Goal: Communication & Community: Answer question/provide support

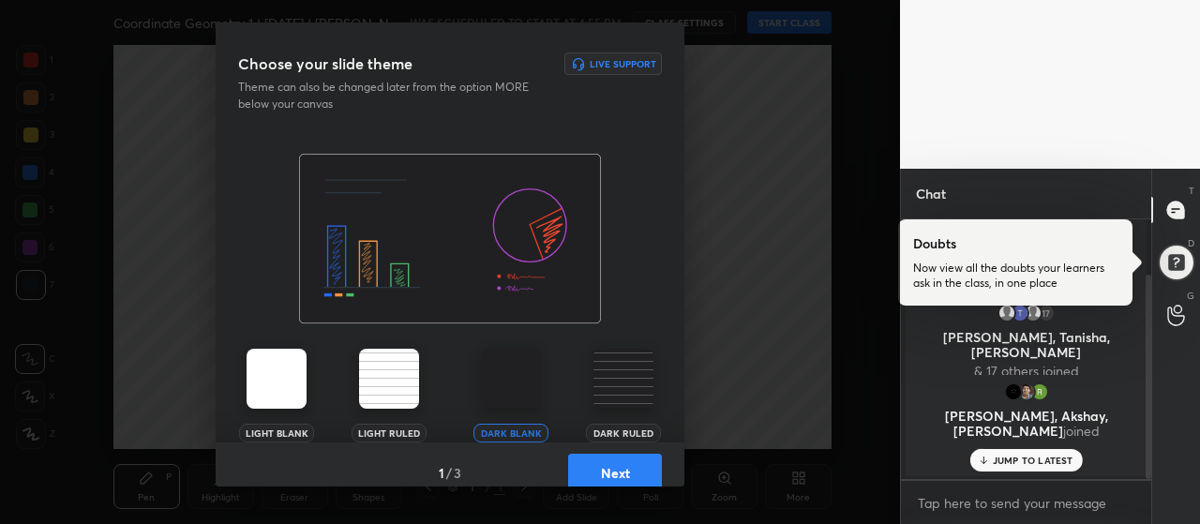
scroll to position [69, 0]
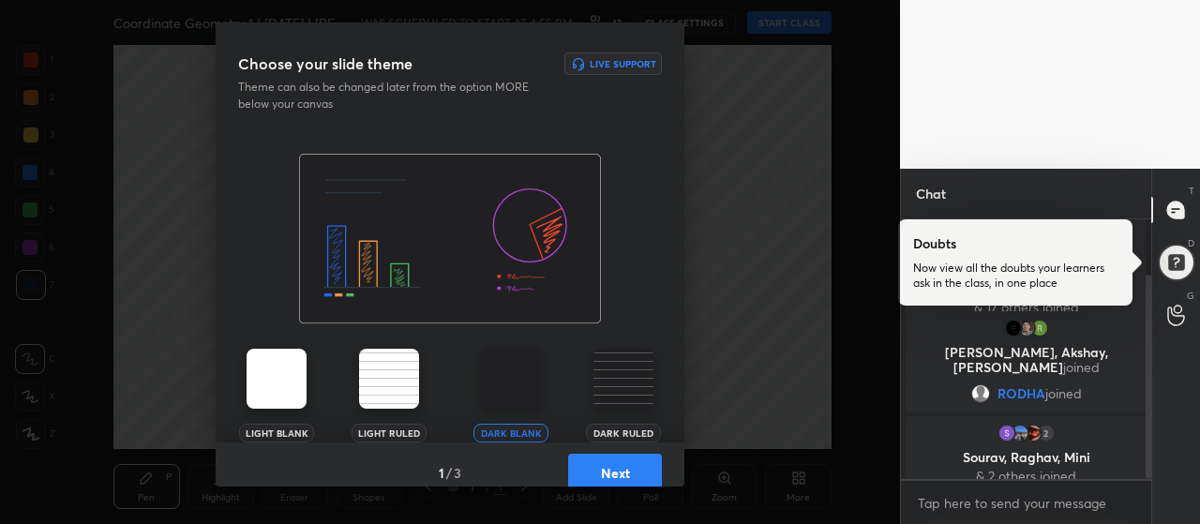
click at [623, 472] on button "Next" at bounding box center [615, 473] width 94 height 38
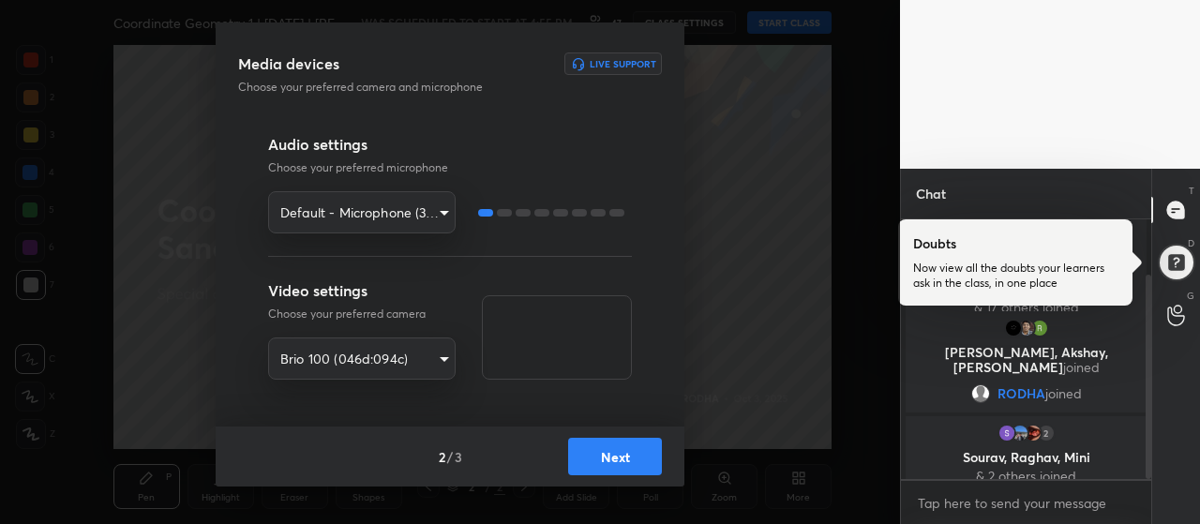
click at [621, 453] on button "Next" at bounding box center [615, 457] width 94 height 38
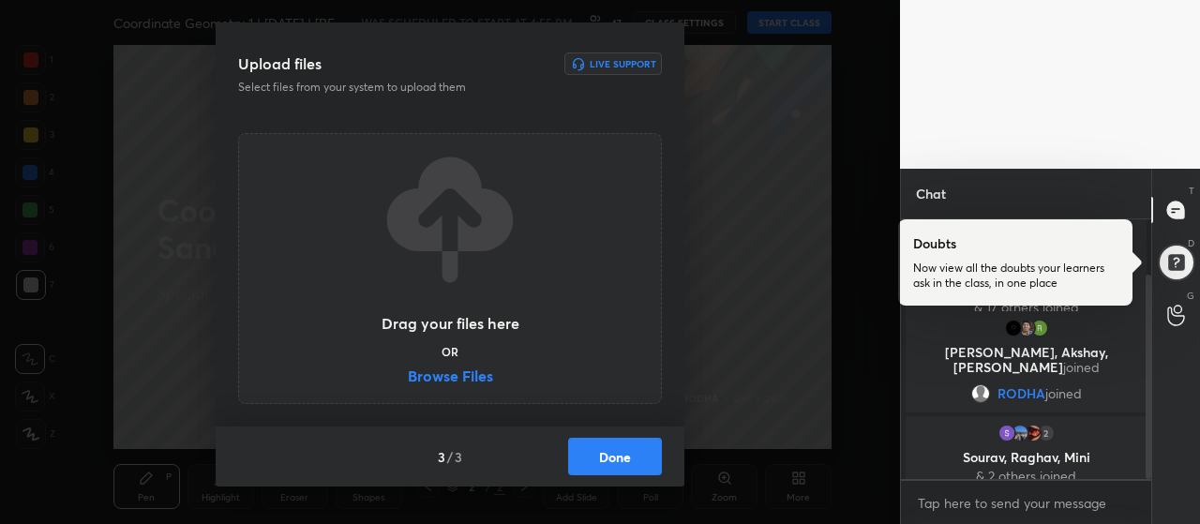
click at [474, 374] on label "Browse Files" at bounding box center [450, 379] width 85 height 20
click at [408, 374] on input "Browse Files" at bounding box center [408, 379] width 0 height 20
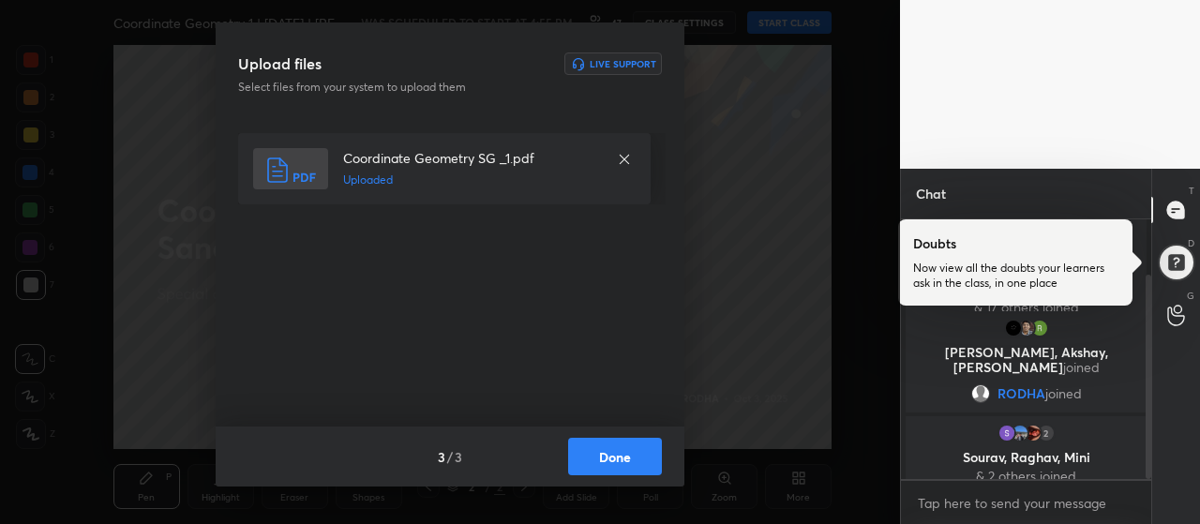
click at [596, 449] on button "Done" at bounding box center [615, 457] width 94 height 38
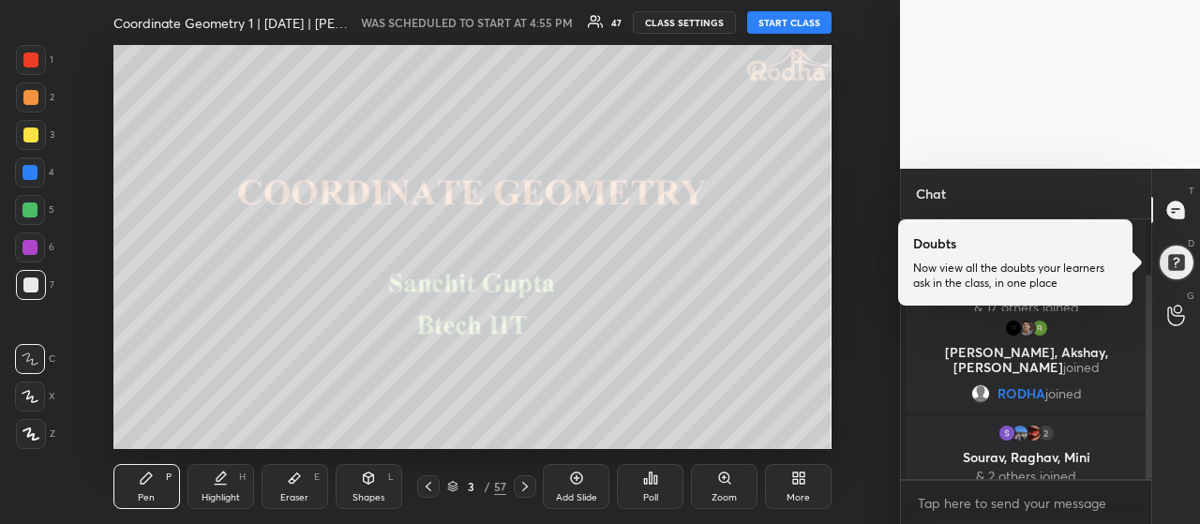
click at [34, 124] on div at bounding box center [31, 135] width 30 height 30
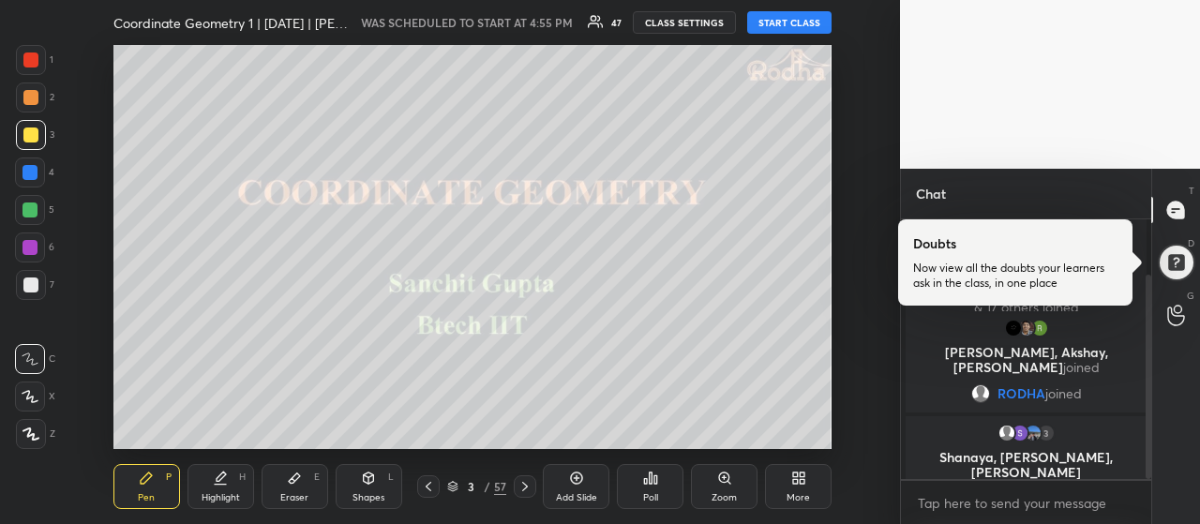
click at [38, 429] on icon at bounding box center [31, 434] width 17 height 13
click at [291, 489] on div "Eraser E" at bounding box center [295, 486] width 67 height 45
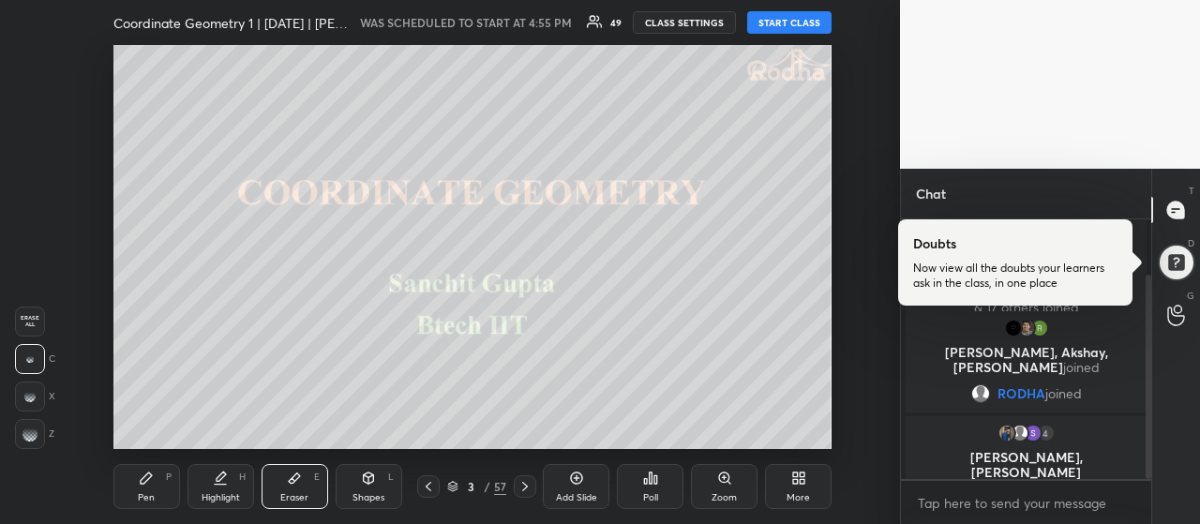
drag, startPoint x: 31, startPoint y: 326, endPoint x: 50, endPoint y: 366, distance: 43.6
click at [31, 328] on span "Erase all" at bounding box center [30, 321] width 28 height 13
click at [30, 432] on rect at bounding box center [31, 431] width 2 height 2
drag, startPoint x: 32, startPoint y: 395, endPoint x: 75, endPoint y: 417, distance: 48.7
click at [32, 396] on rect at bounding box center [33, 396] width 2 height 2
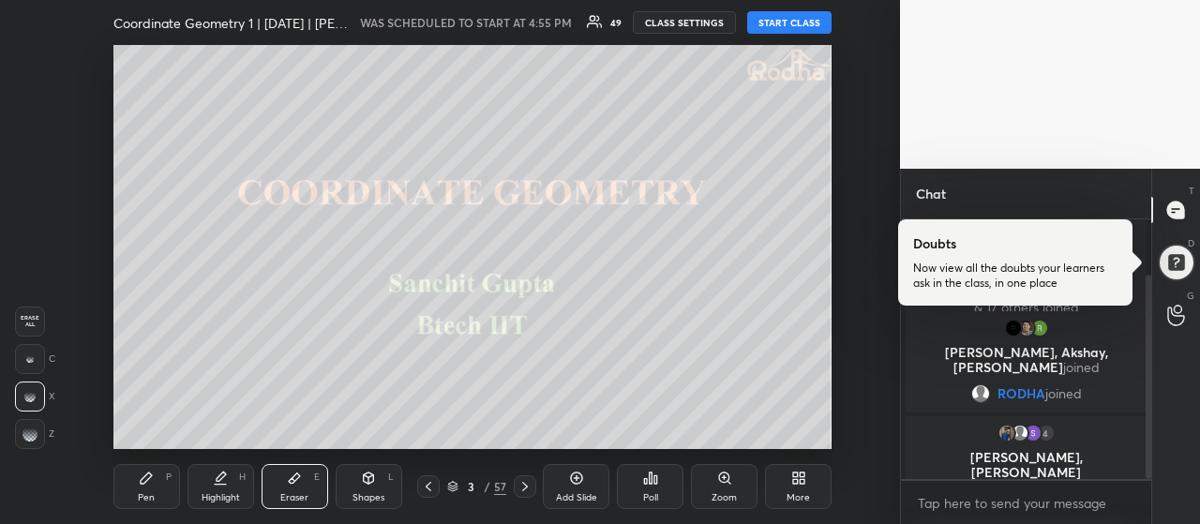
click at [143, 485] on icon at bounding box center [146, 478] width 15 height 15
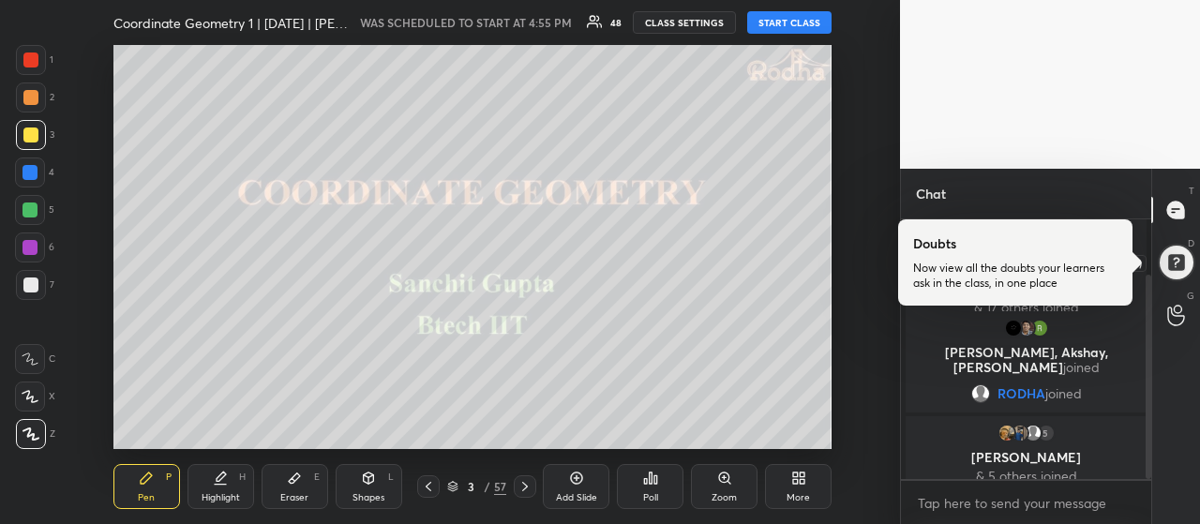
click at [1171, 265] on div at bounding box center [1176, 263] width 42 height 42
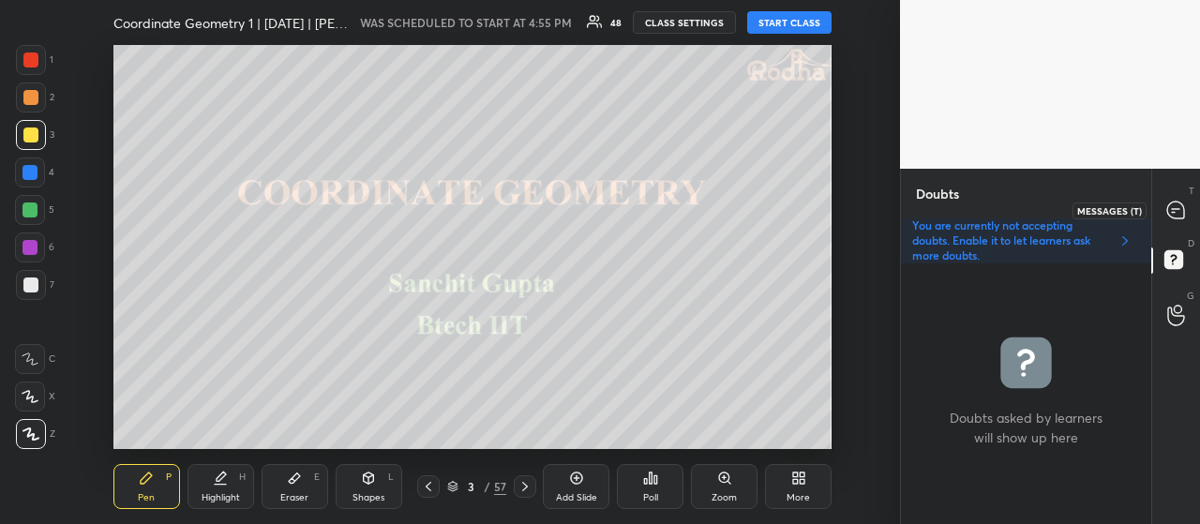
click at [1181, 210] on icon at bounding box center [1175, 210] width 17 height 17
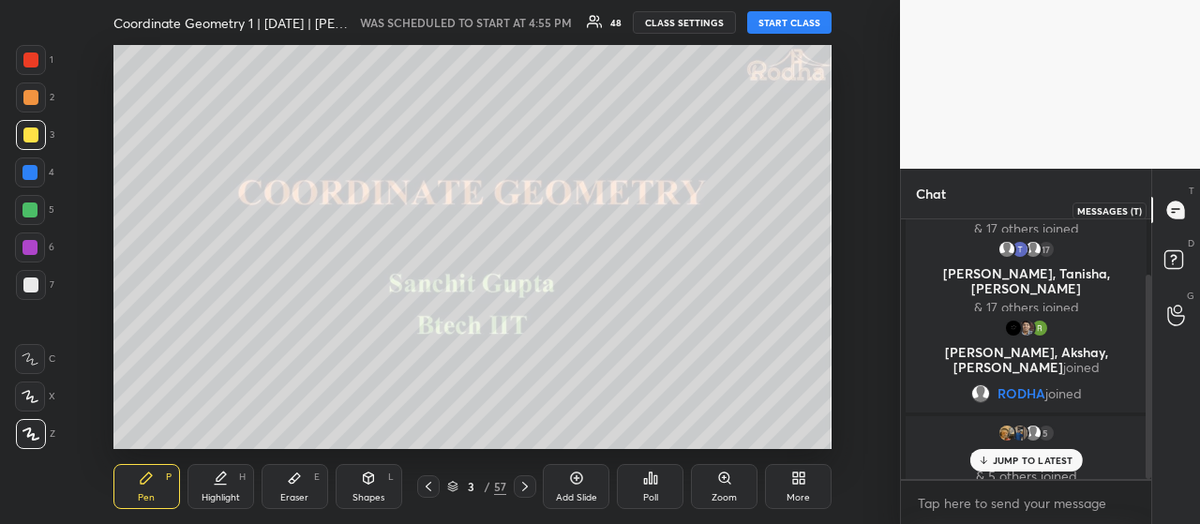
scroll to position [254, 245]
click at [1176, 263] on rect at bounding box center [1174, 260] width 18 height 18
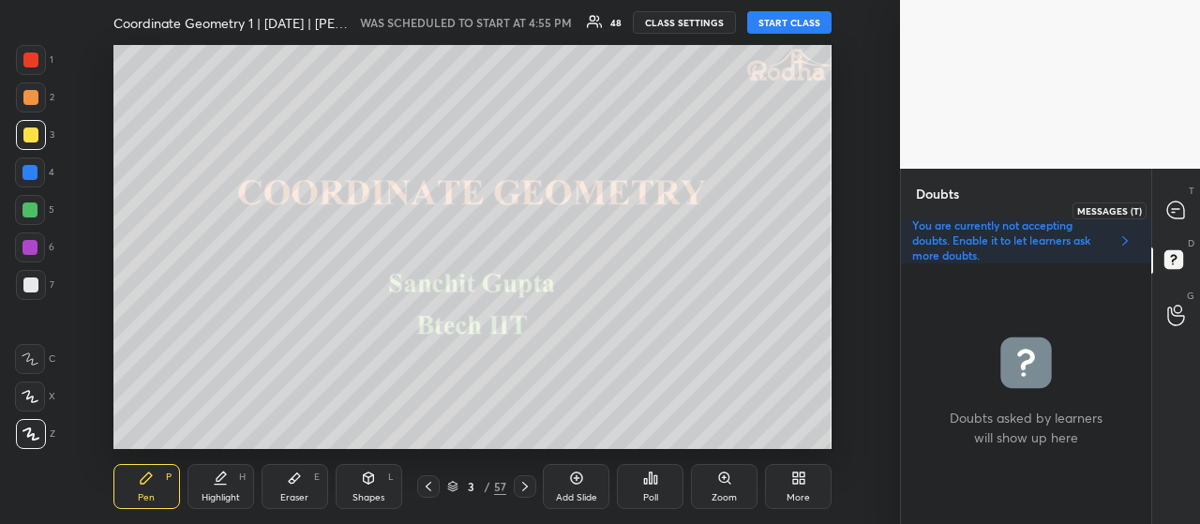
click at [1177, 217] on icon at bounding box center [1175, 210] width 17 height 17
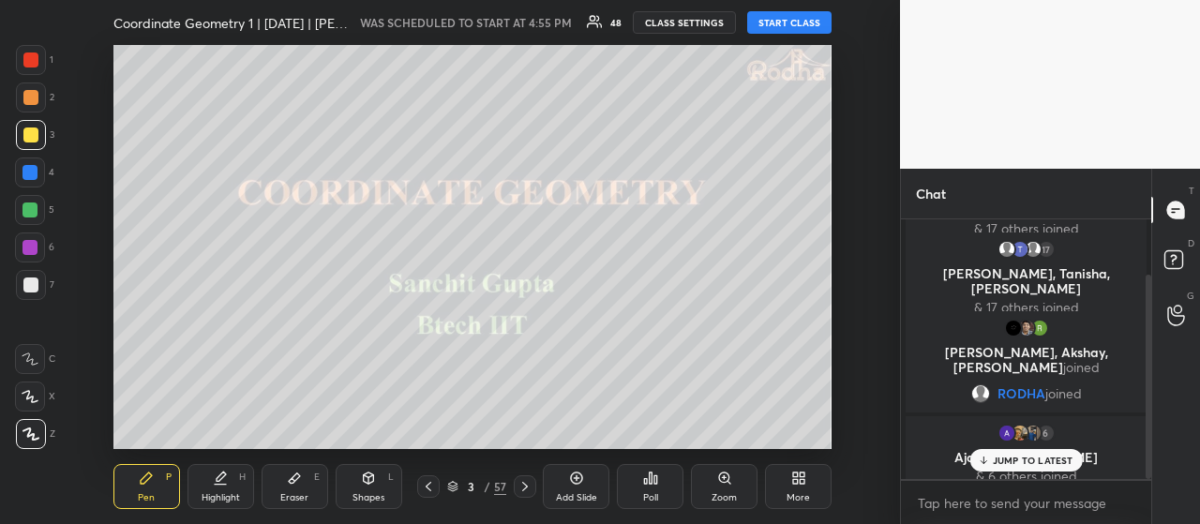
scroll to position [254, 245]
click at [1032, 459] on p "JUMP TO LATEST" at bounding box center [1033, 460] width 81 height 11
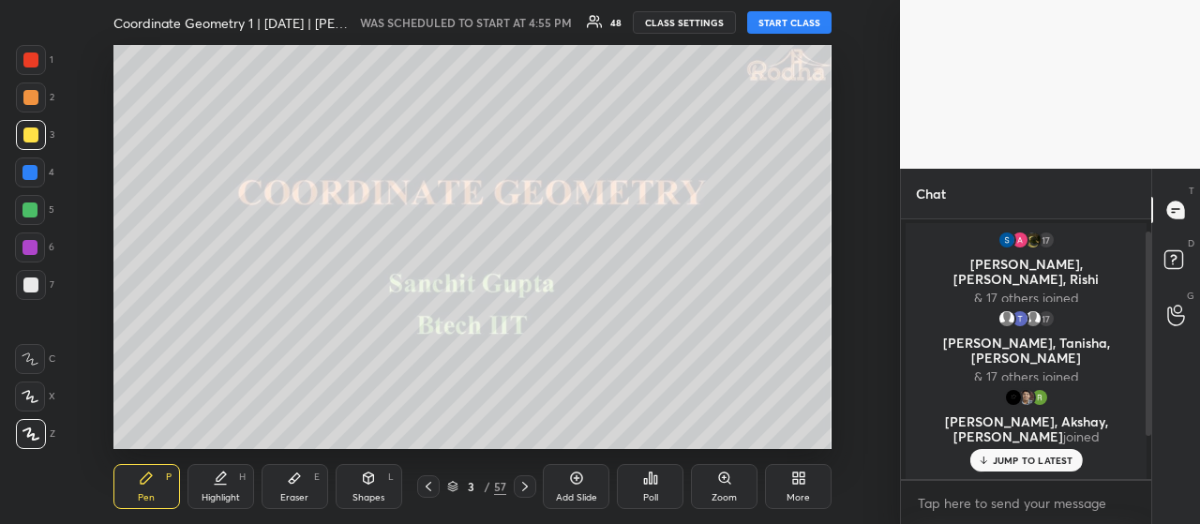
scroll to position [0, 0]
click at [1016, 457] on p "1 NEW MESSAGE" at bounding box center [1033, 460] width 80 height 11
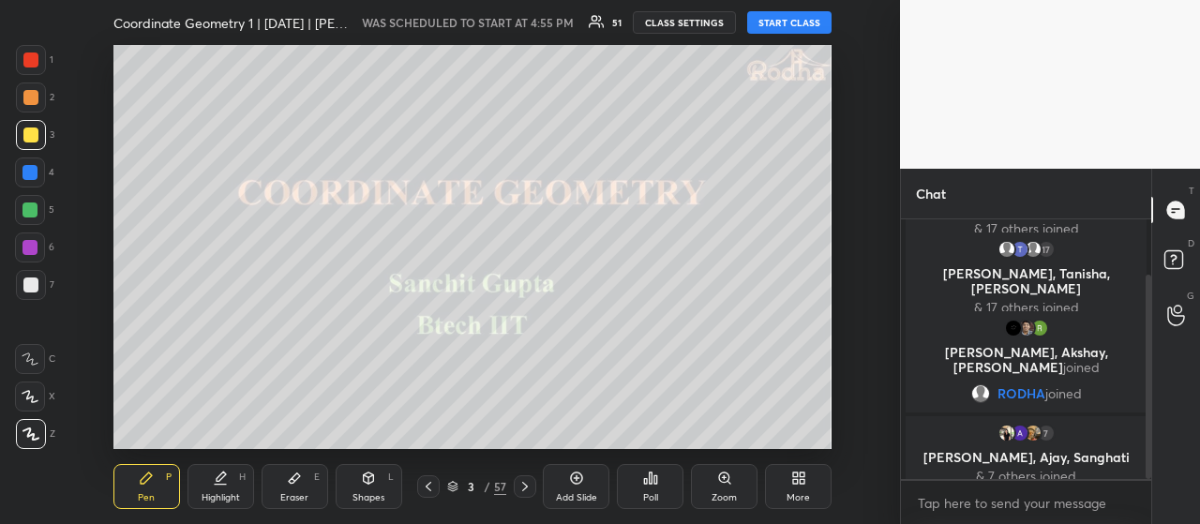
click at [34, 136] on div at bounding box center [30, 135] width 15 height 15
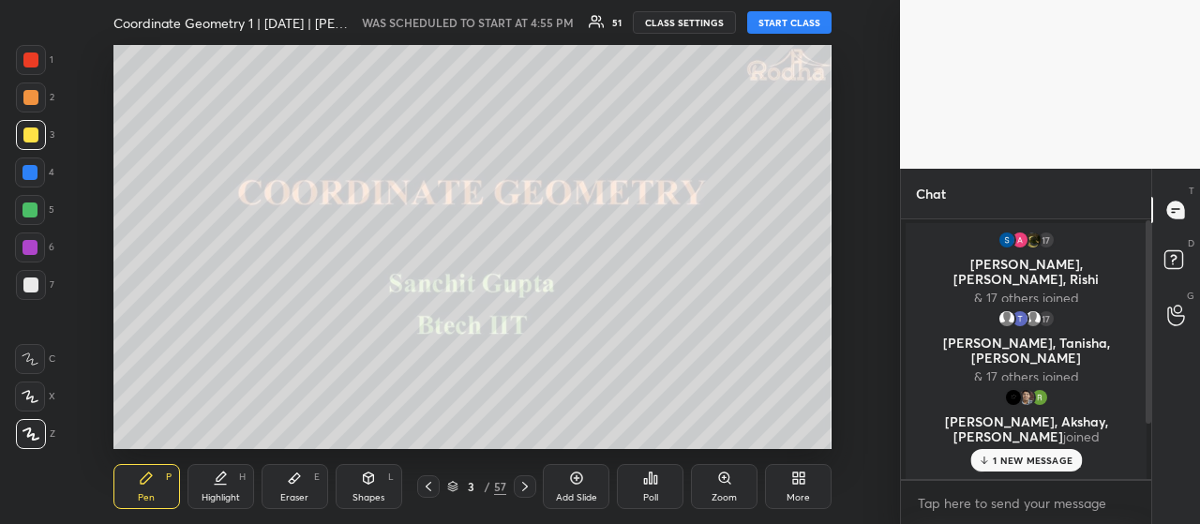
click at [1020, 459] on p "1 NEW MESSAGE" at bounding box center [1033, 460] width 80 height 11
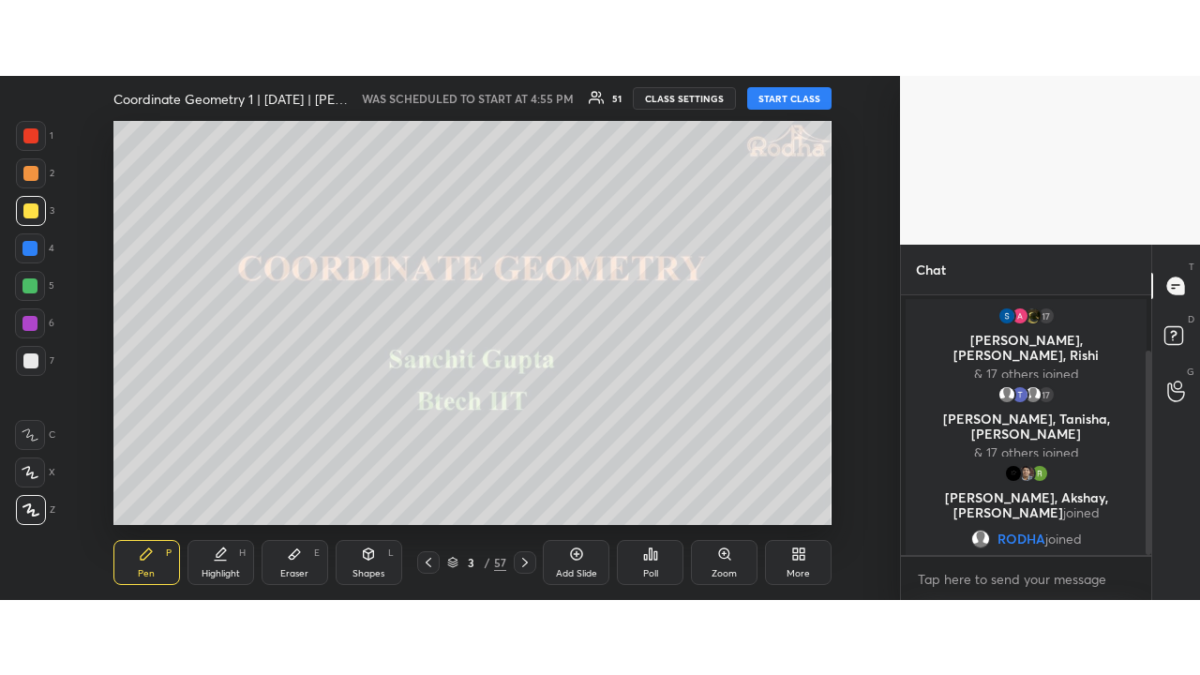
scroll to position [69, 0]
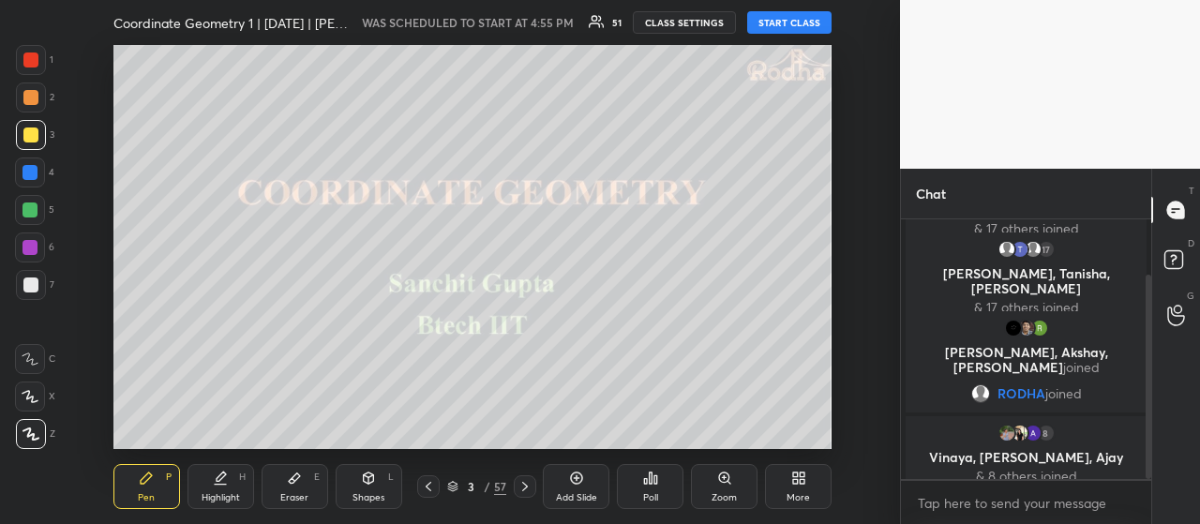
click at [796, 20] on button "START CLASS" at bounding box center [789, 22] width 84 height 23
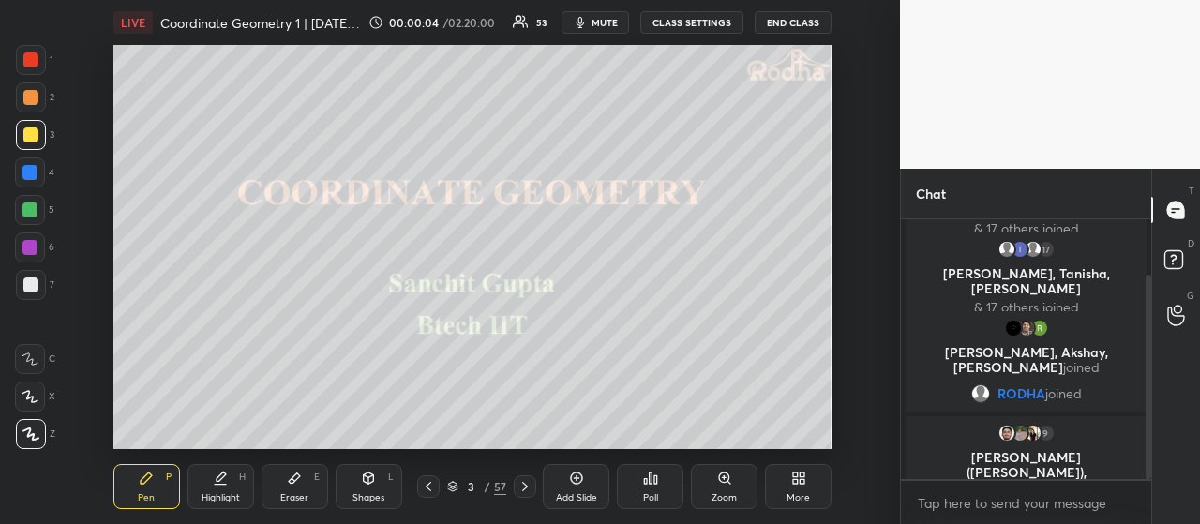
click at [32, 100] on div at bounding box center [30, 97] width 15 height 15
click at [27, 127] on div at bounding box center [31, 135] width 30 height 30
click at [797, 481] on icon at bounding box center [795, 481] width 5 height 5
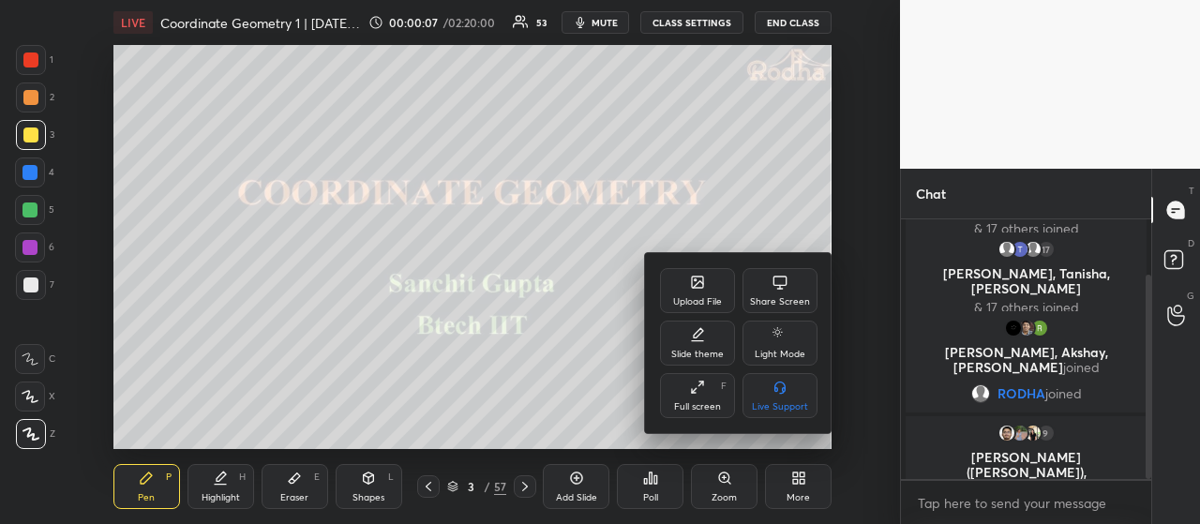
click at [694, 385] on icon at bounding box center [697, 387] width 15 height 15
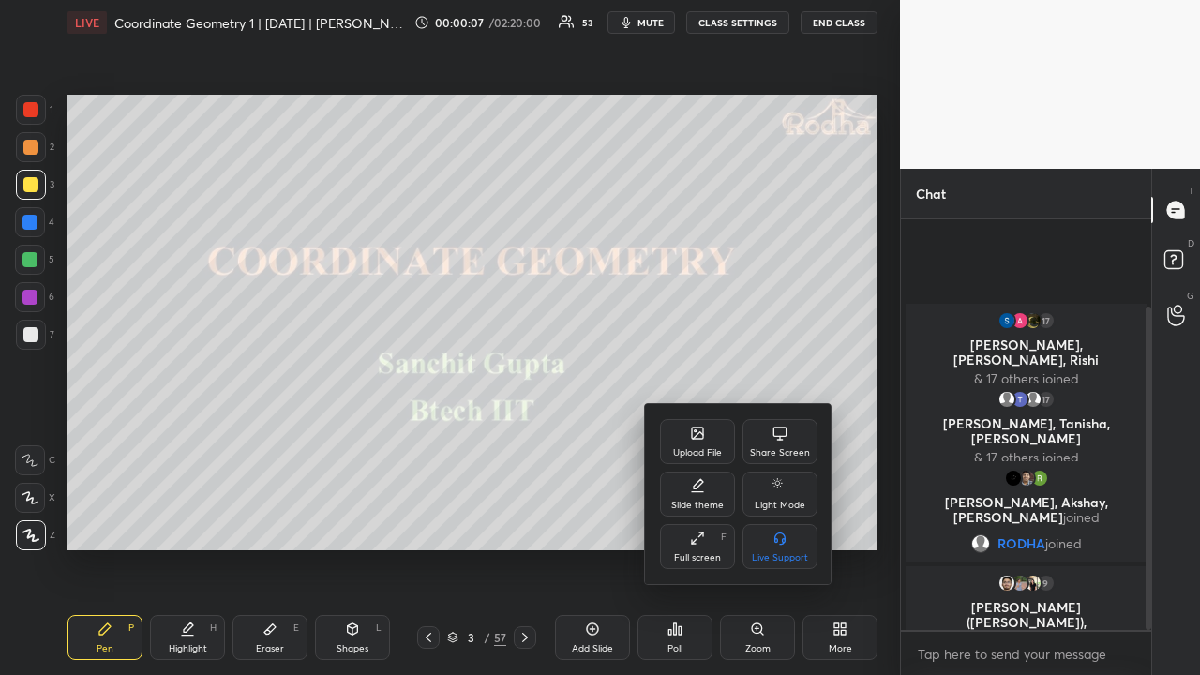
scroll to position [0, 0]
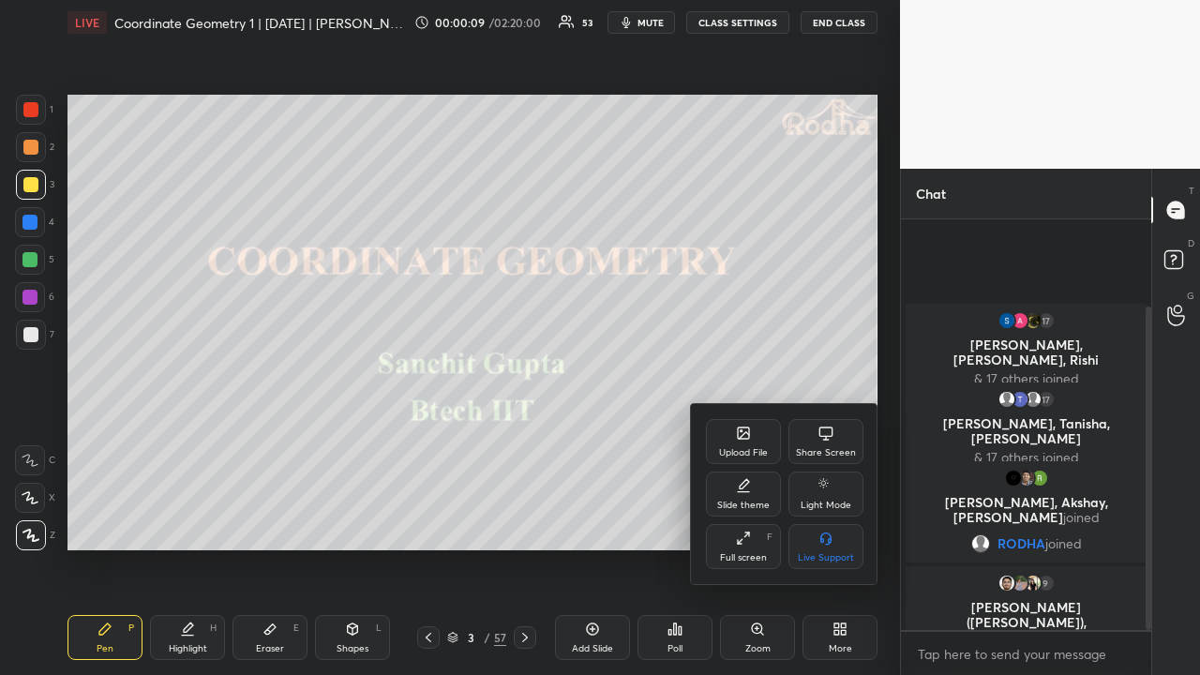
click at [839, 523] on div at bounding box center [600, 337] width 1200 height 675
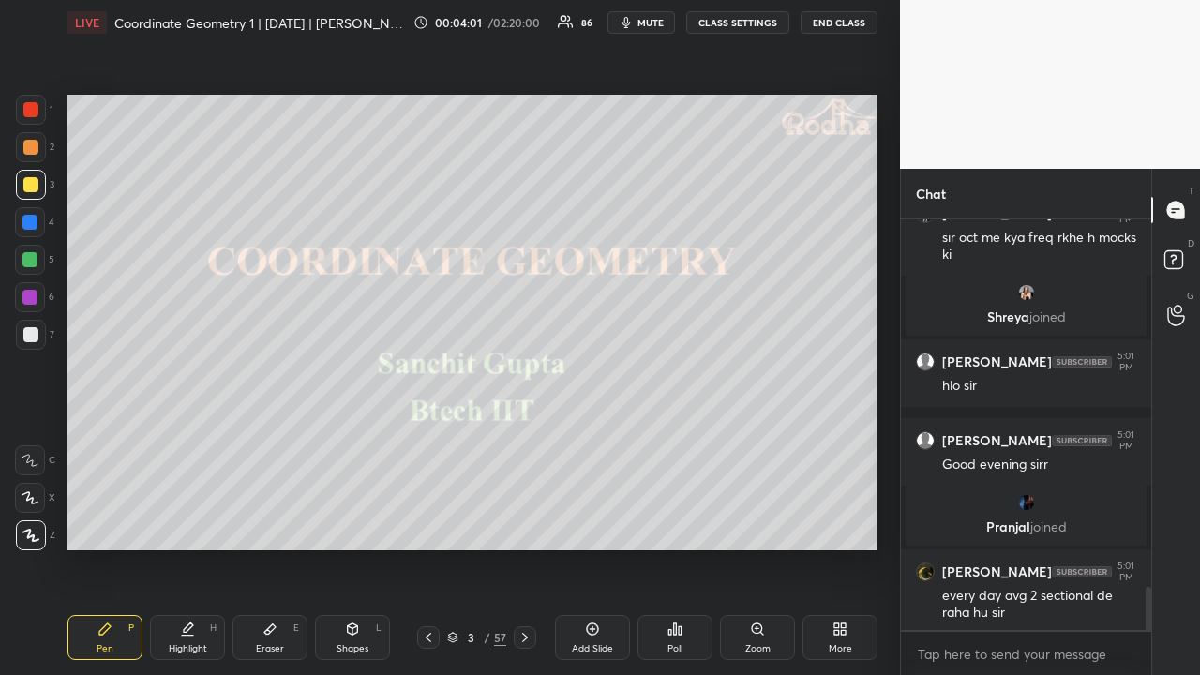
scroll to position [3533, 0]
click at [33, 193] on div at bounding box center [31, 185] width 30 height 30
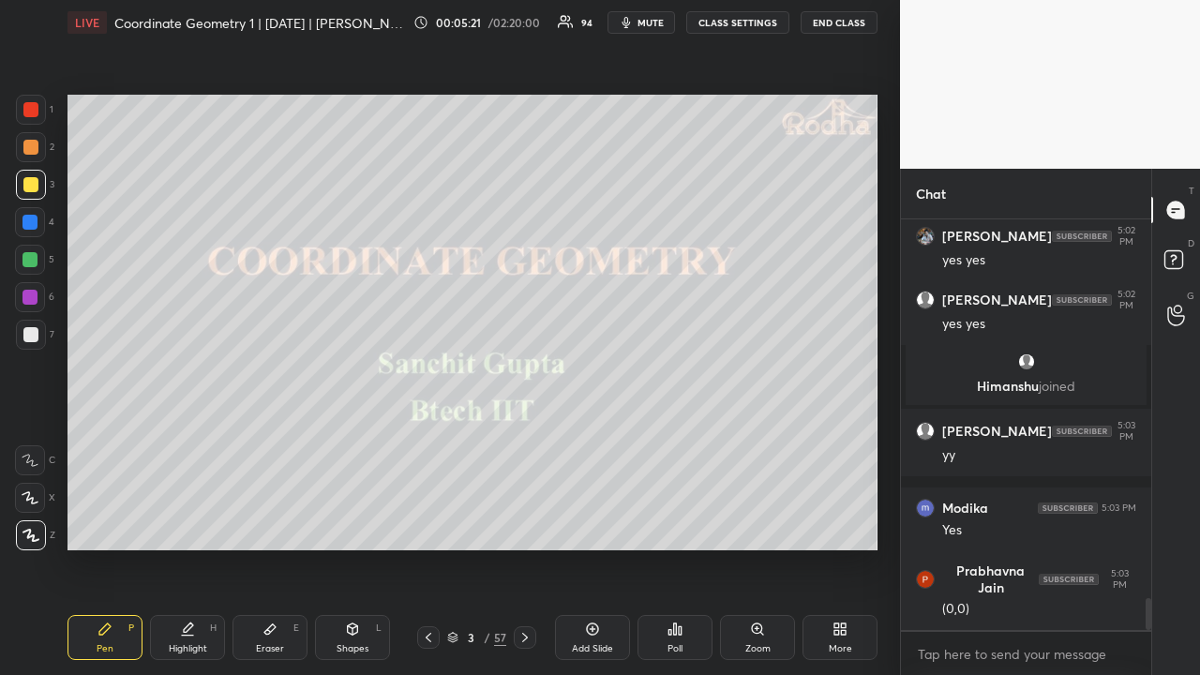
scroll to position [4992, 0]
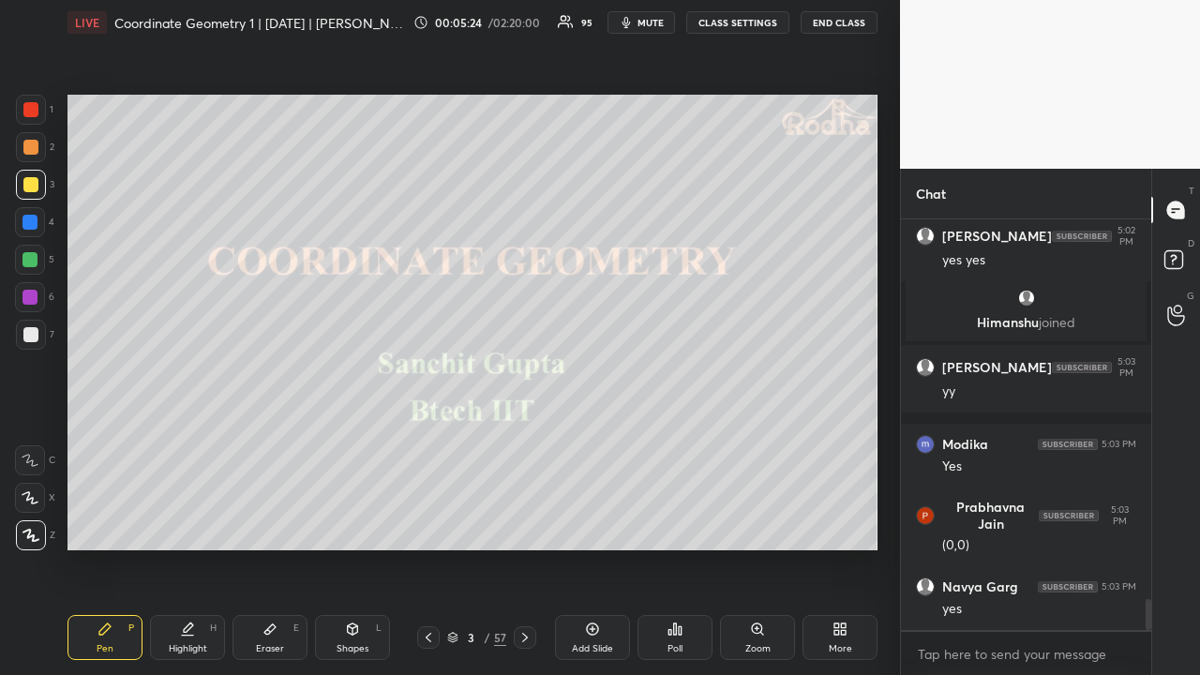
click at [40, 148] on div at bounding box center [31, 147] width 30 height 30
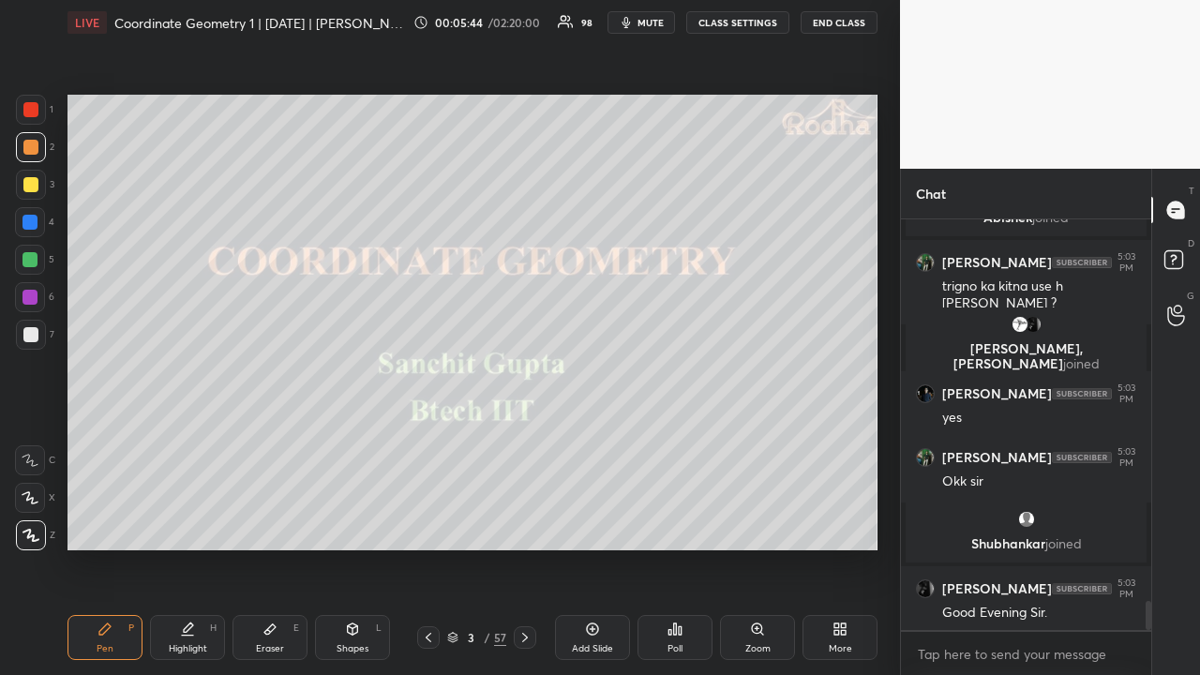
scroll to position [5414, 0]
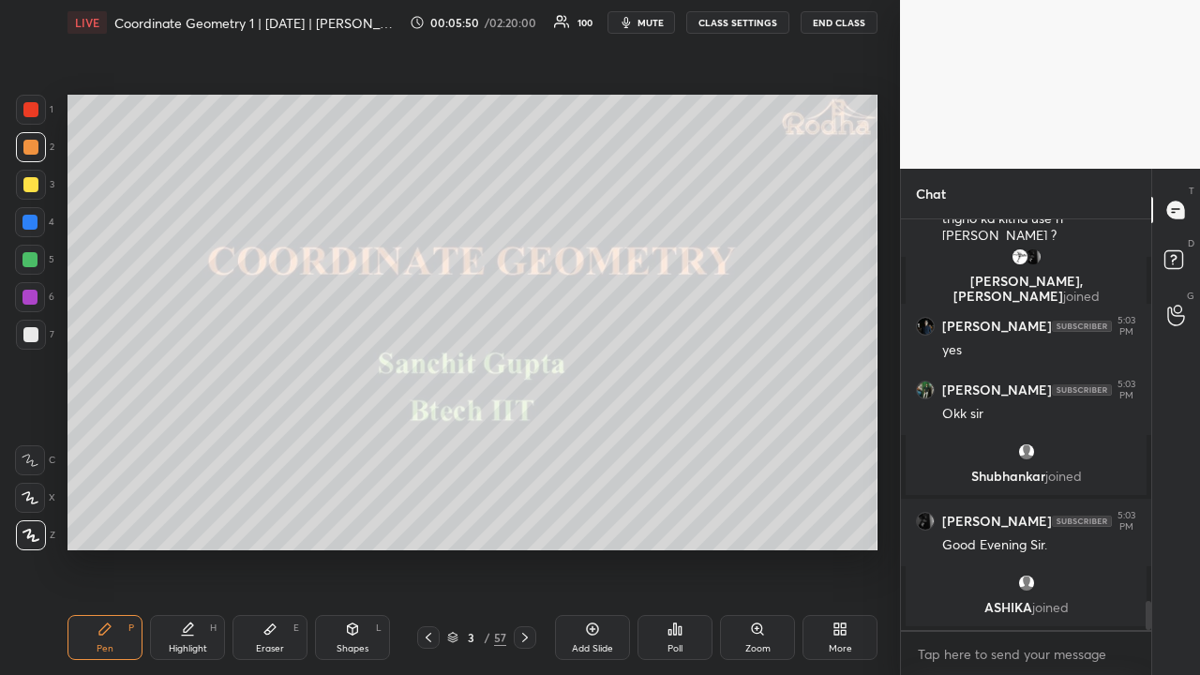
click at [525, 523] on icon at bounding box center [525, 637] width 15 height 15
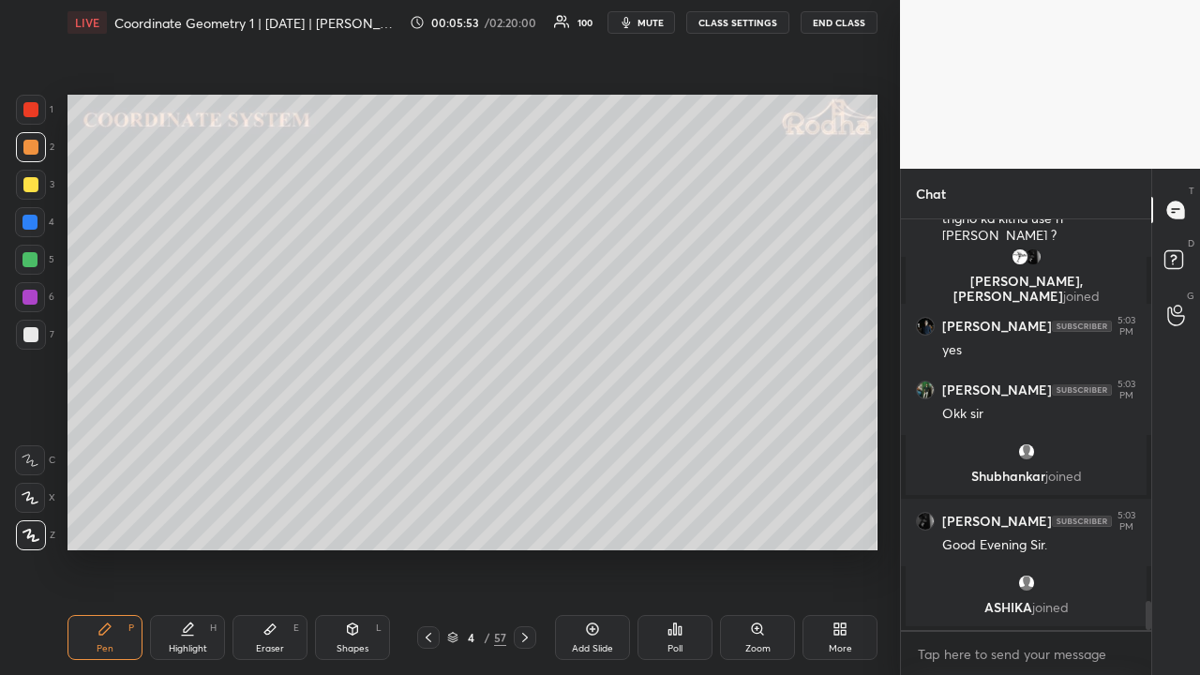
click at [272, 523] on icon at bounding box center [270, 629] width 15 height 15
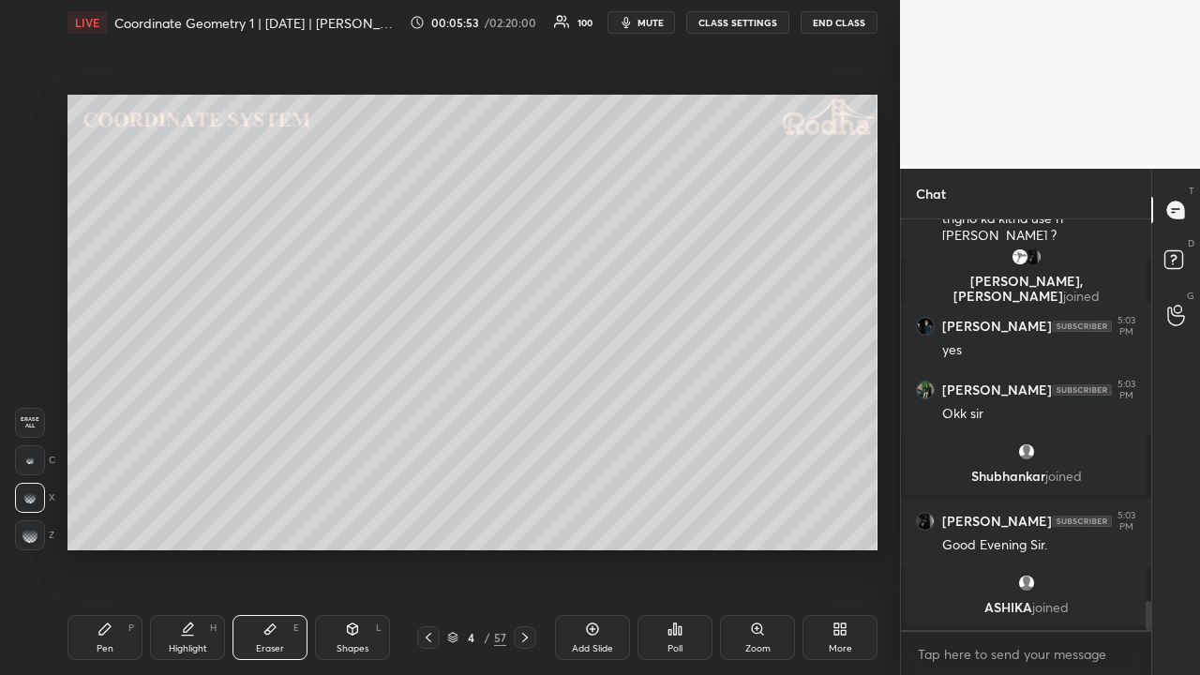
scroll to position [5444, 0]
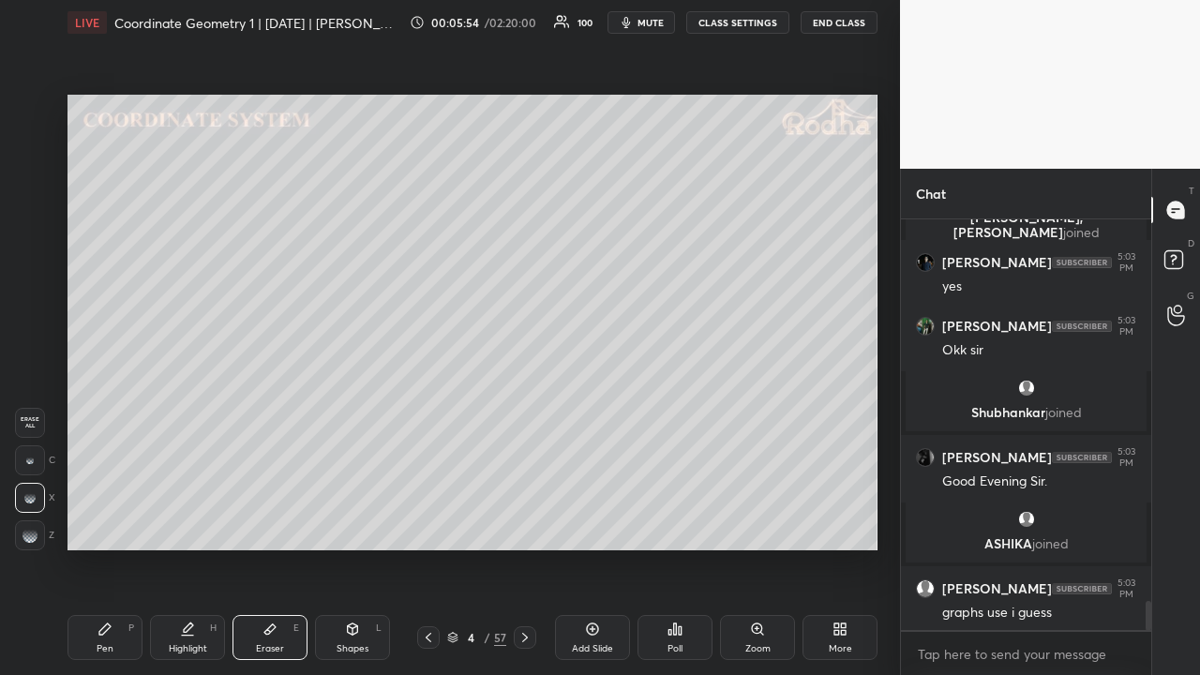
click at [365, 523] on div "Shapes" at bounding box center [353, 648] width 32 height 9
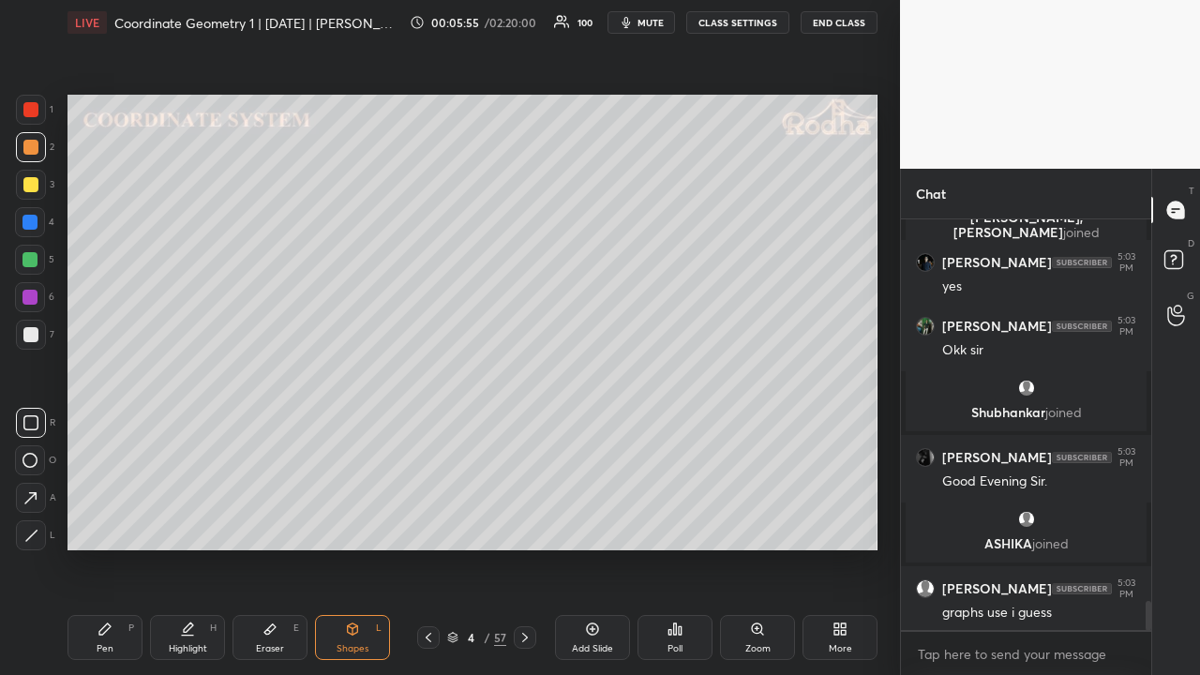
click at [42, 523] on div at bounding box center [31, 535] width 30 height 30
click at [28, 251] on div at bounding box center [30, 260] width 30 height 30
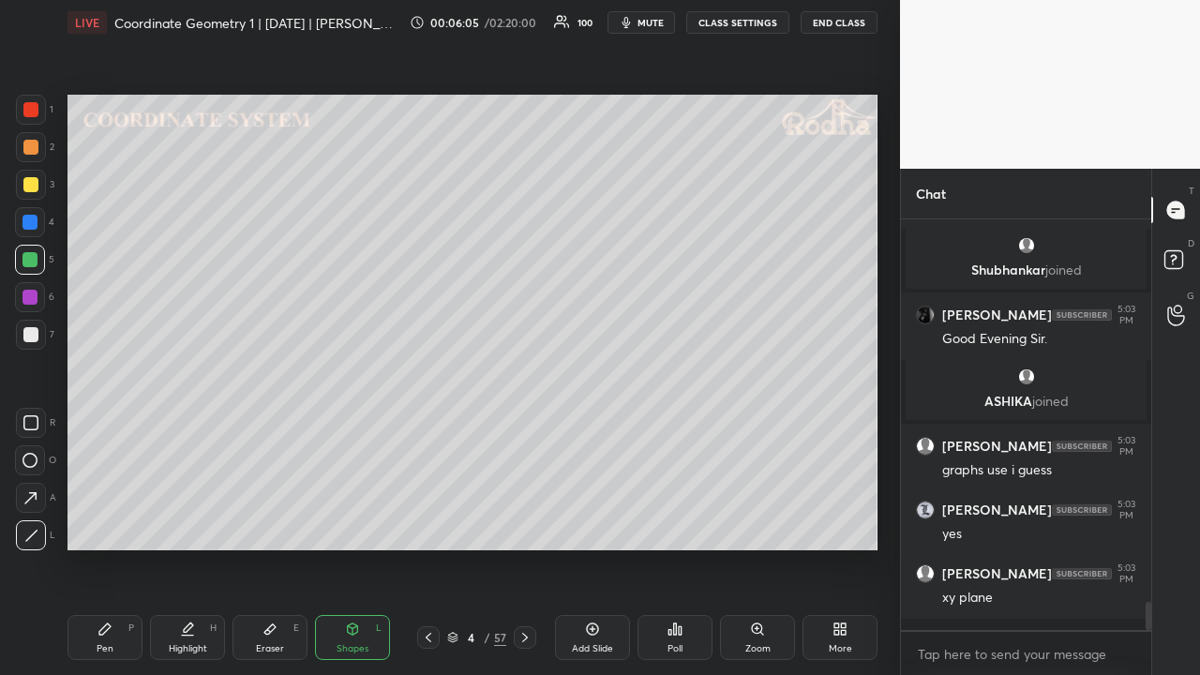
scroll to position [5665, 0]
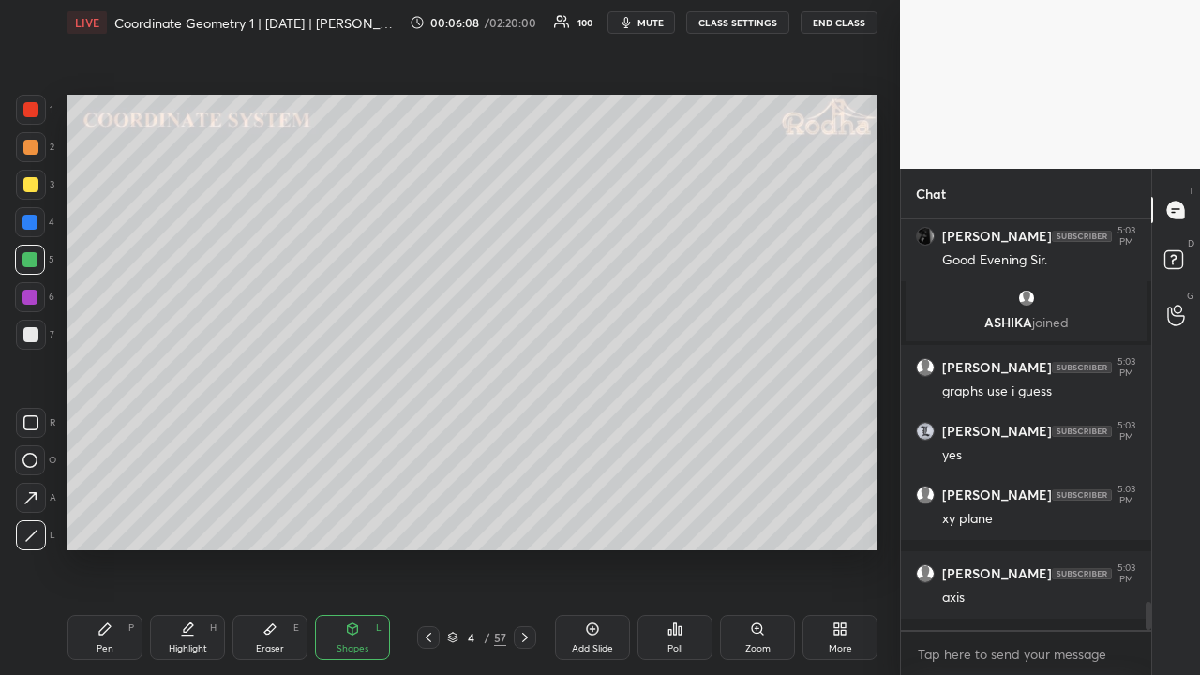
click at [32, 144] on div at bounding box center [30, 147] width 15 height 15
click at [126, 523] on div "Pen P" at bounding box center [105, 637] width 75 height 45
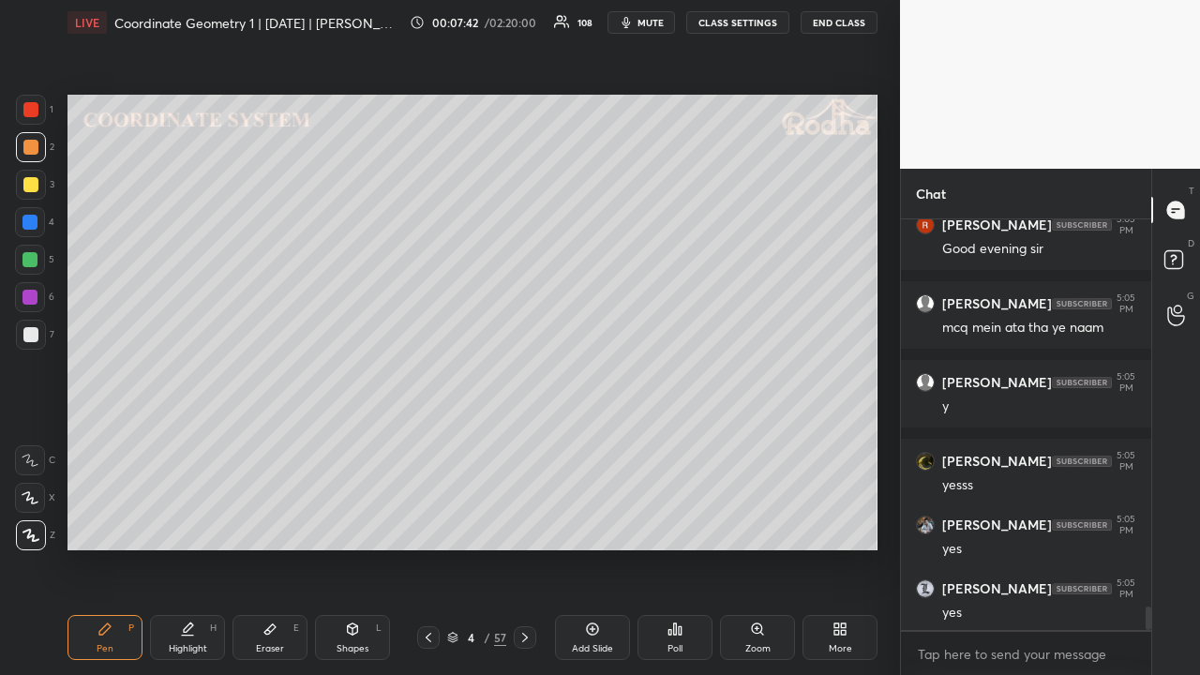
scroll to position [6894, 0]
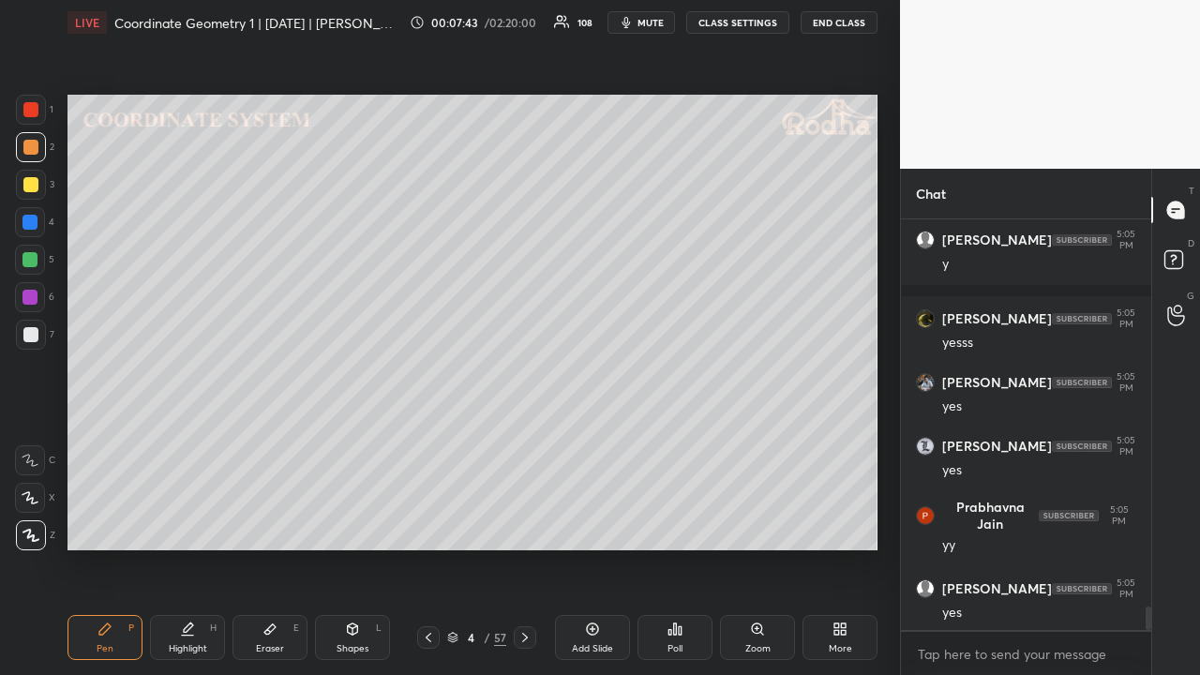
click at [38, 334] on div at bounding box center [31, 335] width 30 height 30
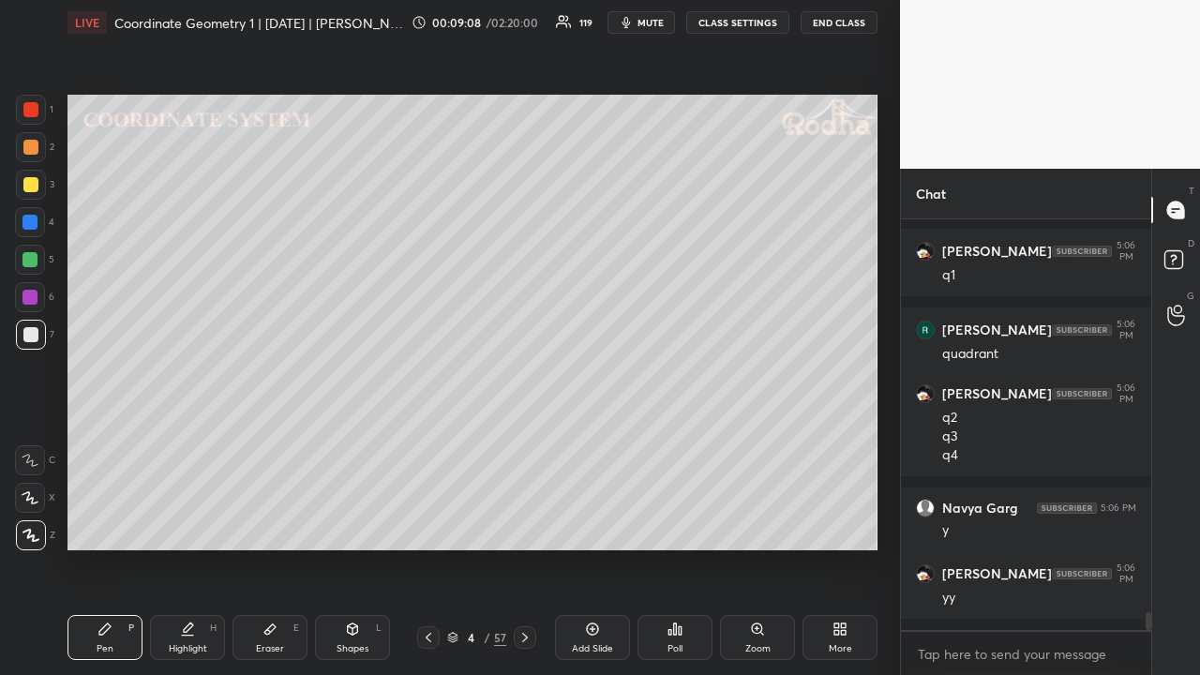
scroll to position [9129, 0]
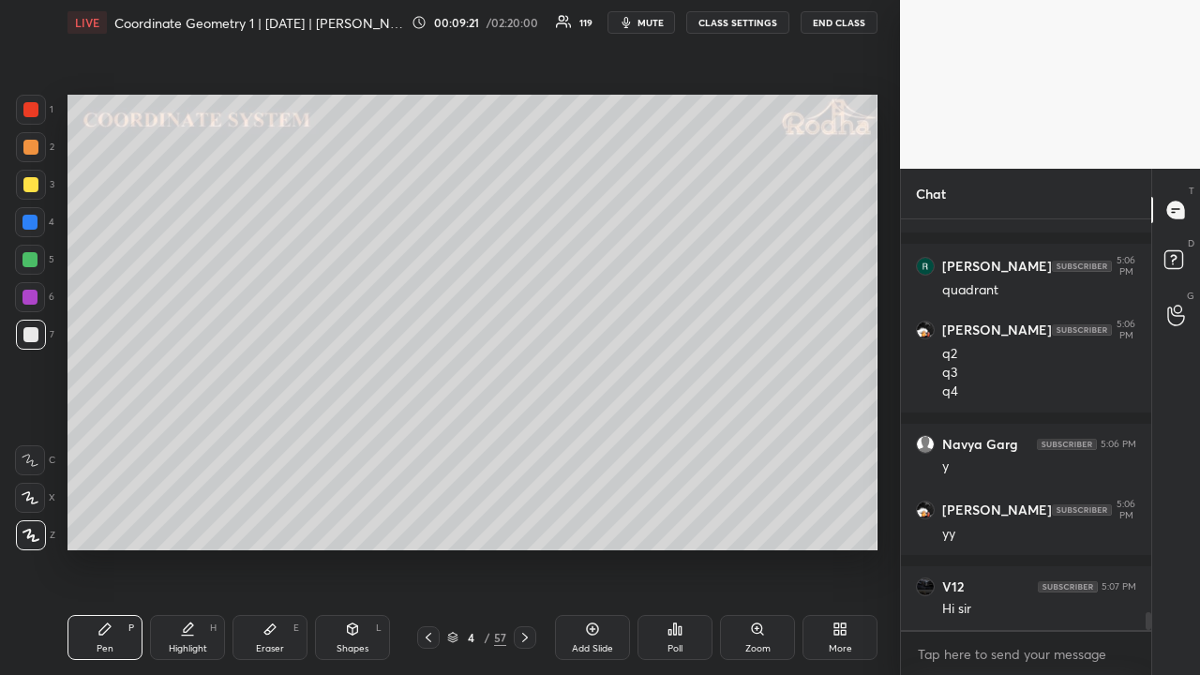
drag, startPoint x: 30, startPoint y: 189, endPoint x: 26, endPoint y: 210, distance: 21.0
click at [34, 189] on div at bounding box center [30, 184] width 15 height 15
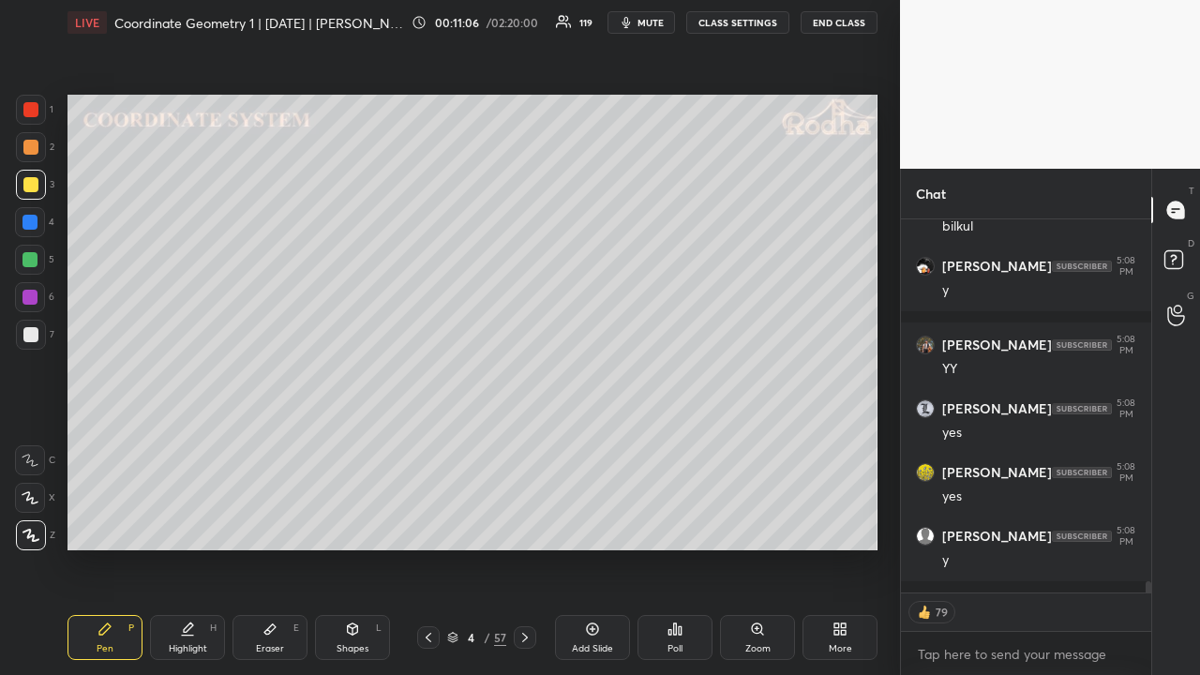
scroll to position [12180, 0]
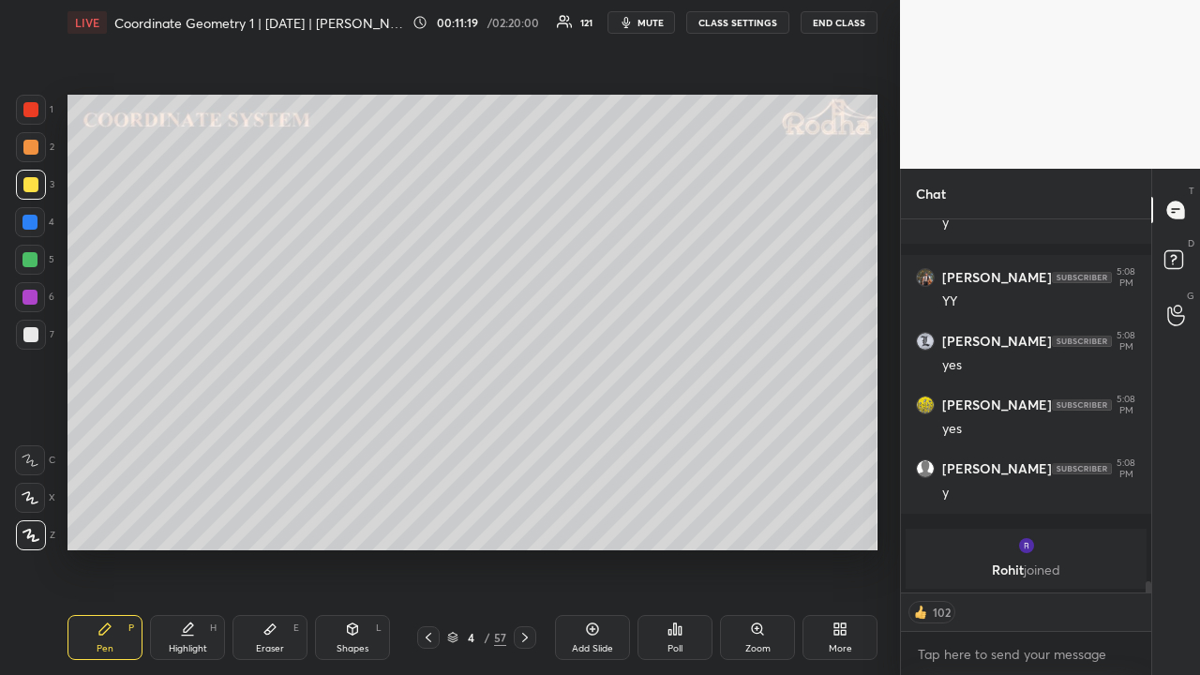
click at [35, 297] on div at bounding box center [30, 297] width 15 height 15
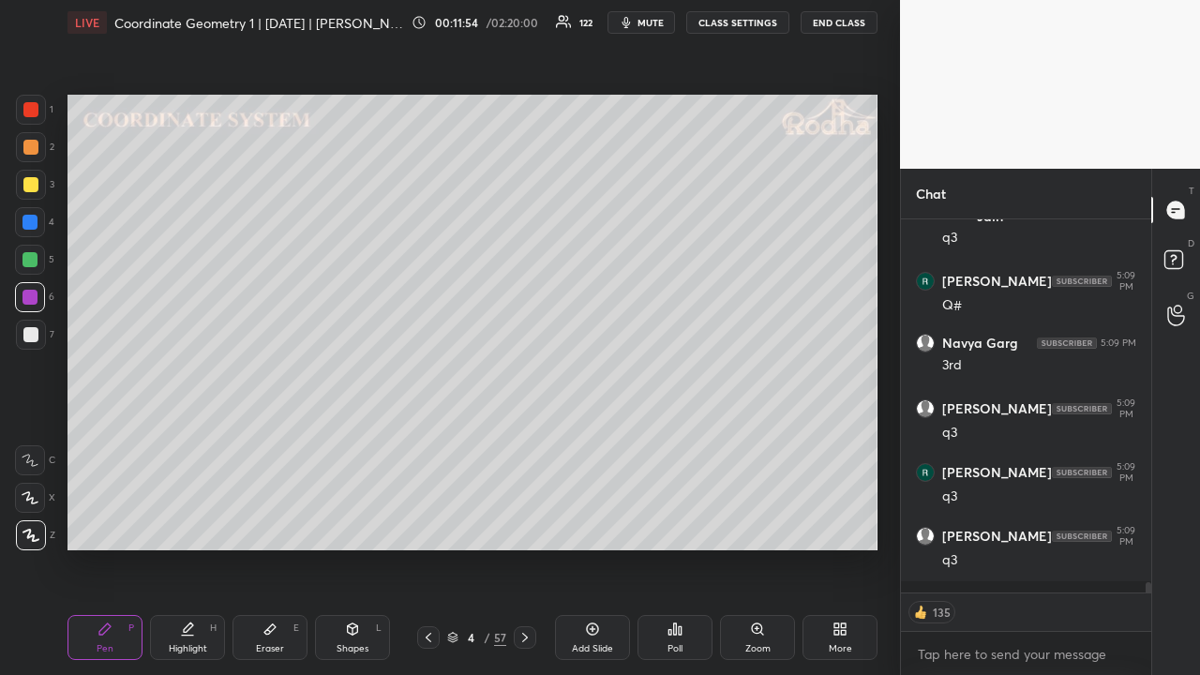
scroll to position [13124, 0]
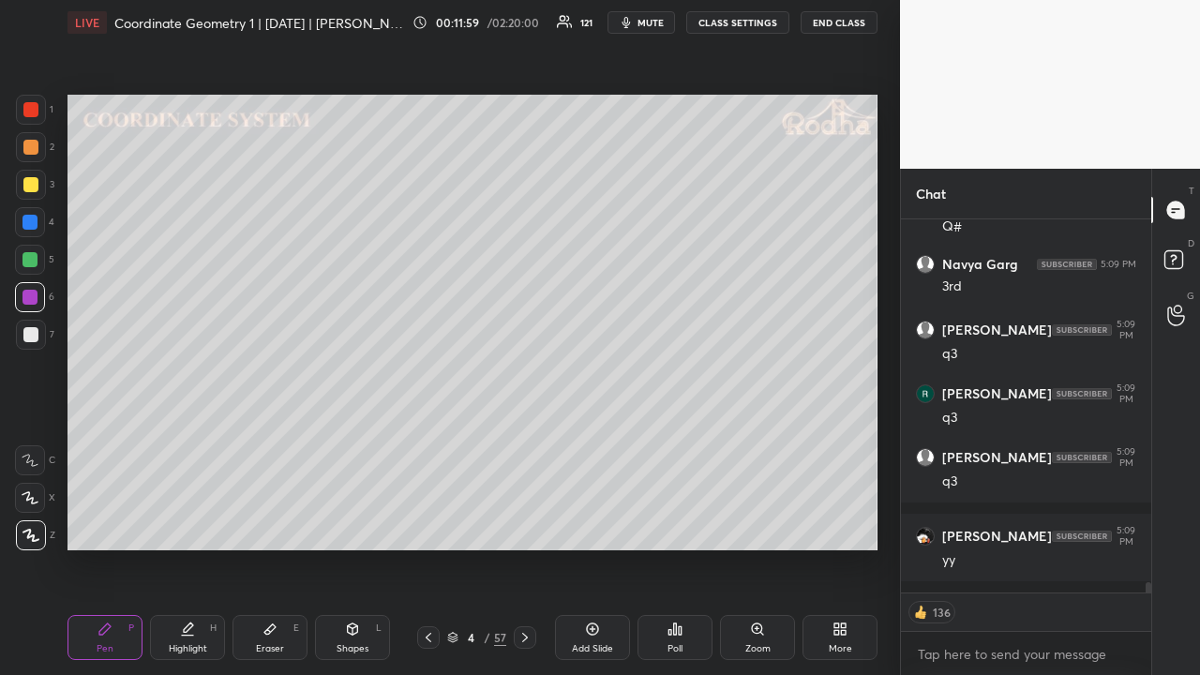
click at [35, 260] on div at bounding box center [30, 259] width 15 height 15
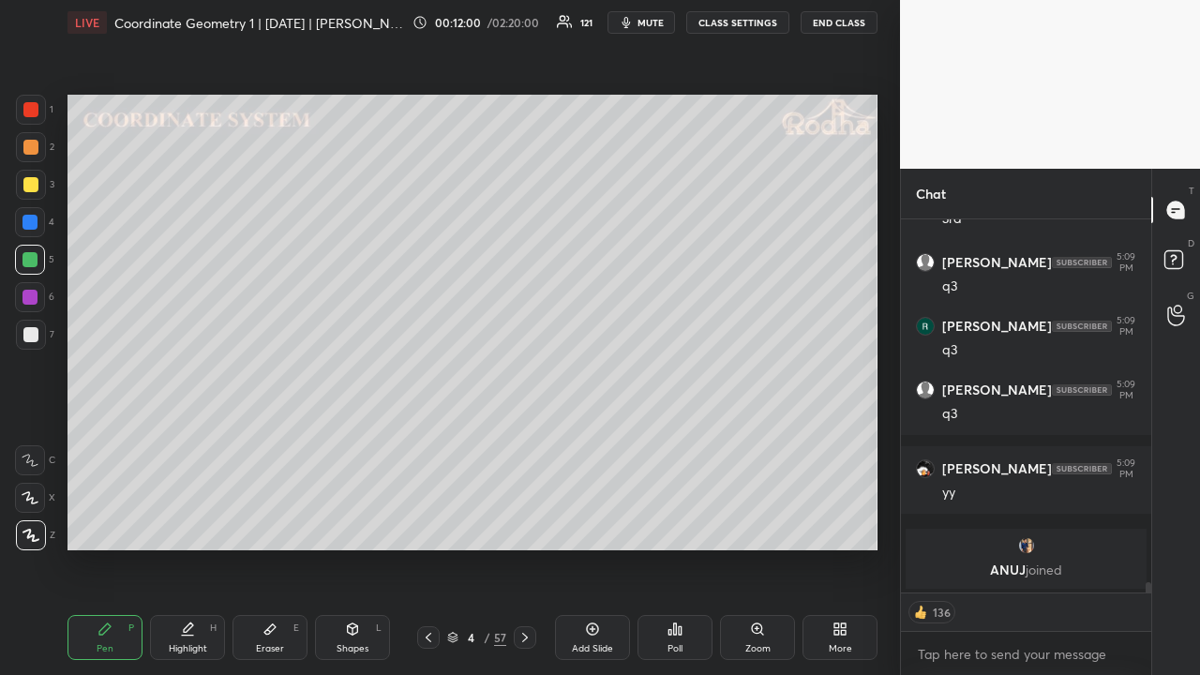
click at [34, 330] on div at bounding box center [30, 334] width 15 height 15
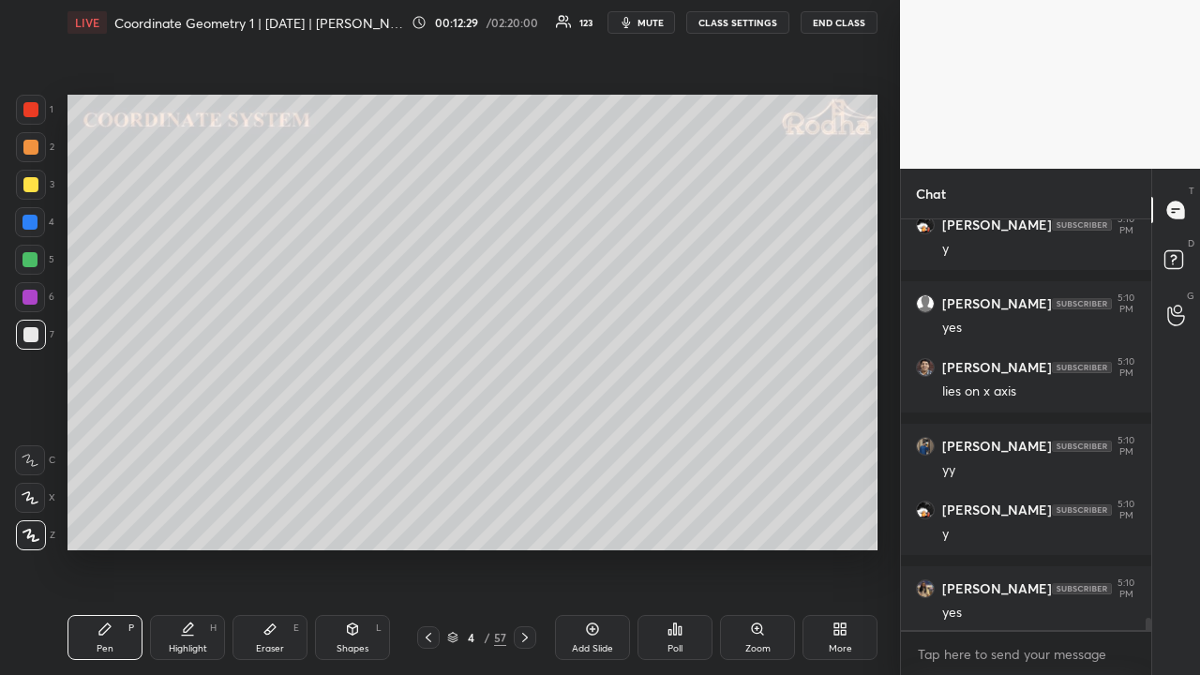
scroll to position [13934, 0]
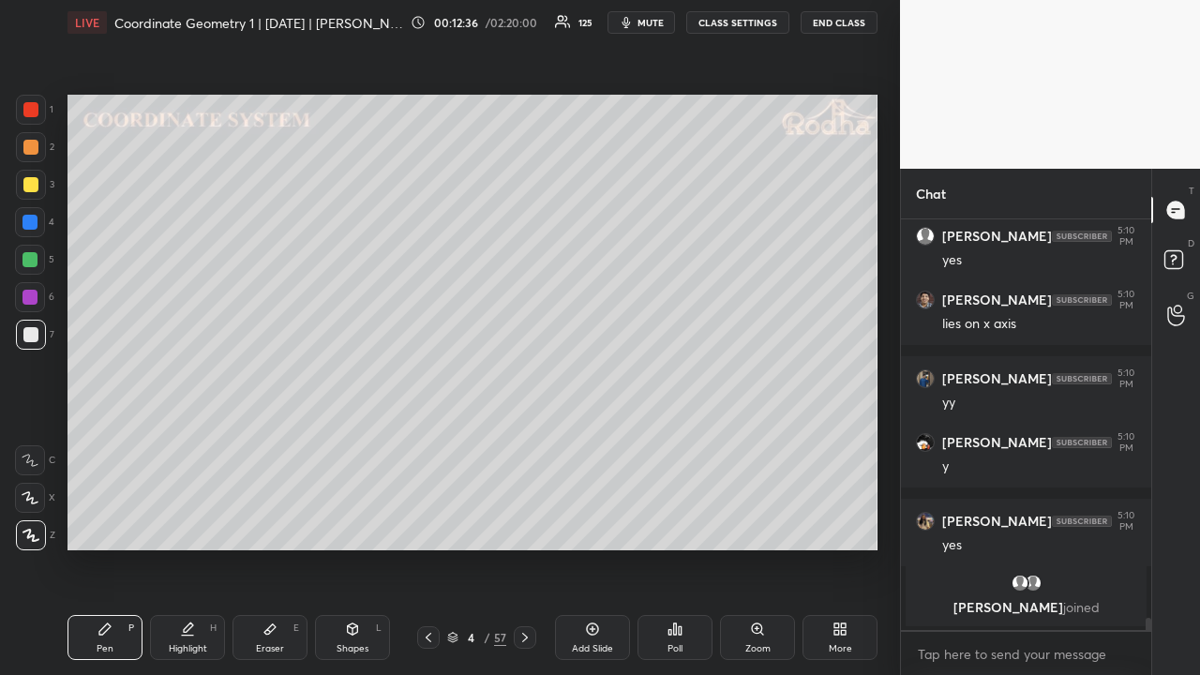
click at [527, 523] on icon at bounding box center [525, 637] width 15 height 15
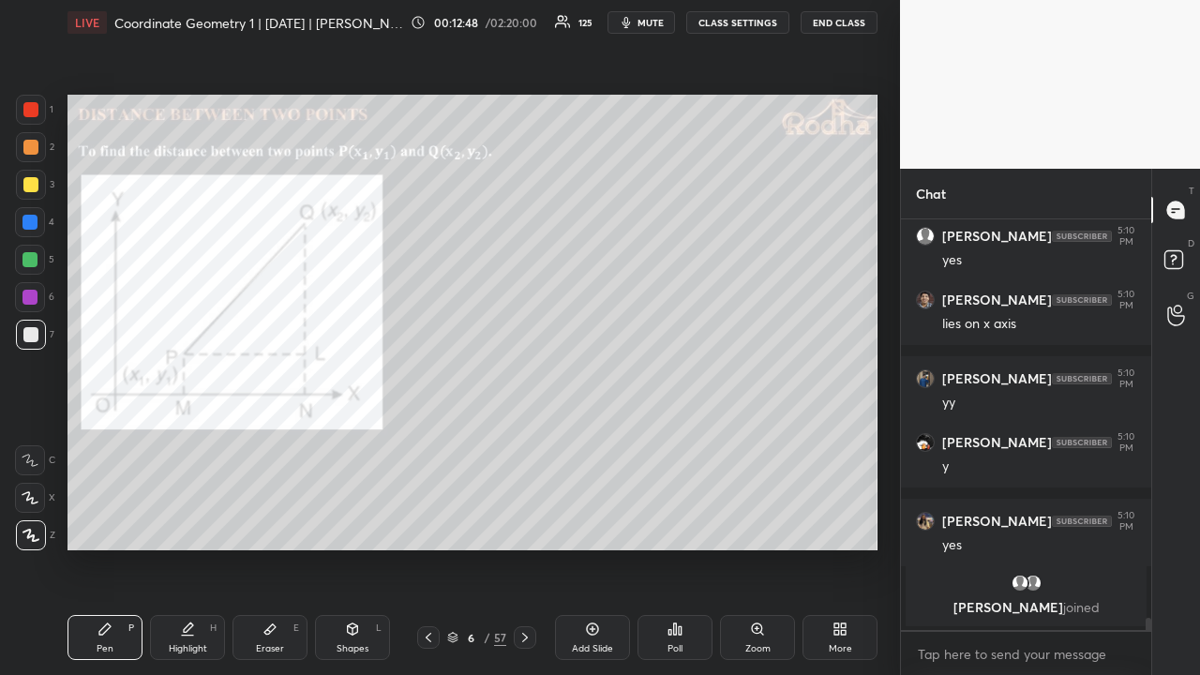
drag, startPoint x: 34, startPoint y: 111, endPoint x: 28, endPoint y: 124, distance: 14.3
click at [35, 111] on div at bounding box center [30, 109] width 15 height 15
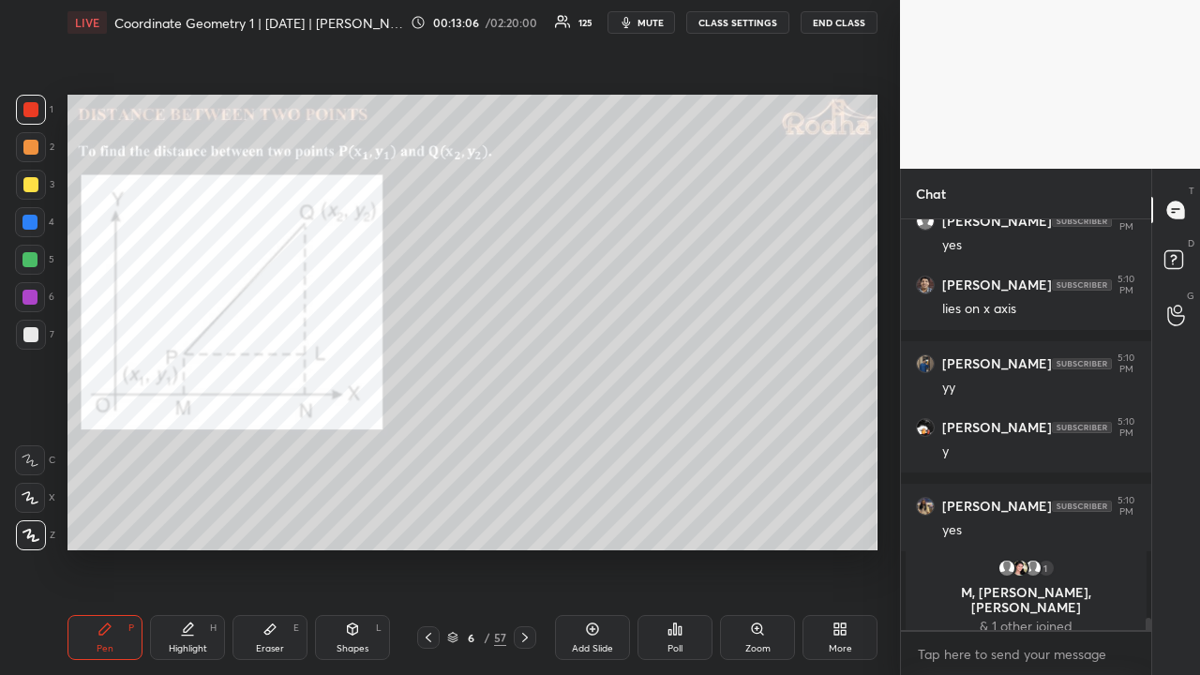
scroll to position [13619, 0]
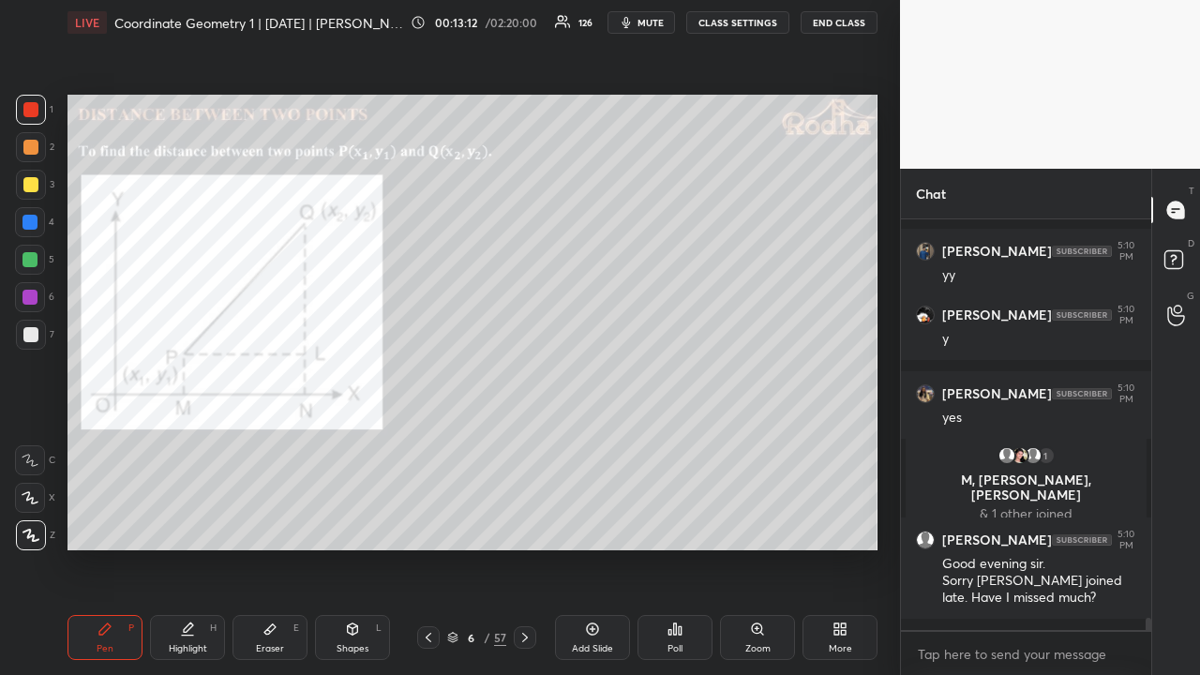
click at [432, 523] on icon at bounding box center [428, 637] width 15 height 15
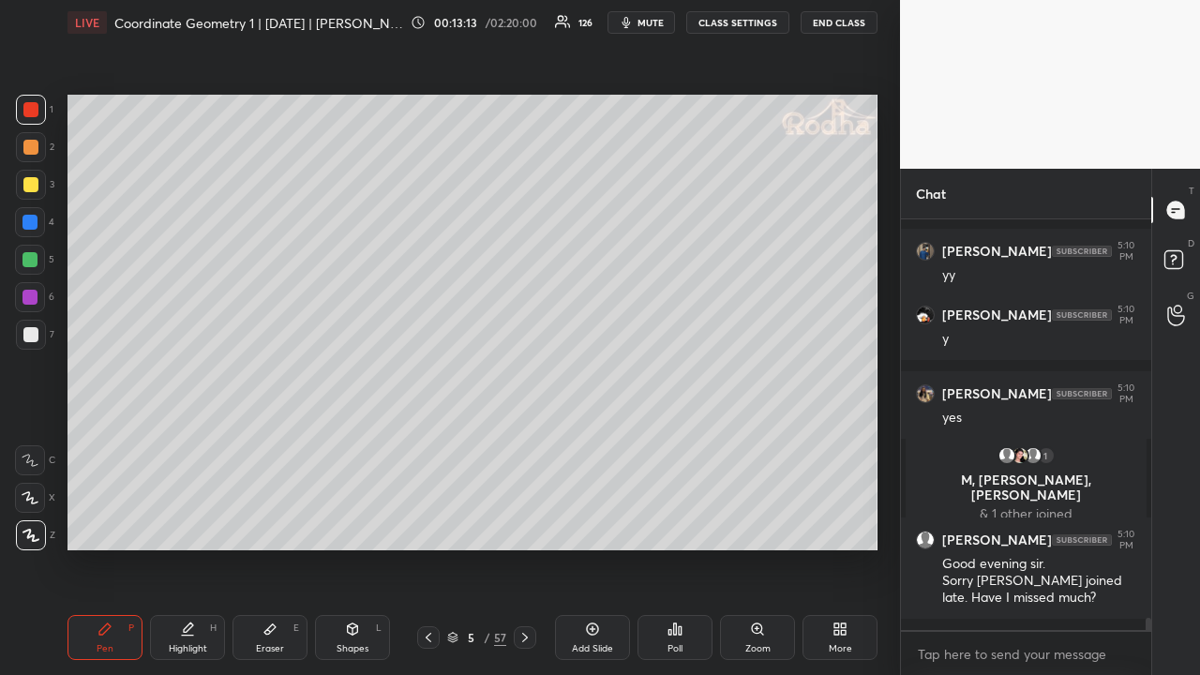
click at [433, 523] on icon at bounding box center [428, 637] width 15 height 15
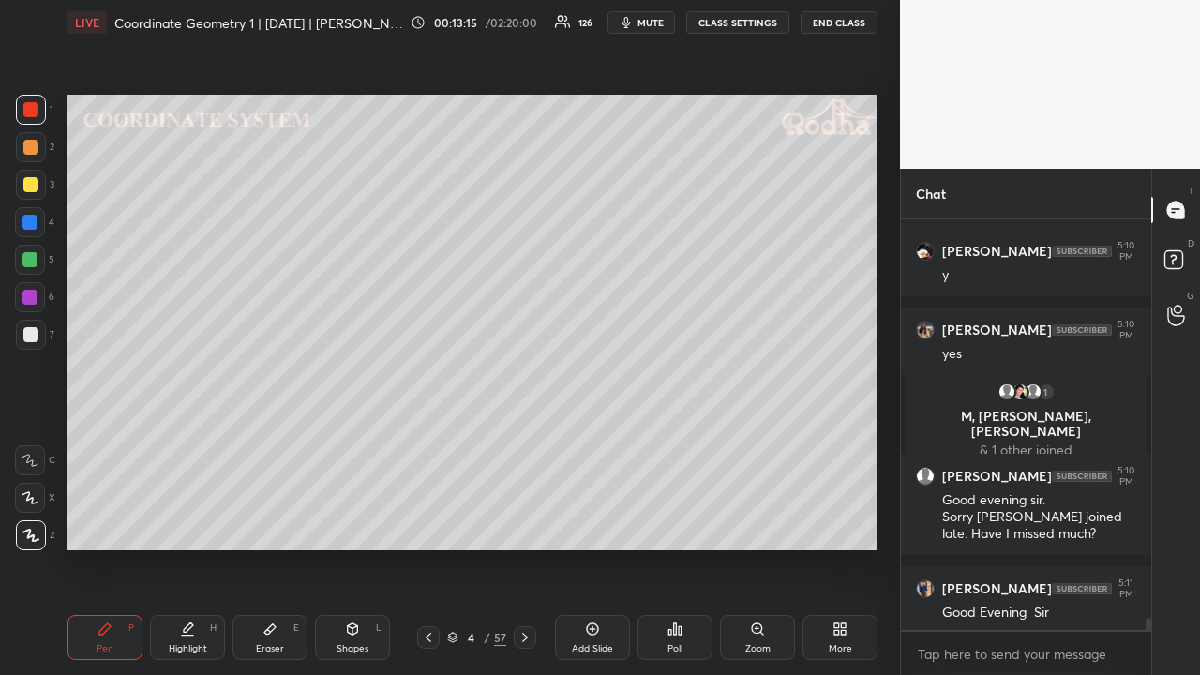
scroll to position [13761, 0]
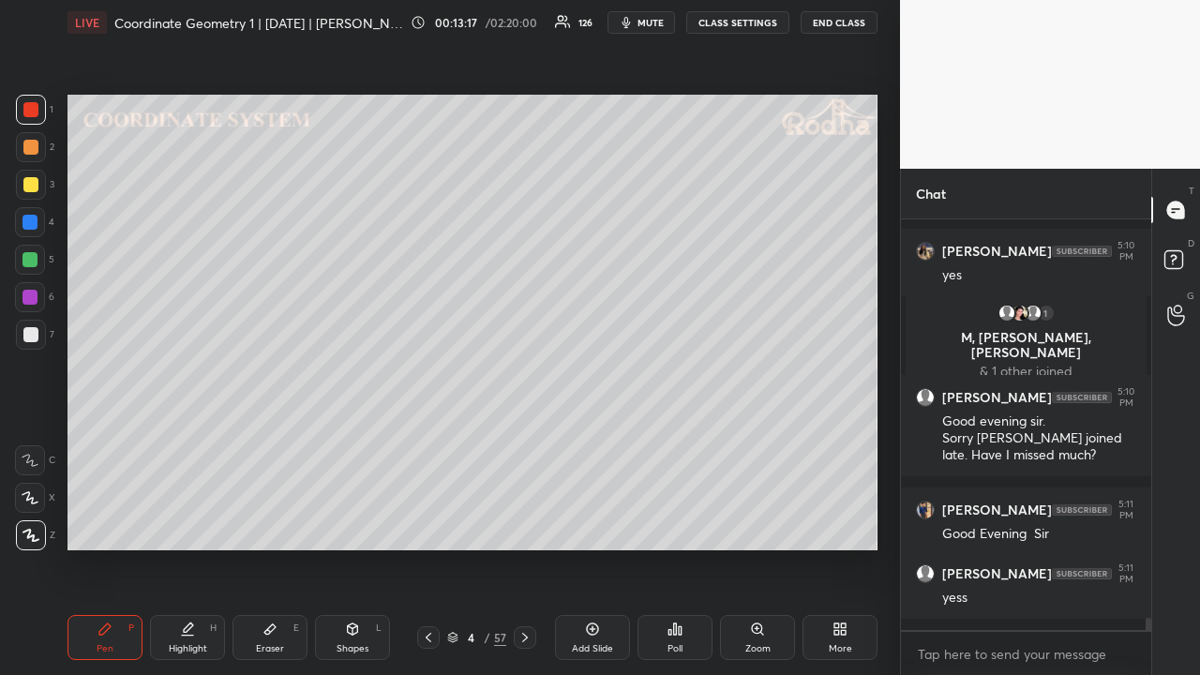
click at [524, 523] on icon at bounding box center [525, 637] width 15 height 15
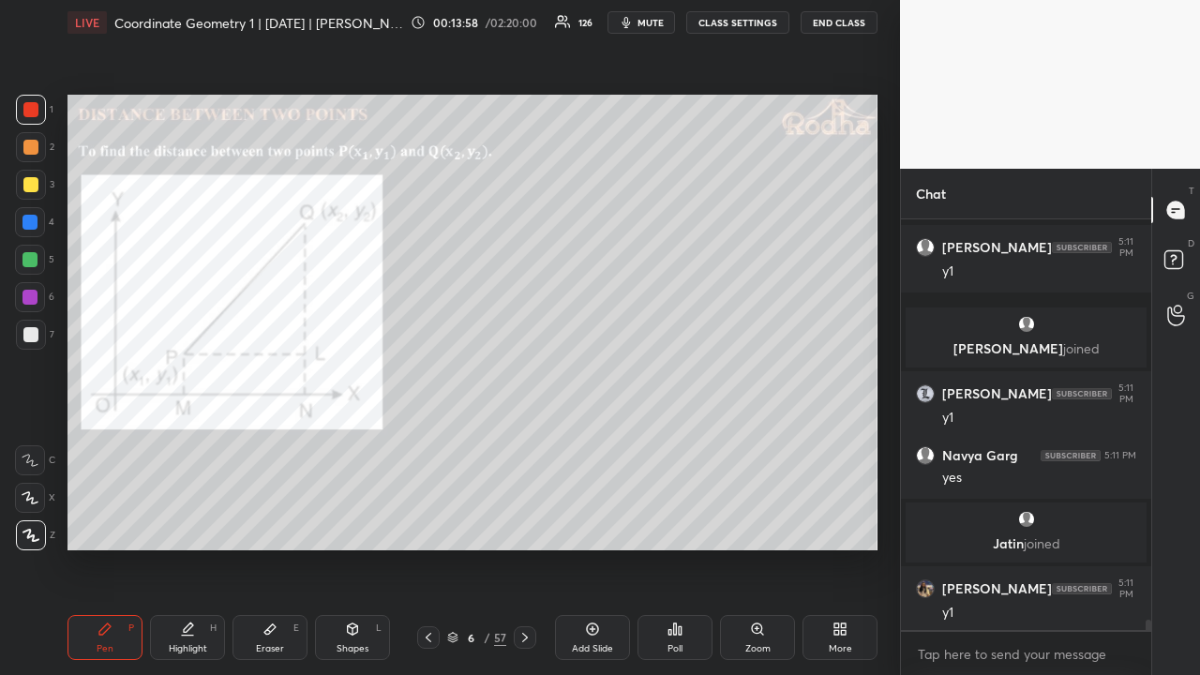
scroll to position [15595, 0]
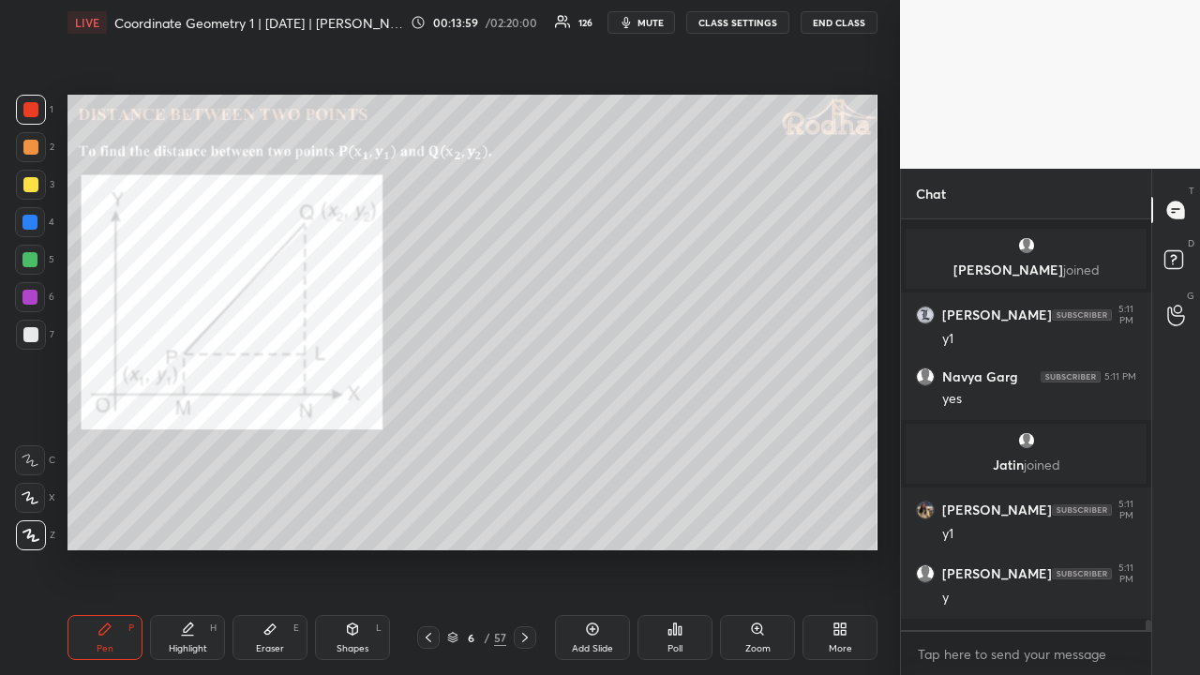
click at [36, 224] on div at bounding box center [30, 222] width 15 height 15
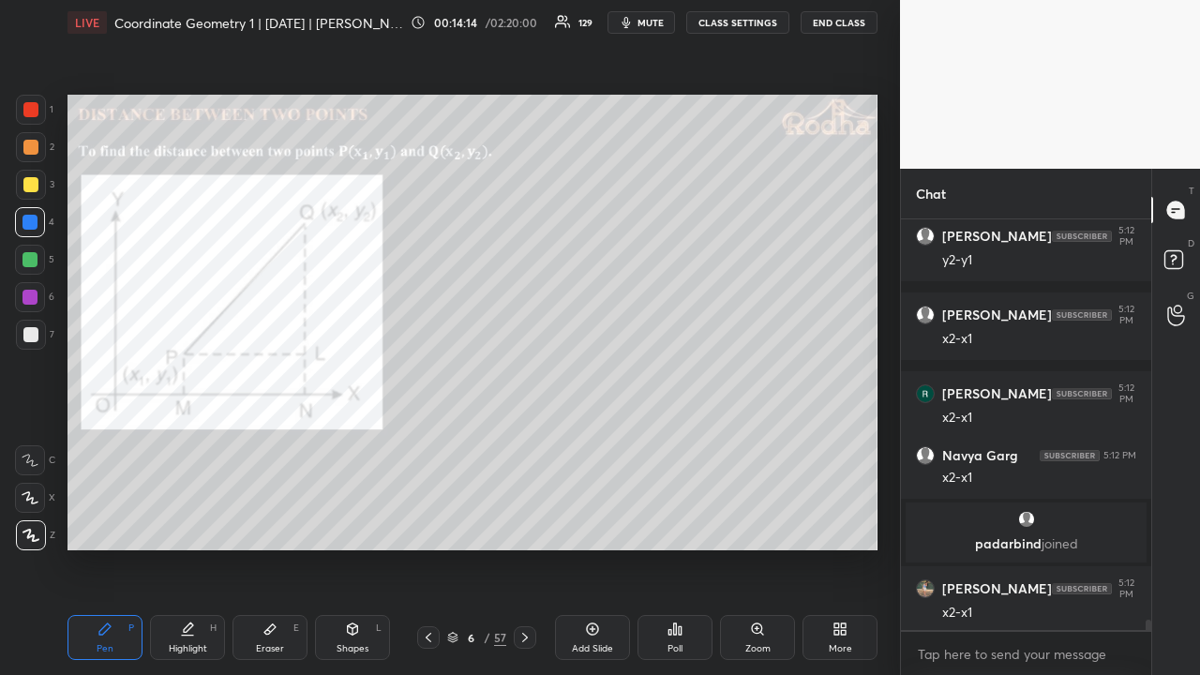
scroll to position [16355, 0]
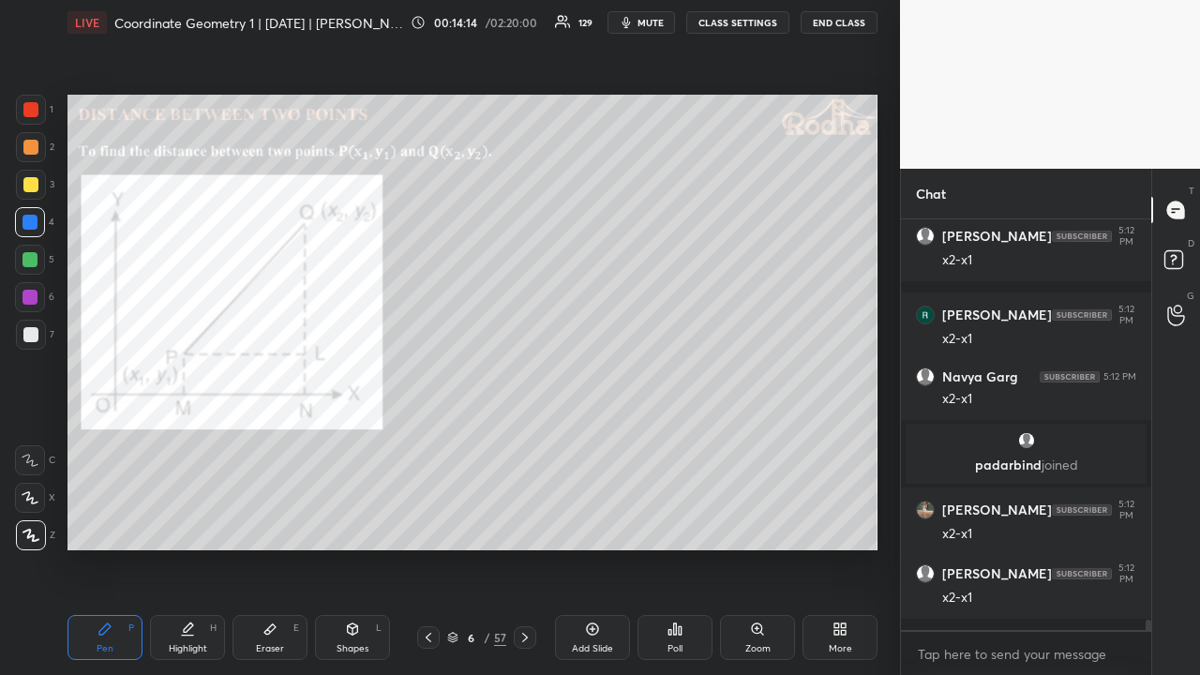
click at [27, 183] on div at bounding box center [30, 184] width 15 height 15
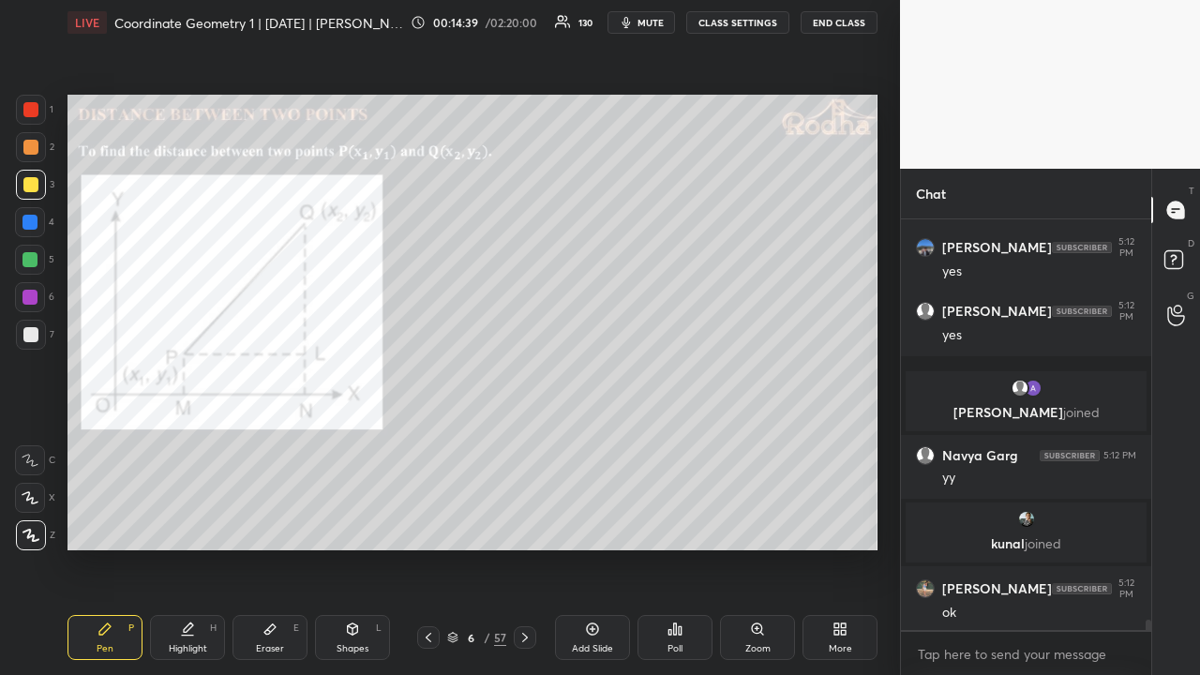
scroll to position [16677, 0]
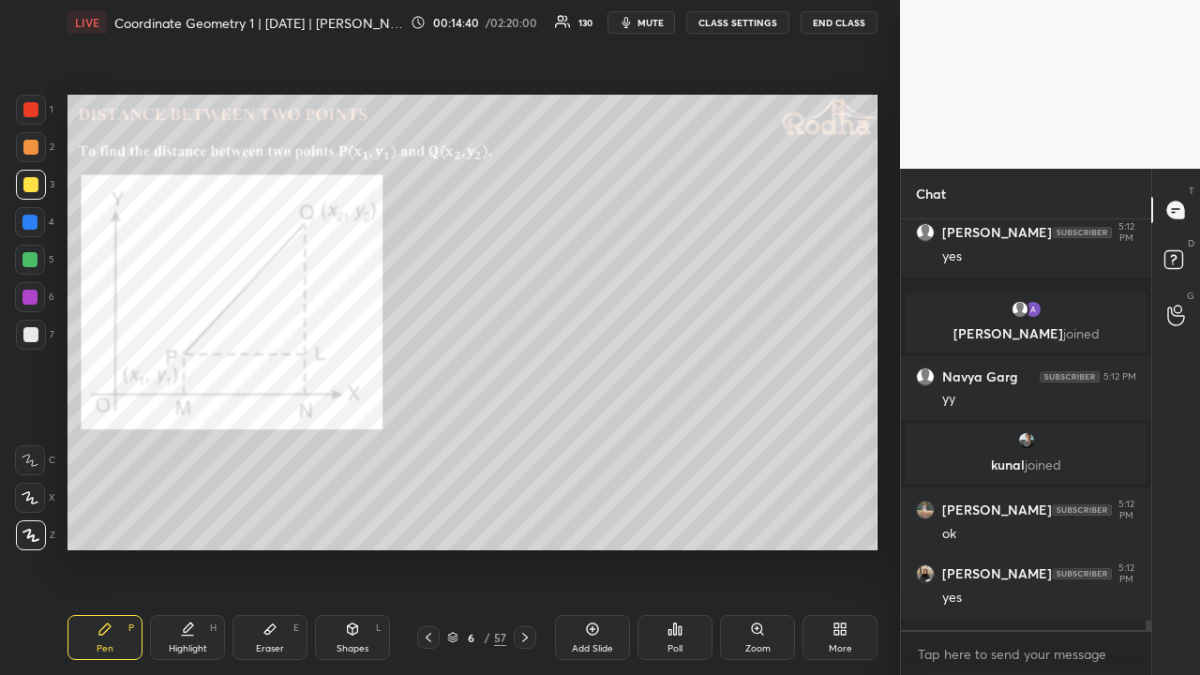
click at [32, 261] on div at bounding box center [30, 259] width 15 height 15
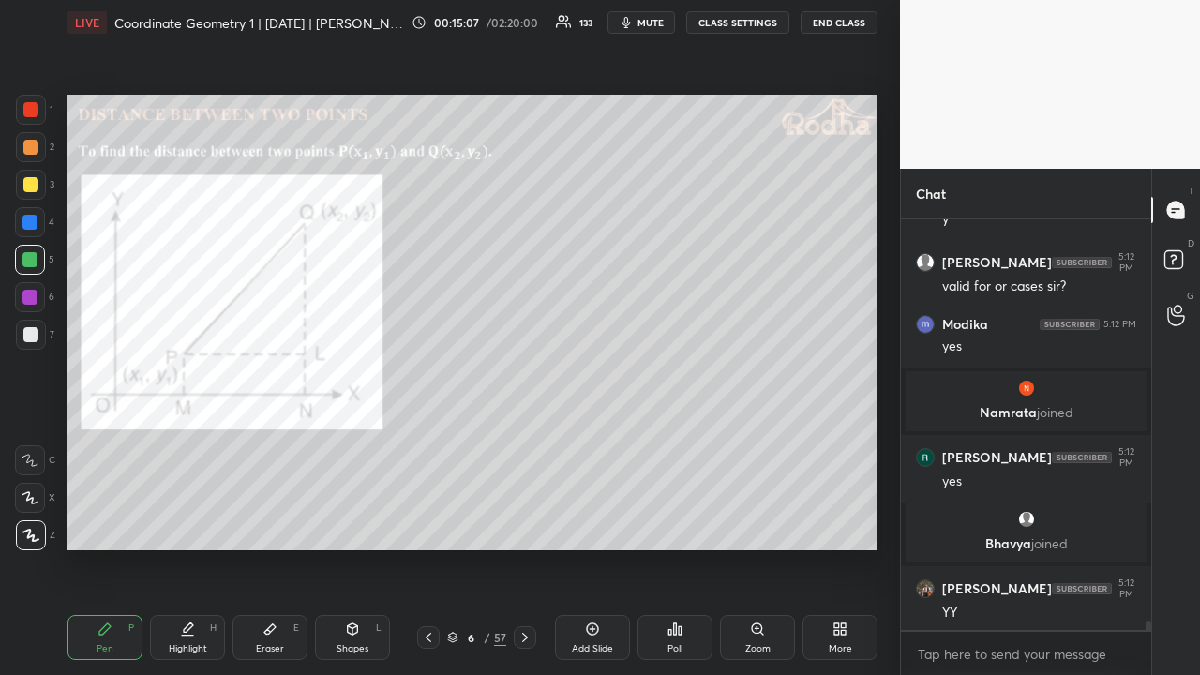
scroll to position [17053, 0]
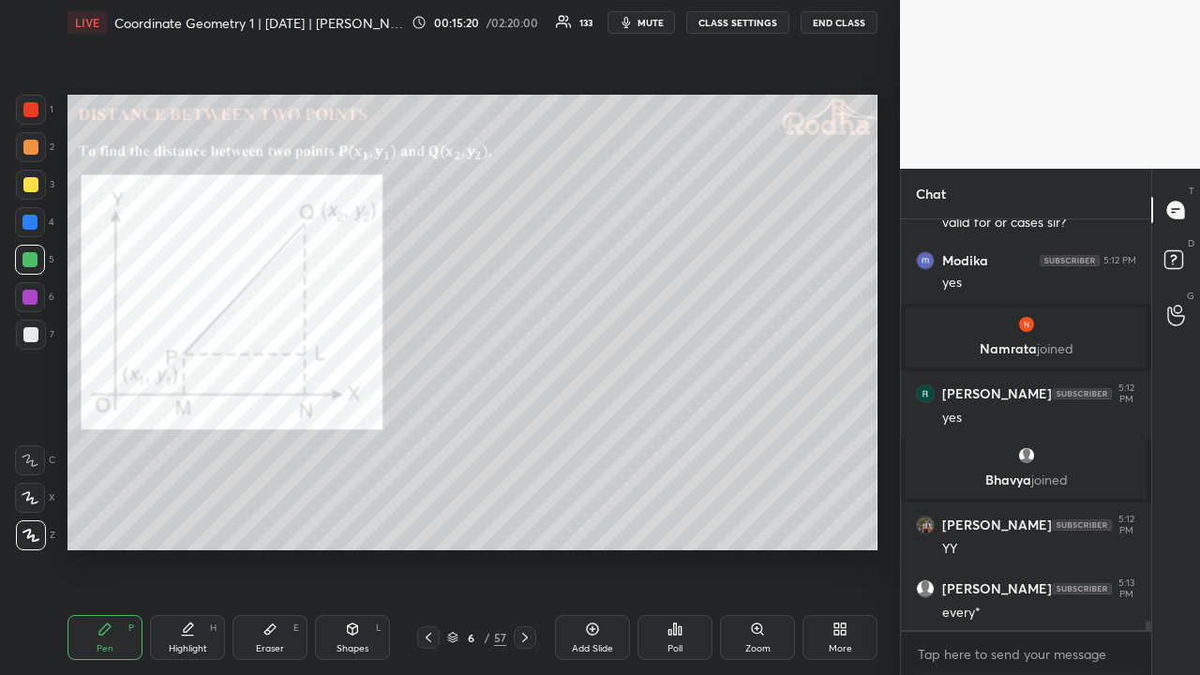
drag, startPoint x: 40, startPoint y: 185, endPoint x: 51, endPoint y: 179, distance: 11.7
click at [39, 184] on div at bounding box center [31, 185] width 30 height 30
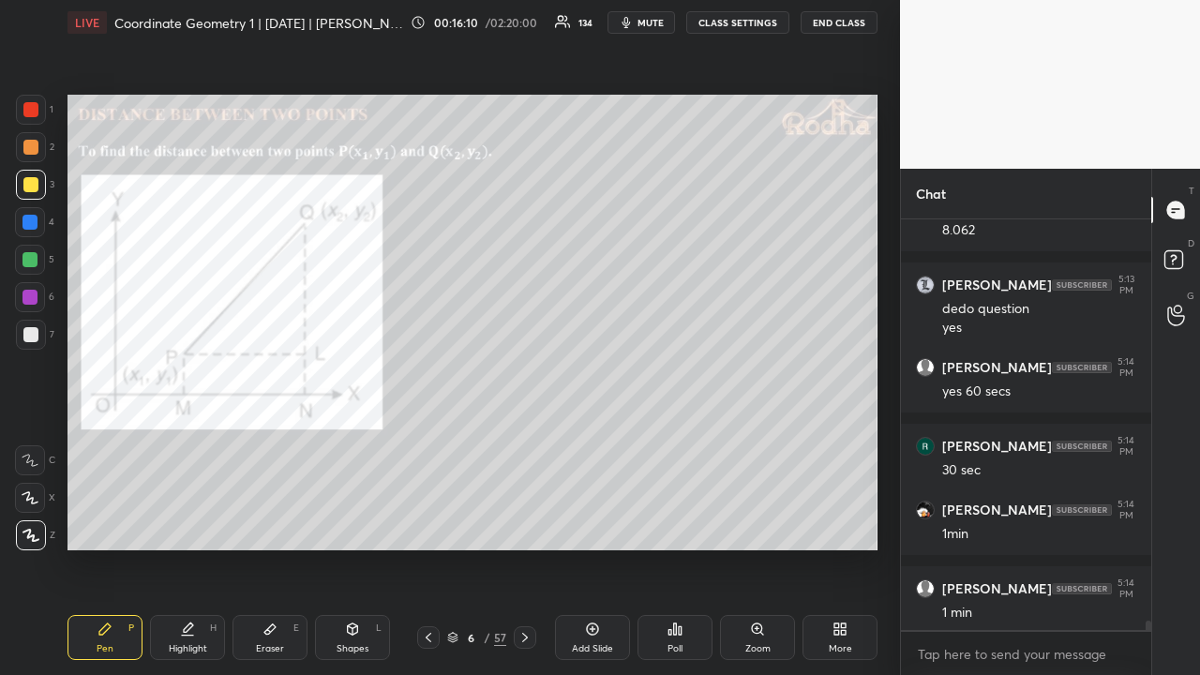
scroll to position [18332, 0]
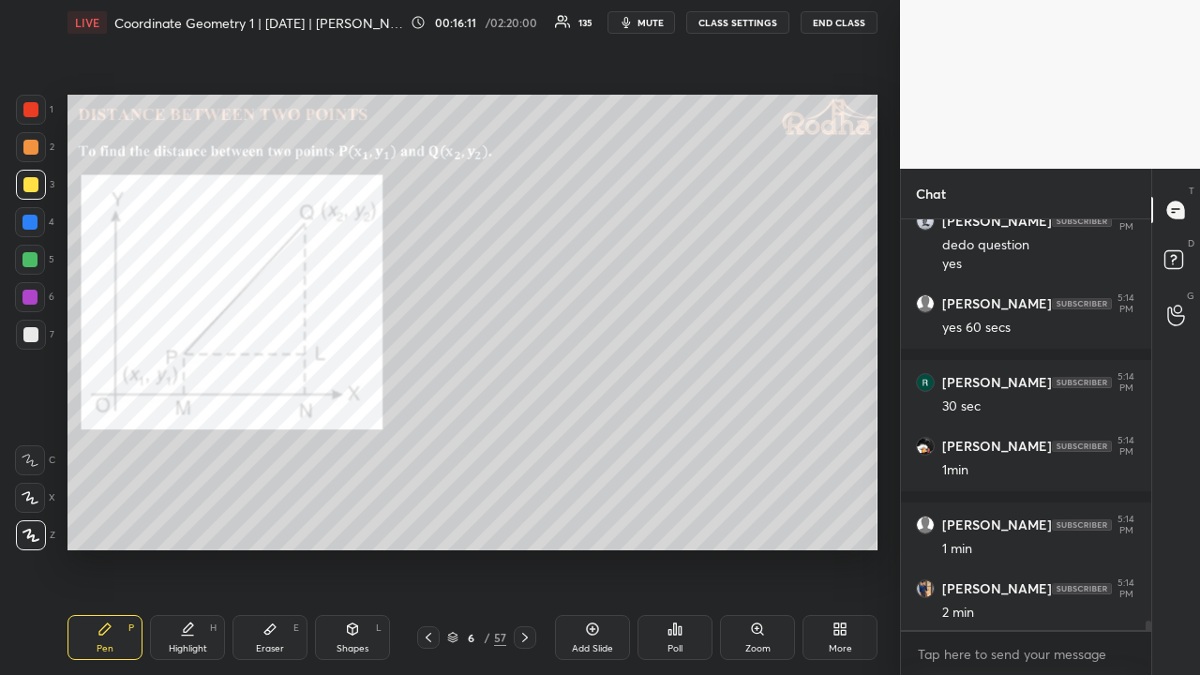
click at [520, 523] on icon at bounding box center [525, 637] width 15 height 15
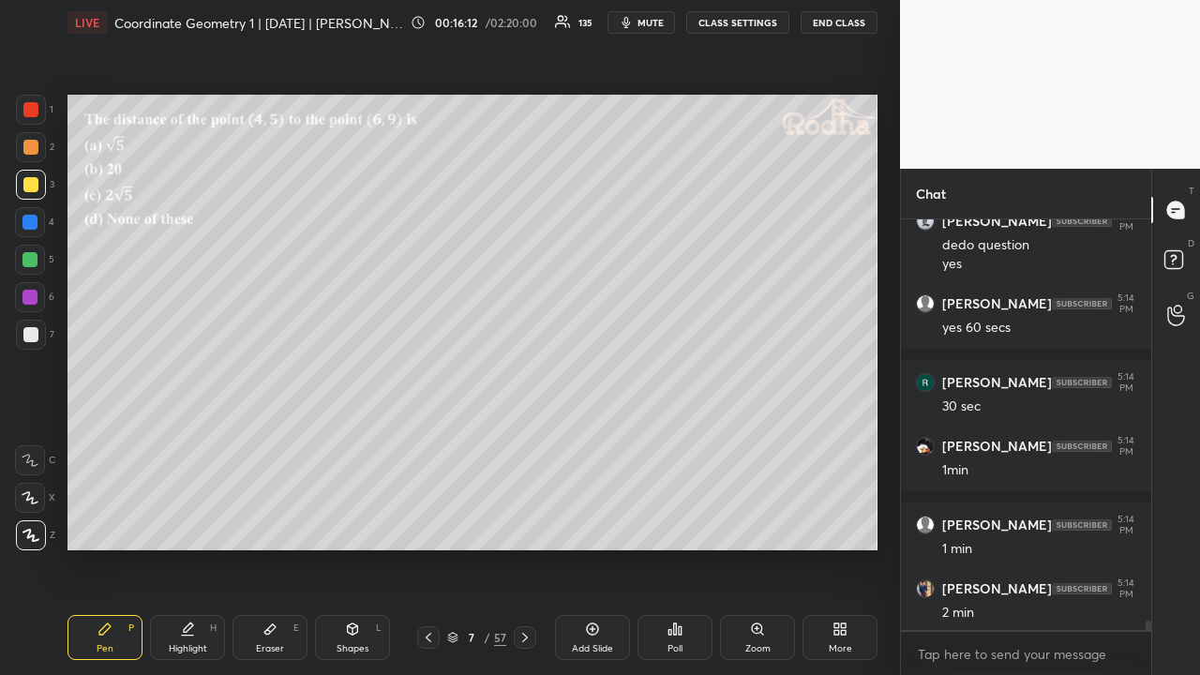
click at [685, 523] on div "Poll" at bounding box center [675, 637] width 75 height 45
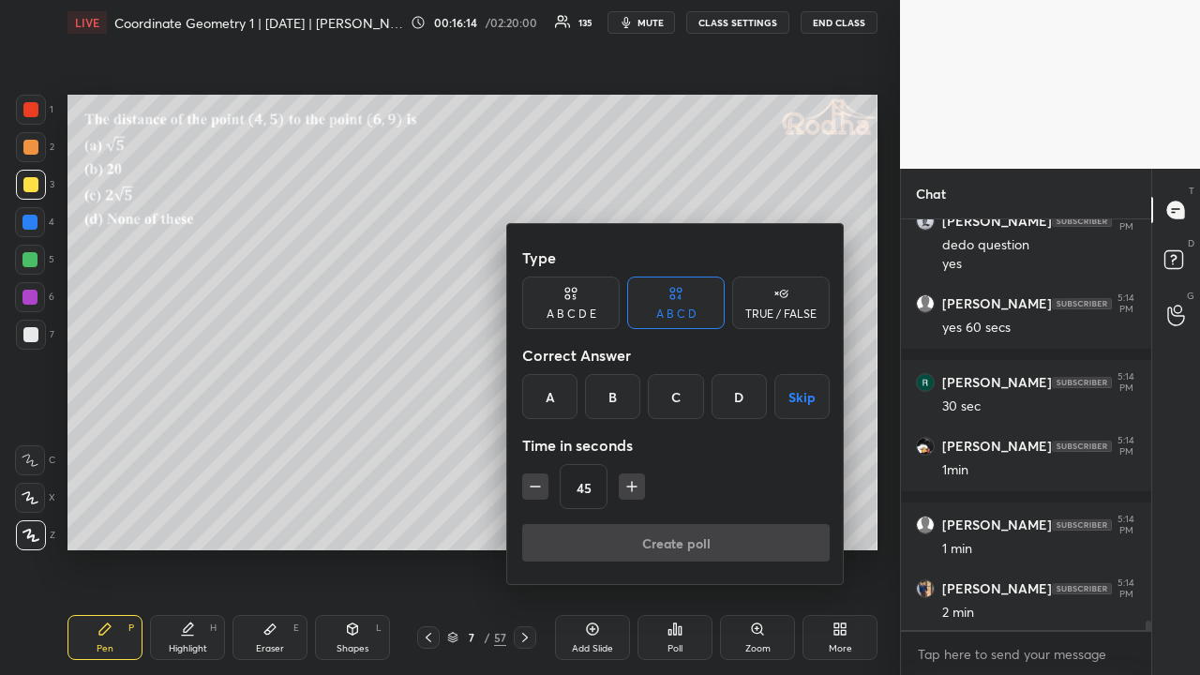
click at [667, 388] on div "C" at bounding box center [675, 396] width 55 height 45
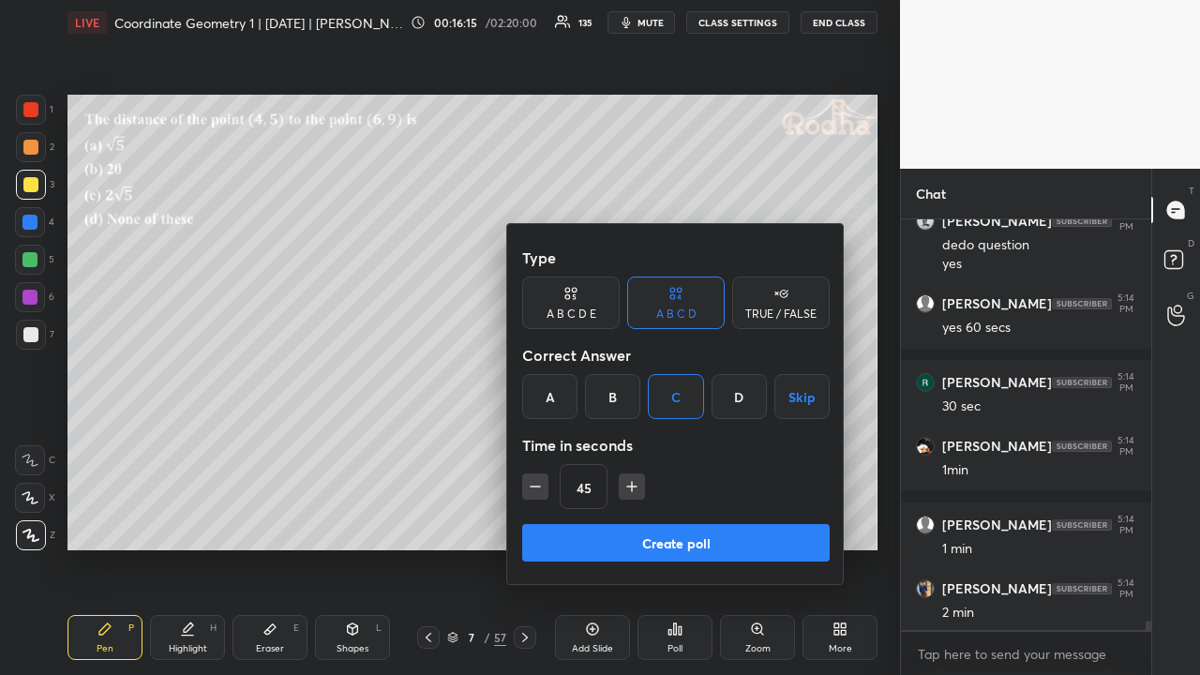
scroll to position [18410, 0]
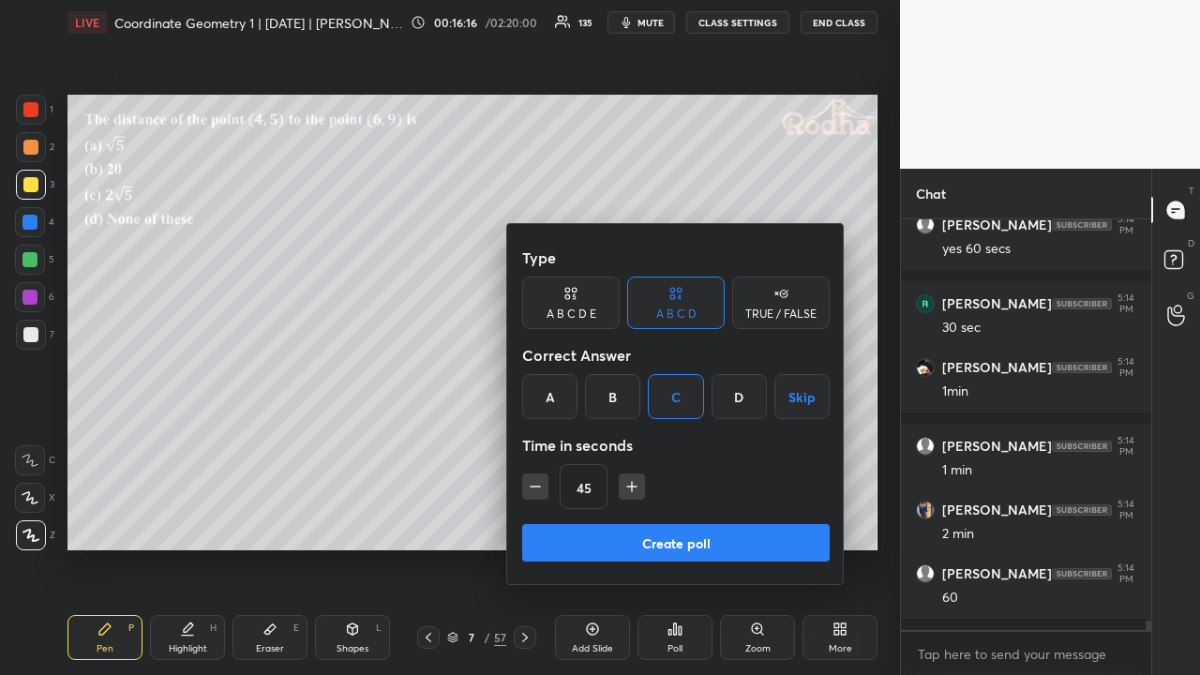
click at [626, 523] on button "Create poll" at bounding box center [676, 543] width 308 height 38
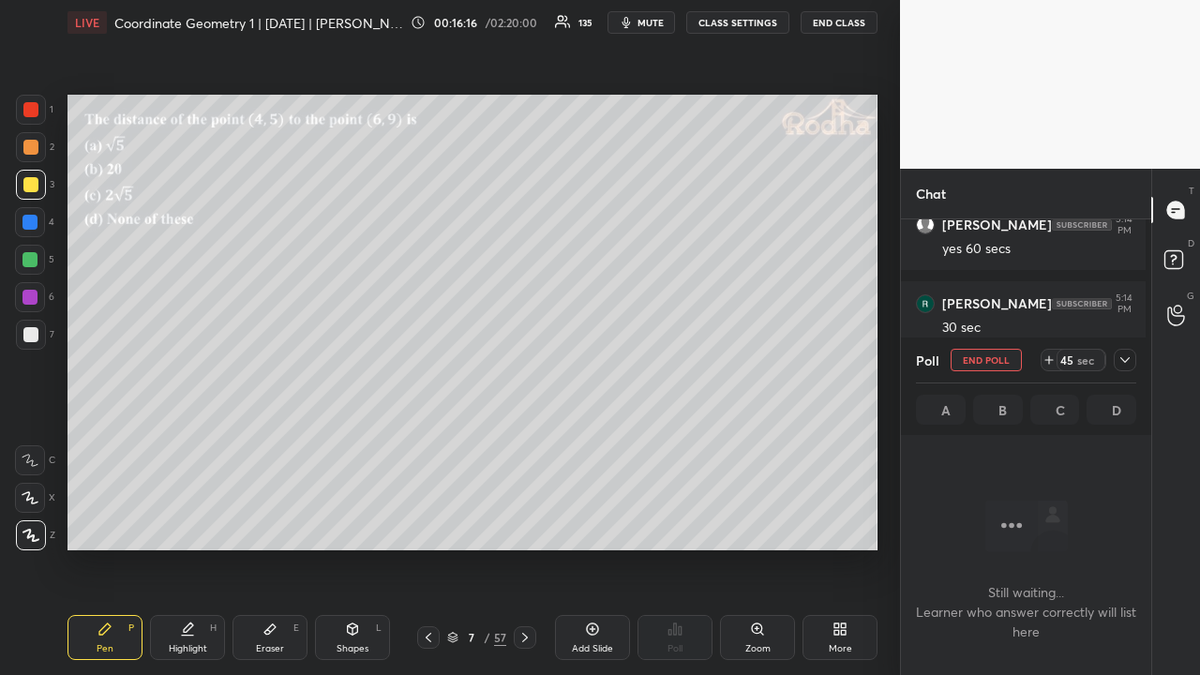
scroll to position [353, 245]
click at [1133, 354] on div at bounding box center [1125, 360] width 23 height 23
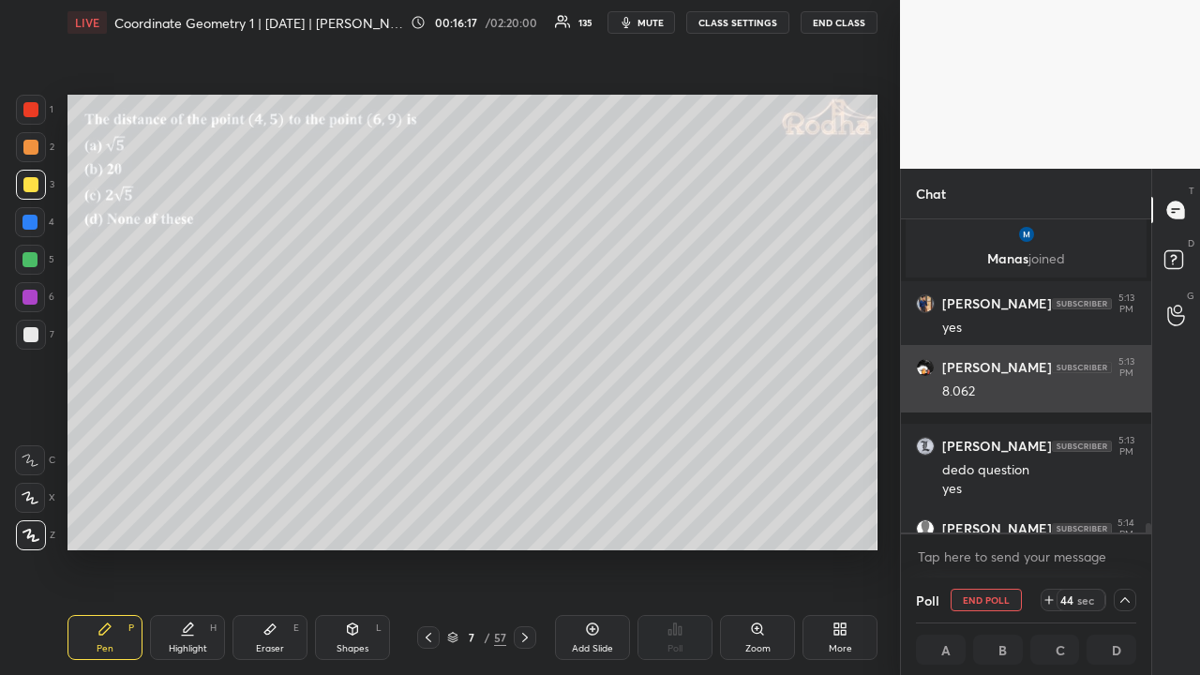
scroll to position [308, 239]
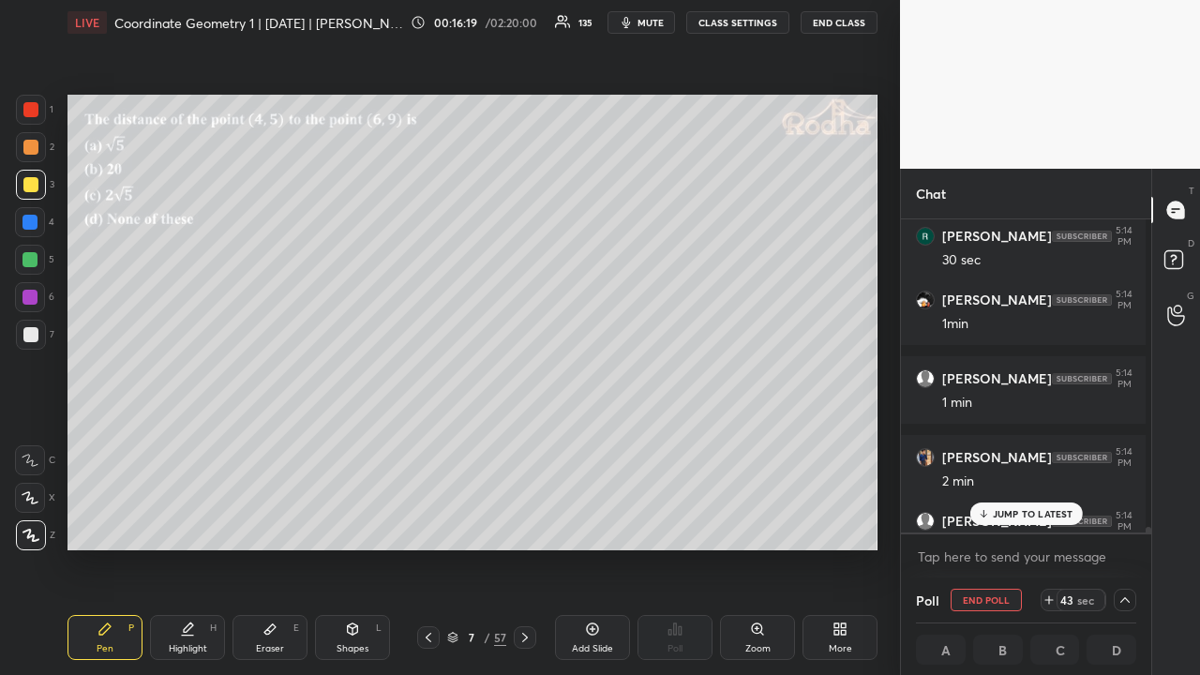
click at [1035, 517] on p "JUMP TO LATEST" at bounding box center [1033, 513] width 81 height 11
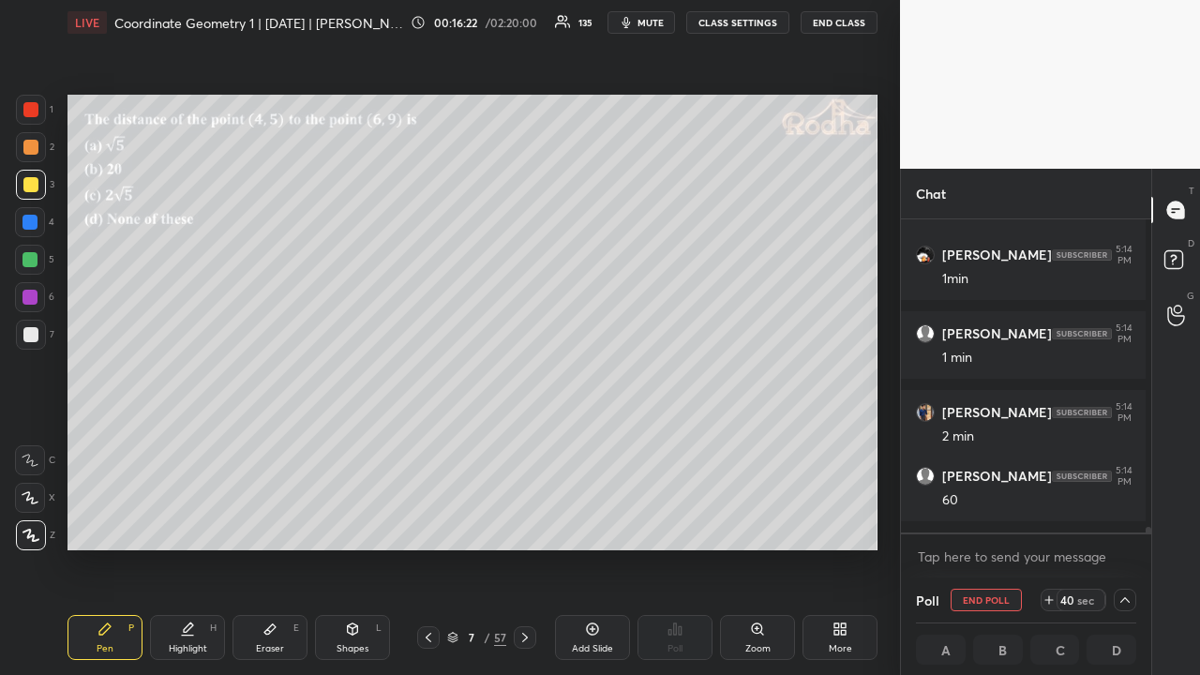
click at [35, 148] on div at bounding box center [30, 147] width 15 height 15
click at [1121, 523] on icon at bounding box center [1125, 600] width 15 height 15
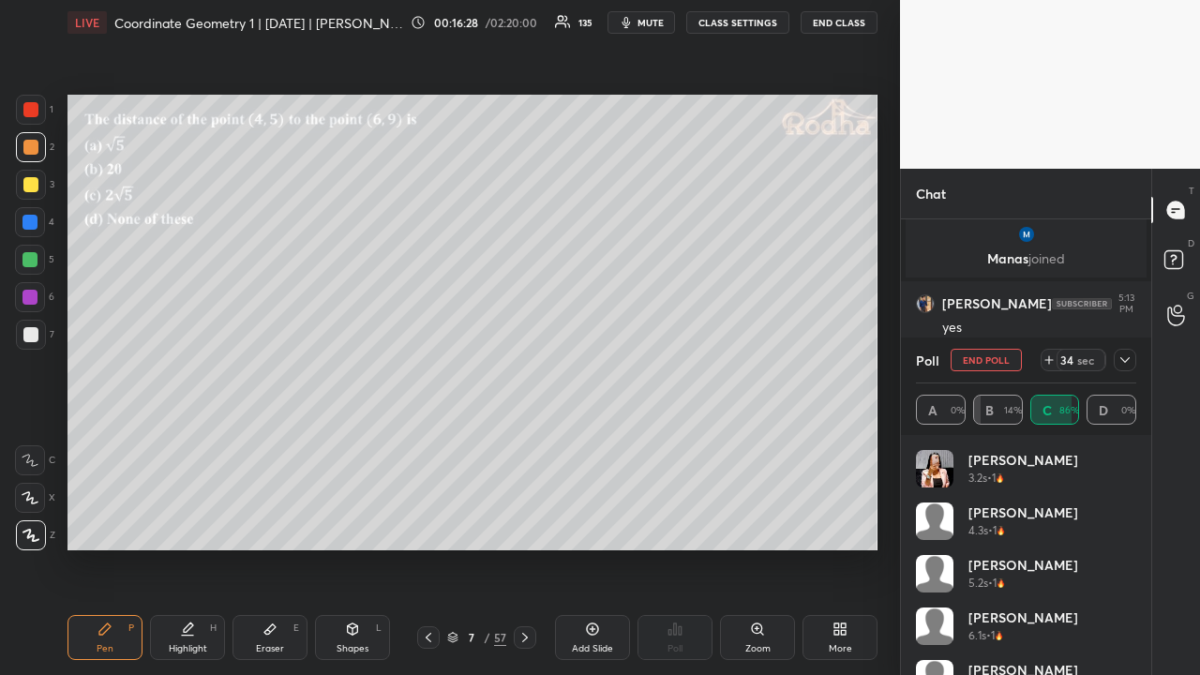
click at [1126, 358] on icon at bounding box center [1125, 360] width 15 height 15
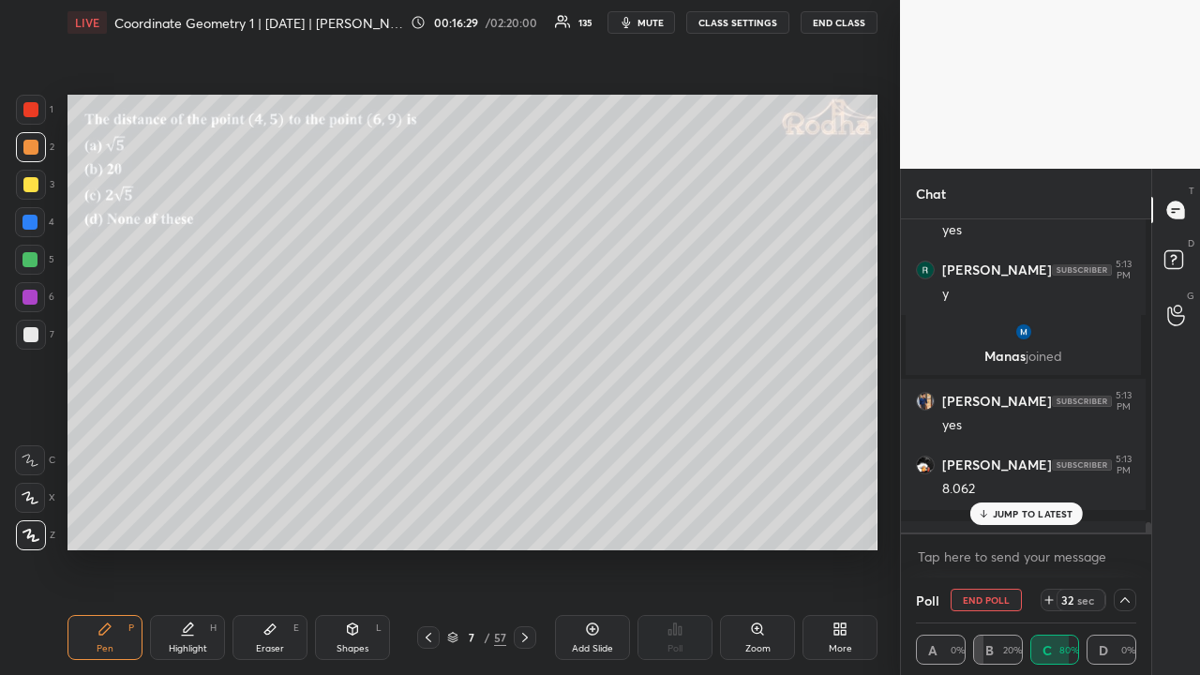
click at [1040, 514] on p "JUMP TO LATEST" at bounding box center [1033, 513] width 81 height 11
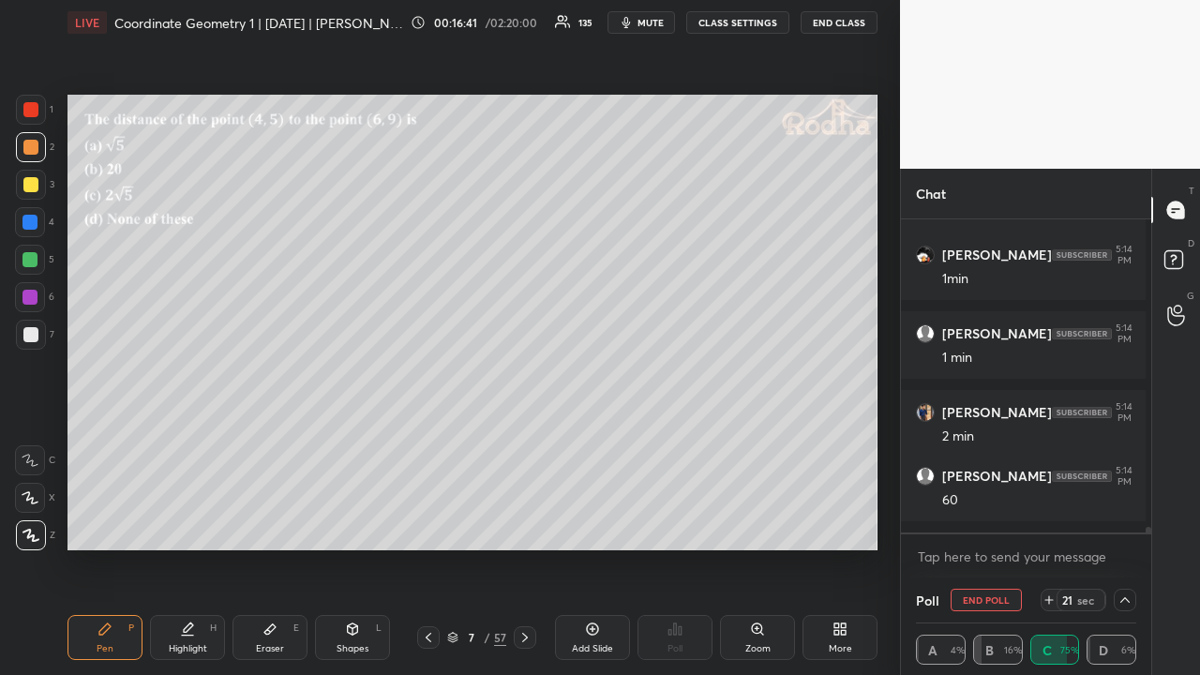
click at [1118, 523] on icon at bounding box center [1125, 600] width 15 height 15
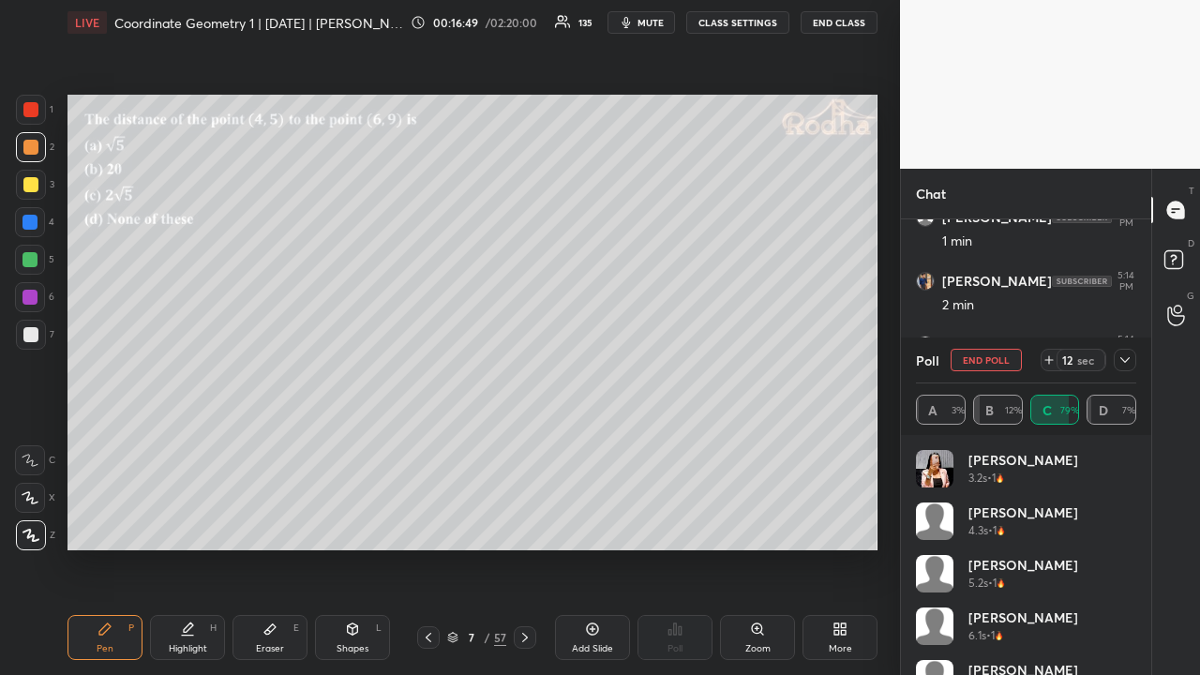
click at [1133, 360] on div at bounding box center [1125, 360] width 23 height 23
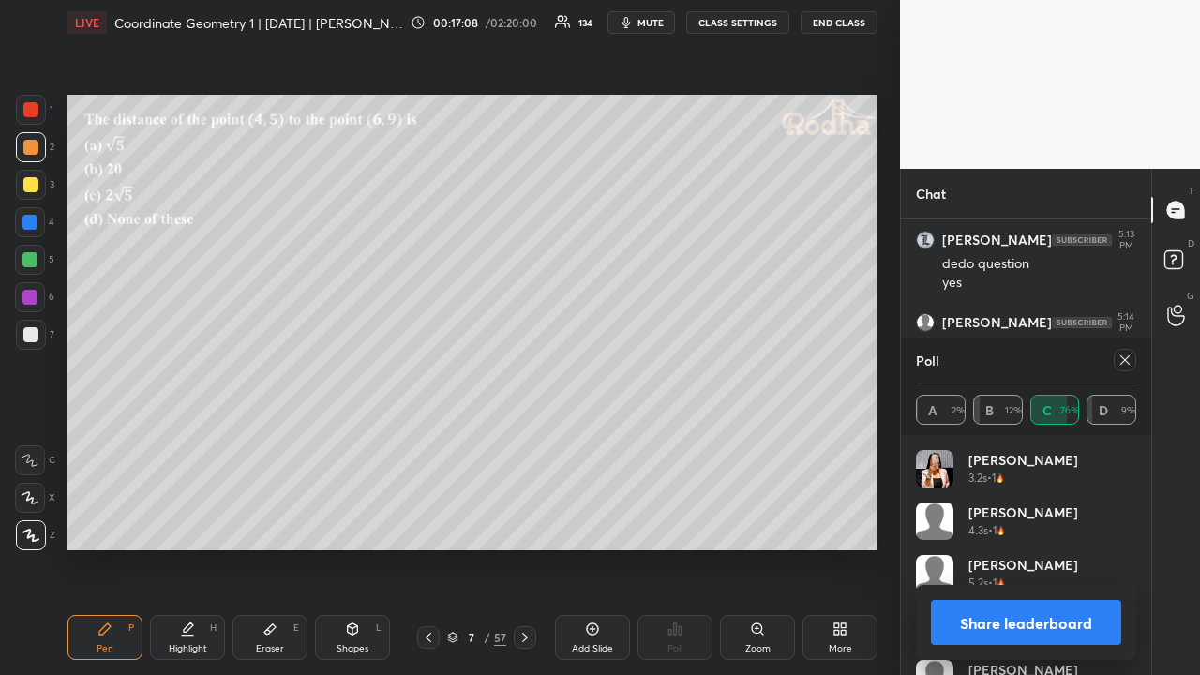
click at [1121, 358] on icon at bounding box center [1125, 360] width 15 height 15
type textarea "x"
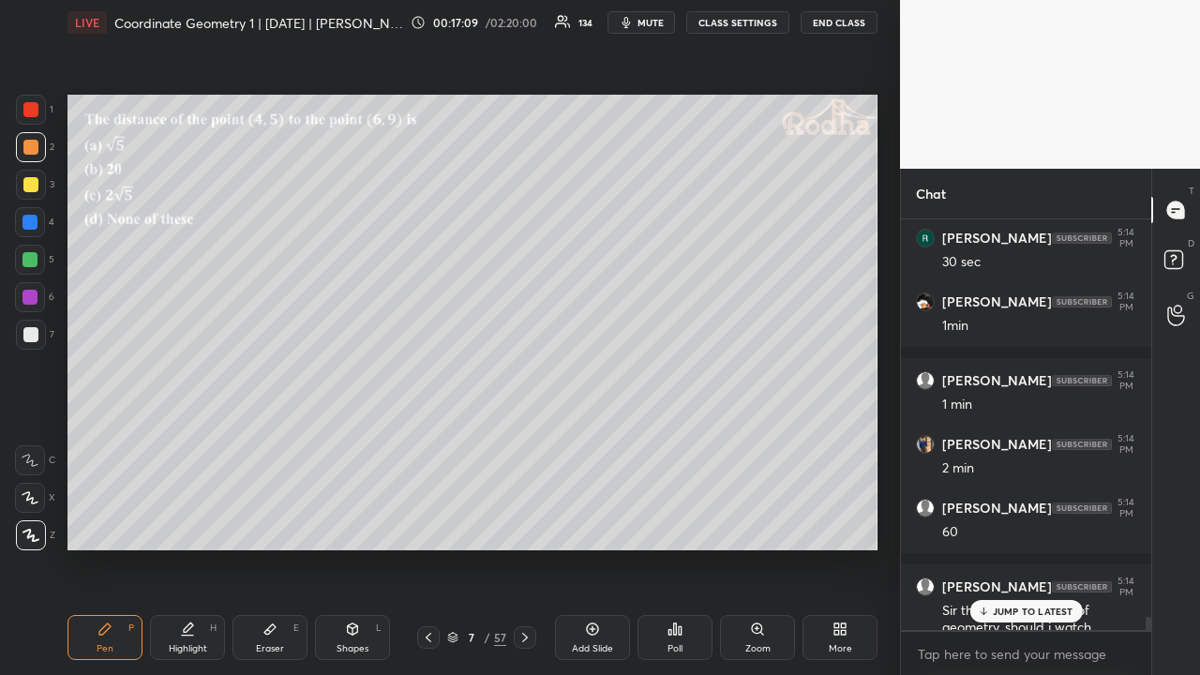
click at [1028, 523] on div "JUMP TO LATEST" at bounding box center [1026, 611] width 113 height 23
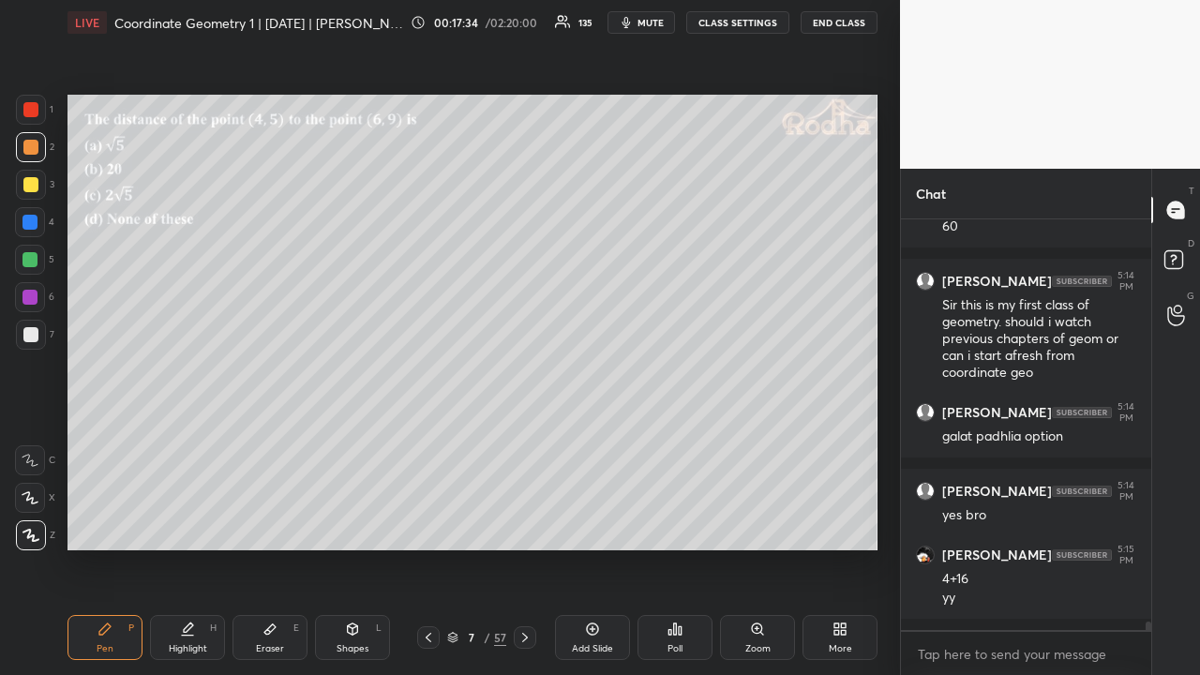
click at [32, 186] on div at bounding box center [30, 184] width 15 height 15
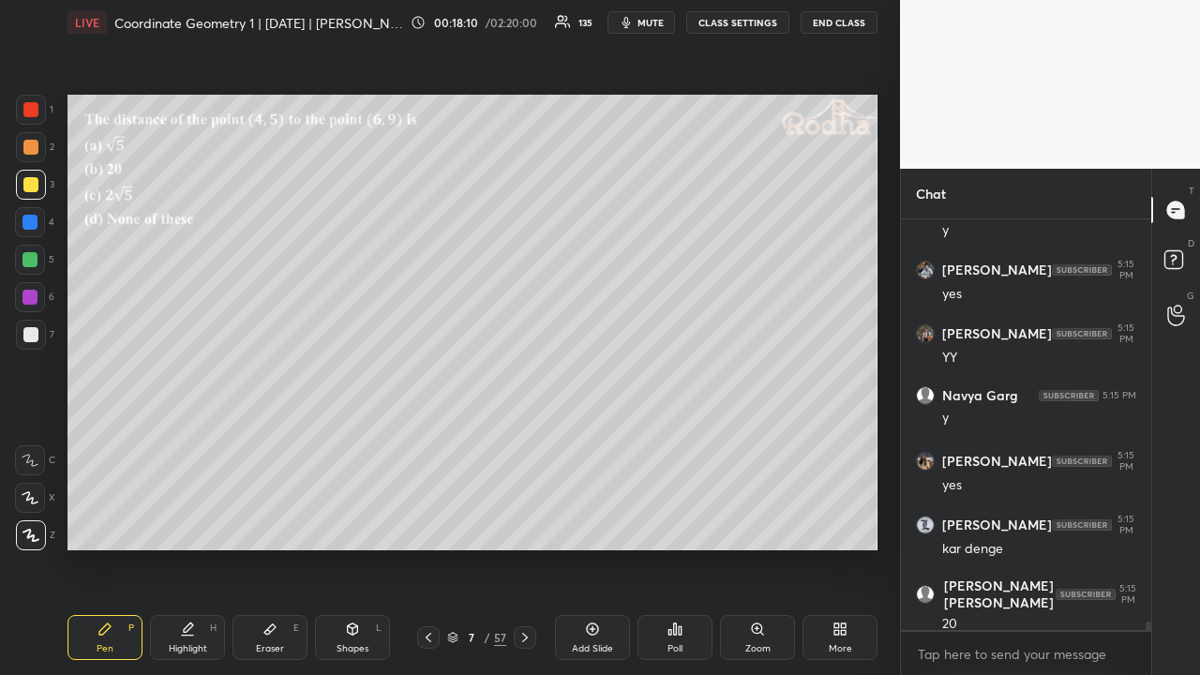
click at [523, 523] on icon at bounding box center [525, 637] width 6 height 9
click at [686, 523] on div "Poll" at bounding box center [675, 637] width 75 height 45
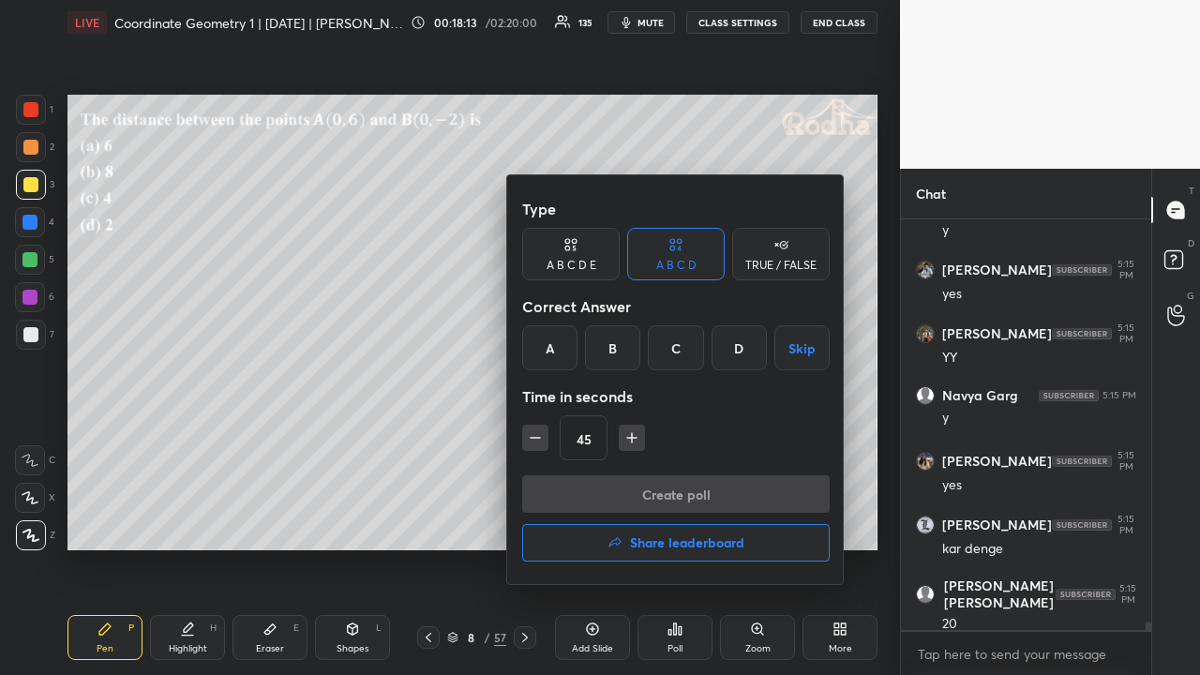
click at [624, 355] on div "B" at bounding box center [612, 347] width 55 height 45
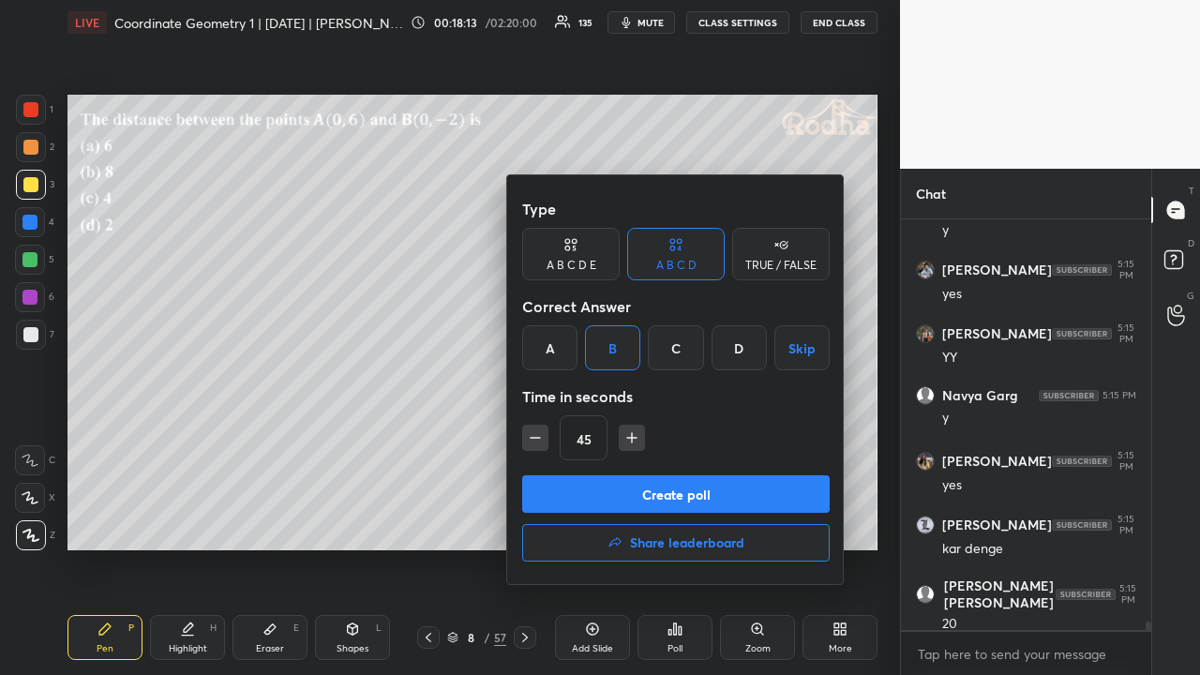
click at [534, 433] on icon "button" at bounding box center [535, 438] width 19 height 19
type input "30"
click at [671, 489] on button "Create poll" at bounding box center [676, 494] width 308 height 38
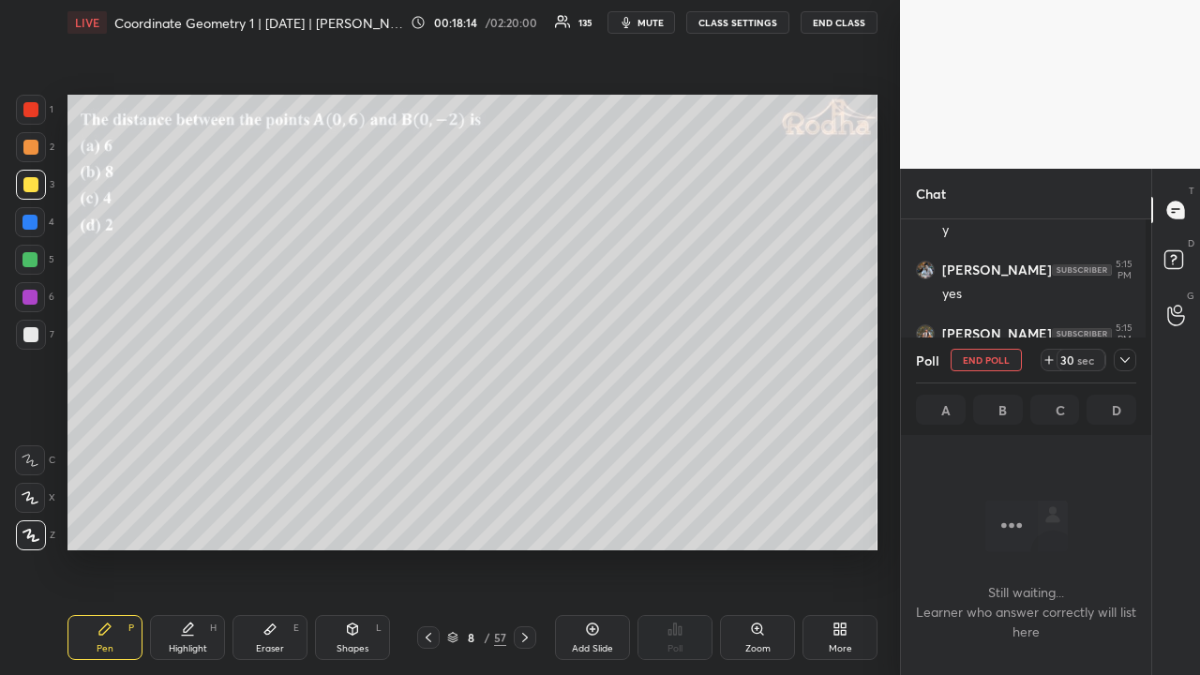
scroll to position [353, 245]
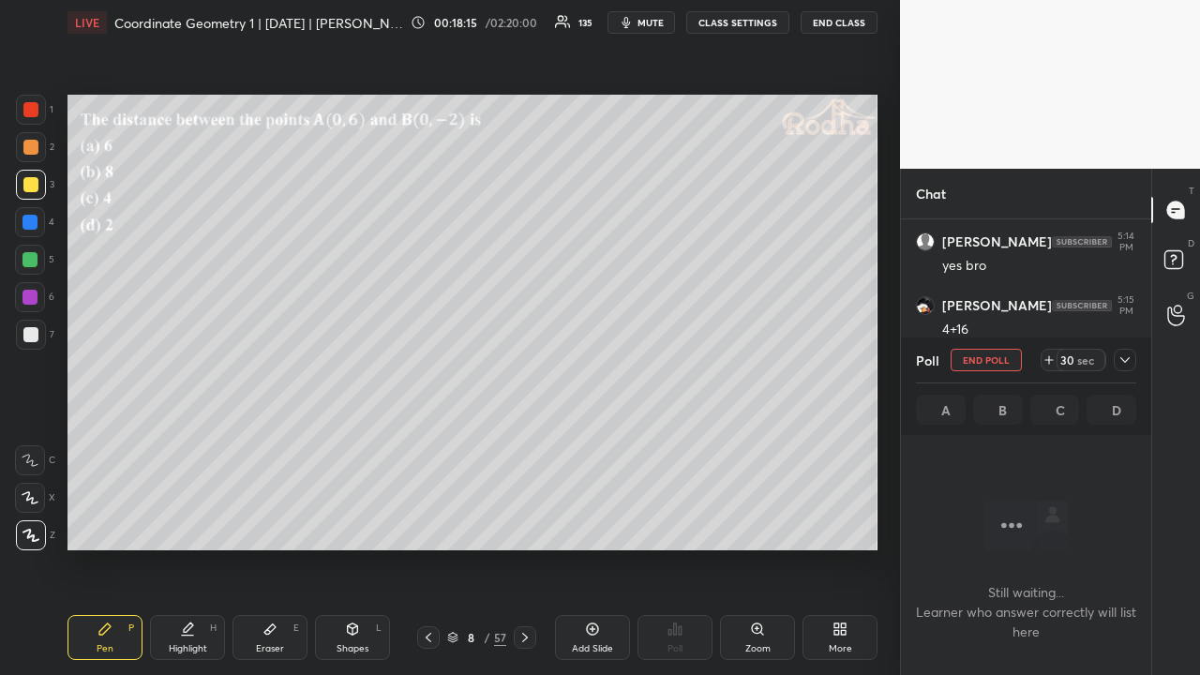
click at [1124, 355] on icon at bounding box center [1125, 360] width 15 height 15
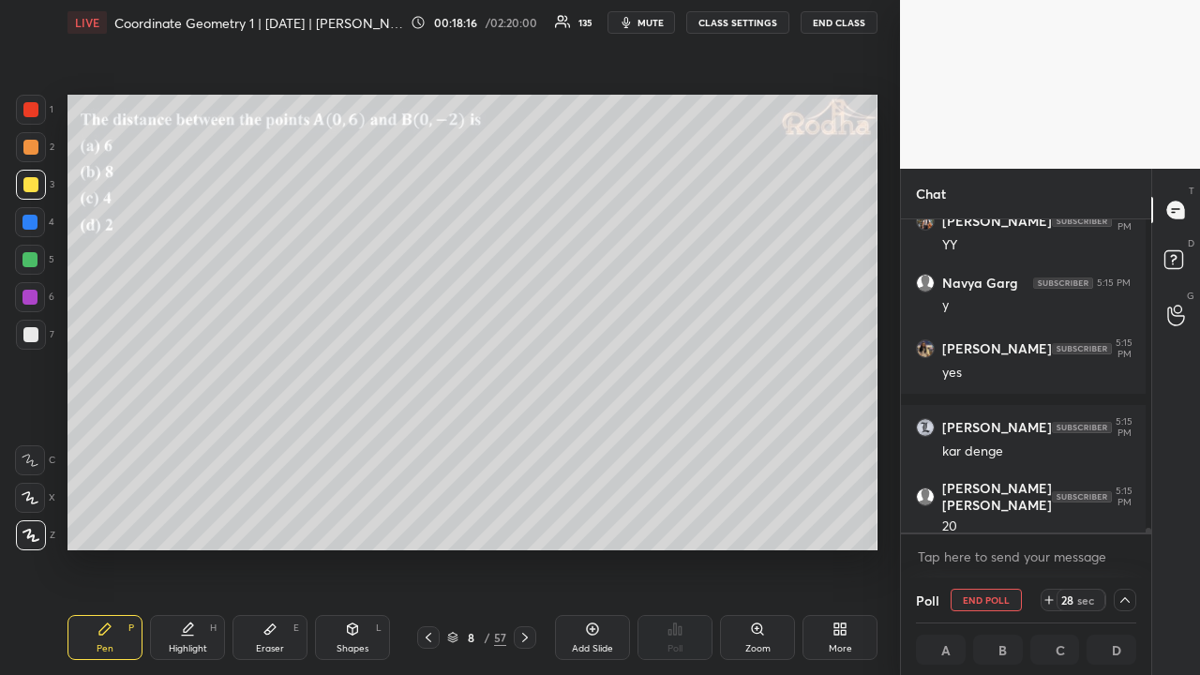
scroll to position [1, 6]
click at [29, 187] on div at bounding box center [30, 184] width 15 height 15
click at [1118, 523] on icon at bounding box center [1125, 600] width 15 height 15
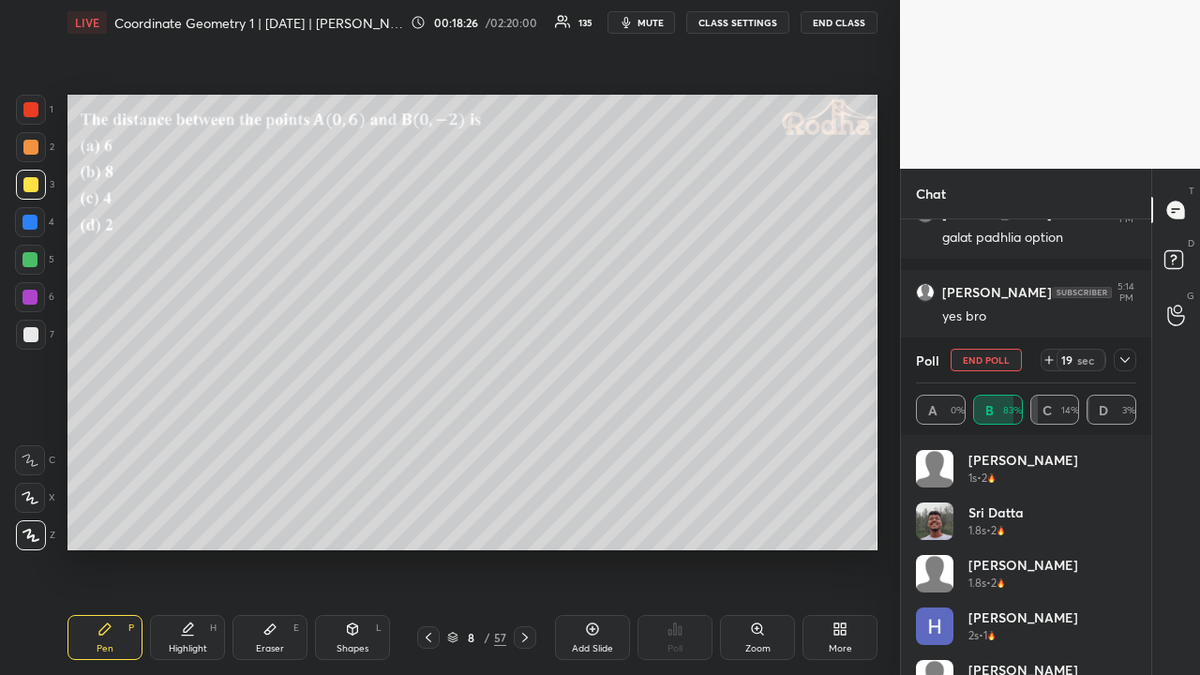
click at [1125, 360] on icon at bounding box center [1125, 360] width 15 height 15
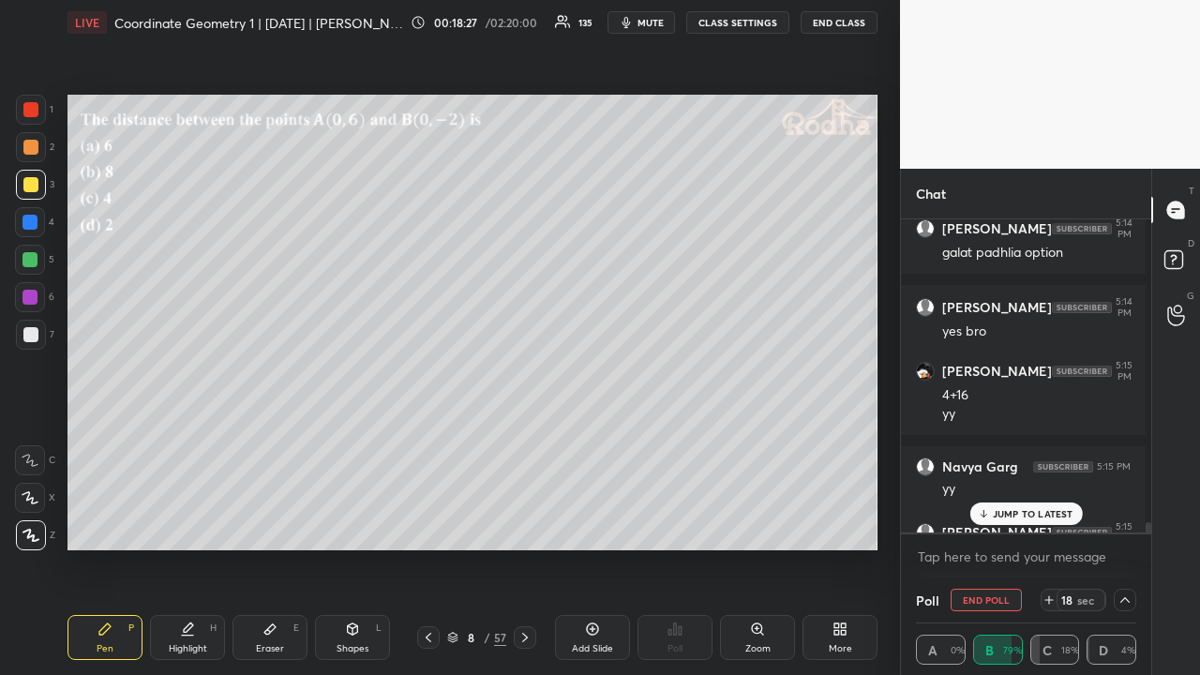
click at [1045, 512] on p "JUMP TO LATEST" at bounding box center [1033, 513] width 81 height 11
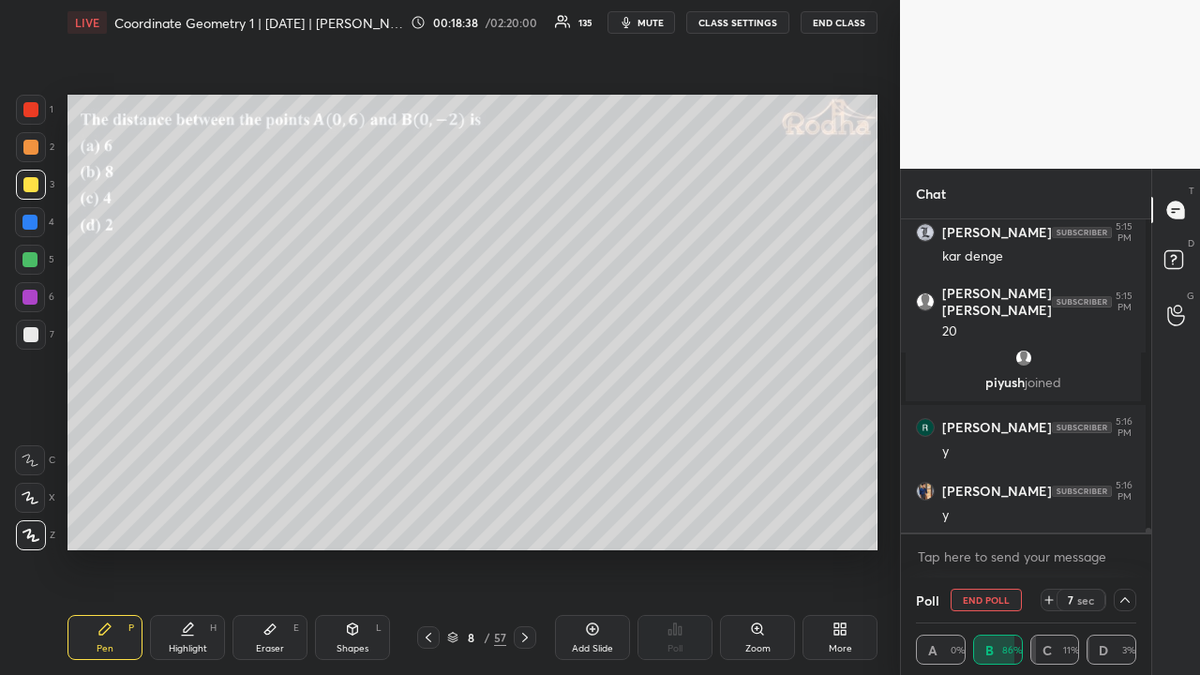
click at [1120, 523] on icon at bounding box center [1125, 600] width 15 height 15
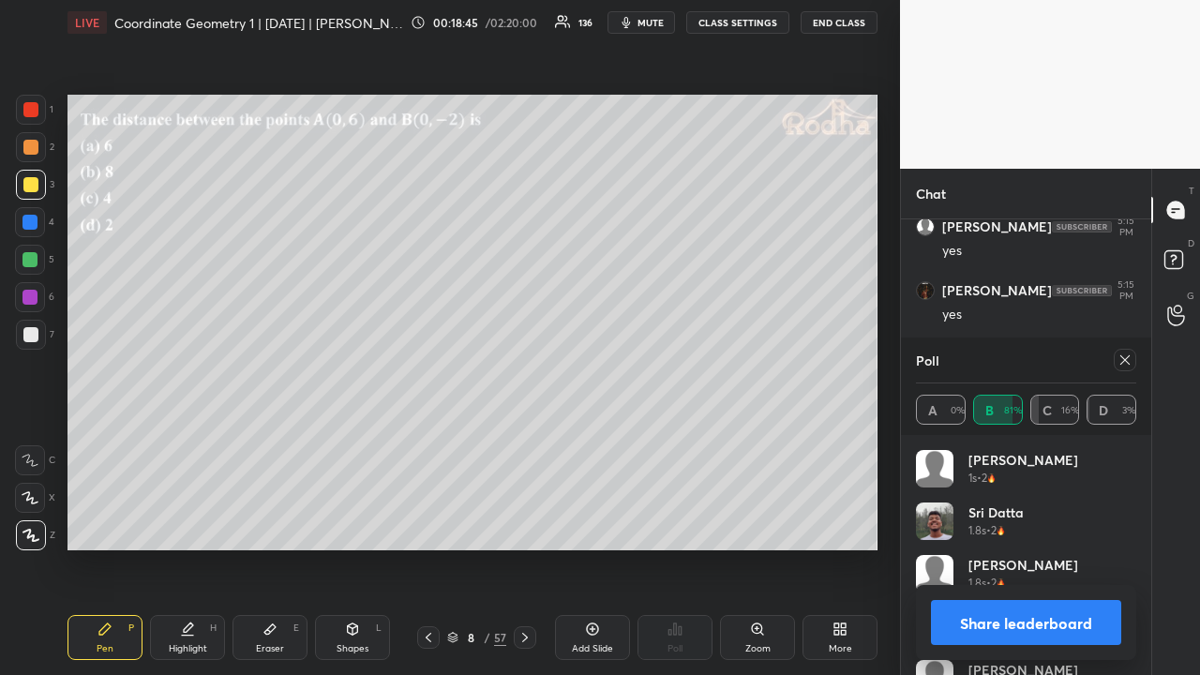
click at [1127, 362] on icon at bounding box center [1125, 359] width 9 height 9
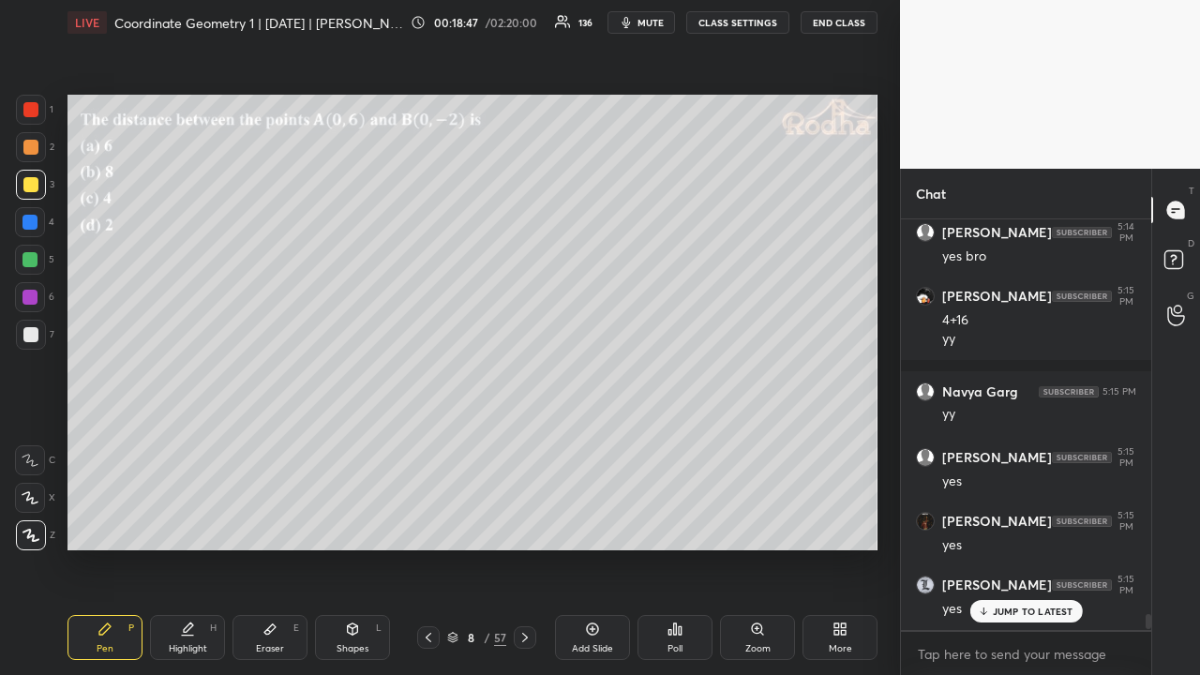
click at [1039, 523] on p "JUMP TO LATEST" at bounding box center [1033, 611] width 81 height 11
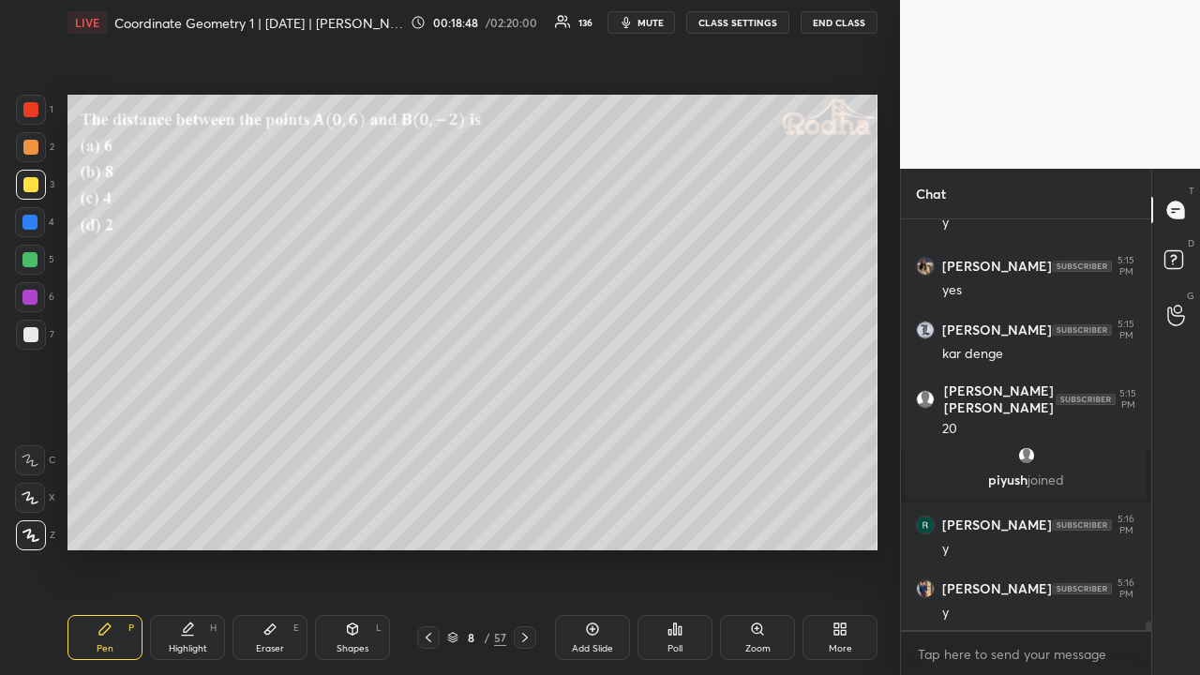
click at [34, 151] on div at bounding box center [30, 147] width 15 height 15
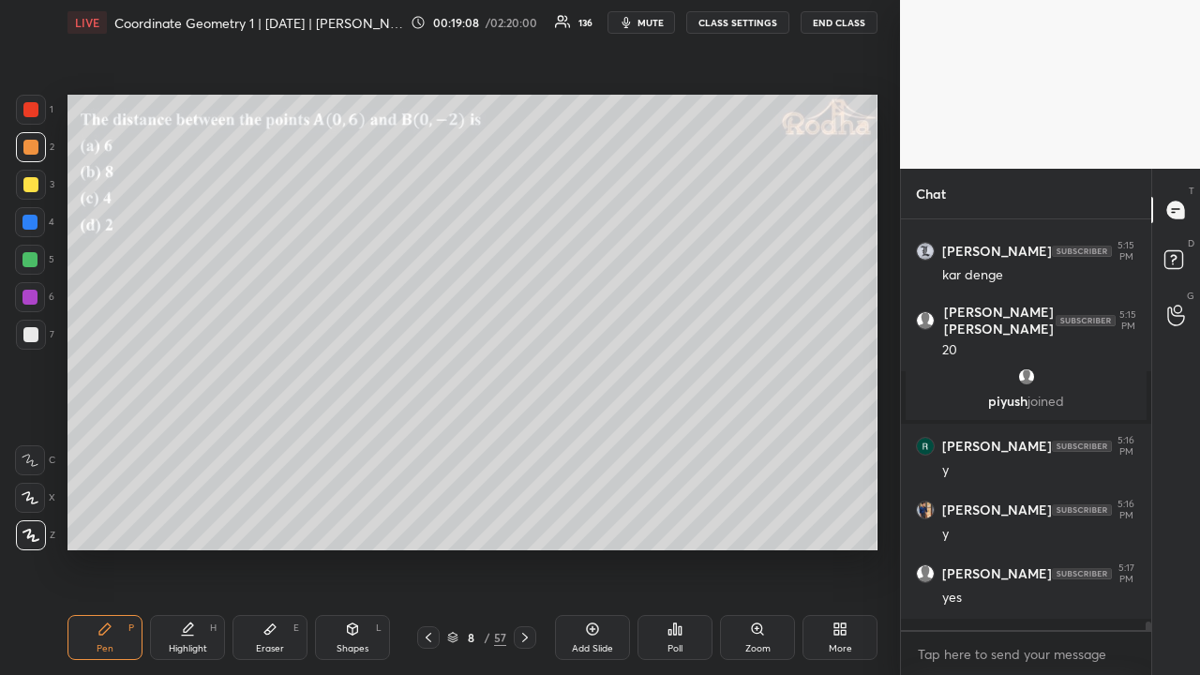
click at [36, 187] on div at bounding box center [30, 184] width 15 height 15
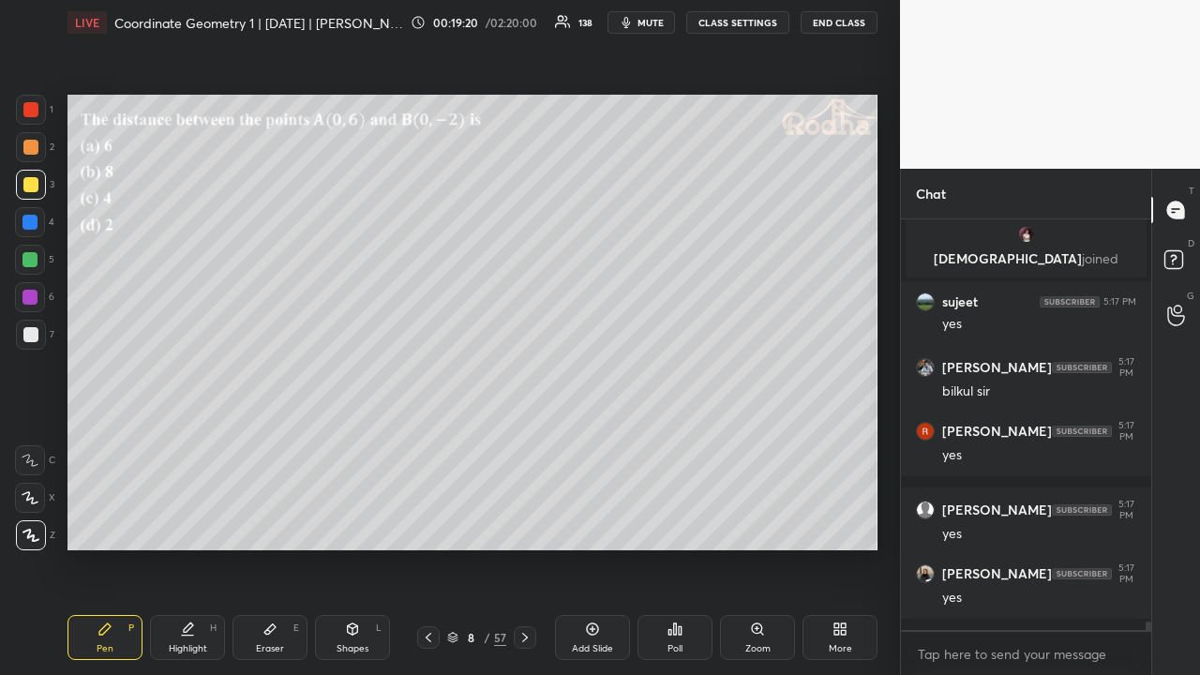
click at [529, 523] on icon at bounding box center [525, 637] width 15 height 15
click at [669, 523] on div "Poll" at bounding box center [675, 637] width 75 height 45
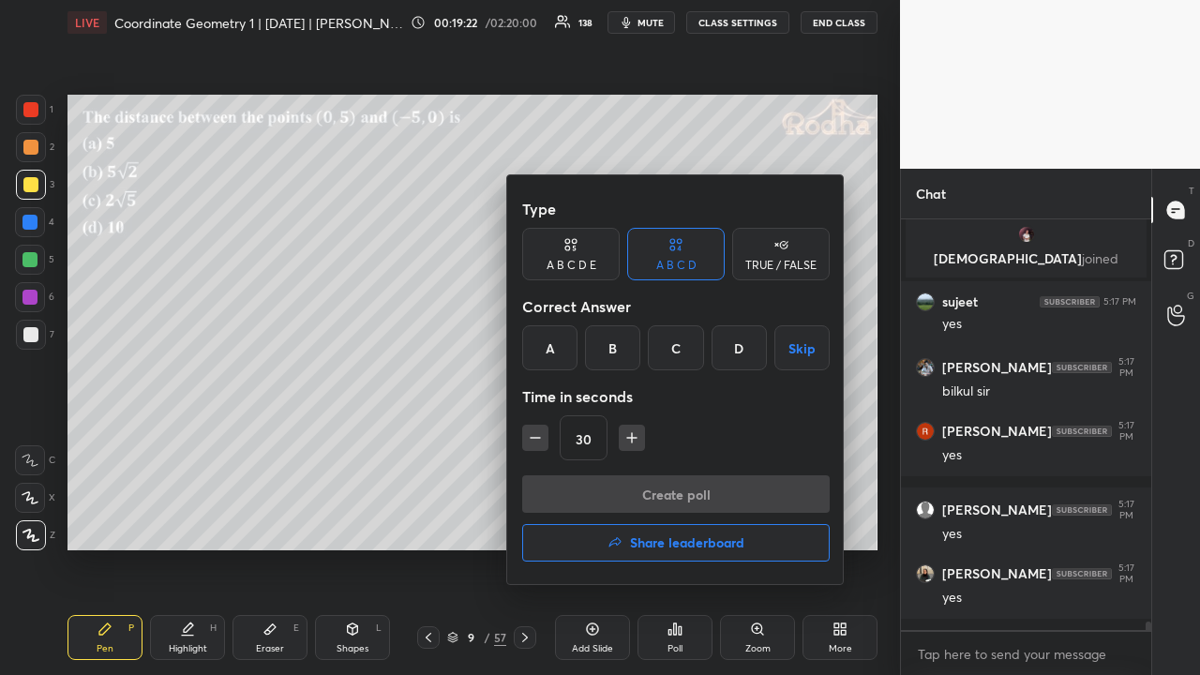
click at [619, 341] on div "B" at bounding box center [612, 347] width 55 height 45
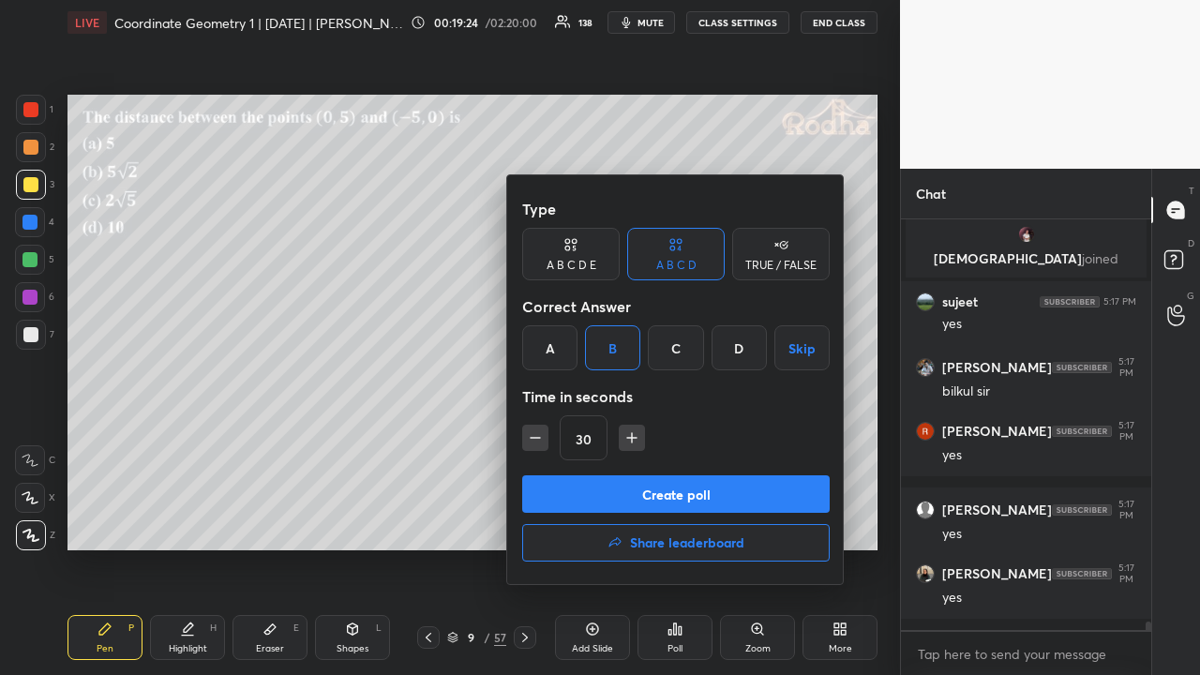
click at [677, 493] on button "Create poll" at bounding box center [676, 494] width 308 height 38
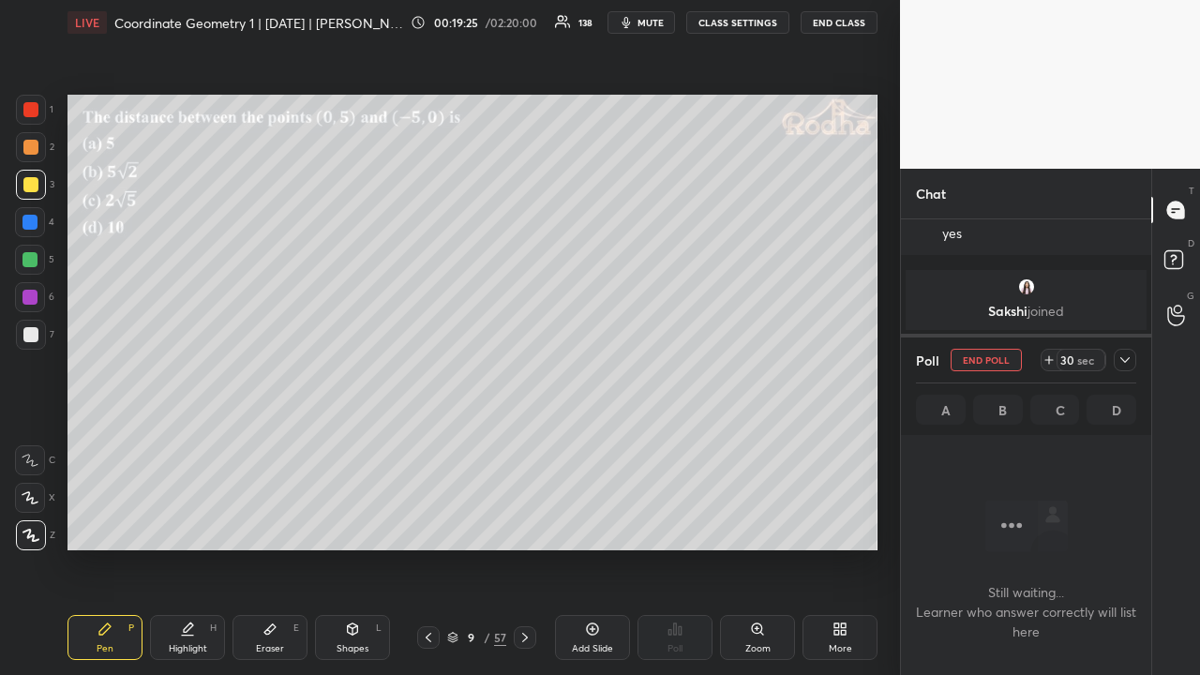
drag, startPoint x: 1122, startPoint y: 363, endPoint x: 1107, endPoint y: 384, distance: 25.5
click at [1123, 364] on icon at bounding box center [1125, 360] width 15 height 15
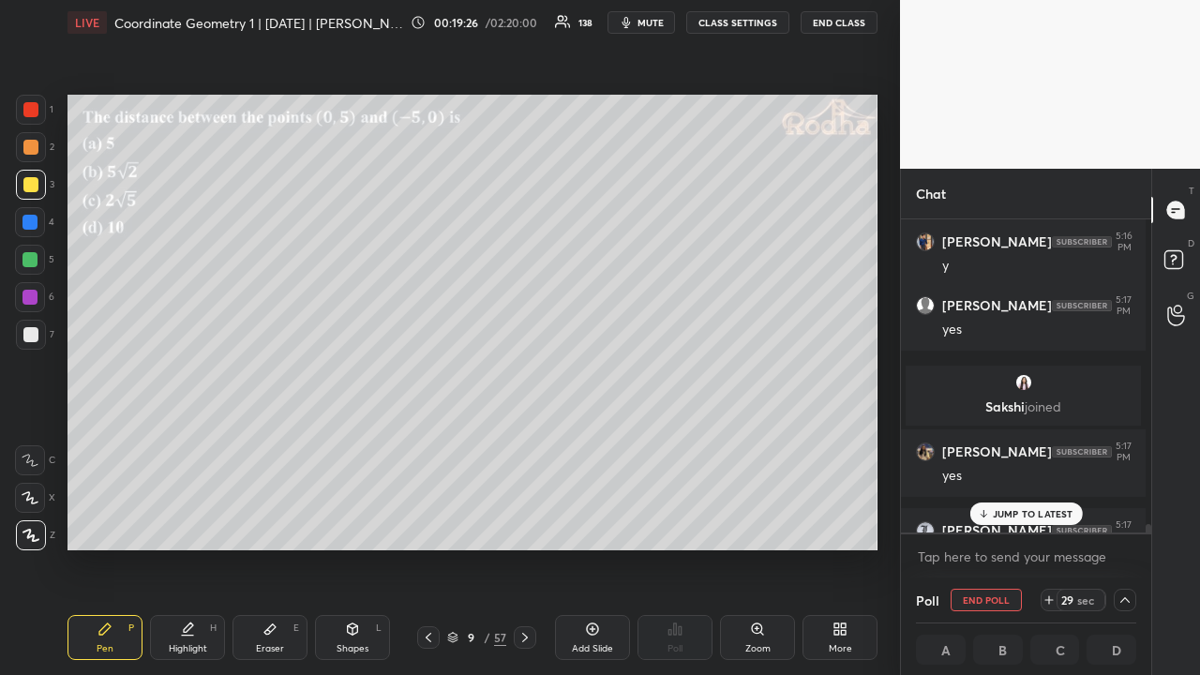
click at [1018, 510] on p "JUMP TO LATEST" at bounding box center [1033, 513] width 81 height 11
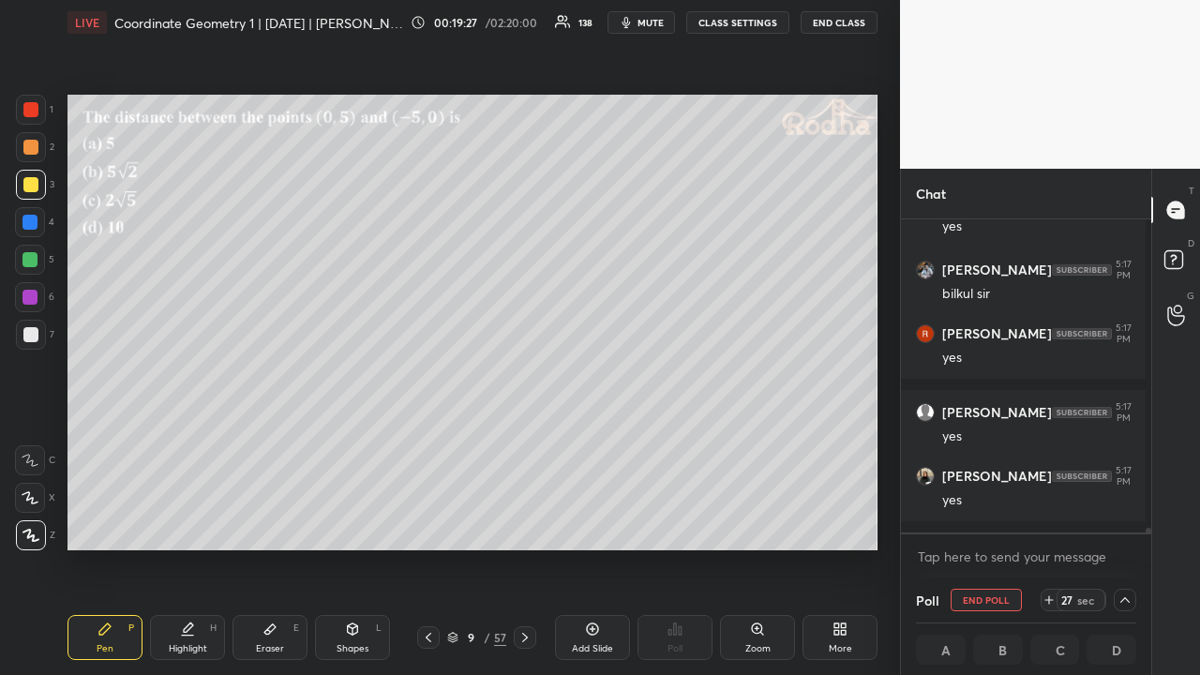
click at [30, 148] on div at bounding box center [30, 147] width 15 height 15
click at [1123, 523] on icon at bounding box center [1125, 600] width 15 height 15
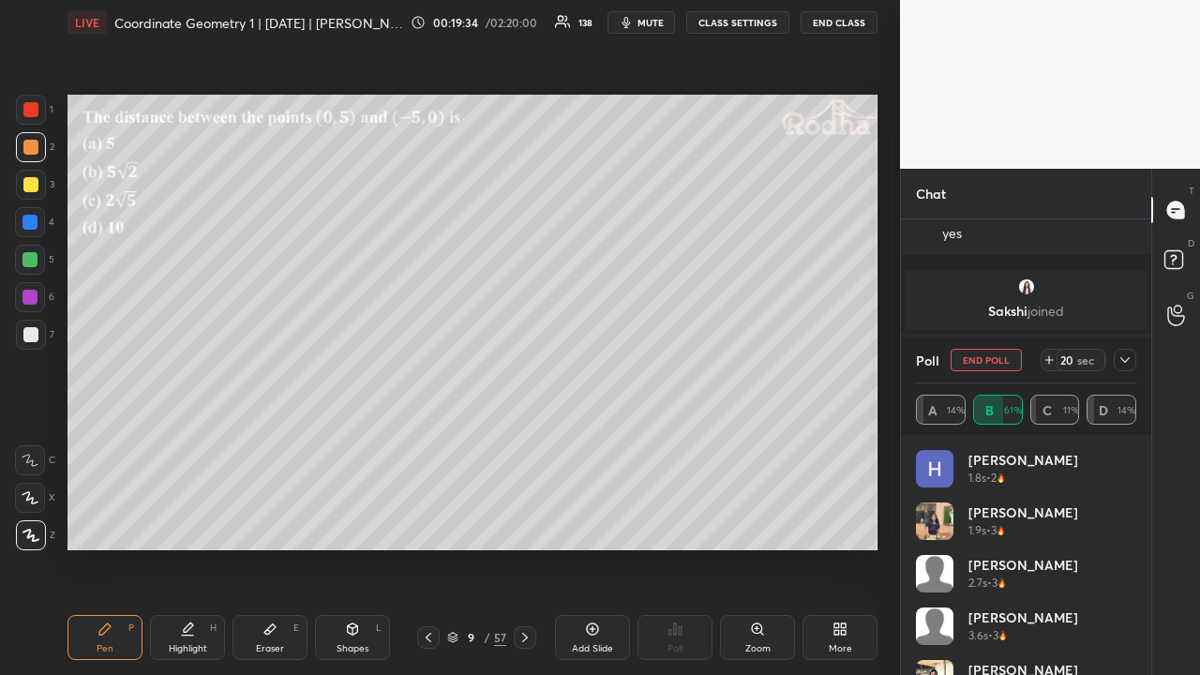
click at [1130, 364] on icon at bounding box center [1125, 360] width 15 height 15
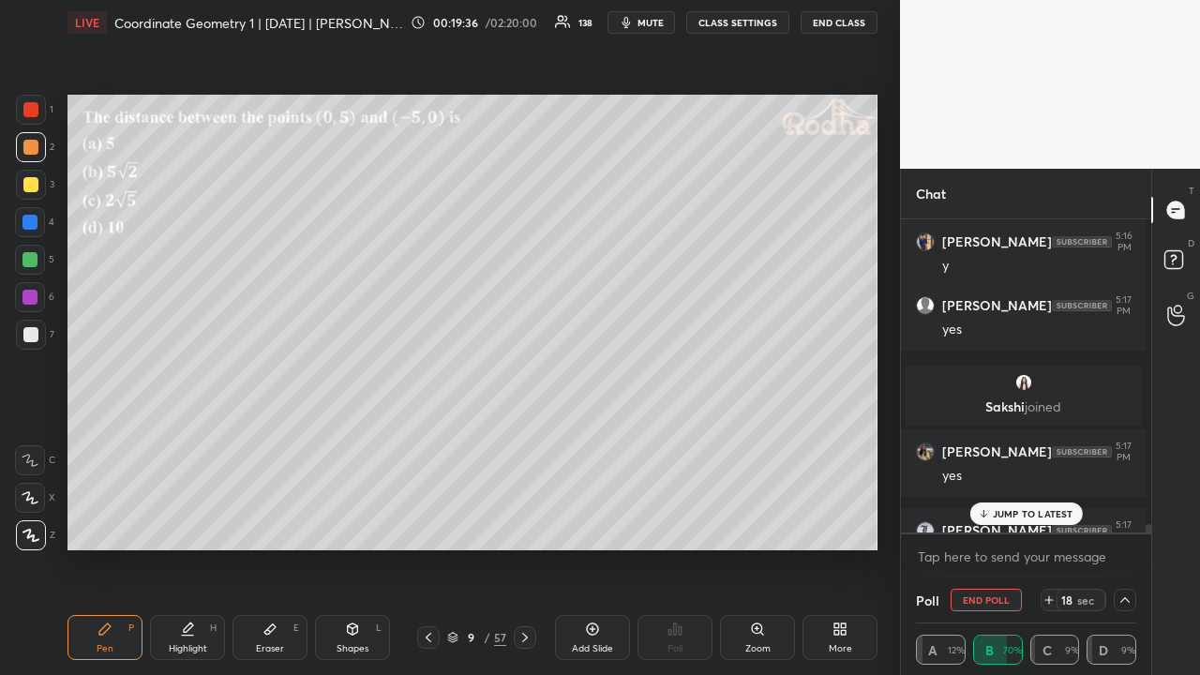
click at [1035, 513] on p "JUMP TO LATEST" at bounding box center [1033, 513] width 81 height 11
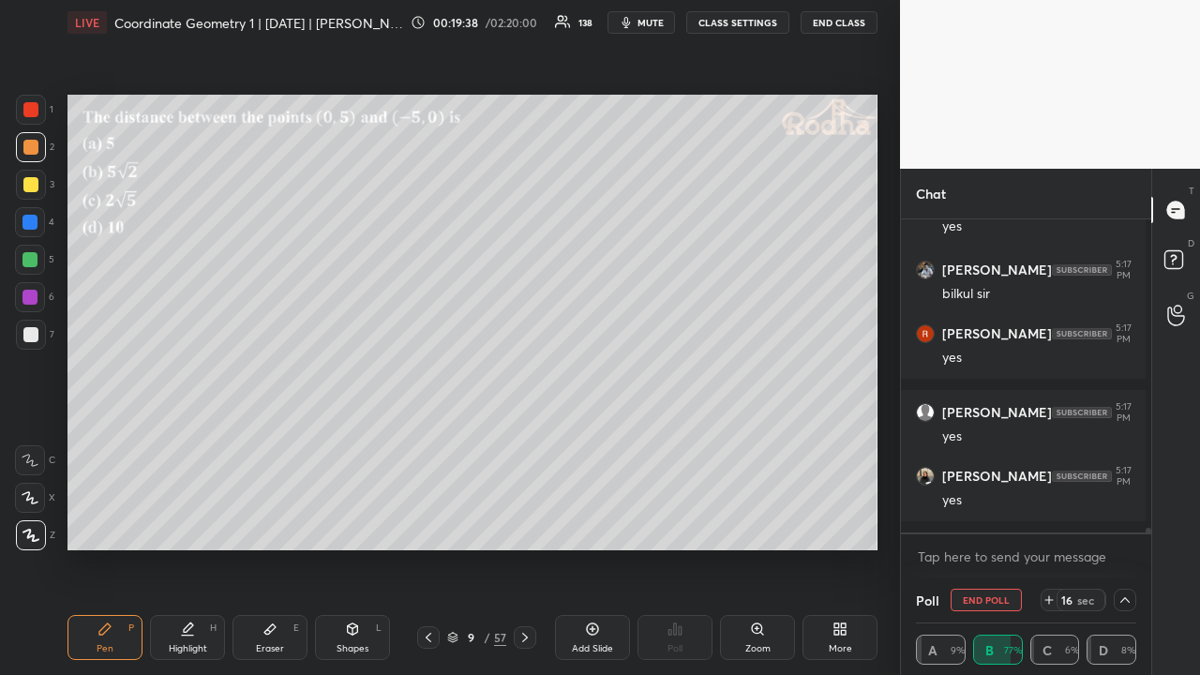
click at [1121, 523] on icon at bounding box center [1125, 600] width 9 height 6
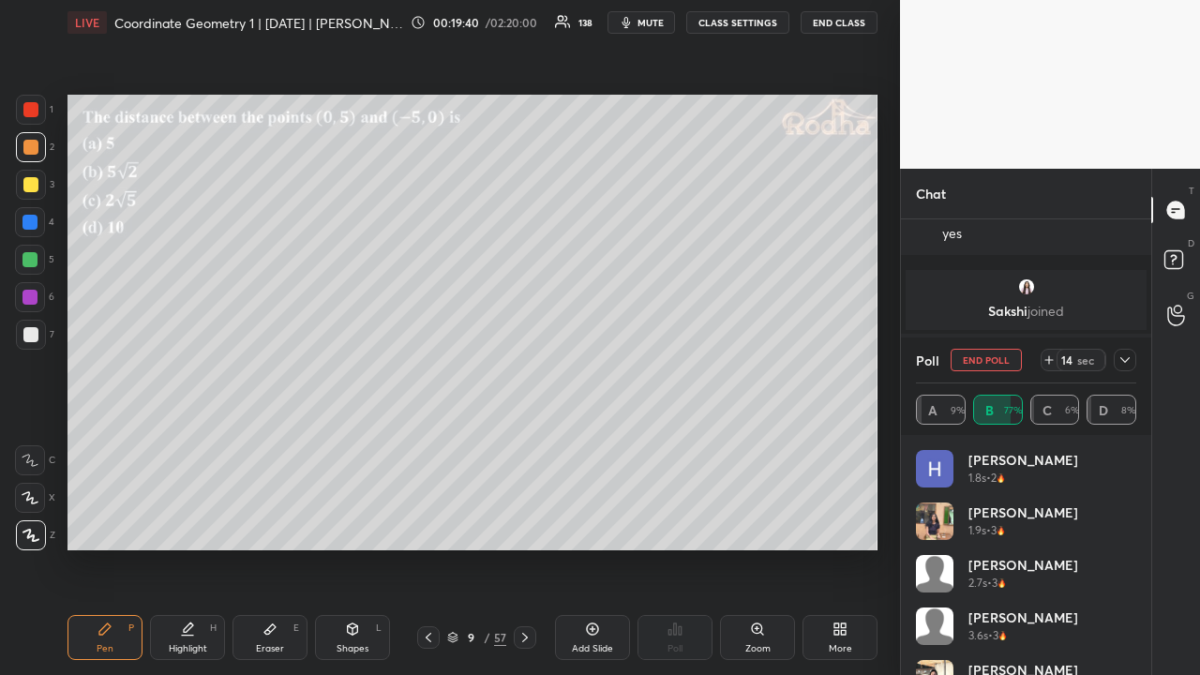
click at [1123, 362] on icon at bounding box center [1125, 360] width 15 height 15
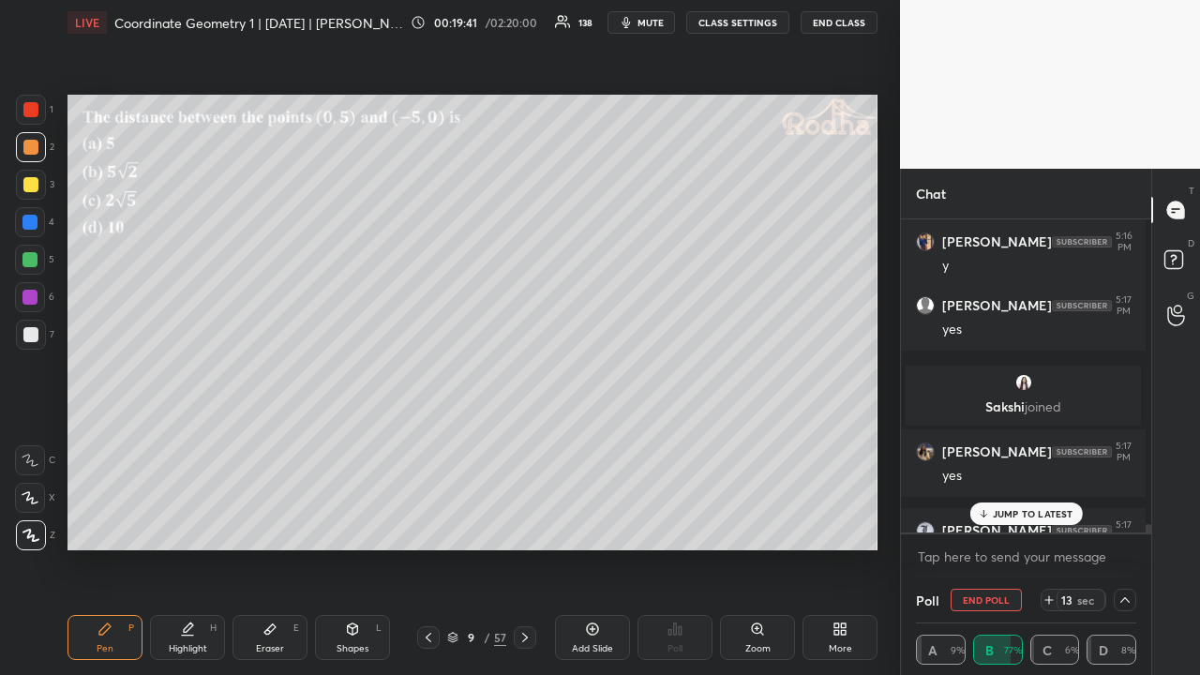
click at [1025, 513] on p "JUMP TO LATEST" at bounding box center [1033, 513] width 81 height 11
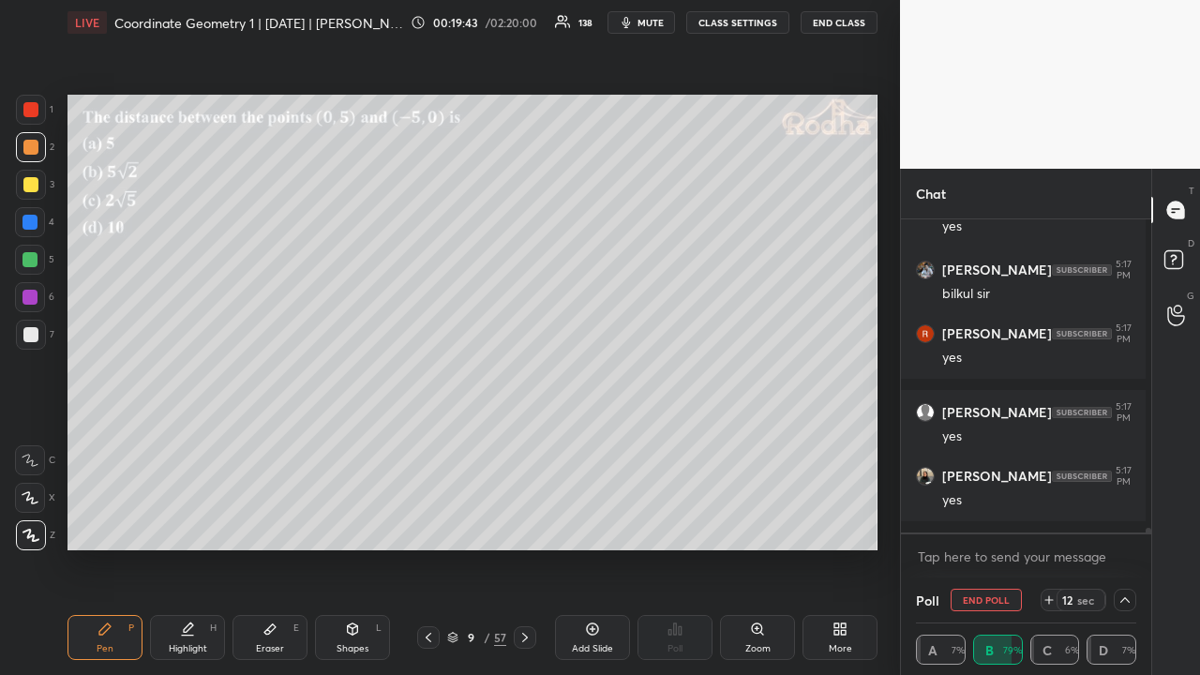
click at [30, 182] on div at bounding box center [30, 184] width 15 height 15
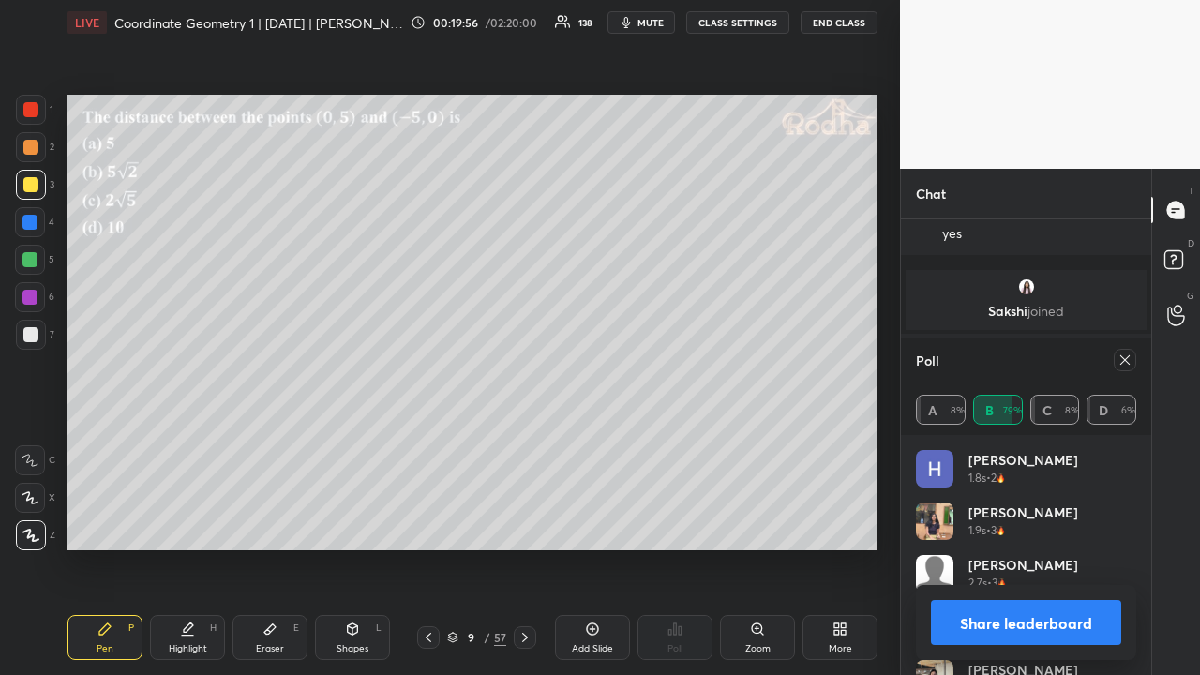
click at [1121, 356] on icon at bounding box center [1125, 360] width 15 height 15
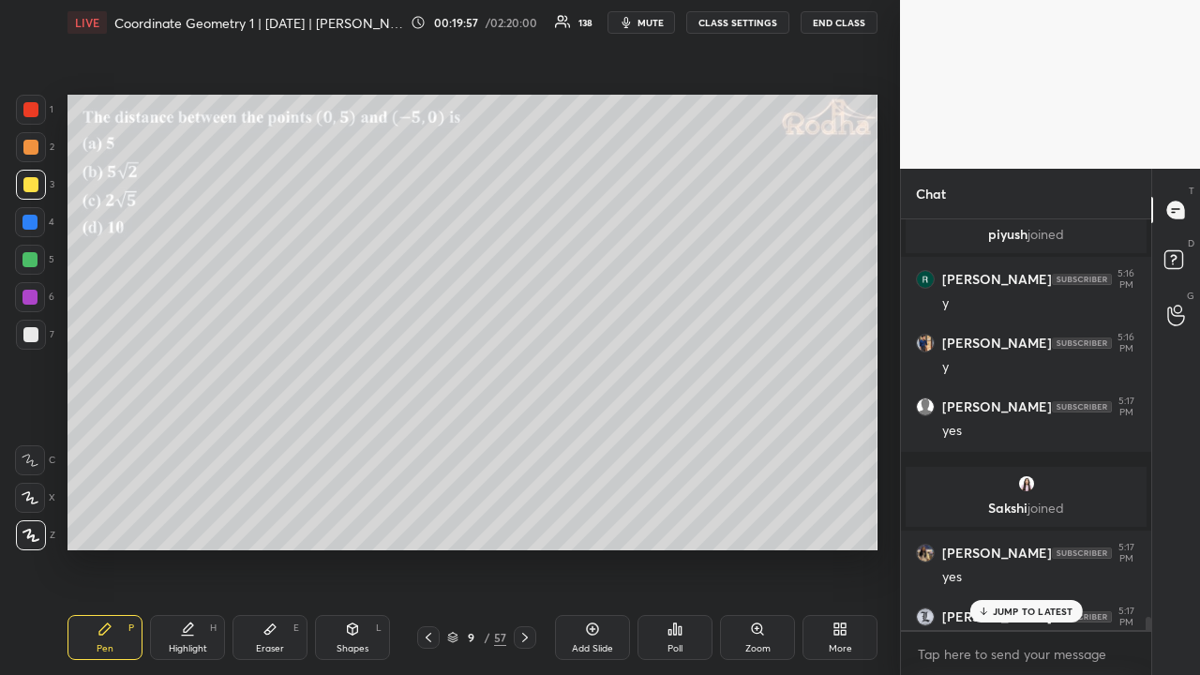
click at [1024, 523] on p "JUMP TO LATEST" at bounding box center [1033, 611] width 81 height 11
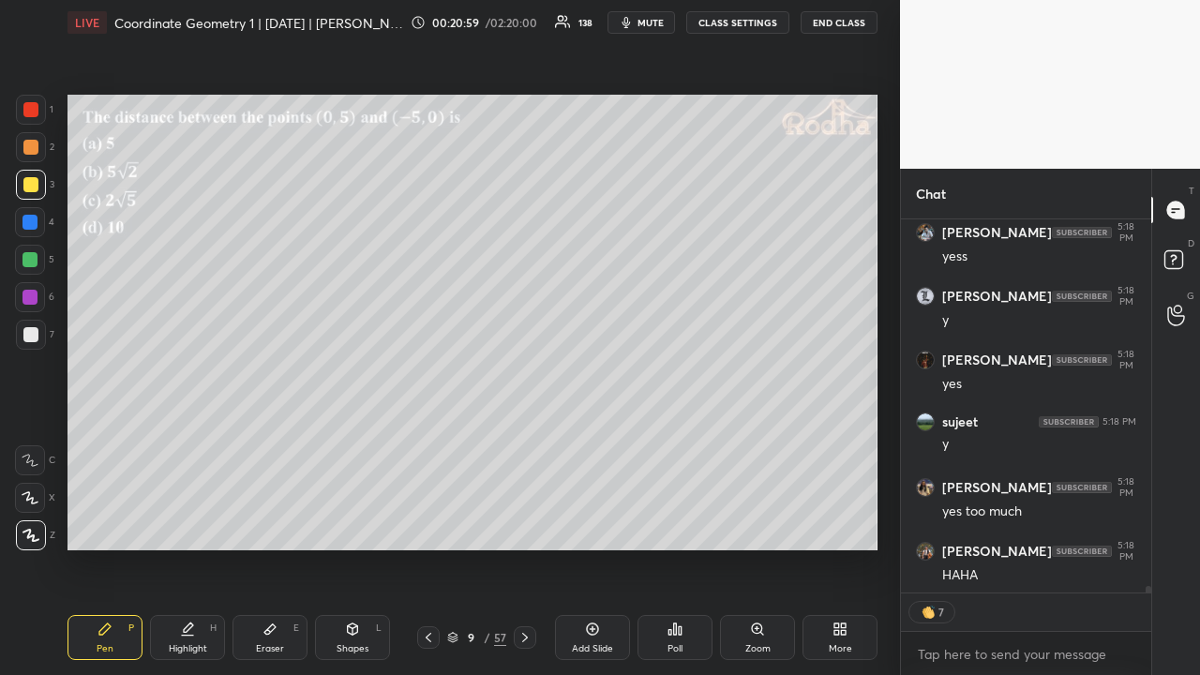
click at [32, 151] on div at bounding box center [30, 147] width 15 height 15
click at [33, 180] on div at bounding box center [30, 184] width 15 height 15
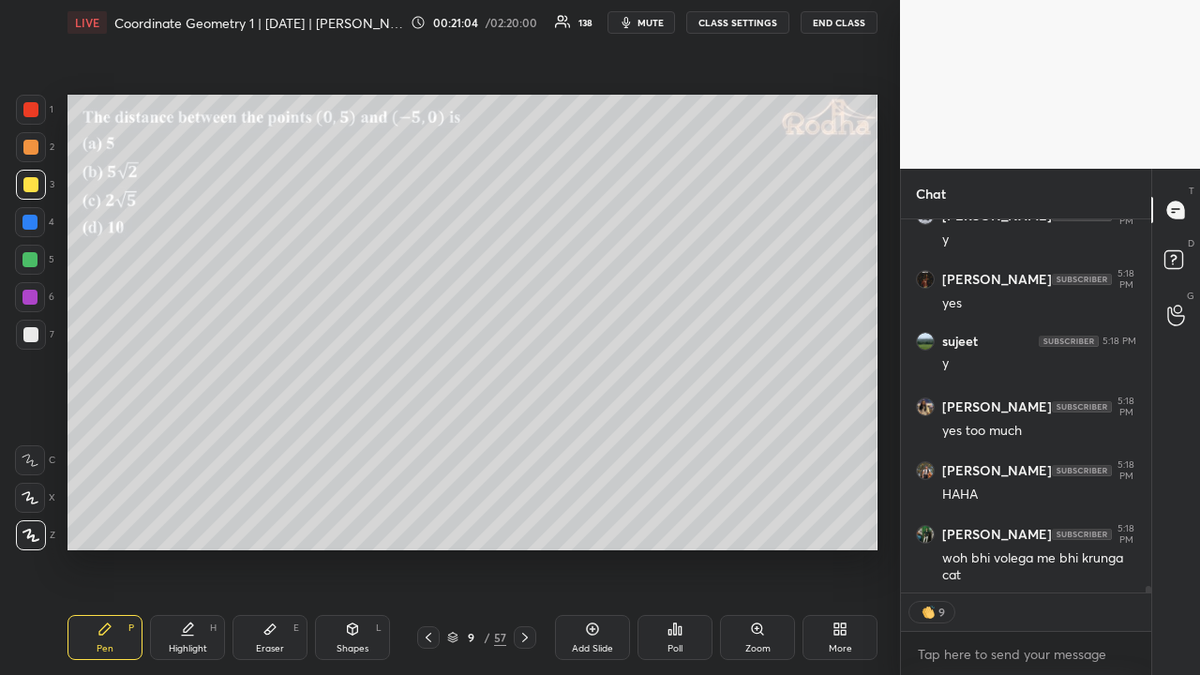
click at [519, 523] on icon at bounding box center [525, 637] width 15 height 15
click at [664, 523] on div "Poll" at bounding box center [675, 637] width 75 height 45
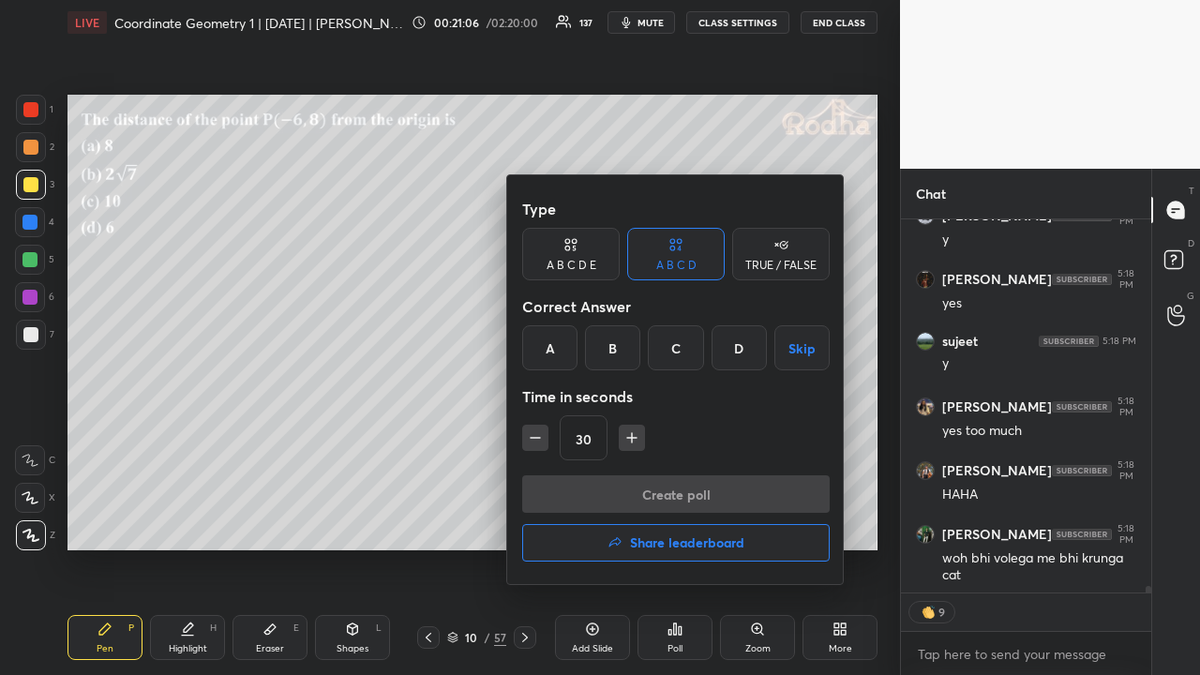
click at [674, 345] on div "C" at bounding box center [675, 347] width 55 height 45
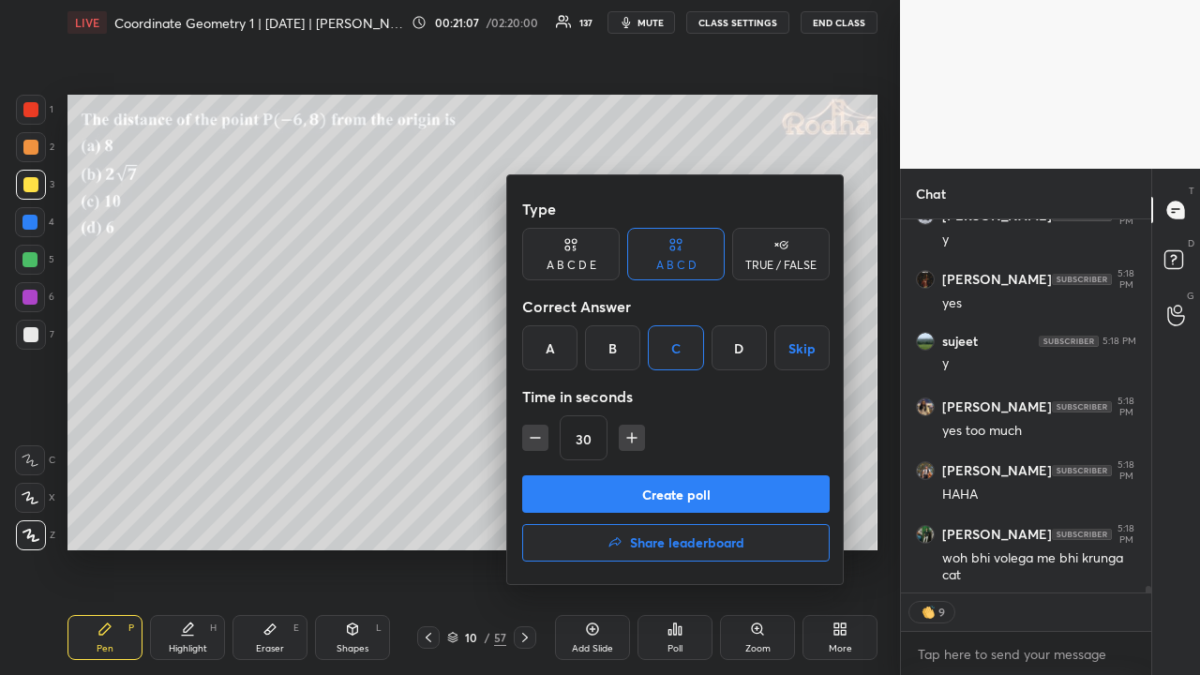
click at [678, 489] on button "Create poll" at bounding box center [676, 494] width 308 height 38
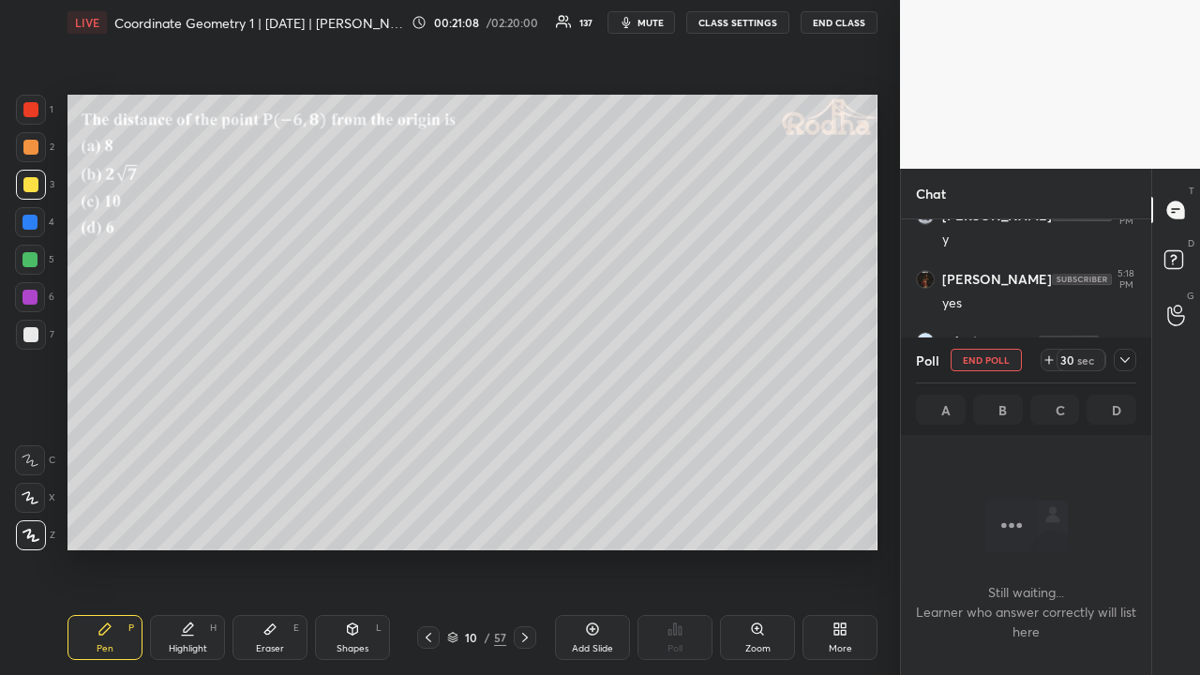
scroll to position [19841, 0]
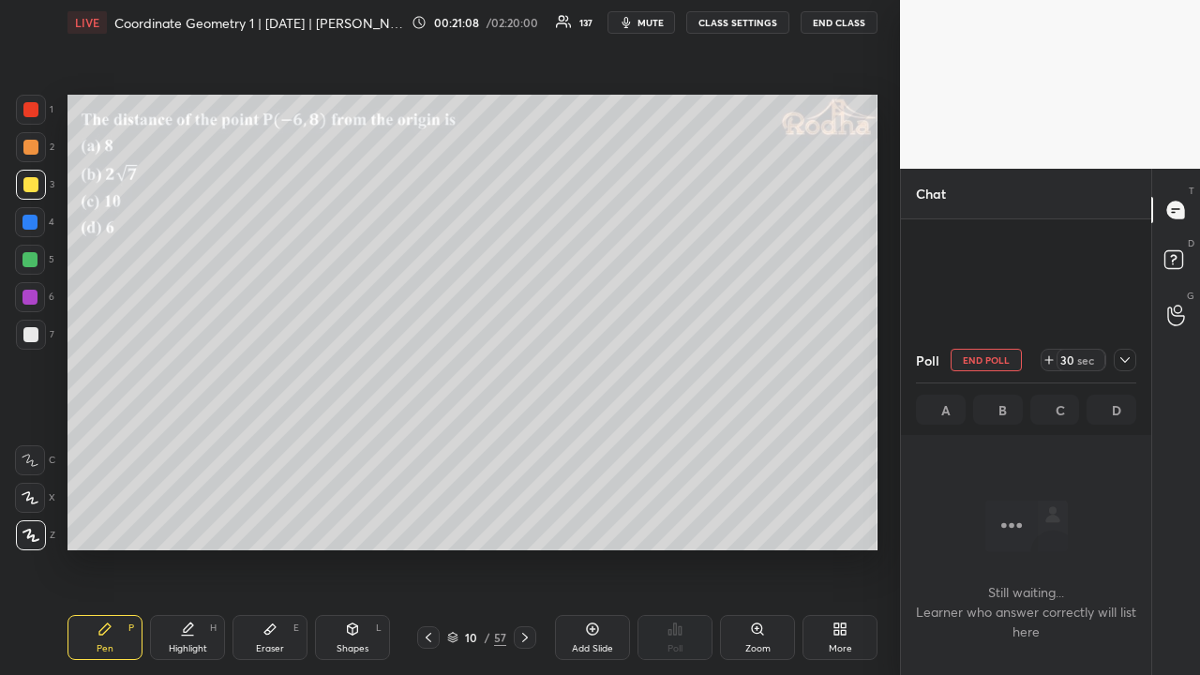
click at [1121, 364] on icon at bounding box center [1125, 360] width 15 height 15
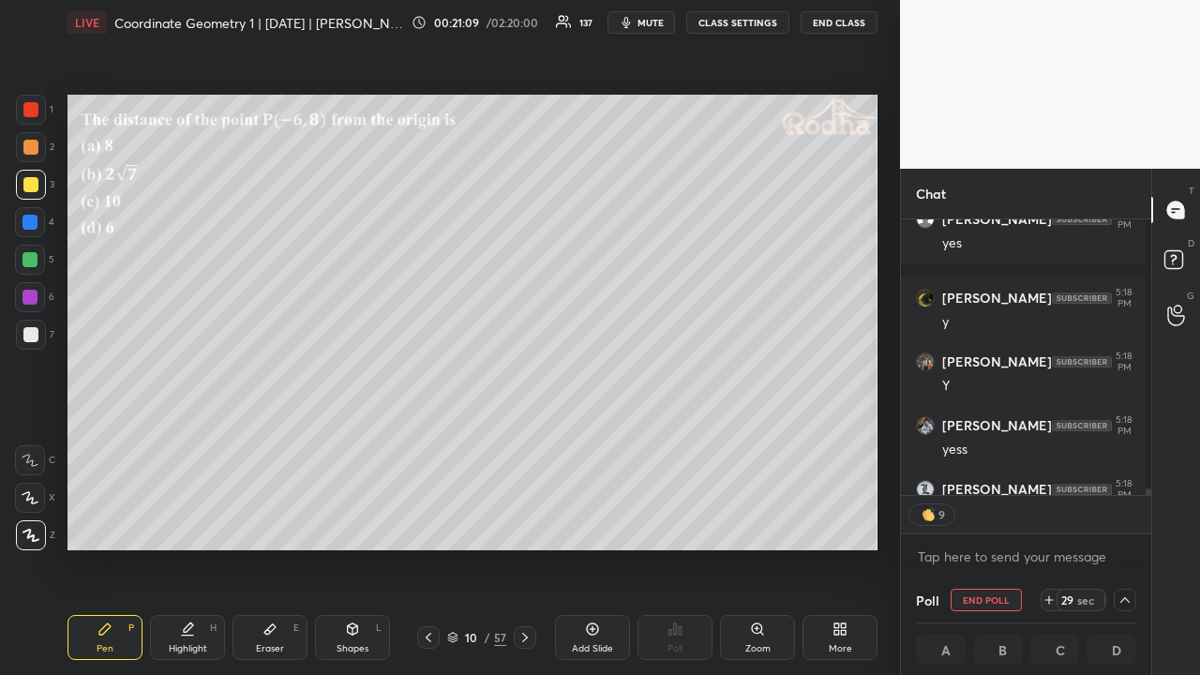
scroll to position [19791, 0]
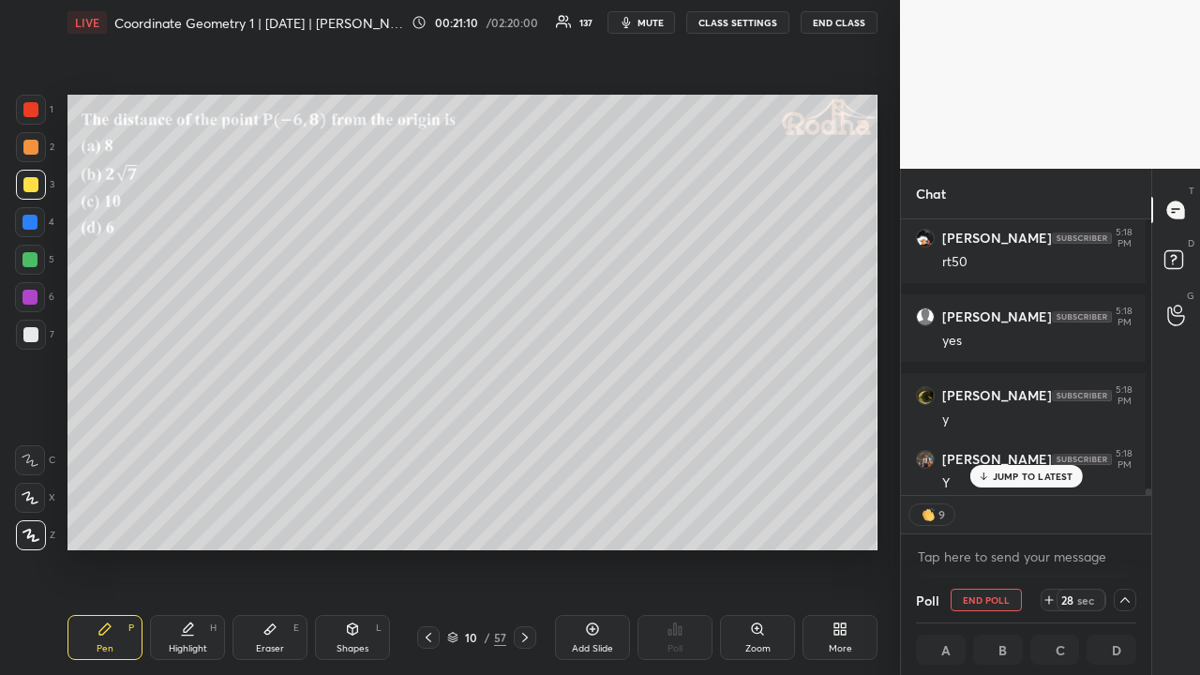
click at [1028, 480] on p "JUMP TO LATEST" at bounding box center [1033, 476] width 81 height 11
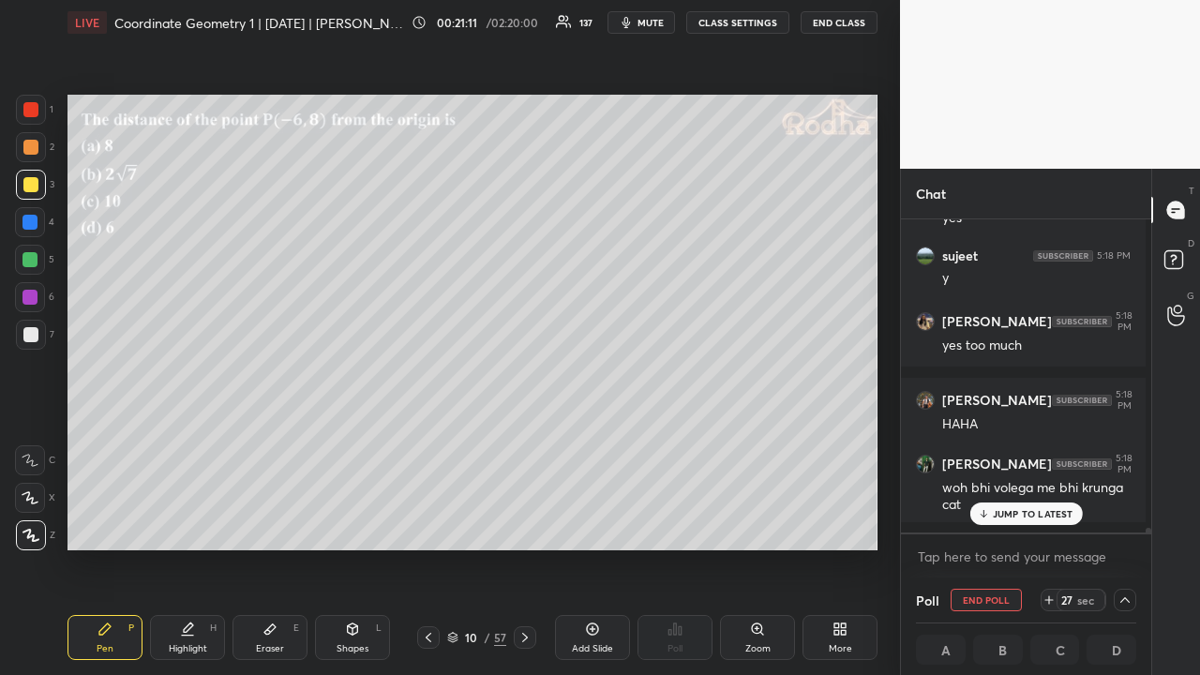
scroll to position [7, 6]
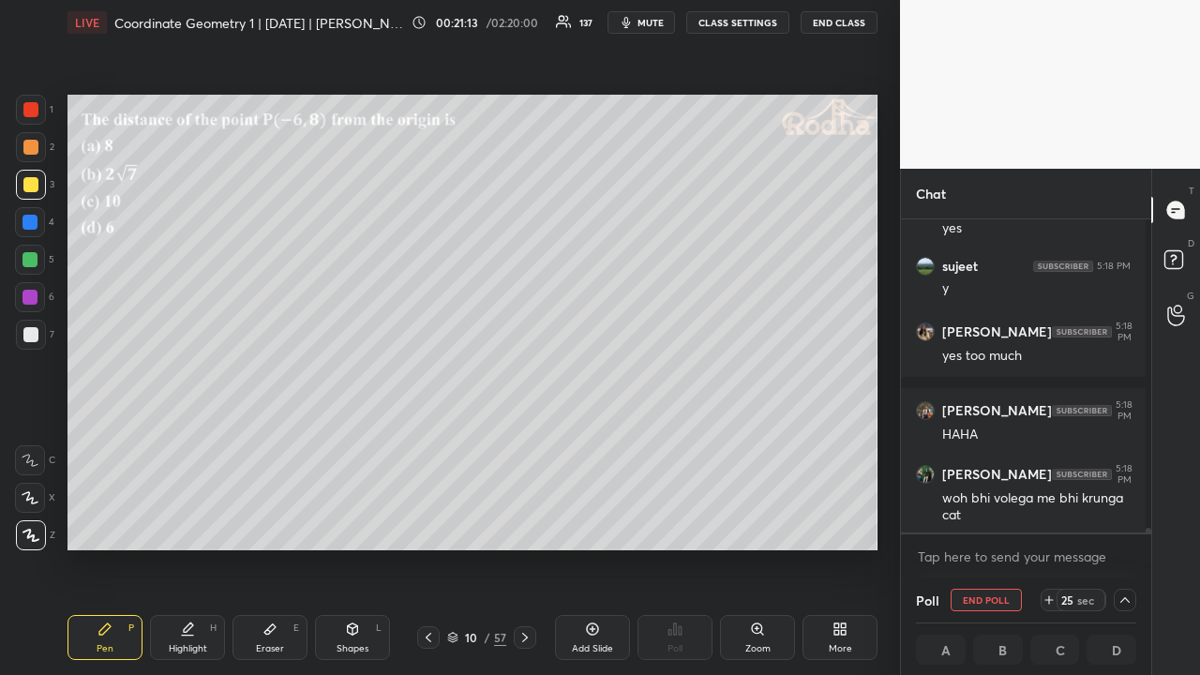
click at [31, 153] on div at bounding box center [30, 147] width 15 height 15
click at [34, 180] on div at bounding box center [30, 184] width 15 height 15
click at [1121, 523] on icon at bounding box center [1125, 600] width 9 height 6
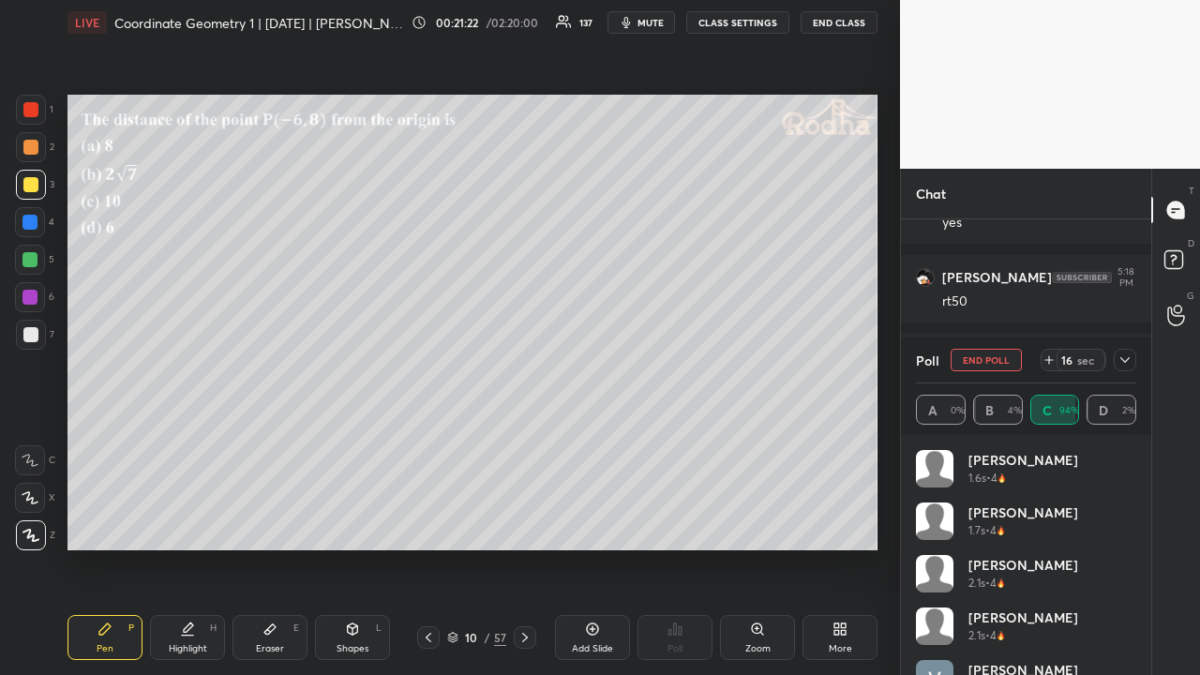
click at [1125, 358] on icon at bounding box center [1125, 360] width 15 height 15
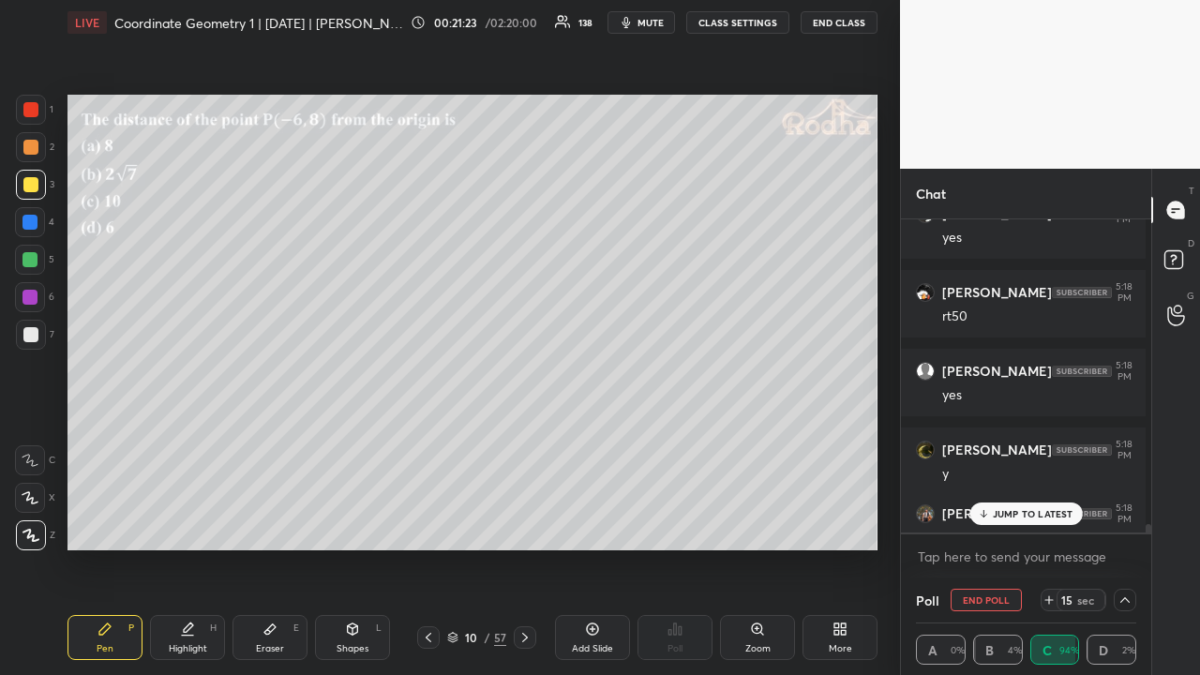
click at [1039, 510] on p "JUMP TO LATEST" at bounding box center [1033, 513] width 81 height 11
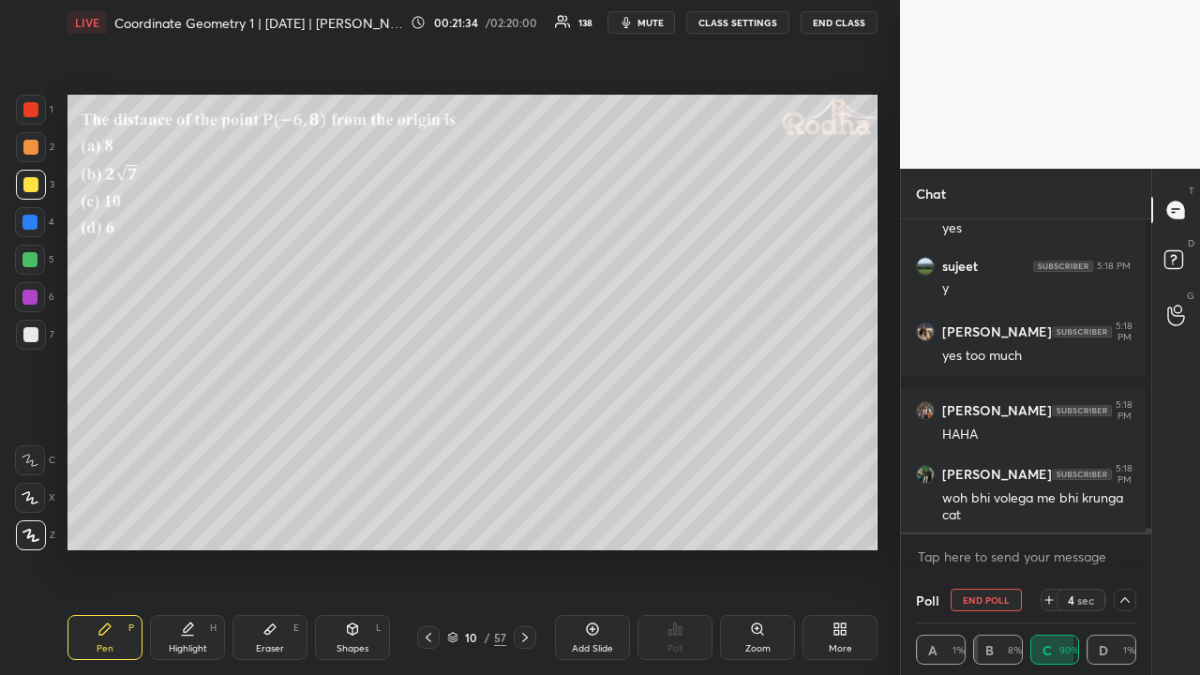
click at [1118, 523] on icon at bounding box center [1125, 600] width 15 height 15
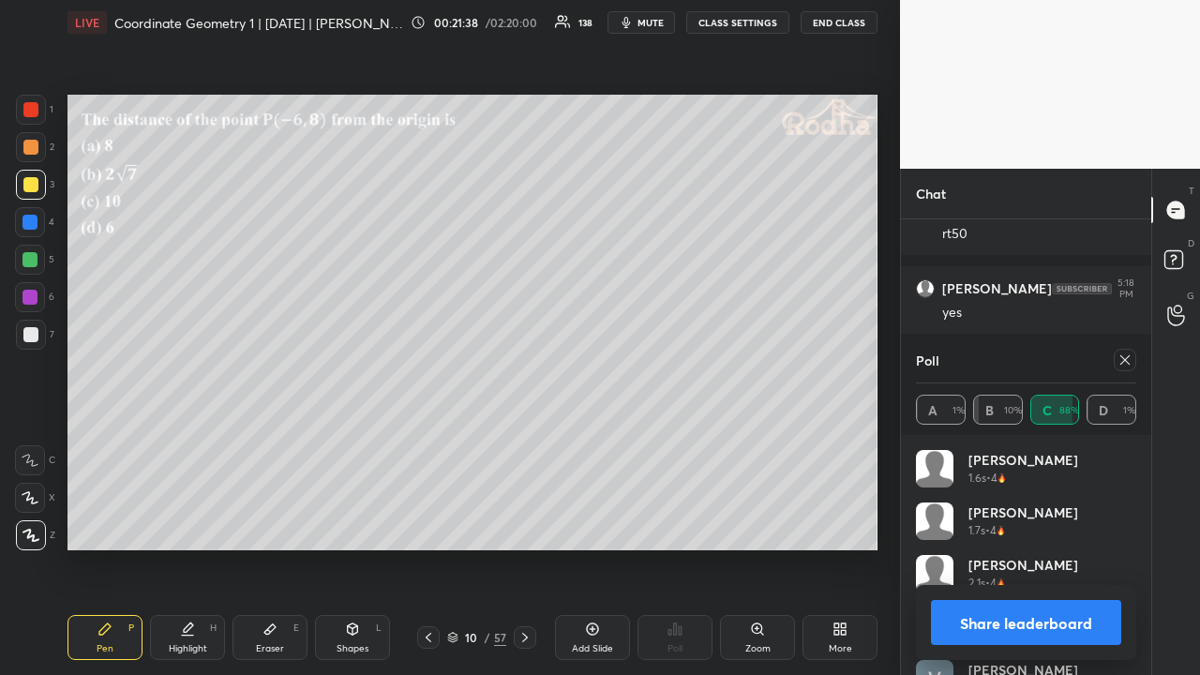
click at [1121, 361] on icon at bounding box center [1125, 360] width 15 height 15
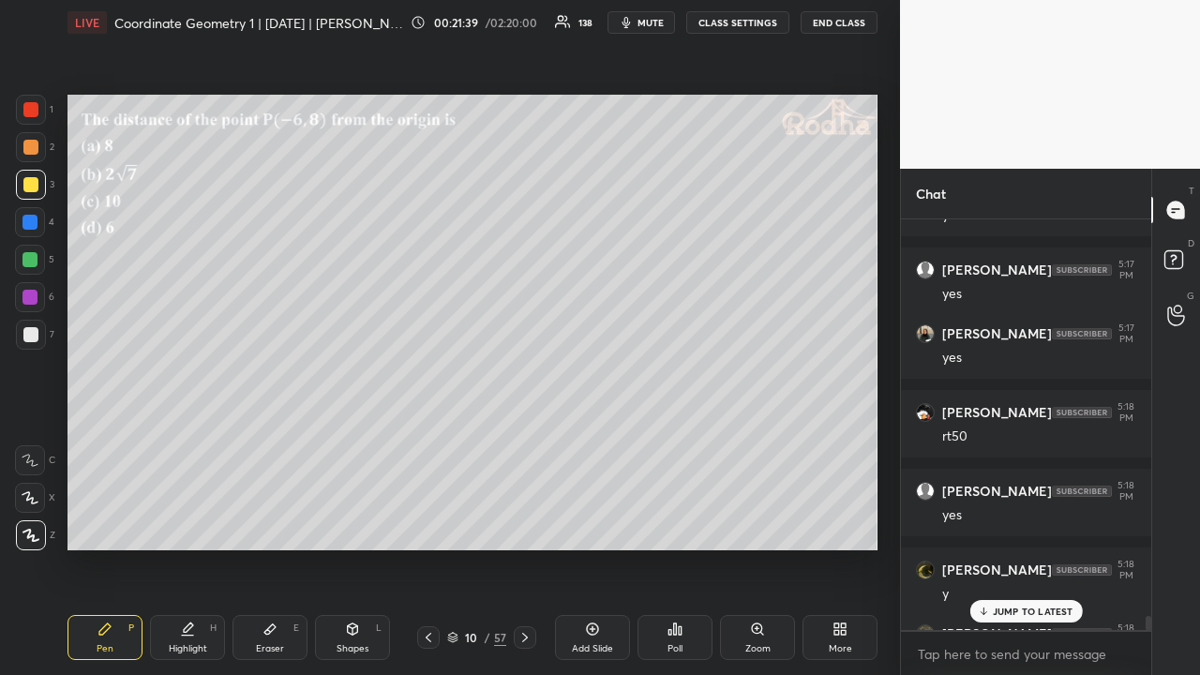
click at [1035, 523] on p "JUMP TO LATEST" at bounding box center [1033, 611] width 81 height 11
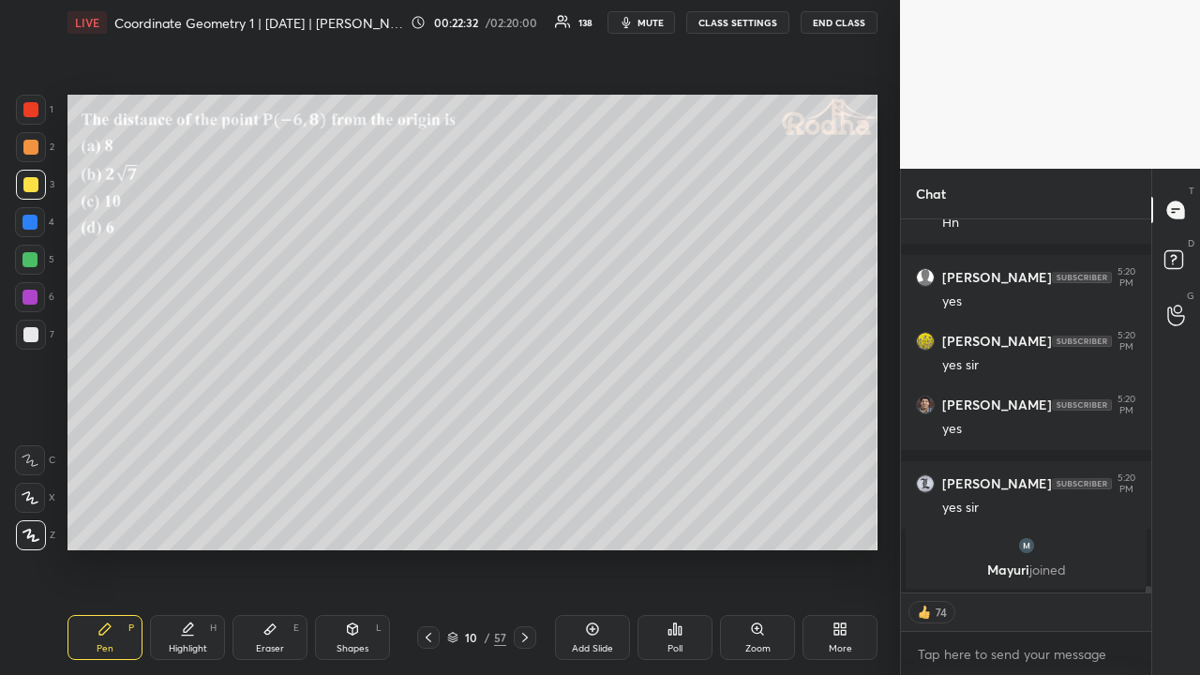
click at [519, 523] on icon at bounding box center [525, 637] width 15 height 15
type textarea "x"
click at [674, 523] on div "Poll" at bounding box center [675, 637] width 75 height 45
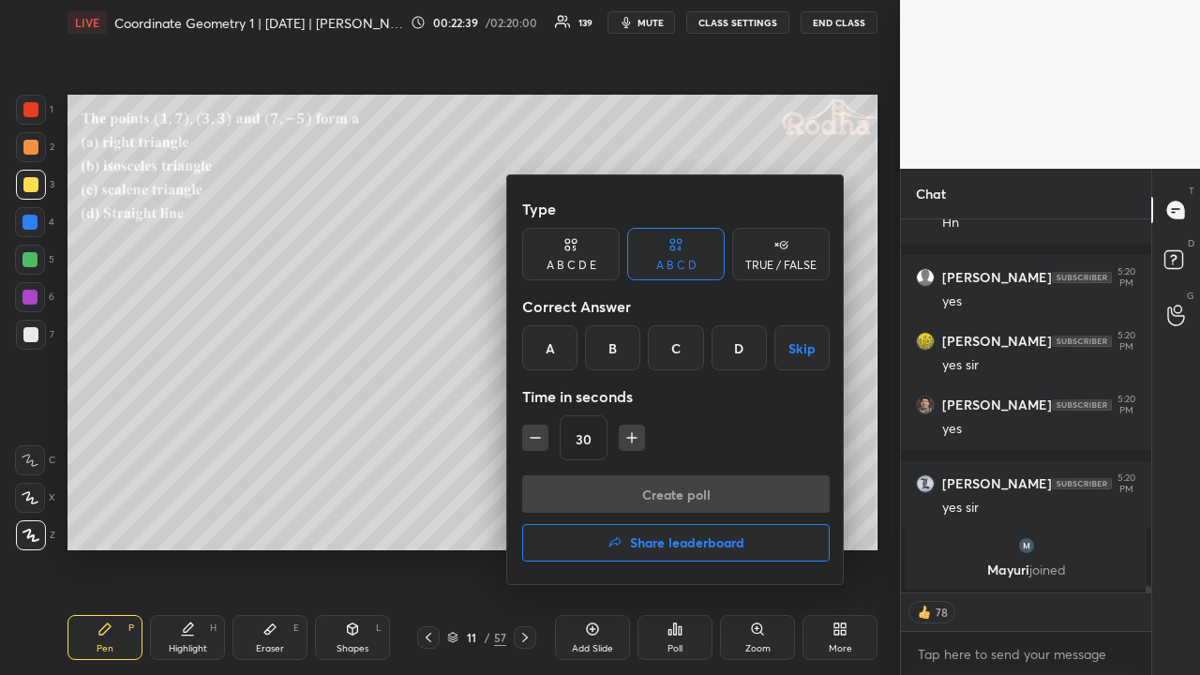
click at [633, 440] on icon "button" at bounding box center [632, 438] width 19 height 19
click at [632, 435] on icon "button" at bounding box center [632, 438] width 19 height 19
click at [632, 438] on icon "button" at bounding box center [632, 438] width 19 height 19
click at [628, 435] on icon "button" at bounding box center [632, 438] width 19 height 19
type input "90"
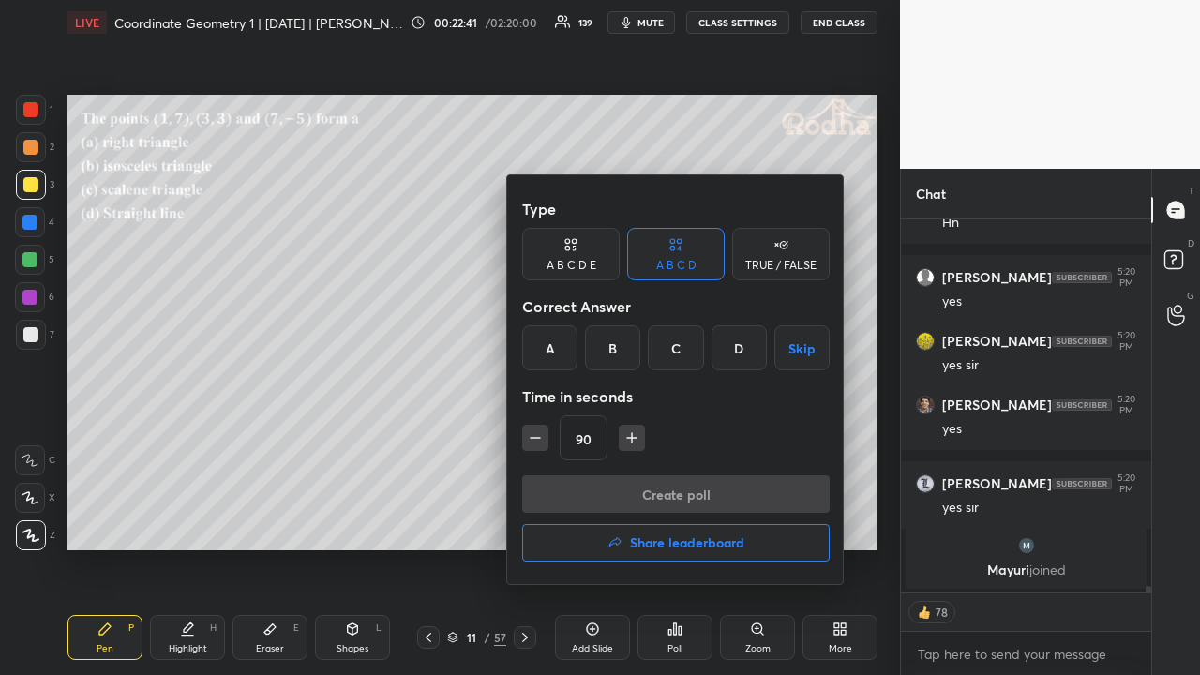
click at [721, 350] on div "D" at bounding box center [739, 347] width 55 height 45
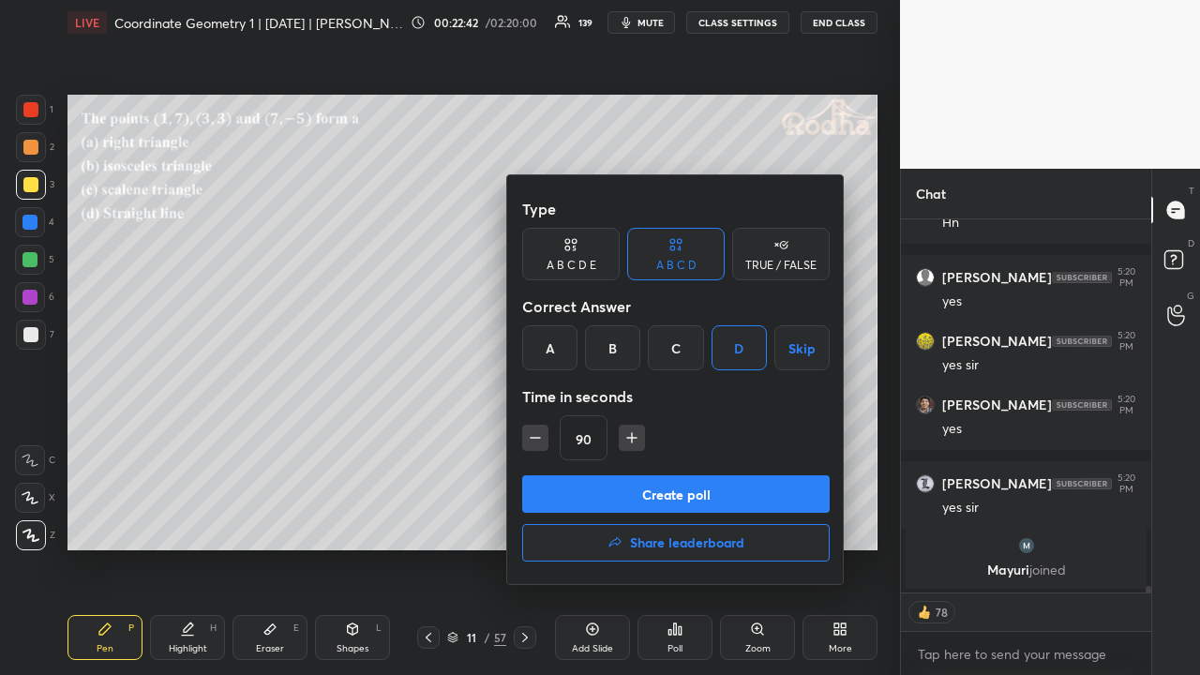
click at [663, 488] on button "Create poll" at bounding box center [676, 494] width 308 height 38
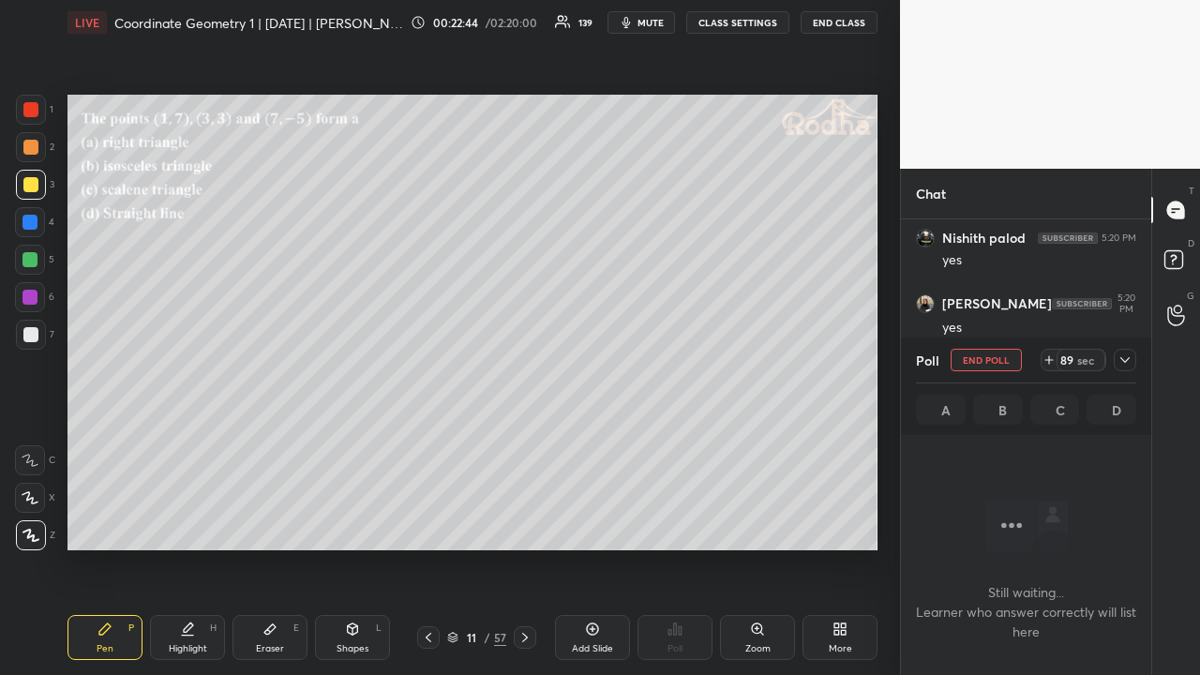
drag, startPoint x: 1125, startPoint y: 360, endPoint x: 1116, endPoint y: 379, distance: 21.0
click at [1126, 360] on icon at bounding box center [1125, 360] width 15 height 15
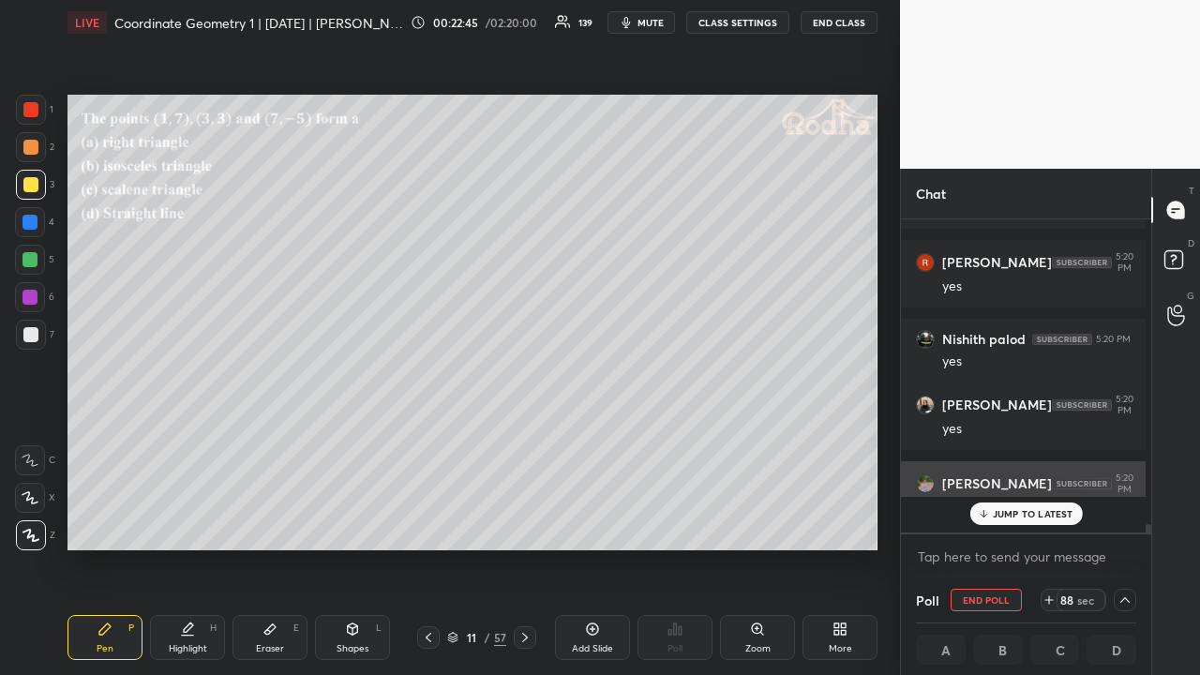
scroll to position [308, 239]
click at [1023, 513] on p "1 NEW MESSAGE" at bounding box center [1033, 513] width 80 height 11
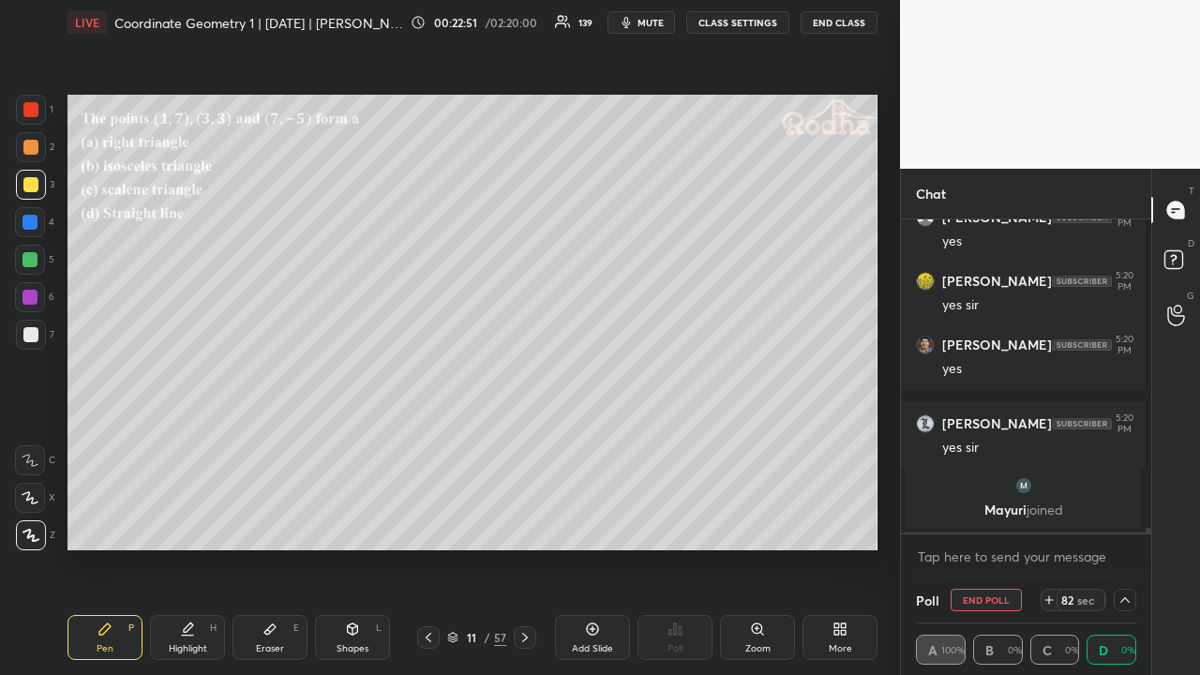
click at [1118, 523] on icon at bounding box center [1125, 600] width 15 height 15
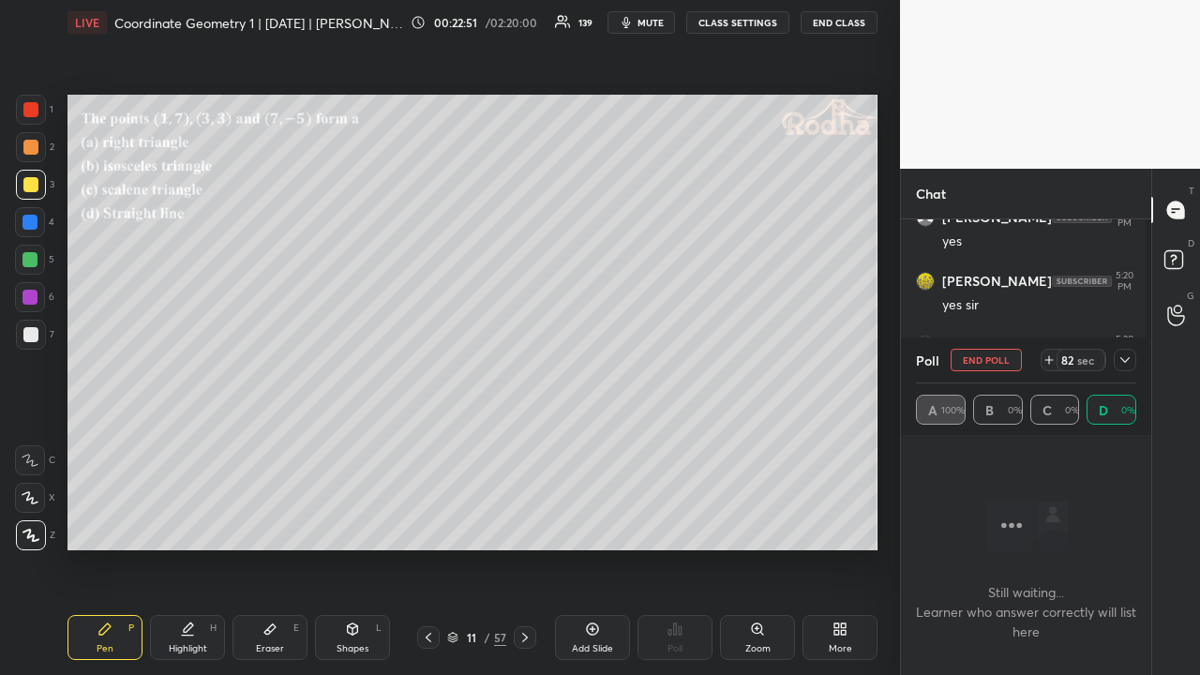
scroll to position [7, 6]
click at [1124, 359] on icon at bounding box center [1125, 360] width 15 height 15
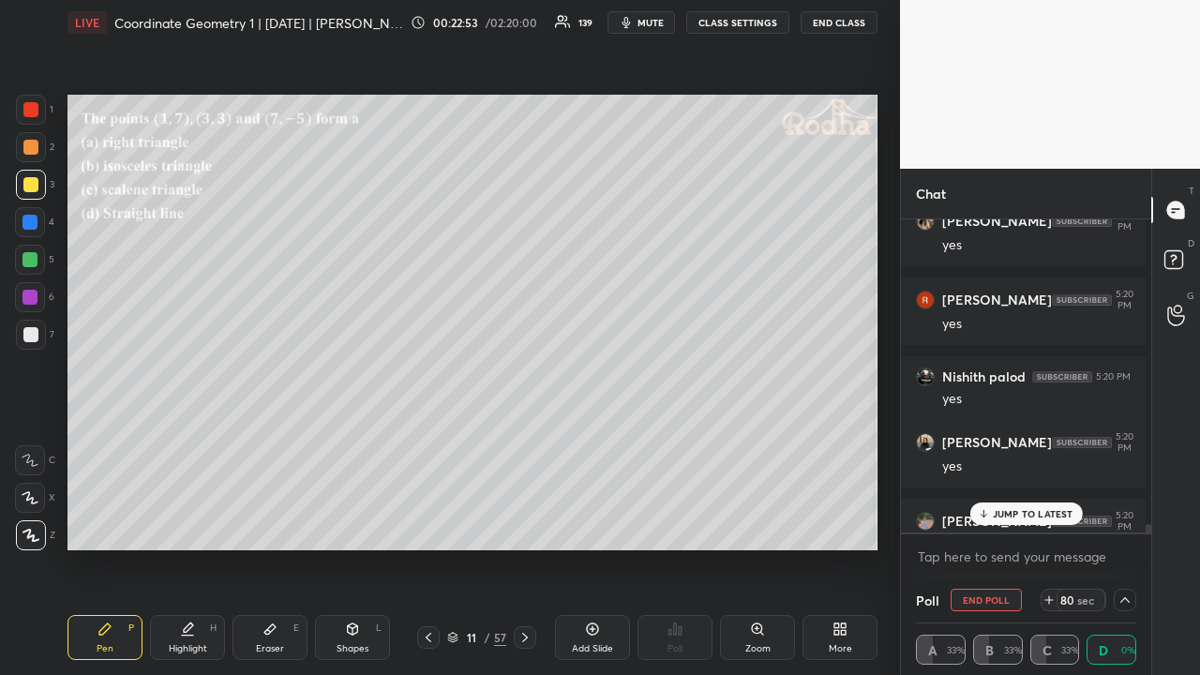
click at [1024, 511] on p "JUMP TO LATEST" at bounding box center [1033, 513] width 81 height 11
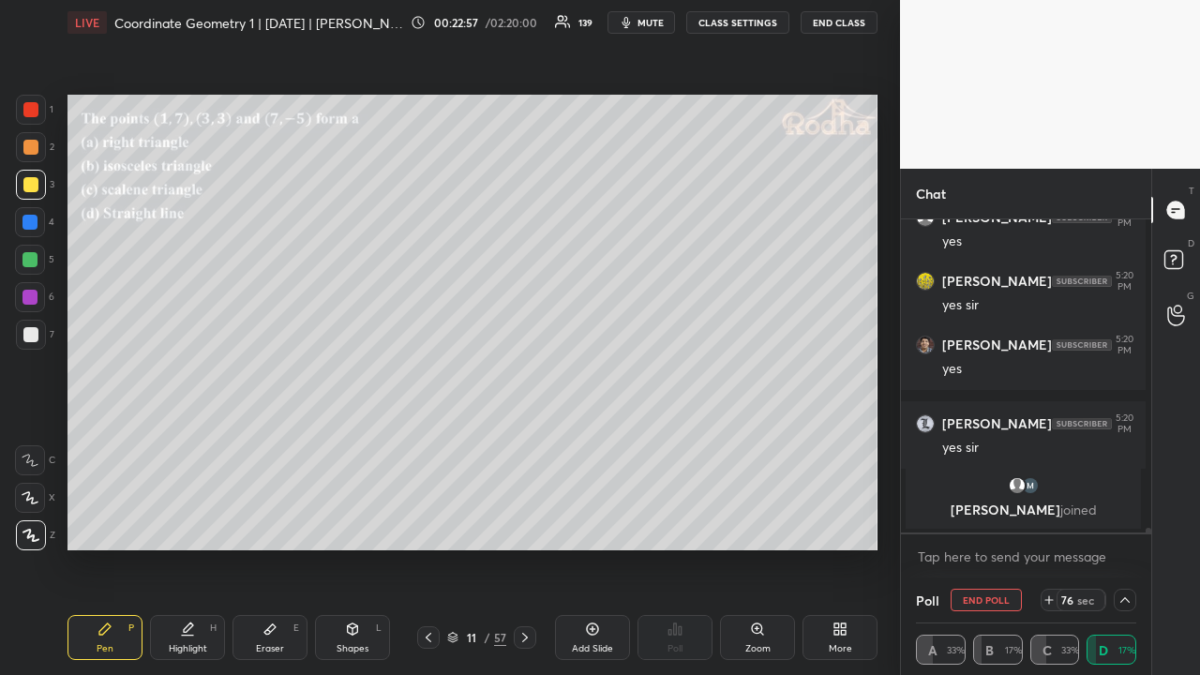
click at [1120, 523] on icon at bounding box center [1125, 600] width 15 height 15
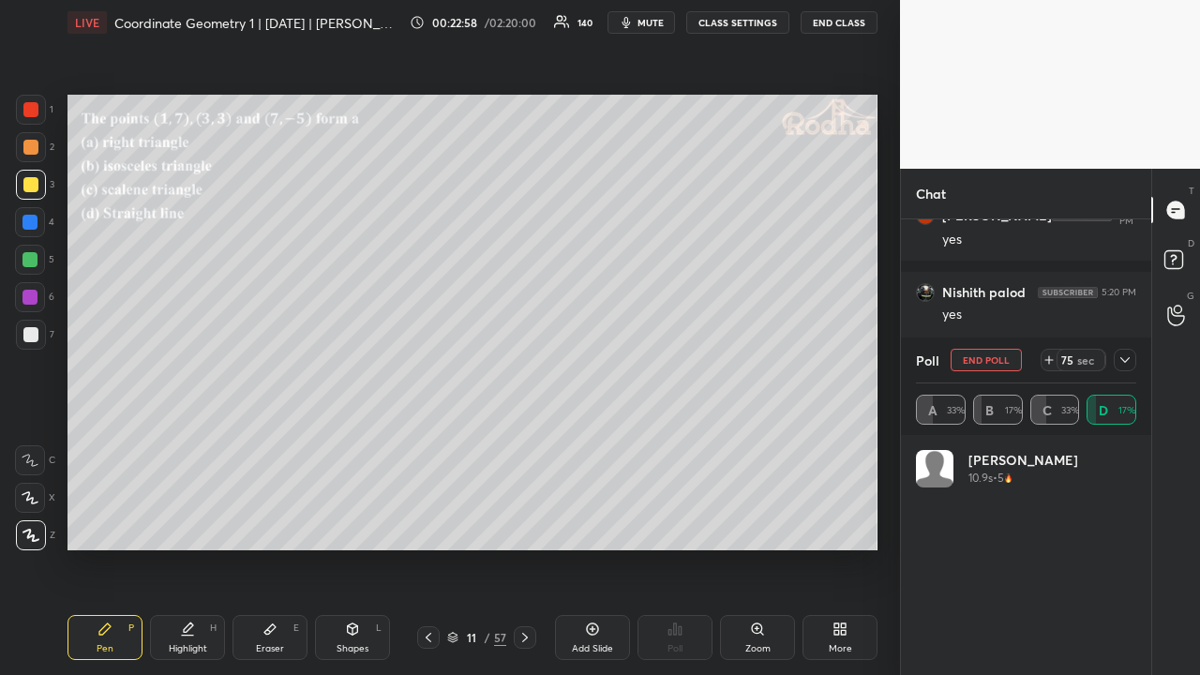
click at [1122, 361] on icon at bounding box center [1125, 360] width 15 height 15
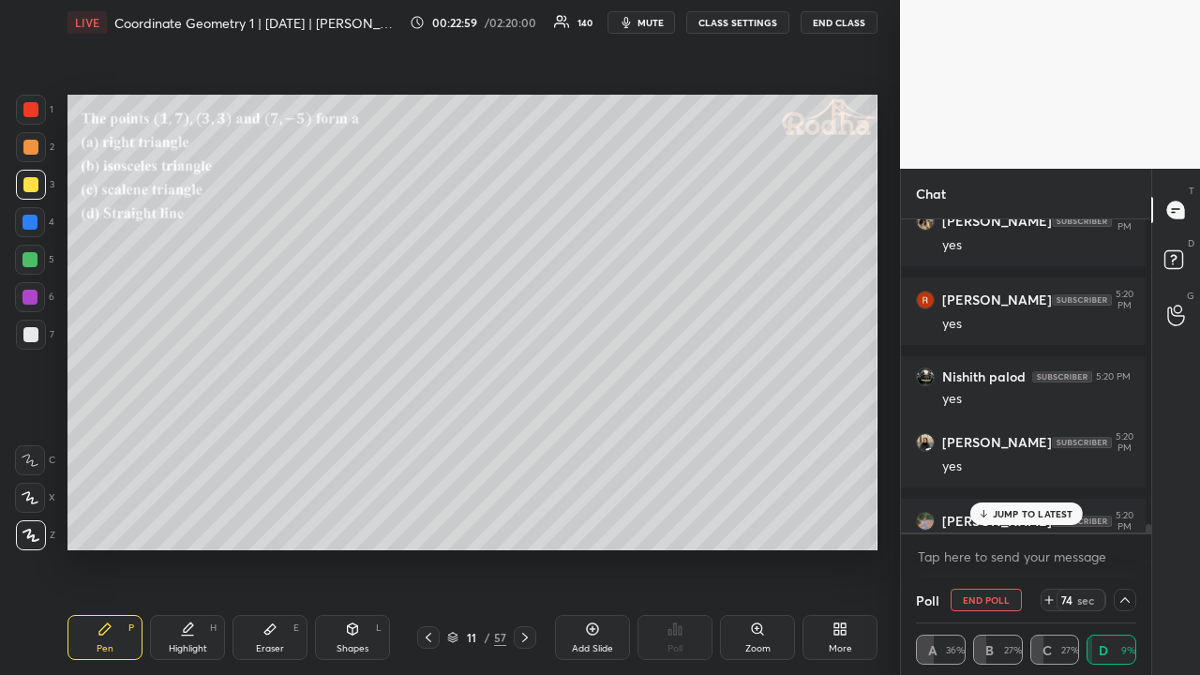
click at [1122, 523] on icon at bounding box center [1125, 600] width 15 height 15
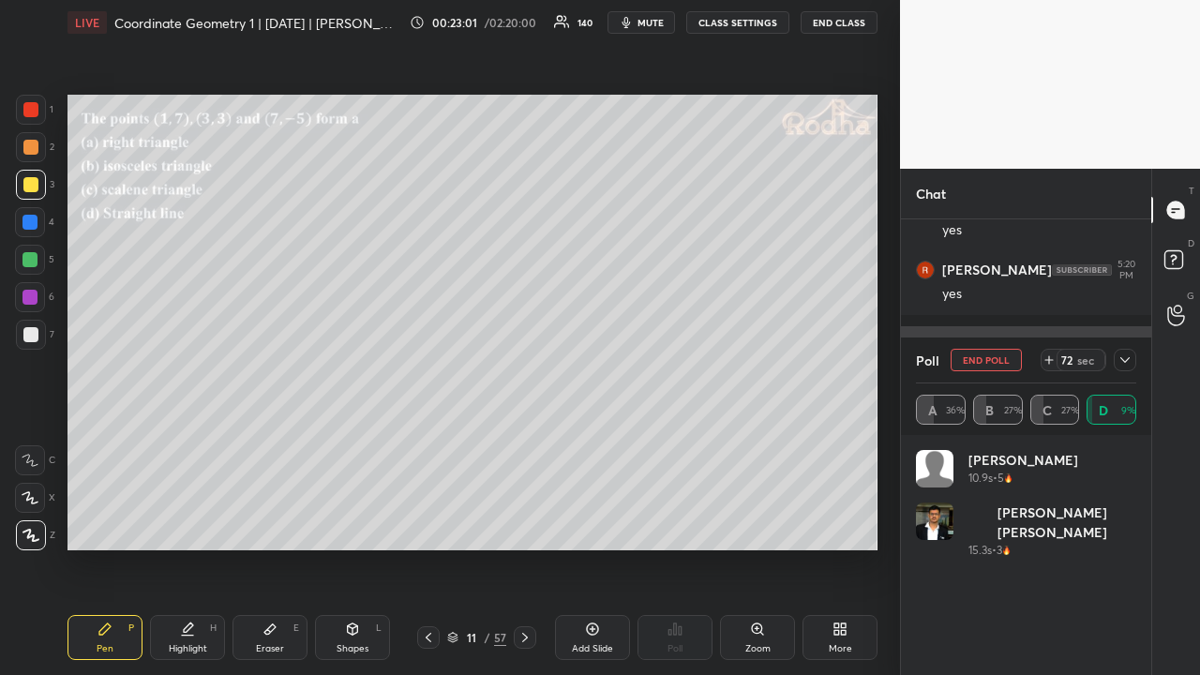
drag, startPoint x: 1126, startPoint y: 358, endPoint x: 1128, endPoint y: 377, distance: 18.8
click at [1127, 360] on icon at bounding box center [1125, 360] width 15 height 15
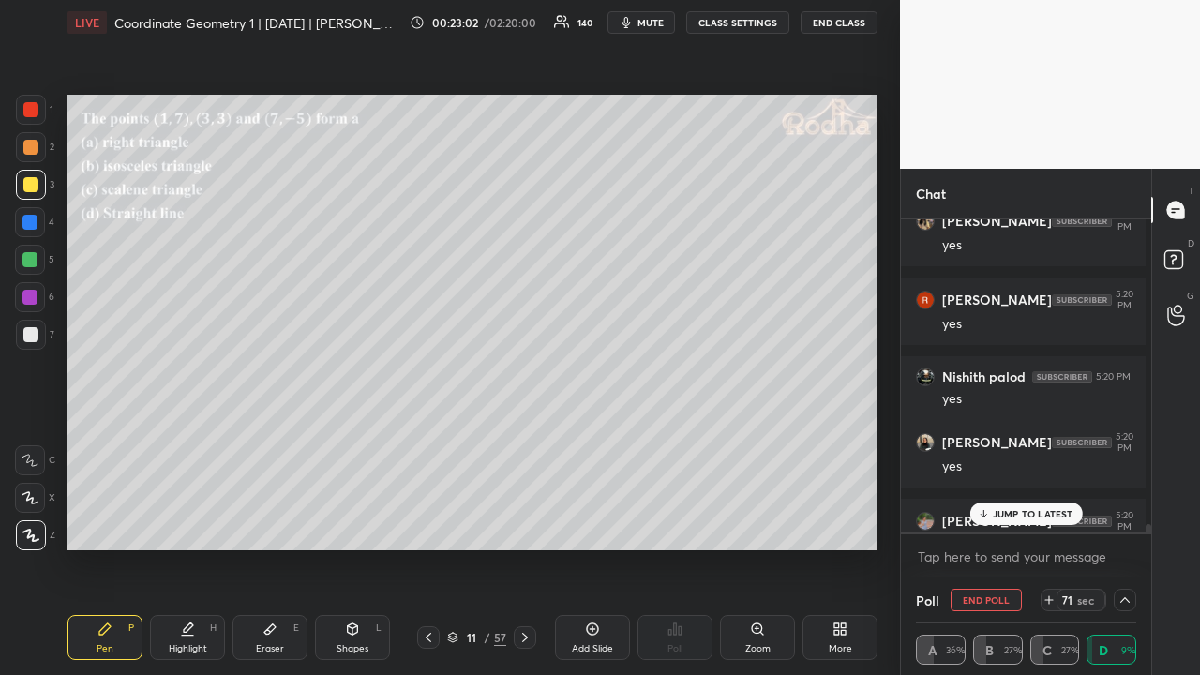
click at [1022, 515] on p "JUMP TO LATEST" at bounding box center [1033, 513] width 81 height 11
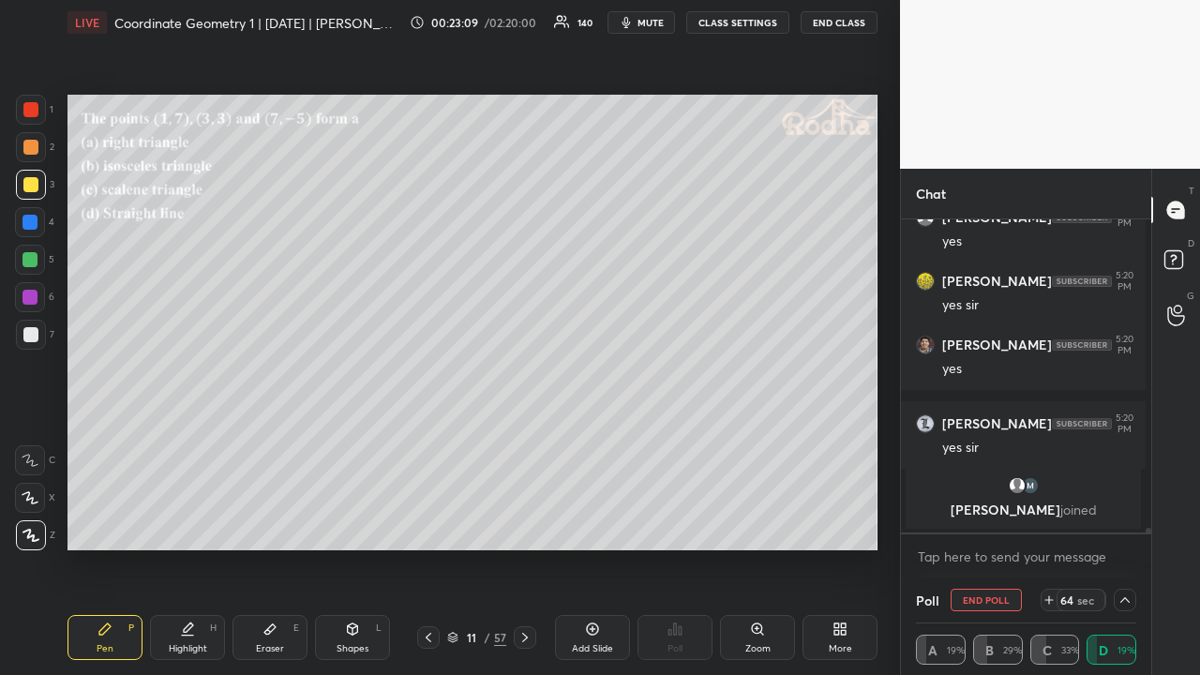
click at [1118, 523] on icon at bounding box center [1125, 600] width 15 height 15
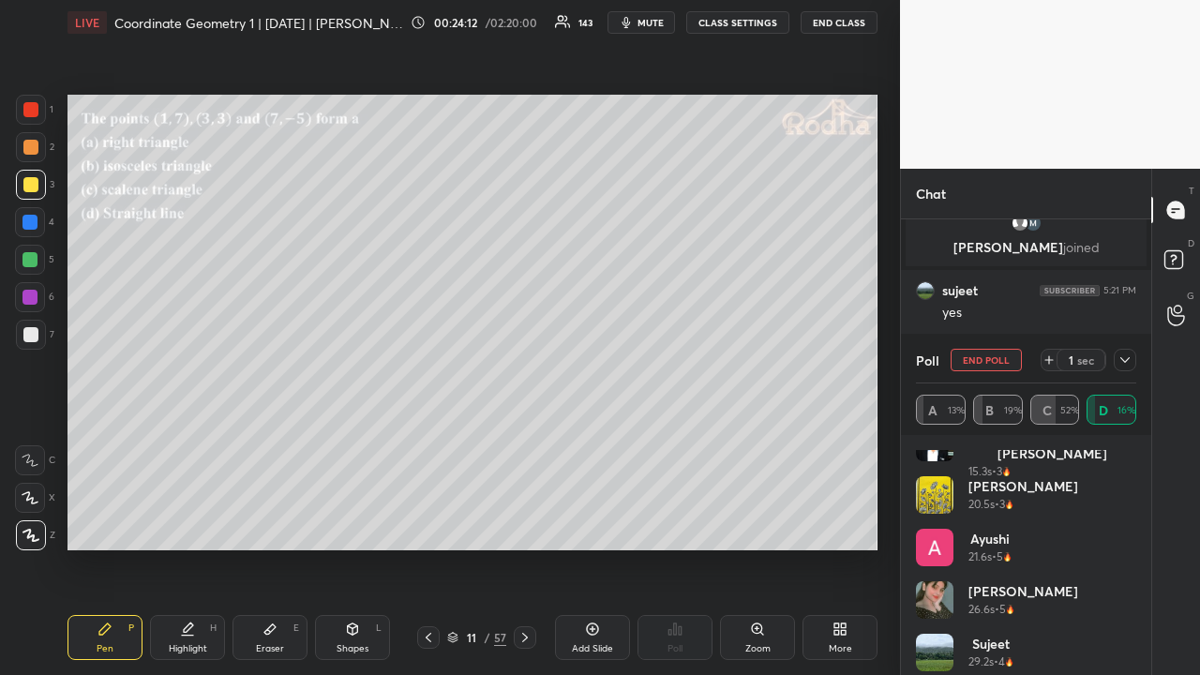
scroll to position [0, 0]
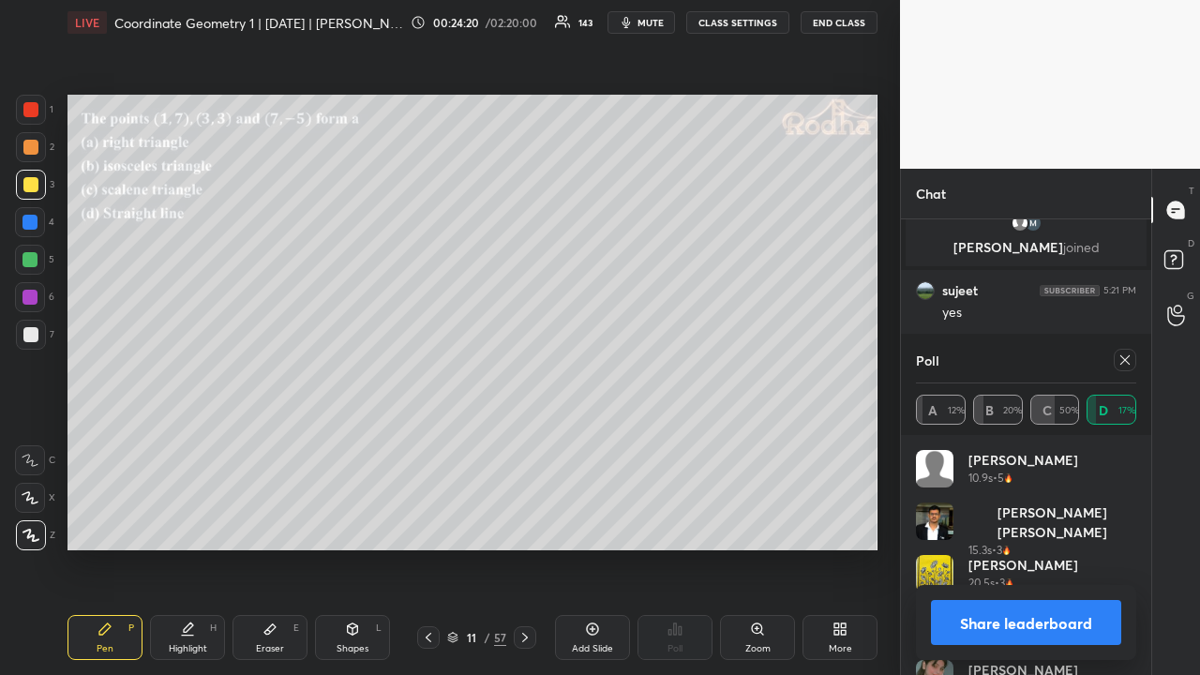
click at [1121, 360] on icon at bounding box center [1125, 360] width 15 height 15
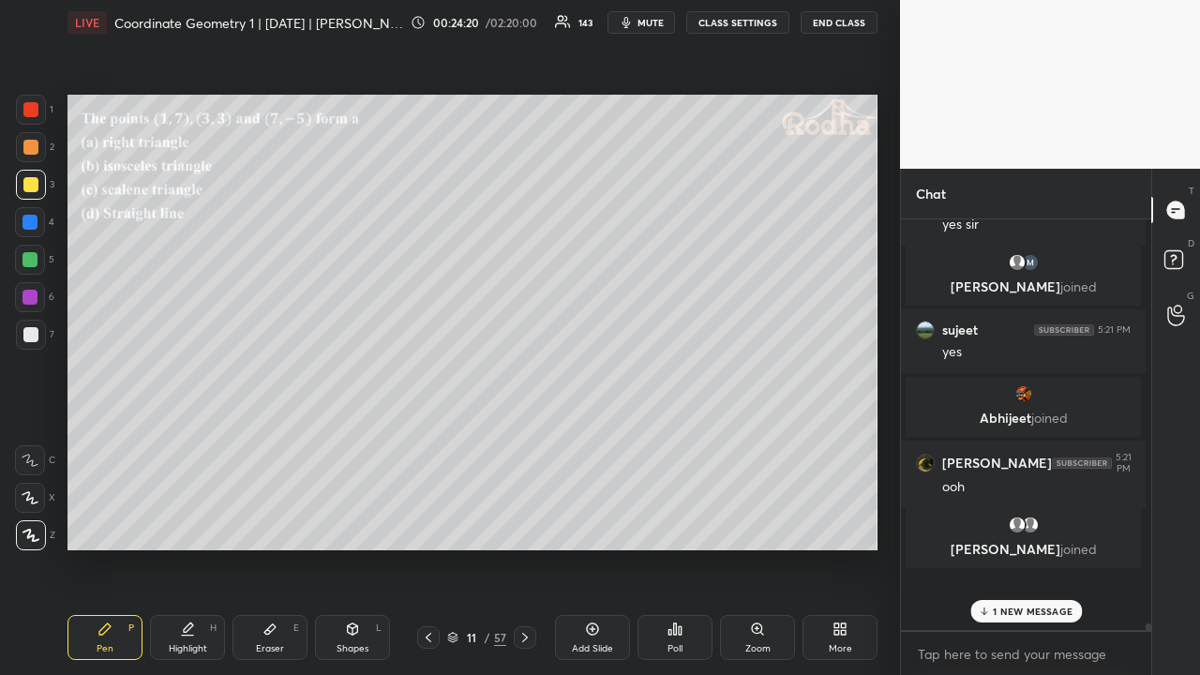
scroll to position [2, 6]
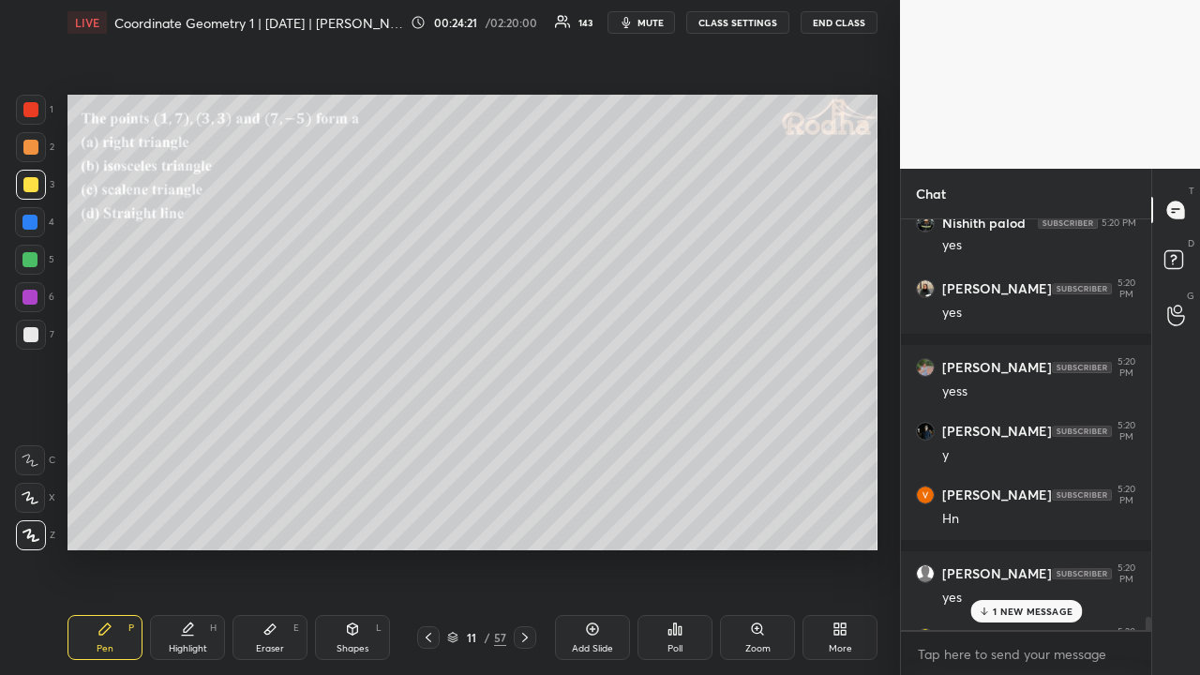
click at [1018, 523] on p "1 NEW MESSAGE" at bounding box center [1033, 611] width 80 height 11
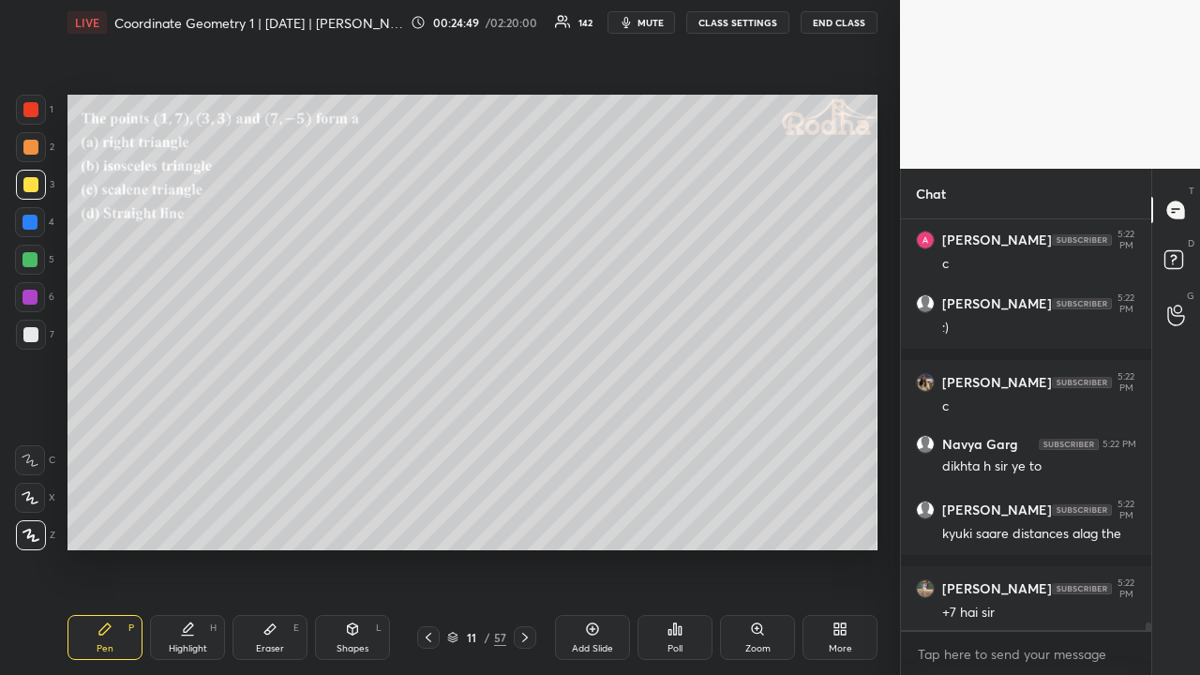
click at [36, 148] on div at bounding box center [30, 147] width 15 height 15
click at [270, 523] on icon at bounding box center [270, 629] width 15 height 15
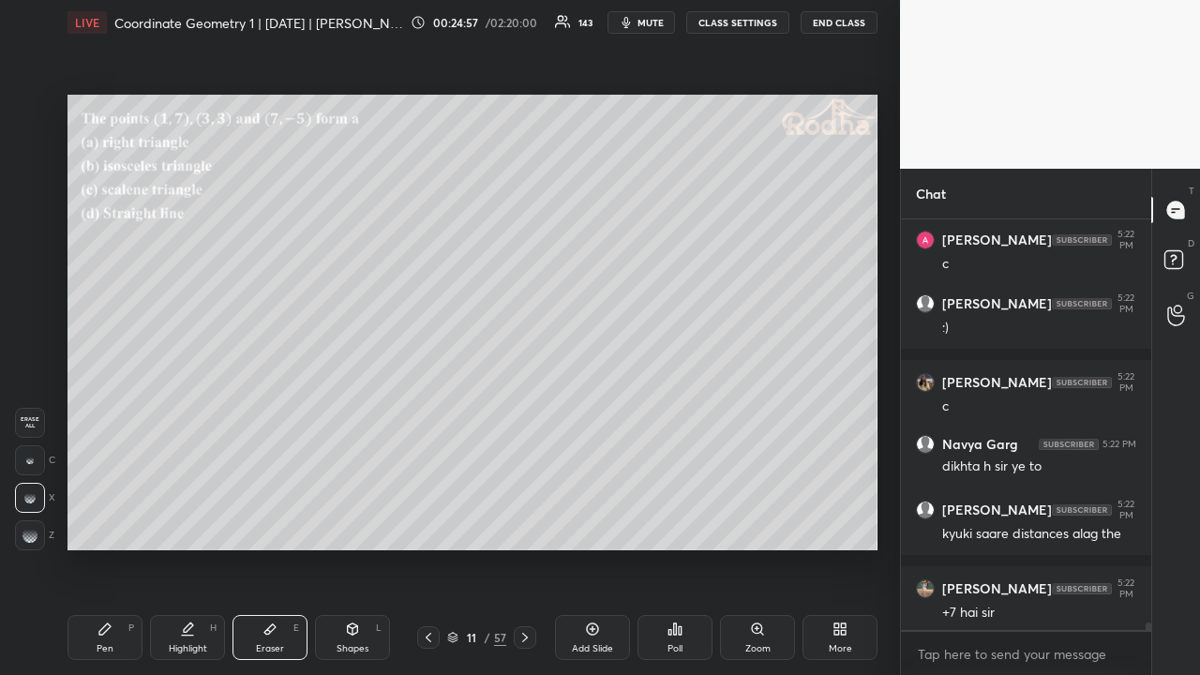
click at [101, 523] on icon at bounding box center [104, 629] width 11 height 11
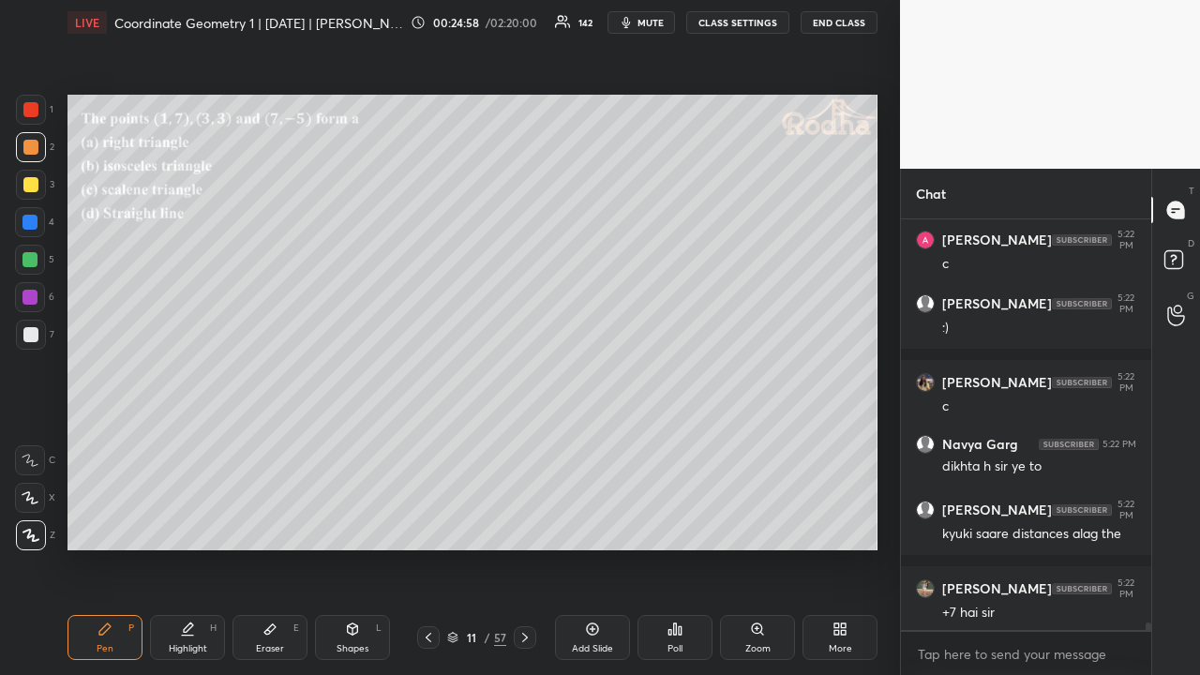
click at [35, 184] on div at bounding box center [30, 184] width 15 height 15
click at [36, 149] on div at bounding box center [30, 147] width 15 height 15
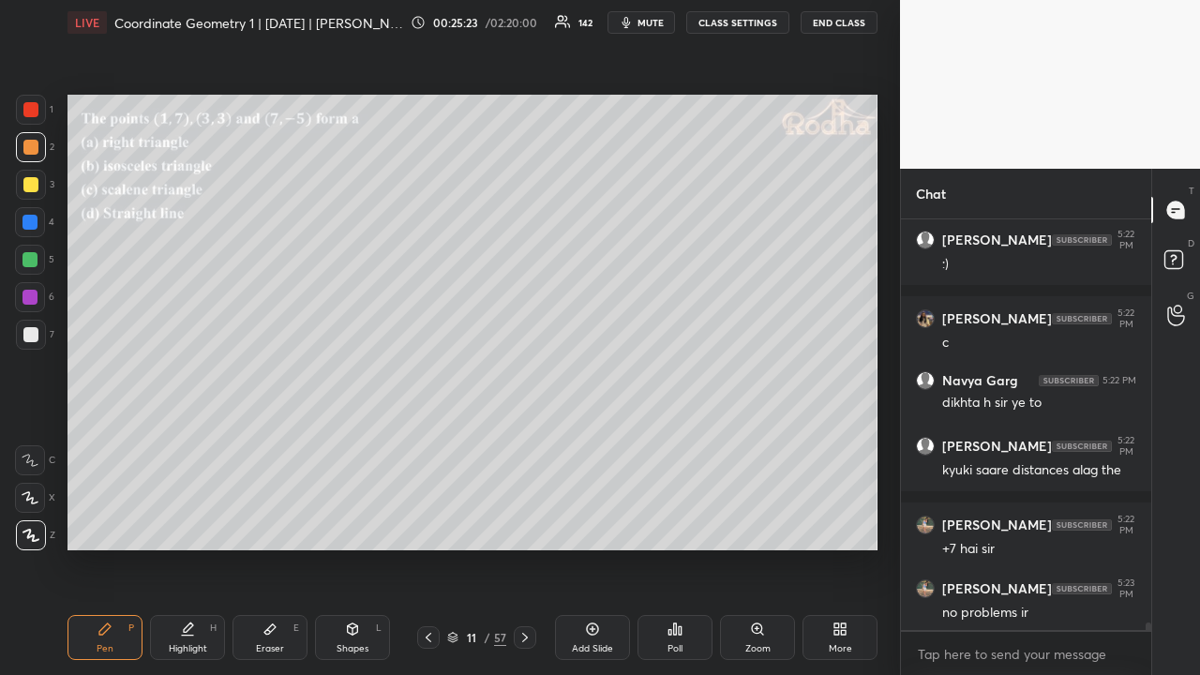
drag, startPoint x: 28, startPoint y: 258, endPoint x: 55, endPoint y: 254, distance: 27.4
click at [28, 259] on div at bounding box center [30, 259] width 15 height 15
click at [33, 120] on div at bounding box center [31, 110] width 30 height 30
click at [40, 298] on div at bounding box center [30, 297] width 30 height 30
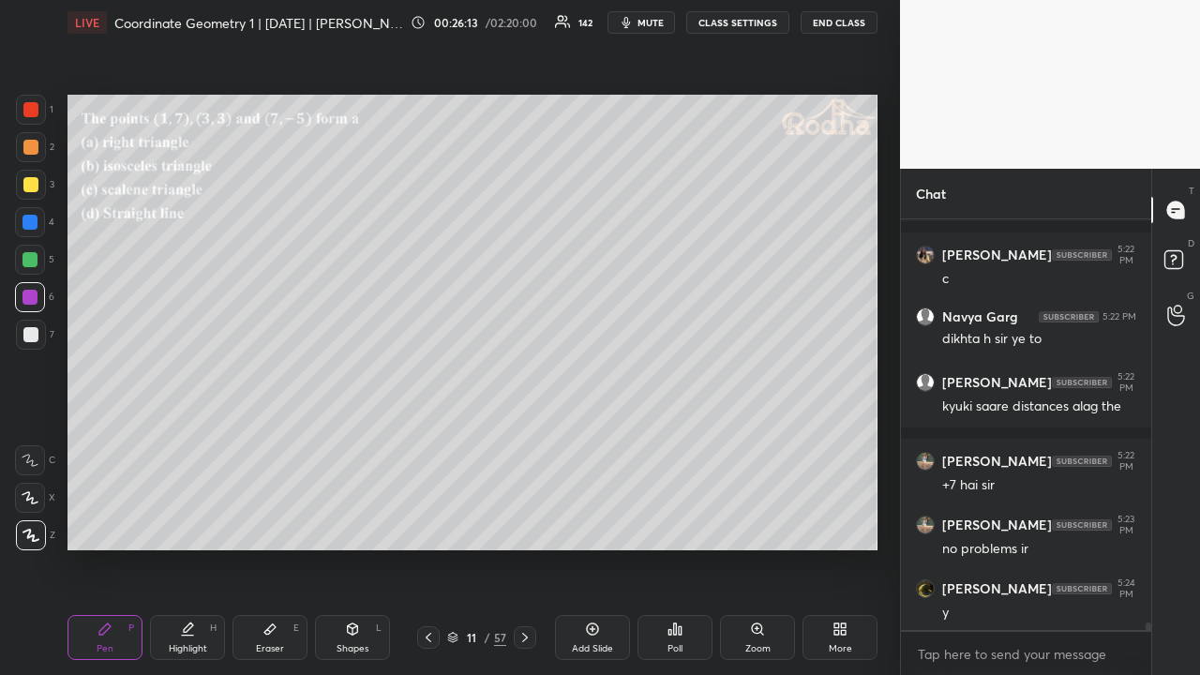
drag, startPoint x: 31, startPoint y: 152, endPoint x: 62, endPoint y: 167, distance: 34.4
click at [31, 153] on div at bounding box center [30, 147] width 15 height 15
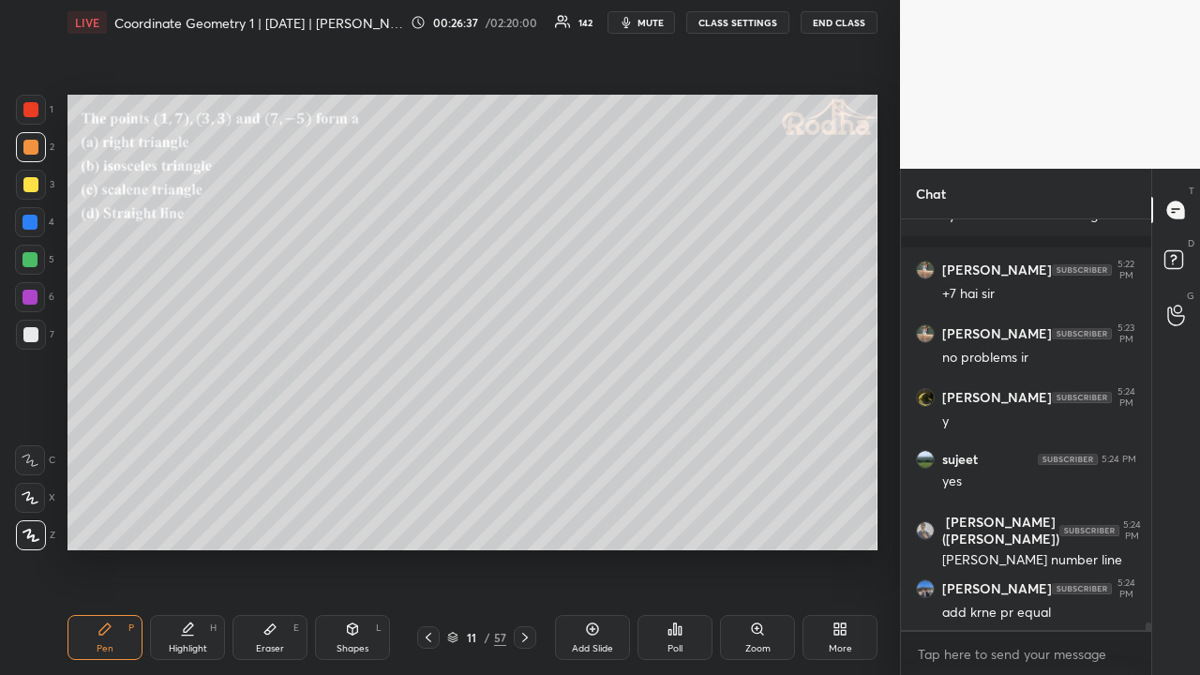
scroll to position [22716, 0]
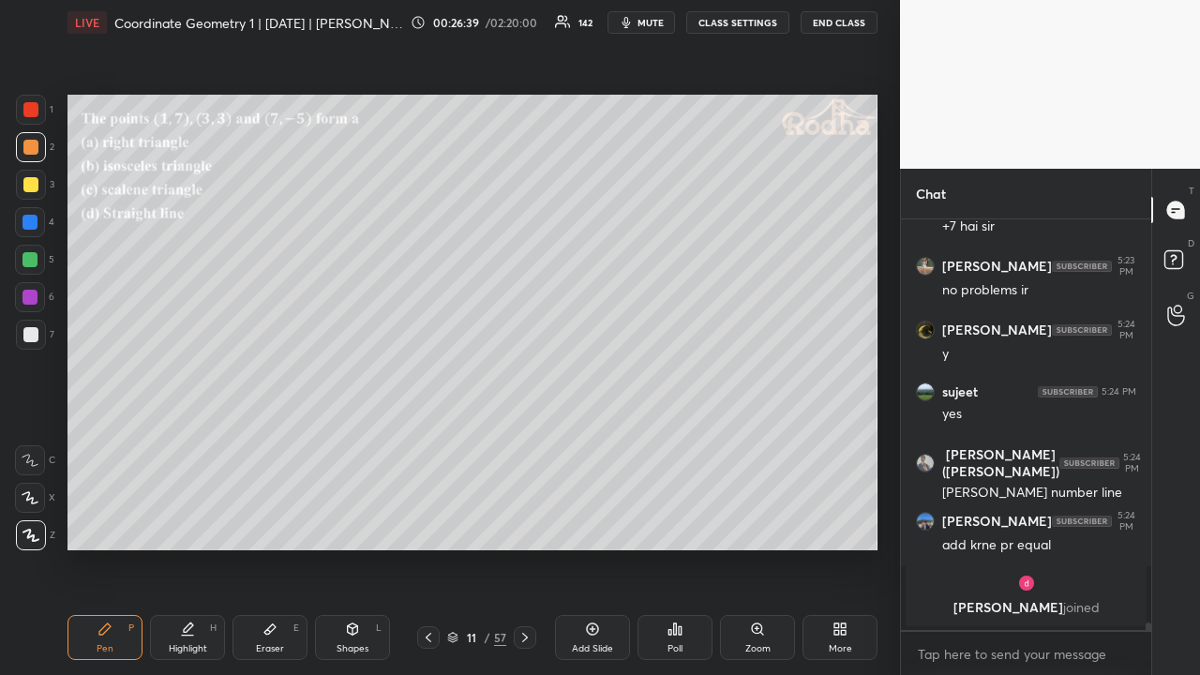
drag, startPoint x: 32, startPoint y: 181, endPoint x: 61, endPoint y: 188, distance: 29.8
click at [32, 182] on div at bounding box center [30, 184] width 15 height 15
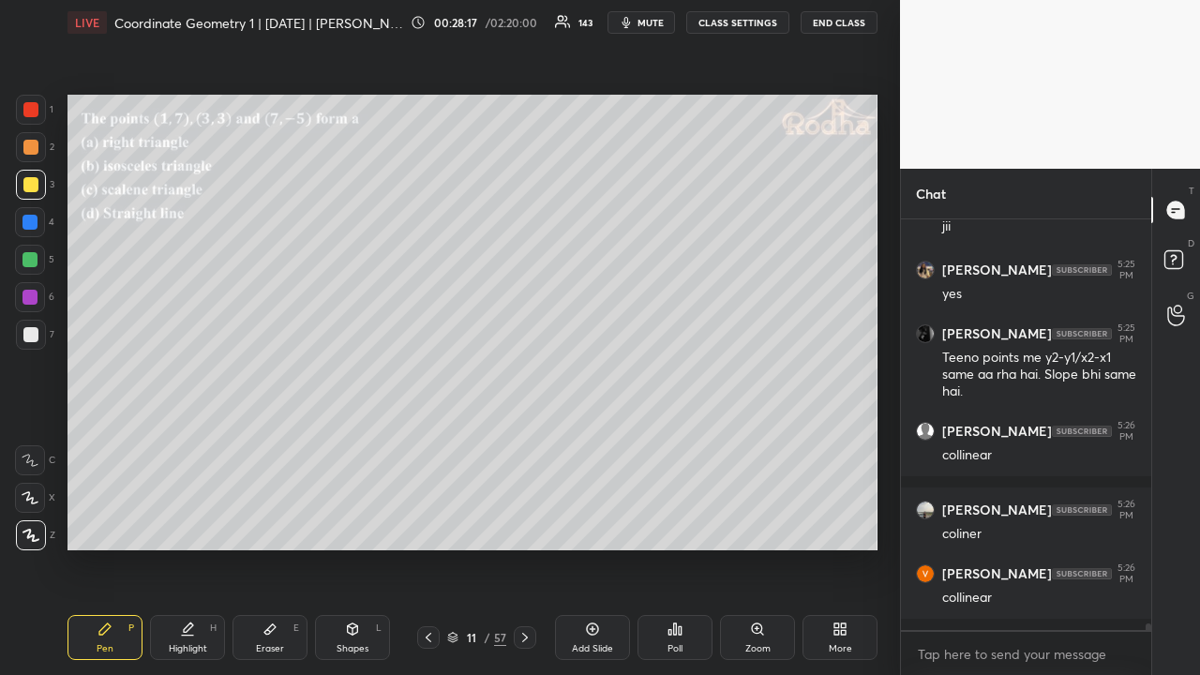
scroll to position [23899, 0]
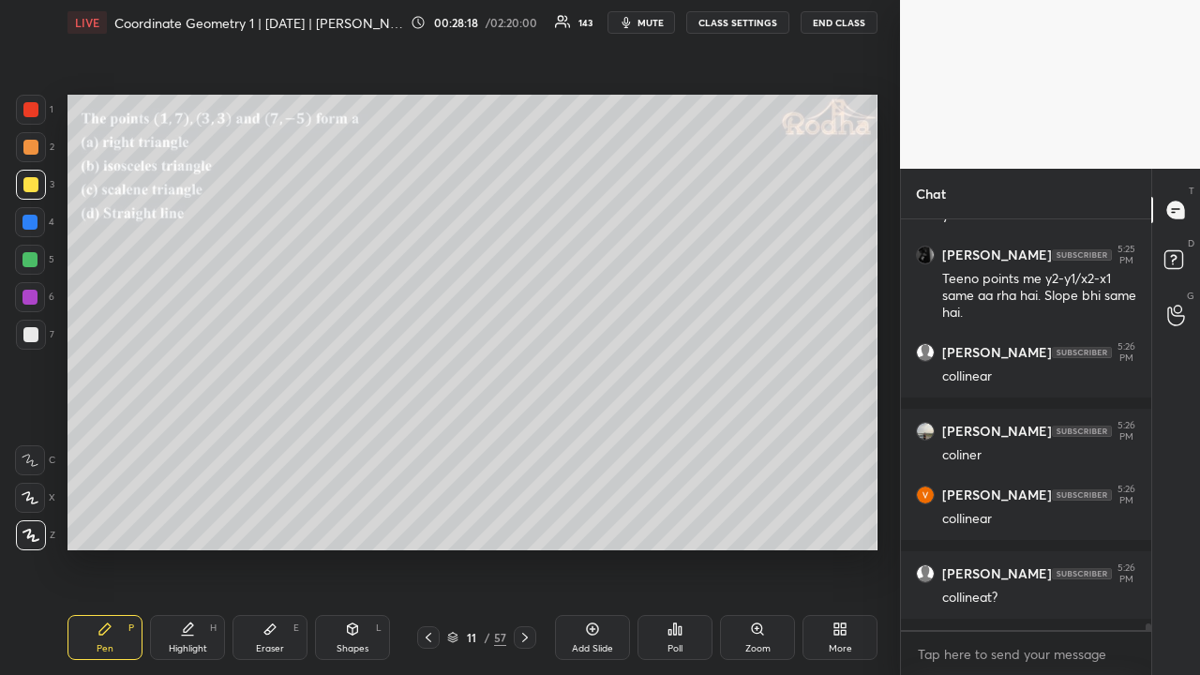
drag, startPoint x: 28, startPoint y: 150, endPoint x: 64, endPoint y: 191, distance: 54.5
click at [31, 150] on div at bounding box center [30, 147] width 15 height 15
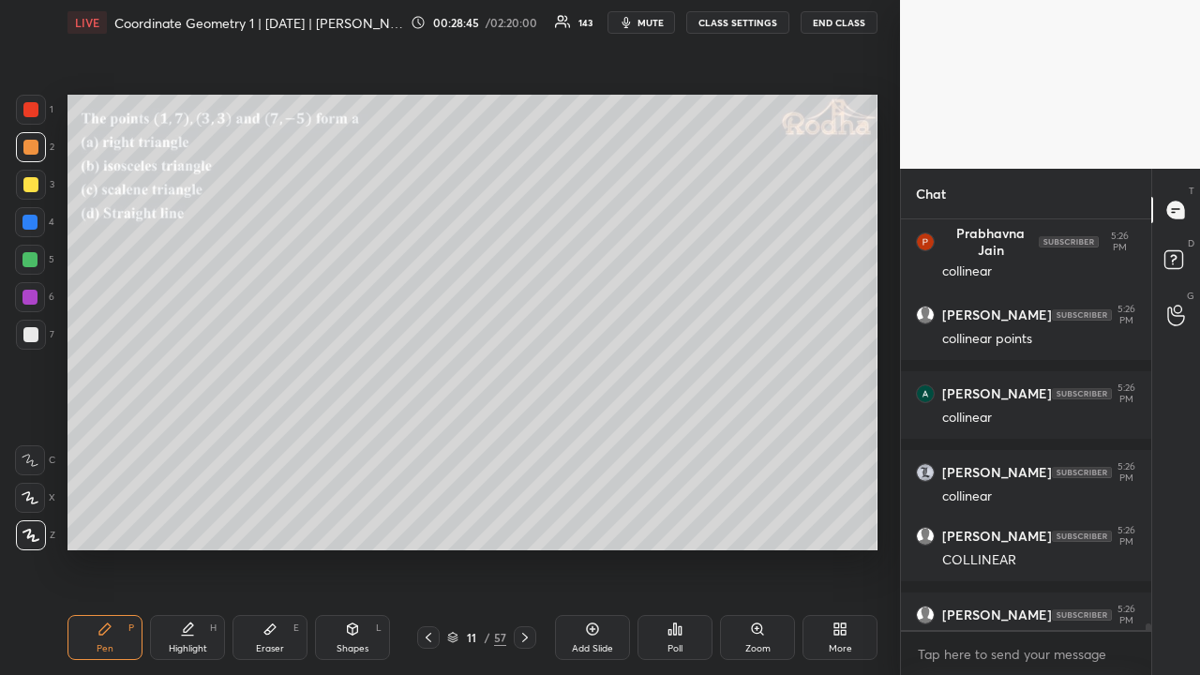
scroll to position [25055, 0]
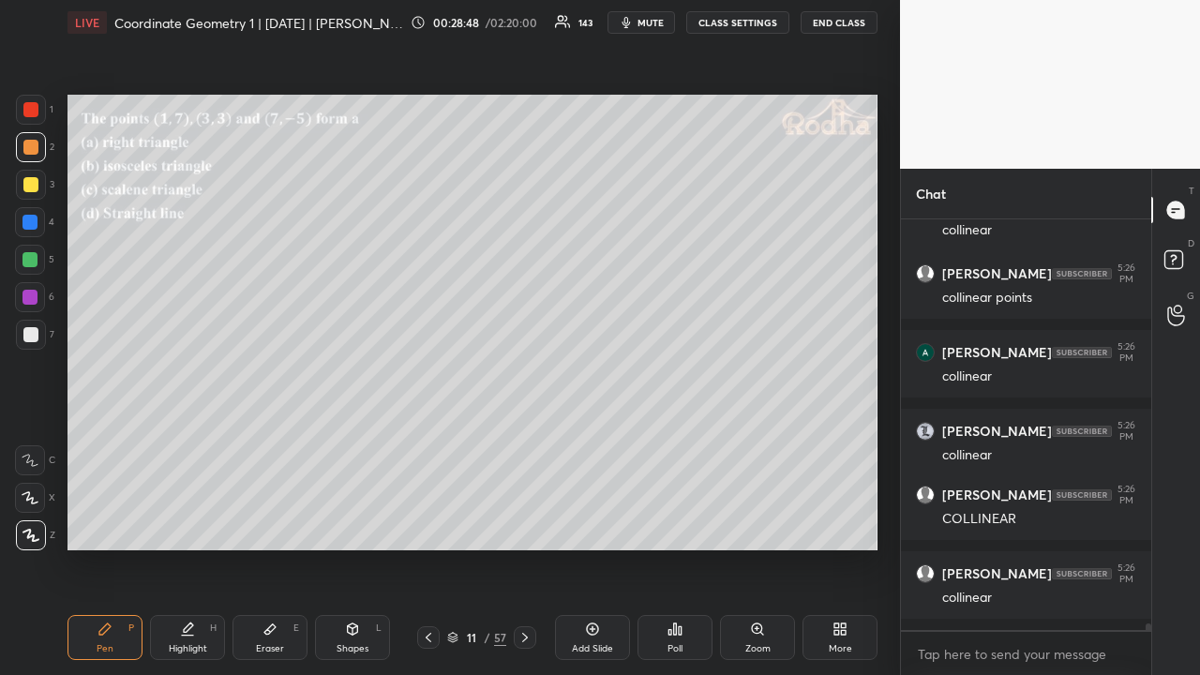
click at [34, 188] on div at bounding box center [30, 184] width 15 height 15
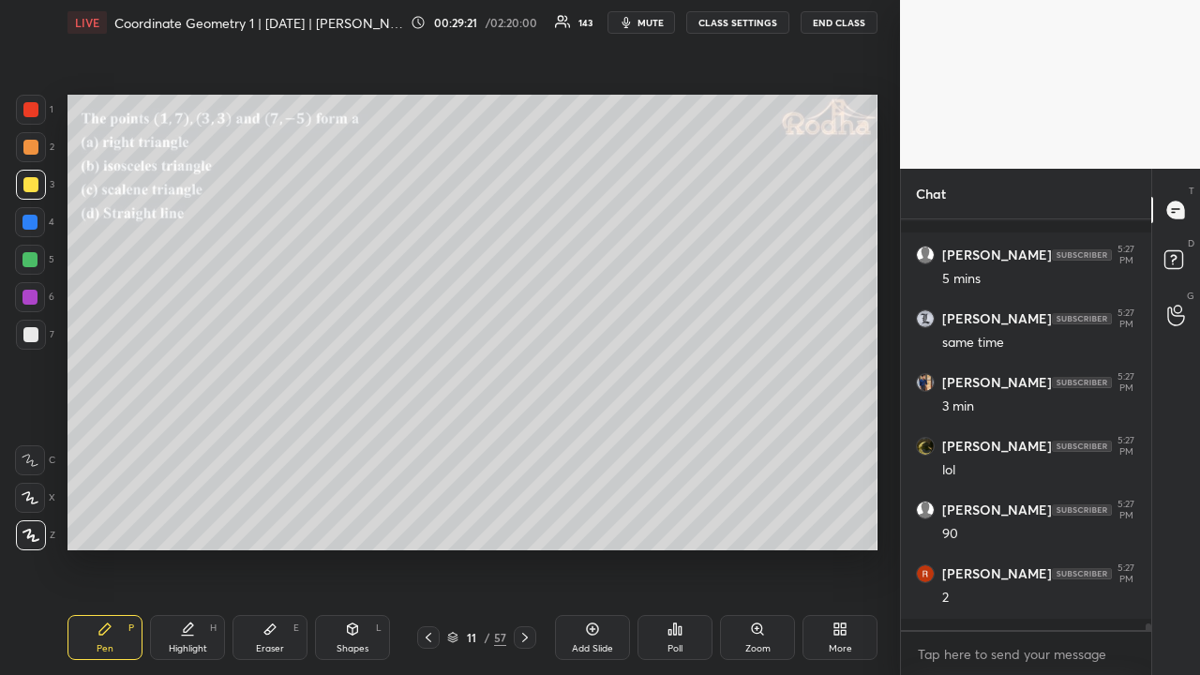
scroll to position [25891, 0]
click at [519, 523] on icon at bounding box center [525, 637] width 15 height 15
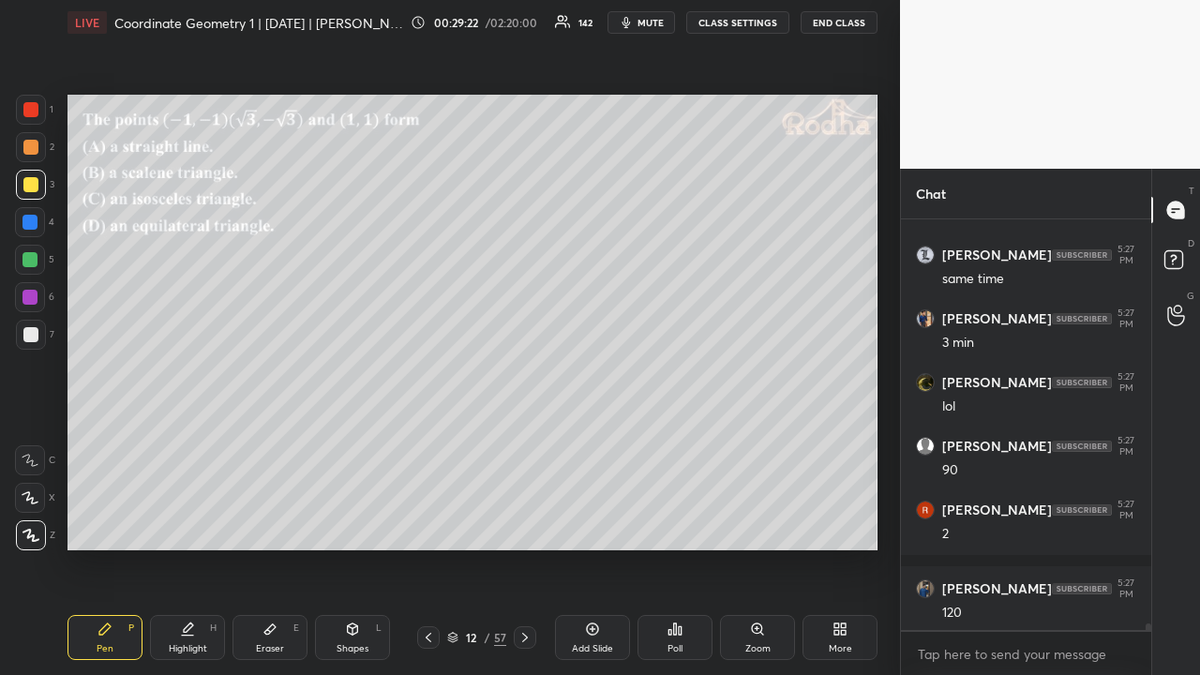
click at [675, 523] on icon at bounding box center [675, 629] width 3 height 11
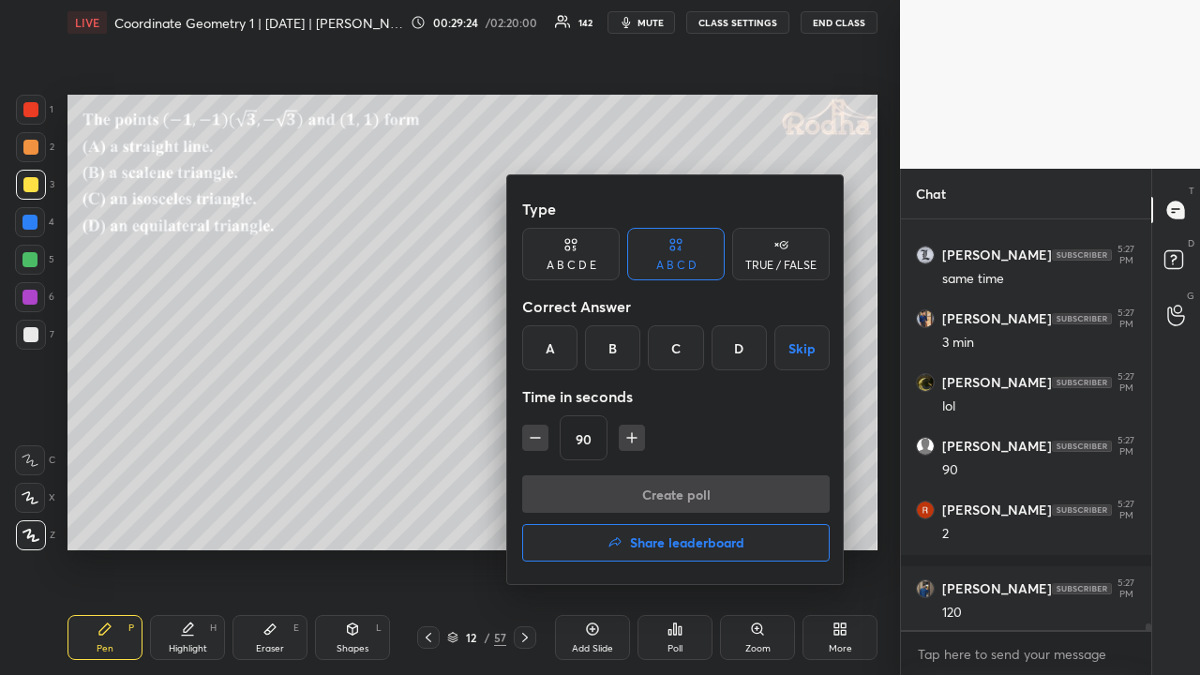
click at [730, 351] on div "D" at bounding box center [739, 347] width 55 height 45
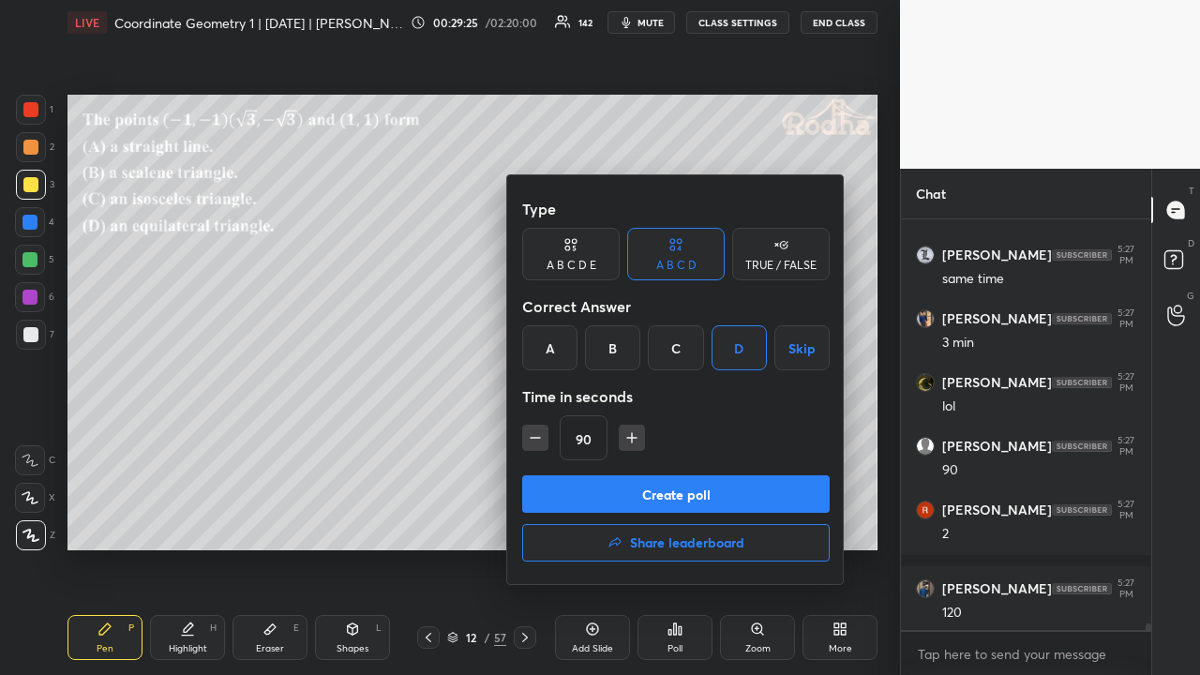
scroll to position [25955, 0]
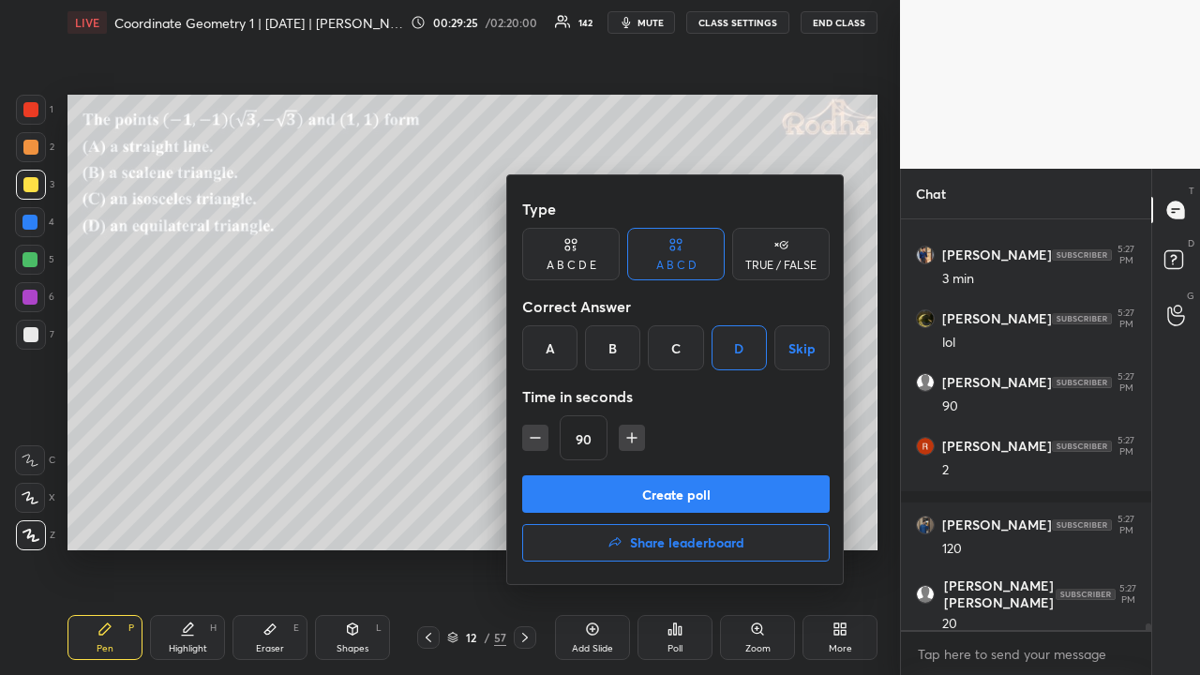
click at [685, 485] on button "Create poll" at bounding box center [676, 494] width 308 height 38
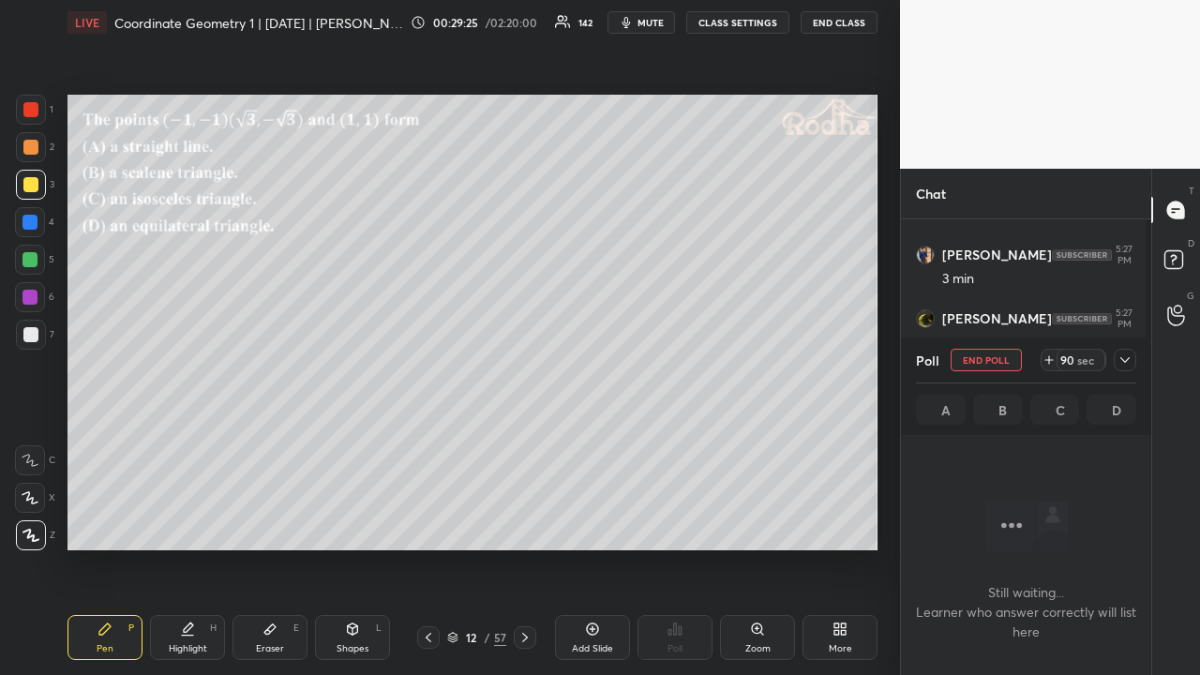
scroll to position [323, 239]
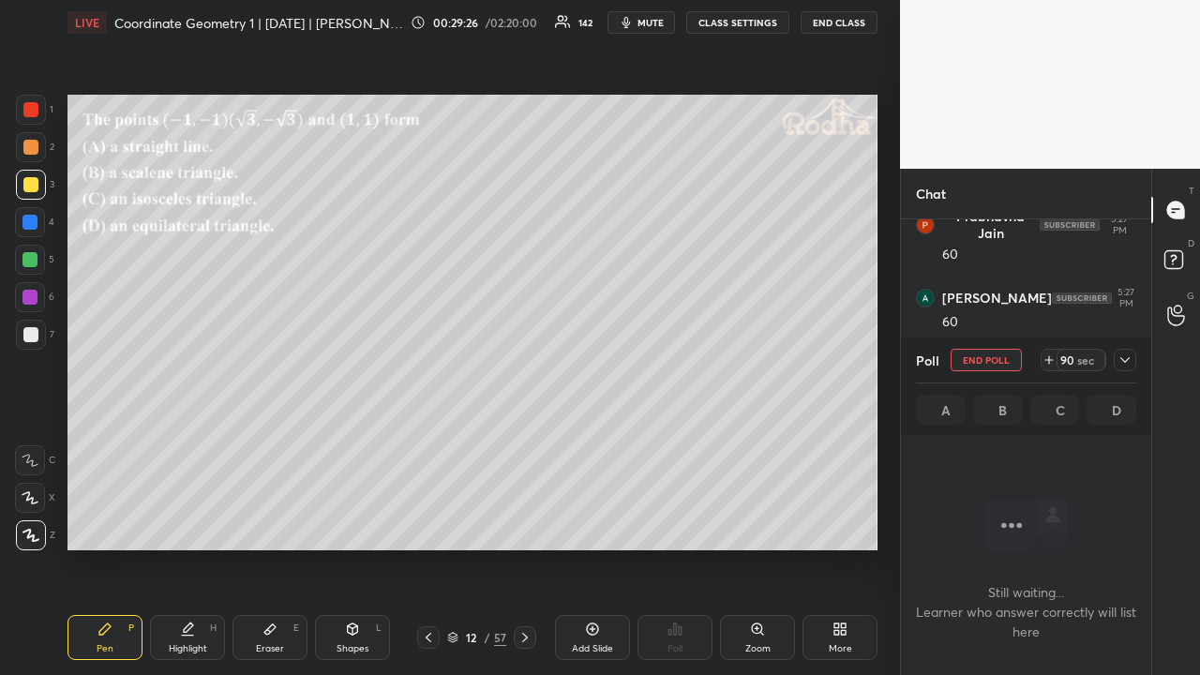
click at [1131, 357] on icon at bounding box center [1125, 360] width 15 height 15
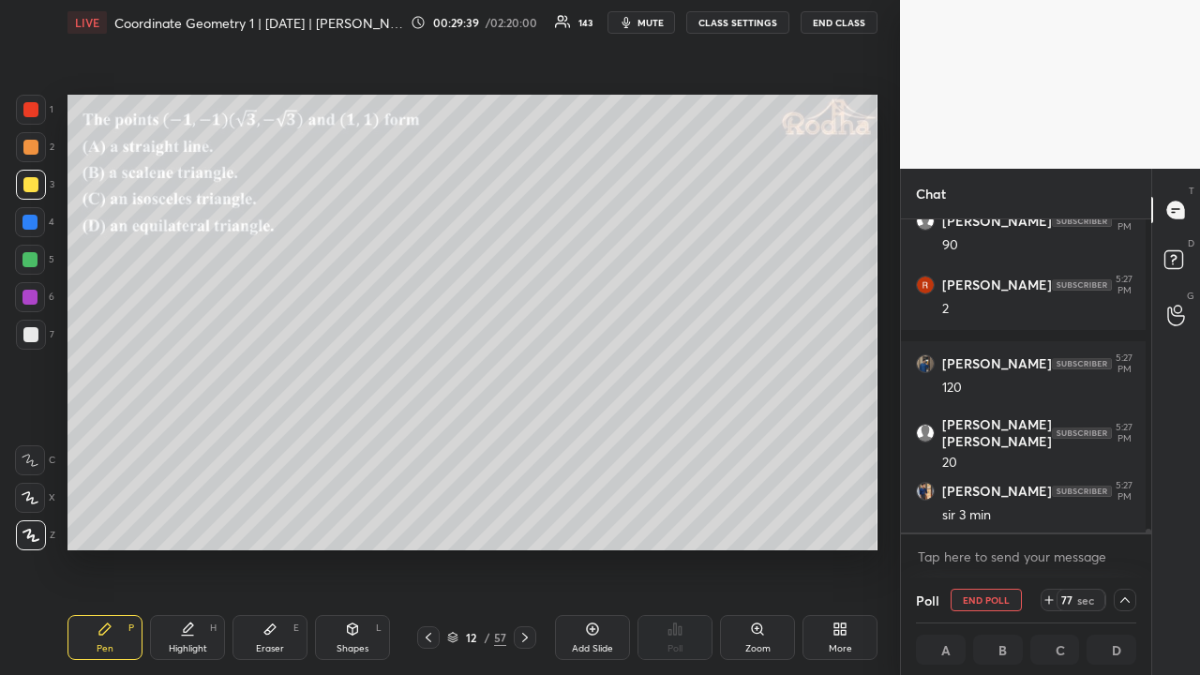
click at [36, 186] on div at bounding box center [30, 184] width 15 height 15
click at [1123, 523] on icon at bounding box center [1125, 600] width 15 height 15
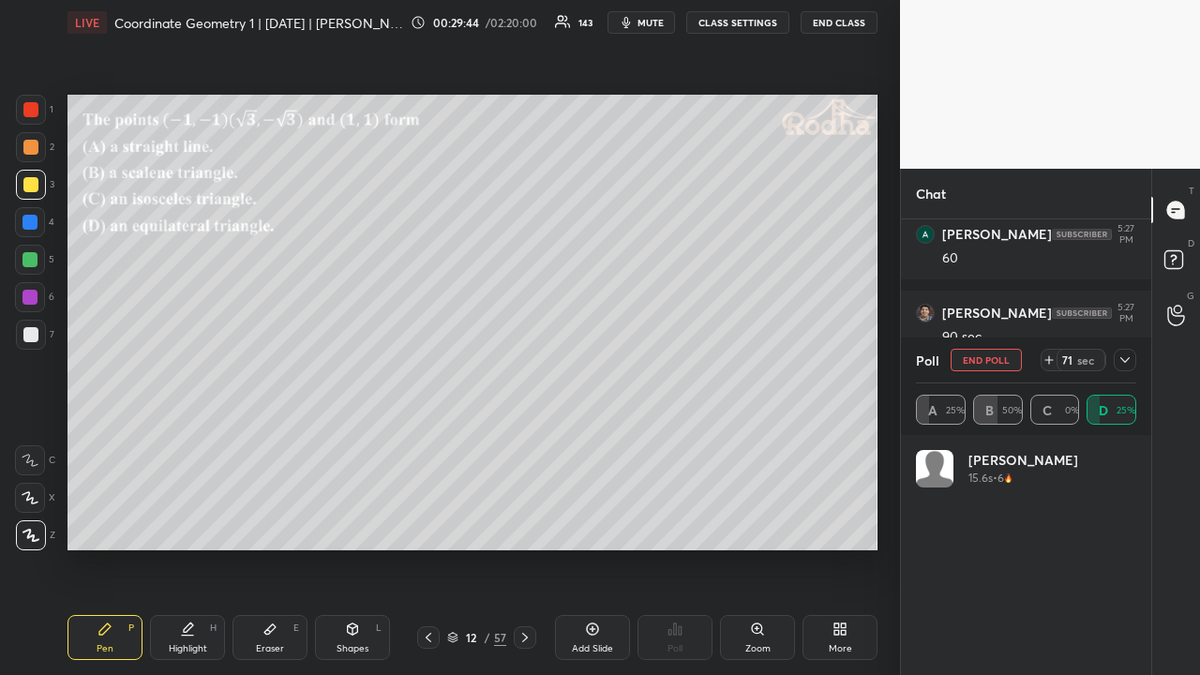
click at [1127, 363] on icon at bounding box center [1125, 360] width 15 height 15
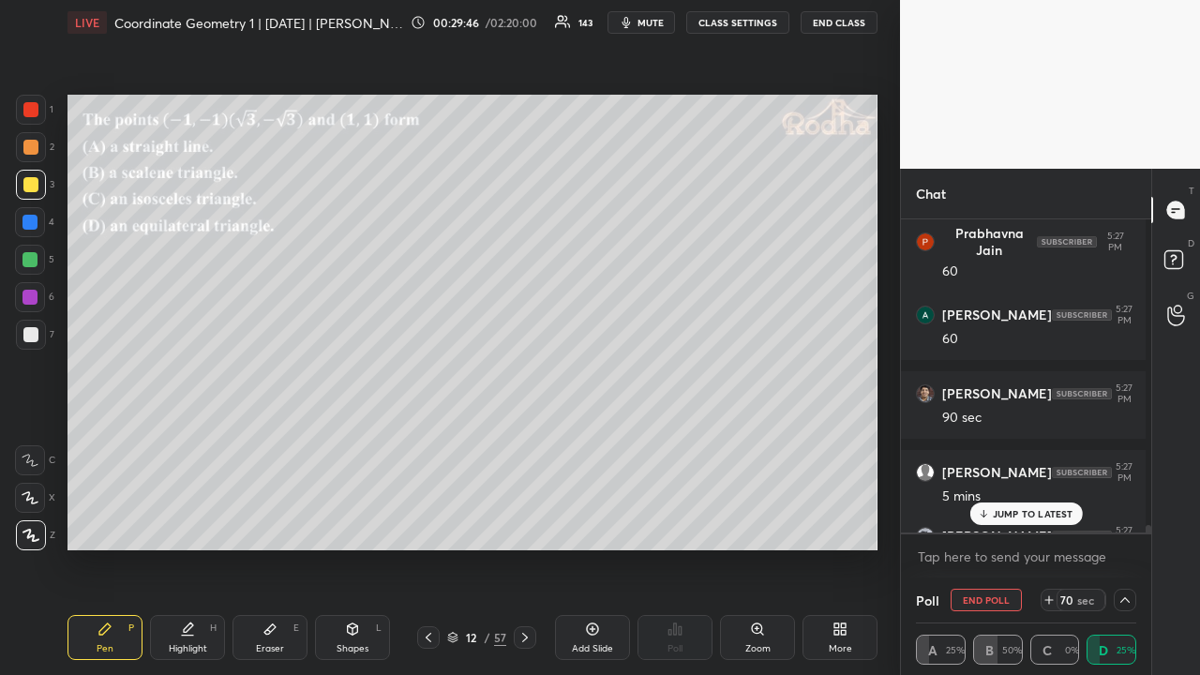
click at [1120, 523] on icon at bounding box center [1125, 600] width 15 height 15
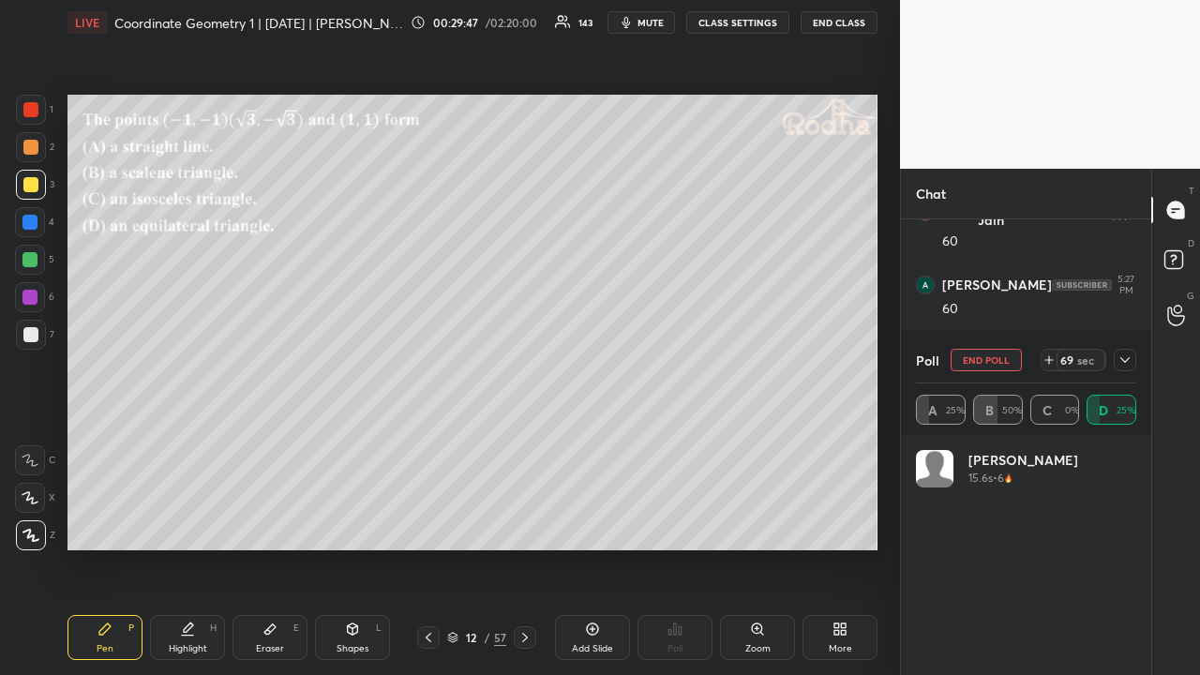
click at [1127, 358] on icon at bounding box center [1125, 360] width 15 height 15
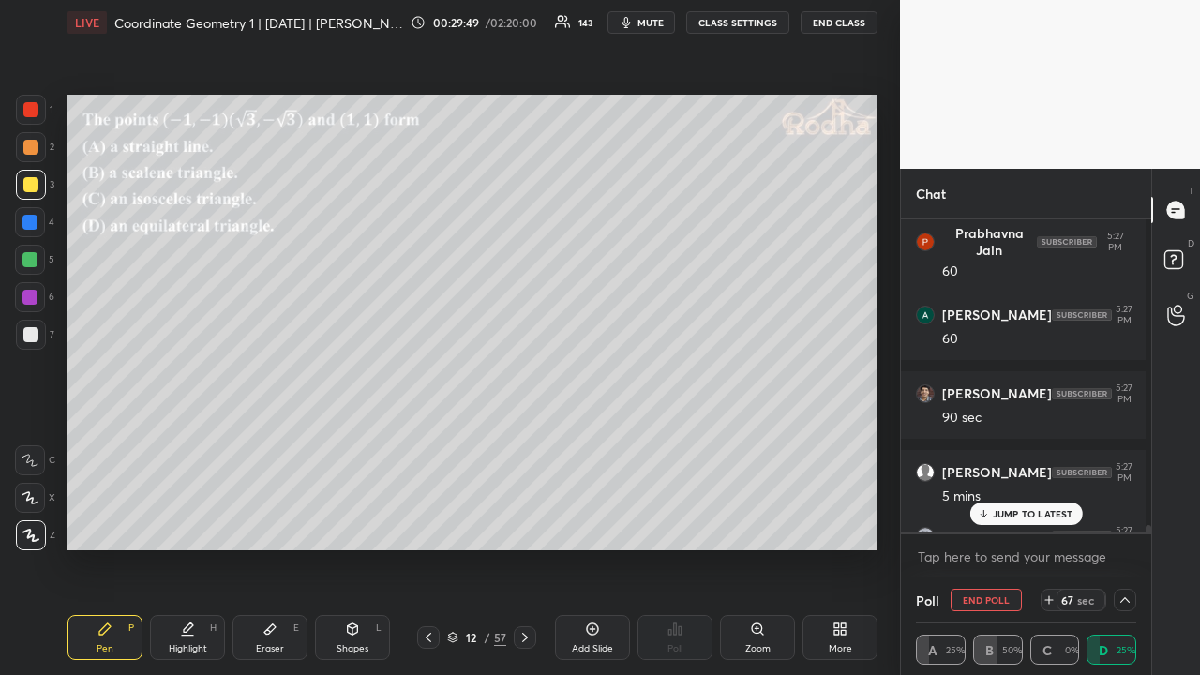
click at [1018, 503] on div "JUMP TO LATEST" at bounding box center [1026, 514] width 113 height 23
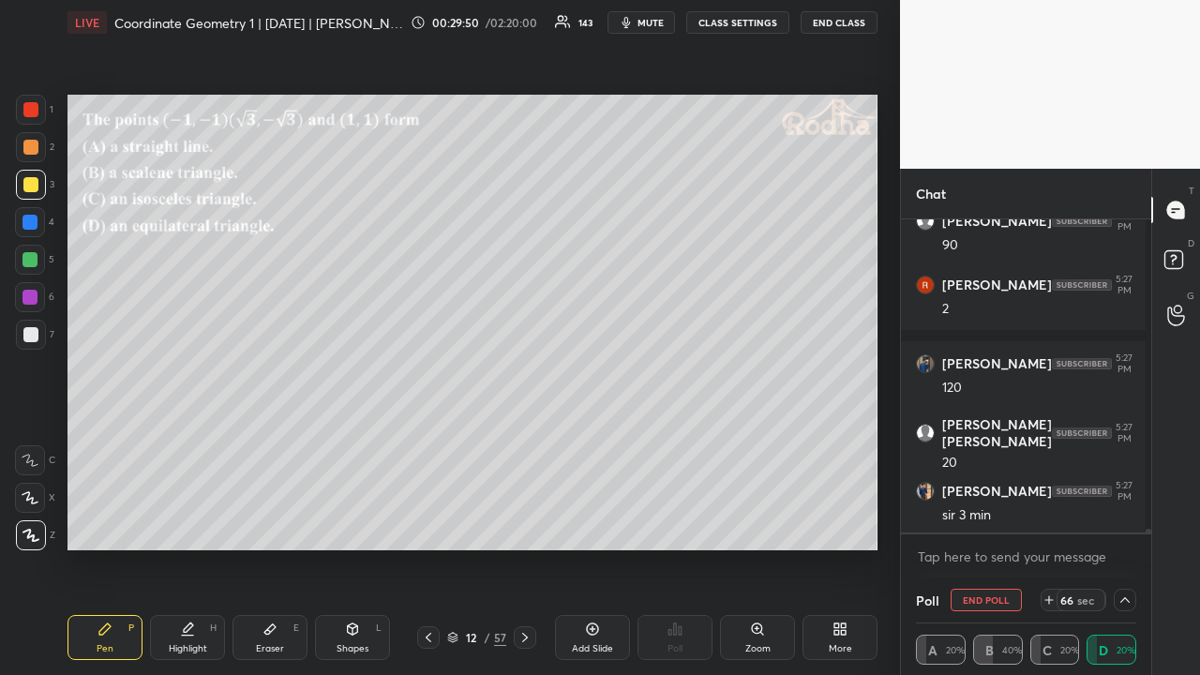
click at [1119, 523] on icon at bounding box center [1125, 600] width 15 height 15
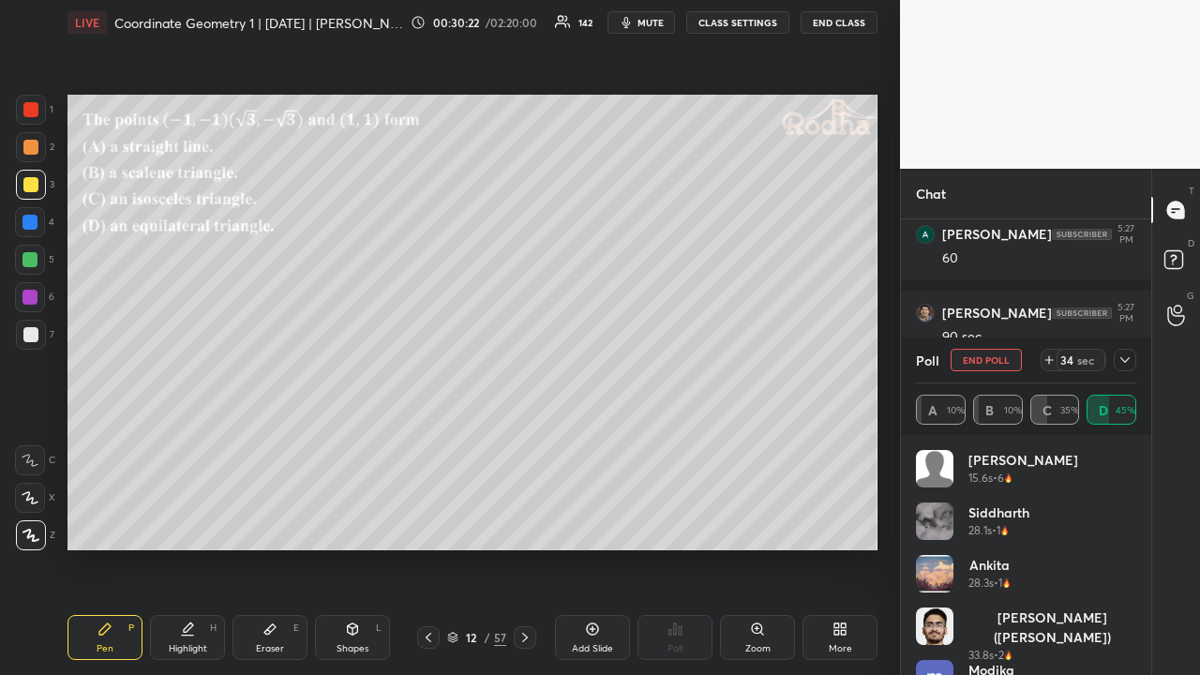
click at [1049, 358] on icon at bounding box center [1049, 360] width 0 height 8
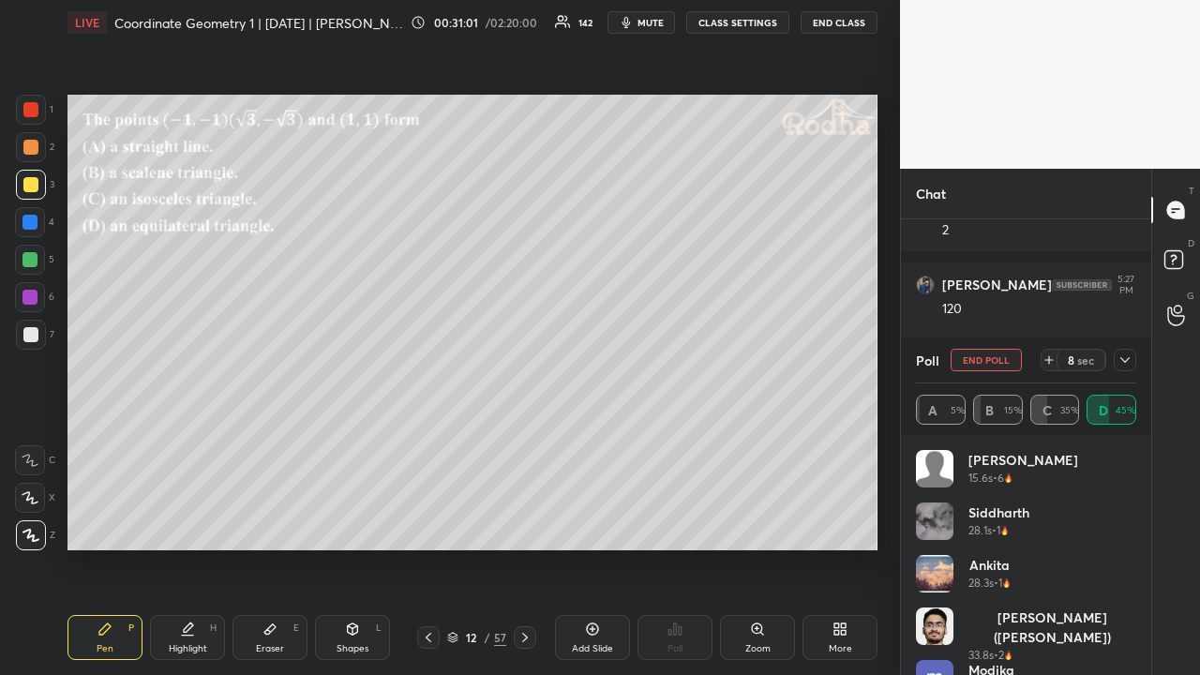
scroll to position [25717, 0]
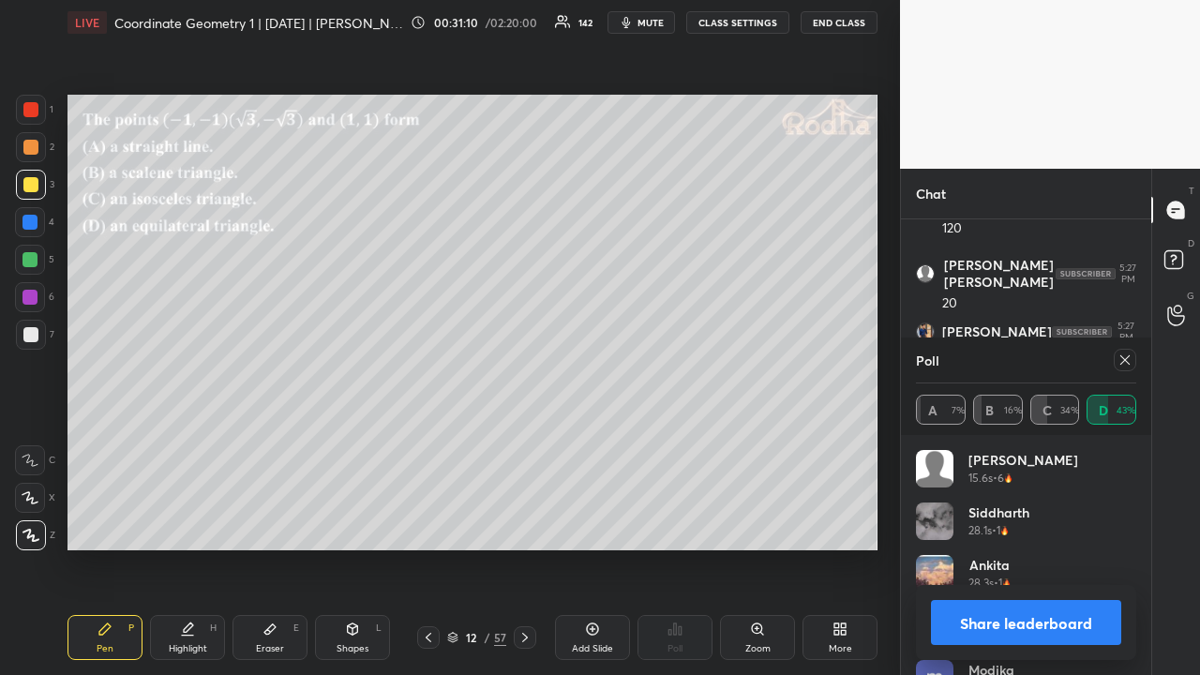
click at [1128, 361] on icon at bounding box center [1125, 360] width 15 height 15
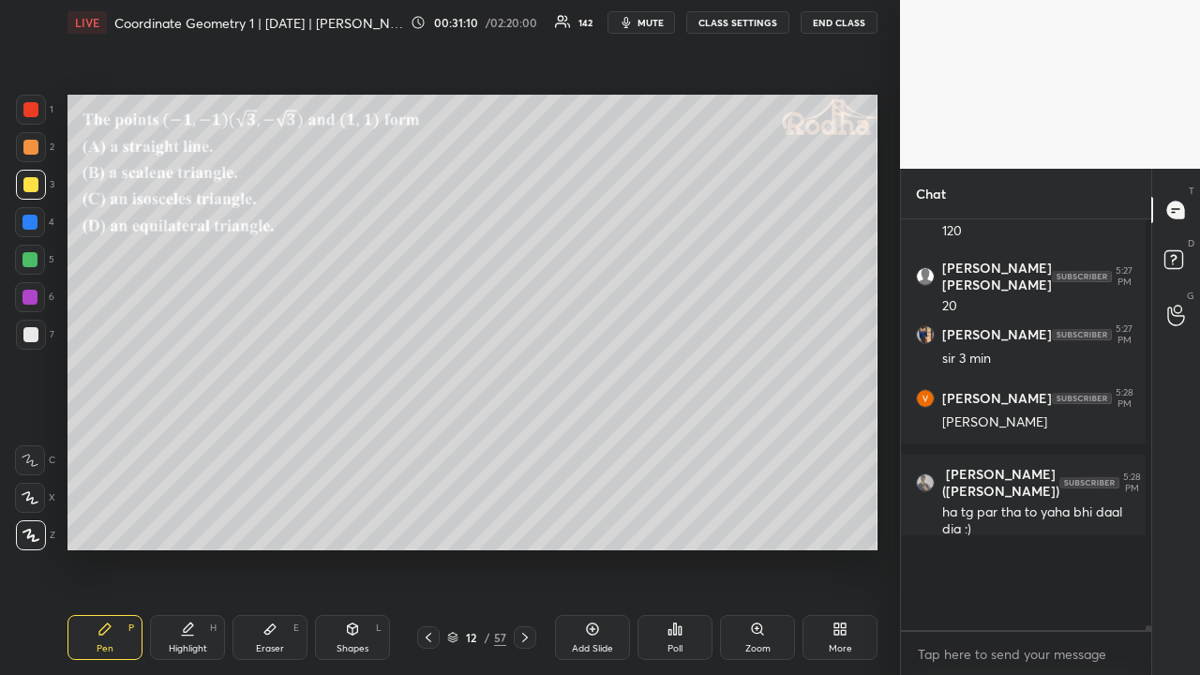
scroll to position [25668, 0]
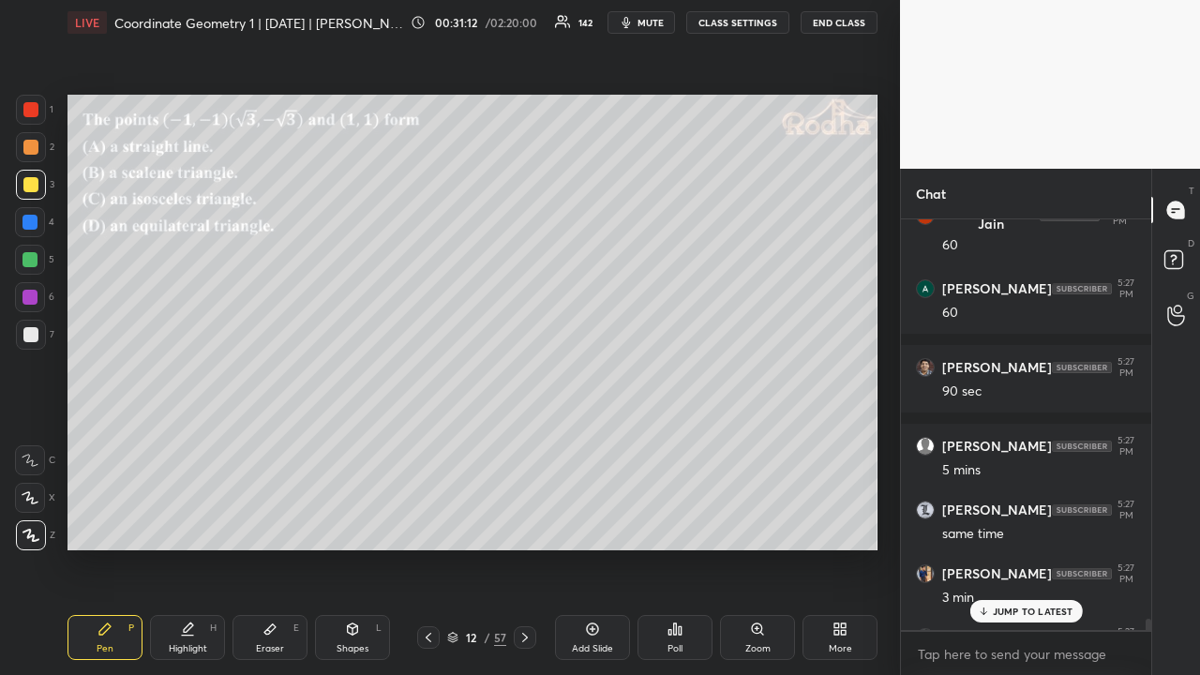
click at [1031, 523] on div "JUMP TO LATEST" at bounding box center [1026, 611] width 113 height 23
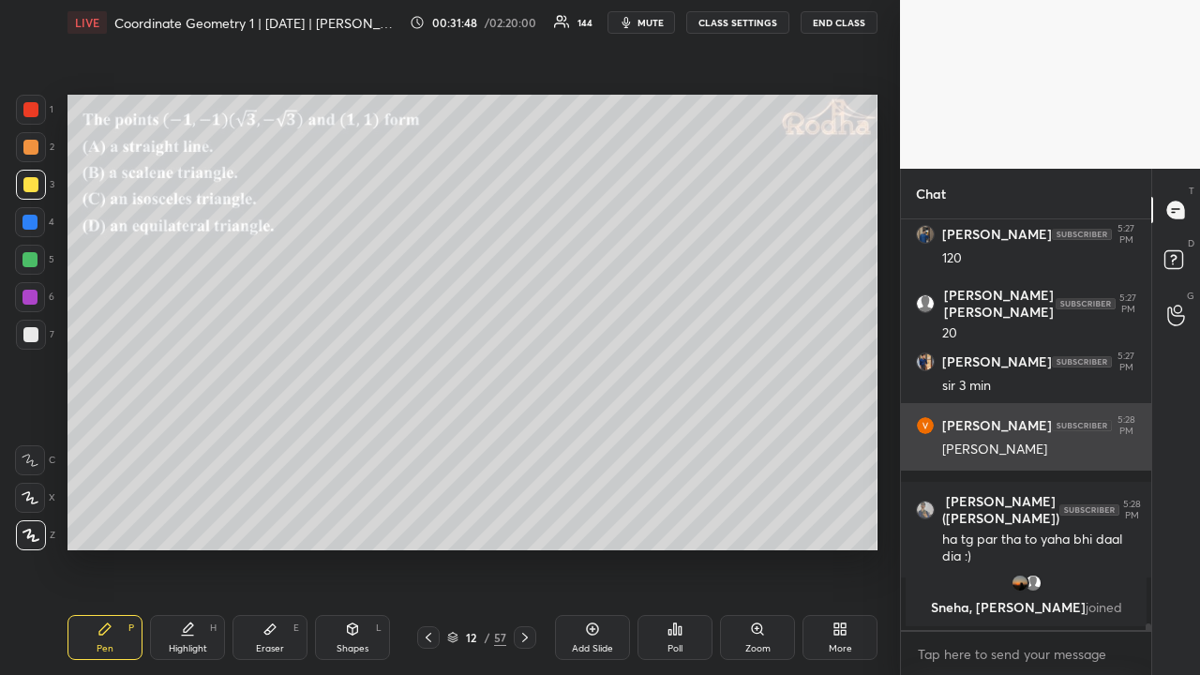
scroll to position [25619, 0]
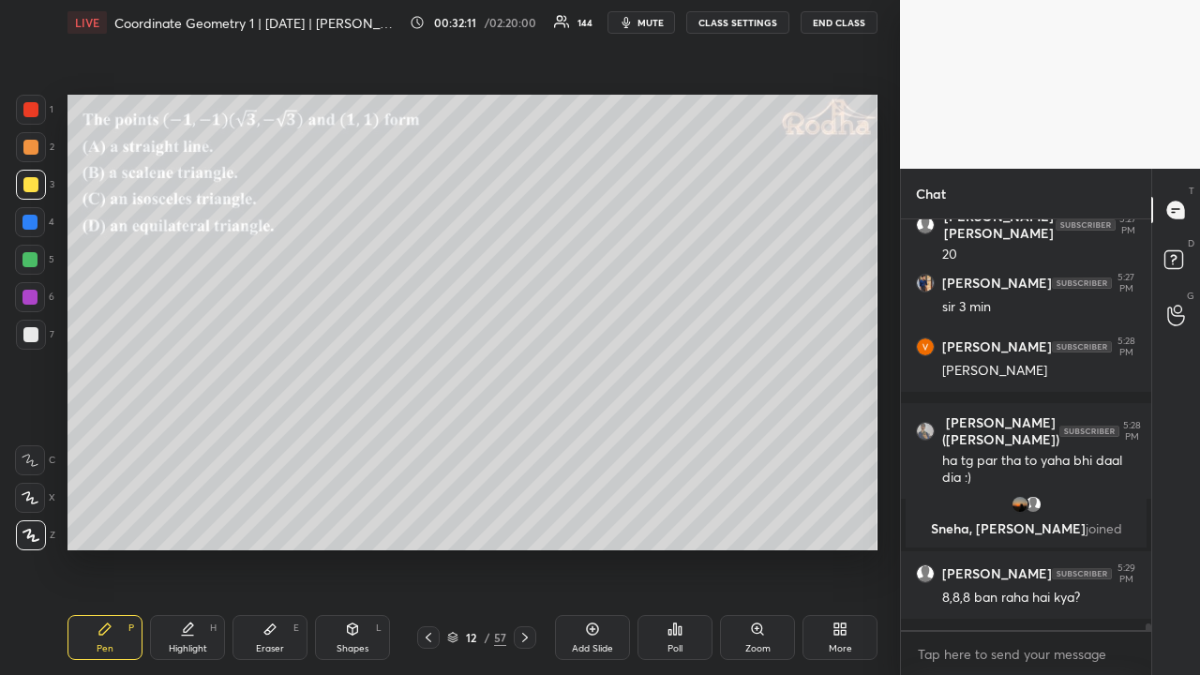
click at [30, 264] on div at bounding box center [30, 259] width 15 height 15
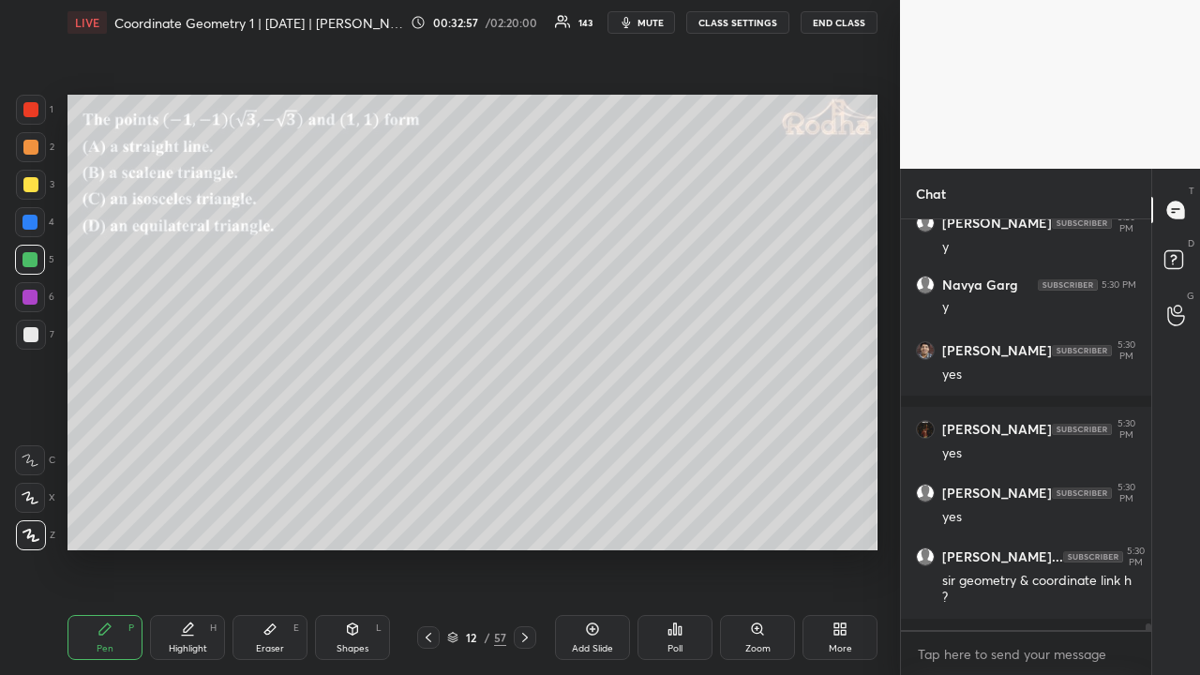
scroll to position [26463, 0]
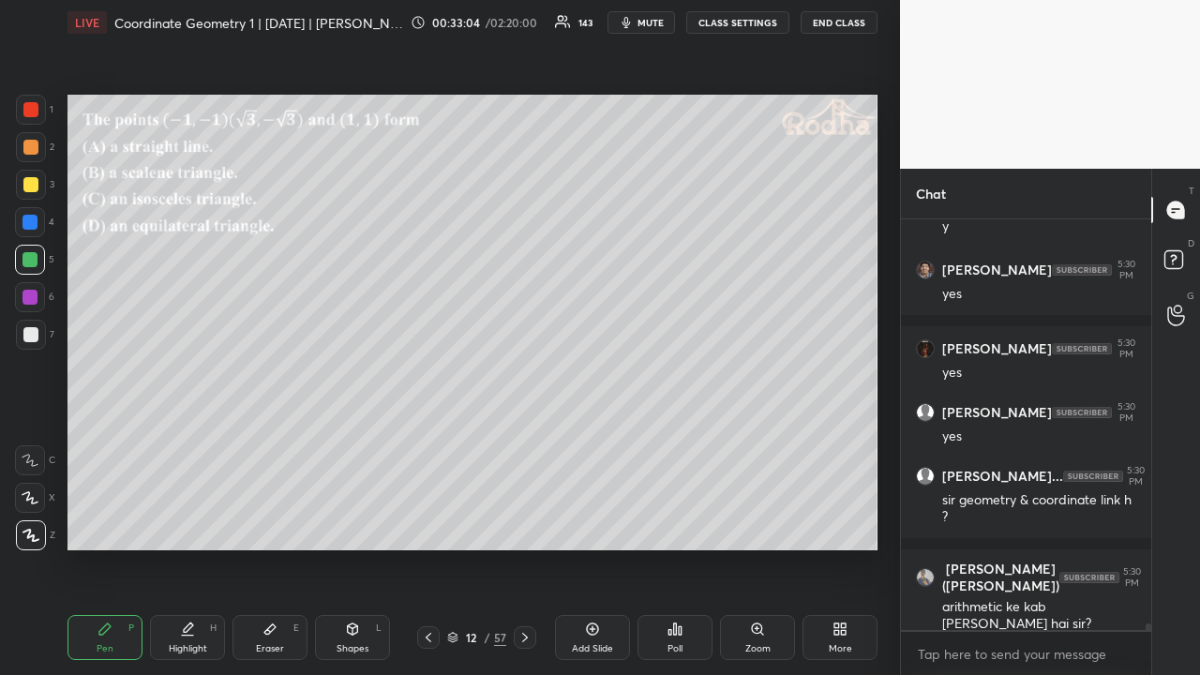
click at [38, 146] on div at bounding box center [31, 147] width 30 height 30
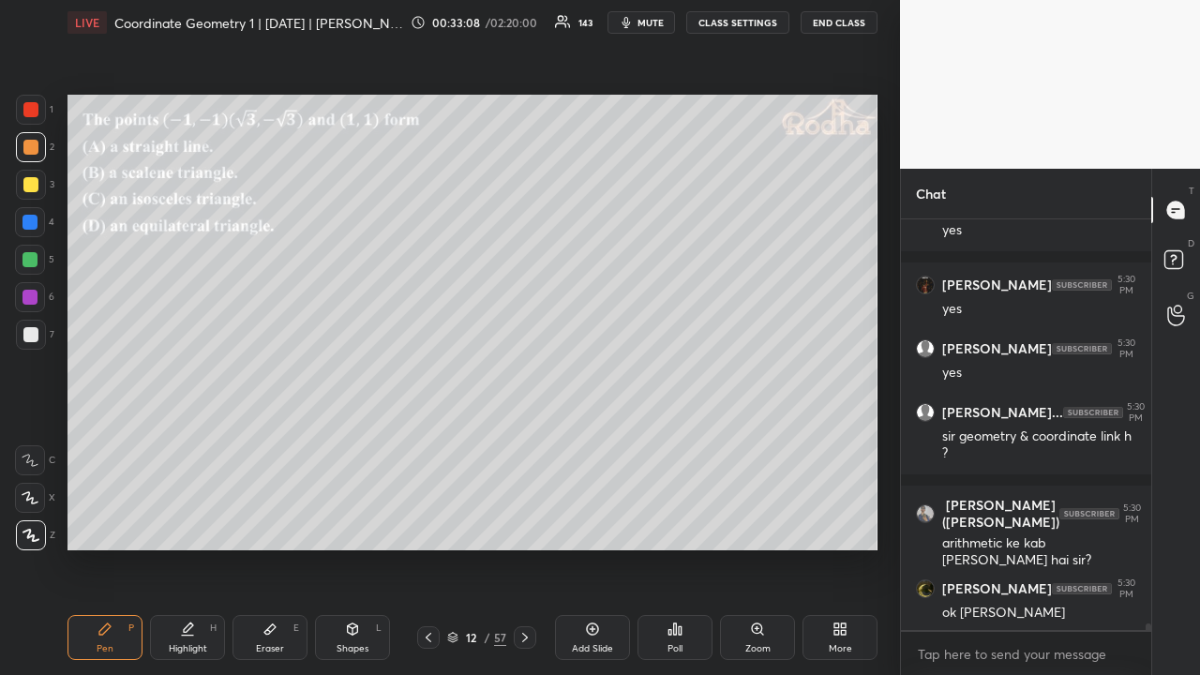
scroll to position [26591, 0]
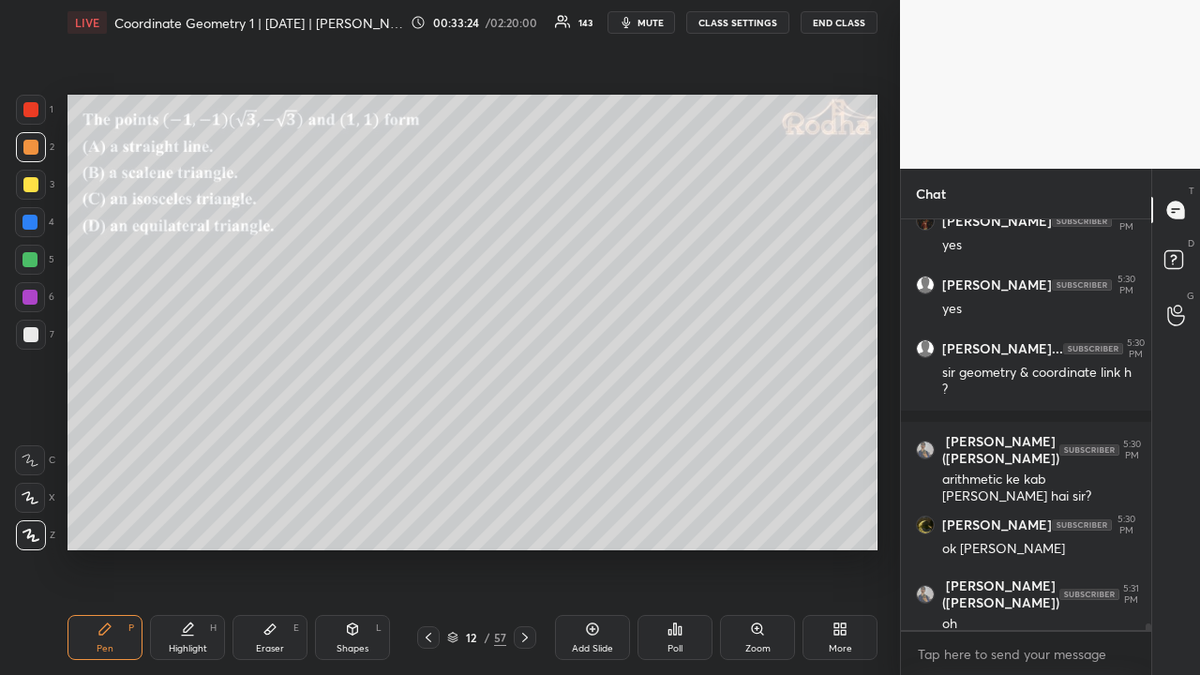
click at [34, 259] on div at bounding box center [30, 259] width 15 height 15
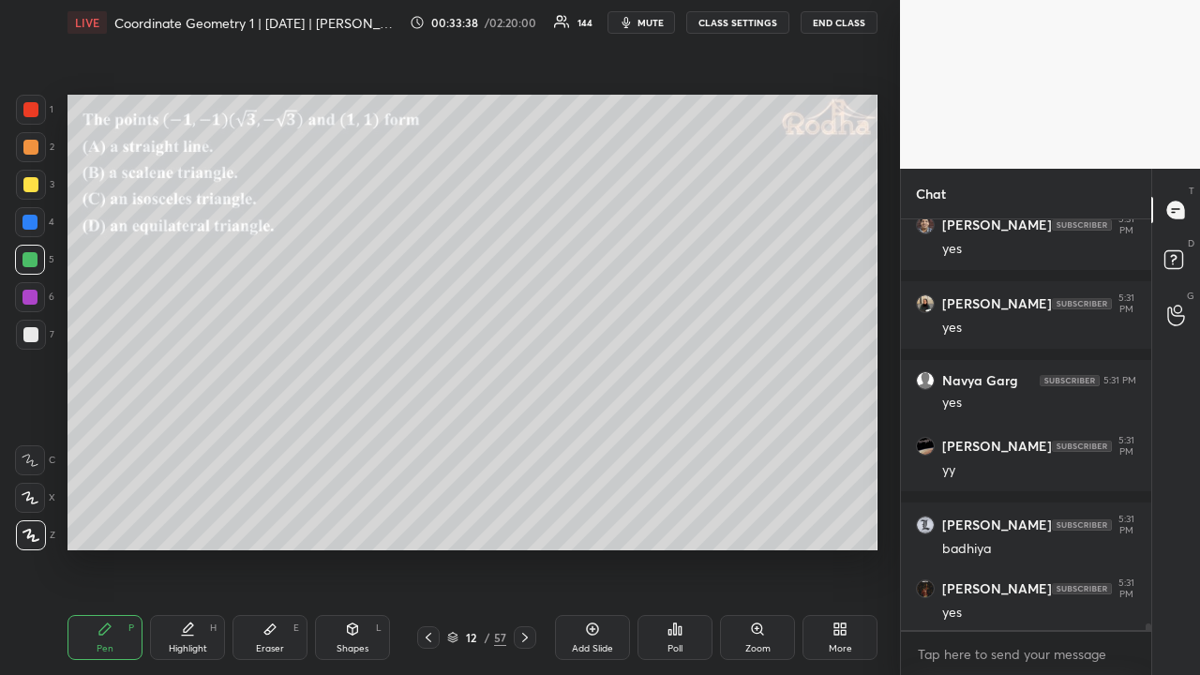
scroll to position [27311, 0]
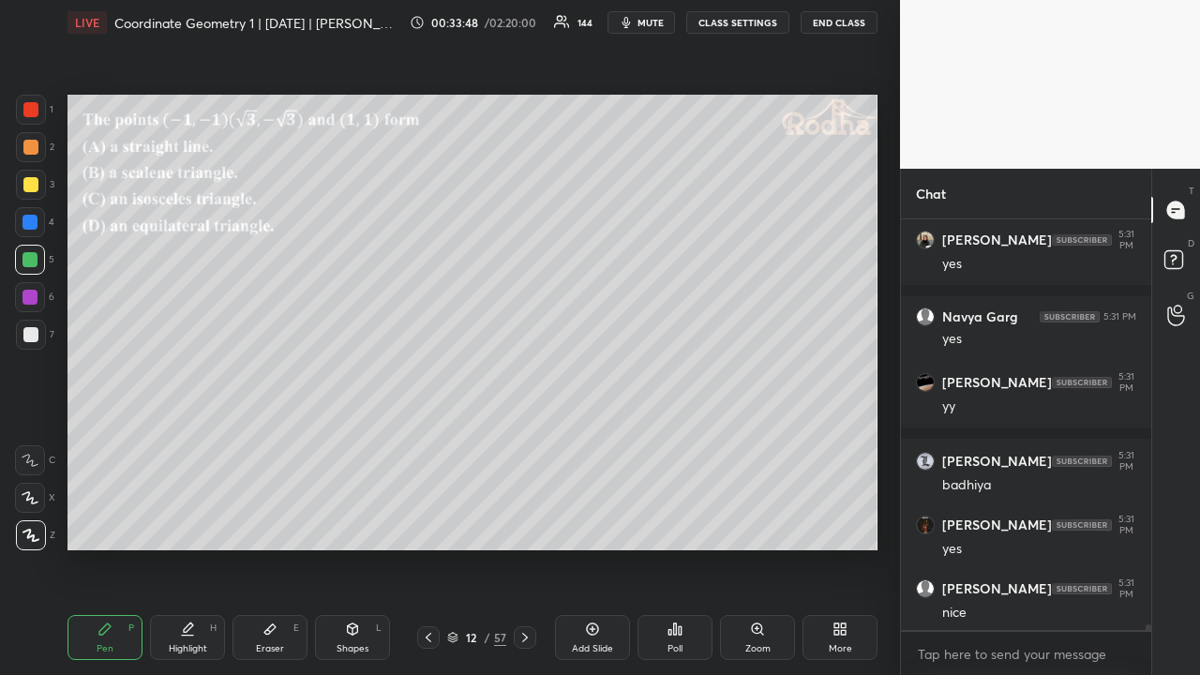
click at [523, 523] on icon at bounding box center [525, 637] width 15 height 15
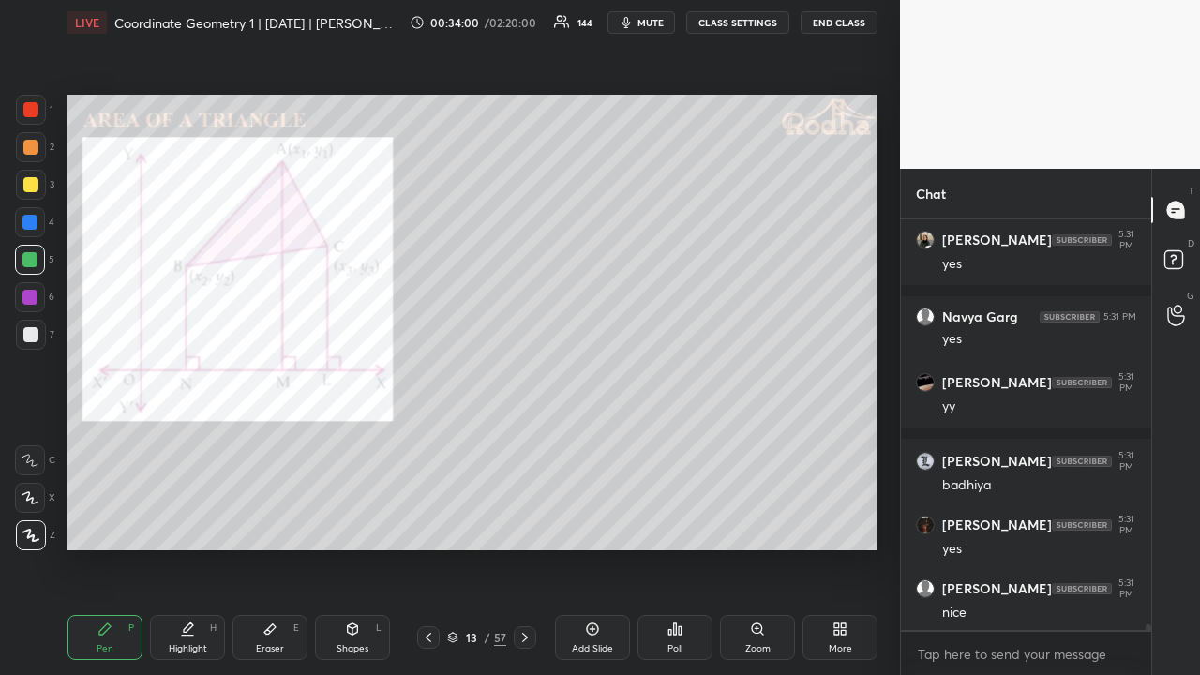
click at [31, 109] on div at bounding box center [30, 109] width 15 height 15
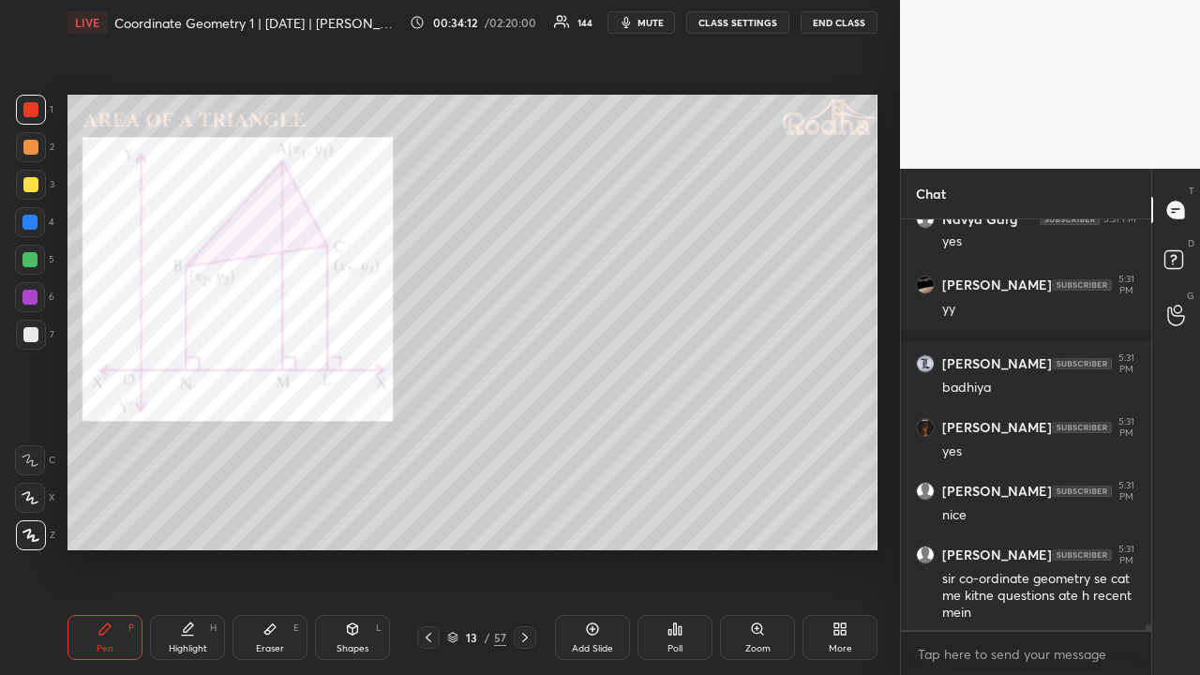
scroll to position [27487, 0]
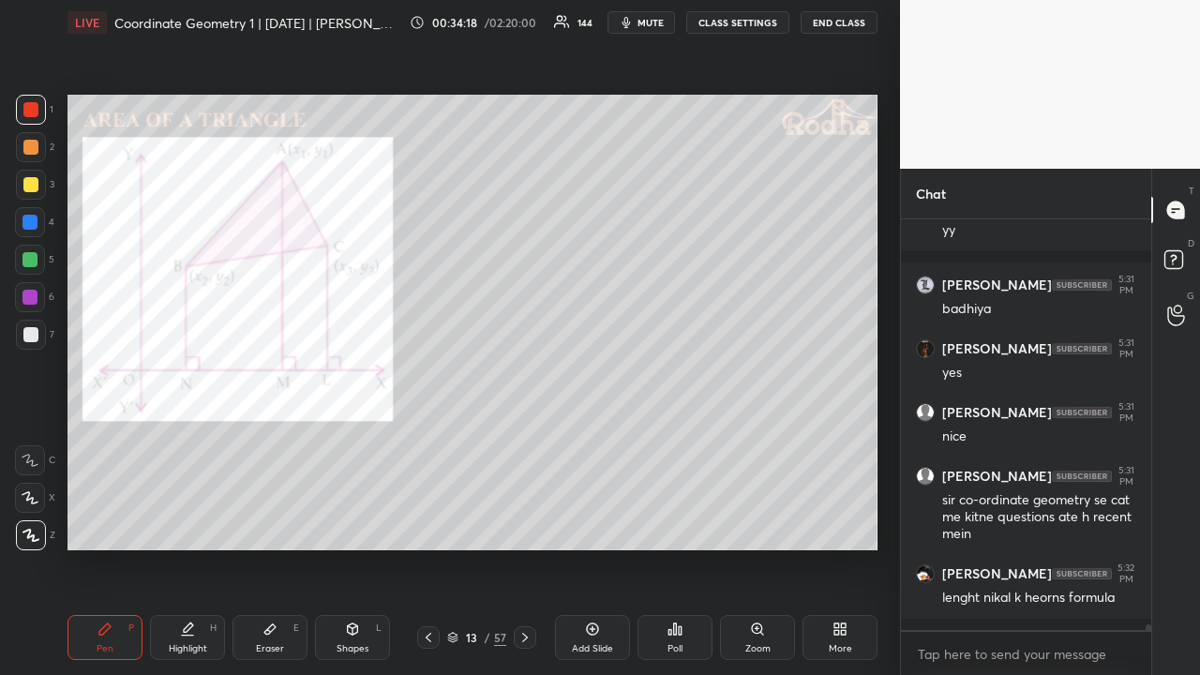
click at [32, 150] on div at bounding box center [30, 147] width 15 height 15
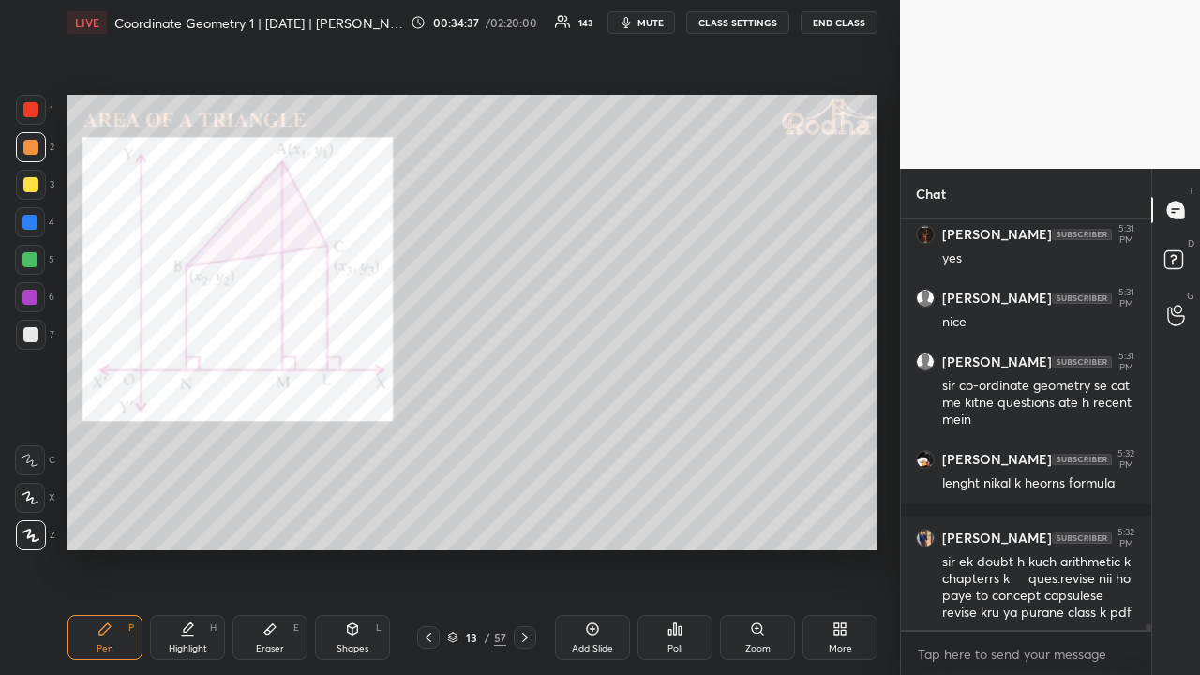
click at [36, 187] on div at bounding box center [30, 184] width 15 height 15
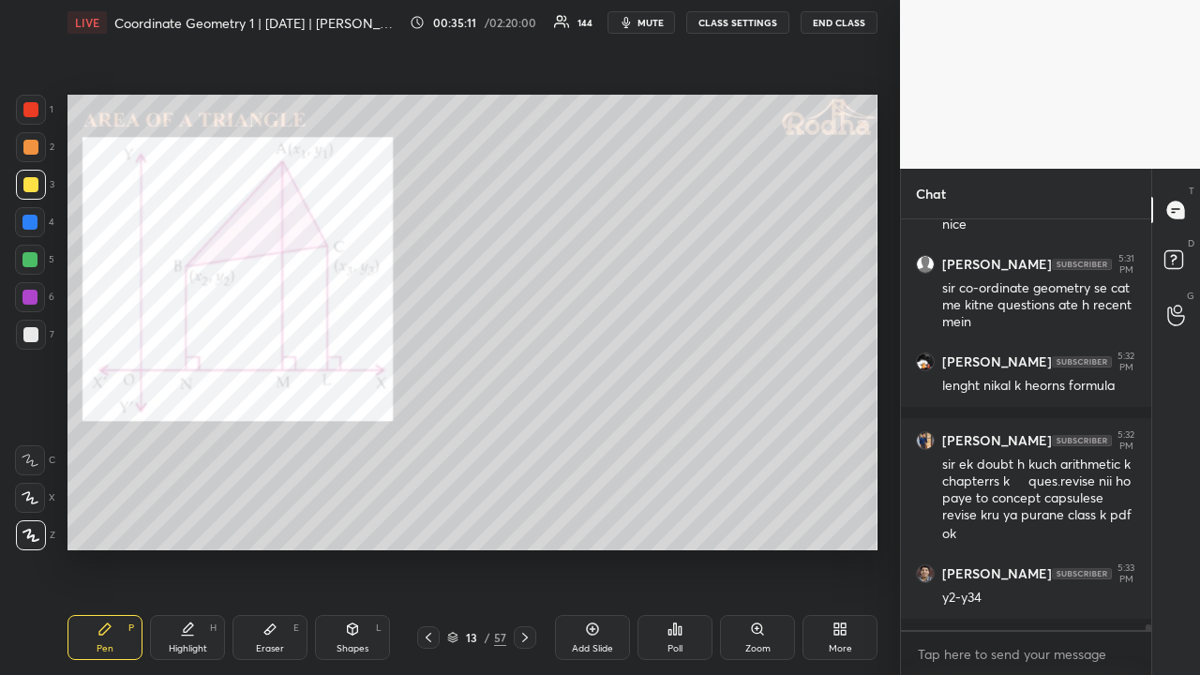
scroll to position [27766, 0]
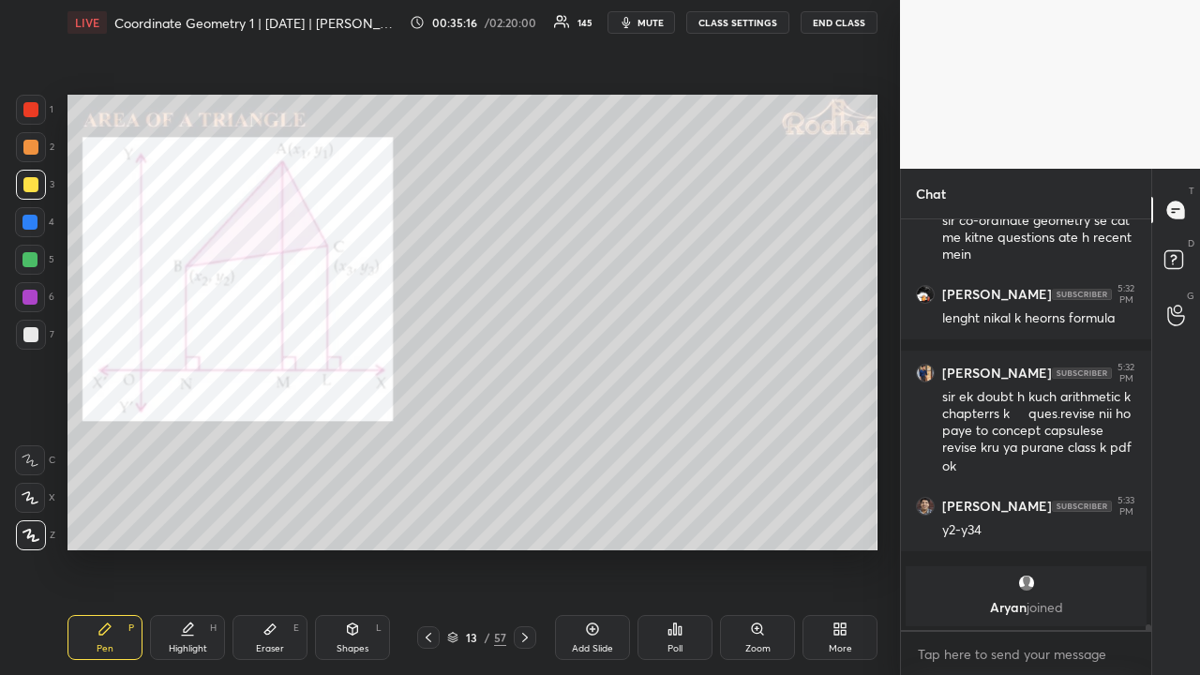
drag, startPoint x: 32, startPoint y: 261, endPoint x: 54, endPoint y: 263, distance: 22.6
click at [32, 261] on div at bounding box center [30, 259] width 15 height 15
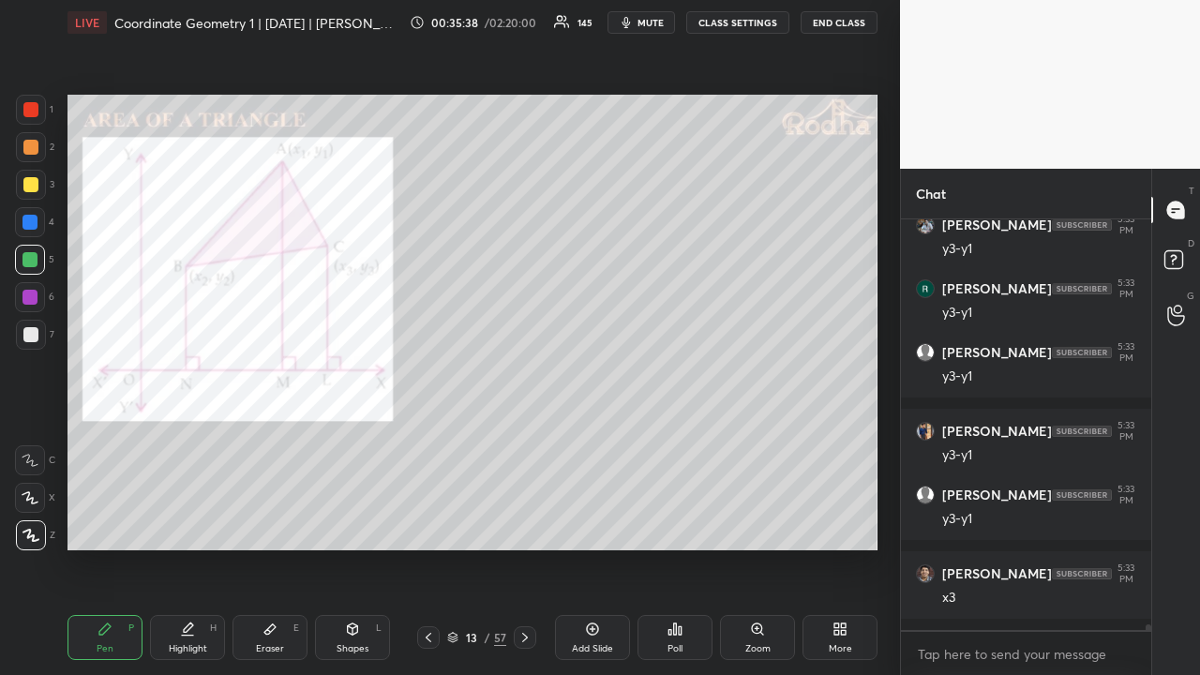
scroll to position [28627, 0]
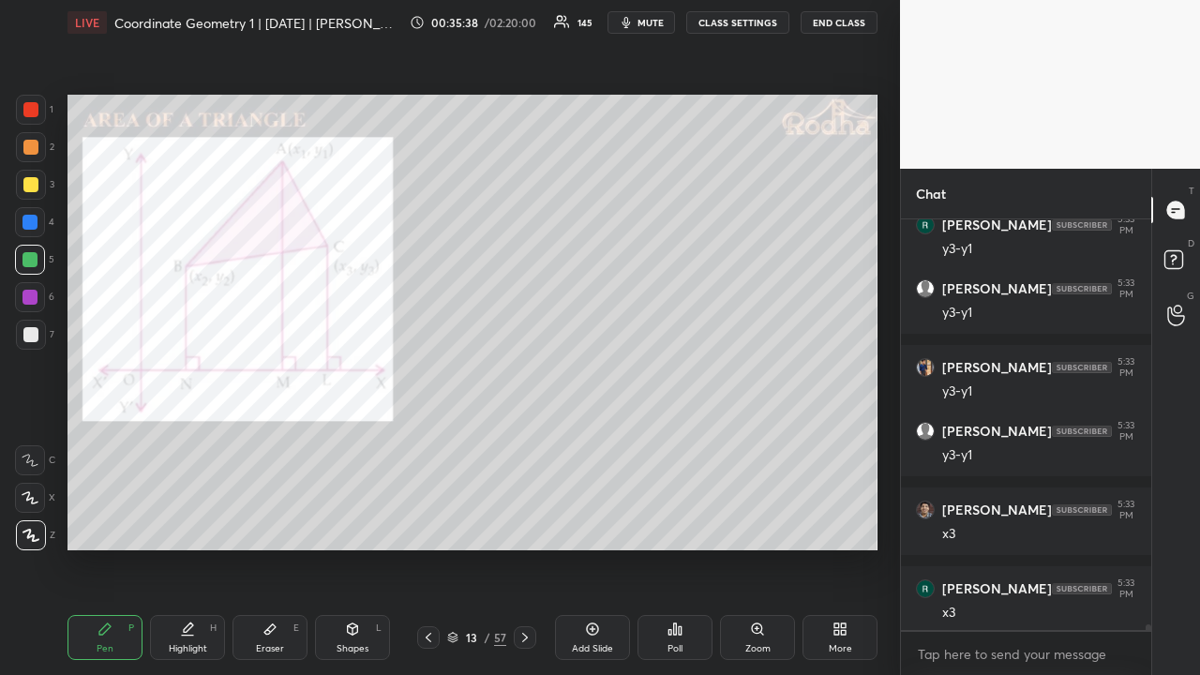
drag, startPoint x: 34, startPoint y: 334, endPoint x: 33, endPoint y: 317, distance: 16.9
click at [34, 334] on div at bounding box center [30, 334] width 15 height 15
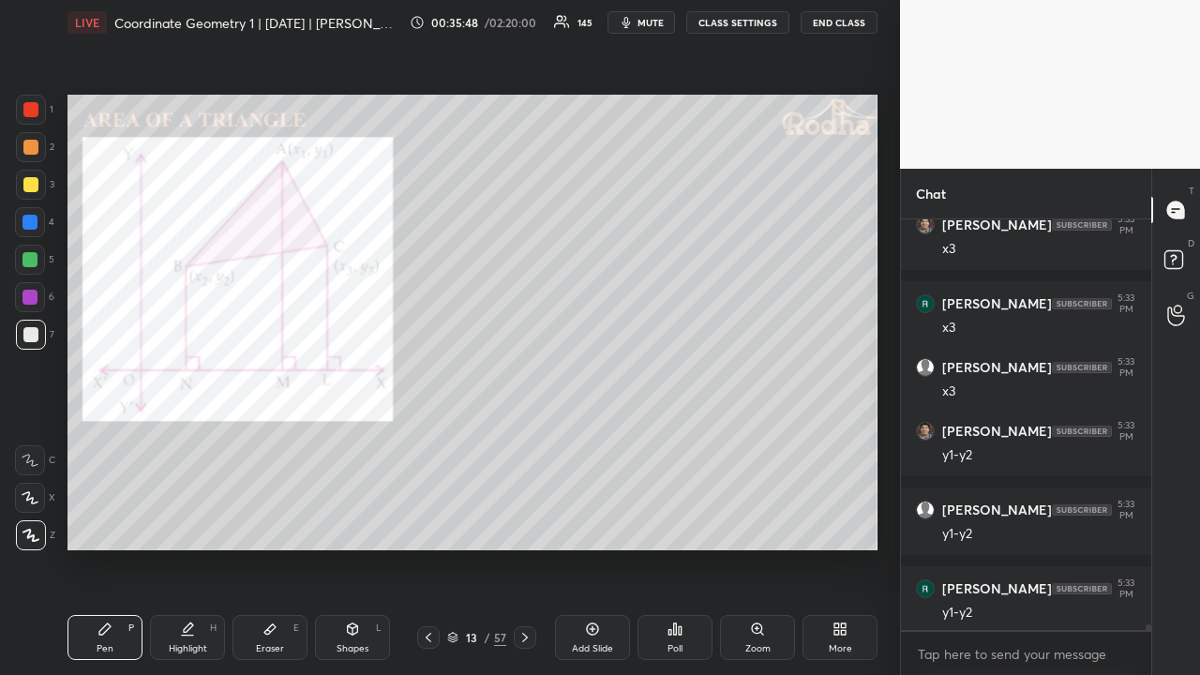
scroll to position [28976, 0]
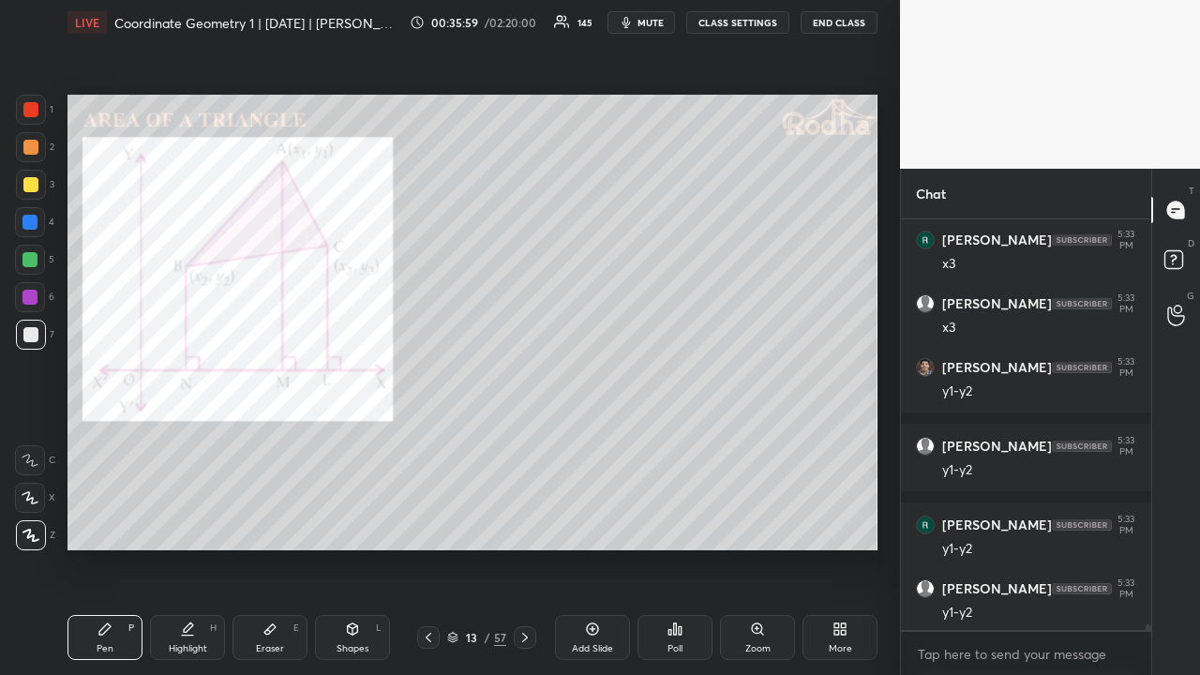
click at [35, 113] on div at bounding box center [30, 109] width 15 height 15
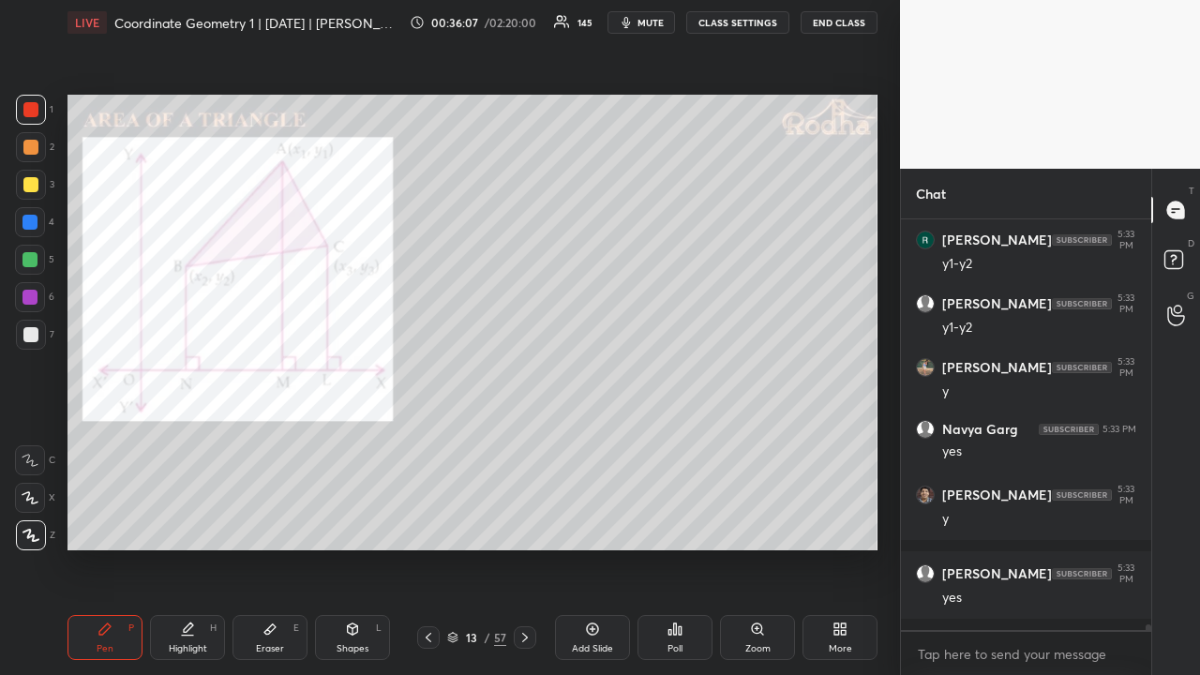
scroll to position [29357, 0]
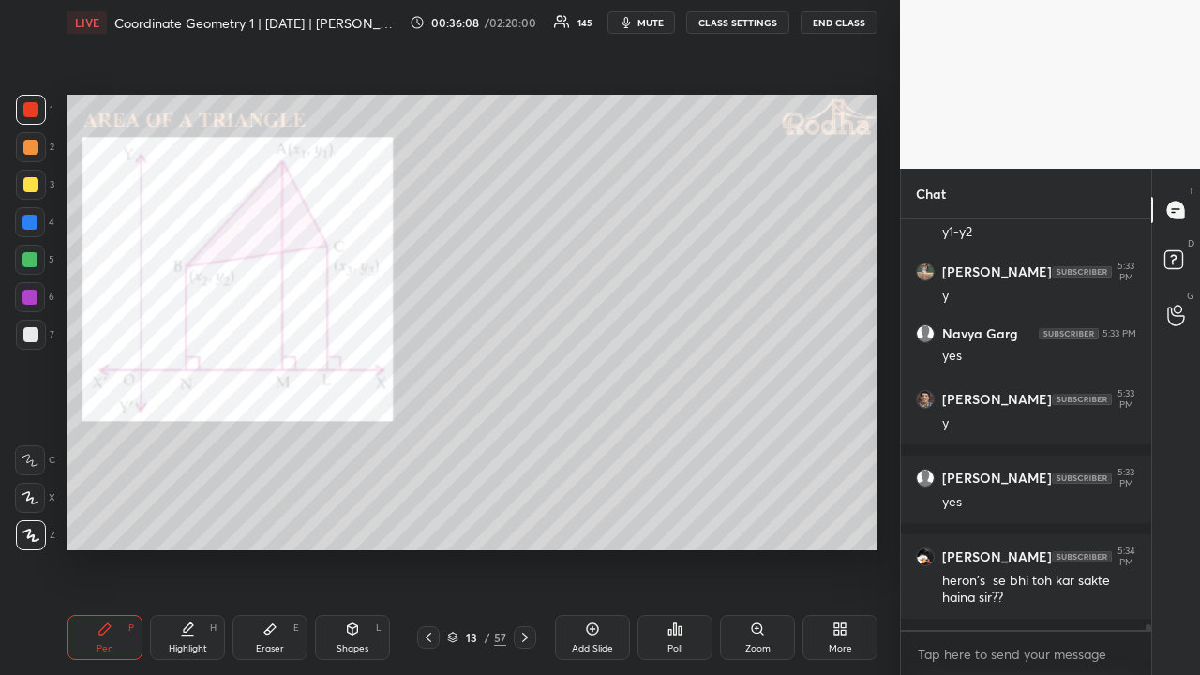
drag, startPoint x: 34, startPoint y: 186, endPoint x: 62, endPoint y: 203, distance: 32.8
click at [33, 186] on div at bounding box center [30, 184] width 15 height 15
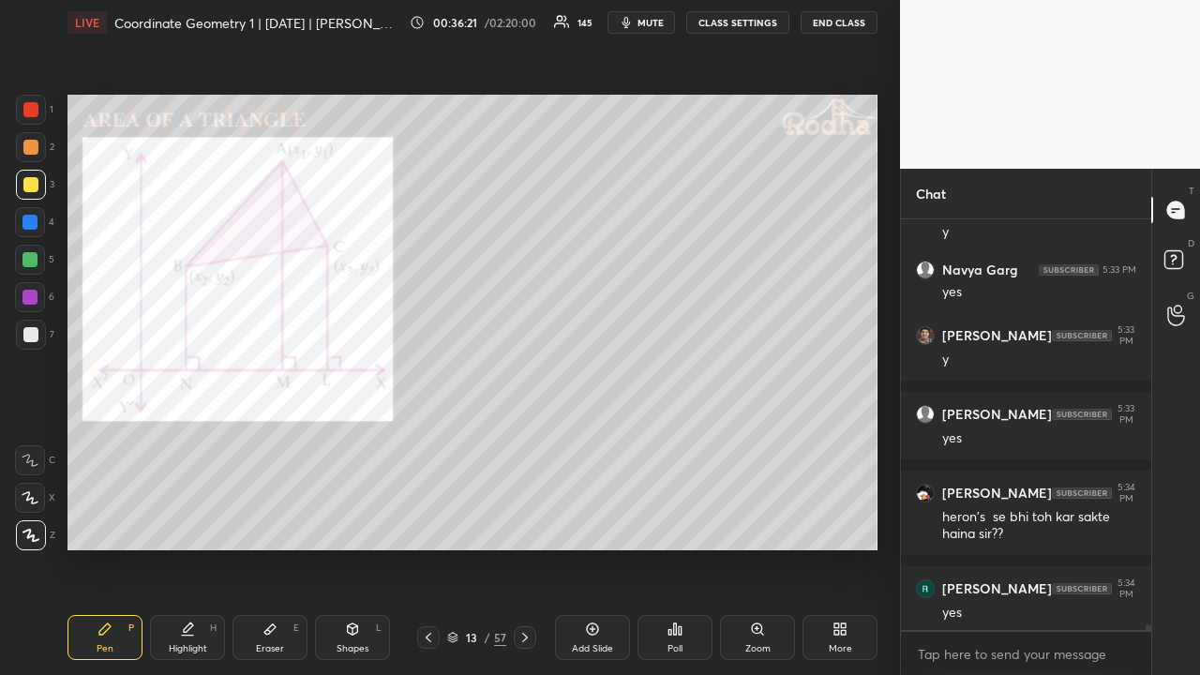
click at [31, 113] on div at bounding box center [30, 109] width 15 height 15
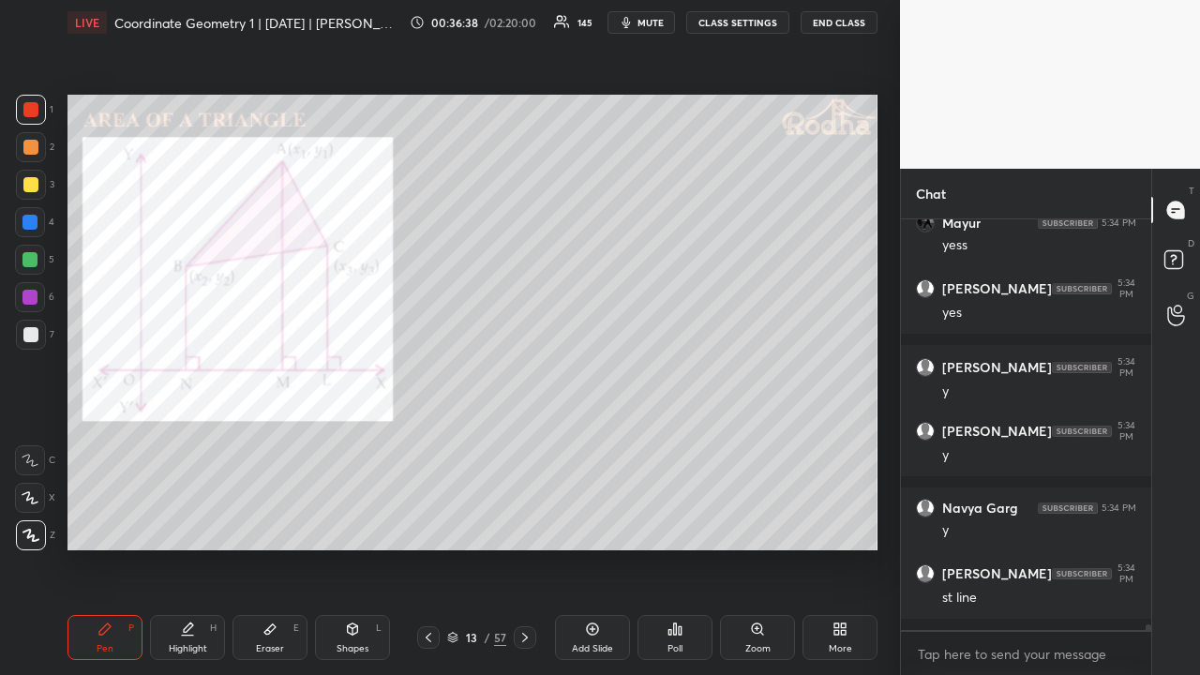
scroll to position [30261, 0]
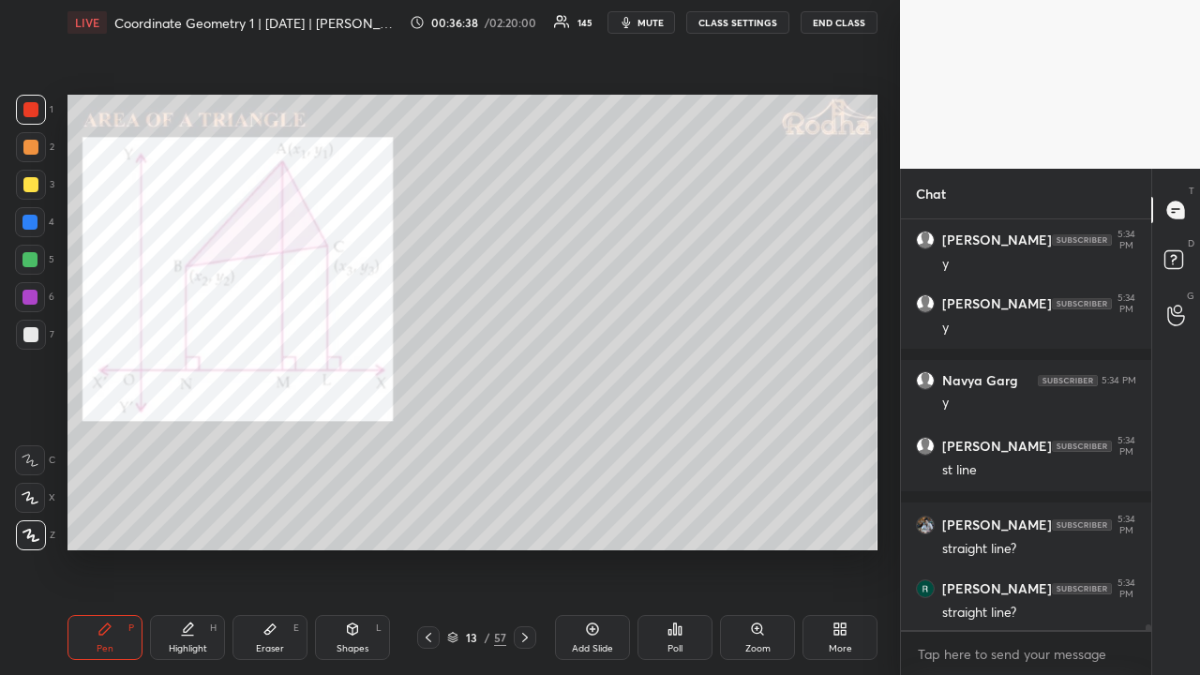
click at [30, 188] on div at bounding box center [30, 184] width 15 height 15
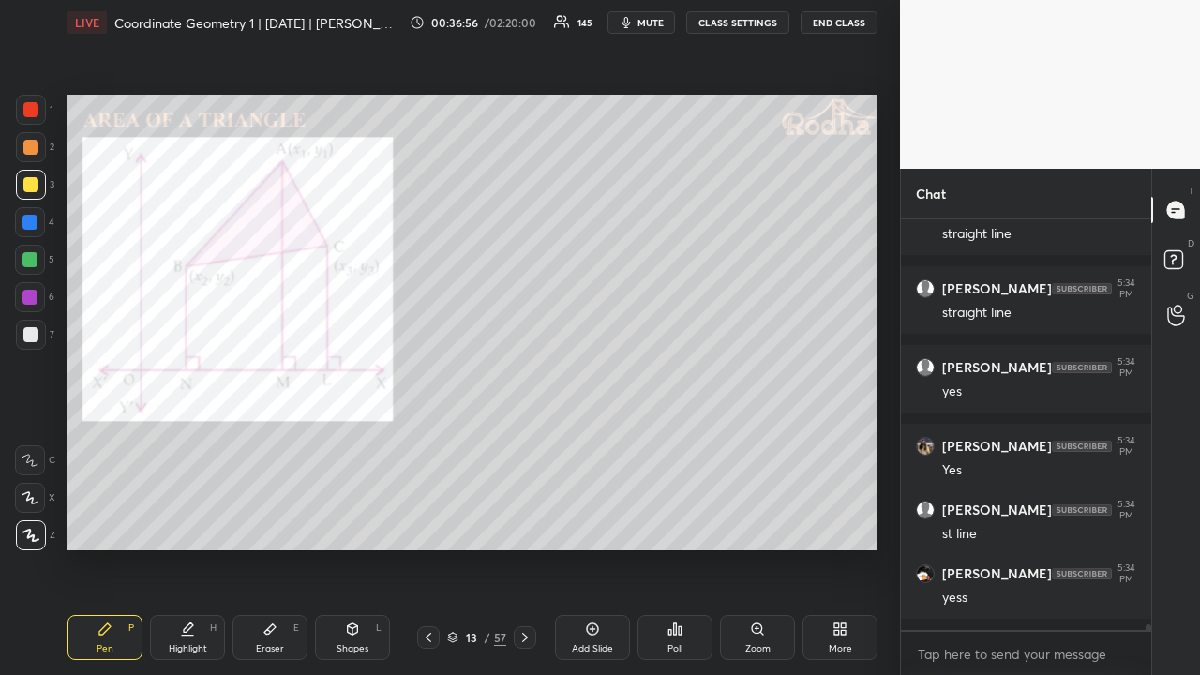
scroll to position [31273, 0]
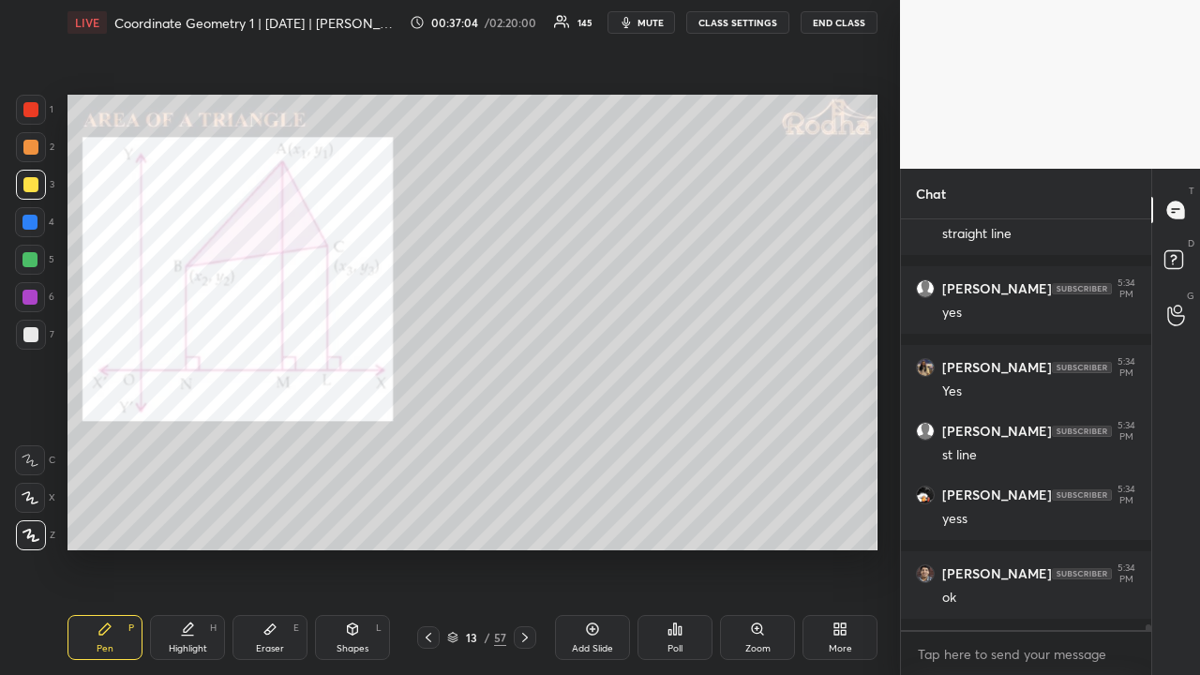
click at [431, 523] on icon at bounding box center [428, 637] width 15 height 15
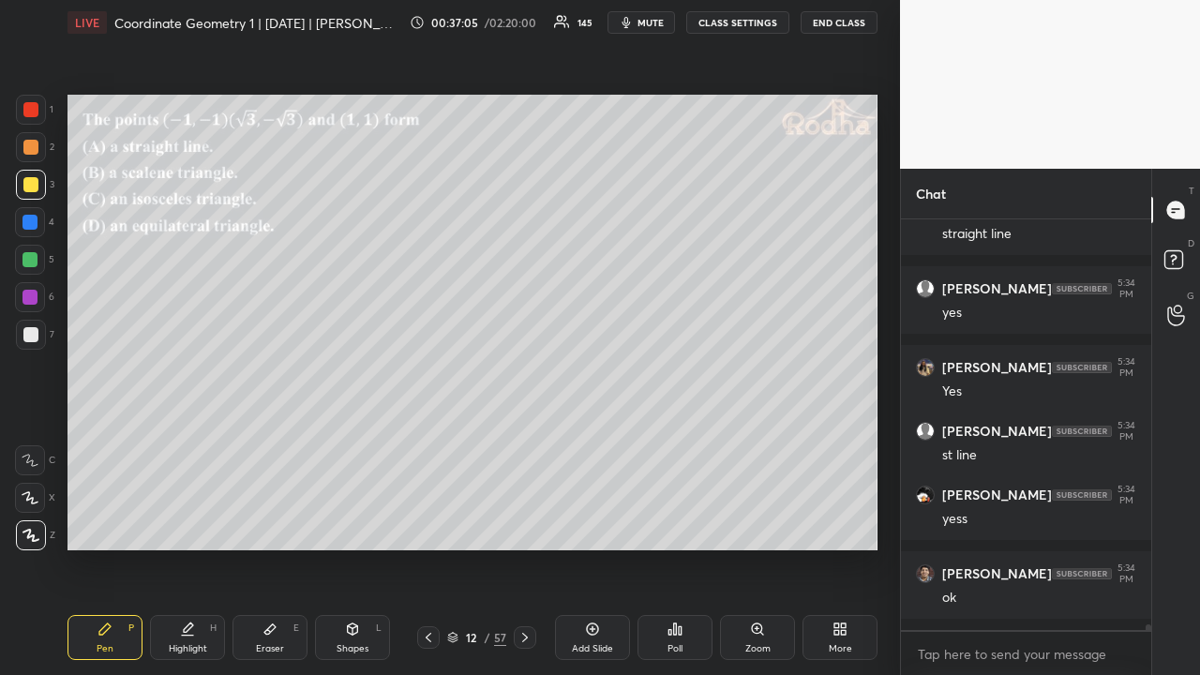
click at [431, 523] on icon at bounding box center [428, 637] width 15 height 15
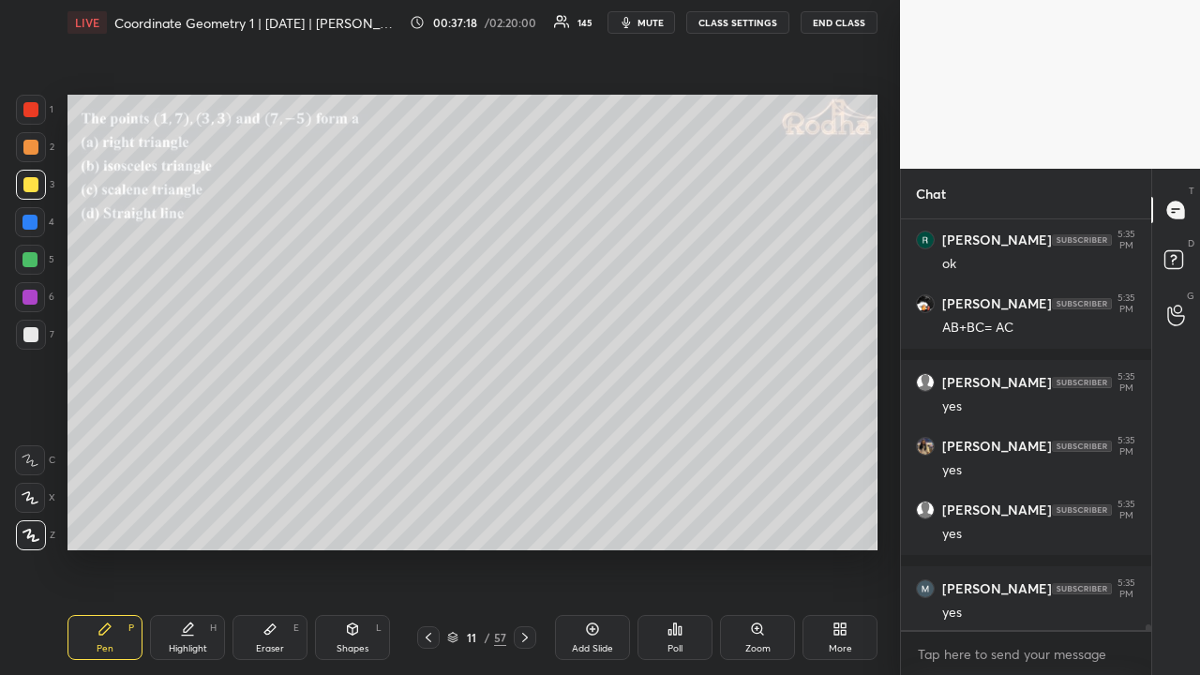
scroll to position [31892, 0]
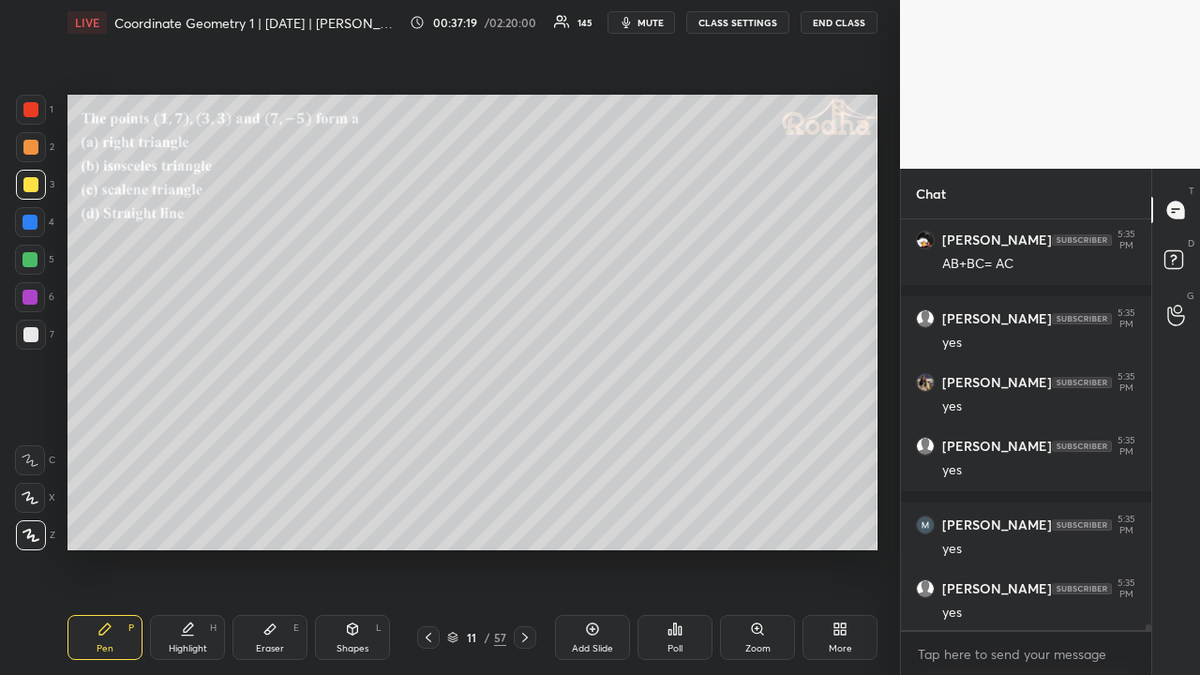
click at [529, 523] on icon at bounding box center [525, 637] width 15 height 15
click at [528, 523] on icon at bounding box center [525, 637] width 15 height 15
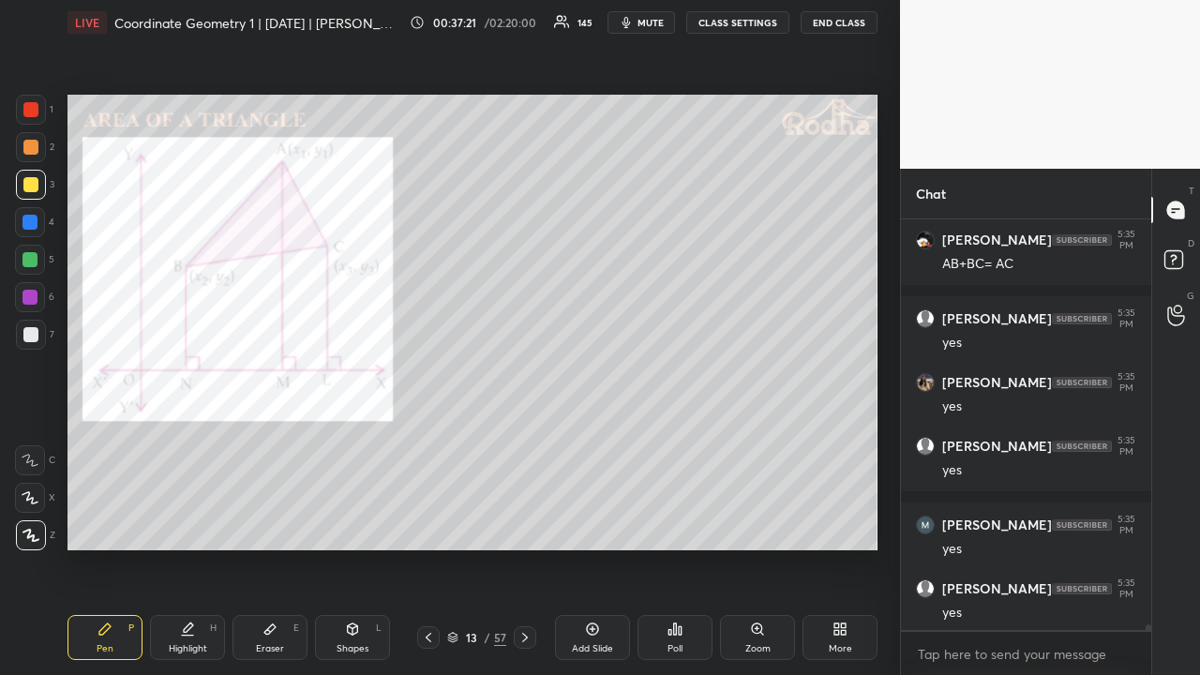
click at [525, 523] on icon at bounding box center [525, 637] width 15 height 15
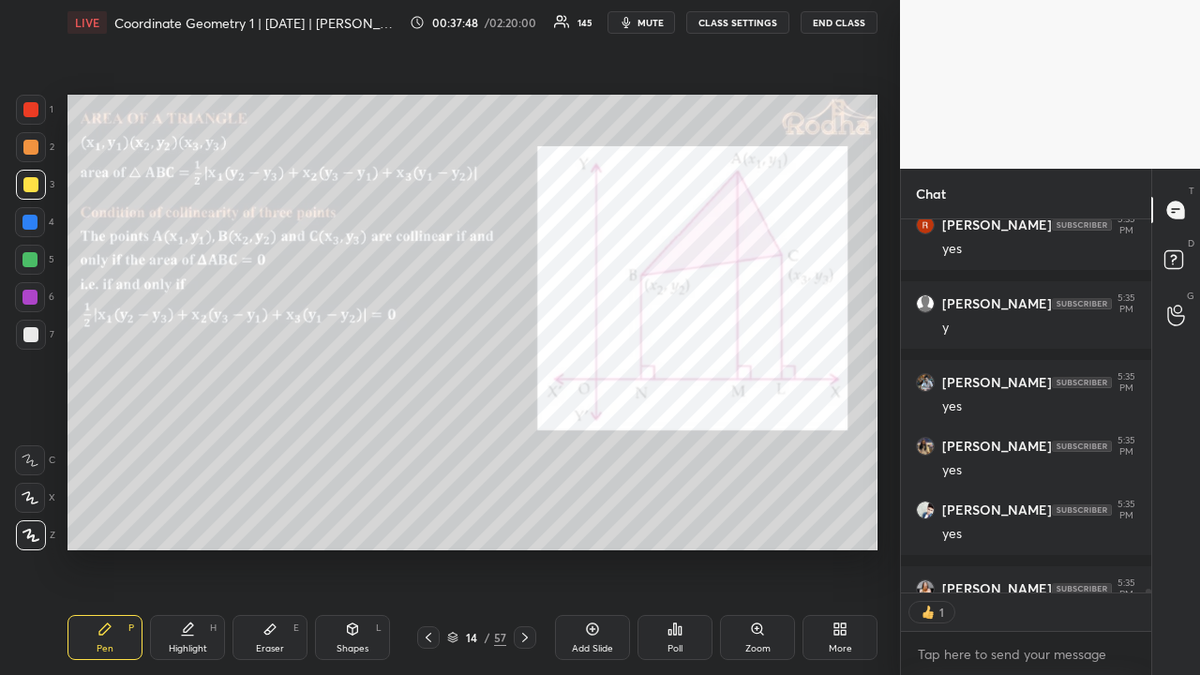
scroll to position [32804, 0]
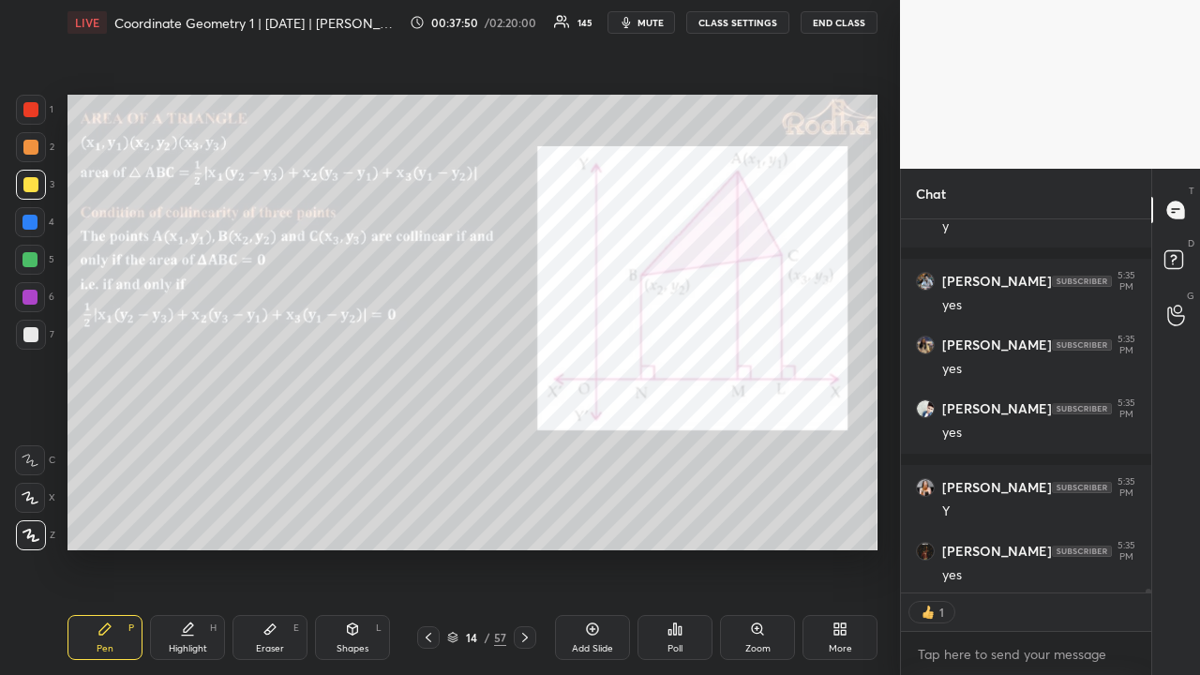
click at [429, 523] on icon at bounding box center [428, 637] width 15 height 15
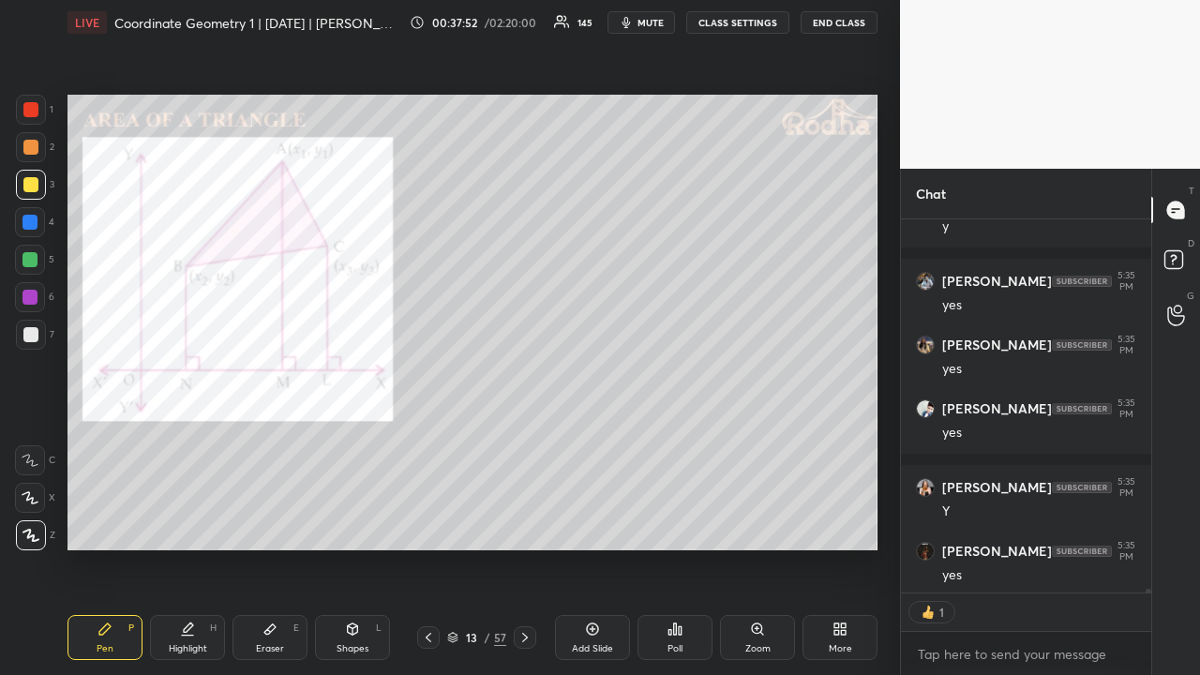
click at [526, 523] on icon at bounding box center [525, 637] width 15 height 15
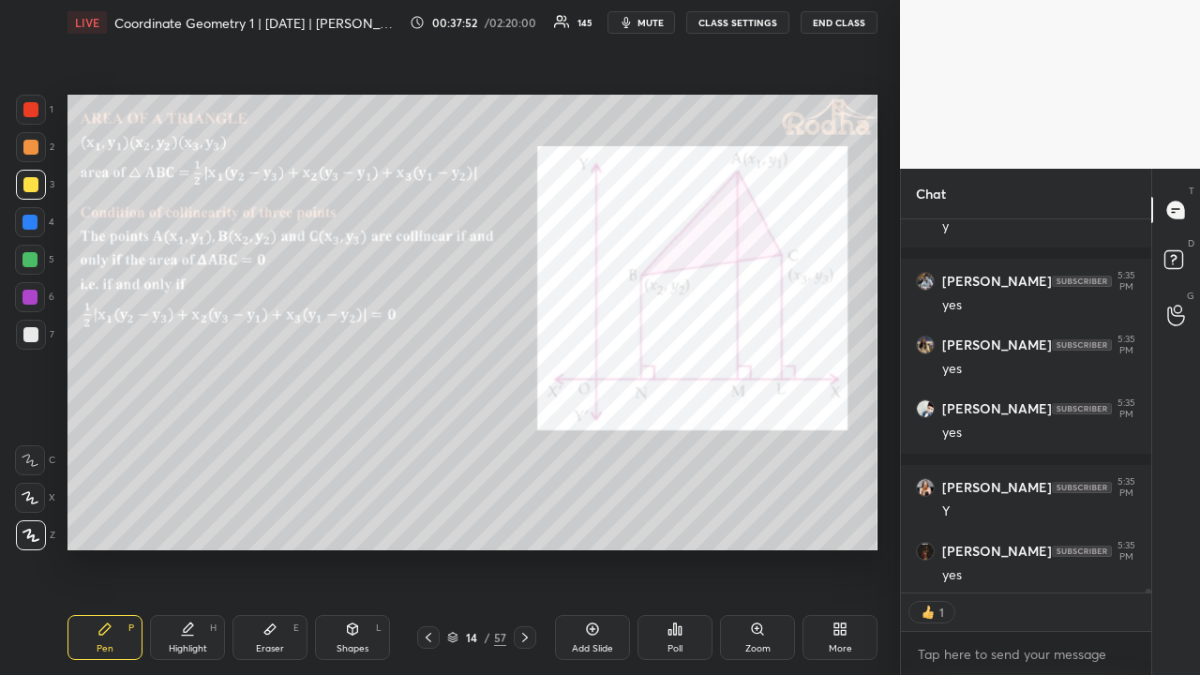
click at [525, 523] on icon at bounding box center [525, 637] width 15 height 15
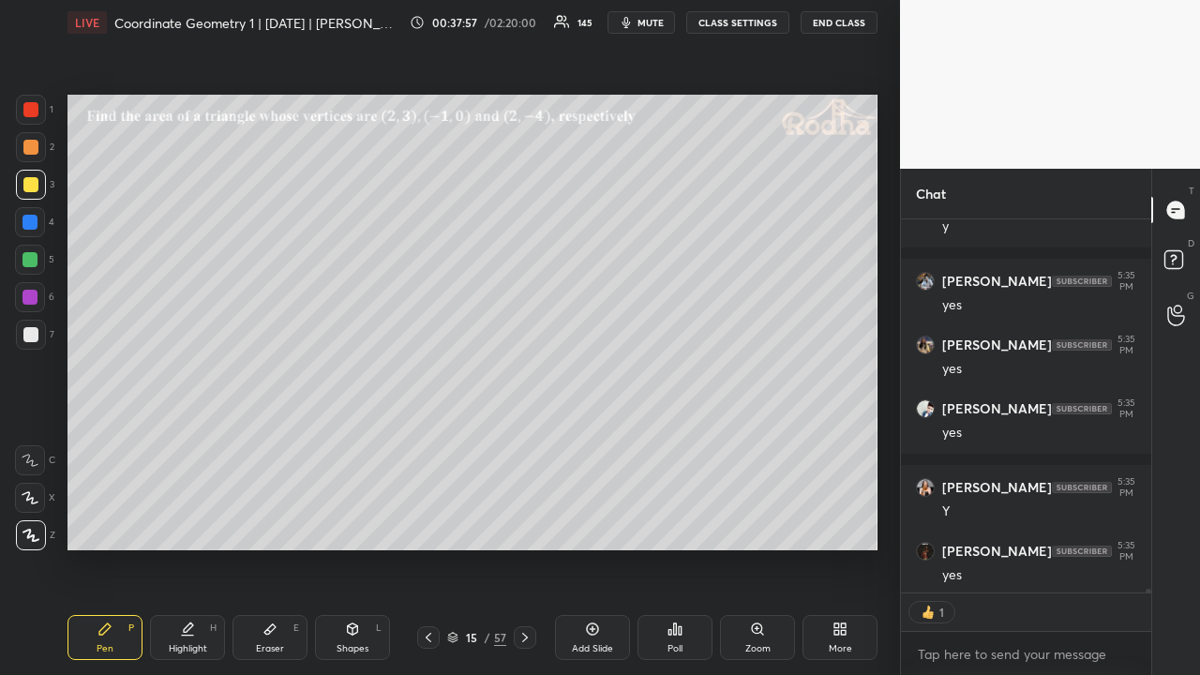
scroll to position [32766, 0]
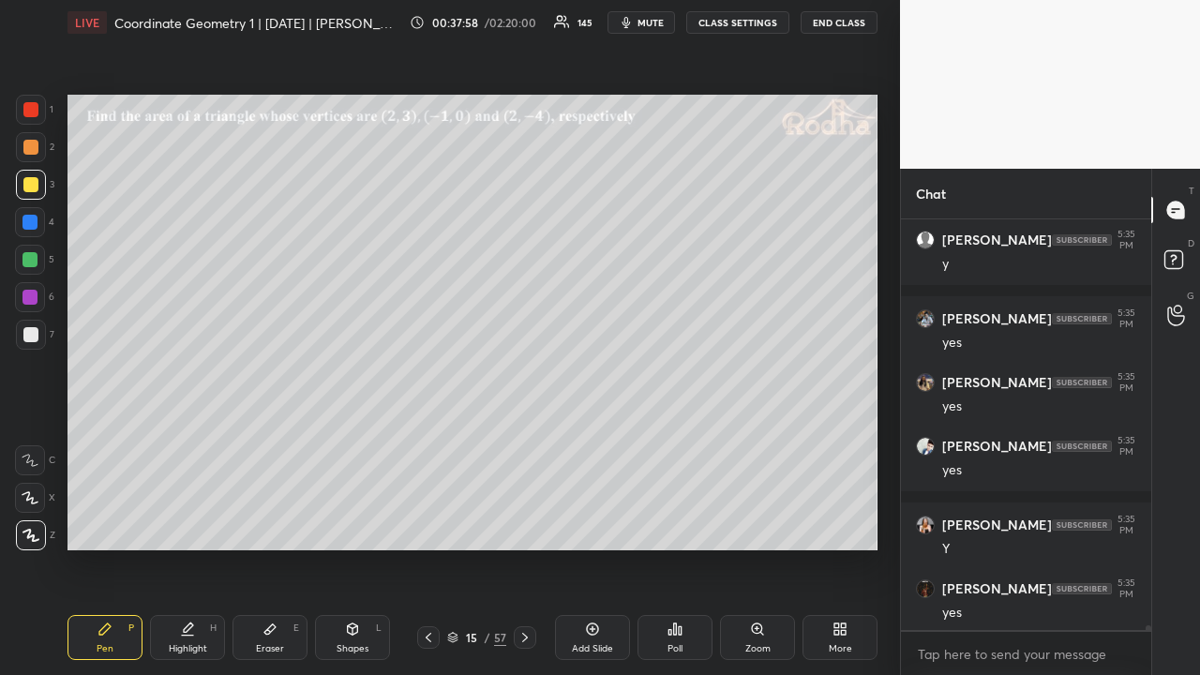
click at [29, 152] on div at bounding box center [30, 147] width 15 height 15
click at [34, 188] on div at bounding box center [30, 184] width 15 height 15
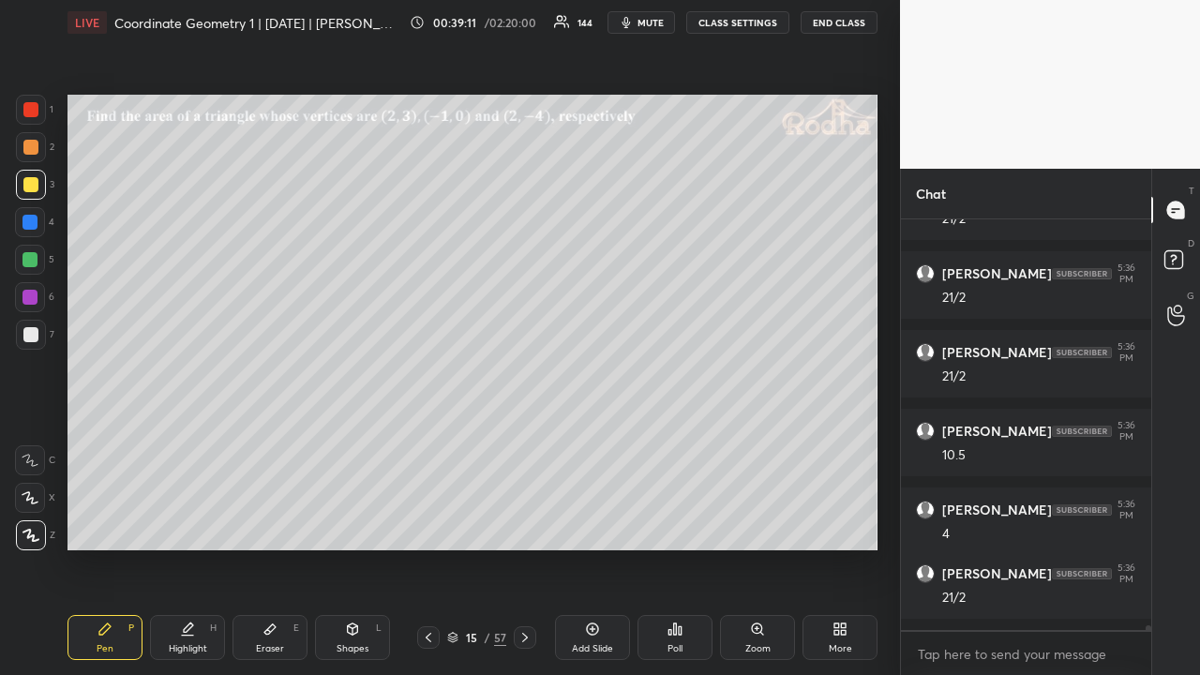
scroll to position [33306, 0]
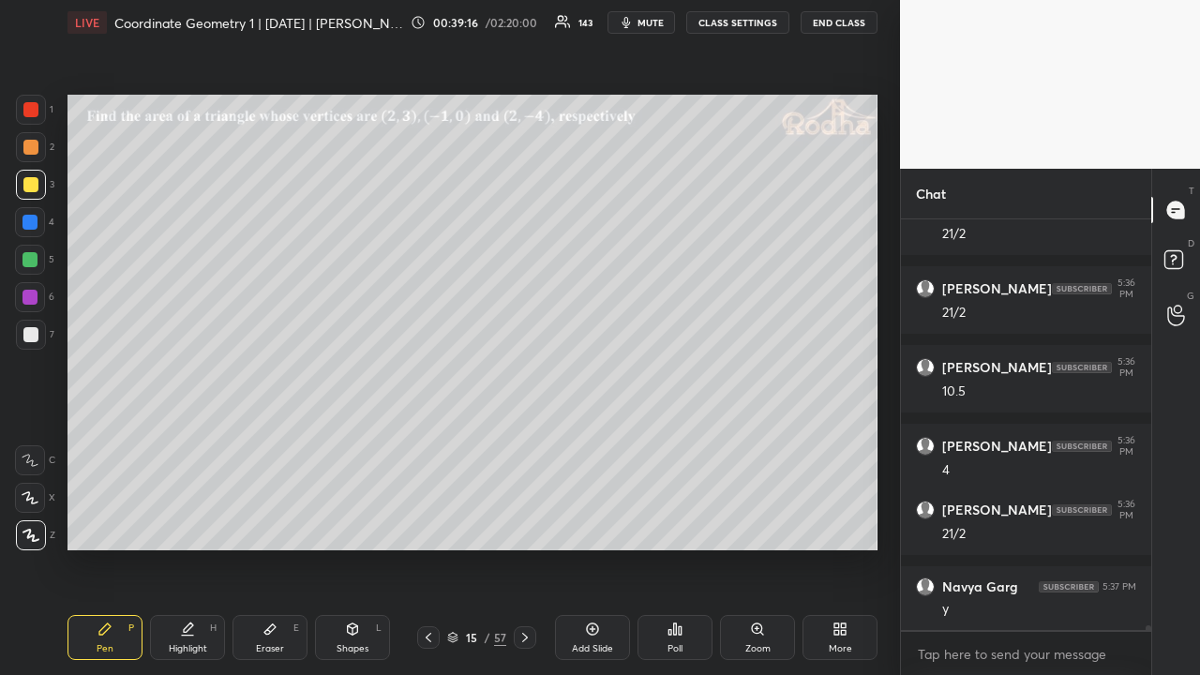
click at [35, 150] on div at bounding box center [30, 147] width 15 height 15
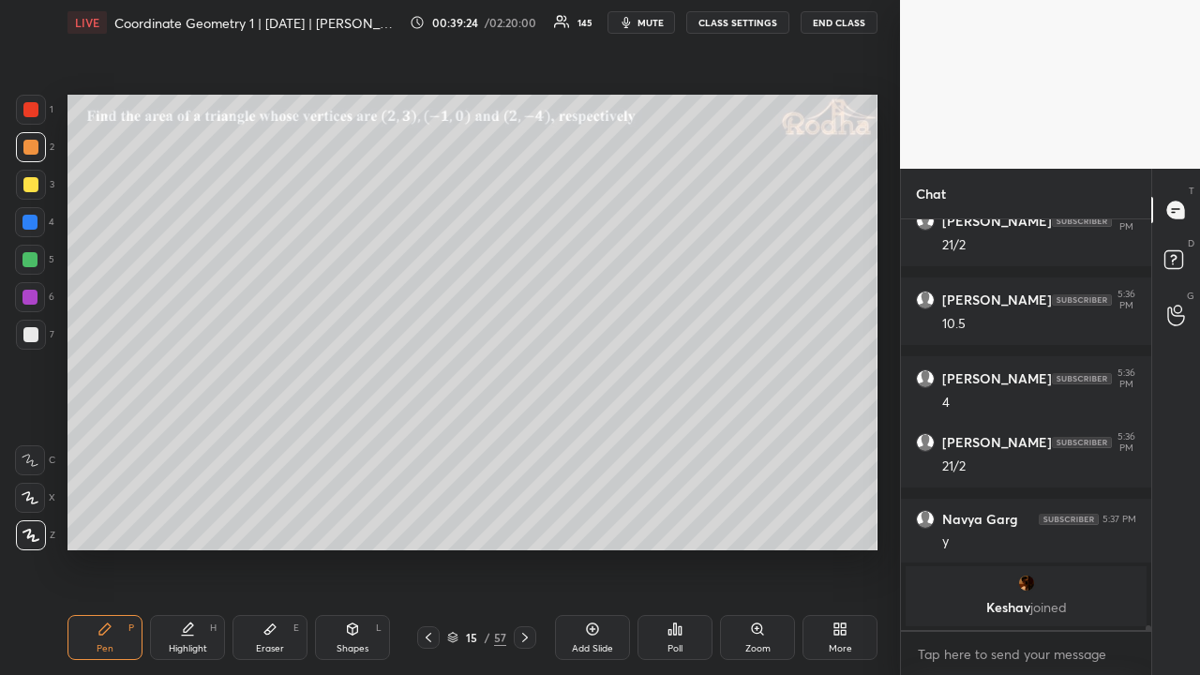
click at [32, 258] on div at bounding box center [30, 259] width 15 height 15
click at [33, 180] on div at bounding box center [30, 184] width 15 height 15
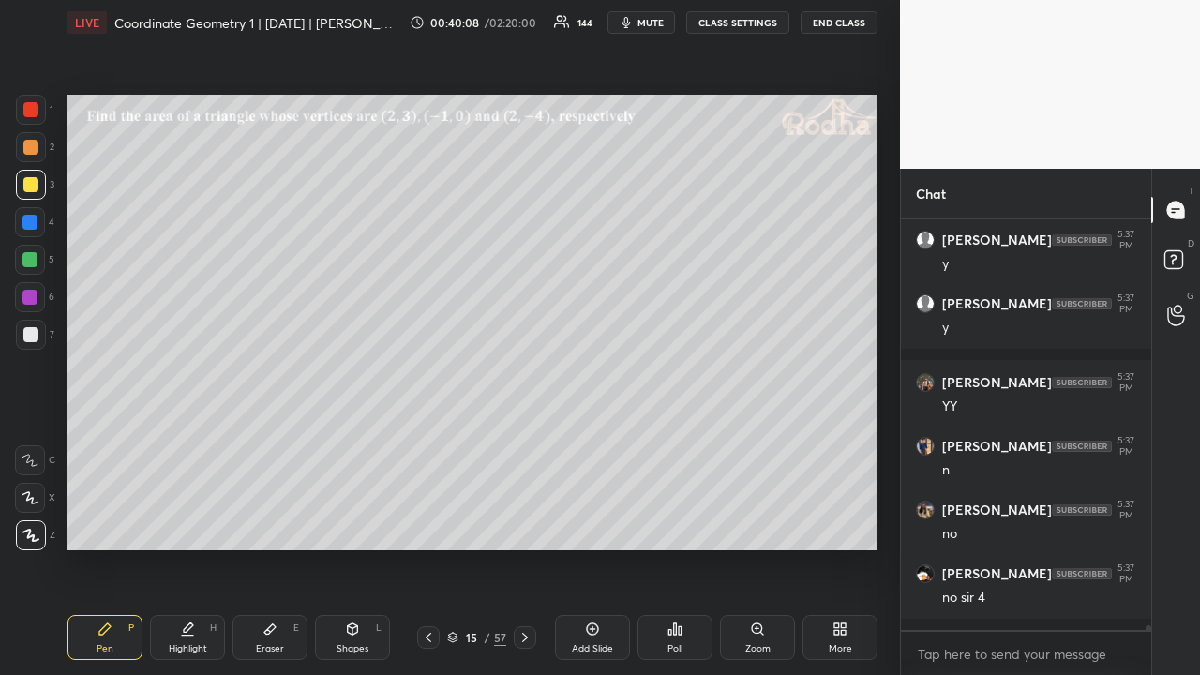
scroll to position [33297, 0]
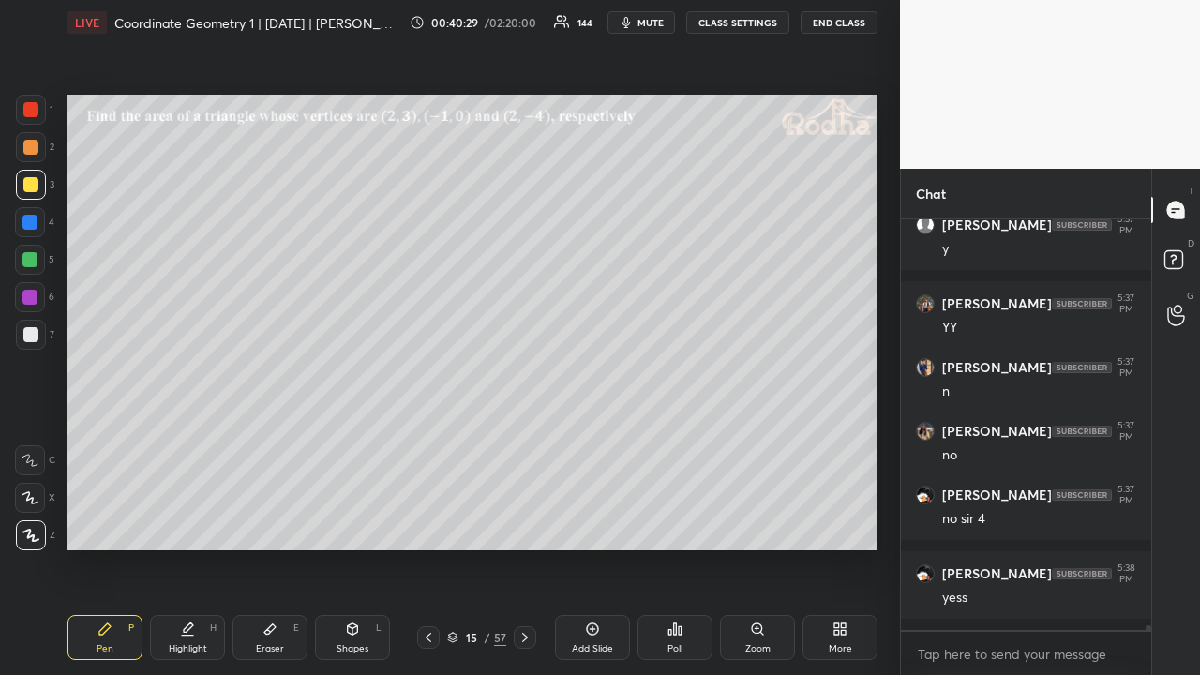
click at [32, 147] on div at bounding box center [30, 147] width 15 height 15
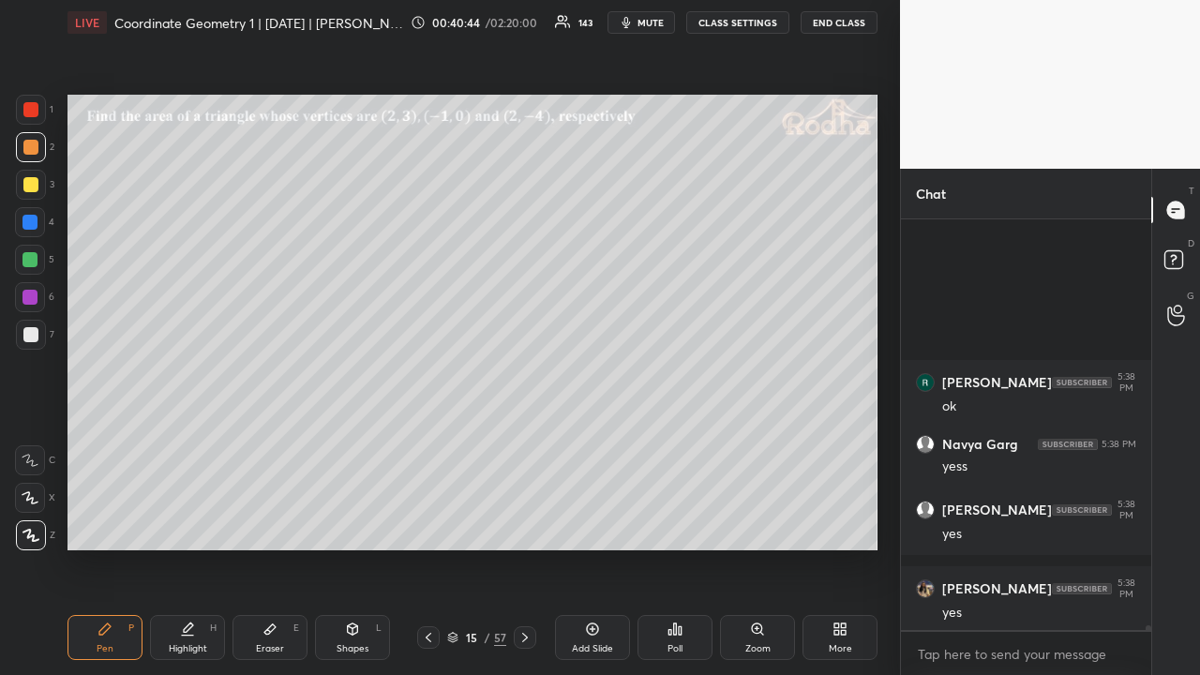
scroll to position [33964, 0]
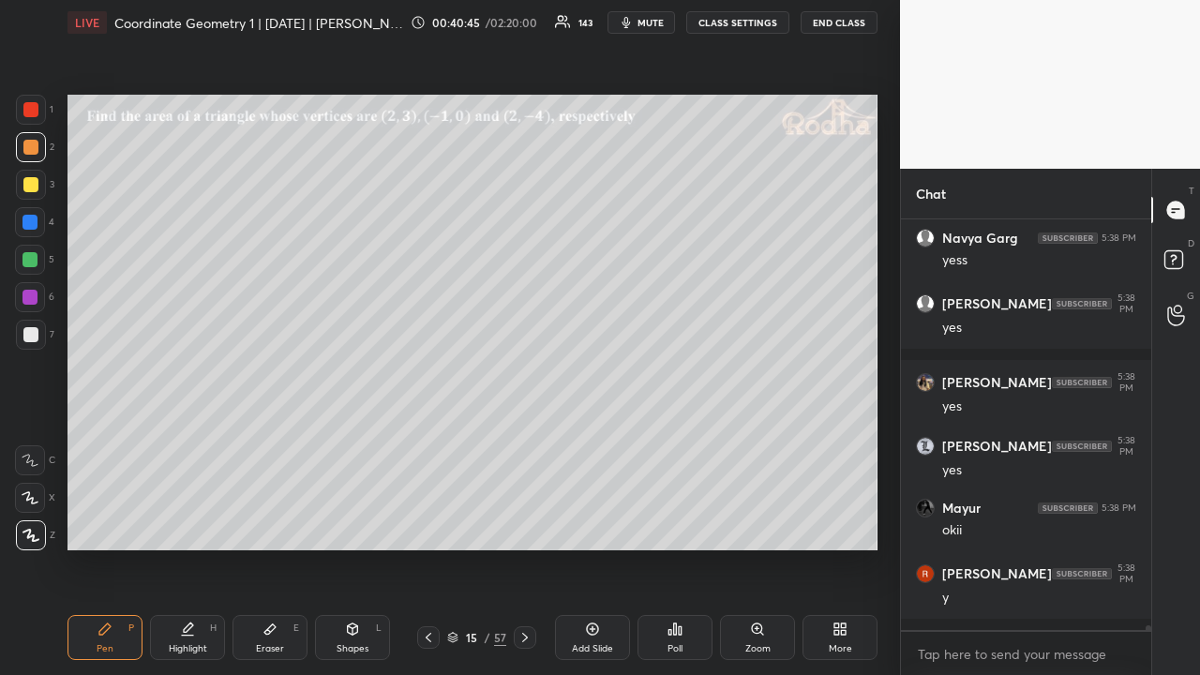
click at [522, 523] on icon at bounding box center [525, 637] width 15 height 15
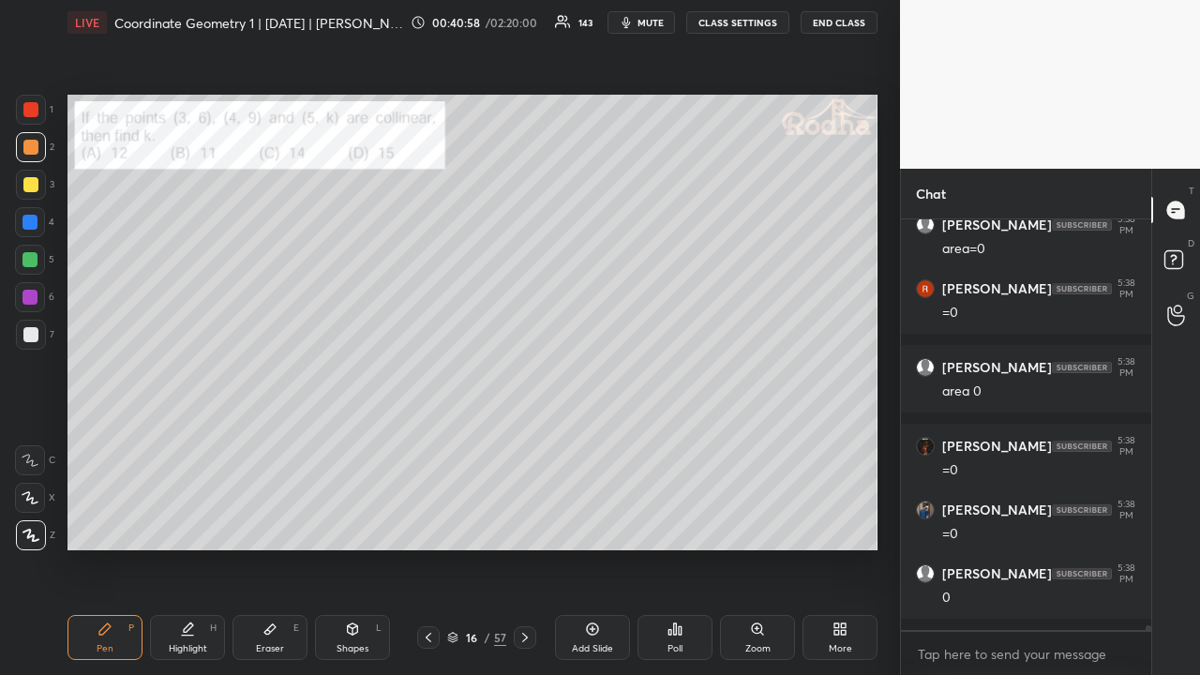
scroll to position [35266, 0]
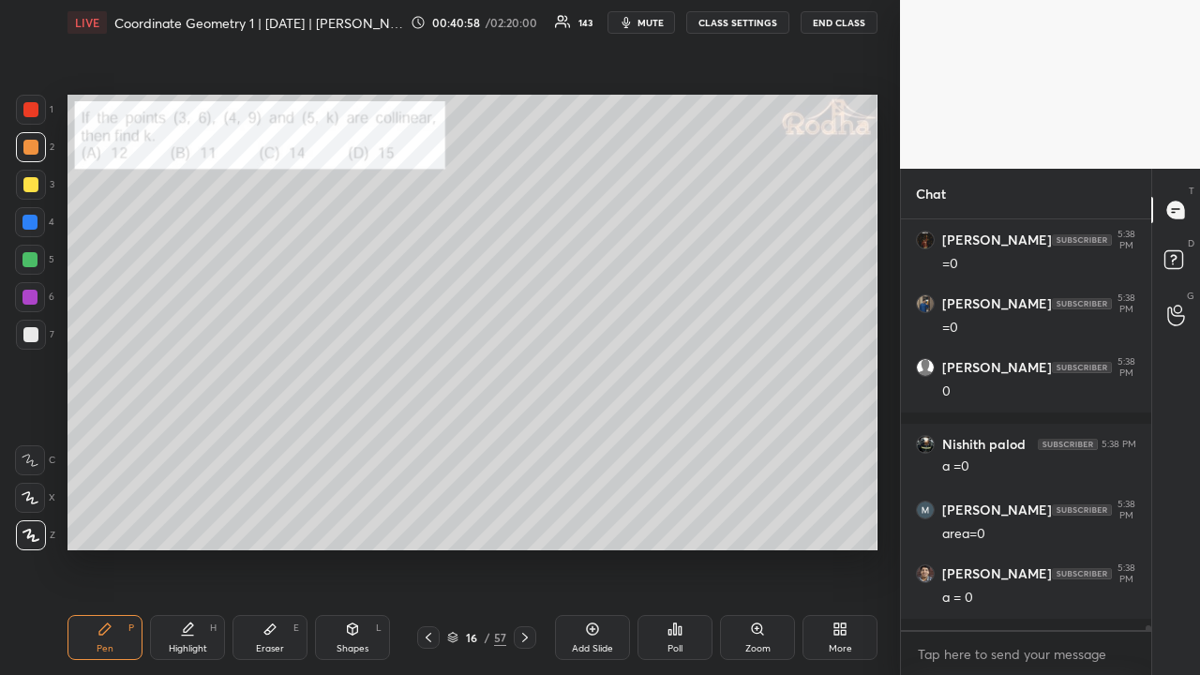
click at [27, 191] on div at bounding box center [30, 184] width 15 height 15
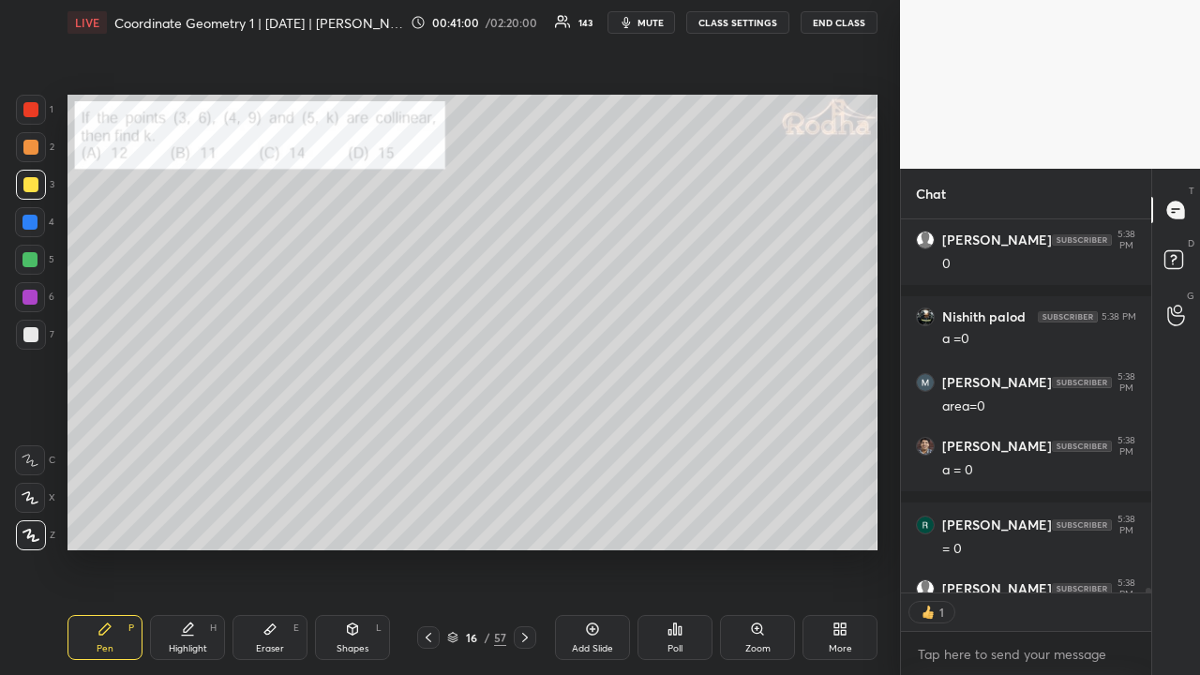
scroll to position [35510, 0]
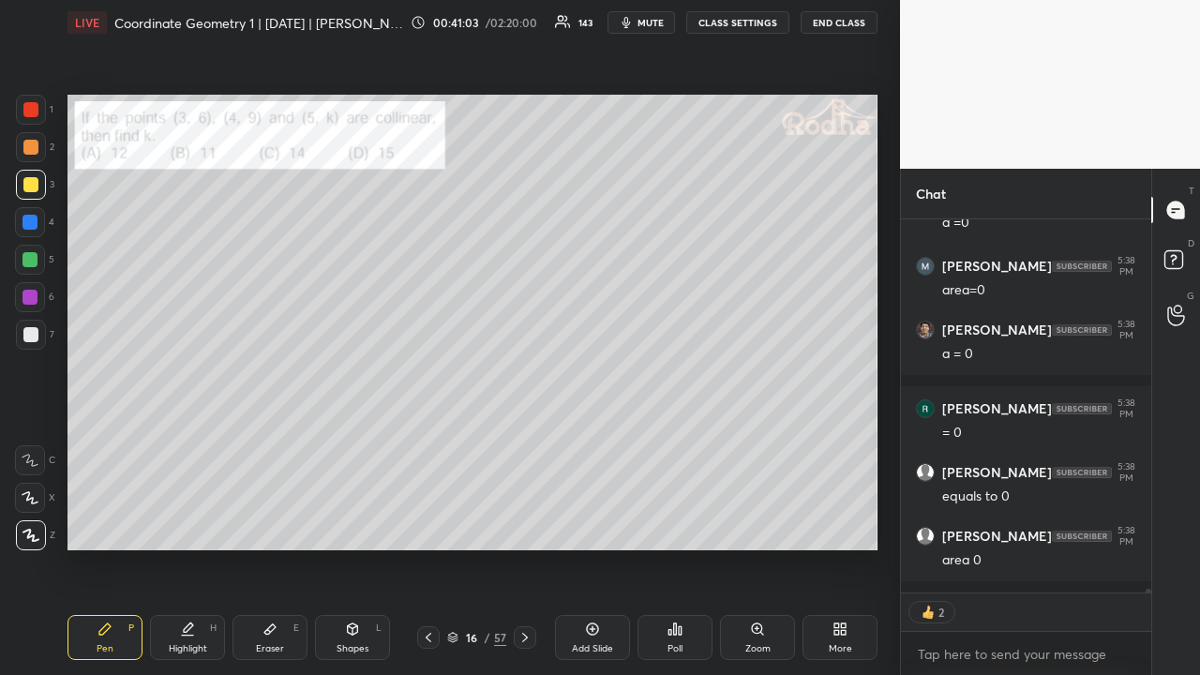
click at [429, 523] on icon at bounding box center [428, 637] width 15 height 15
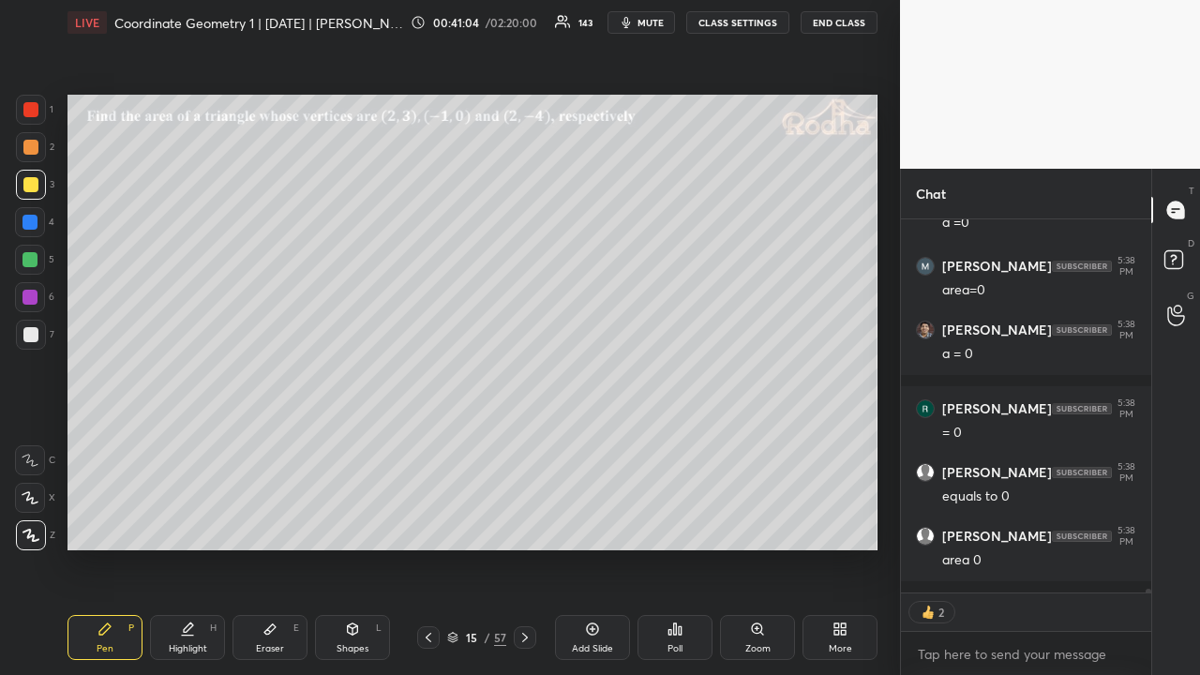
click at [426, 523] on icon at bounding box center [428, 637] width 15 height 15
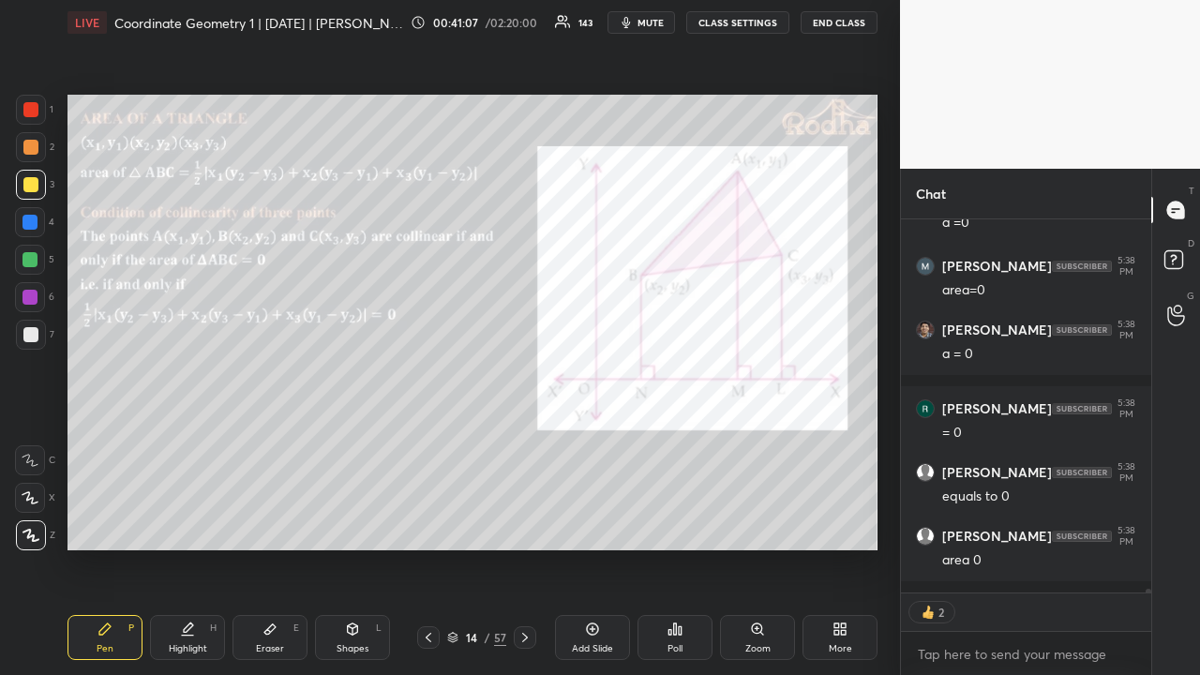
click at [430, 523] on icon at bounding box center [428, 637] width 15 height 15
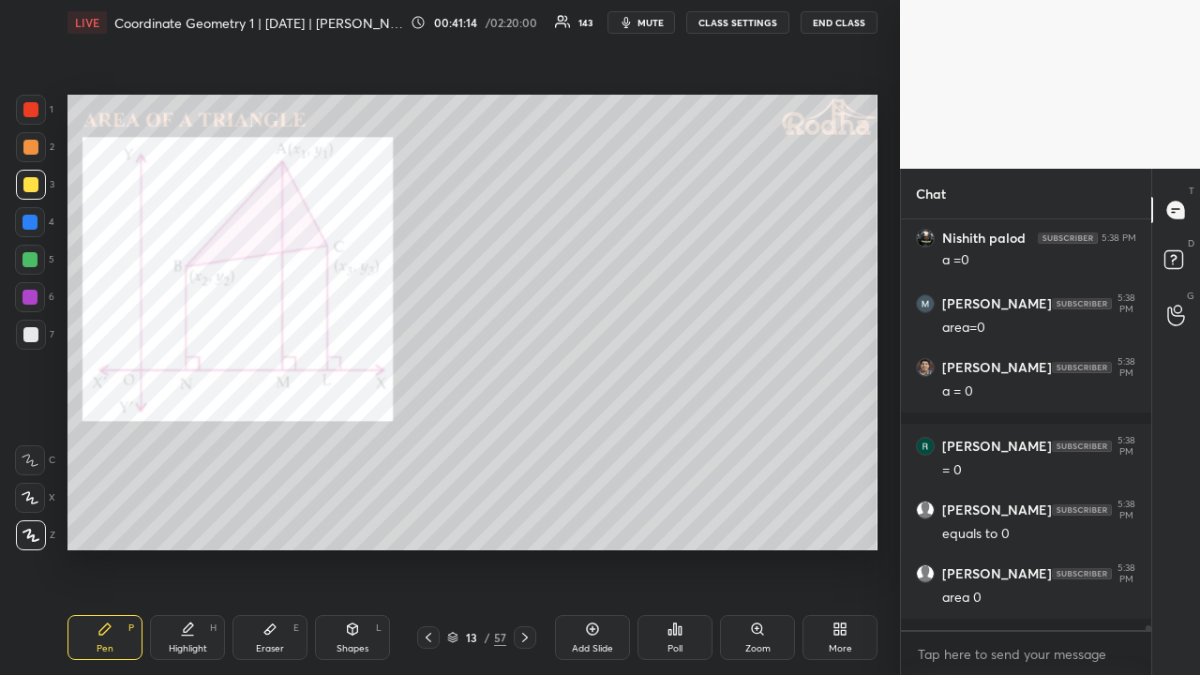
scroll to position [7, 6]
click at [521, 523] on icon at bounding box center [525, 637] width 15 height 15
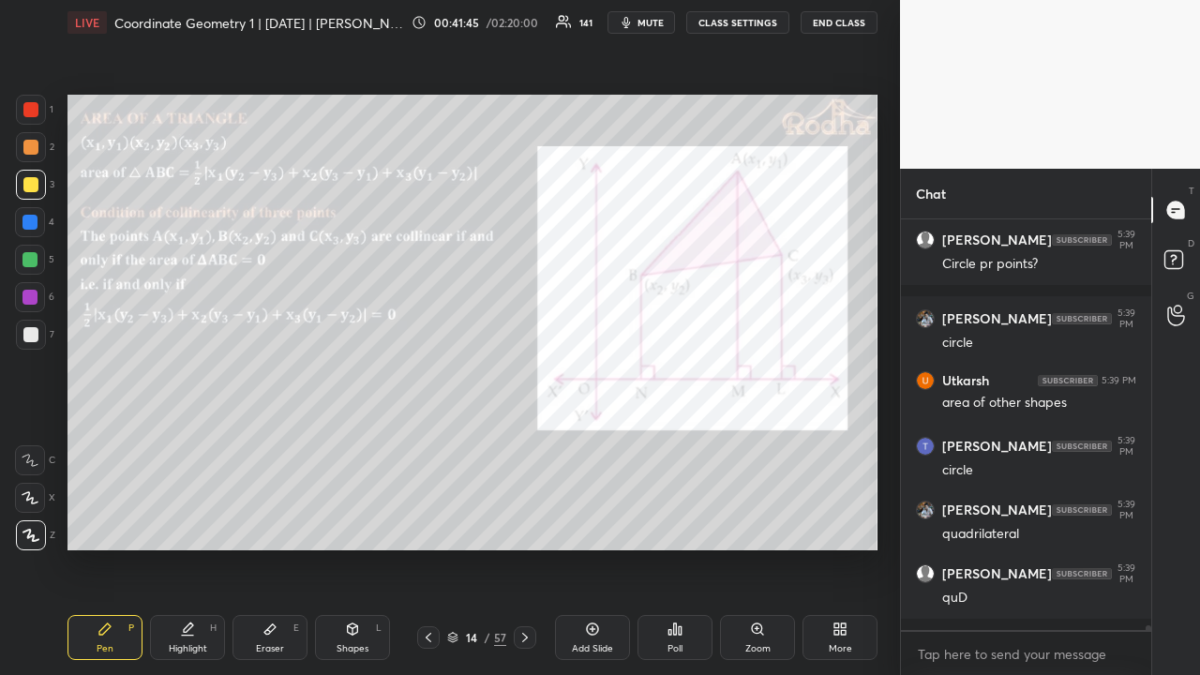
scroll to position [36234, 0]
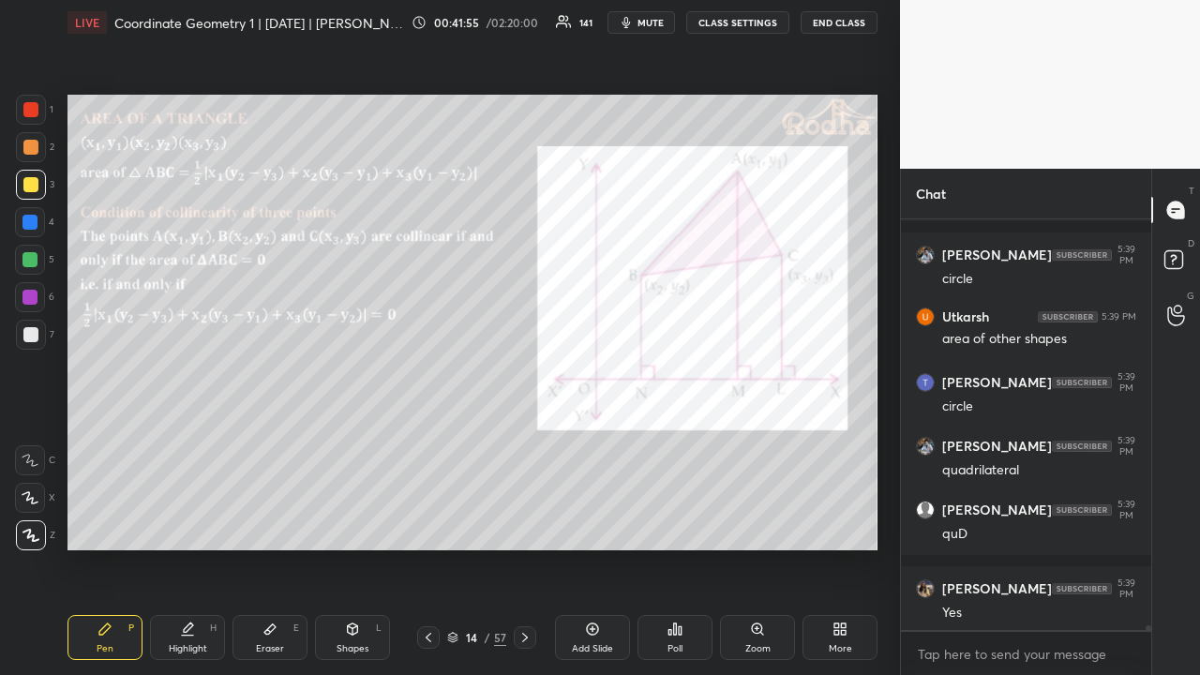
click at [527, 523] on icon at bounding box center [525, 637] width 15 height 15
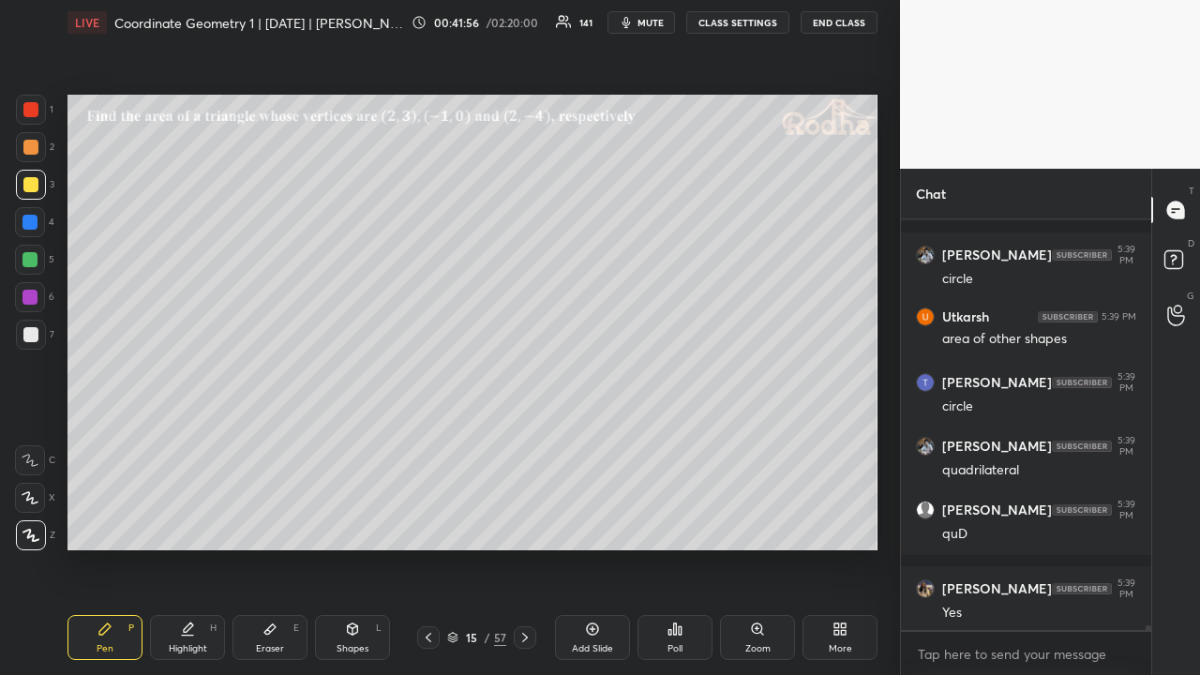
click at [527, 523] on icon at bounding box center [525, 637] width 15 height 15
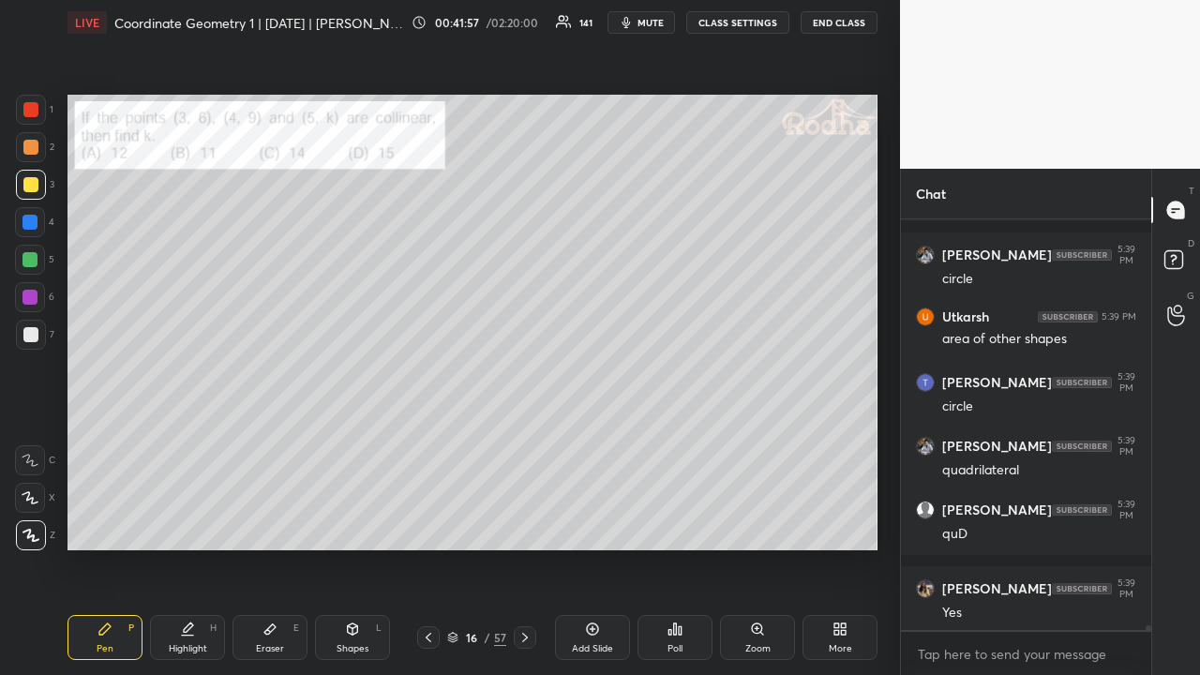
scroll to position [36297, 0]
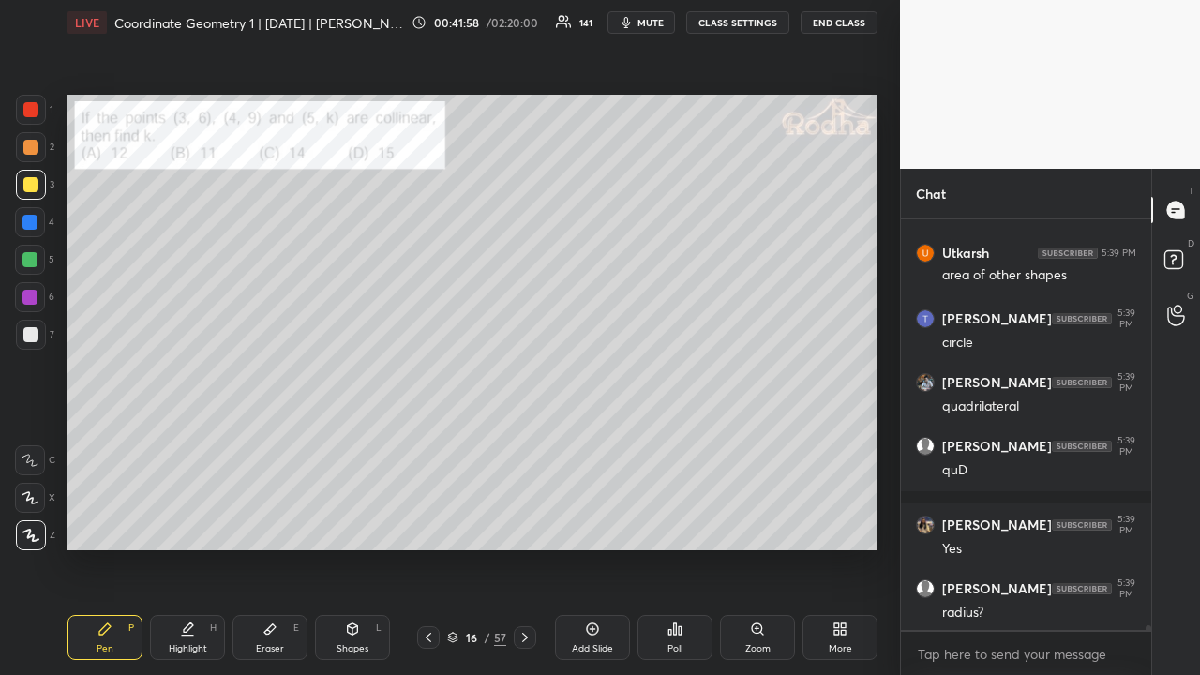
click at [527, 523] on icon at bounding box center [525, 637] width 15 height 15
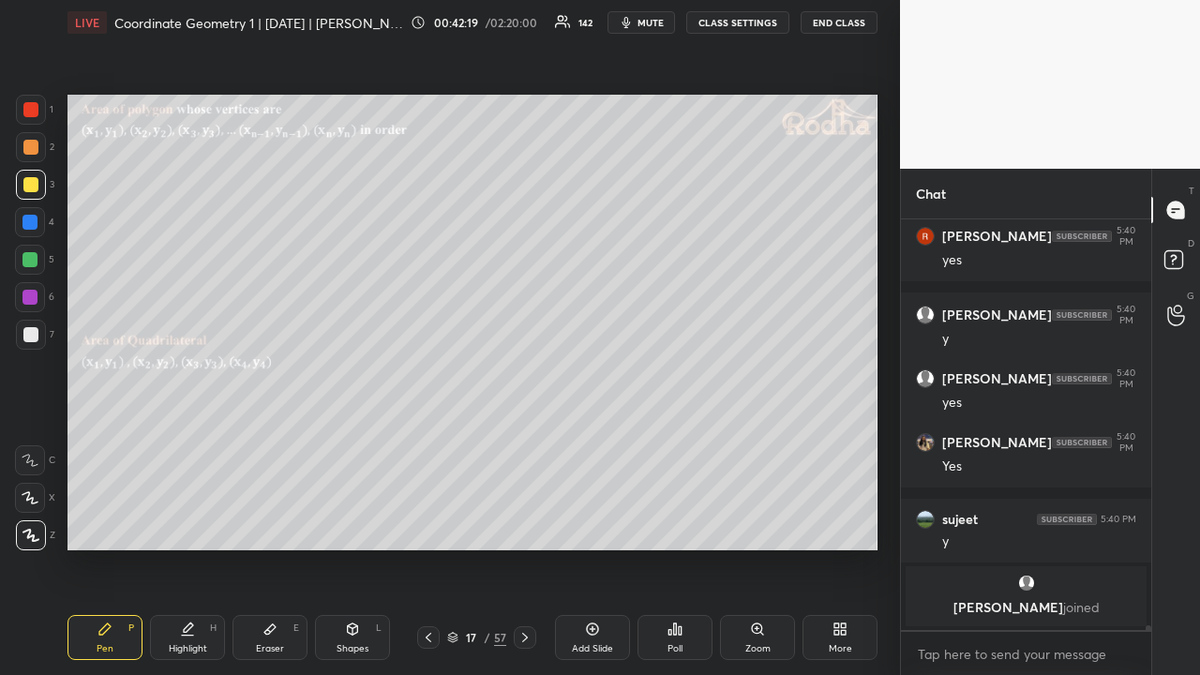
scroll to position [35838, 0]
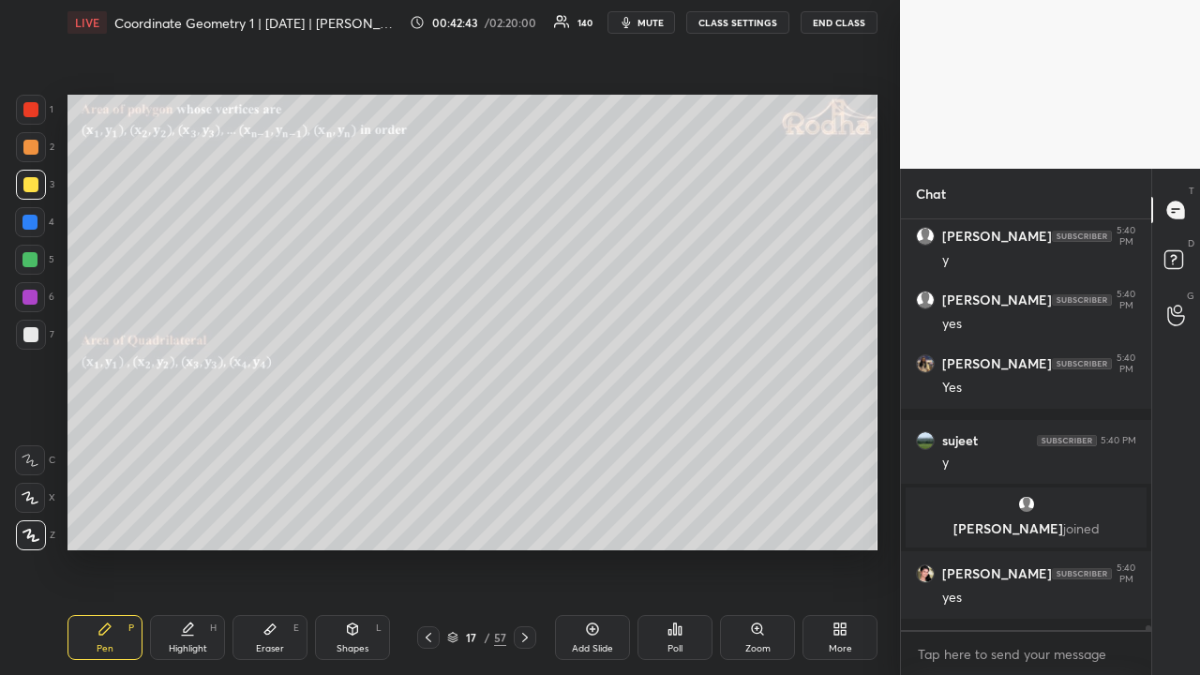
click at [278, 523] on div "Eraser E" at bounding box center [270, 637] width 75 height 45
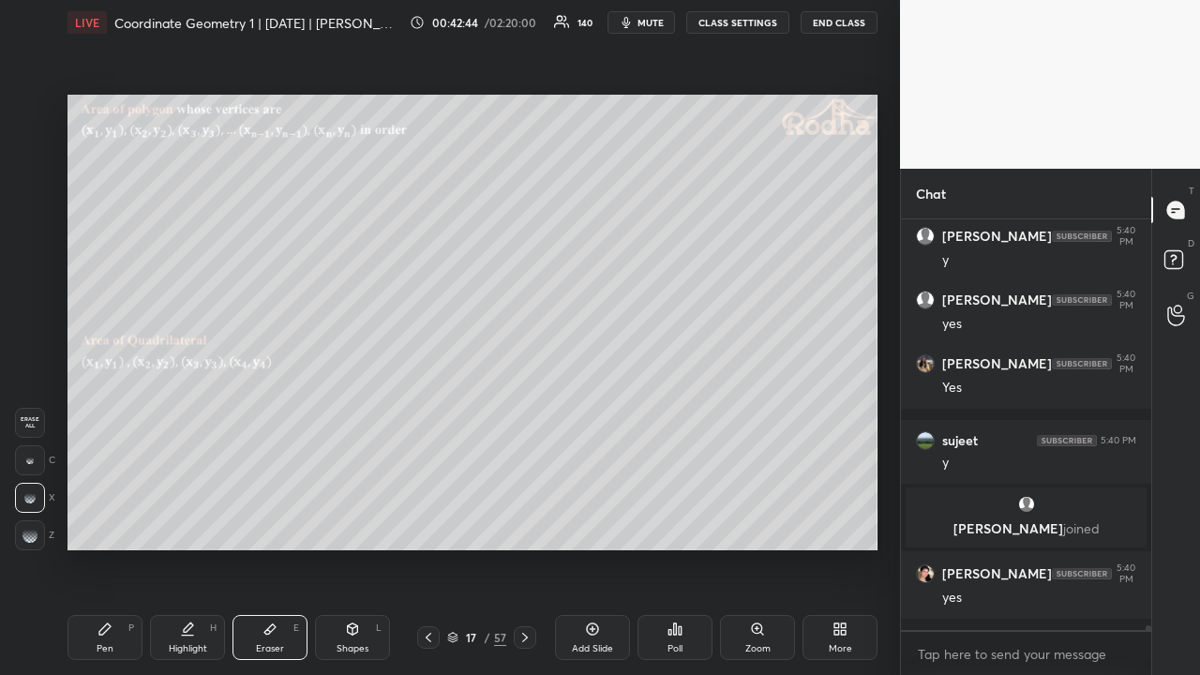
drag, startPoint x: 38, startPoint y: 540, endPoint x: 56, endPoint y: 527, distance: 22.1
click at [39, 523] on div at bounding box center [30, 535] width 30 height 30
click at [111, 523] on icon at bounding box center [105, 629] width 15 height 15
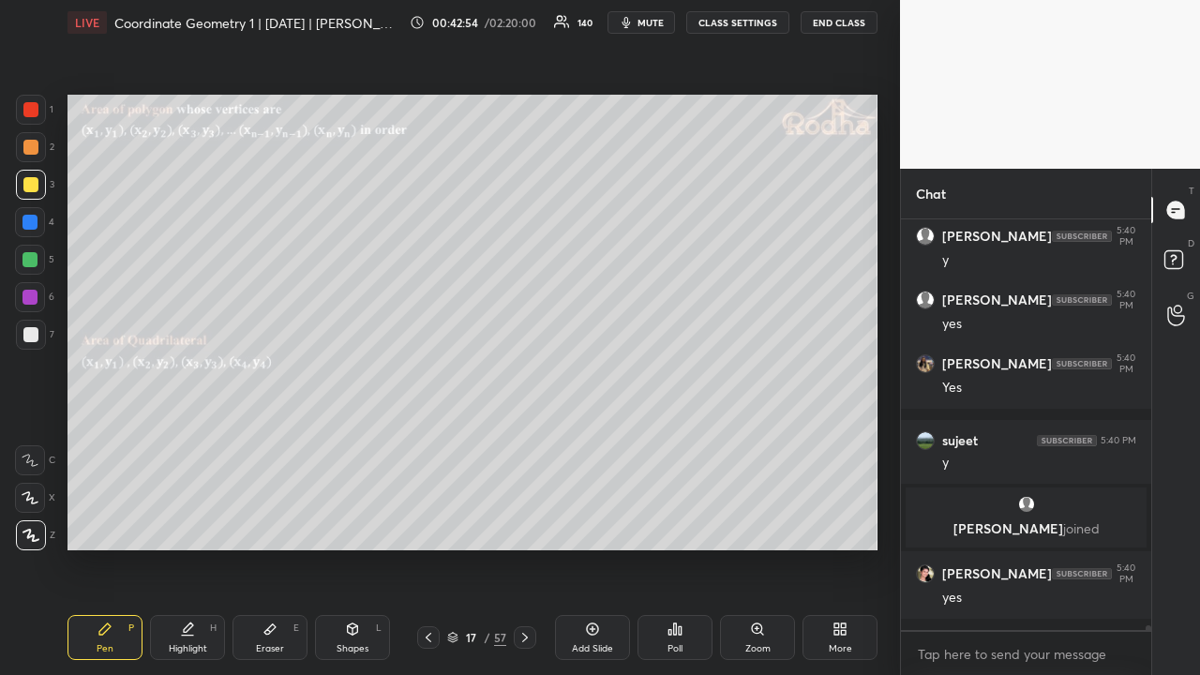
drag, startPoint x: 32, startPoint y: 255, endPoint x: 51, endPoint y: 255, distance: 18.8
click at [33, 255] on div at bounding box center [30, 259] width 15 height 15
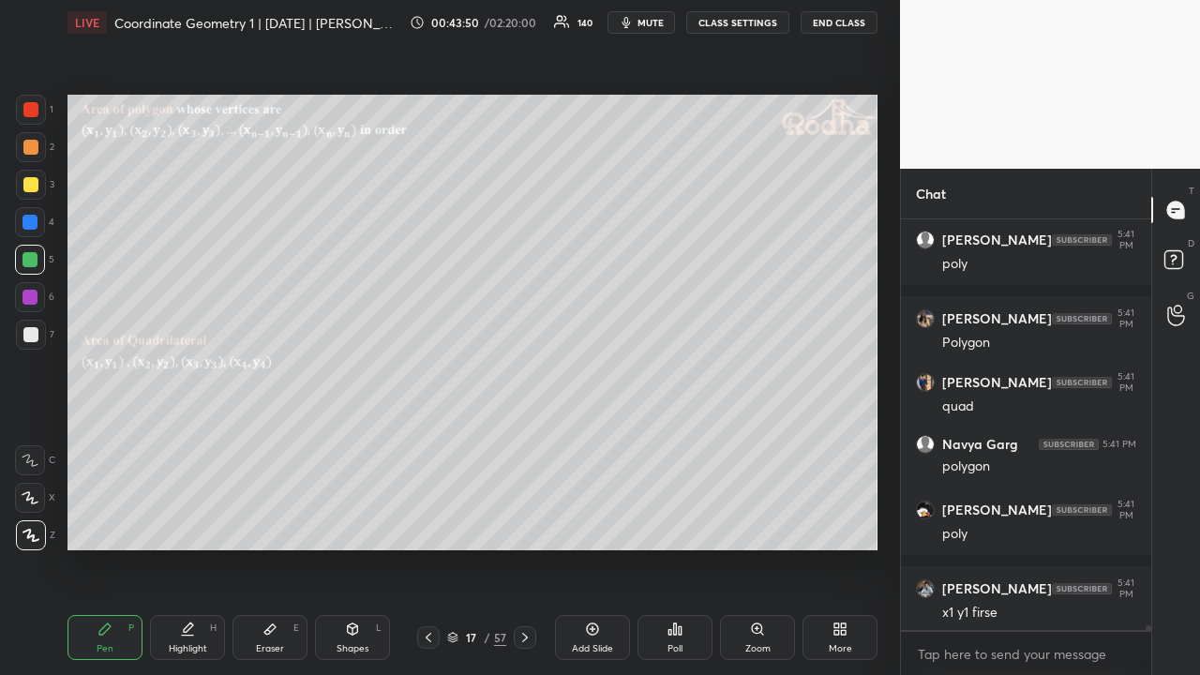
scroll to position [36839, 0]
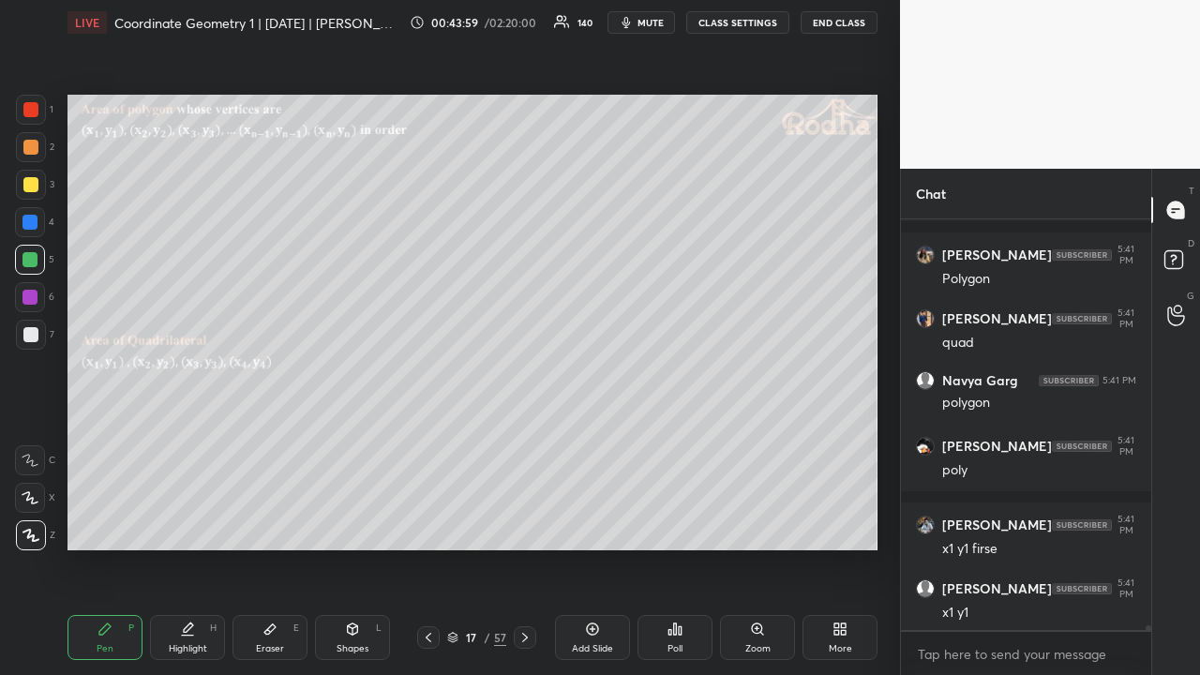
click at [28, 185] on div at bounding box center [30, 184] width 15 height 15
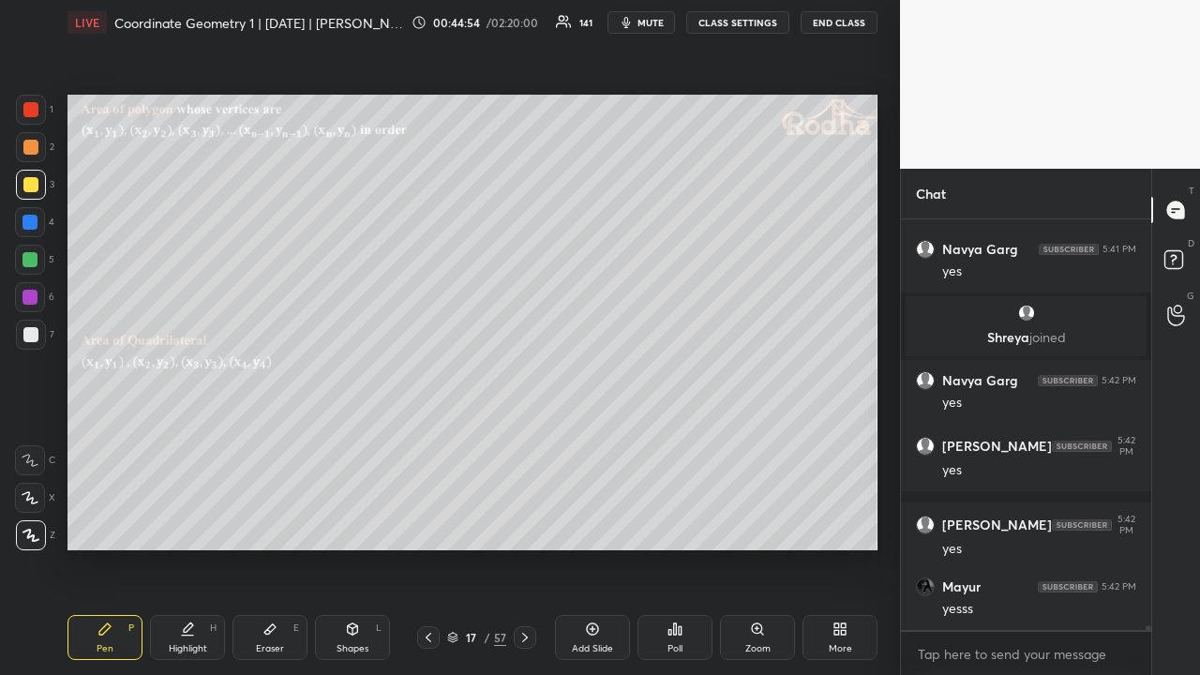
scroll to position [37235, 0]
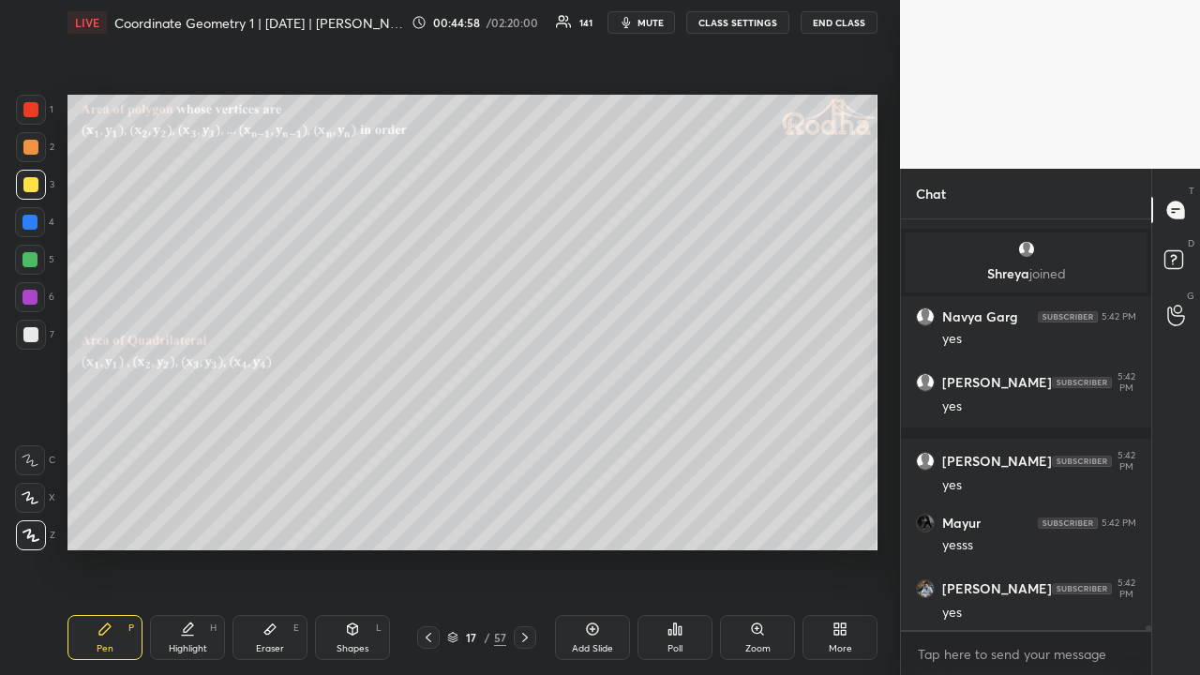
click at [32, 292] on div at bounding box center [30, 297] width 15 height 15
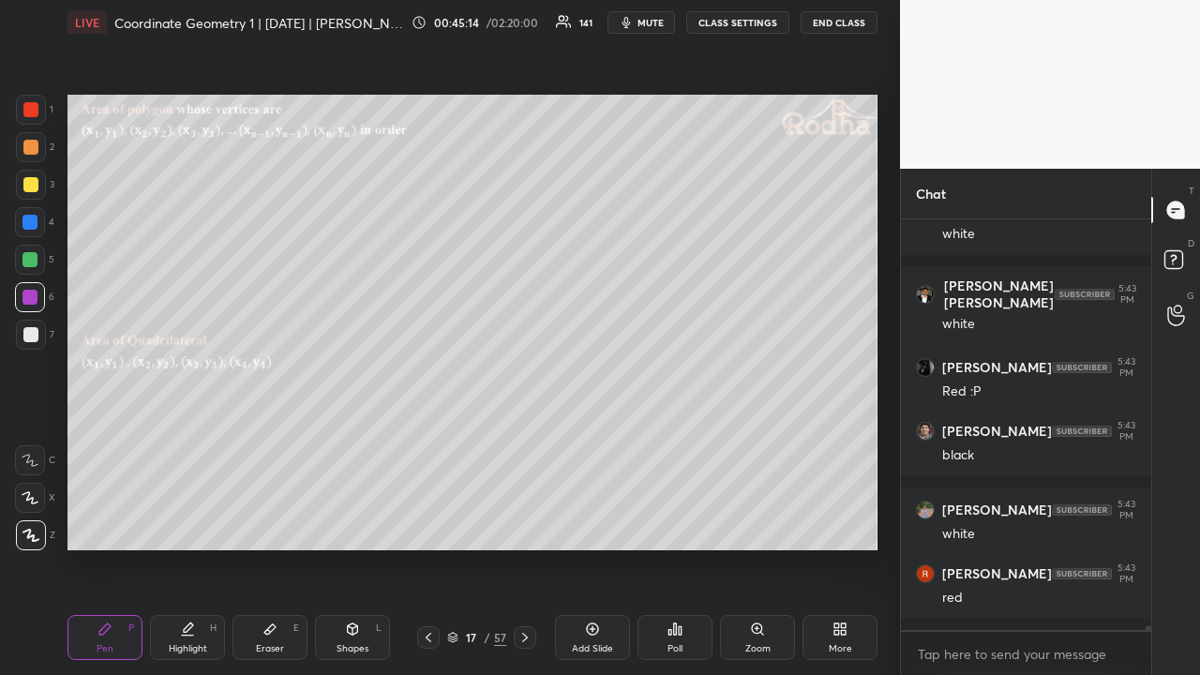
scroll to position [38345, 0]
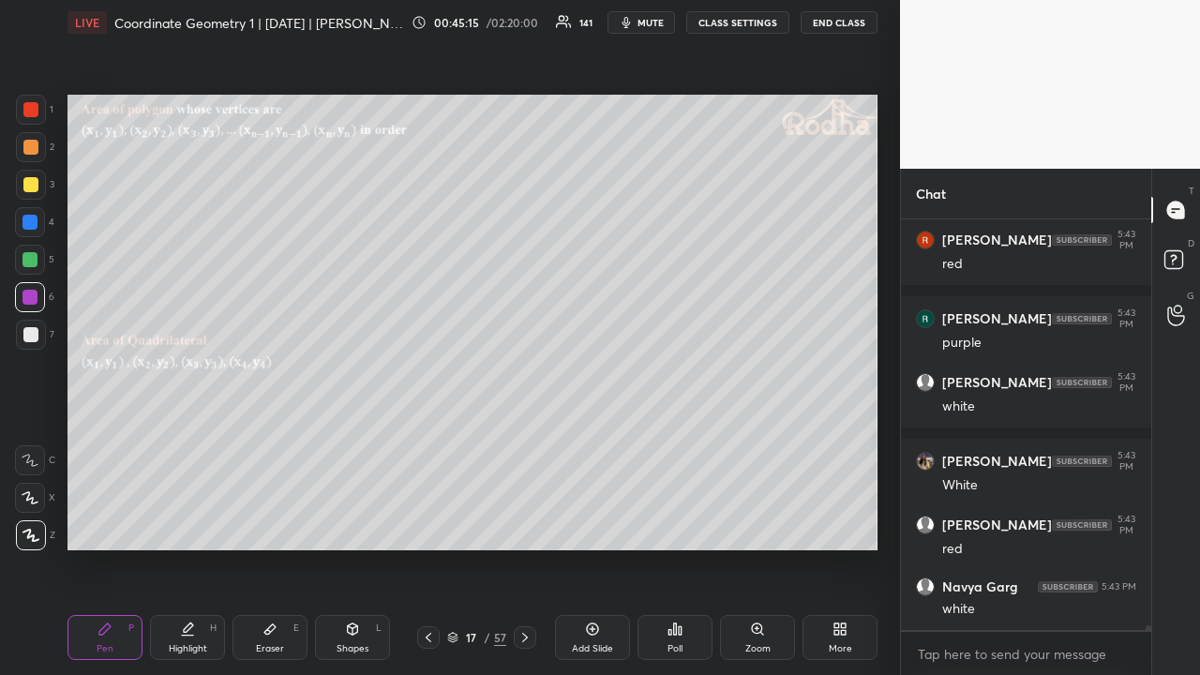
drag, startPoint x: 32, startPoint y: 111, endPoint x: 28, endPoint y: 122, distance: 11.9
click at [32, 113] on div at bounding box center [30, 109] width 15 height 15
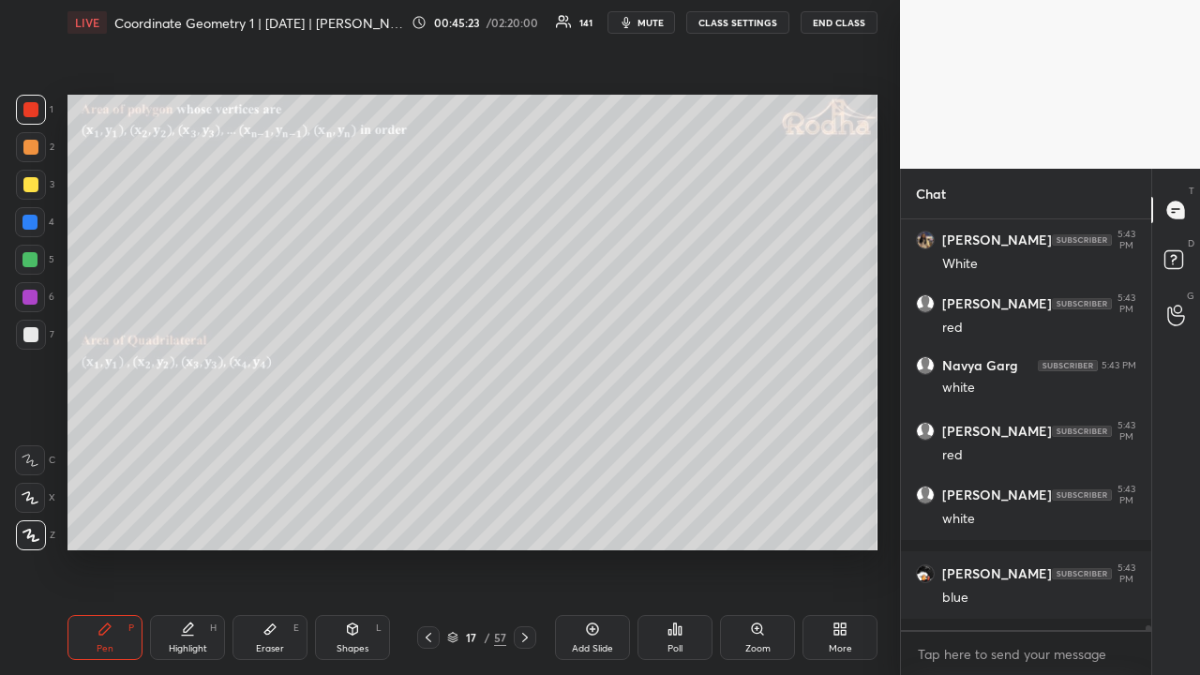
scroll to position [38630, 0]
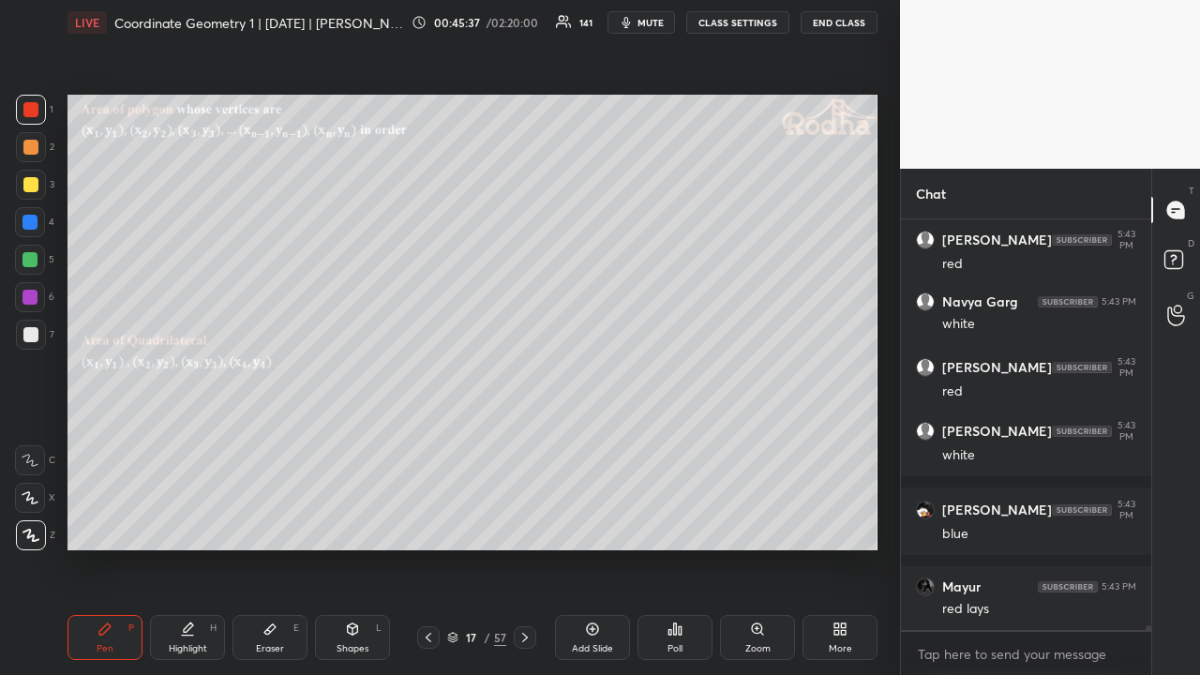
drag, startPoint x: 33, startPoint y: 146, endPoint x: 45, endPoint y: 178, distance: 34.1
click at [34, 146] on div at bounding box center [30, 147] width 15 height 15
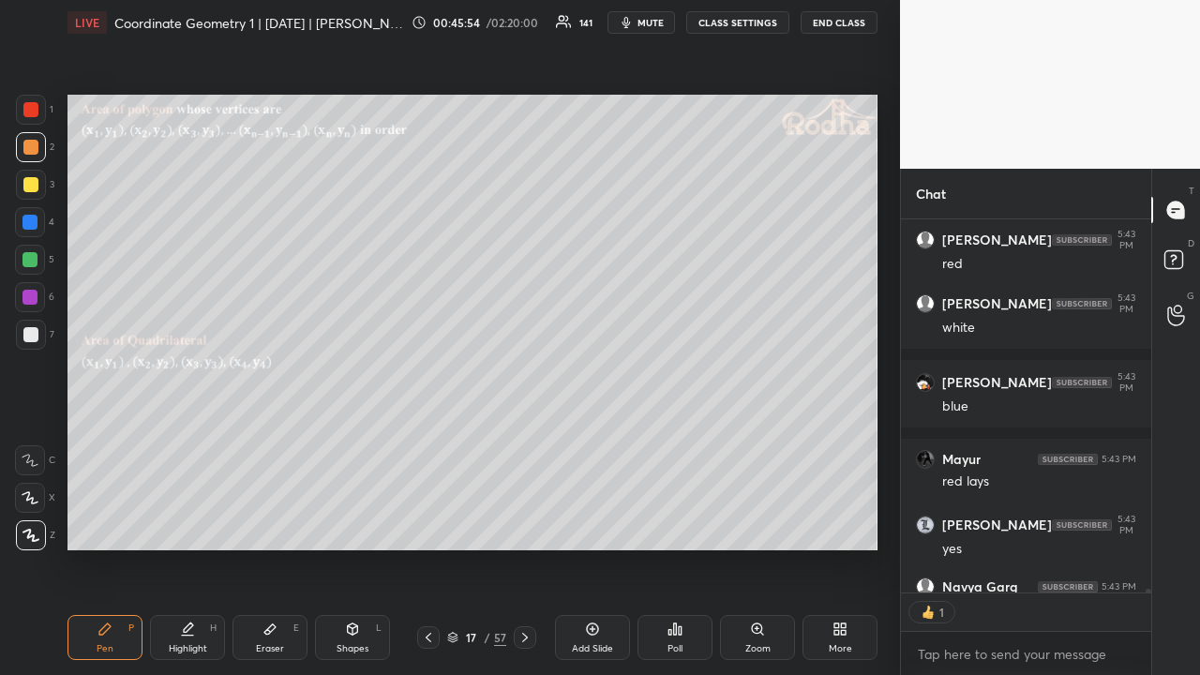
scroll to position [38859, 0]
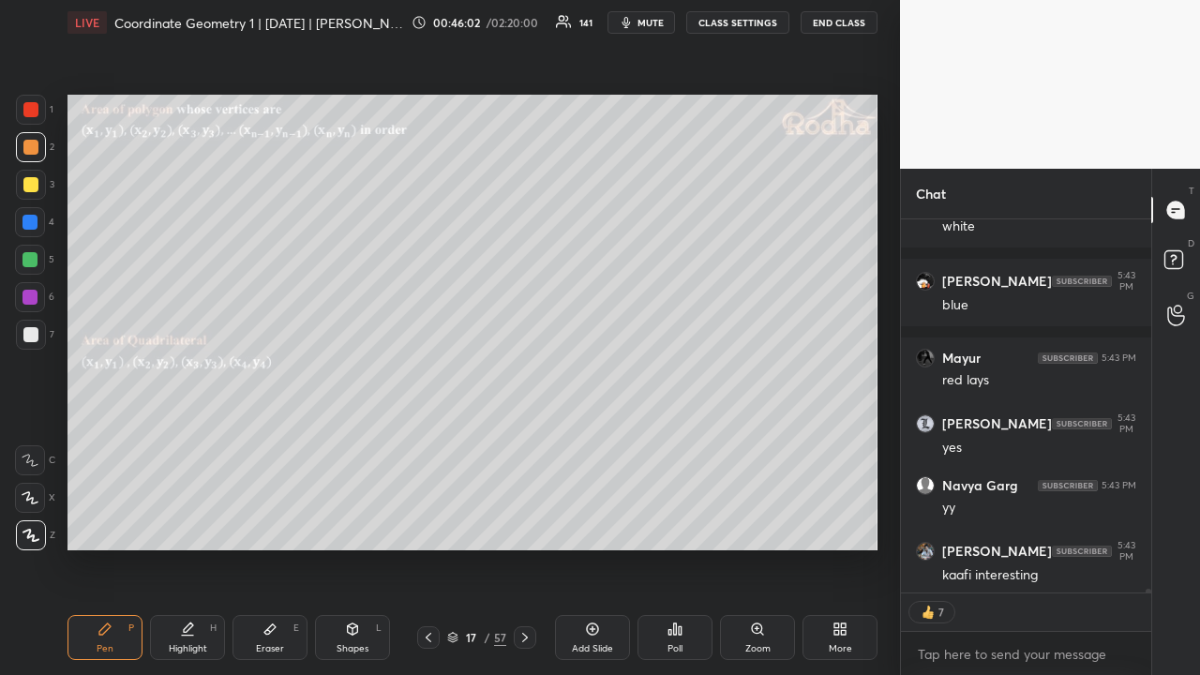
click at [31, 296] on div at bounding box center [30, 297] width 15 height 15
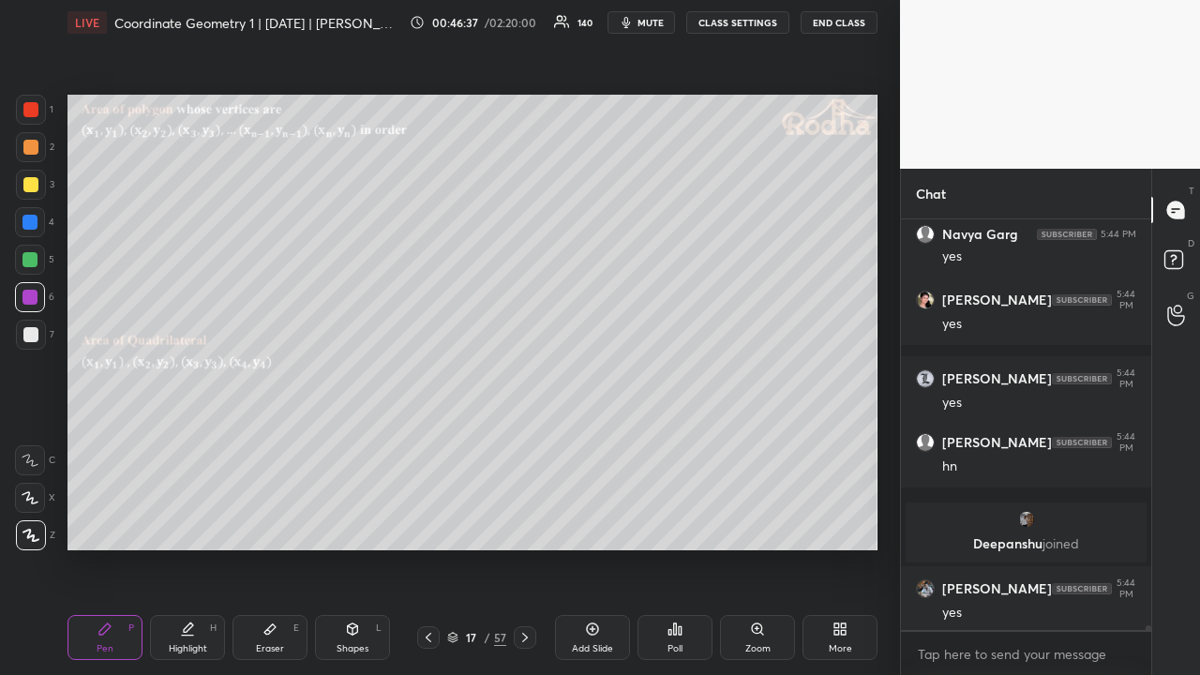
scroll to position [38998, 0]
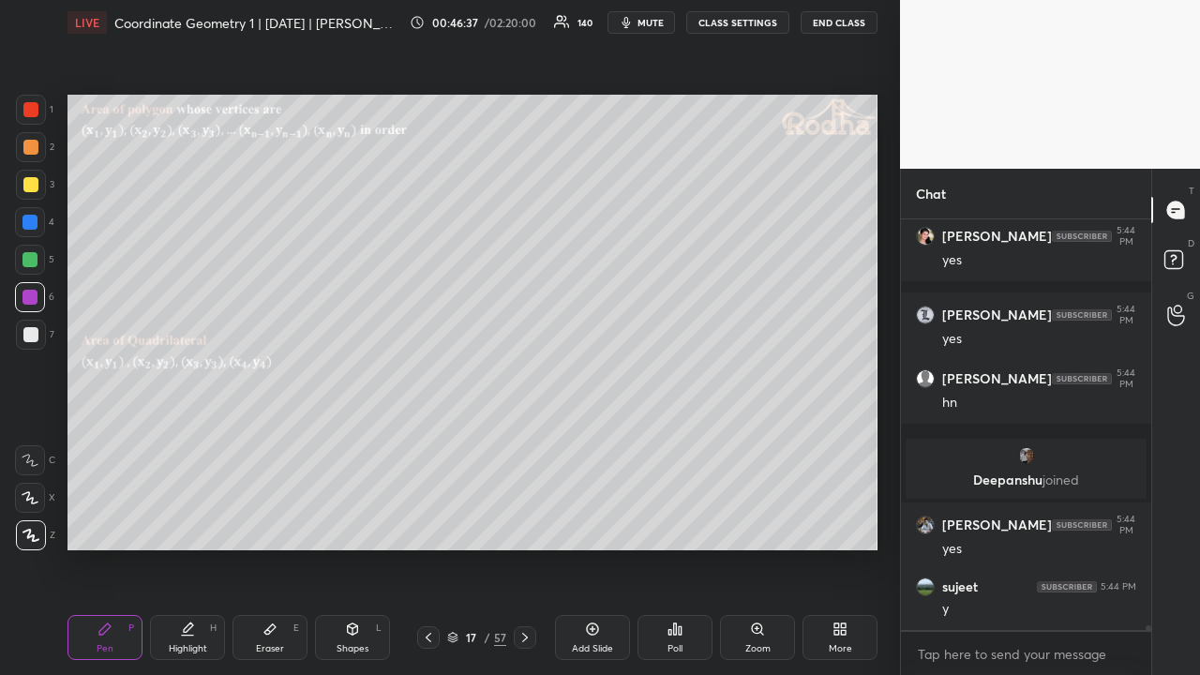
click at [30, 183] on div at bounding box center [30, 184] width 15 height 15
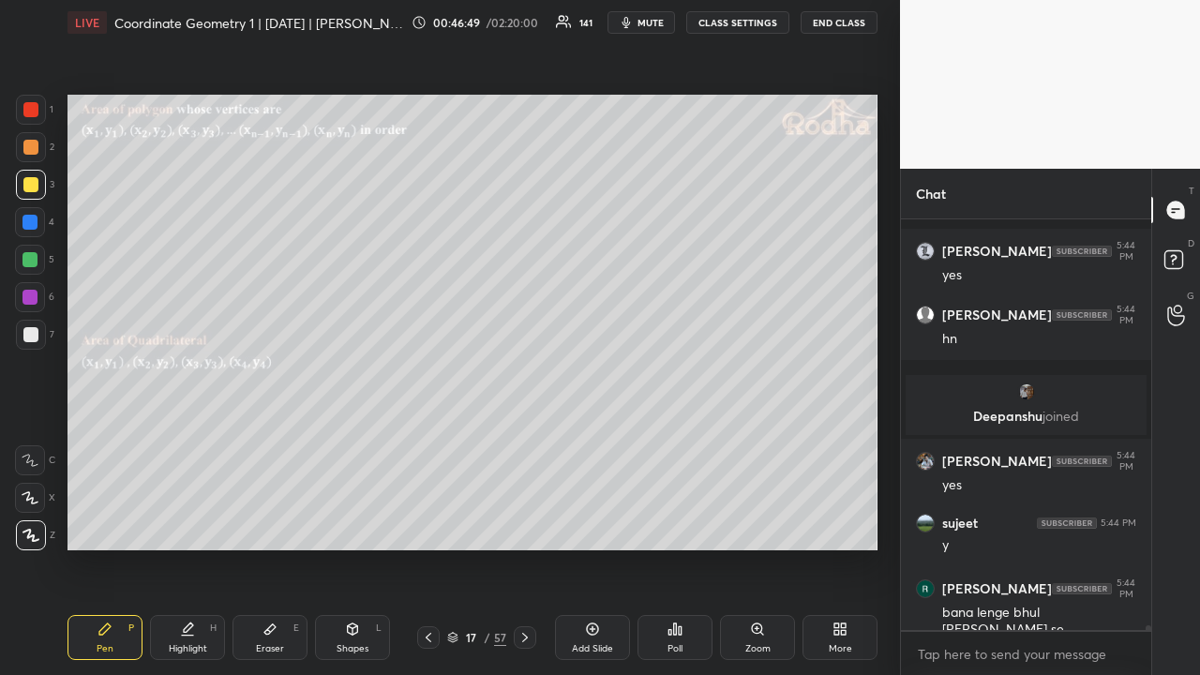
drag, startPoint x: 35, startPoint y: 141, endPoint x: 48, endPoint y: 144, distance: 13.7
click at [36, 141] on div at bounding box center [30, 147] width 15 height 15
click at [32, 109] on div at bounding box center [30, 109] width 15 height 15
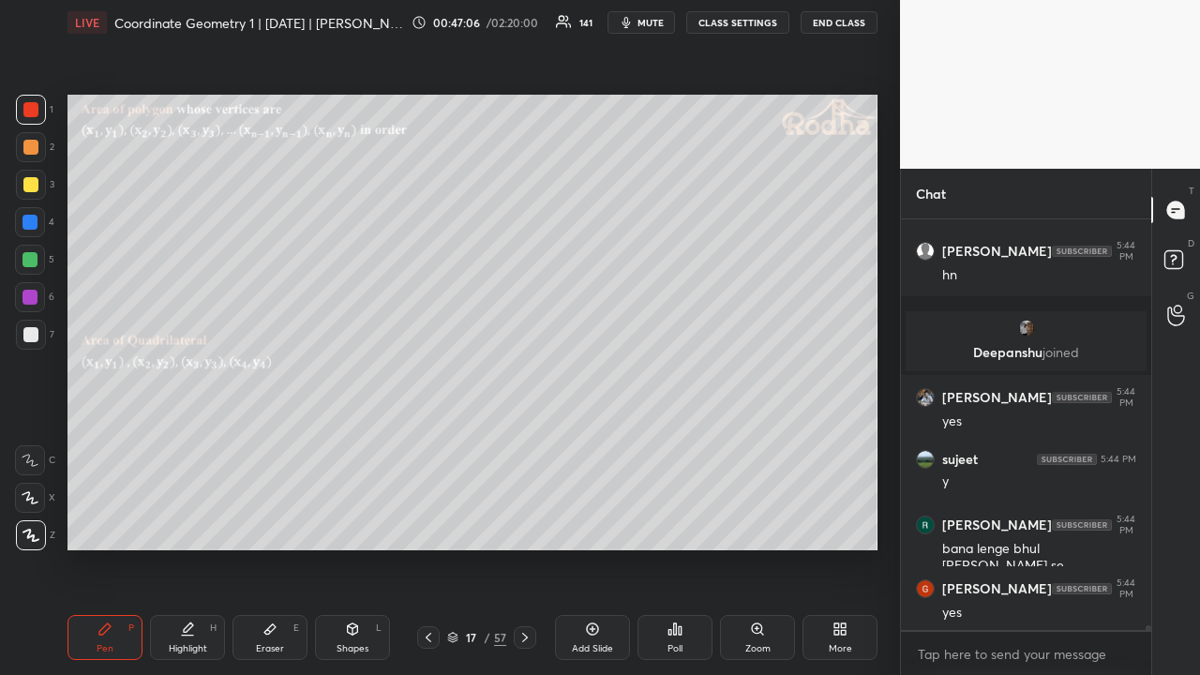
click at [32, 333] on div at bounding box center [30, 334] width 15 height 15
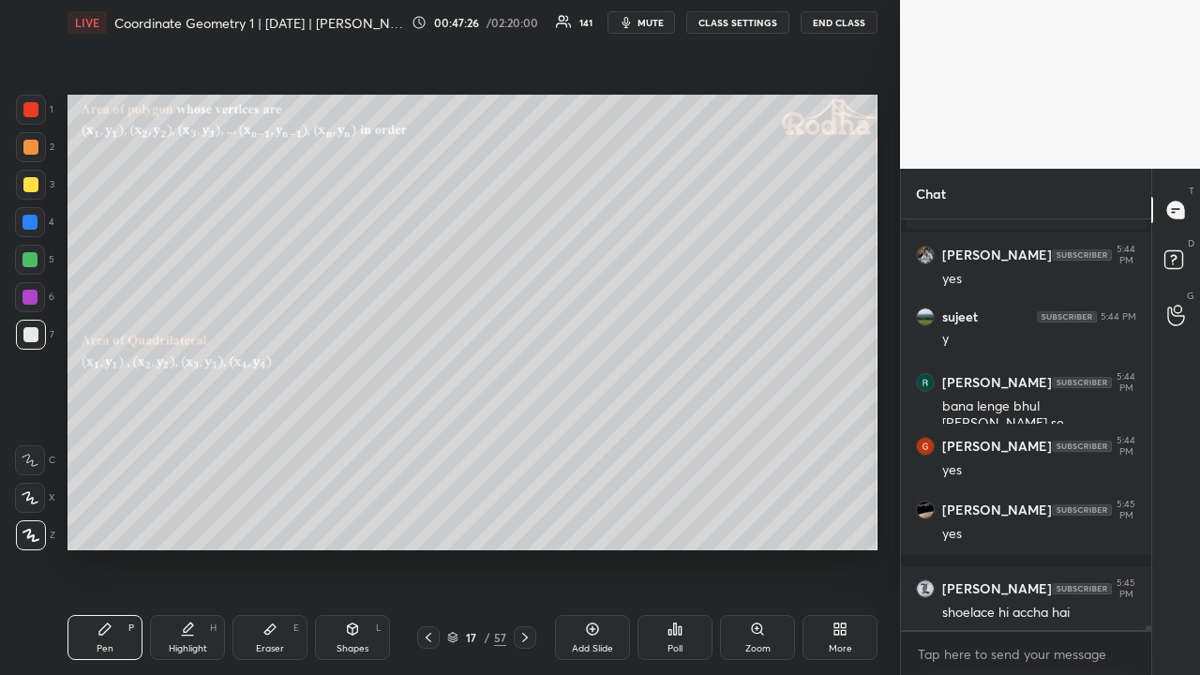
scroll to position [39347, 0]
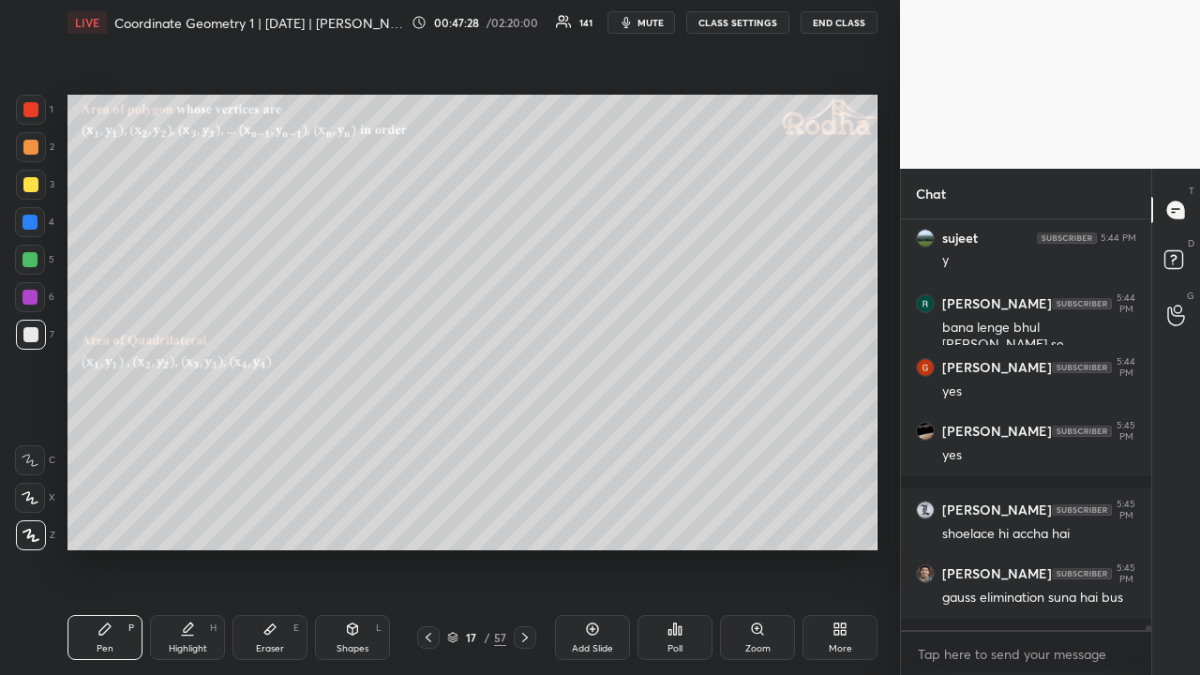
drag, startPoint x: 28, startPoint y: 144, endPoint x: 38, endPoint y: 165, distance: 22.7
click at [26, 146] on div at bounding box center [30, 147] width 15 height 15
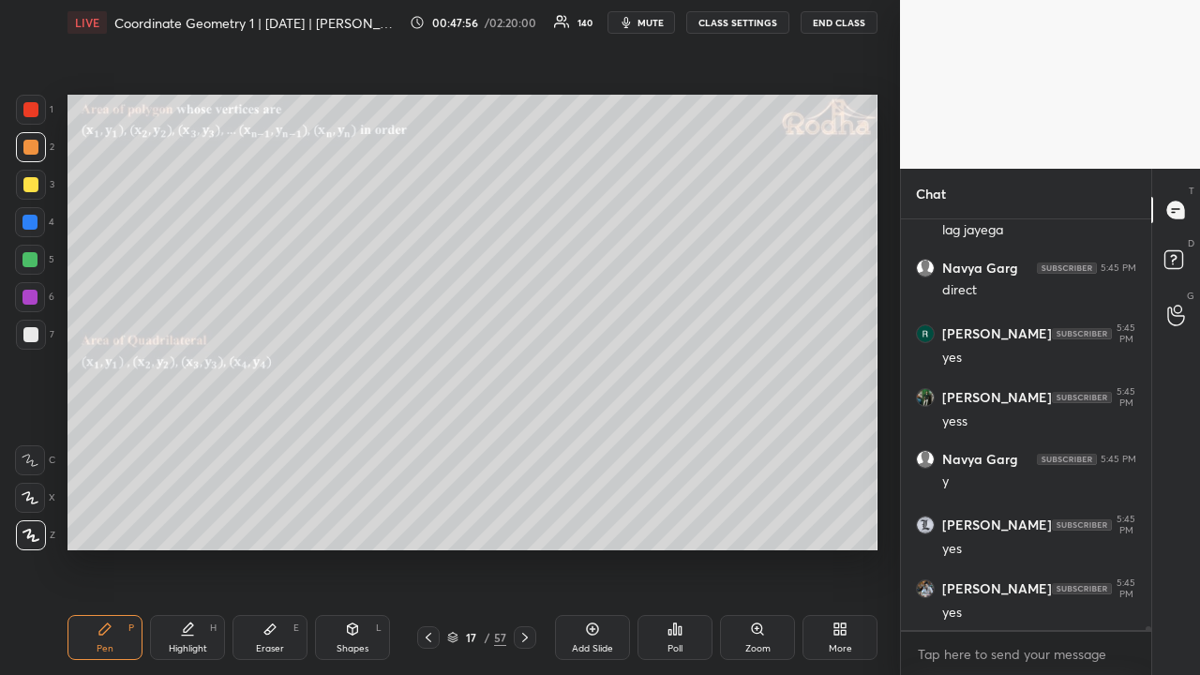
scroll to position [40112, 0]
click at [34, 184] on div at bounding box center [30, 184] width 15 height 15
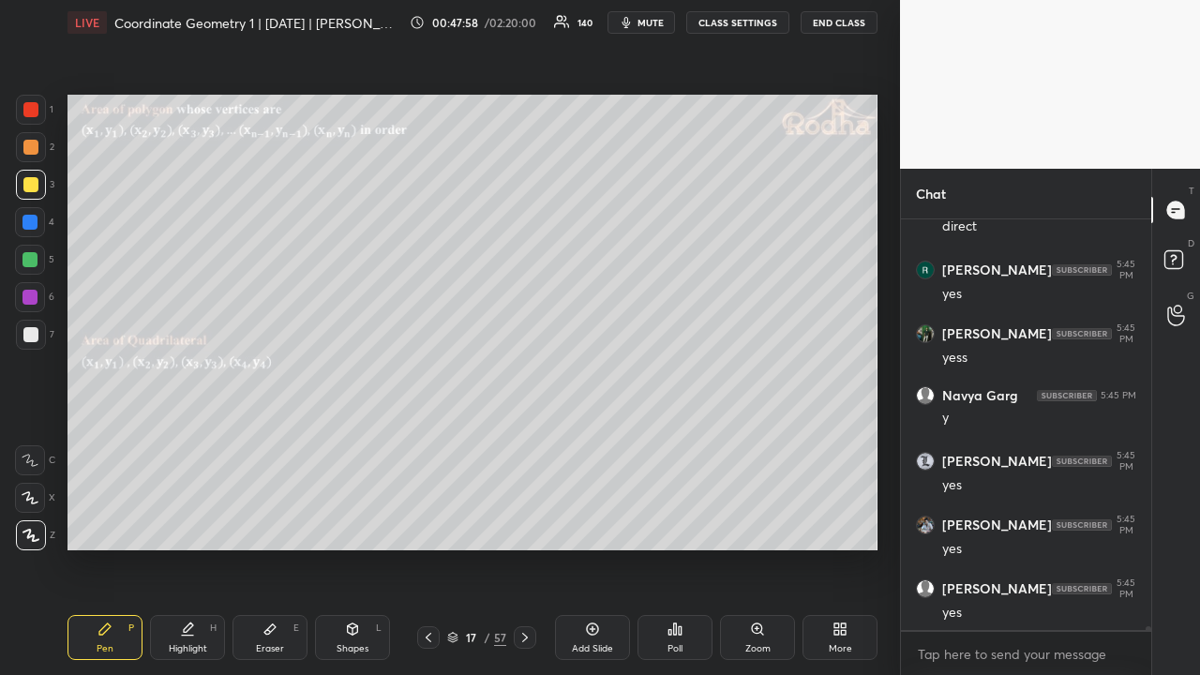
click at [526, 523] on icon at bounding box center [525, 637] width 15 height 15
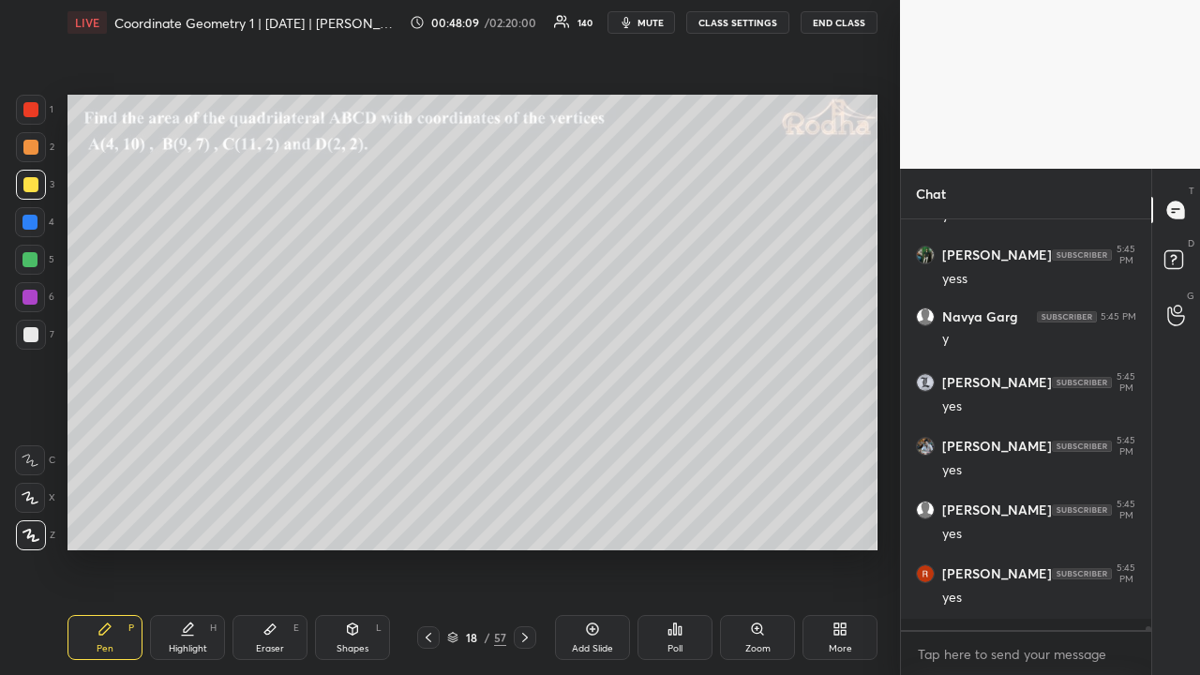
drag, startPoint x: 426, startPoint y: 636, endPoint x: 426, endPoint y: 623, distance: 13.1
click at [426, 523] on icon at bounding box center [428, 637] width 15 height 15
click at [523, 523] on icon at bounding box center [525, 637] width 15 height 15
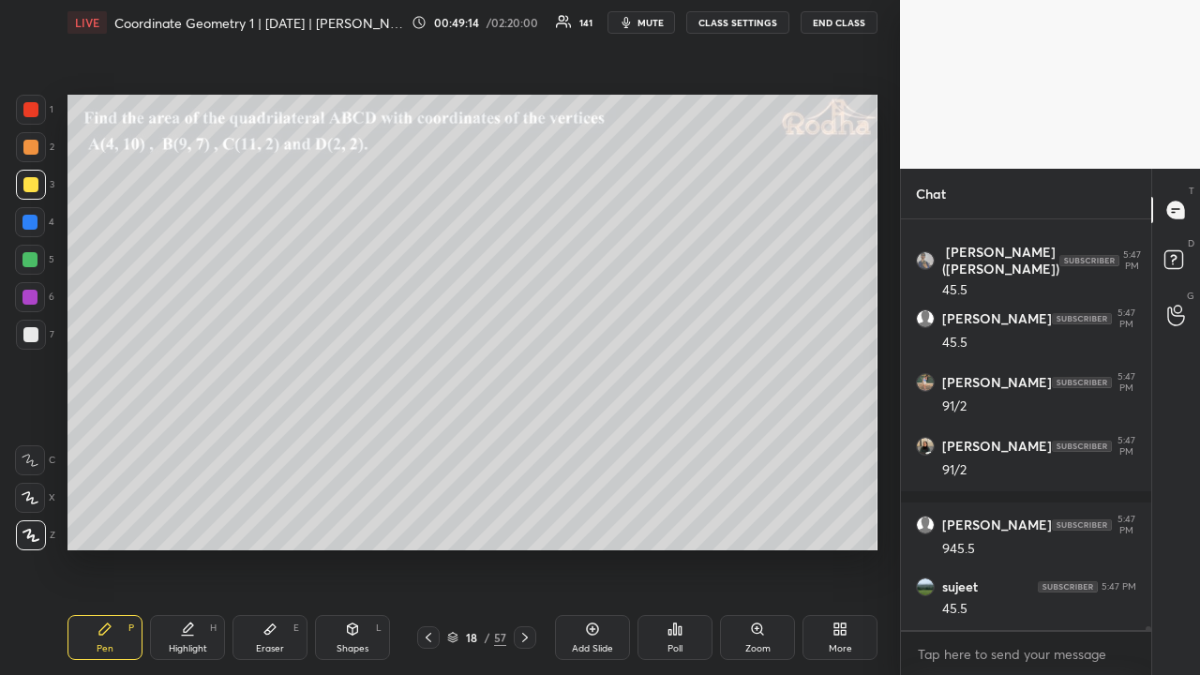
scroll to position [40763, 0]
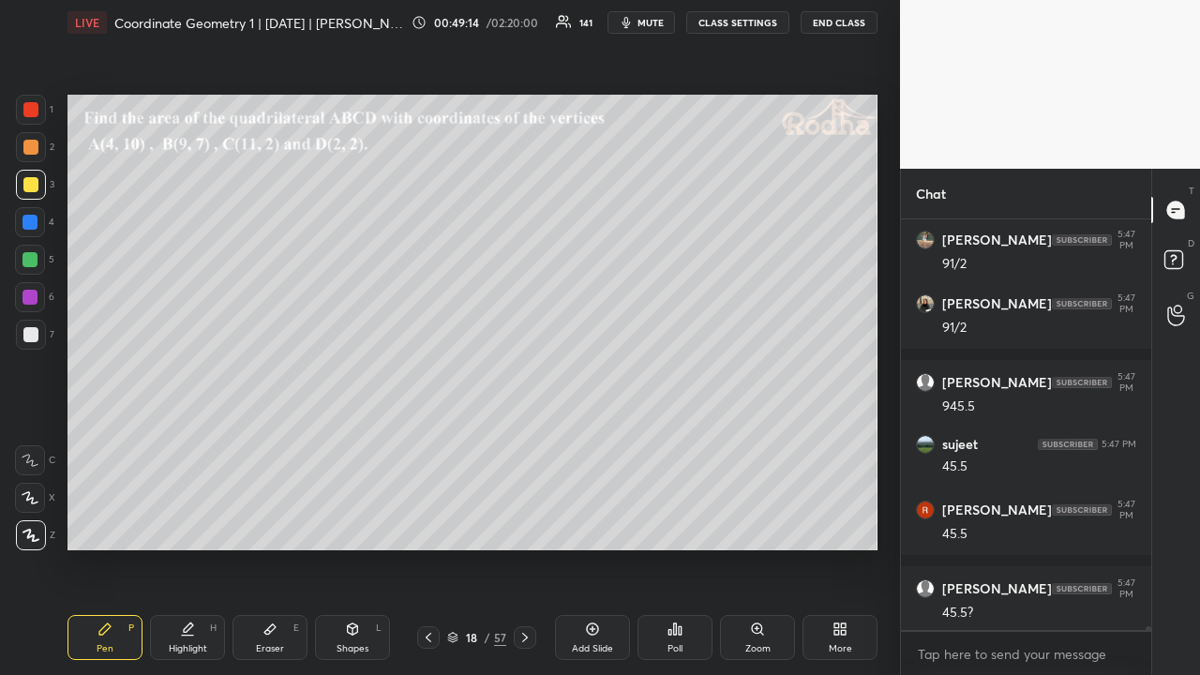
click at [273, 523] on icon at bounding box center [270, 629] width 15 height 15
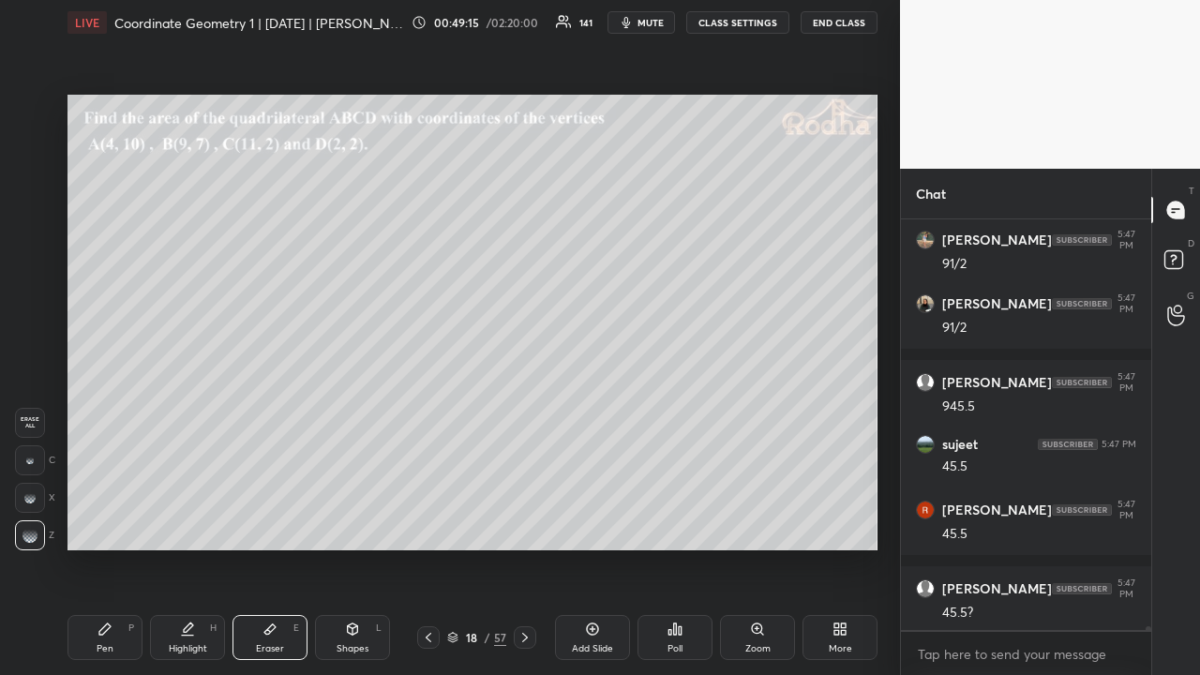
click at [108, 523] on icon at bounding box center [105, 629] width 15 height 15
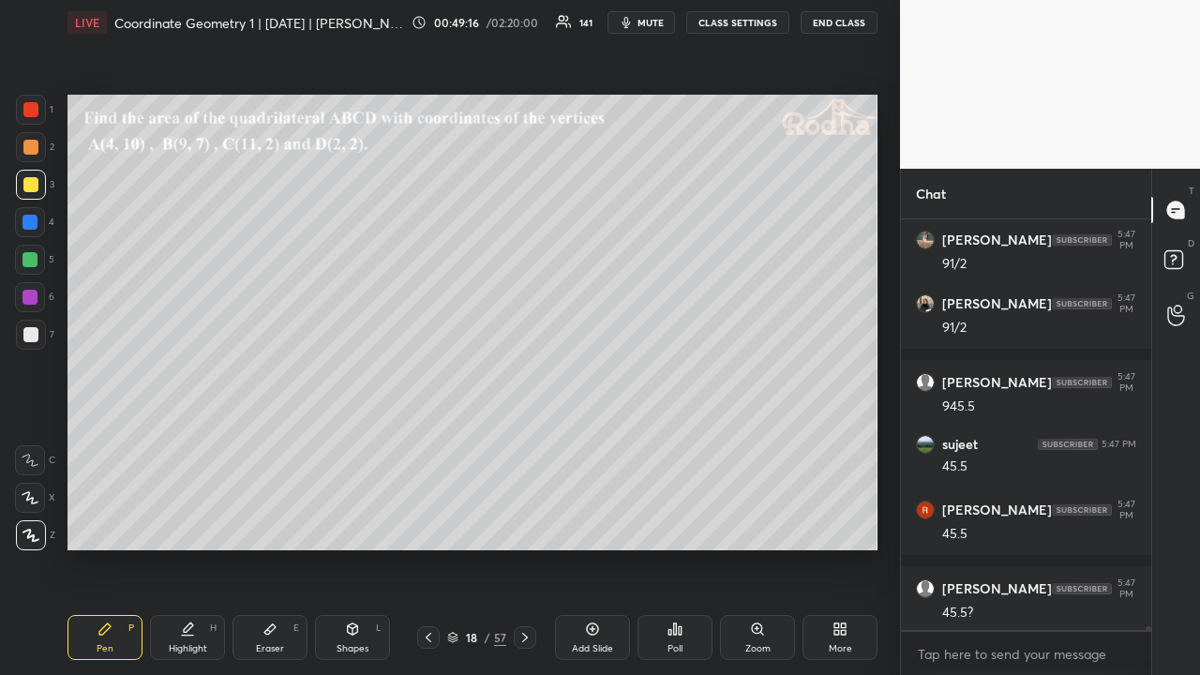
click at [32, 253] on div at bounding box center [30, 259] width 15 height 15
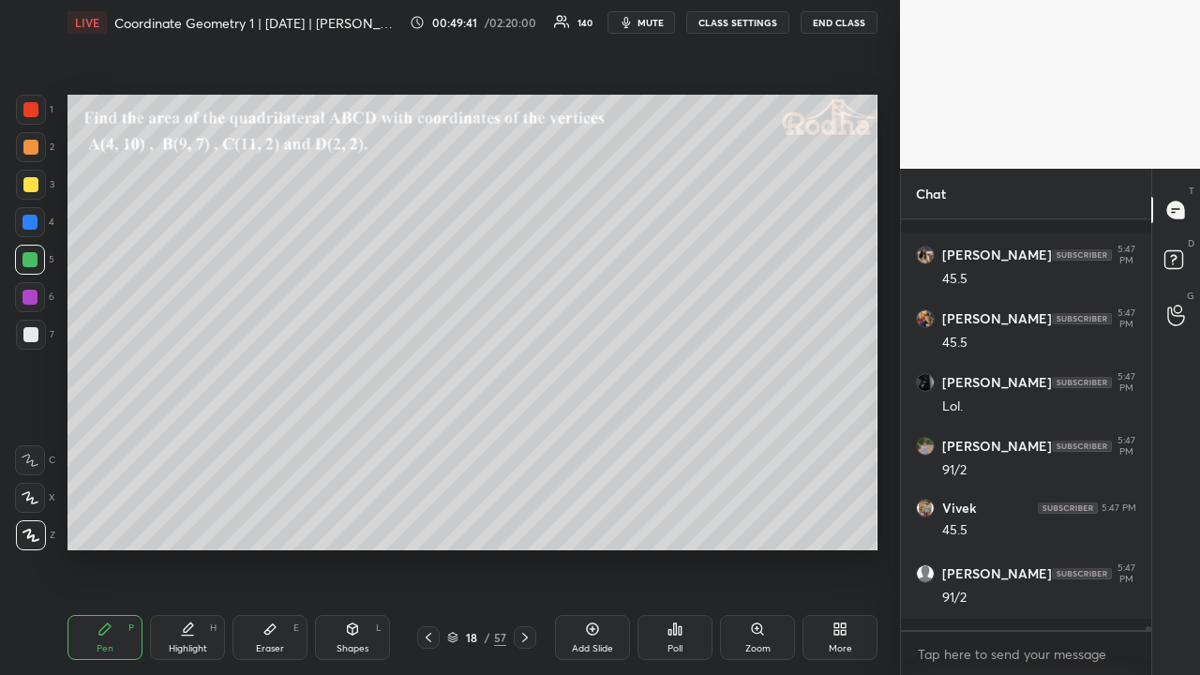
scroll to position [42094, 0]
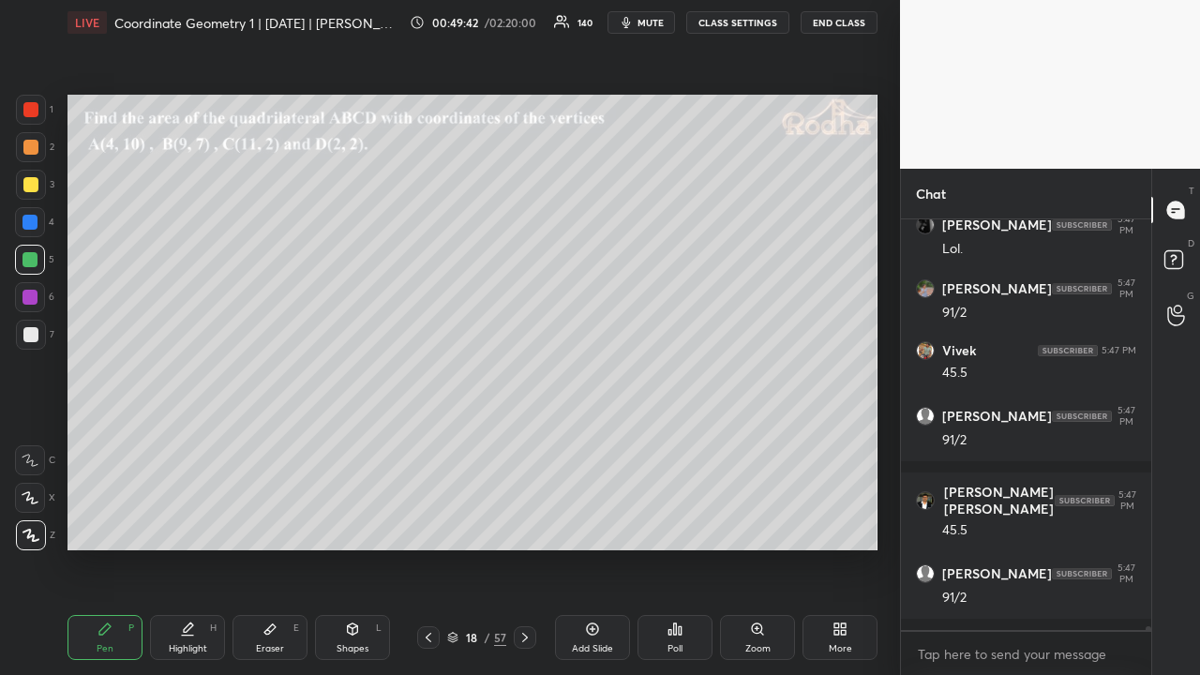
click at [33, 187] on div at bounding box center [30, 184] width 15 height 15
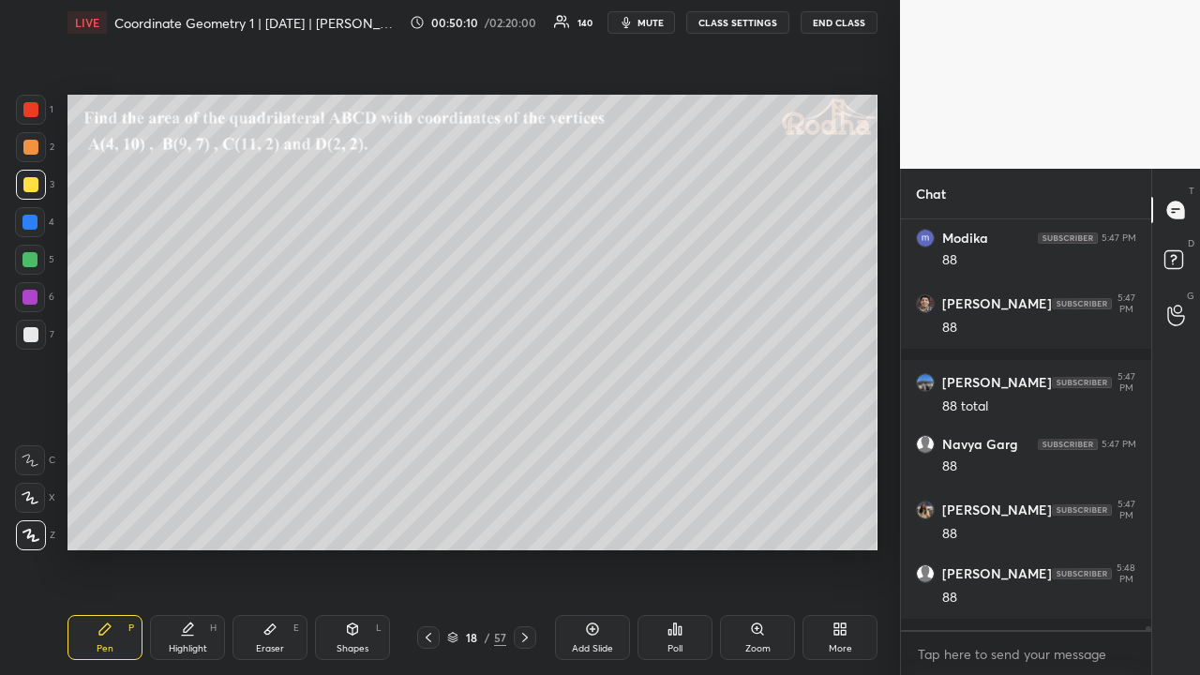
scroll to position [43062, 0]
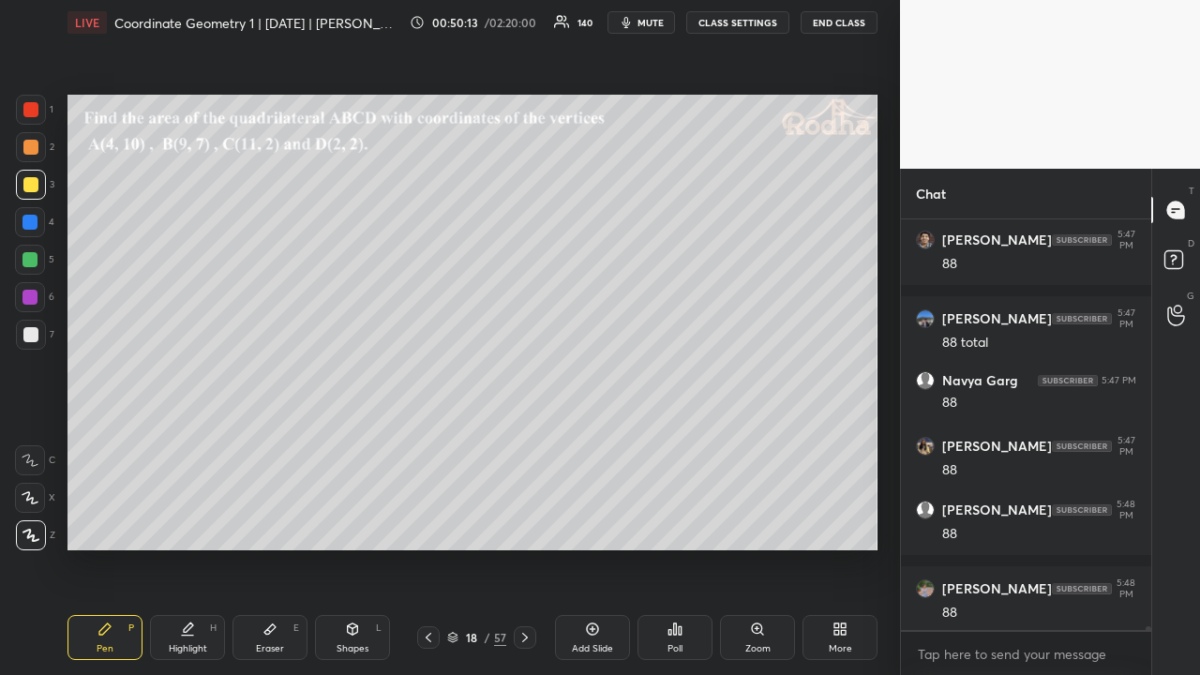
drag, startPoint x: 31, startPoint y: 113, endPoint x: 36, endPoint y: 128, distance: 15.7
click at [30, 114] on div at bounding box center [30, 109] width 15 height 15
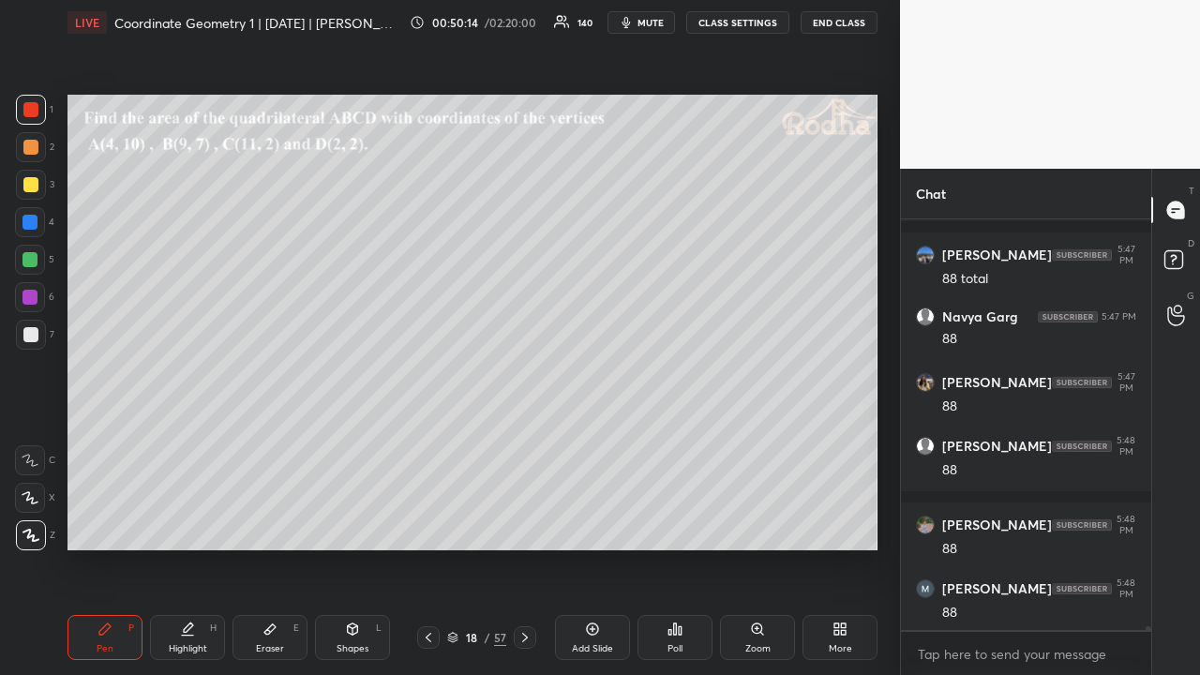
scroll to position [43189, 0]
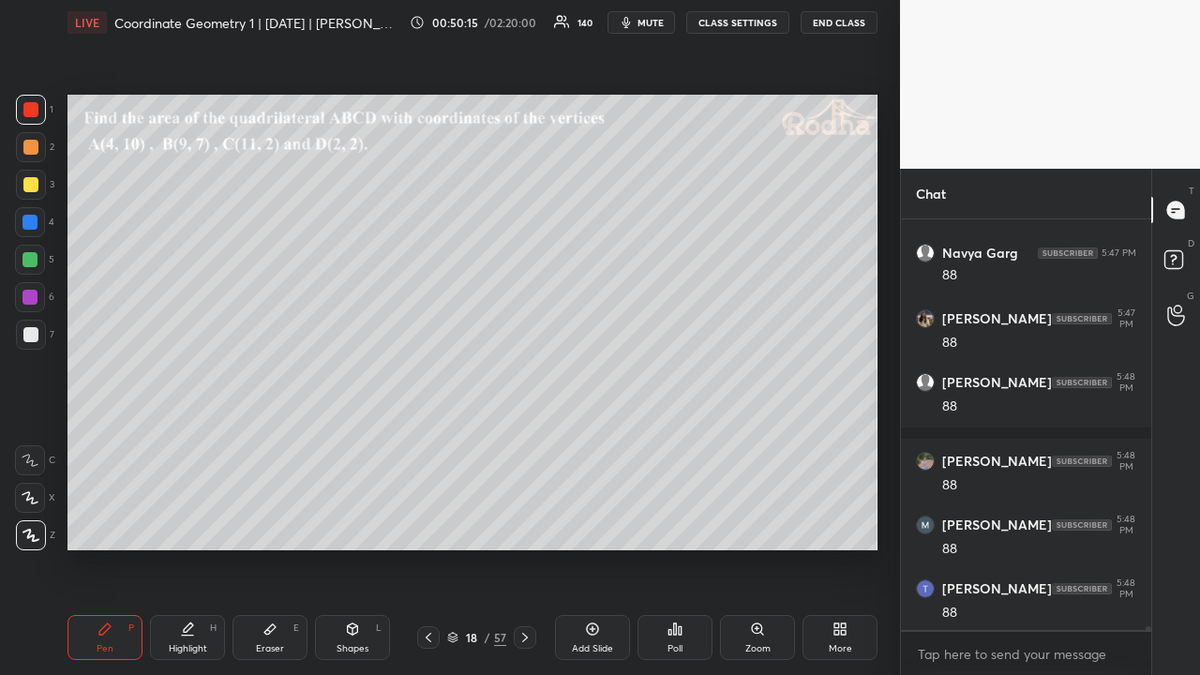
click at [36, 180] on div at bounding box center [30, 184] width 15 height 15
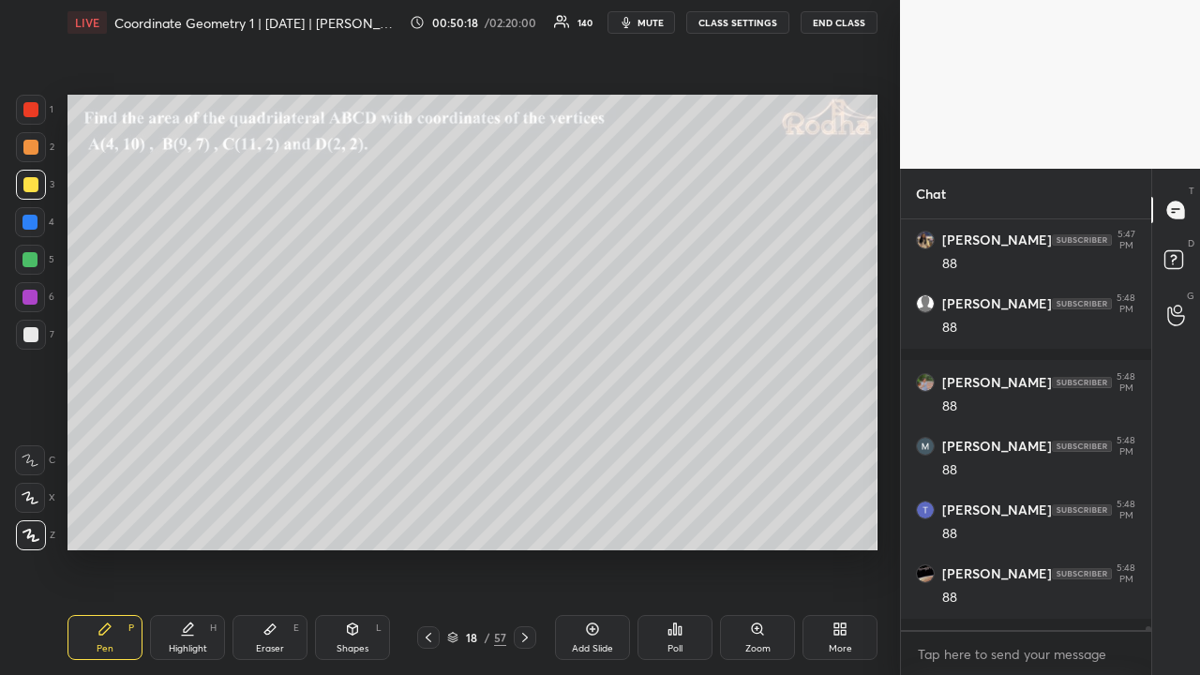
scroll to position [43347, 0]
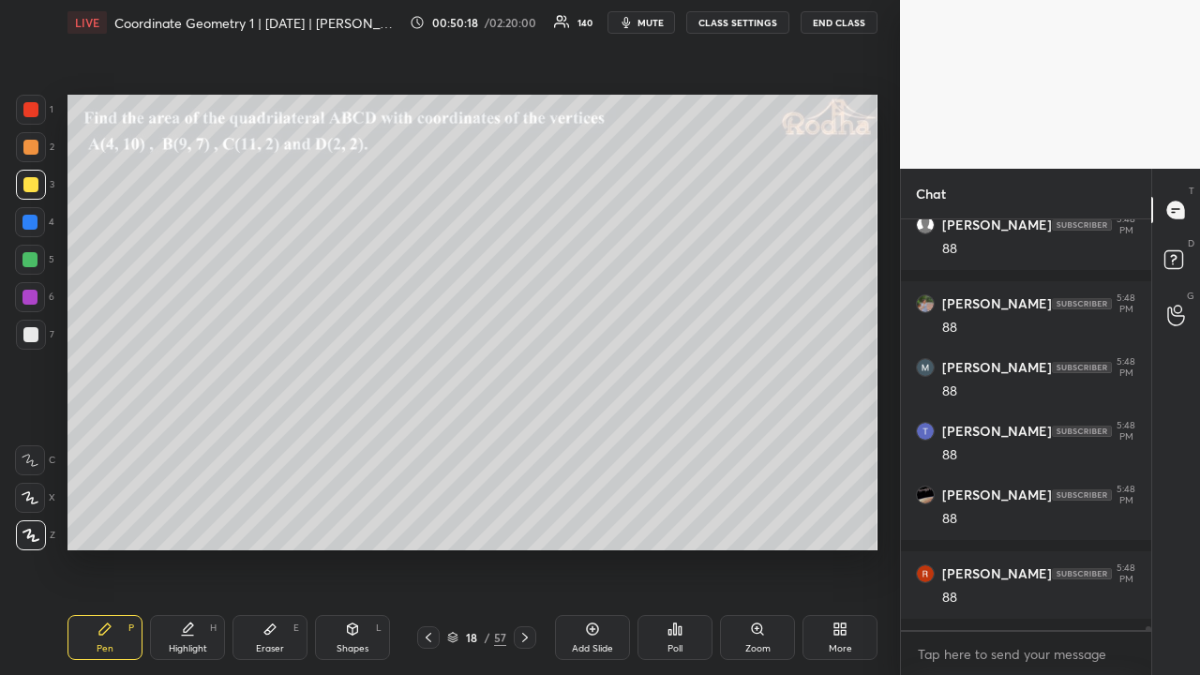
drag, startPoint x: 30, startPoint y: 145, endPoint x: 54, endPoint y: 142, distance: 24.7
click at [30, 146] on div at bounding box center [30, 147] width 15 height 15
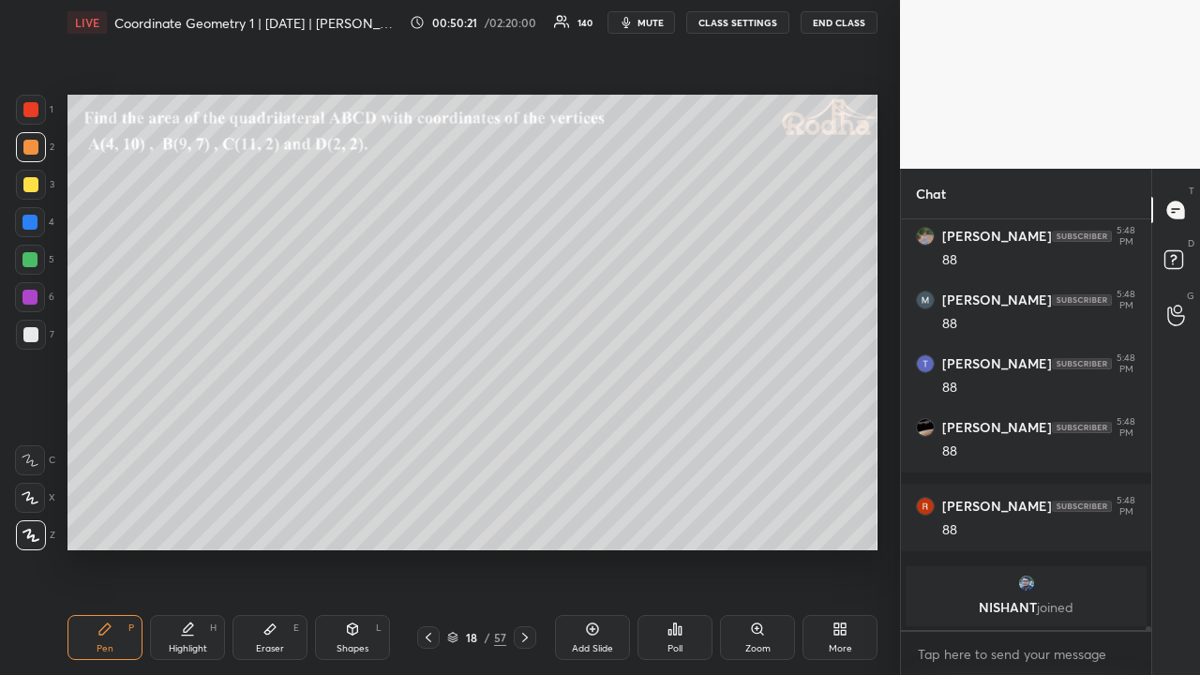
drag, startPoint x: 37, startPoint y: 113, endPoint x: 43, endPoint y: 154, distance: 40.9
click at [36, 114] on div at bounding box center [30, 109] width 15 height 15
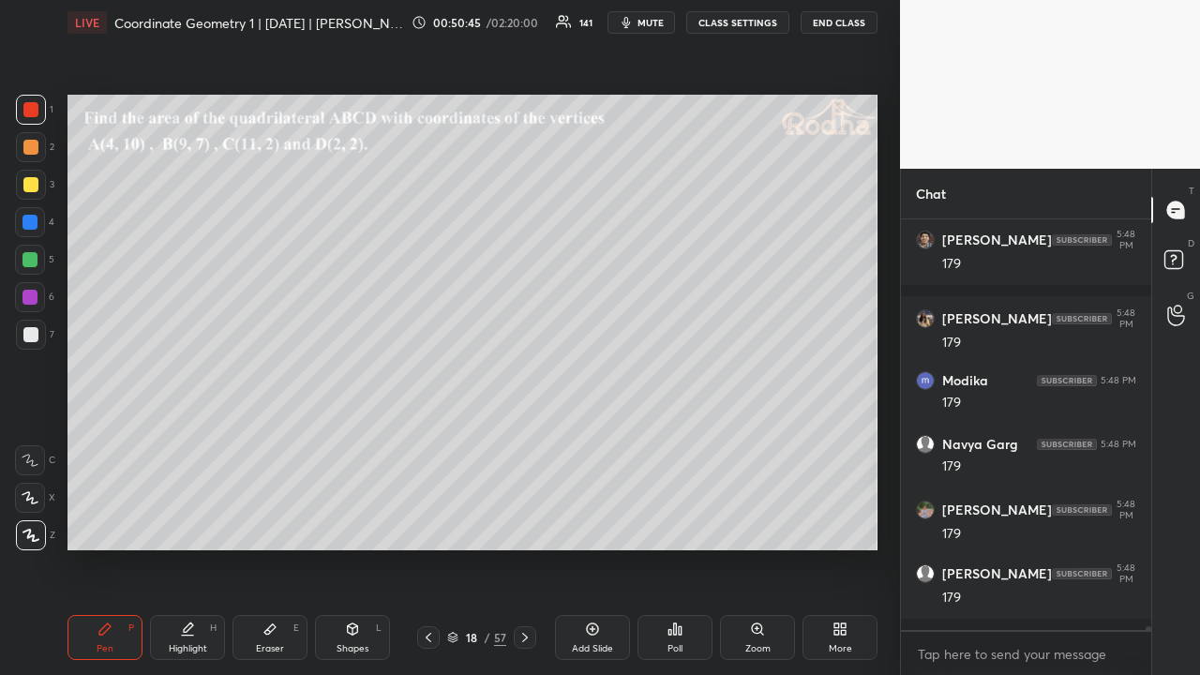
scroll to position [43037, 0]
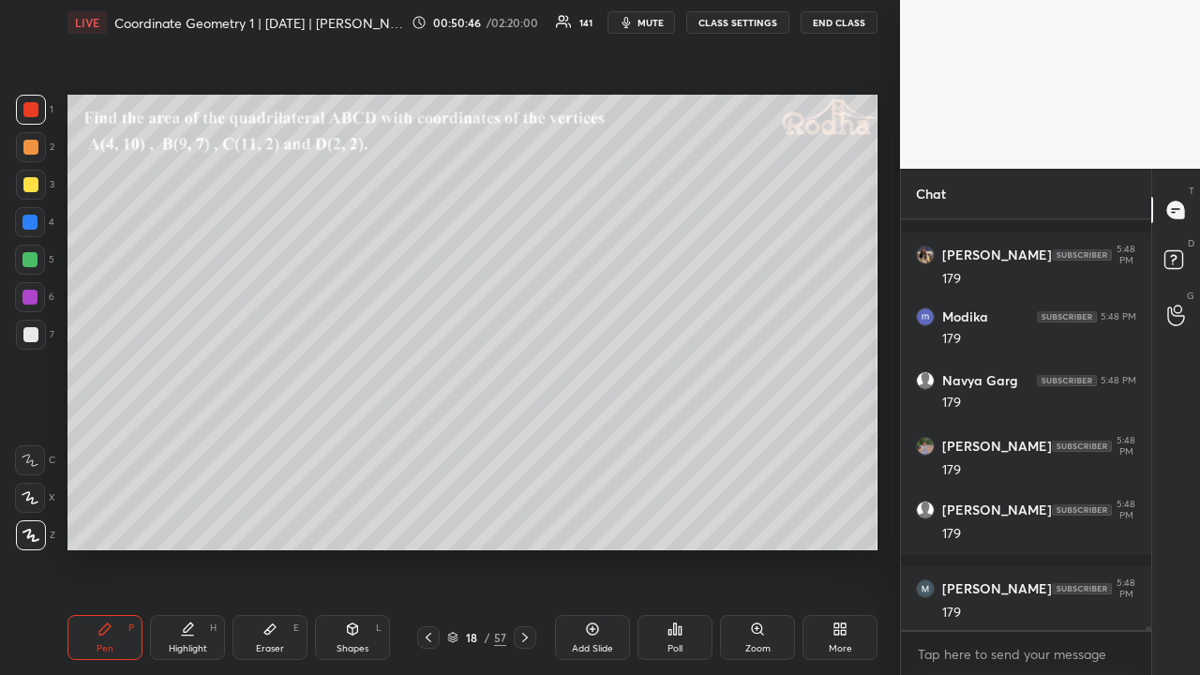
click at [30, 149] on div at bounding box center [30, 147] width 15 height 15
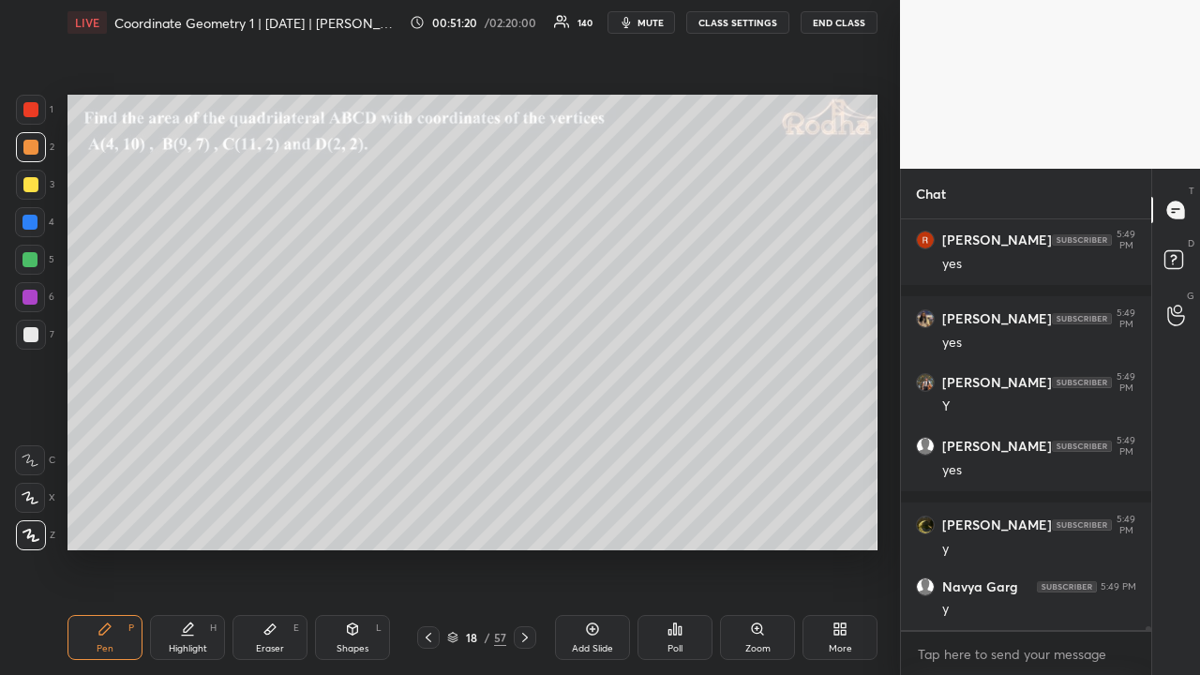
scroll to position [44433, 0]
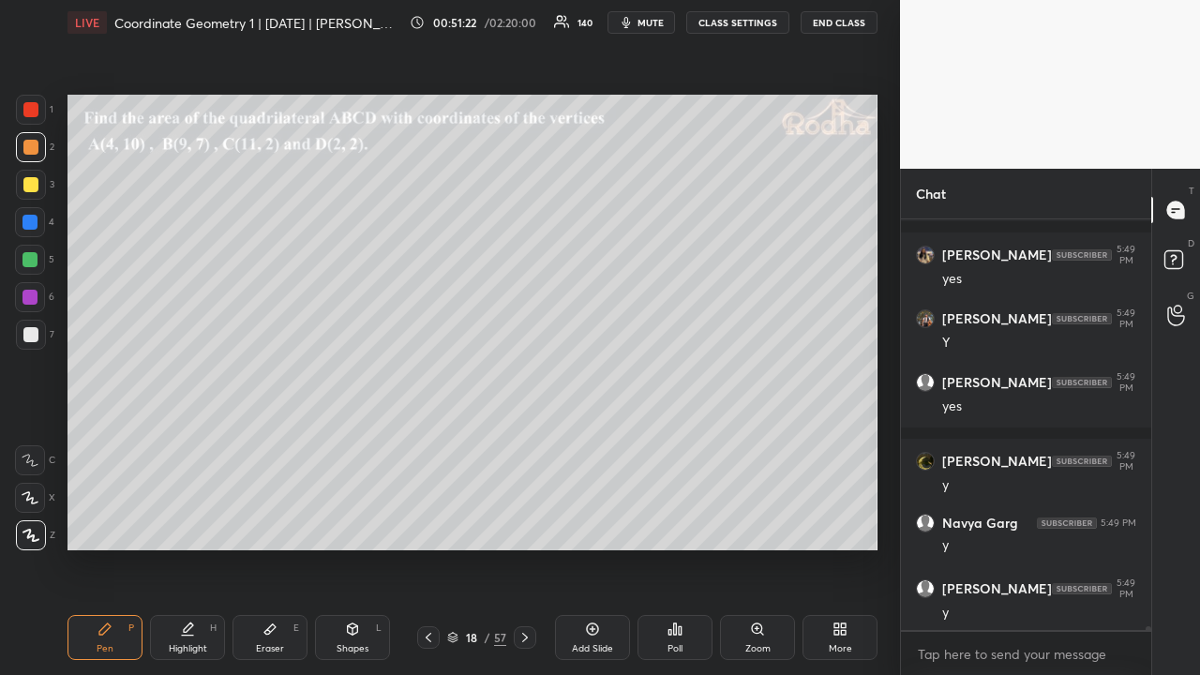
click at [32, 112] on div at bounding box center [30, 109] width 15 height 15
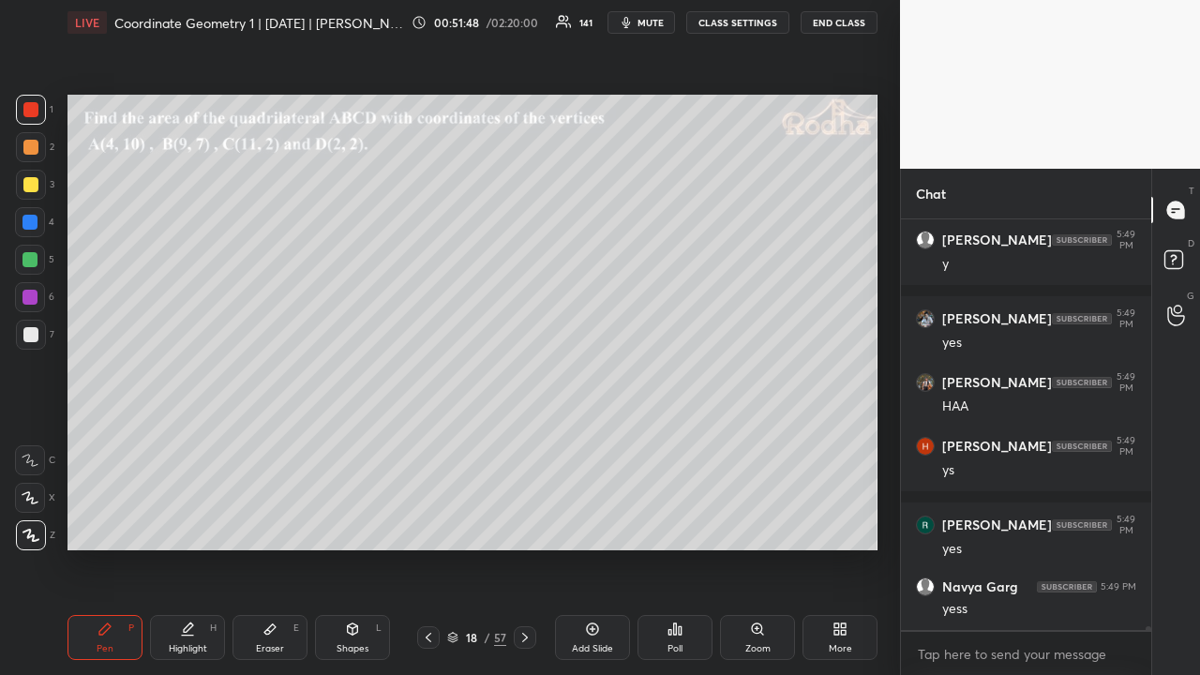
scroll to position [45336, 0]
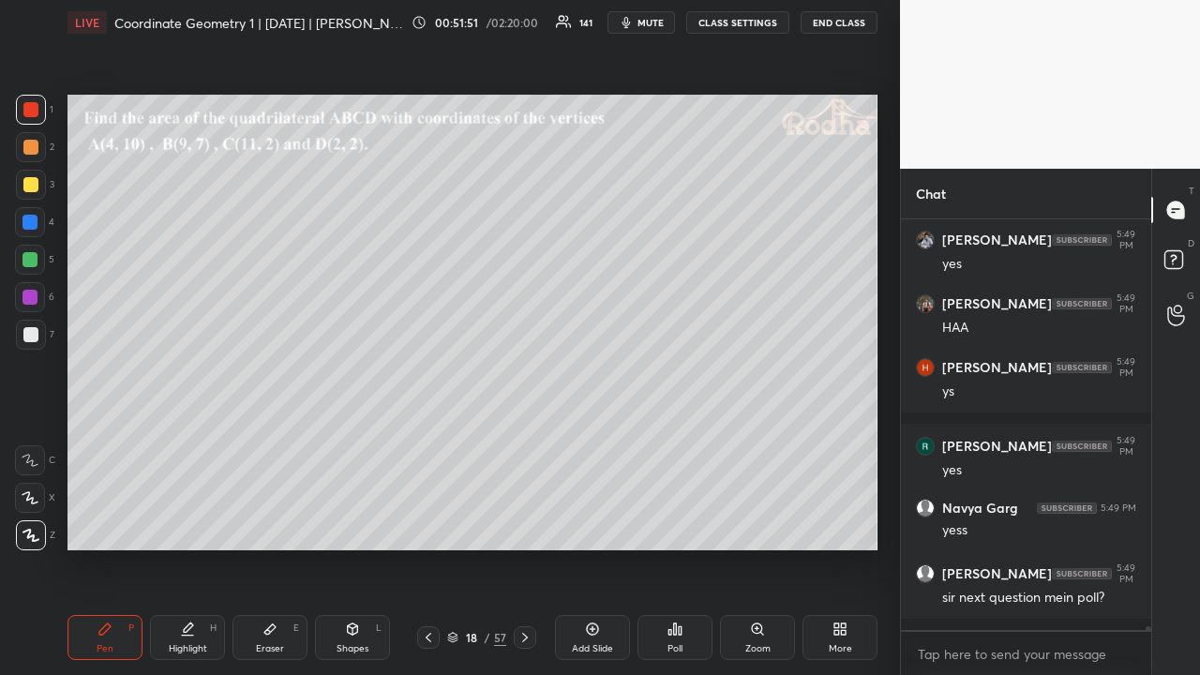
drag, startPoint x: 32, startPoint y: 187, endPoint x: 43, endPoint y: 202, distance: 18.8
click at [32, 188] on div at bounding box center [30, 184] width 15 height 15
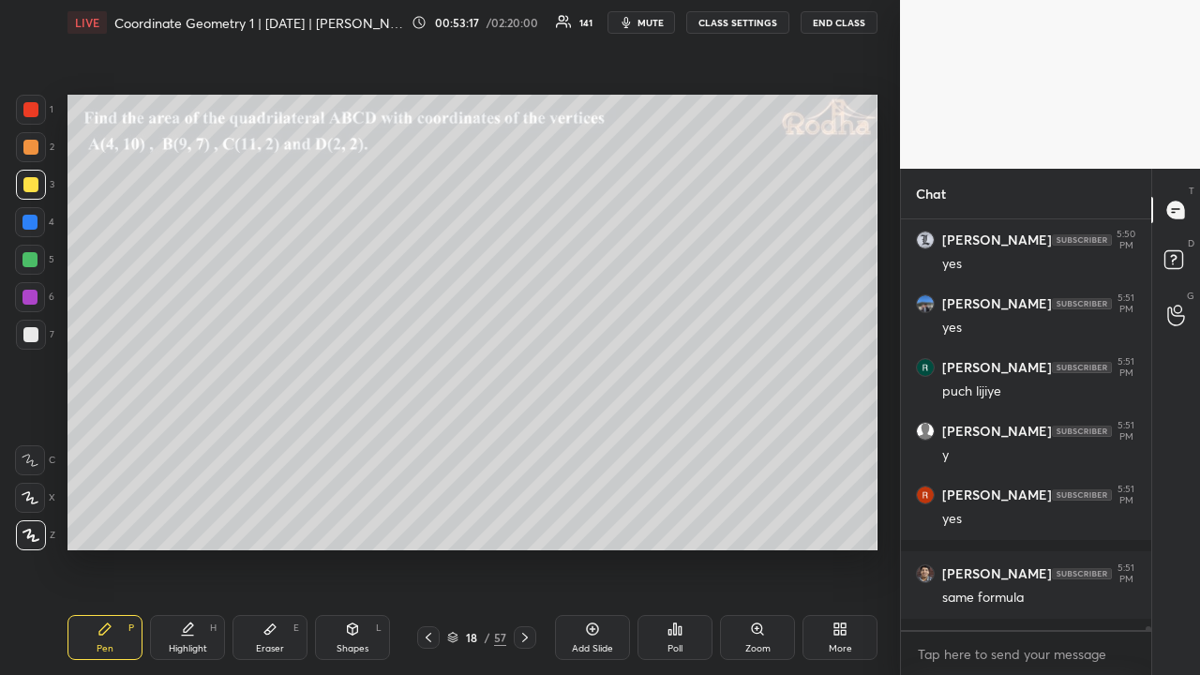
scroll to position [49391, 0]
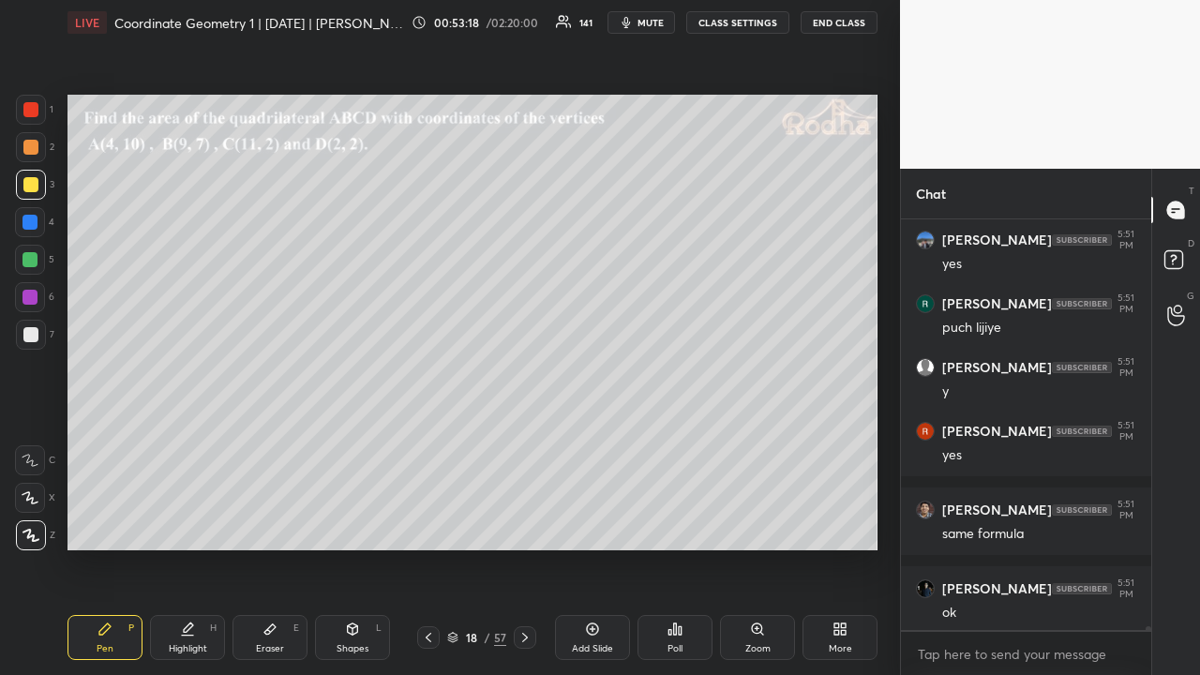
click at [521, 523] on icon at bounding box center [525, 637] width 15 height 15
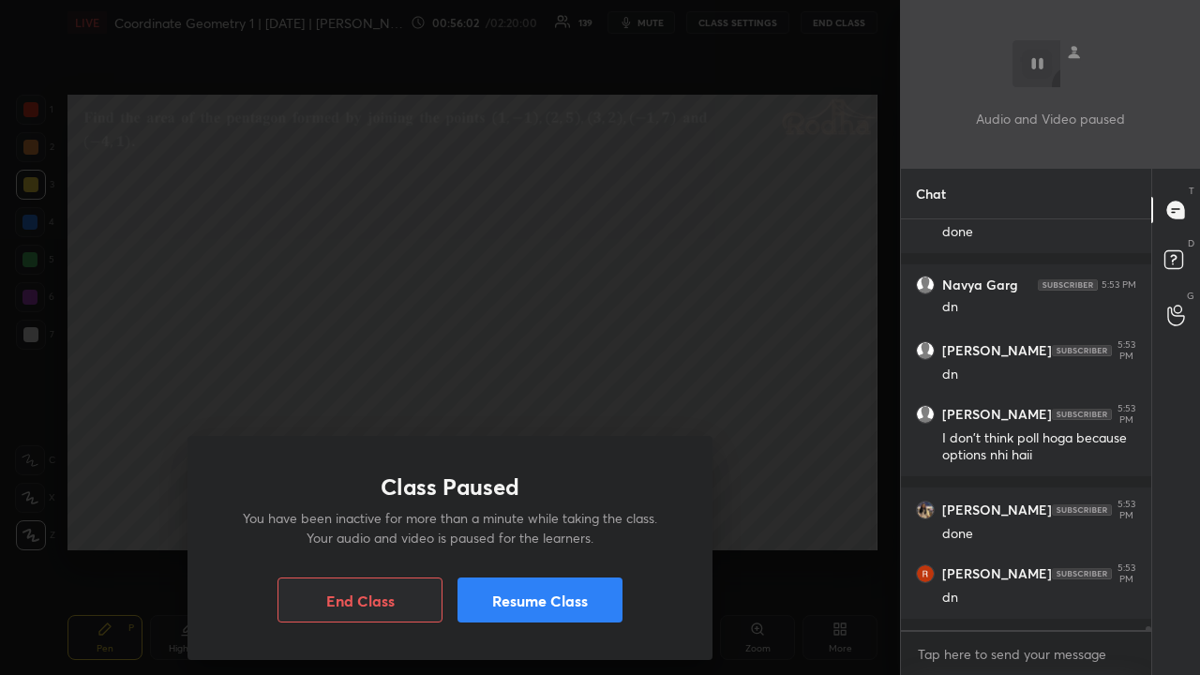
scroll to position [50090, 0]
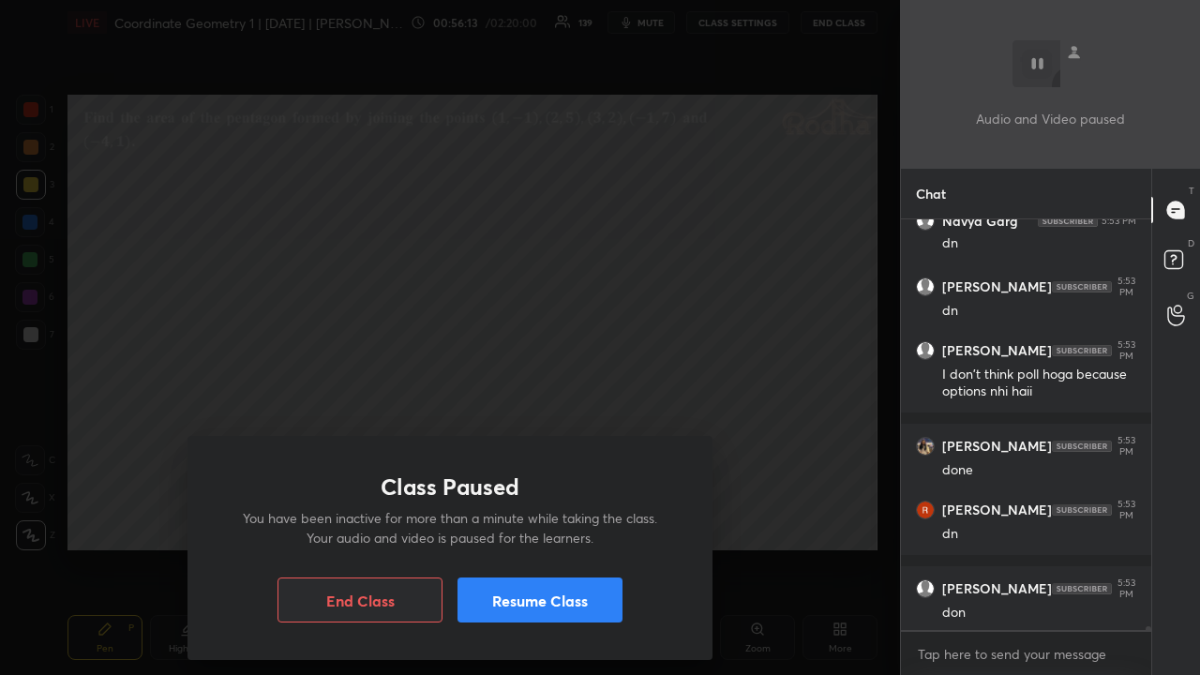
click at [539, 523] on button "Resume Class" at bounding box center [540, 600] width 165 height 45
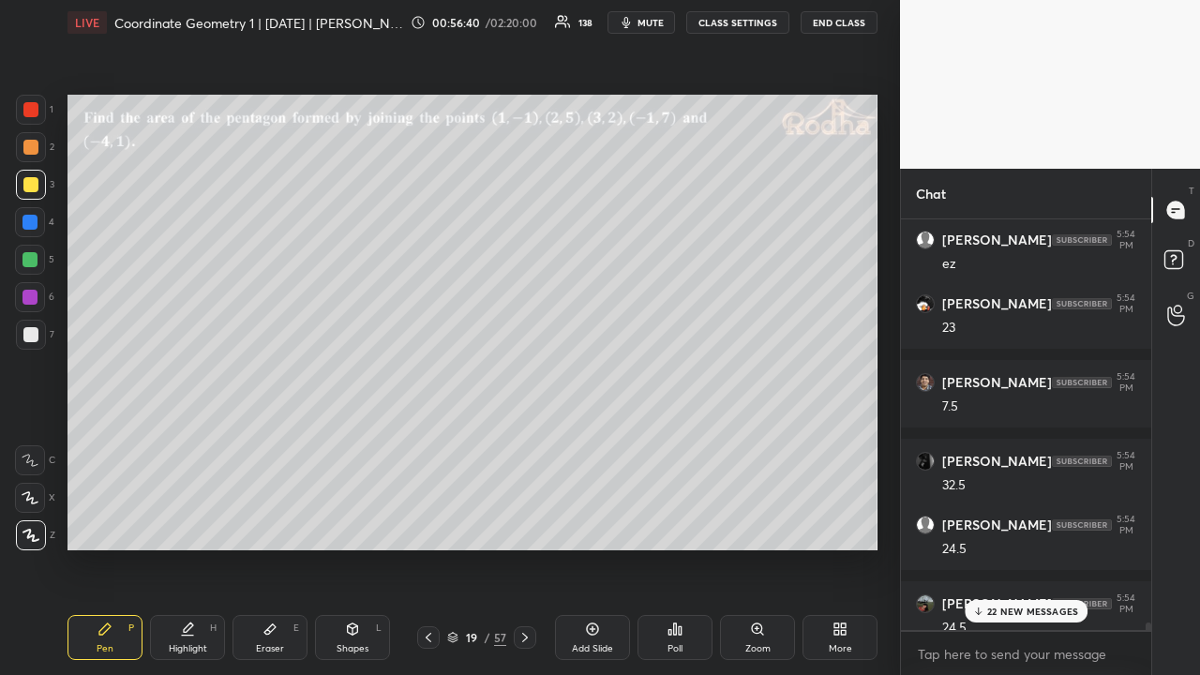
scroll to position [53639, 0]
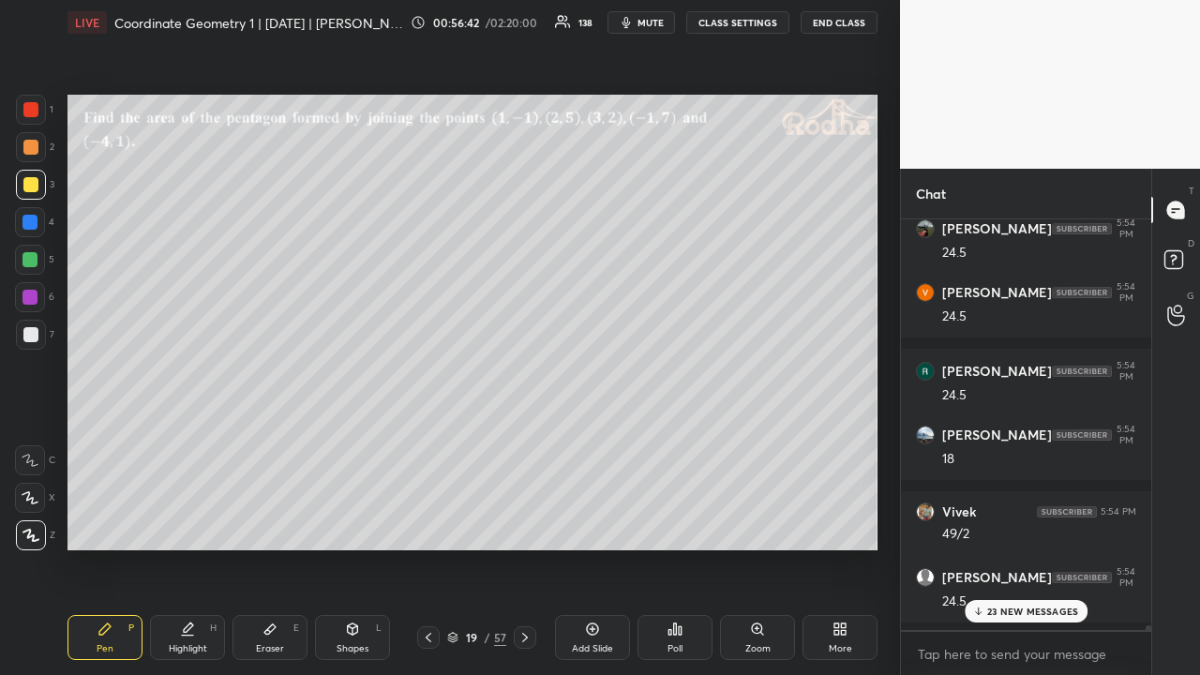
click at [1056, 523] on div "23 NEW MESSAGES" at bounding box center [1027, 611] width 124 height 23
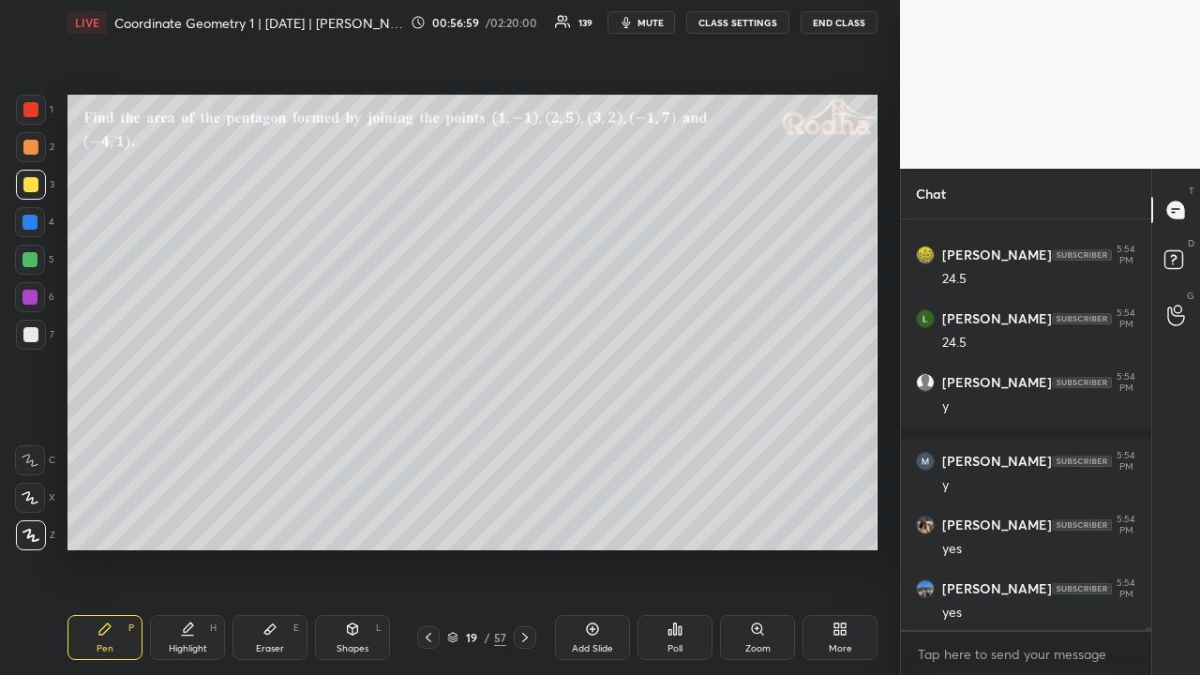
scroll to position [54531, 0]
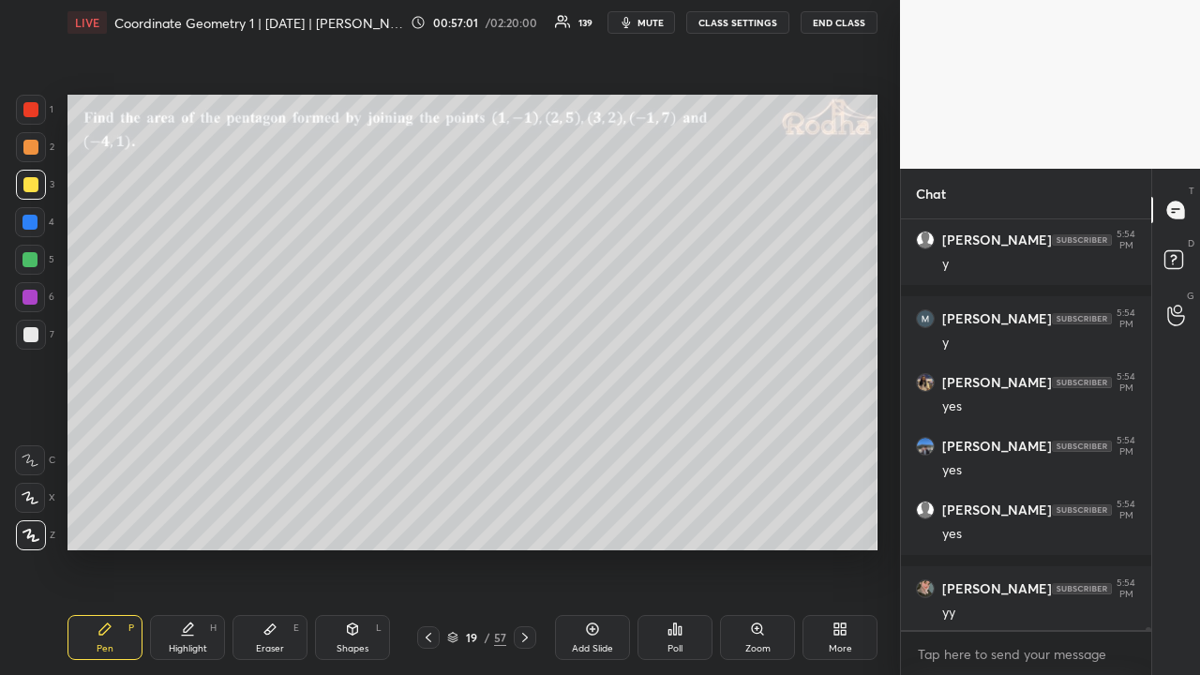
click at [426, 523] on icon at bounding box center [428, 637] width 15 height 15
click at [429, 523] on icon at bounding box center [428, 637] width 15 height 15
click at [529, 523] on icon at bounding box center [525, 637] width 15 height 15
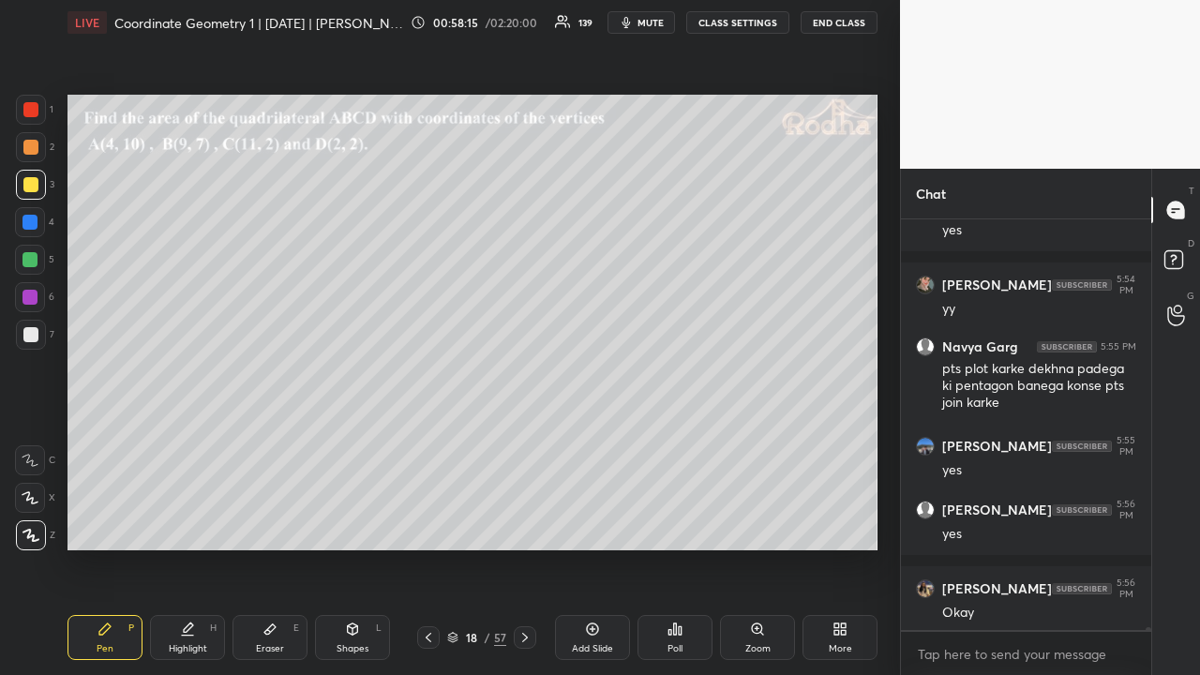
scroll to position [54899, 0]
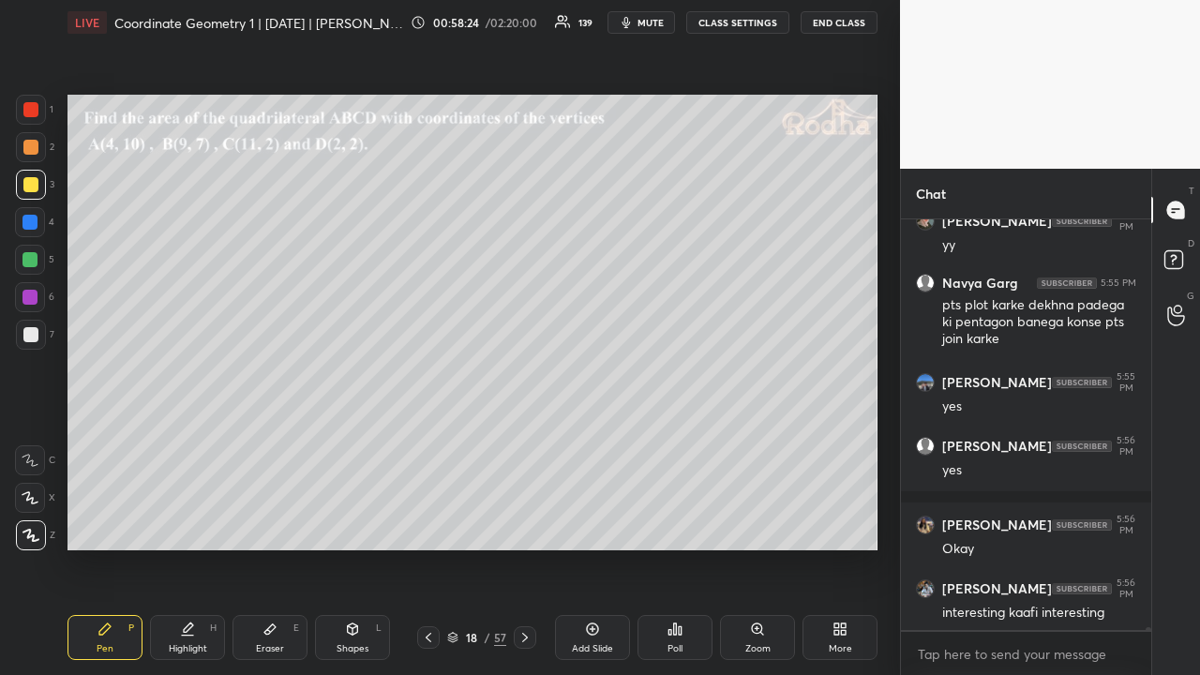
click at [536, 523] on div "18 / 57" at bounding box center [477, 637] width 134 height 23
drag, startPoint x: 35, startPoint y: 152, endPoint x: 64, endPoint y: 166, distance: 32.3
click at [34, 153] on div at bounding box center [30, 147] width 15 height 15
click at [527, 523] on icon at bounding box center [525, 637] width 15 height 15
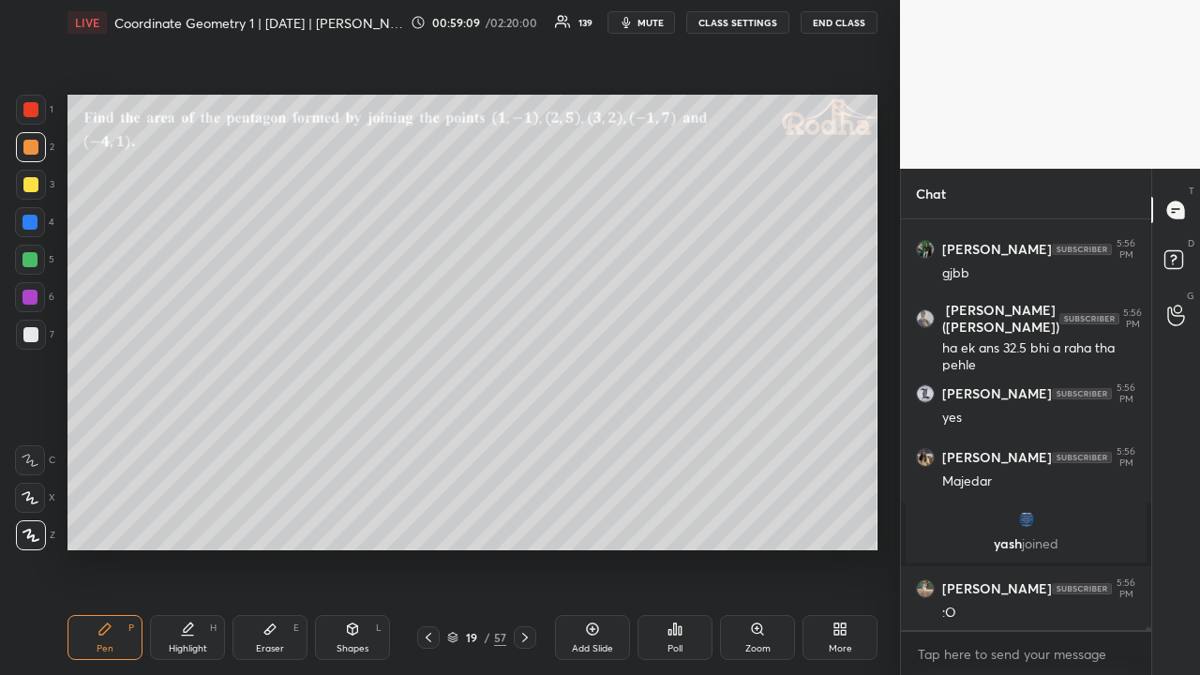
scroll to position [51225, 0]
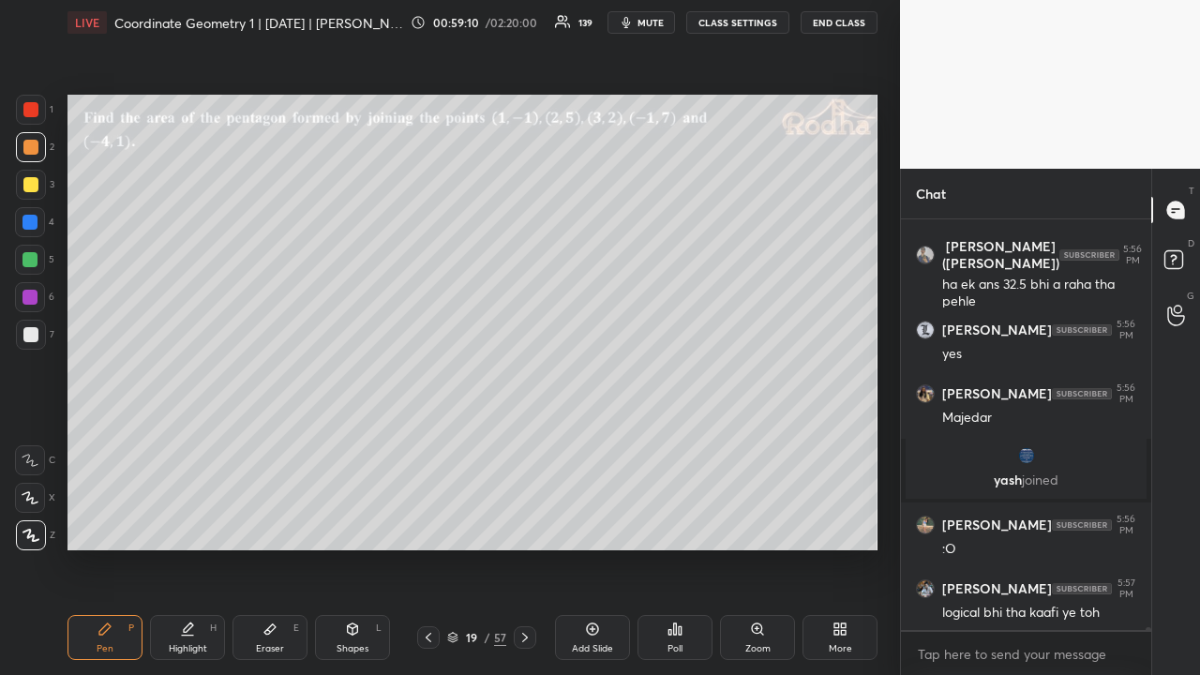
click at [353, 523] on icon at bounding box center [353, 629] width 10 height 11
click at [33, 523] on icon at bounding box center [31, 536] width 14 height 14
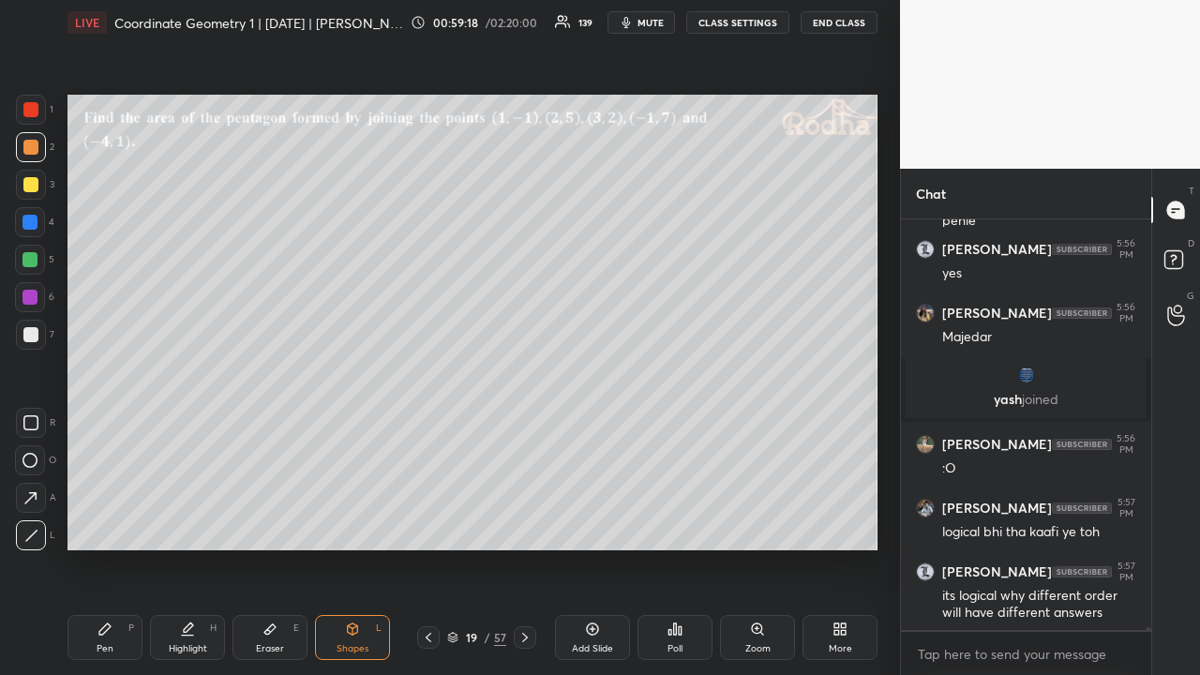
click at [37, 184] on div at bounding box center [30, 184] width 15 height 15
click at [118, 523] on div "Pen P" at bounding box center [105, 637] width 75 height 45
click at [34, 157] on div at bounding box center [31, 147] width 30 height 30
drag, startPoint x: 33, startPoint y: 254, endPoint x: 56, endPoint y: 266, distance: 26.4
click at [34, 255] on div at bounding box center [30, 259] width 15 height 15
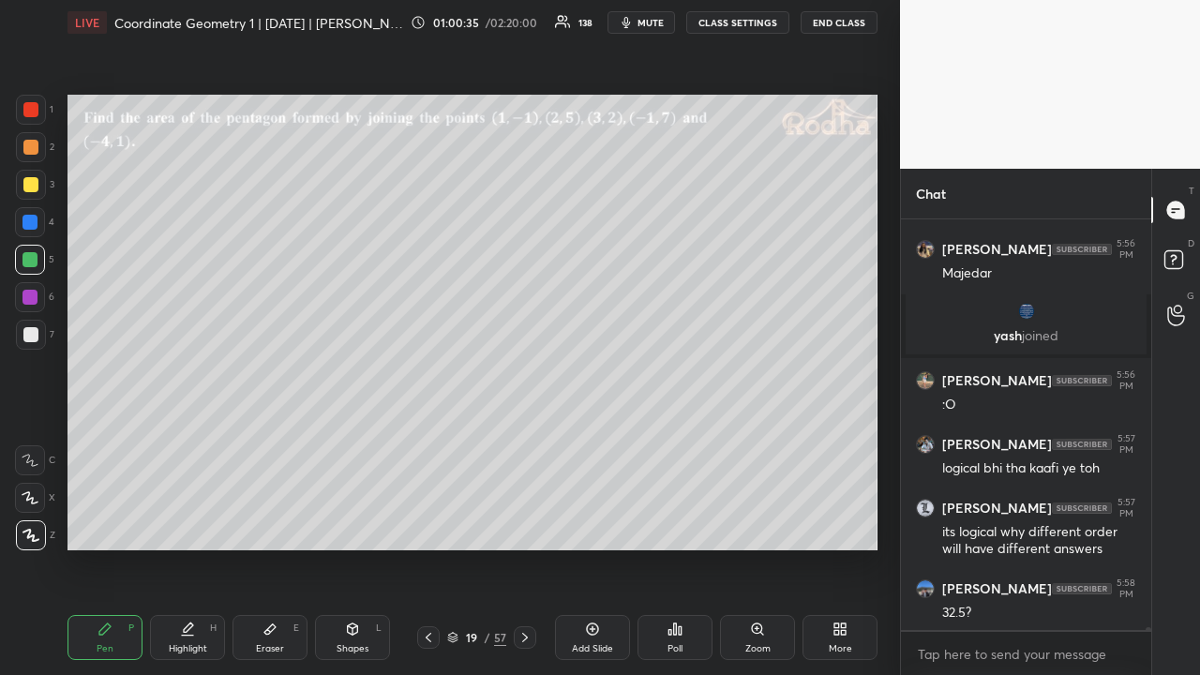
scroll to position [51437, 0]
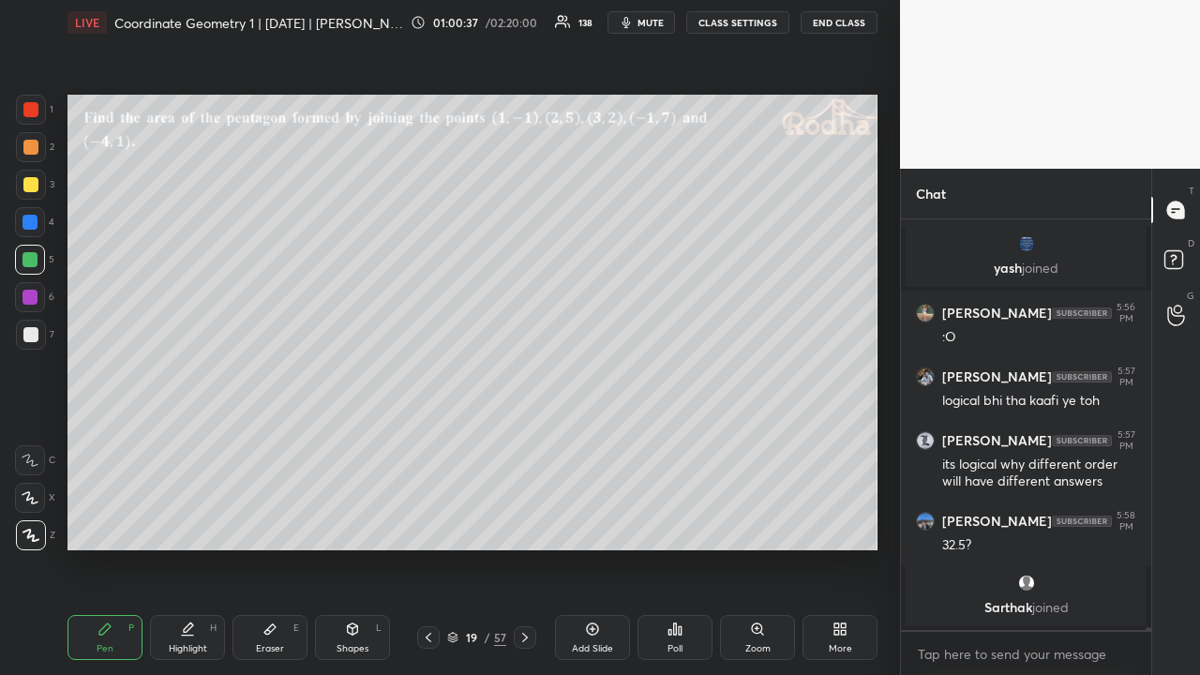
drag, startPoint x: 30, startPoint y: 186, endPoint x: 44, endPoint y: 188, distance: 14.2
click at [31, 190] on div at bounding box center [30, 184] width 15 height 15
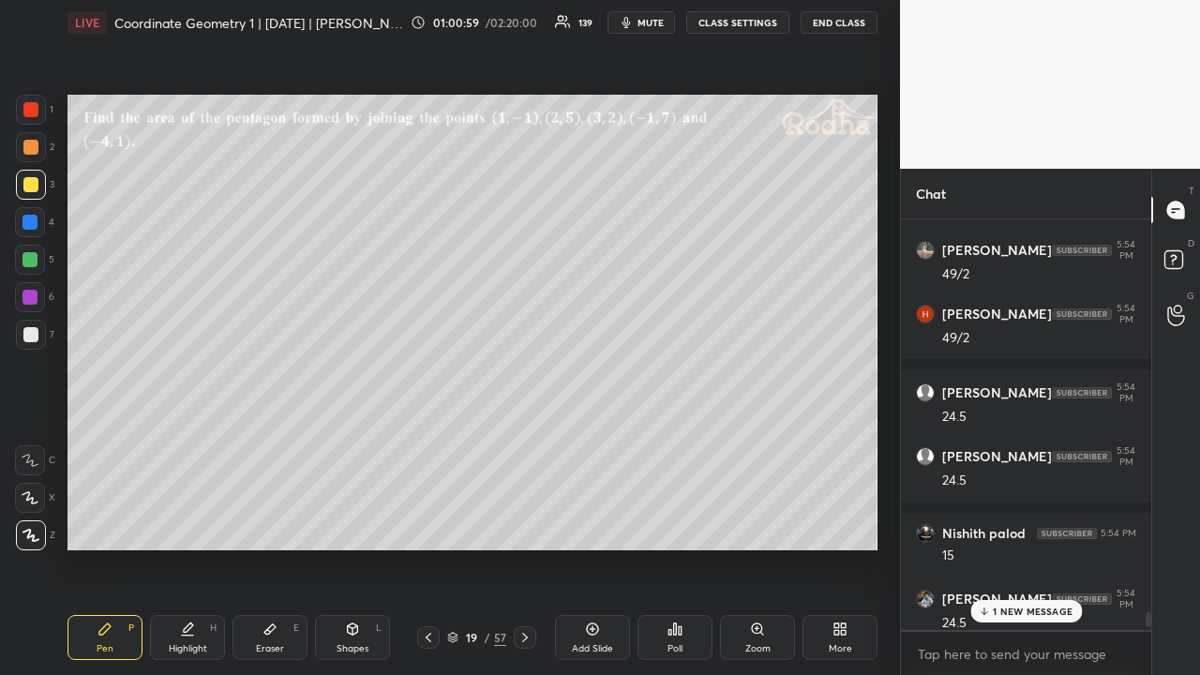
scroll to position [48384, 0]
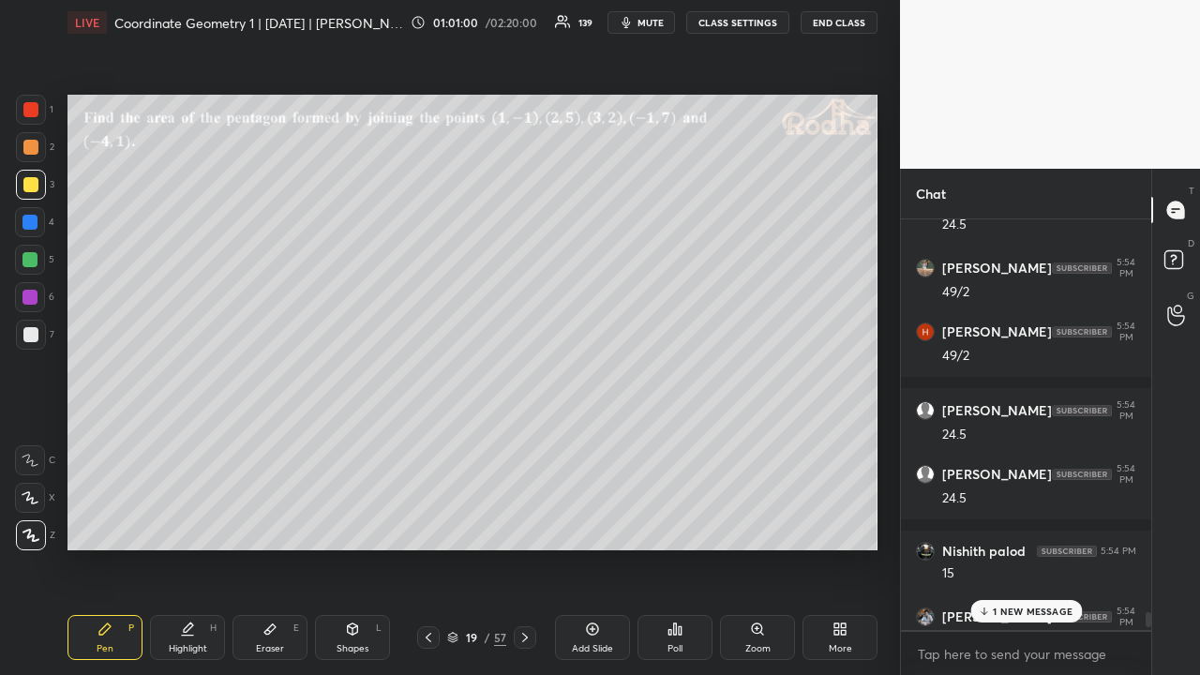
click at [1022, 523] on p "1 NEW MESSAGE" at bounding box center [1033, 611] width 80 height 11
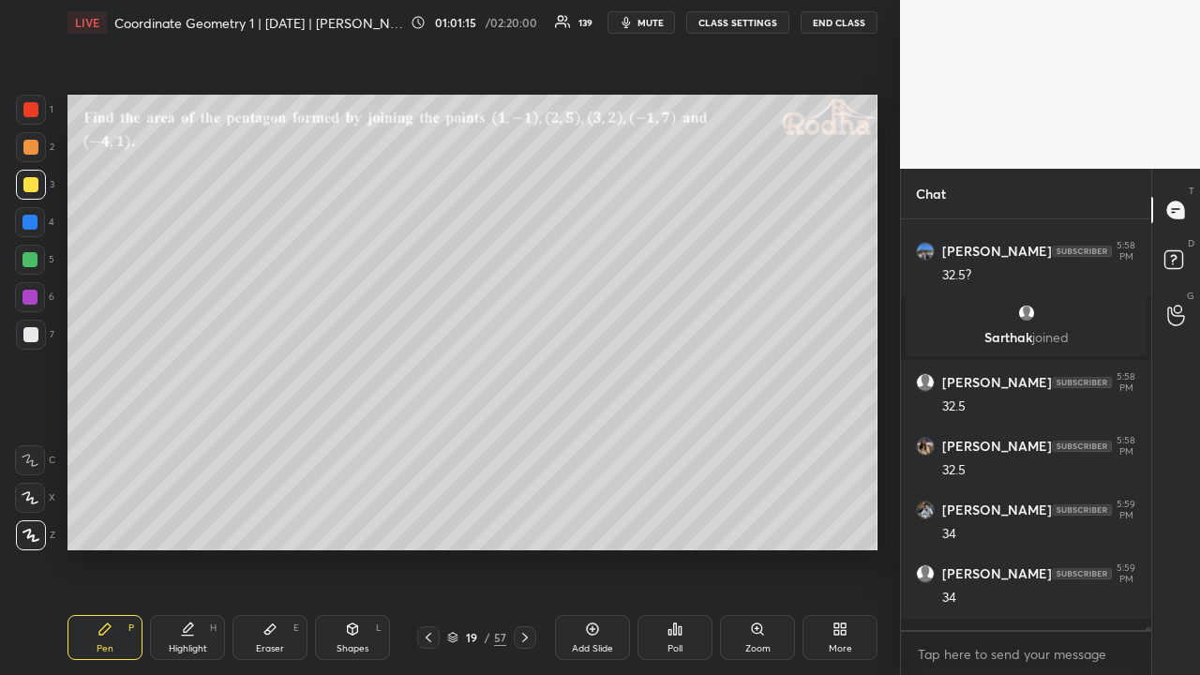
scroll to position [52995, 0]
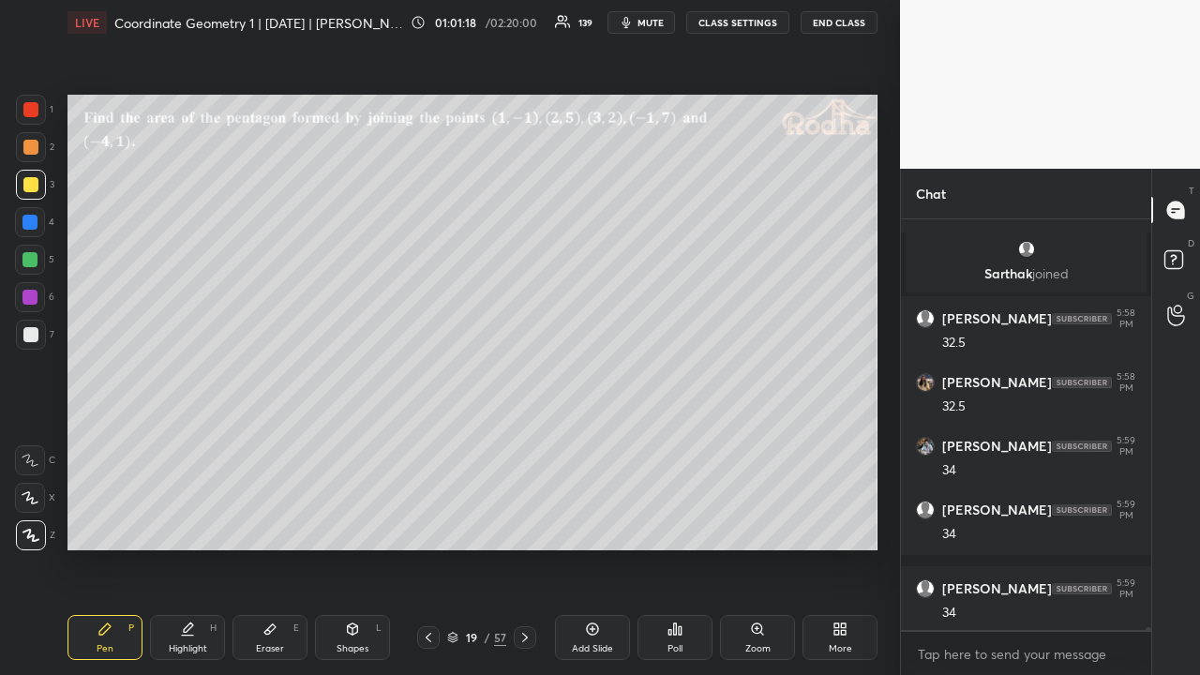
drag, startPoint x: 30, startPoint y: 152, endPoint x: 49, endPoint y: 159, distance: 20.2
click at [31, 153] on div at bounding box center [30, 147] width 15 height 15
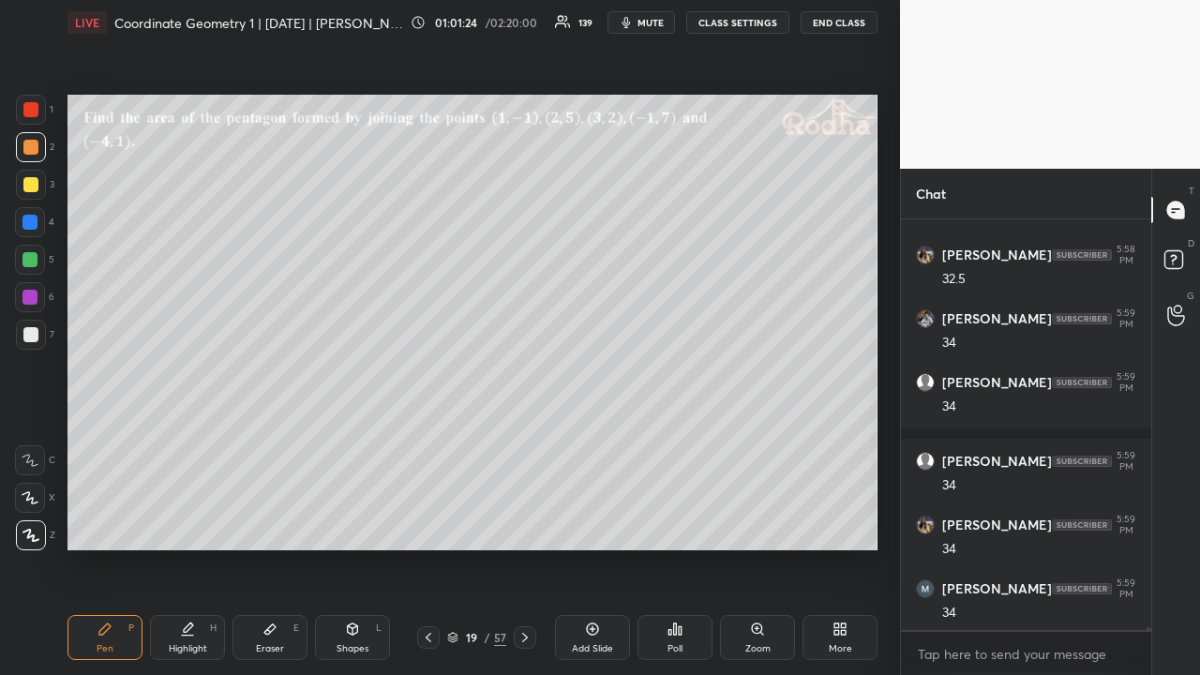
scroll to position [53187, 0]
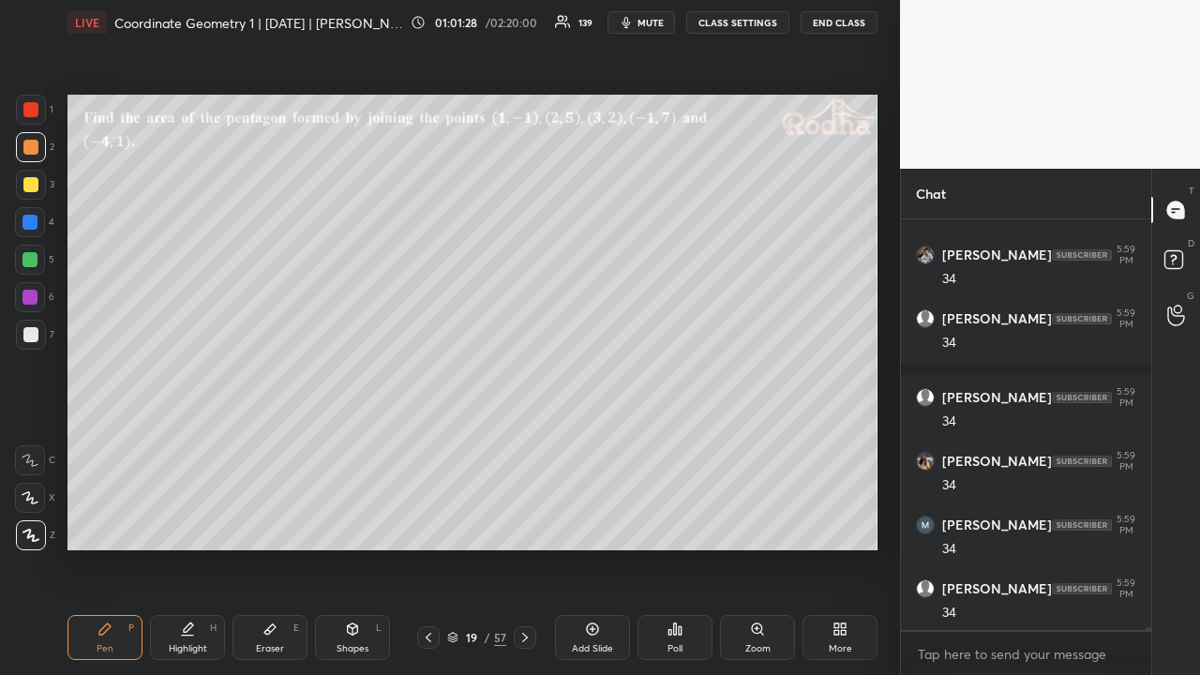
drag, startPoint x: 32, startPoint y: 183, endPoint x: 58, endPoint y: 206, distance: 35.2
click at [32, 183] on div at bounding box center [30, 184] width 15 height 15
drag, startPoint x: 32, startPoint y: 110, endPoint x: 39, endPoint y: 144, distance: 35.5
click at [33, 112] on div at bounding box center [30, 109] width 15 height 15
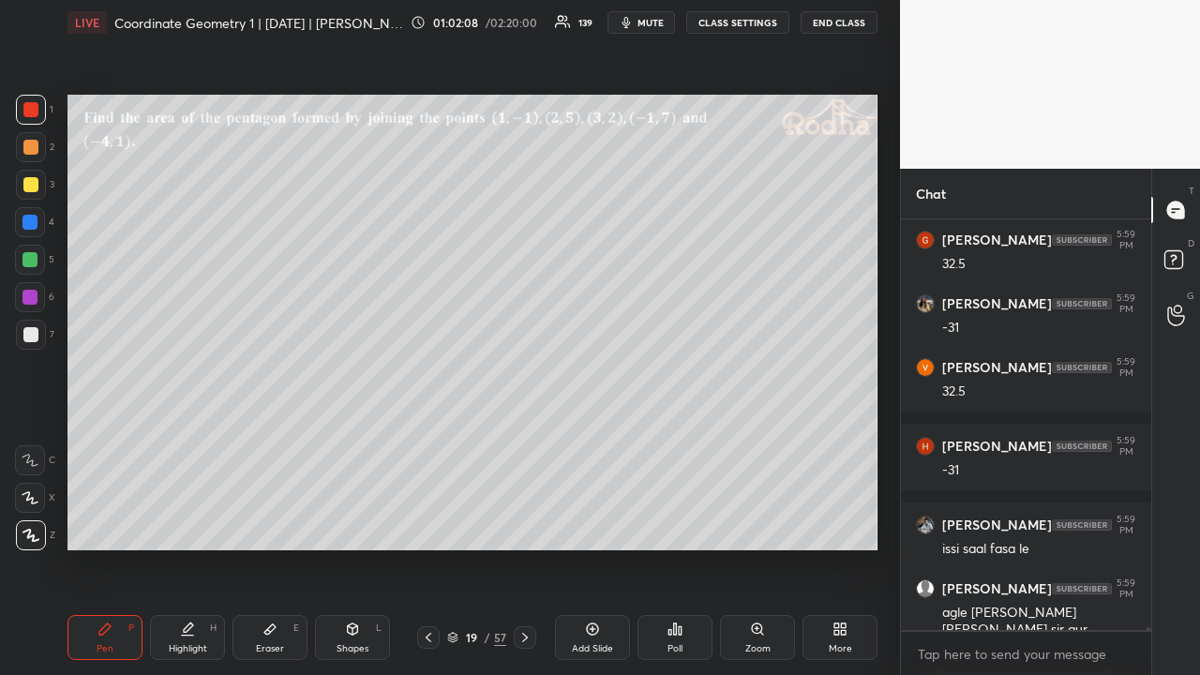
scroll to position [53869, 0]
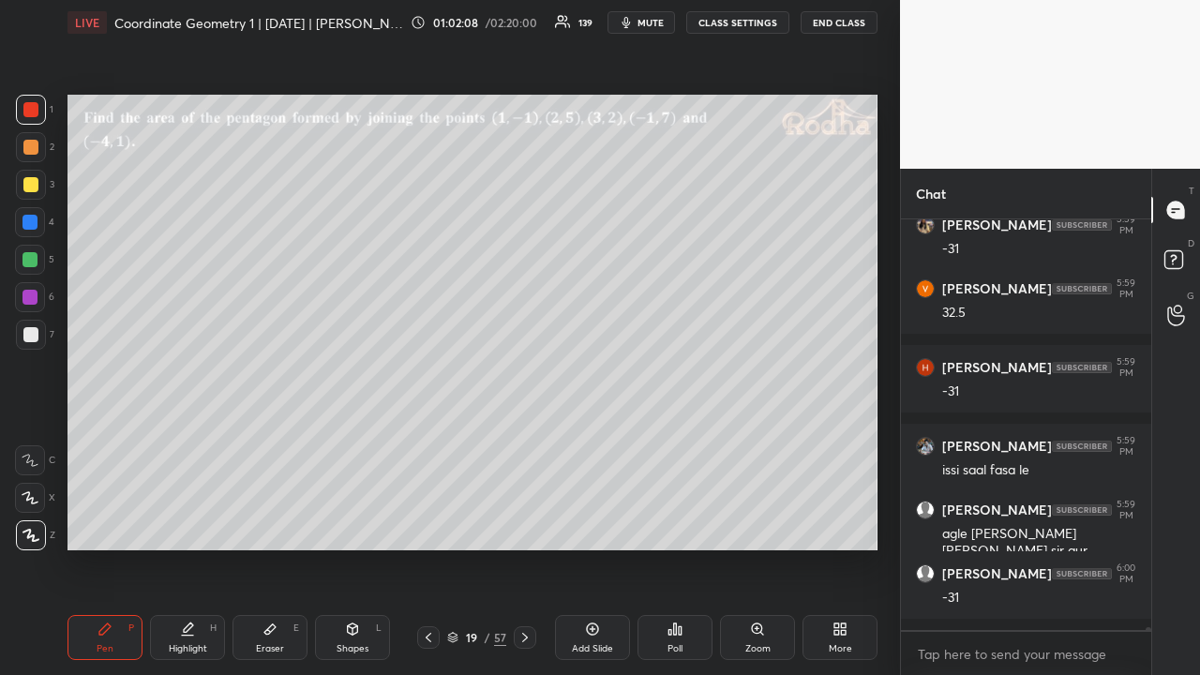
click at [31, 185] on div at bounding box center [30, 184] width 15 height 15
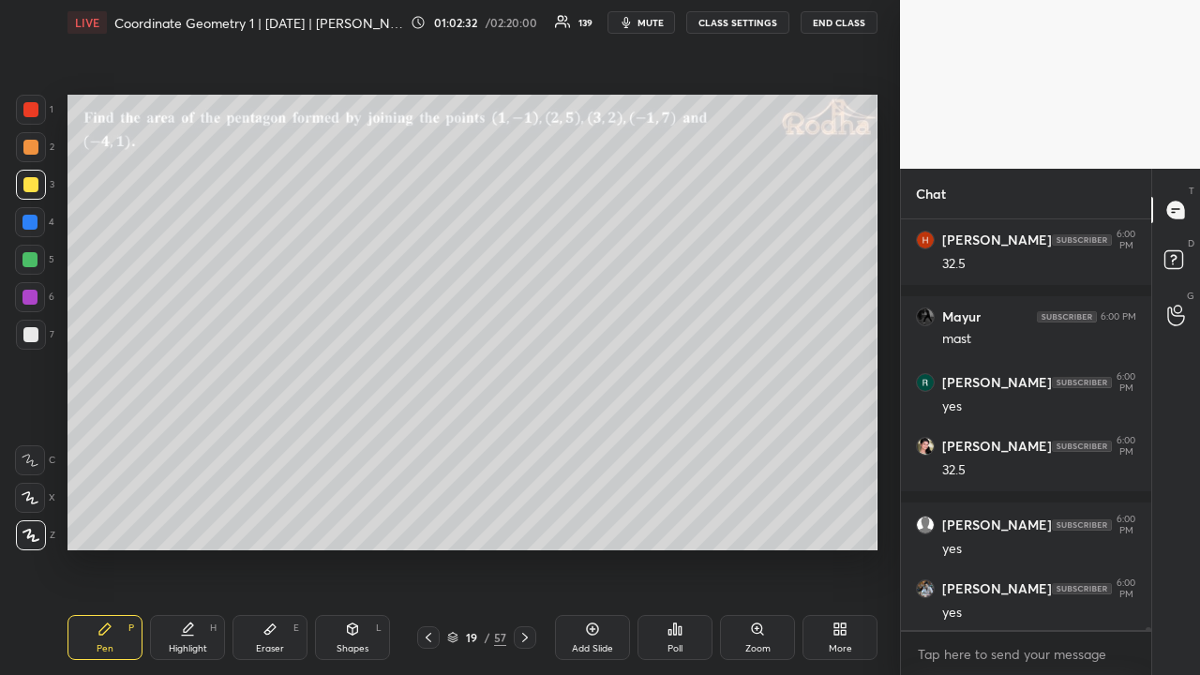
scroll to position [54837, 0]
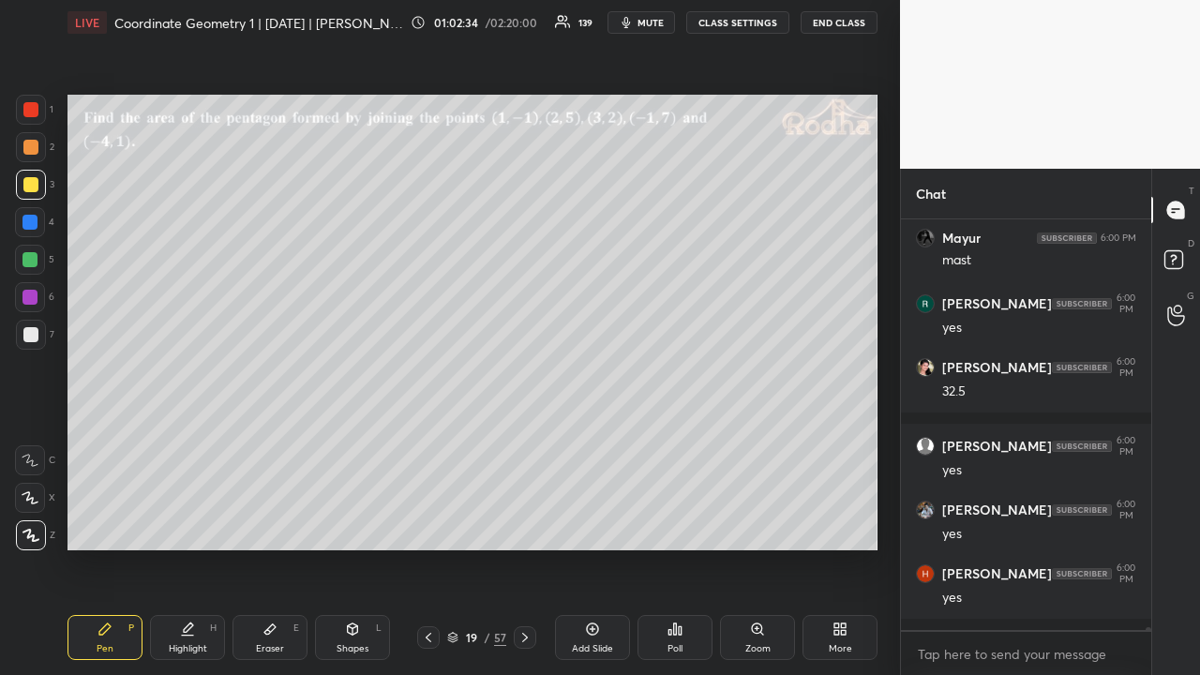
drag, startPoint x: 32, startPoint y: 148, endPoint x: 61, endPoint y: 135, distance: 31.9
click at [32, 148] on div at bounding box center [30, 147] width 15 height 15
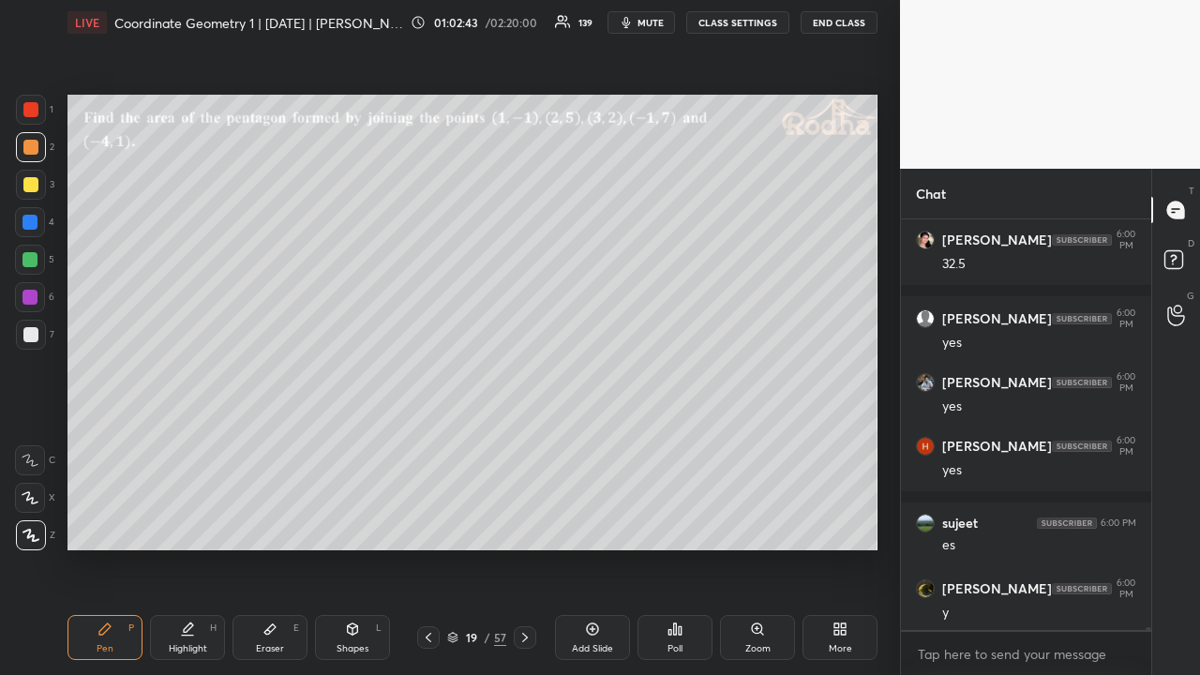
scroll to position [55043, 0]
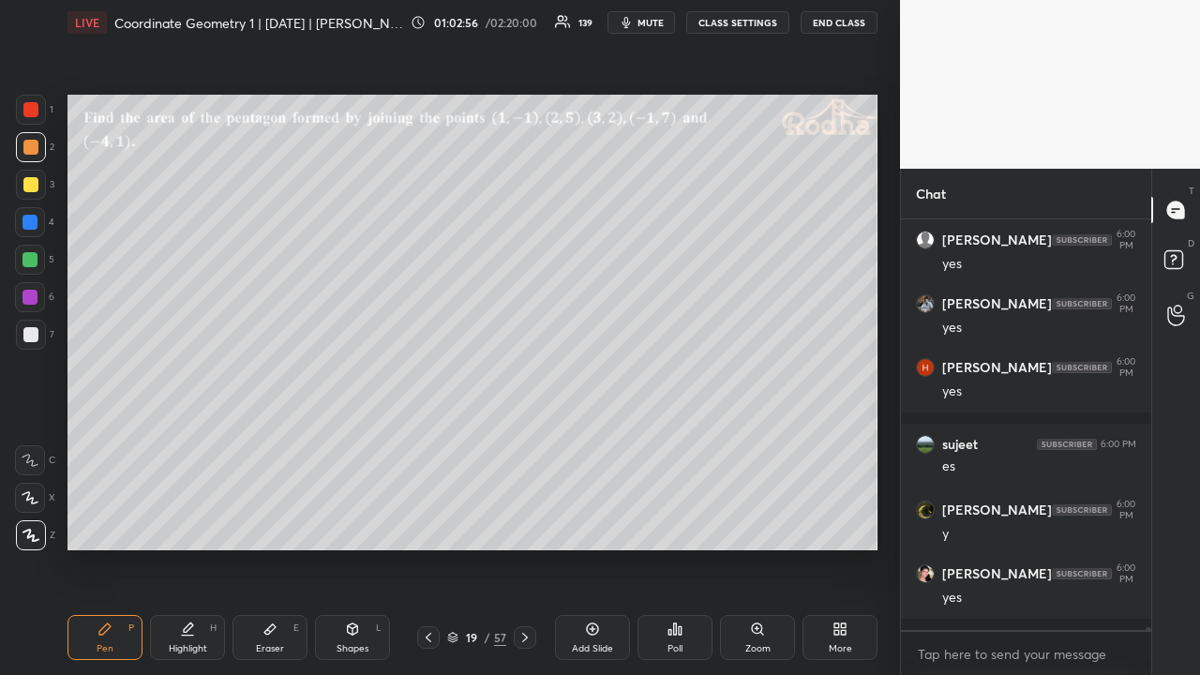
click at [36, 260] on div at bounding box center [30, 259] width 15 height 15
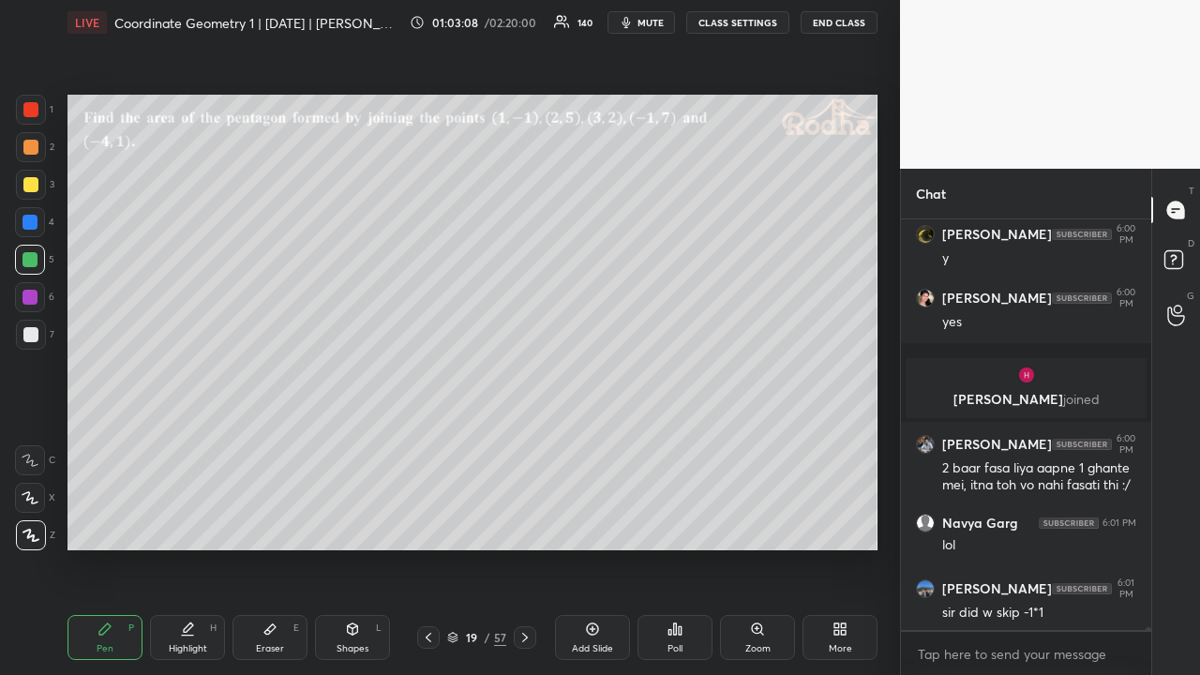
scroll to position [53237, 0]
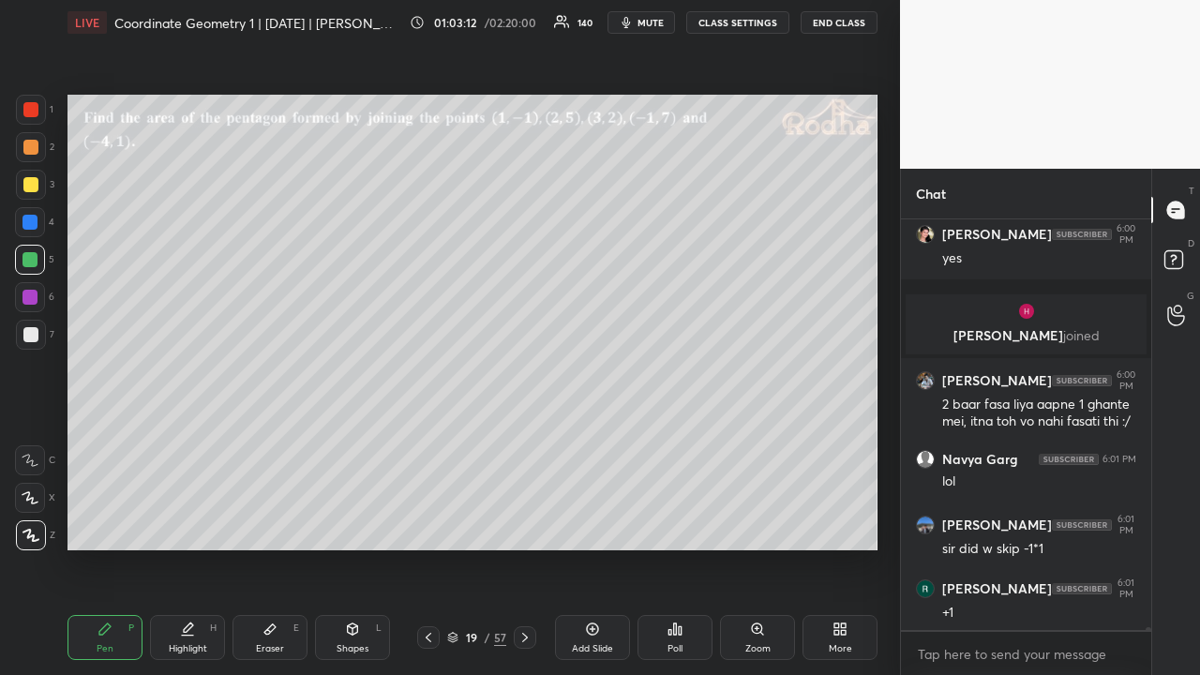
drag, startPoint x: 31, startPoint y: 111, endPoint x: 60, endPoint y: 137, distance: 39.2
click at [30, 111] on div at bounding box center [30, 109] width 15 height 15
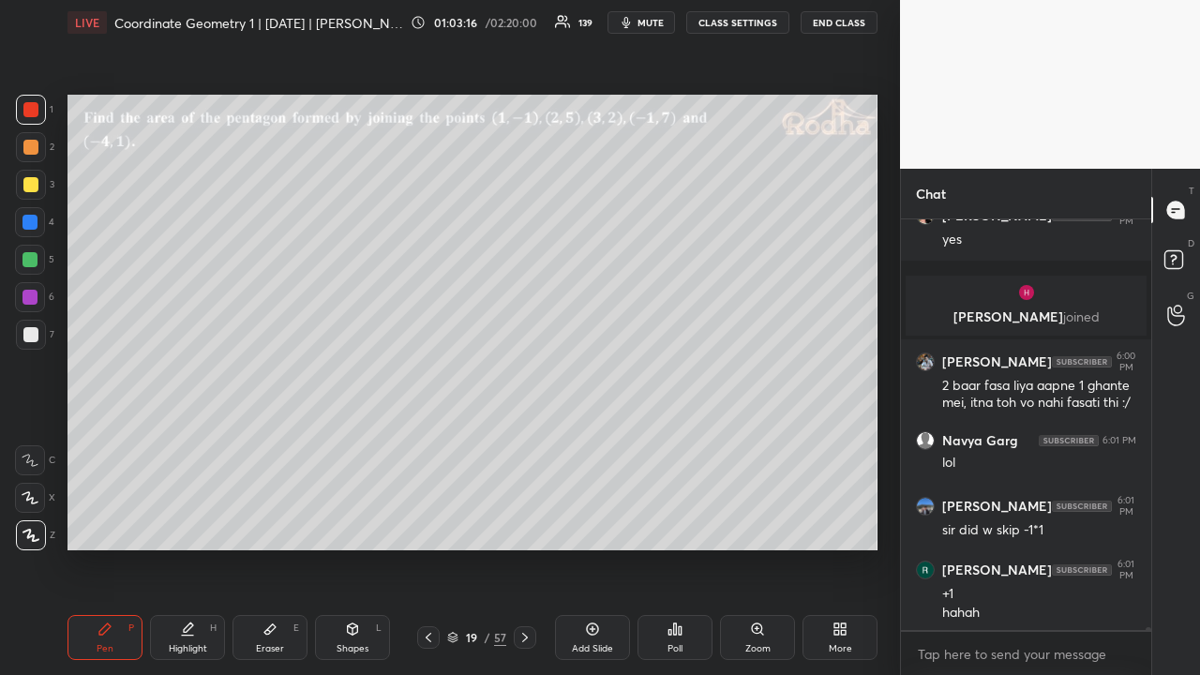
scroll to position [53320, 0]
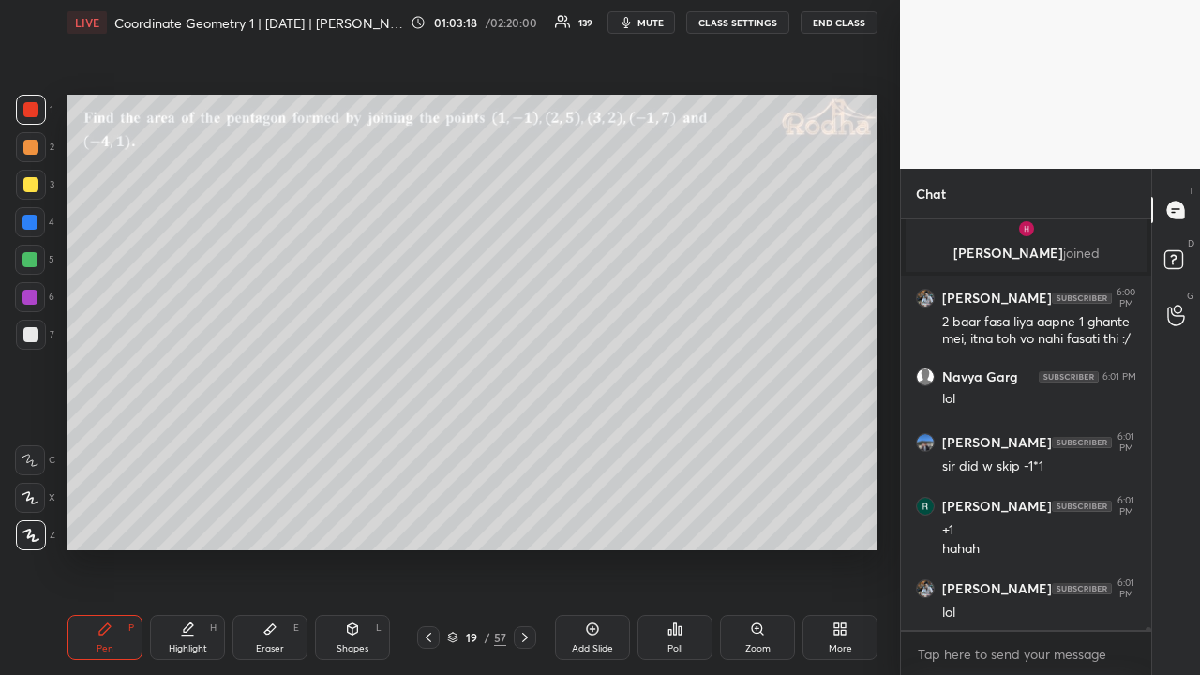
drag, startPoint x: 33, startPoint y: 143, endPoint x: 39, endPoint y: 164, distance: 22.5
click at [33, 143] on div at bounding box center [30, 147] width 15 height 15
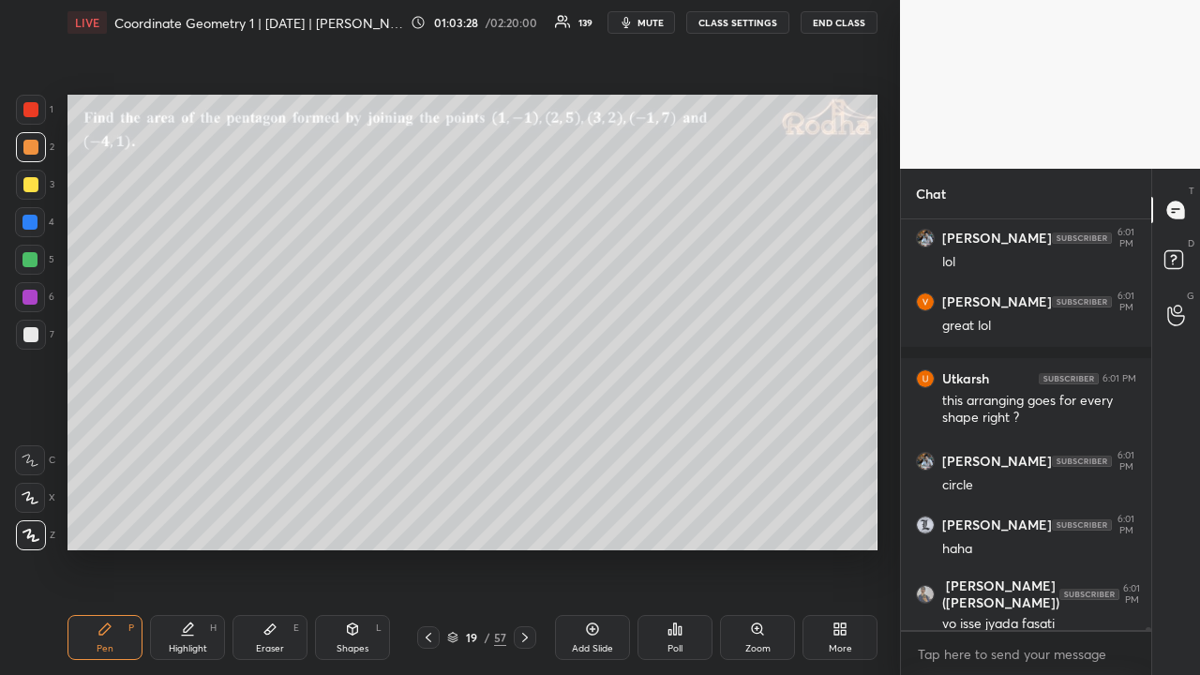
scroll to position [53734, 0]
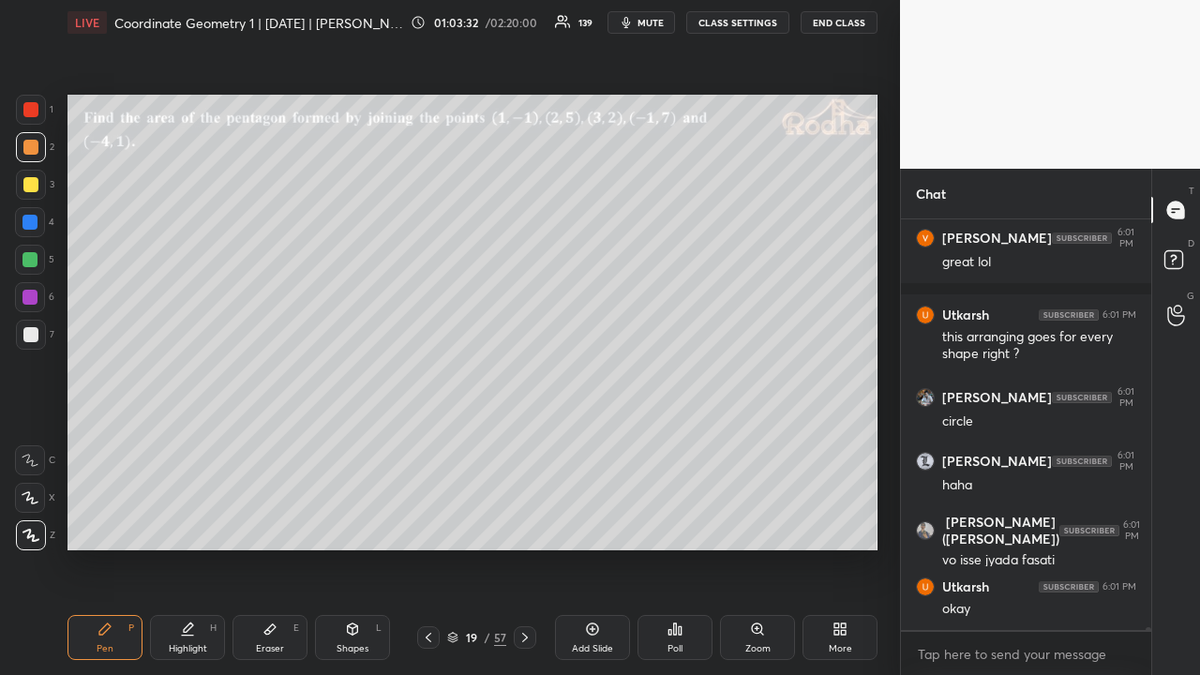
click at [429, 523] on icon at bounding box center [428, 637] width 15 height 15
click at [428, 523] on icon at bounding box center [428, 637] width 15 height 15
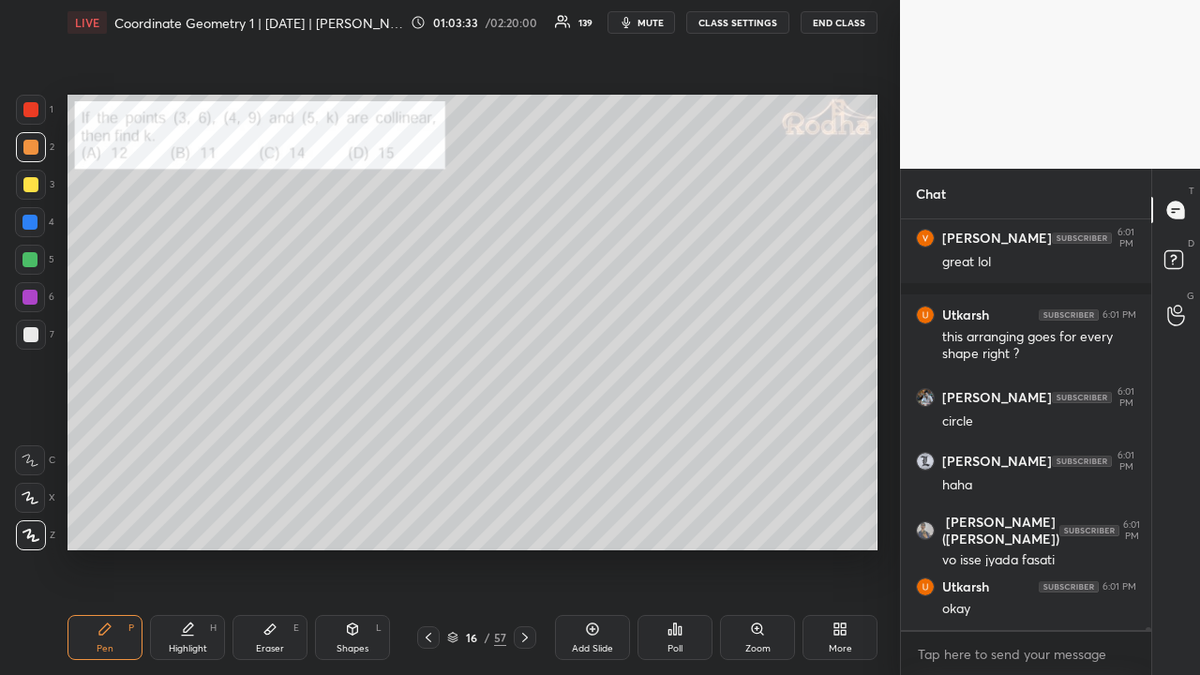
click at [426, 523] on icon at bounding box center [428, 637] width 15 height 15
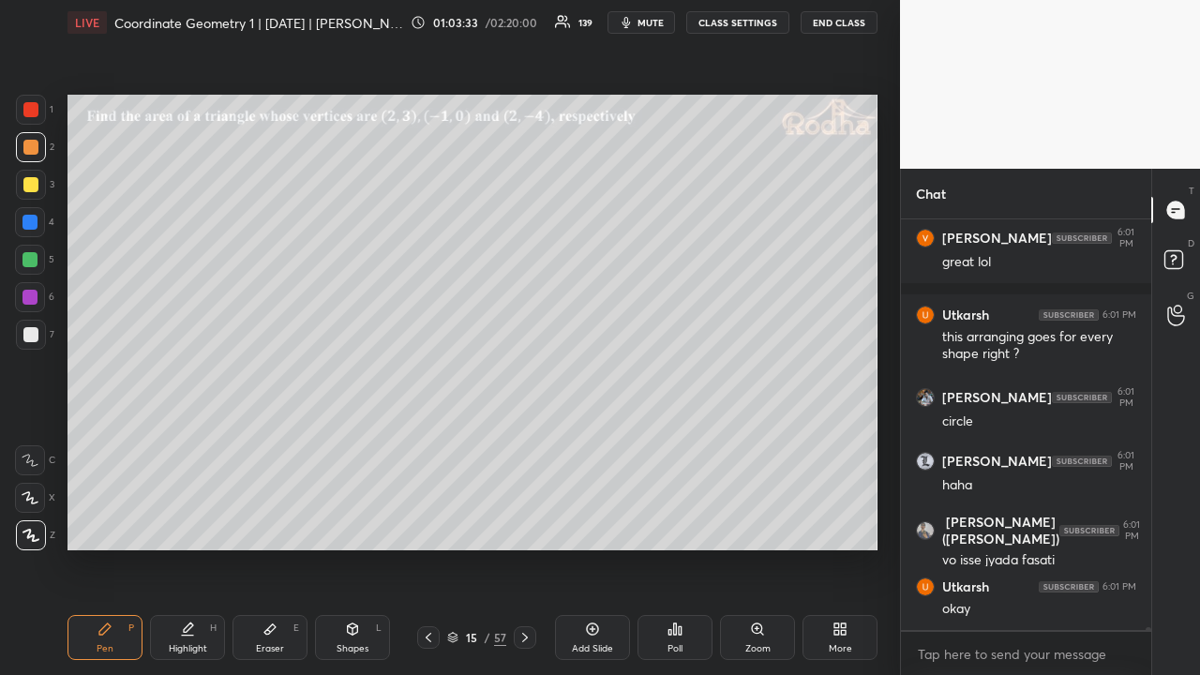
click at [429, 523] on icon at bounding box center [428, 637] width 15 height 15
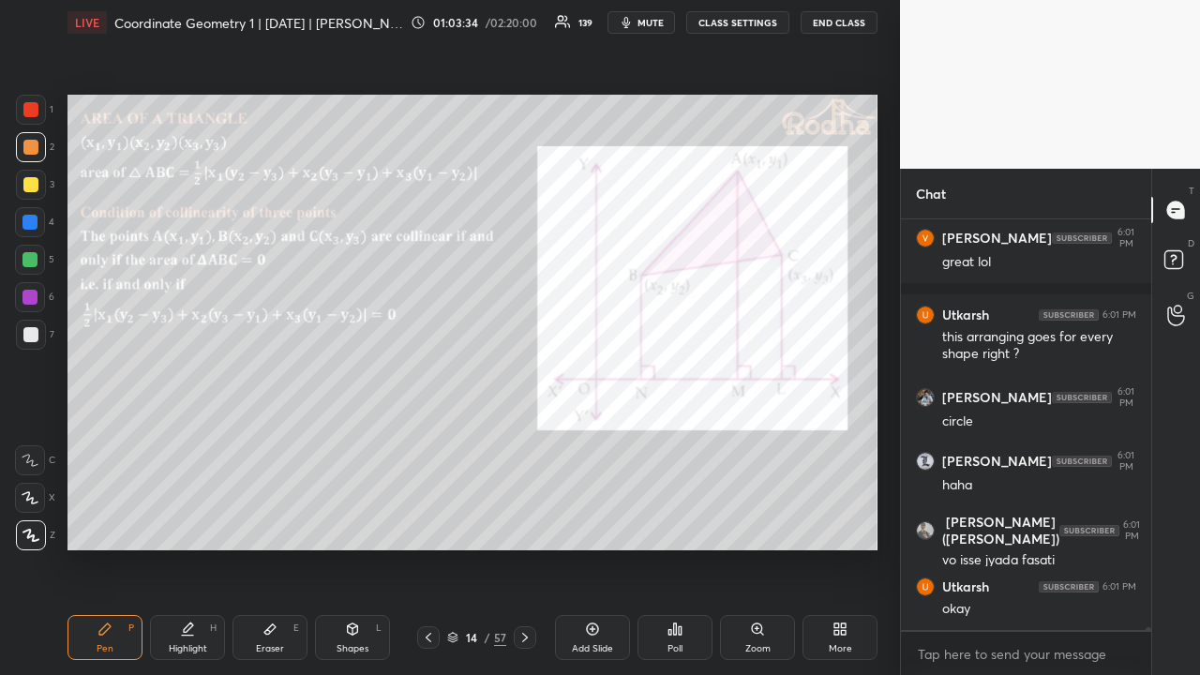
click at [429, 523] on div at bounding box center [428, 637] width 23 height 23
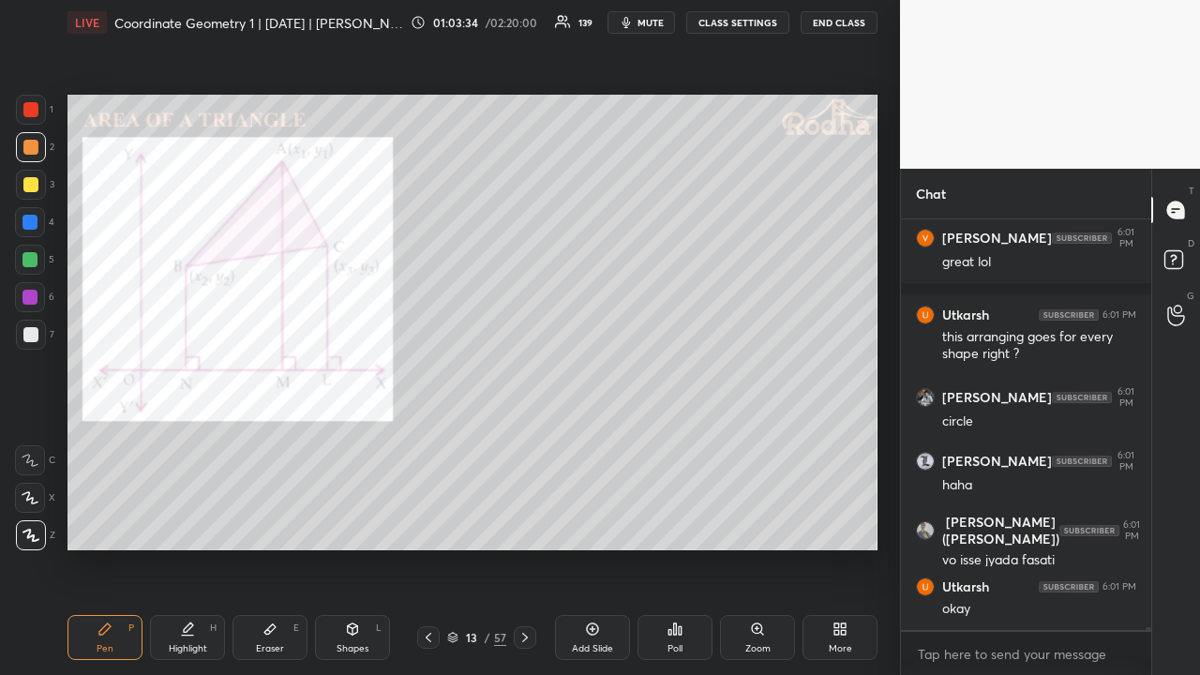
scroll to position [53813, 0]
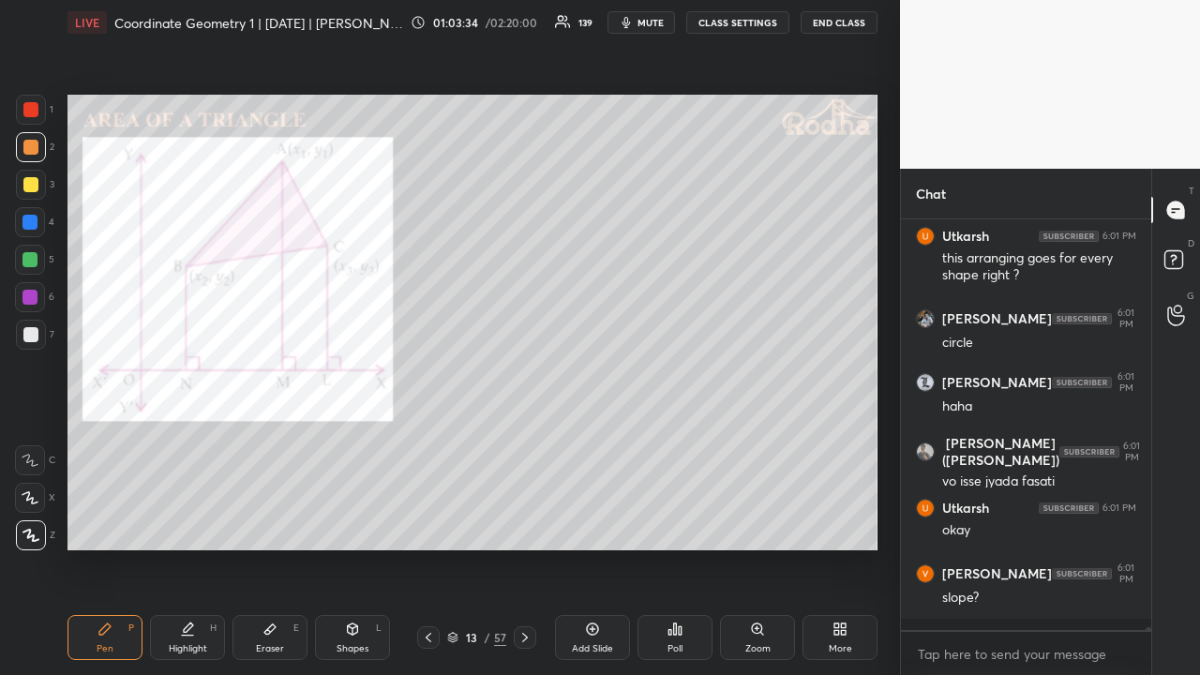
click at [429, 523] on icon at bounding box center [428, 637] width 15 height 15
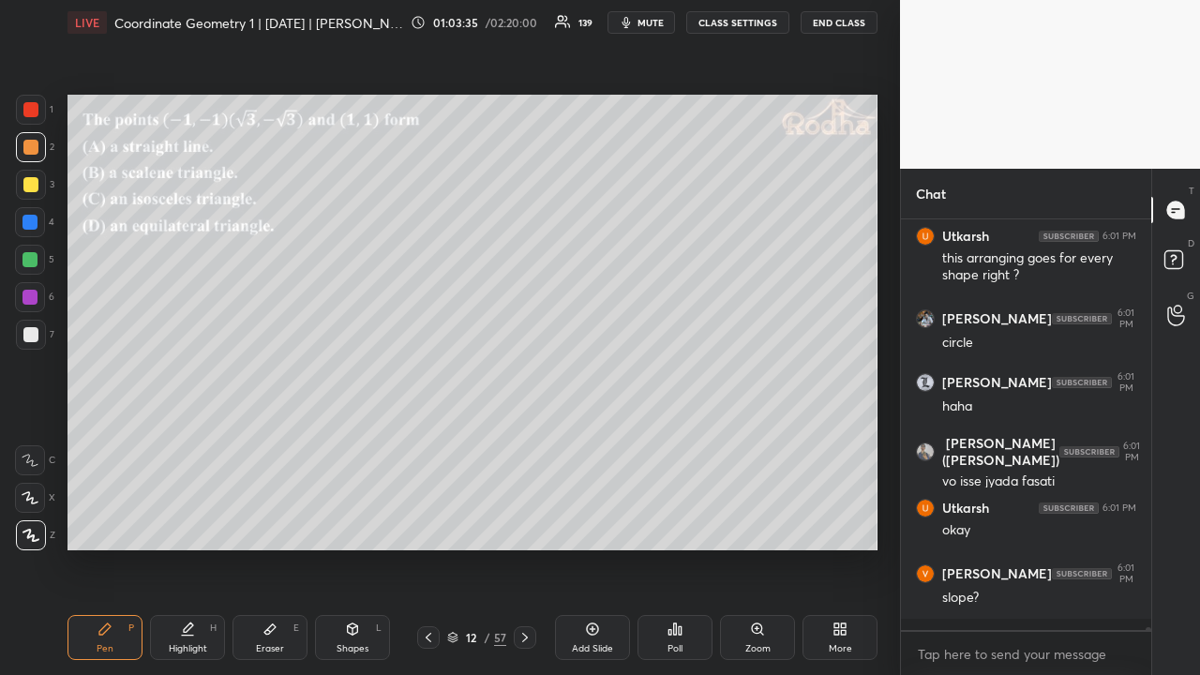
click at [429, 523] on icon at bounding box center [428, 637] width 15 height 15
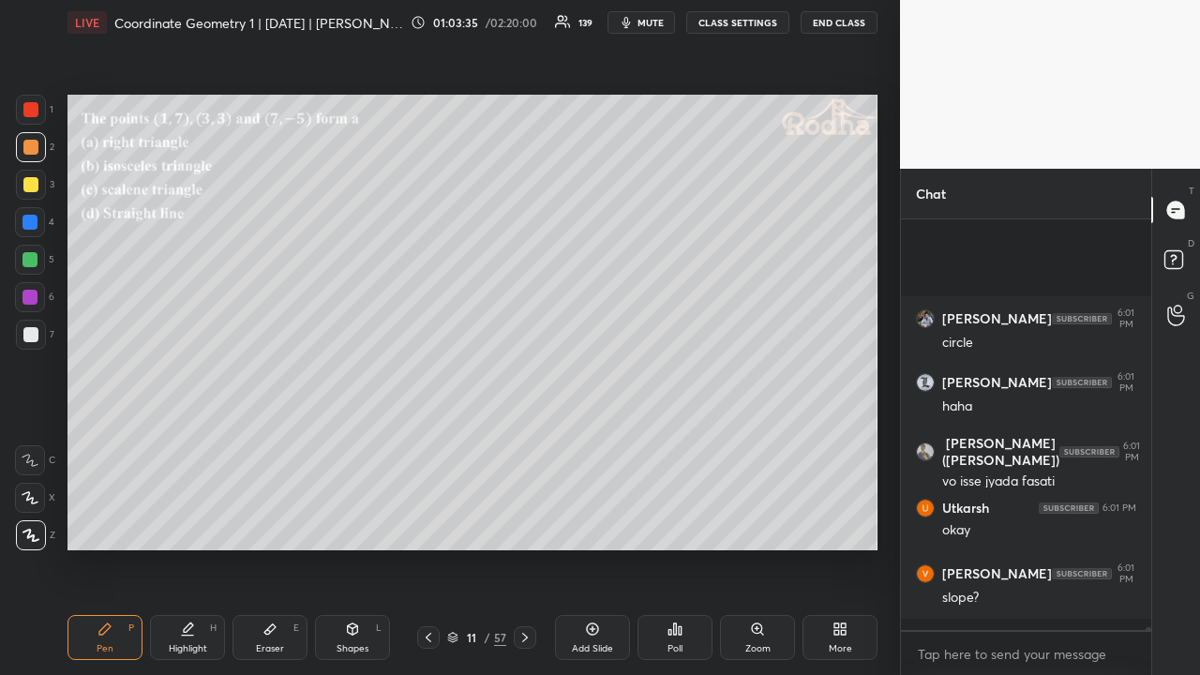
scroll to position [53956, 0]
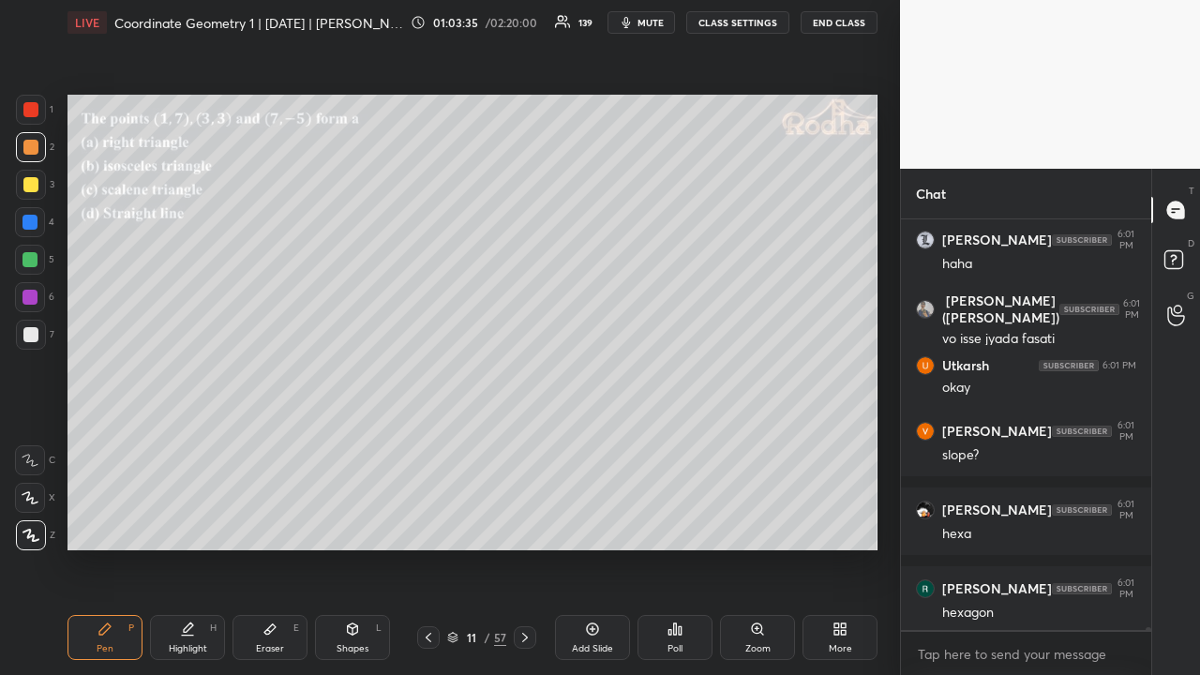
click at [428, 523] on icon at bounding box center [428, 637] width 15 height 15
click at [429, 523] on icon at bounding box center [428, 637] width 15 height 15
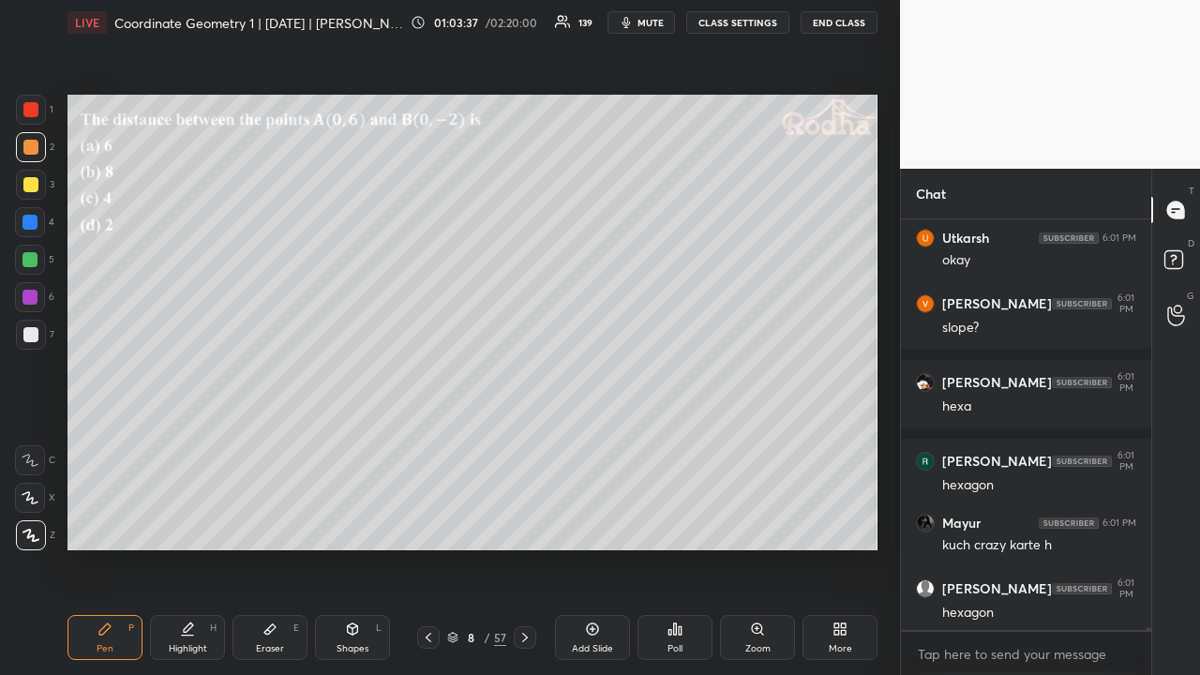
click at [518, 523] on icon at bounding box center [525, 637] width 15 height 15
click at [519, 523] on icon at bounding box center [525, 637] width 15 height 15
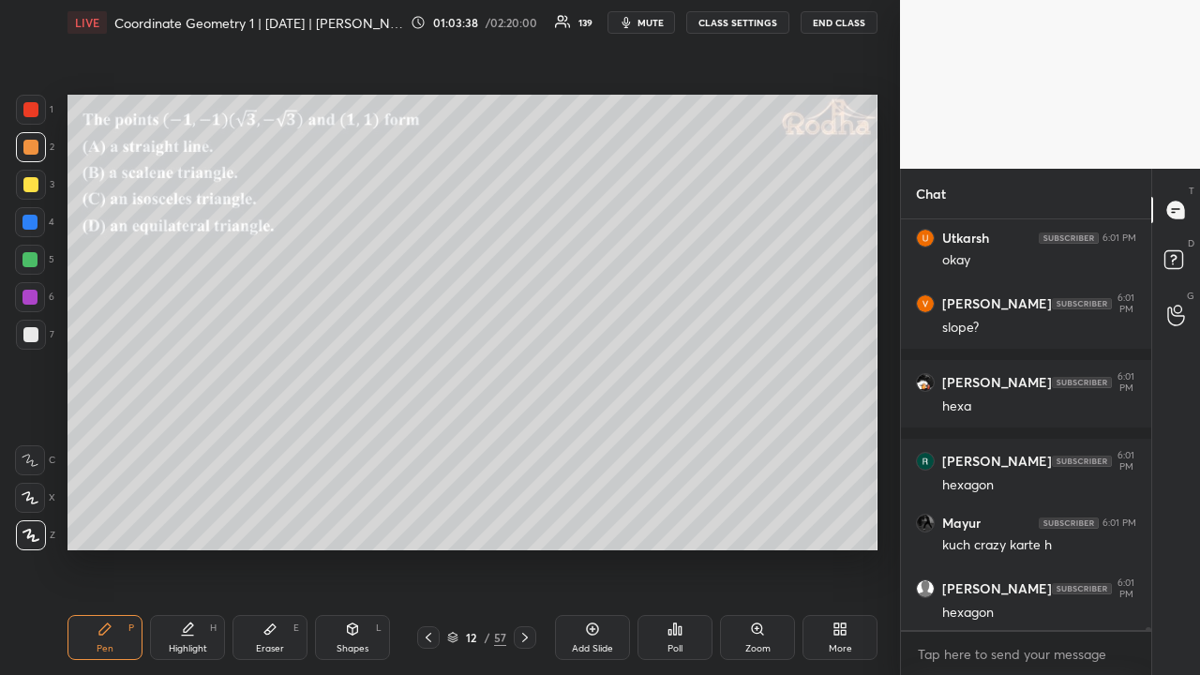
click at [519, 523] on icon at bounding box center [525, 637] width 15 height 15
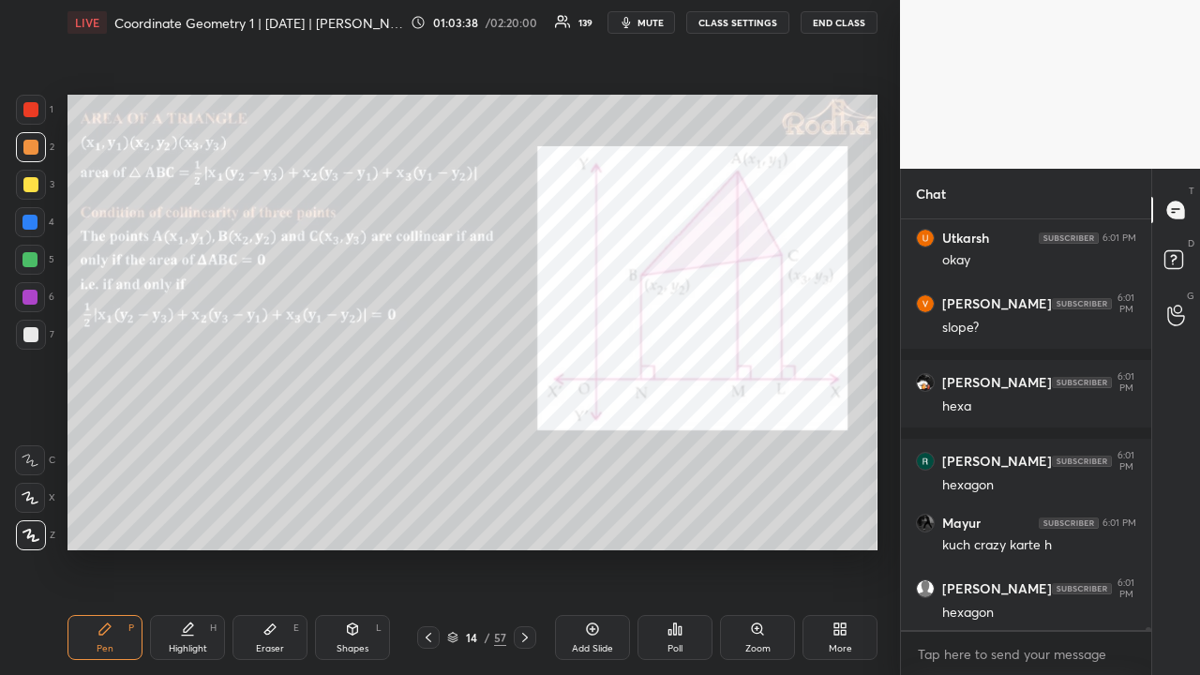
click at [519, 523] on icon at bounding box center [525, 637] width 15 height 15
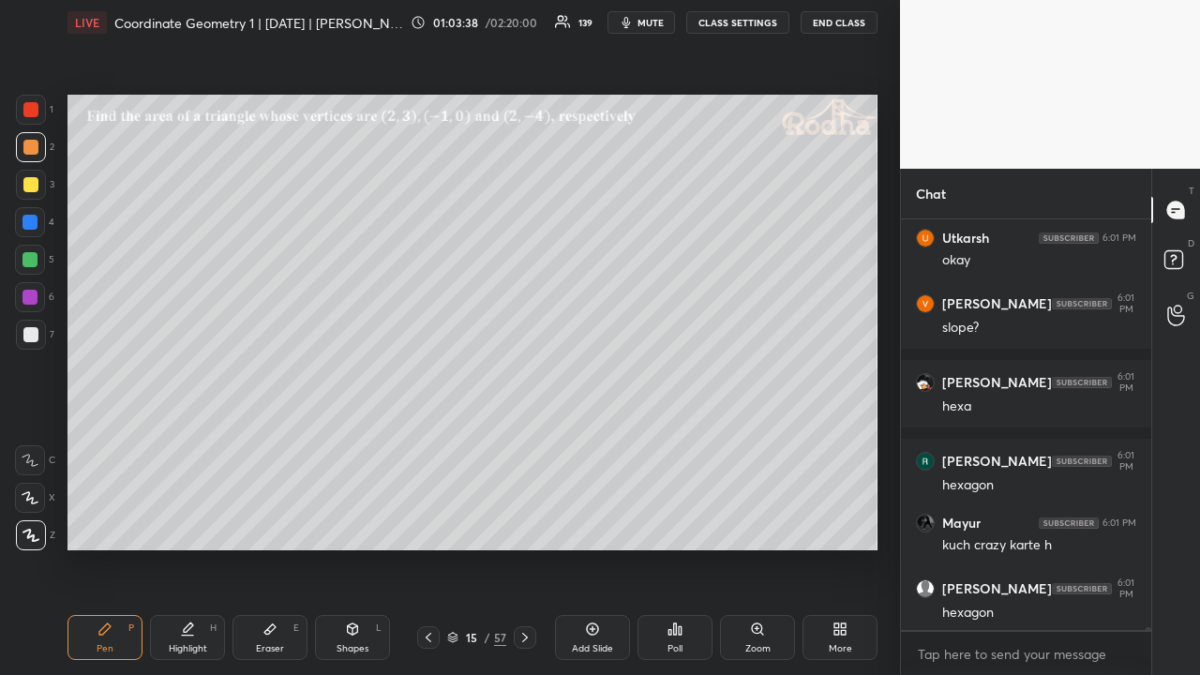
click at [519, 523] on icon at bounding box center [525, 637] width 15 height 15
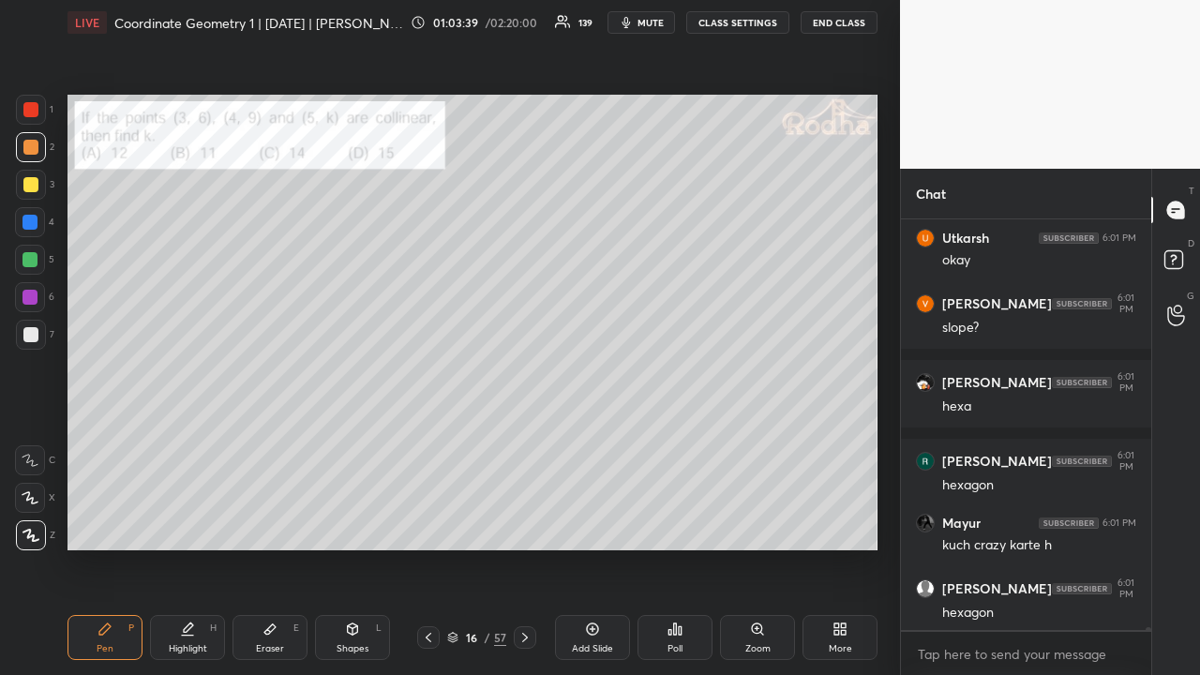
click at [519, 523] on icon at bounding box center [525, 637] width 15 height 15
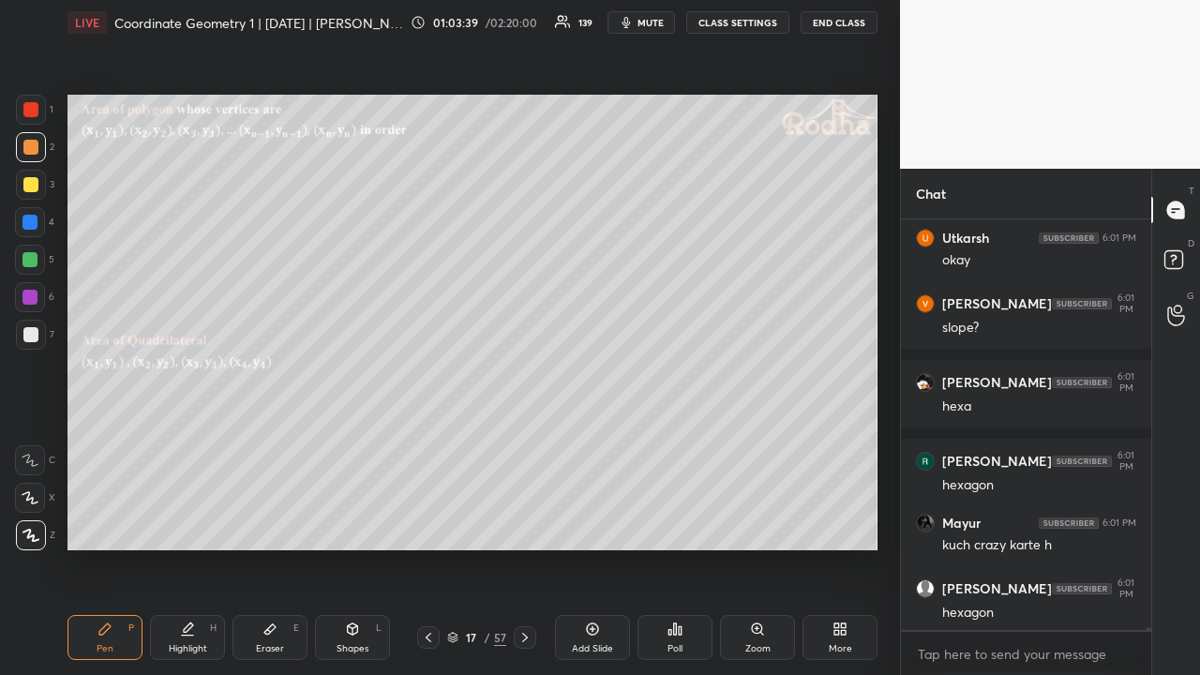
click at [519, 523] on icon at bounding box center [525, 637] width 15 height 15
click at [522, 523] on icon at bounding box center [525, 637] width 15 height 15
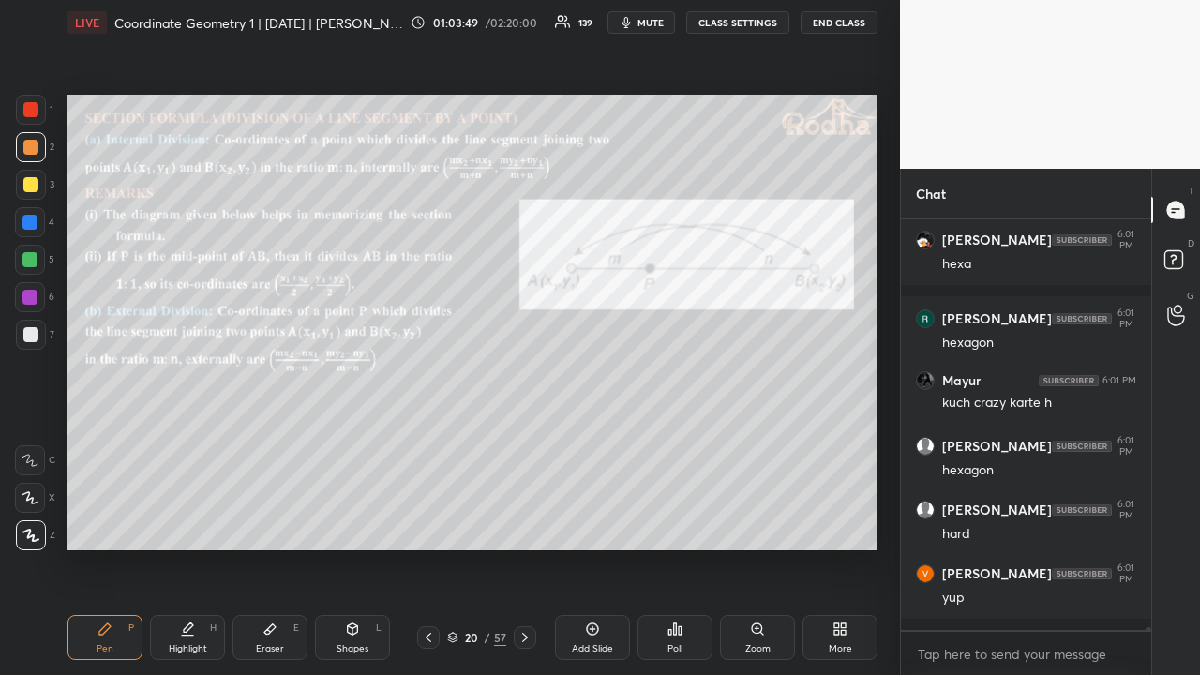
scroll to position [54368, 0]
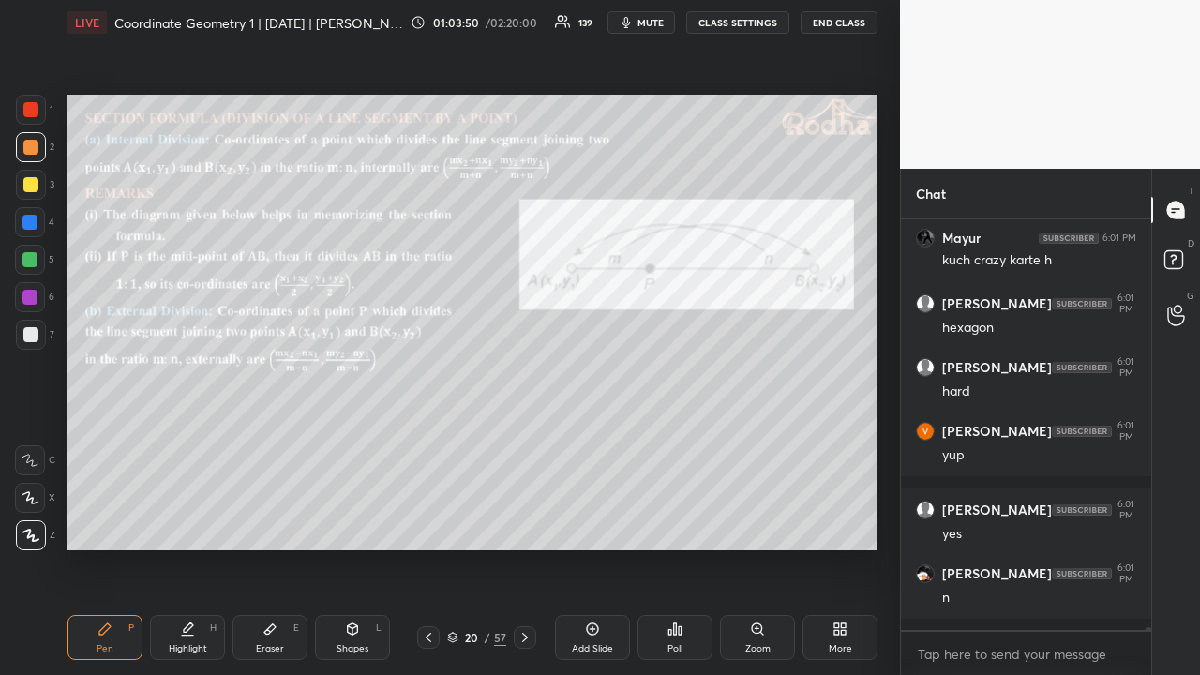
click at [429, 523] on icon at bounding box center [428, 637] width 15 height 15
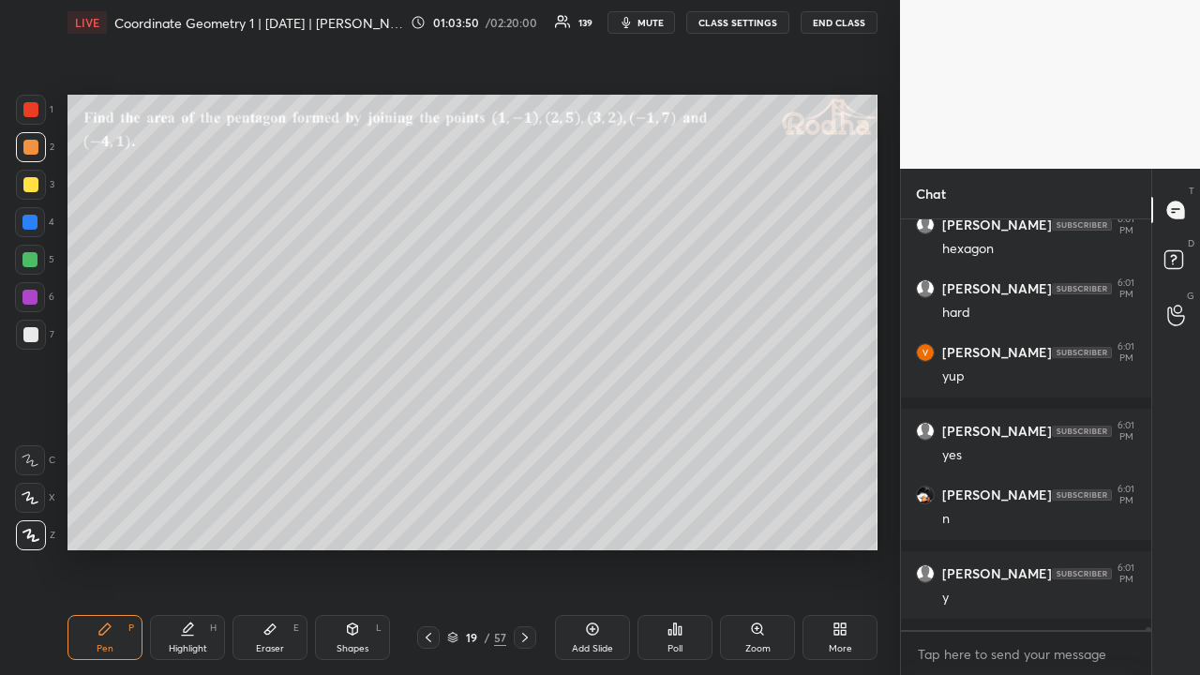
click at [590, 523] on icon at bounding box center [592, 629] width 15 height 15
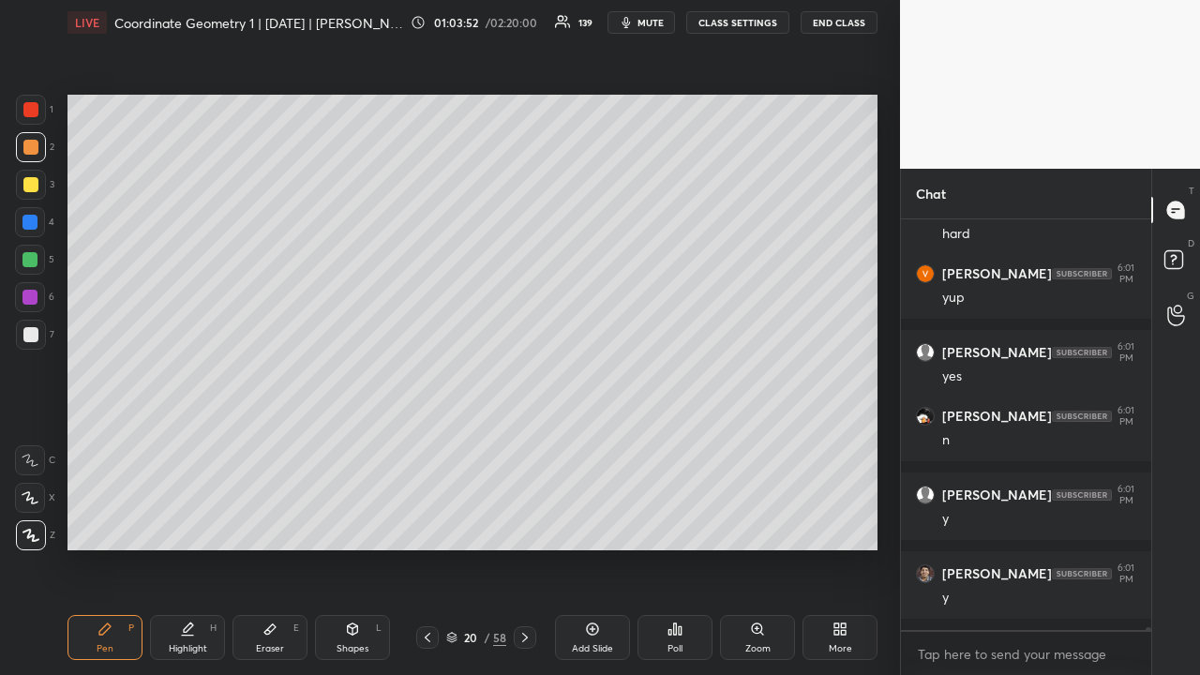
click at [34, 183] on div at bounding box center [30, 184] width 15 height 15
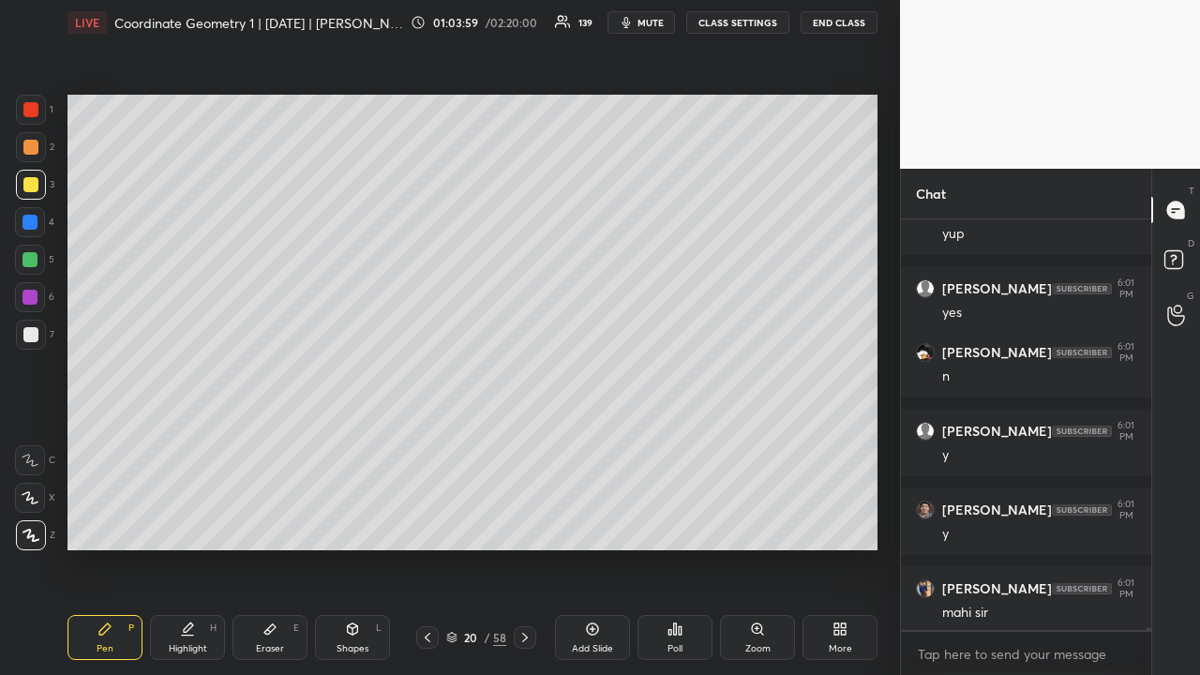
scroll to position [54608, 0]
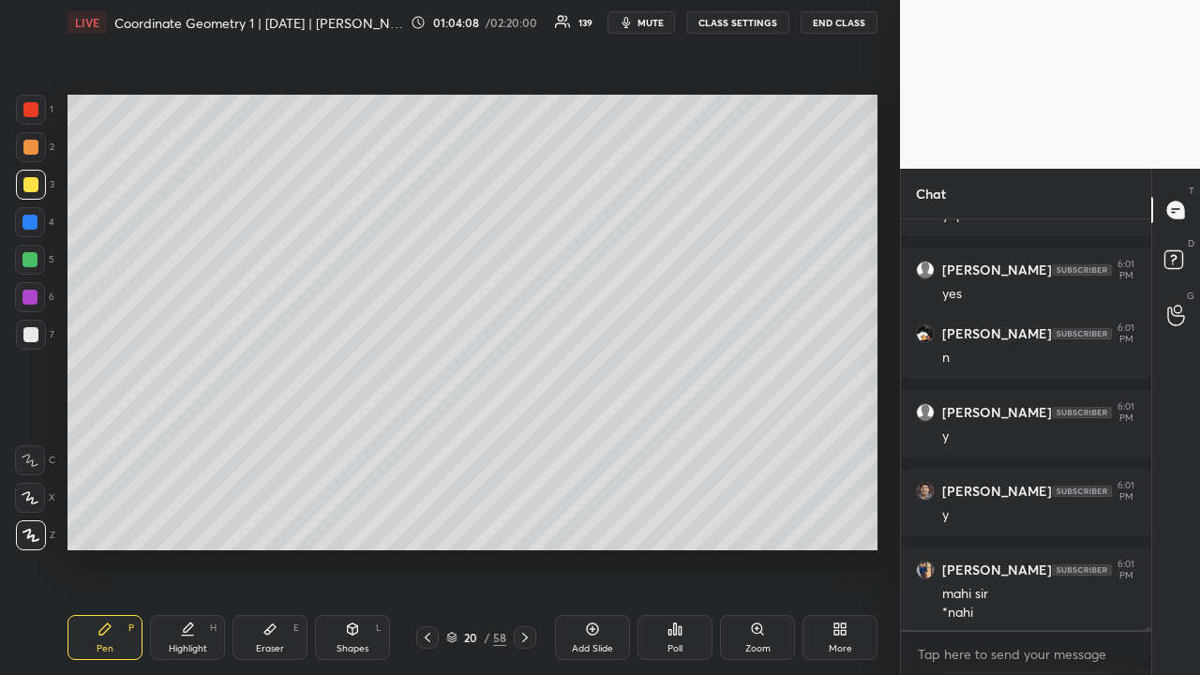
drag, startPoint x: 31, startPoint y: 148, endPoint x: 48, endPoint y: 152, distance: 17.3
click at [32, 152] on div at bounding box center [30, 147] width 15 height 15
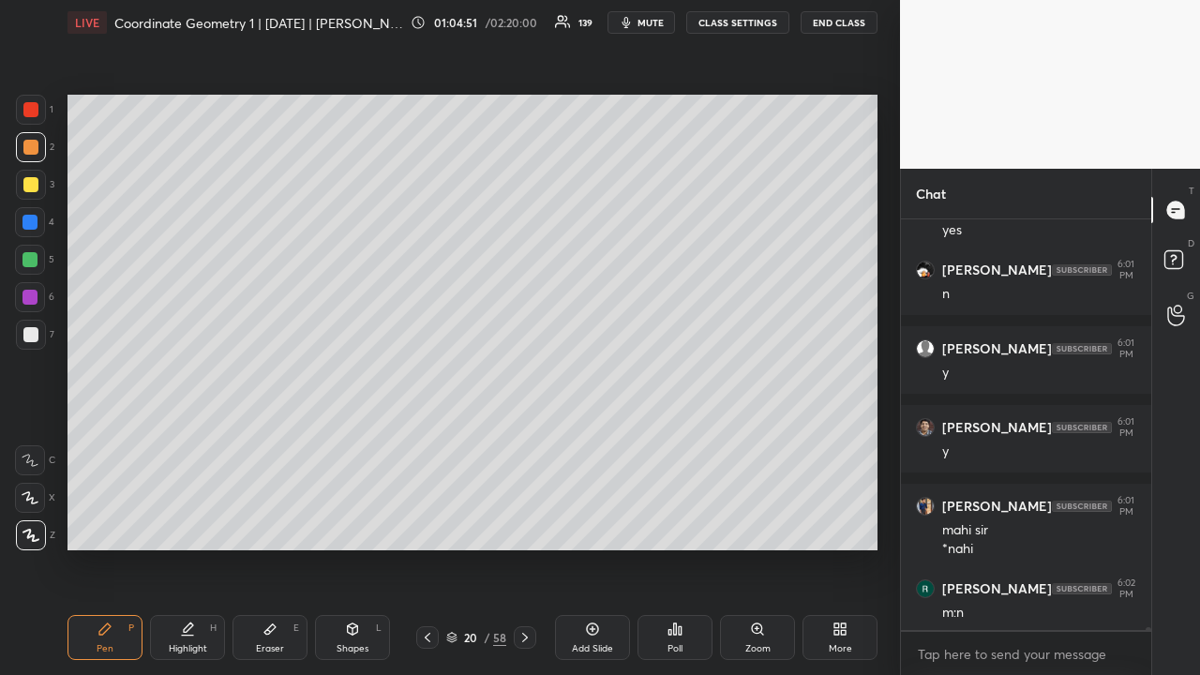
click at [34, 191] on div at bounding box center [30, 184] width 15 height 15
click at [34, 255] on div at bounding box center [30, 259] width 15 height 15
click at [28, 187] on div at bounding box center [30, 184] width 15 height 15
click at [32, 261] on div at bounding box center [30, 259] width 15 height 15
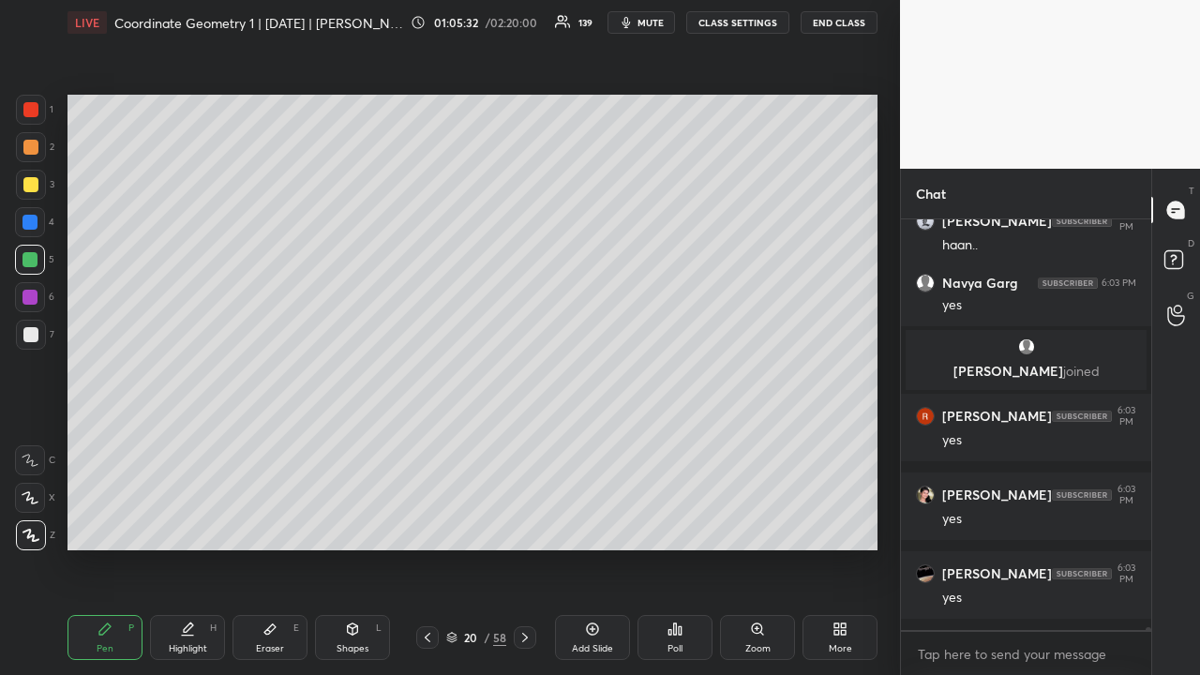
scroll to position [54565, 0]
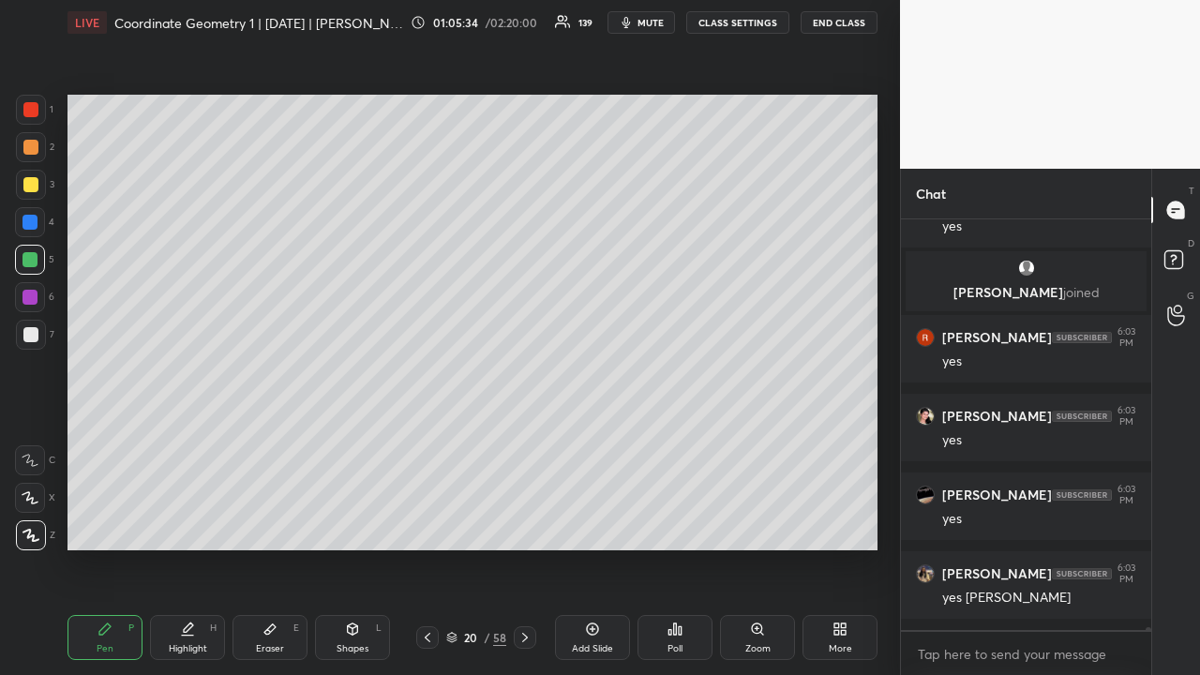
click at [36, 297] on div at bounding box center [30, 297] width 15 height 15
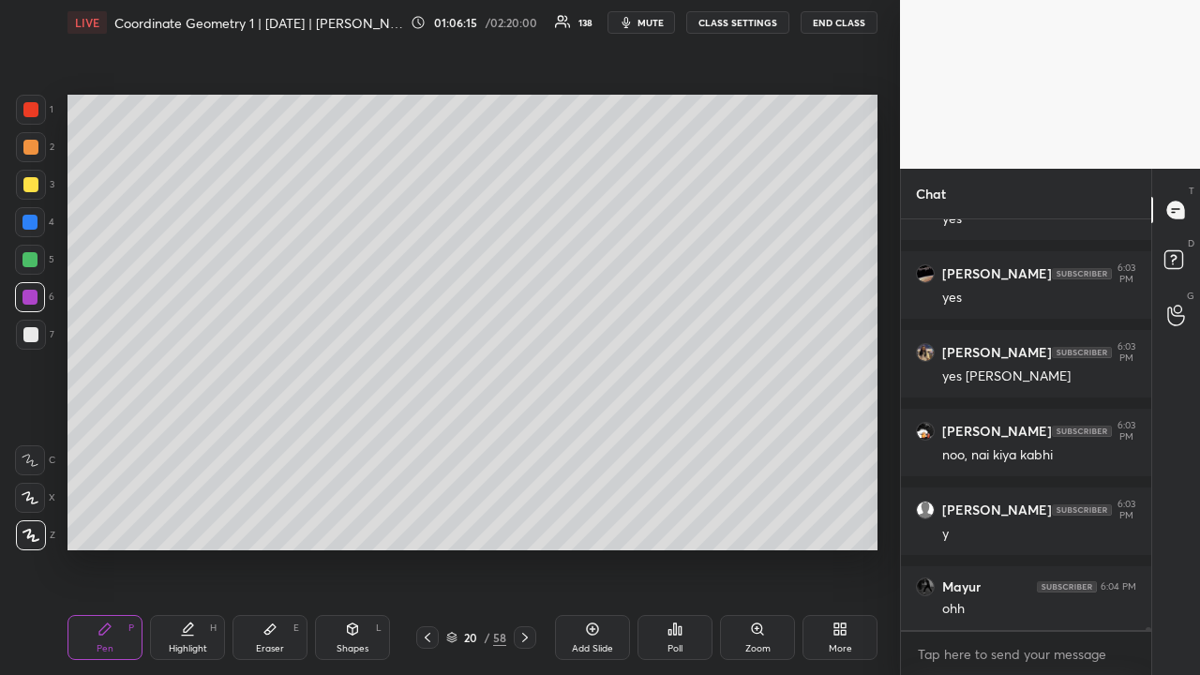
scroll to position [54854, 0]
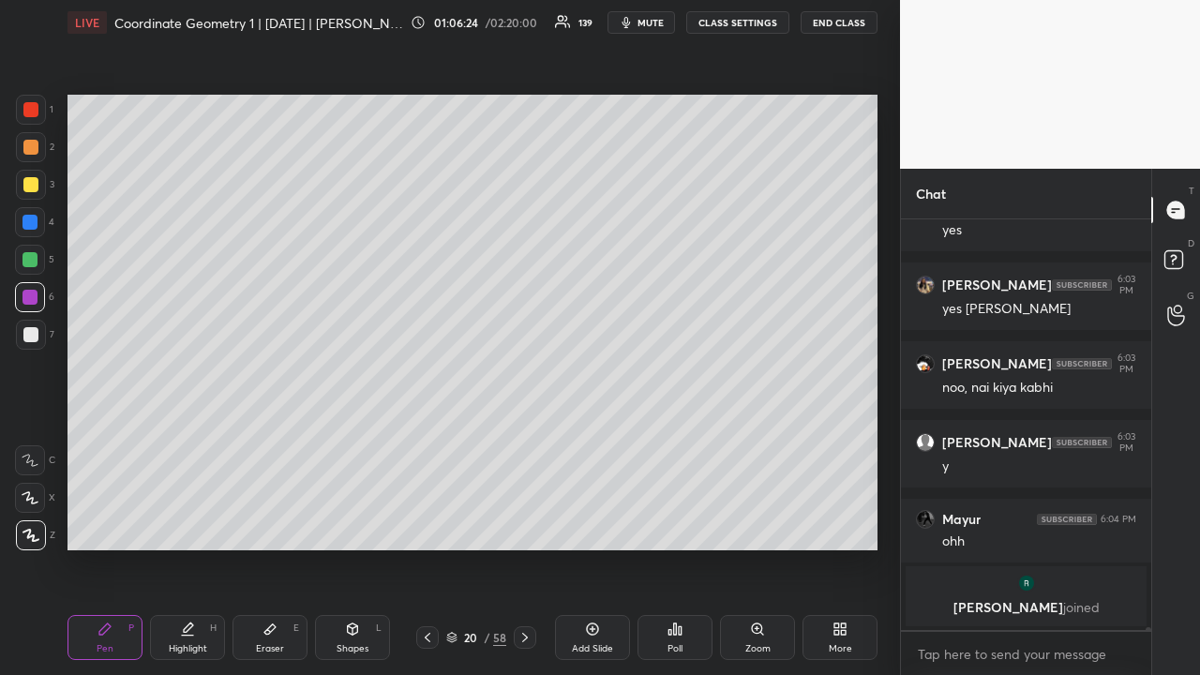
click at [29, 150] on div at bounding box center [30, 147] width 15 height 15
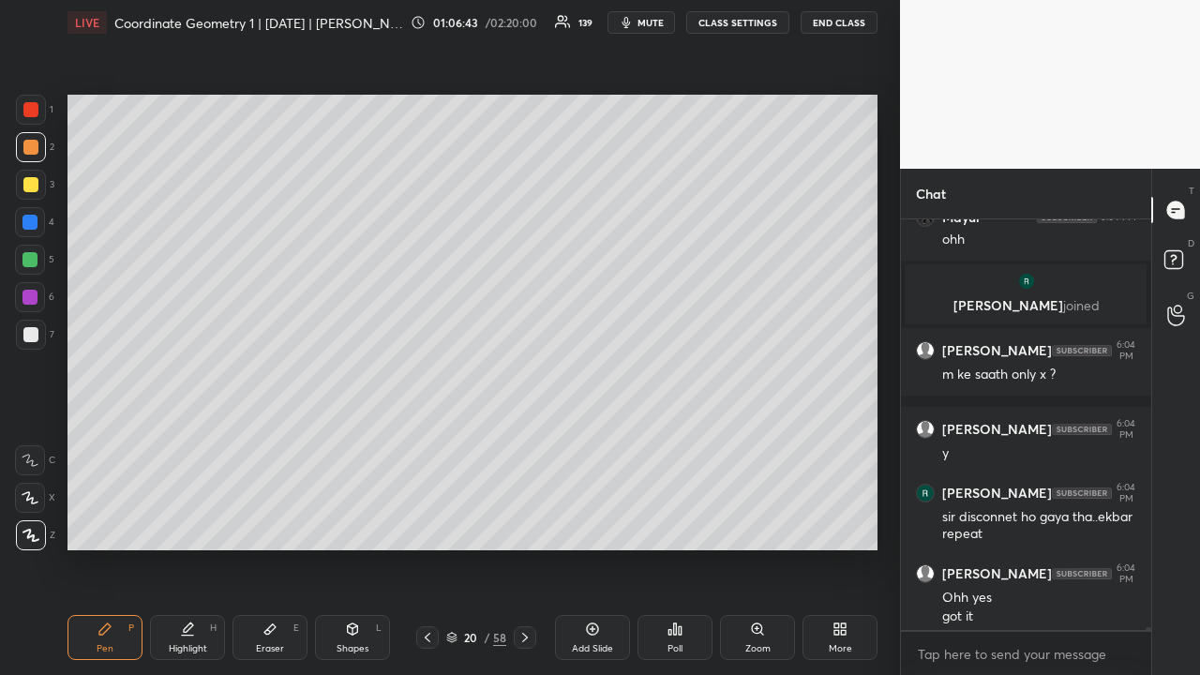
scroll to position [55010, 0]
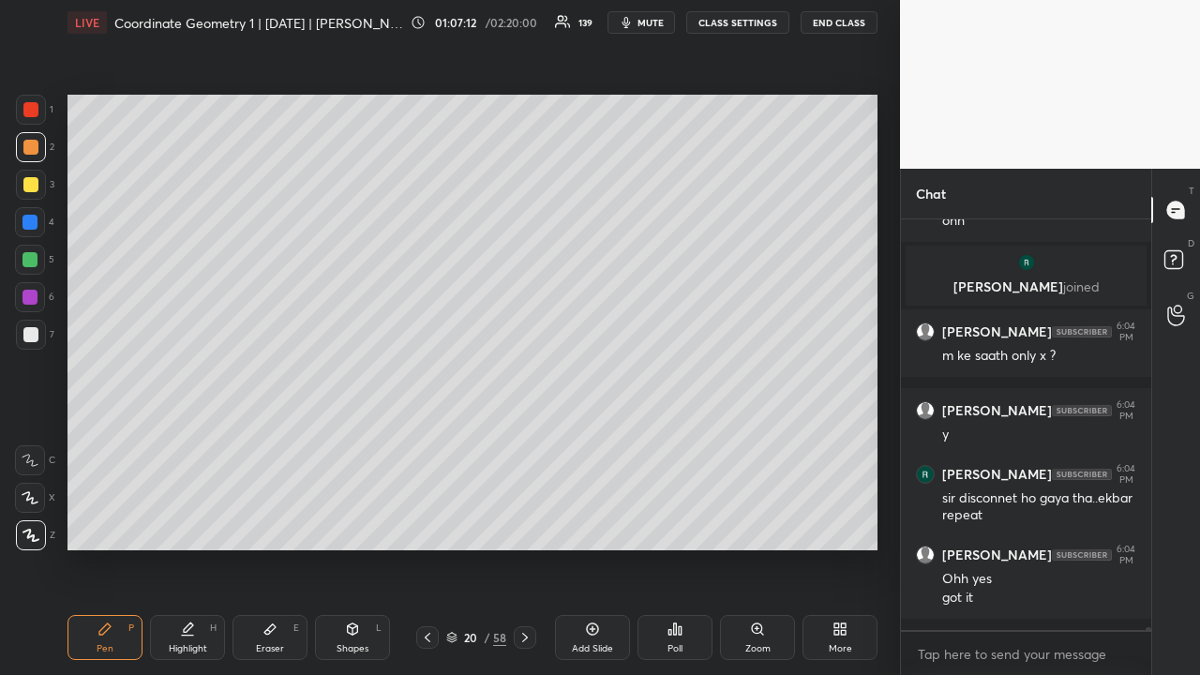
click at [30, 261] on div at bounding box center [30, 259] width 15 height 15
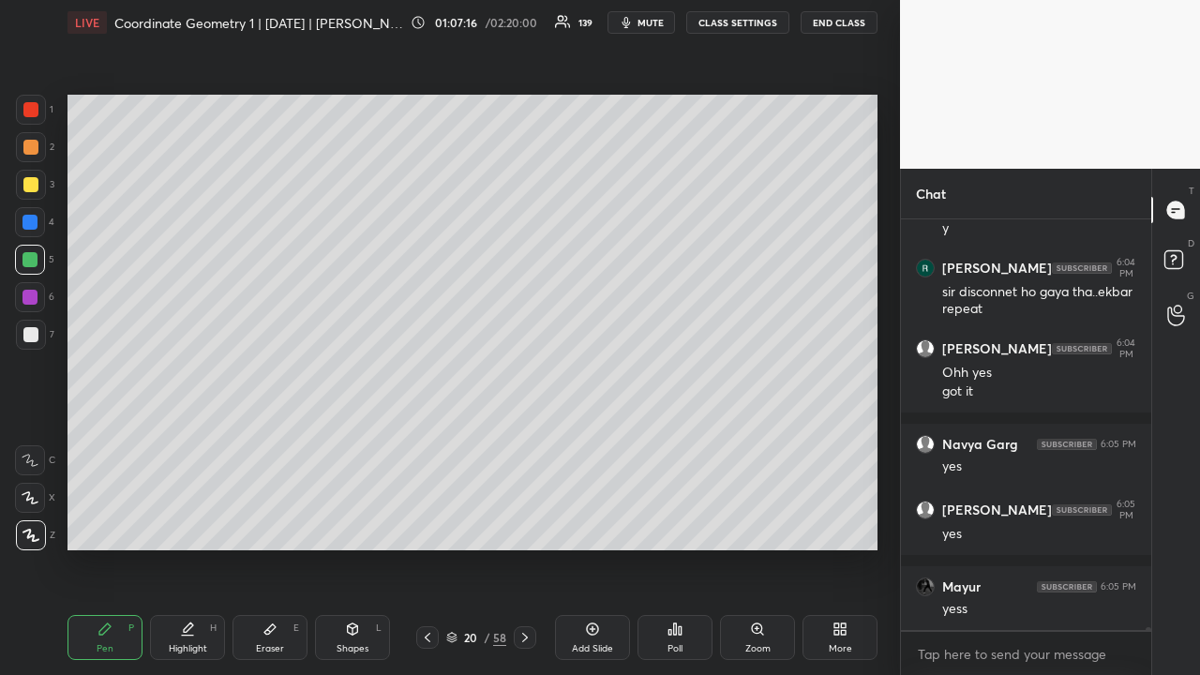
scroll to position [55295, 0]
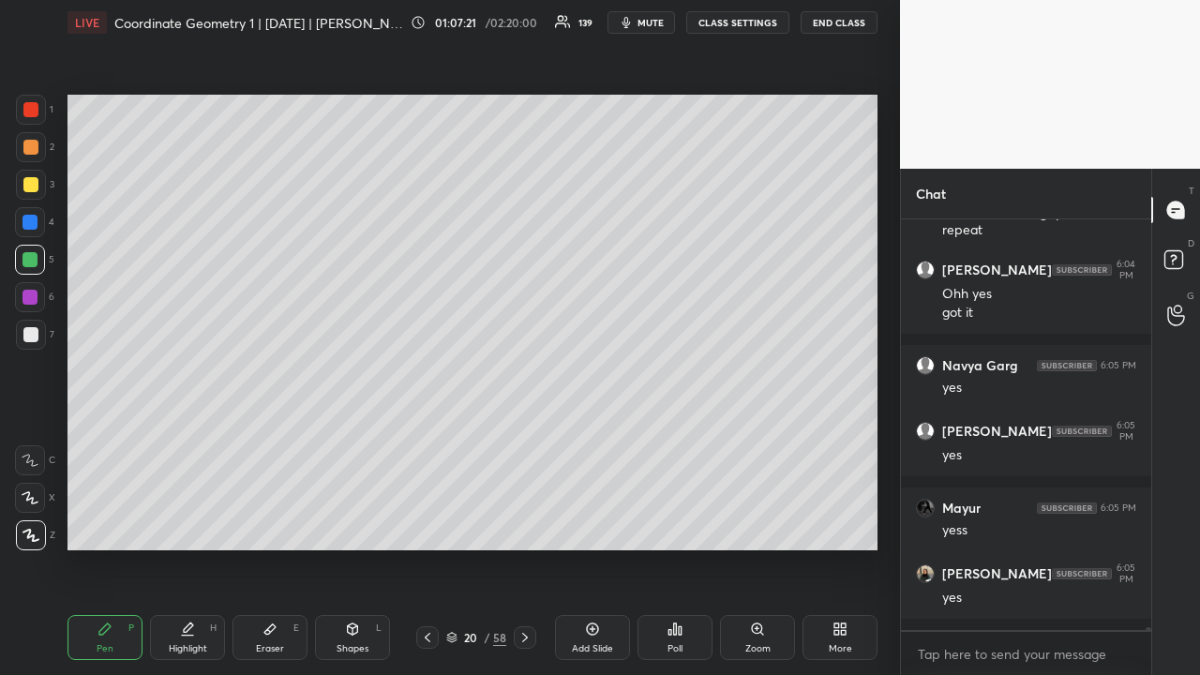
click at [525, 523] on icon at bounding box center [525, 637] width 15 height 15
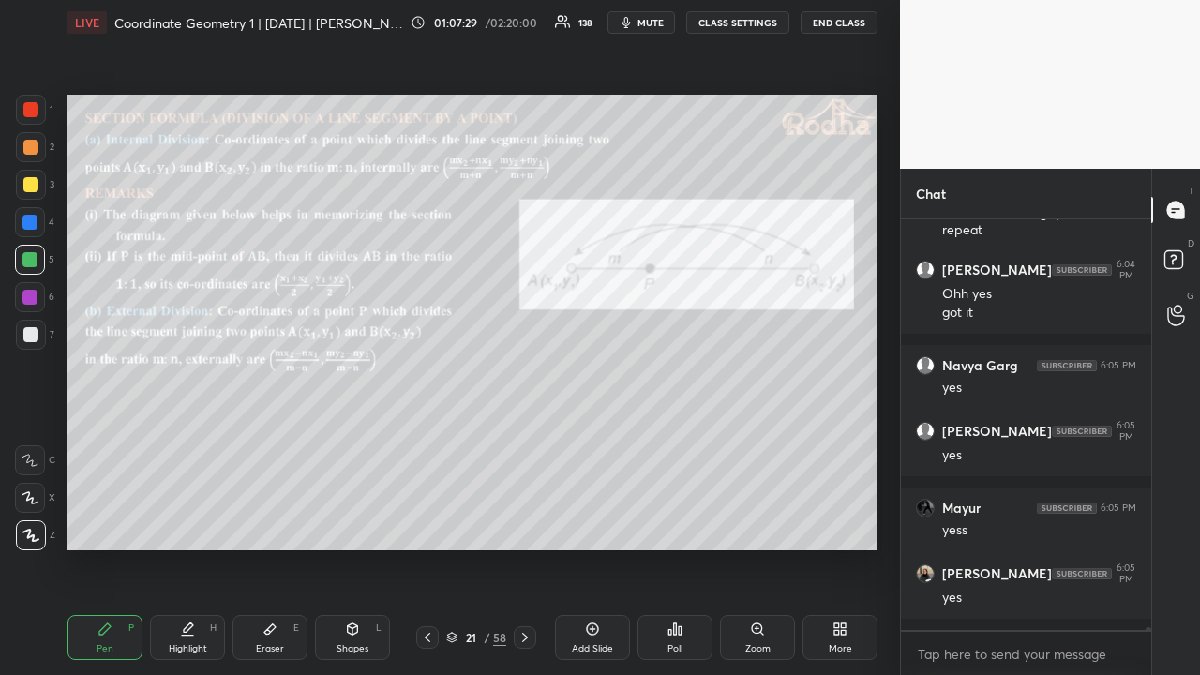
click at [525, 523] on icon at bounding box center [525, 637] width 15 height 15
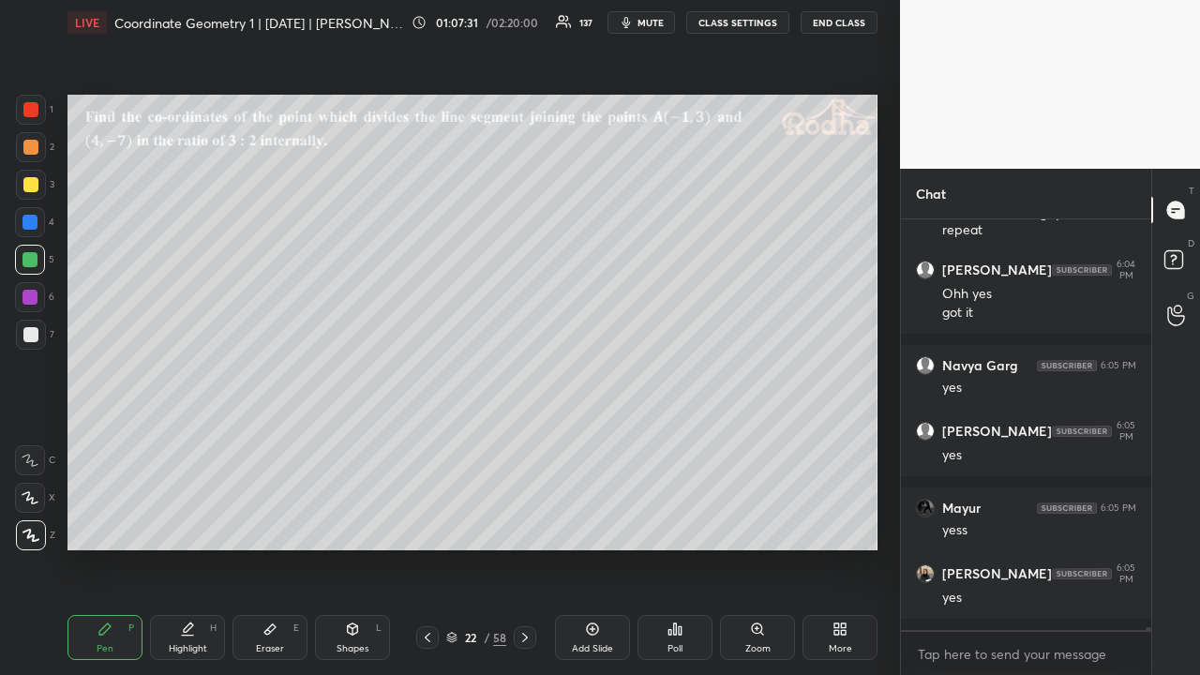
drag, startPoint x: 428, startPoint y: 639, endPoint x: 425, endPoint y: 601, distance: 37.6
click at [428, 523] on icon at bounding box center [427, 637] width 15 height 15
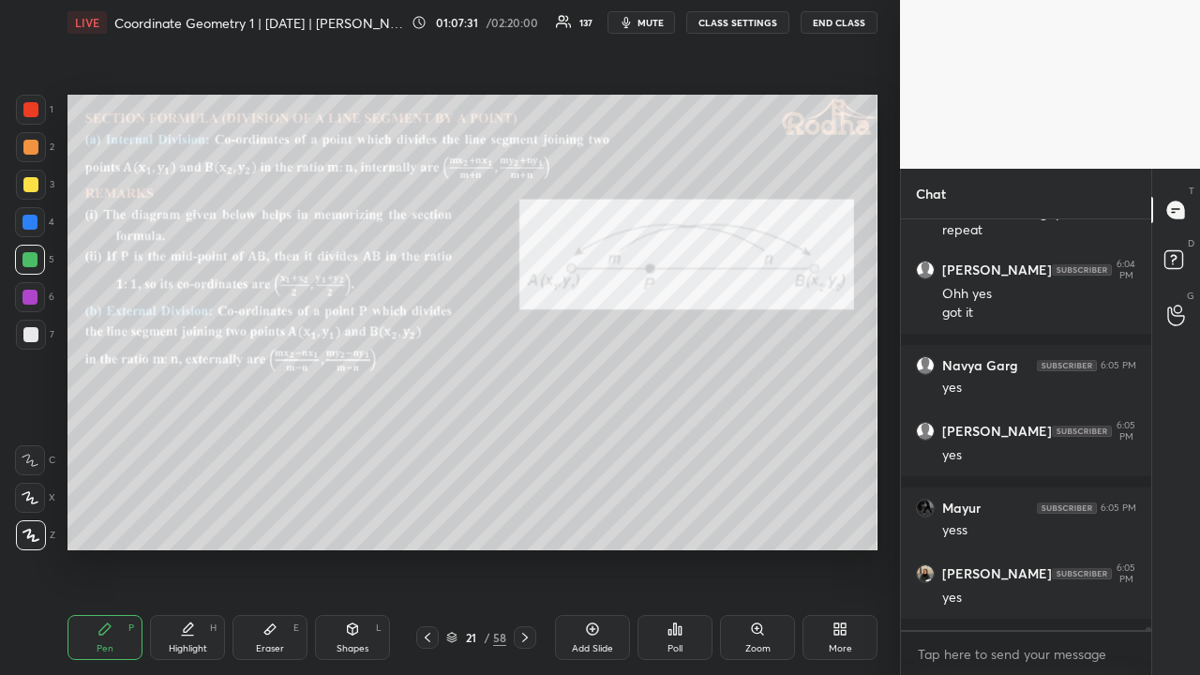
scroll to position [55373, 0]
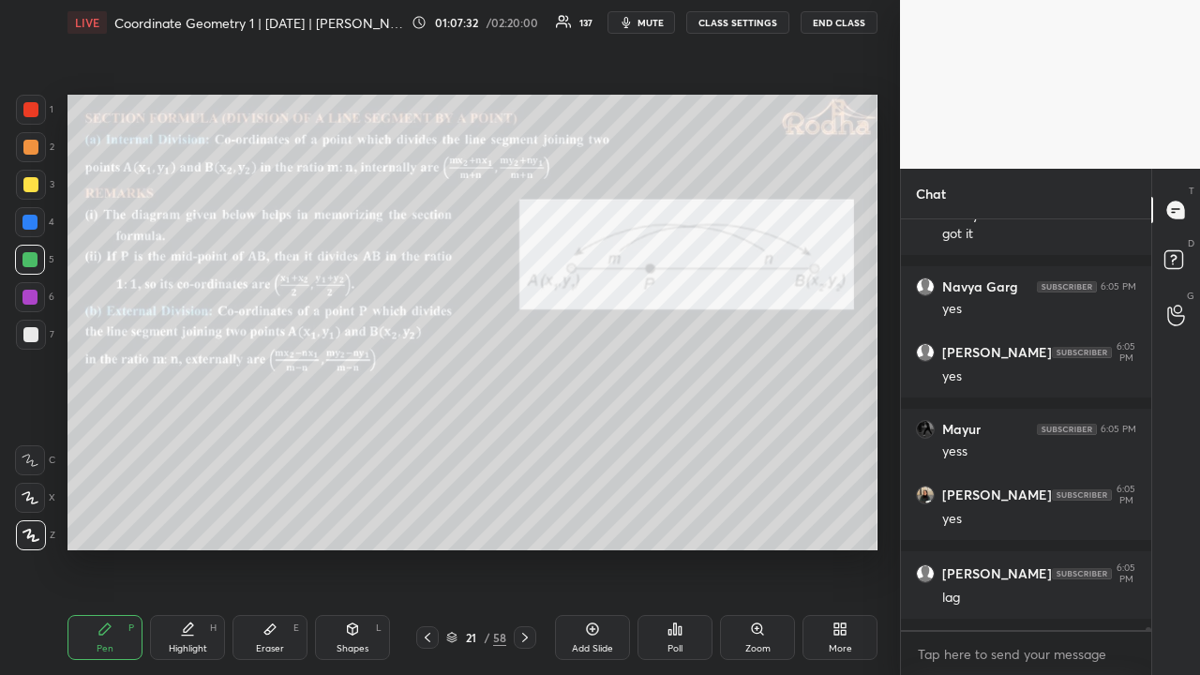
click at [526, 523] on icon at bounding box center [525, 637] width 15 height 15
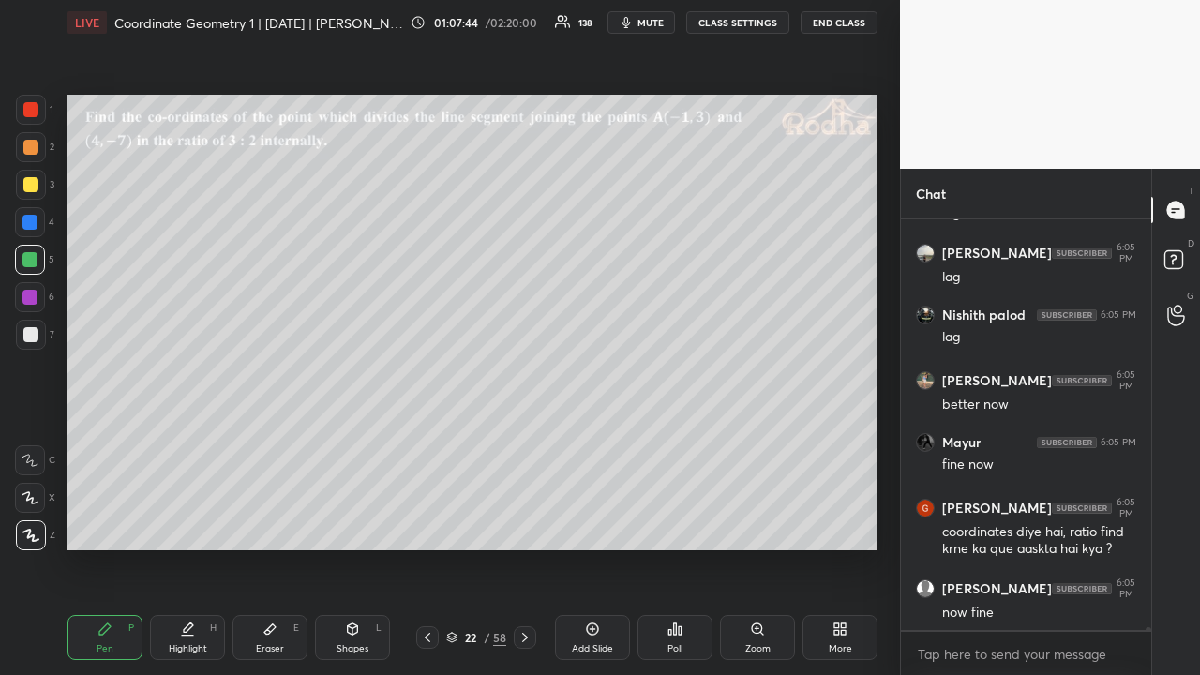
scroll to position [55818, 0]
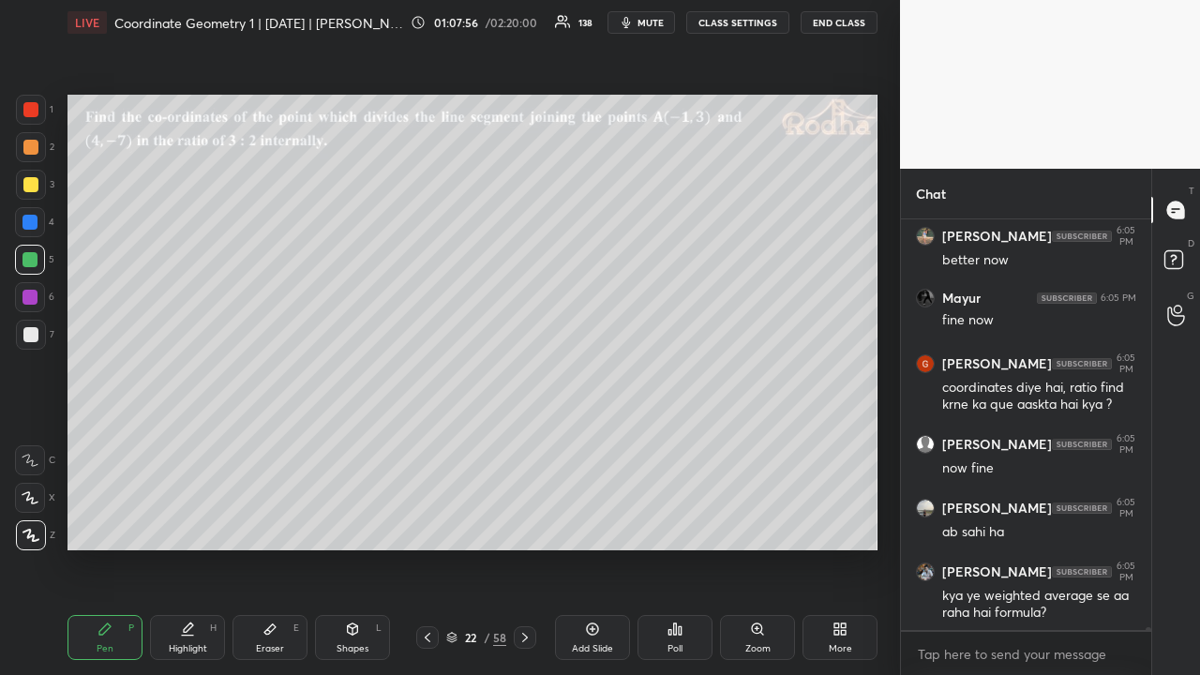
drag, startPoint x: 32, startPoint y: 149, endPoint x: 49, endPoint y: 156, distance: 18.1
click at [32, 150] on div at bounding box center [30, 147] width 15 height 15
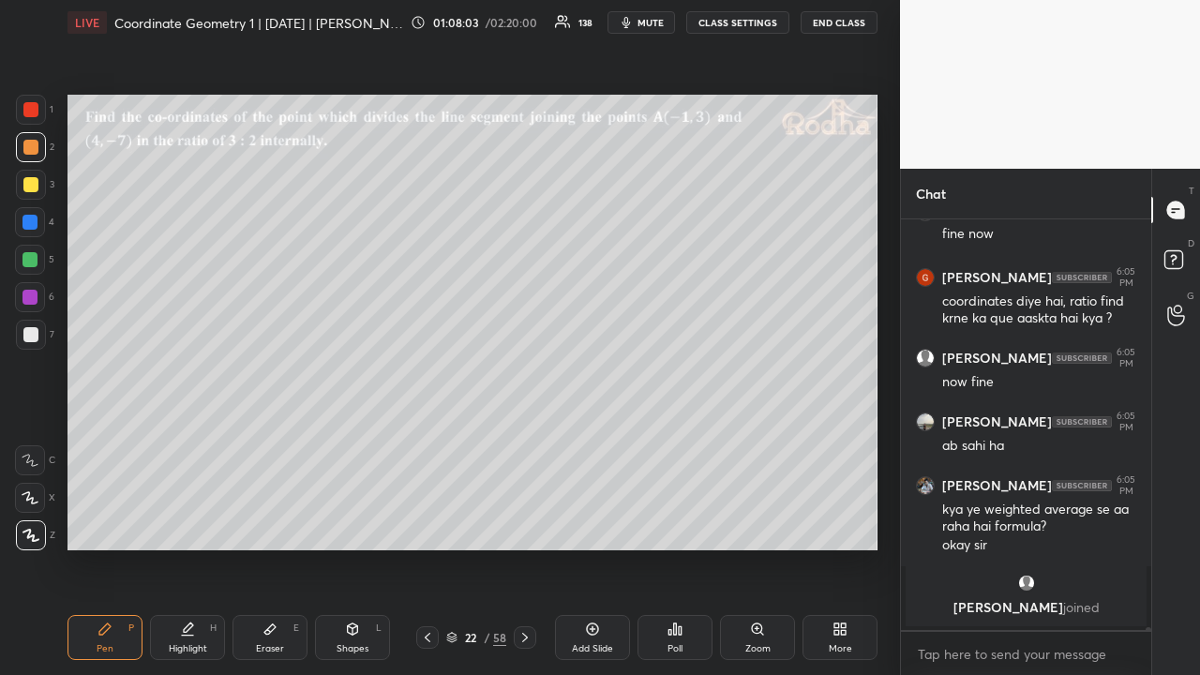
scroll to position [55702, 0]
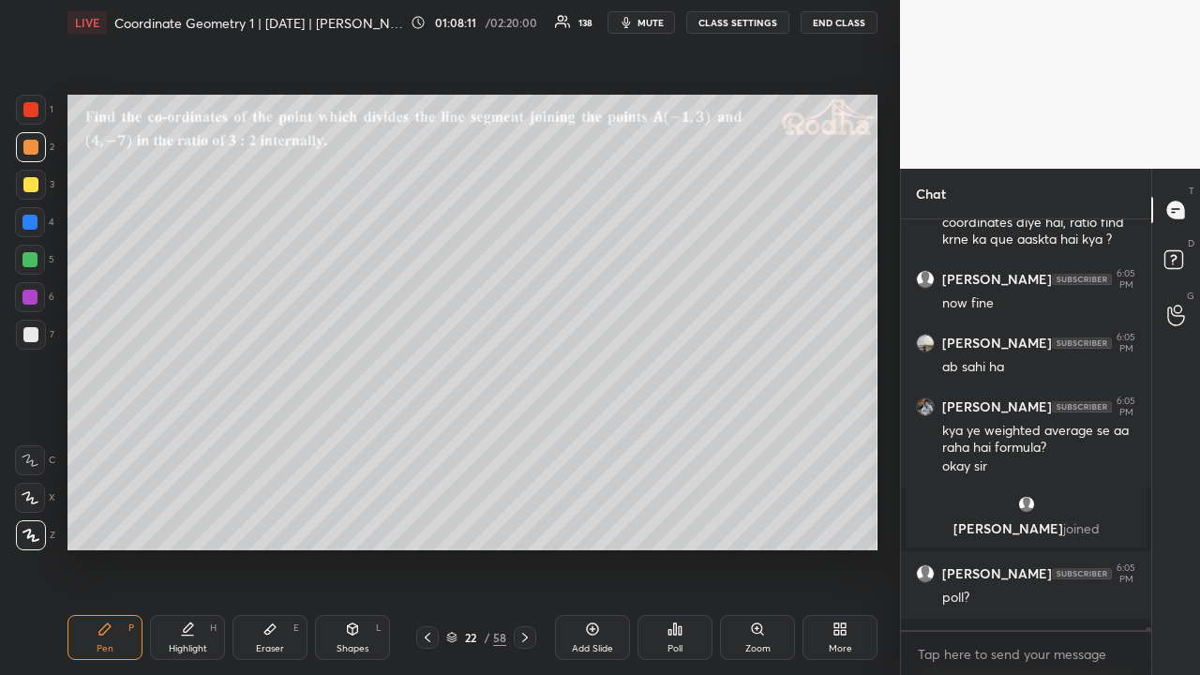
click at [32, 187] on div at bounding box center [30, 184] width 15 height 15
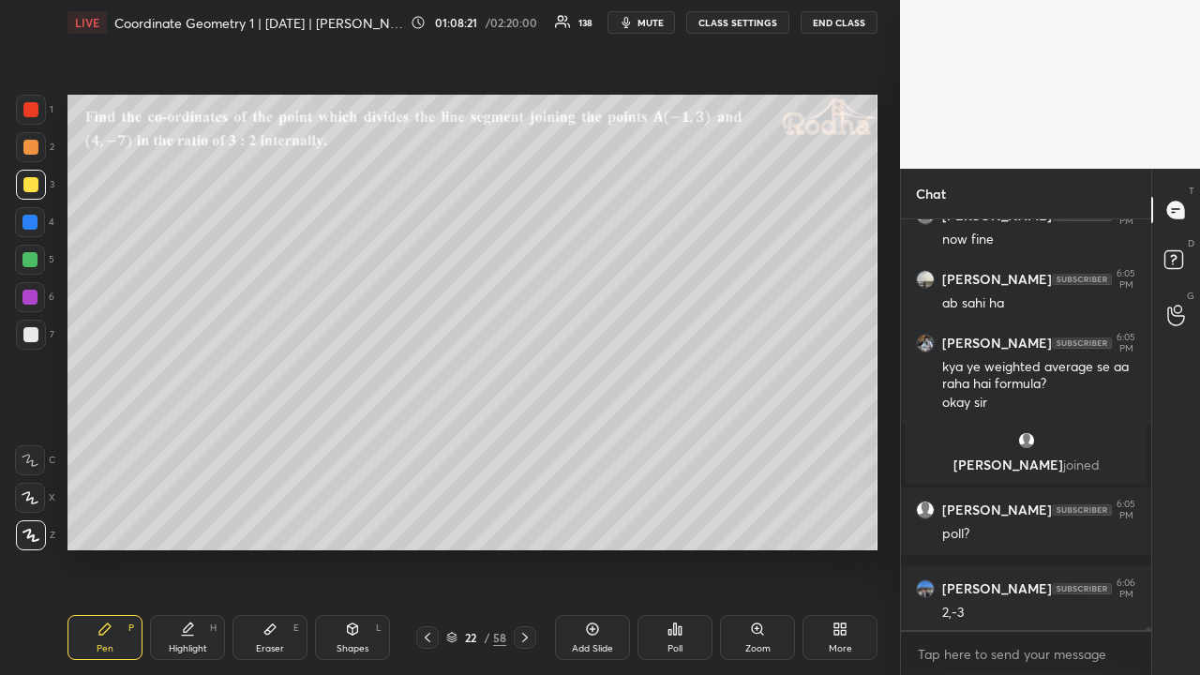
scroll to position [55829, 0]
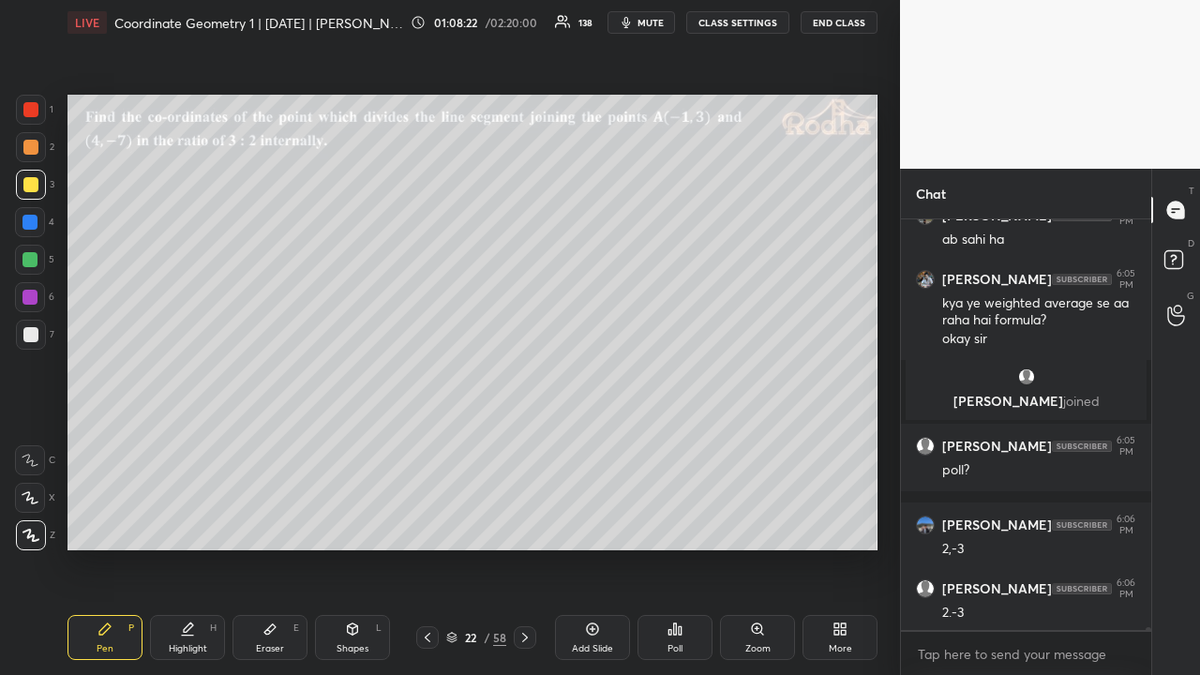
click at [31, 150] on div at bounding box center [30, 147] width 15 height 15
drag, startPoint x: 38, startPoint y: 182, endPoint x: 65, endPoint y: 203, distance: 34.1
click at [38, 185] on div at bounding box center [31, 185] width 30 height 30
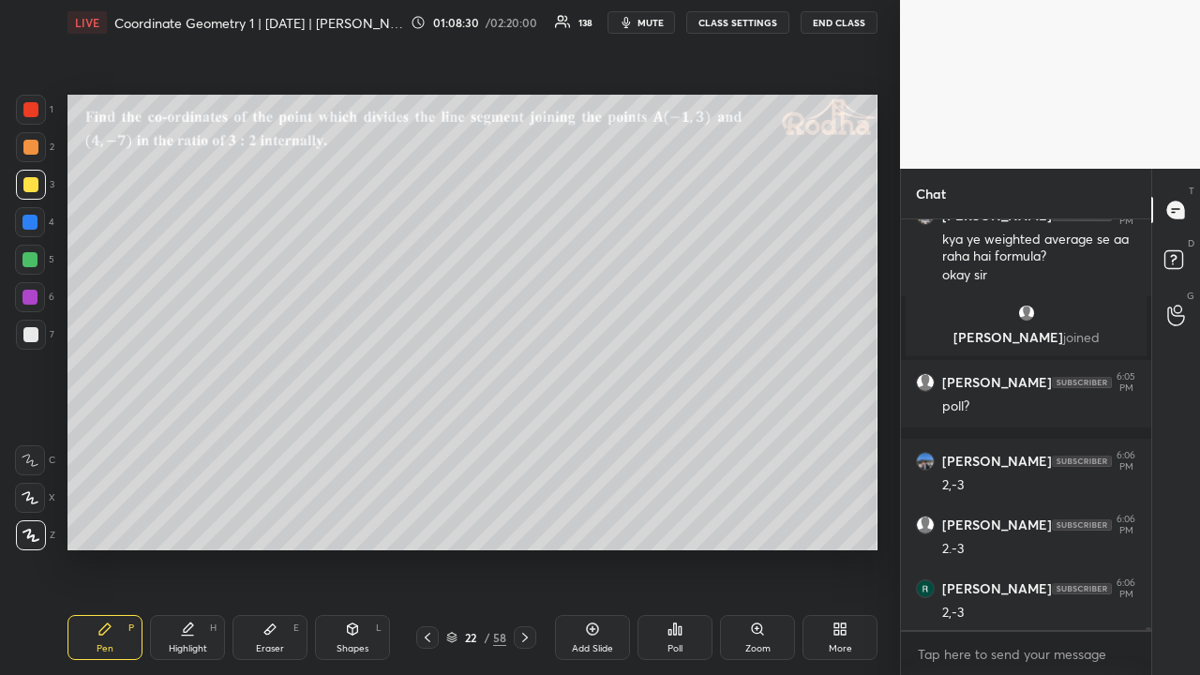
scroll to position [55957, 0]
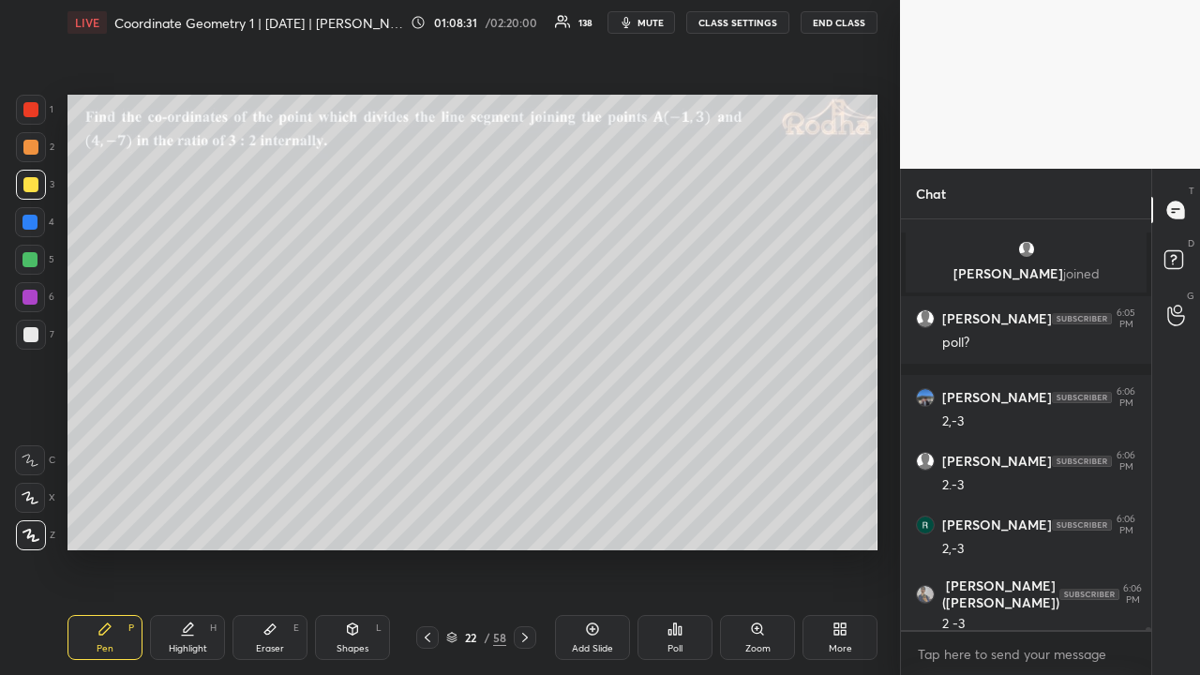
drag, startPoint x: 34, startPoint y: 336, endPoint x: 39, endPoint y: 304, distance: 32.4
click at [34, 333] on div at bounding box center [30, 334] width 15 height 15
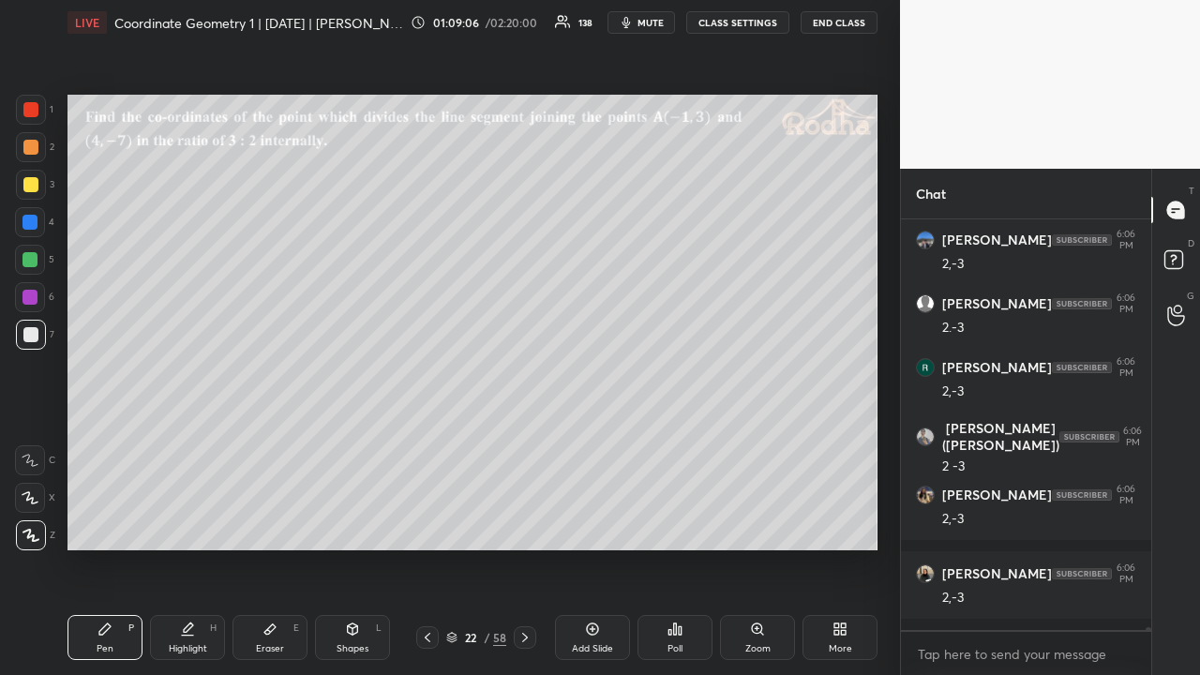
scroll to position [56193, 0]
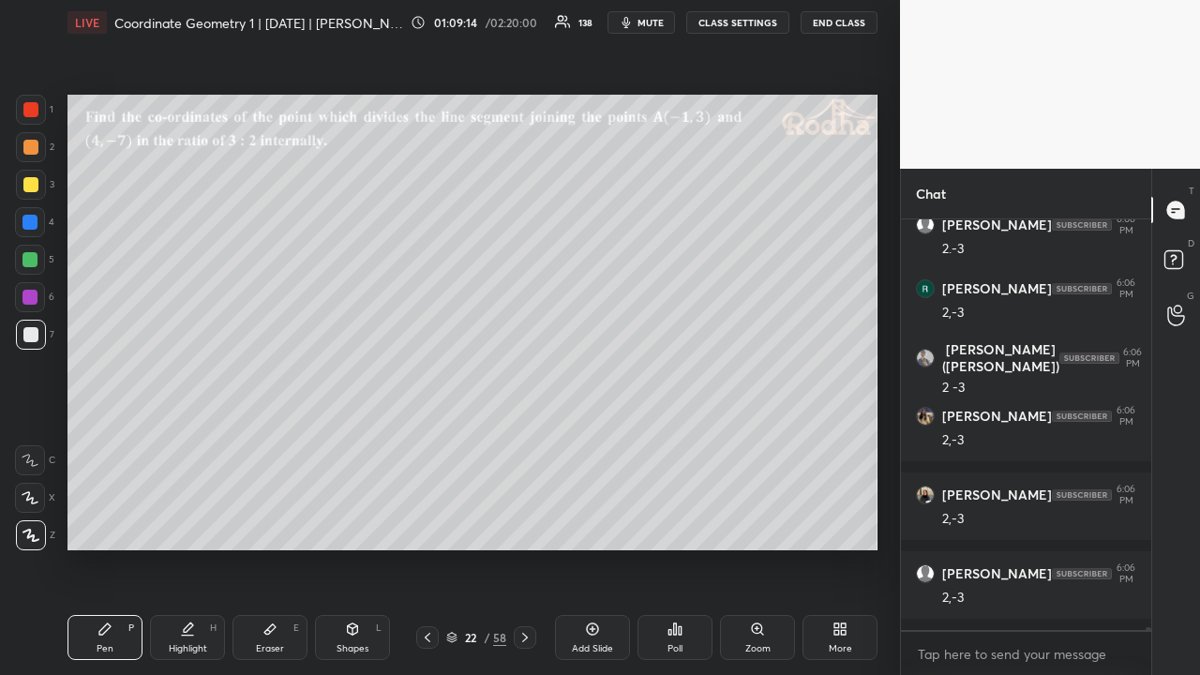
click at [30, 189] on div at bounding box center [30, 184] width 15 height 15
click at [32, 255] on div at bounding box center [30, 259] width 15 height 15
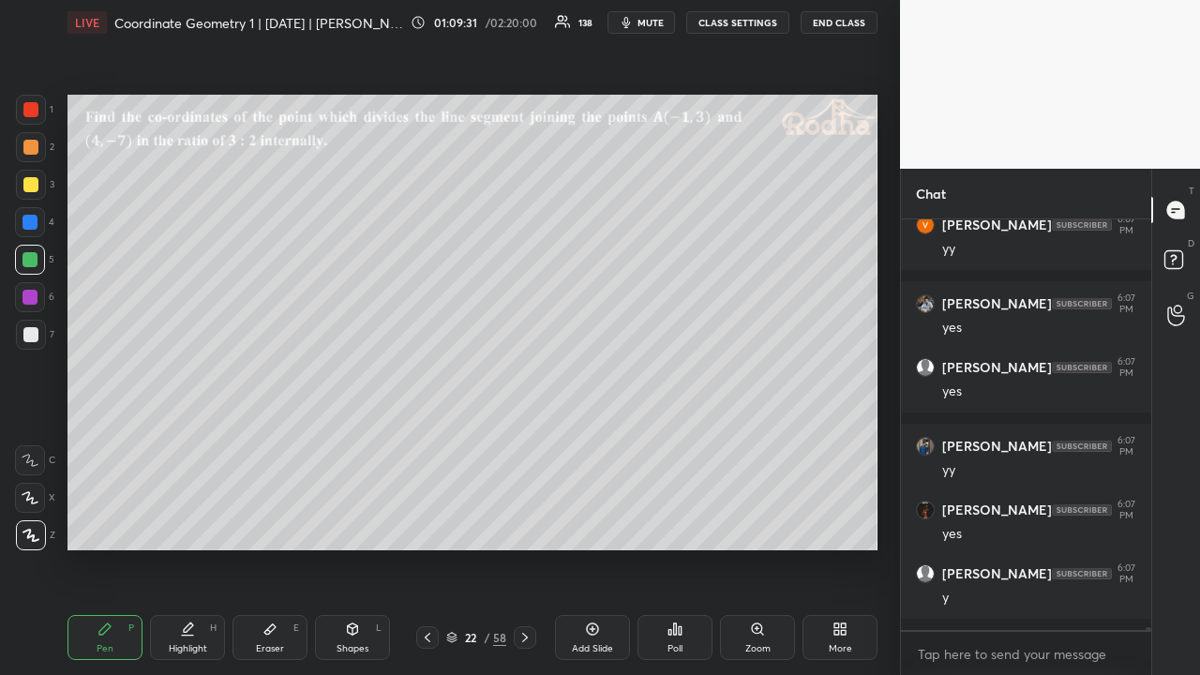
scroll to position [56875, 0]
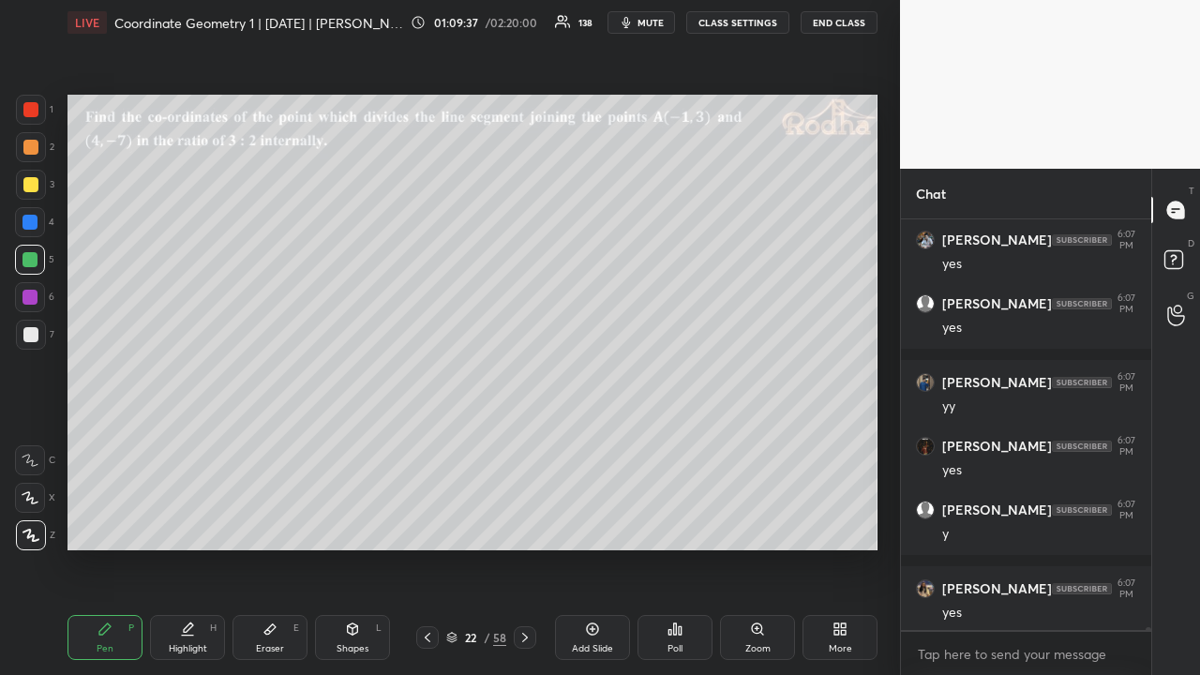
click at [427, 523] on icon at bounding box center [427, 637] width 15 height 15
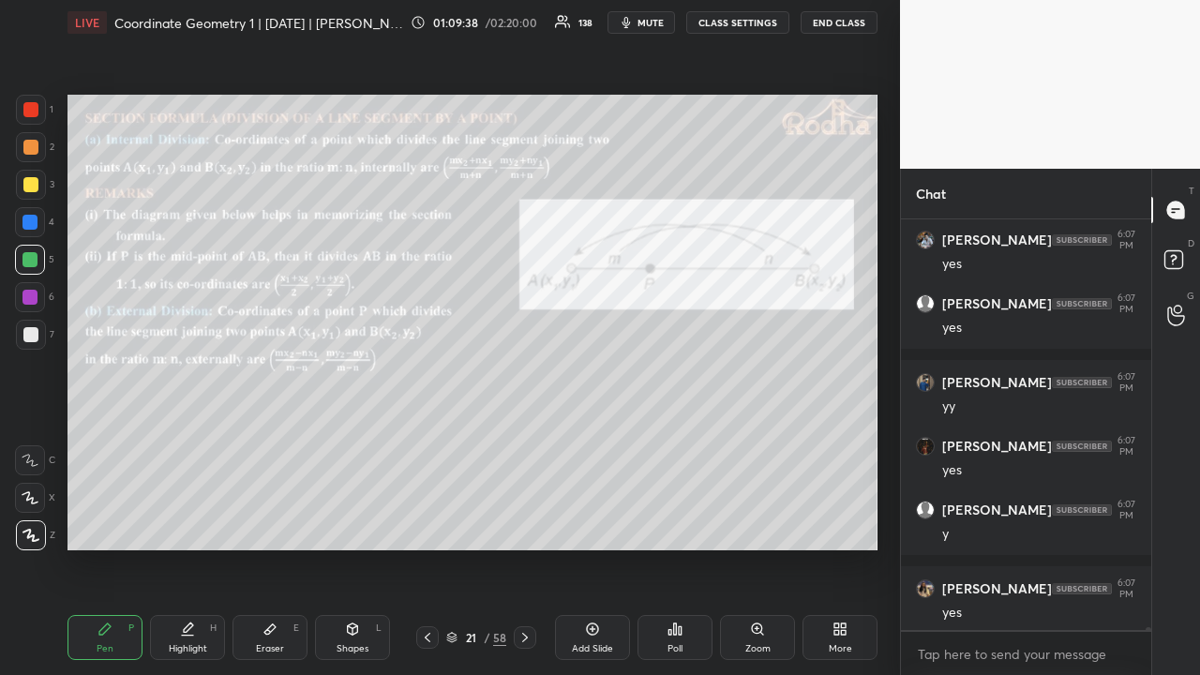
click at [429, 523] on icon at bounding box center [427, 637] width 15 height 15
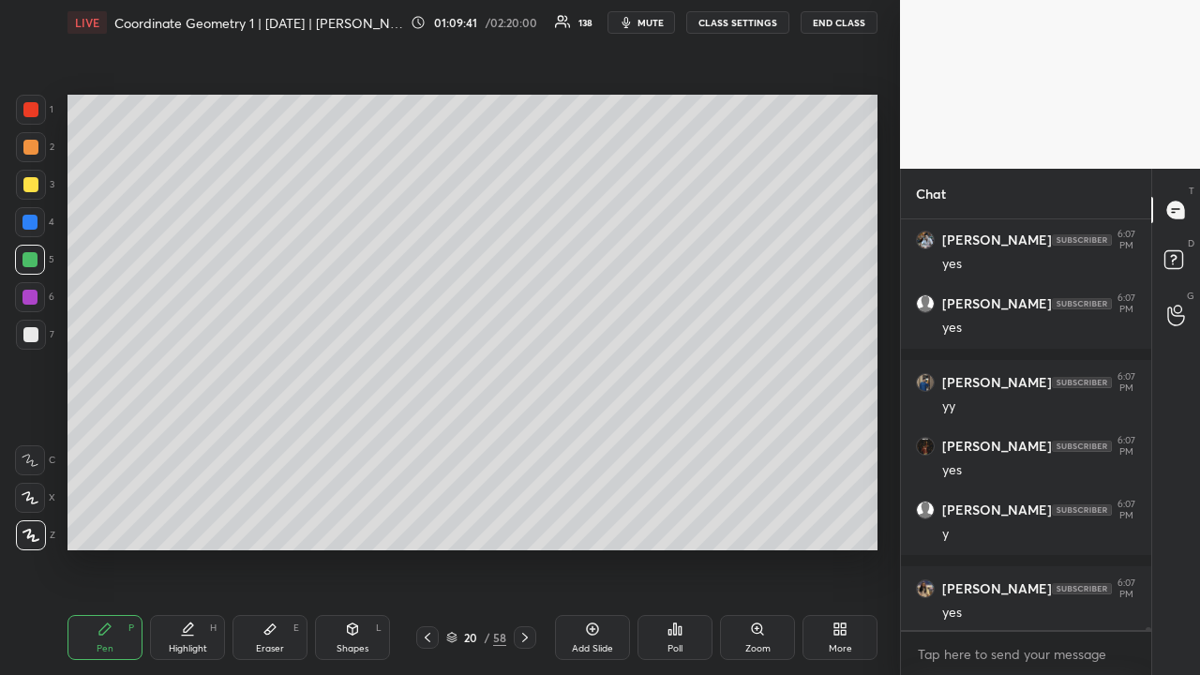
drag, startPoint x: 33, startPoint y: 113, endPoint x: 34, endPoint y: 133, distance: 19.7
click at [34, 114] on div at bounding box center [30, 109] width 15 height 15
drag, startPoint x: 32, startPoint y: 332, endPoint x: 45, endPoint y: 304, distance: 31.0
click at [34, 331] on div at bounding box center [30, 334] width 15 height 15
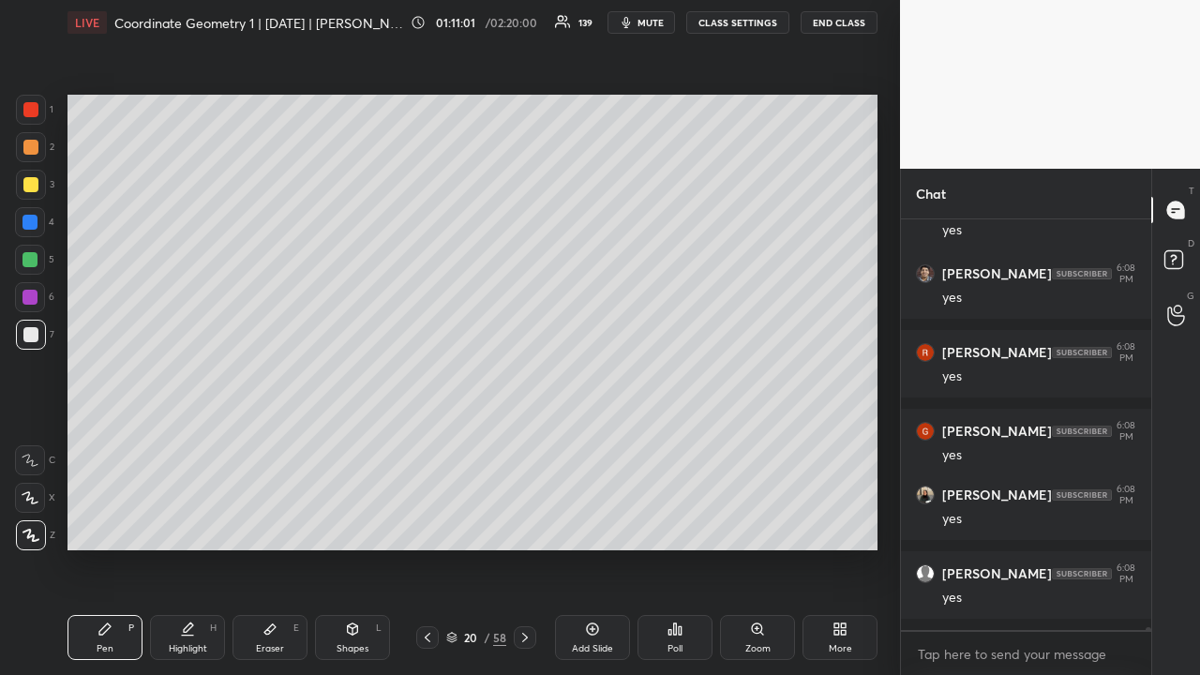
scroll to position [57534, 0]
click at [36, 152] on div at bounding box center [30, 147] width 15 height 15
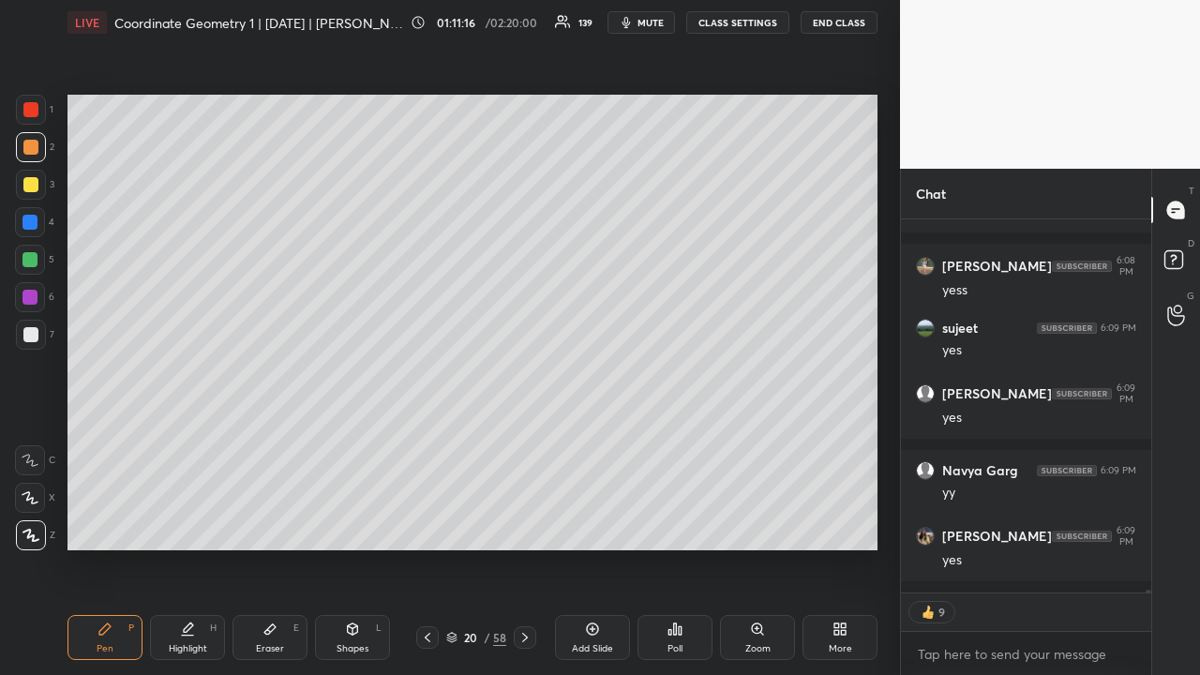
scroll to position [58284, 0]
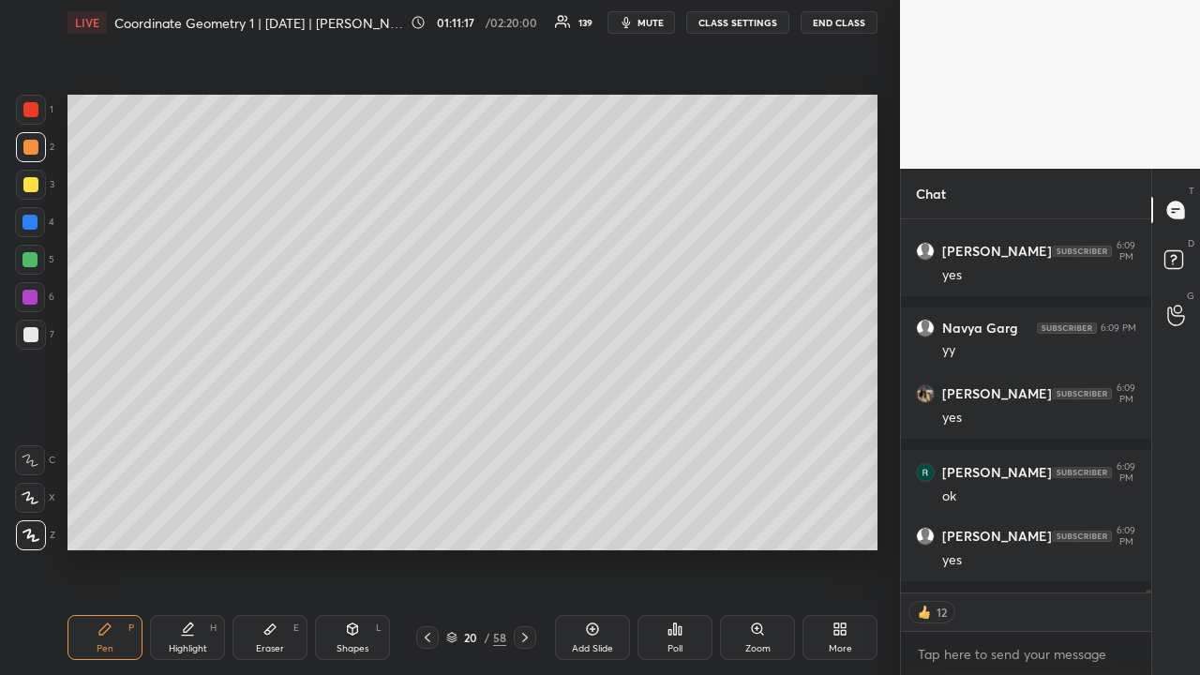
click at [525, 523] on icon at bounding box center [525, 637] width 15 height 15
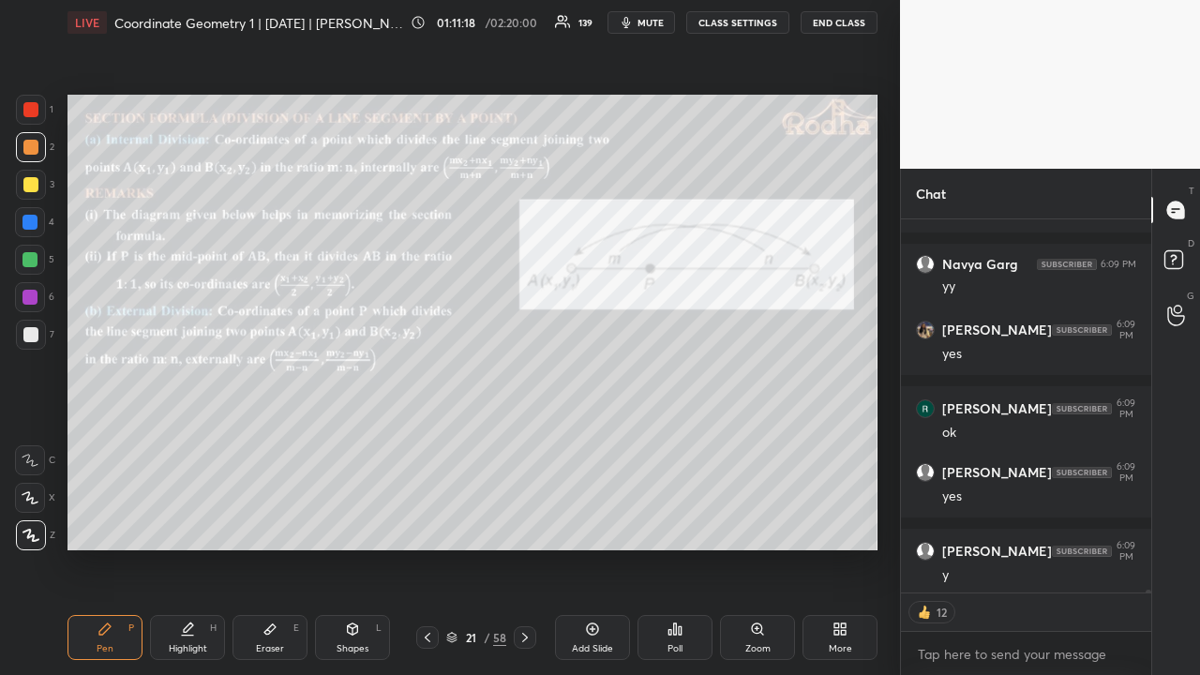
click at [526, 523] on icon at bounding box center [525, 637] width 15 height 15
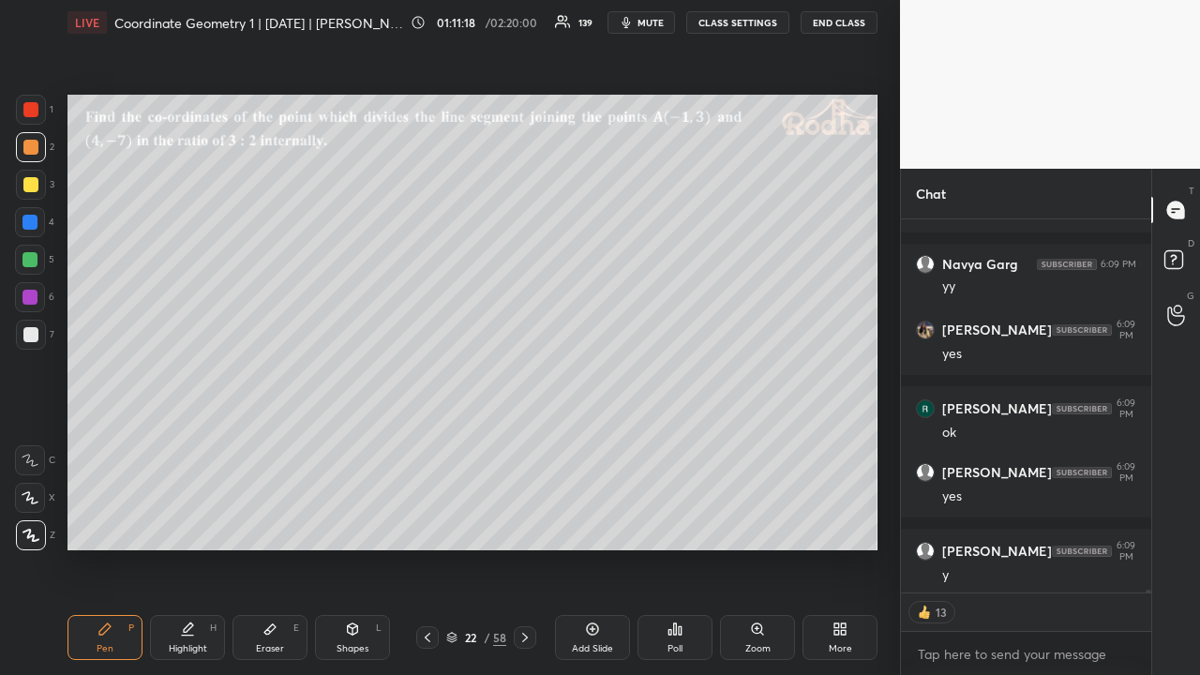
scroll to position [58411, 0]
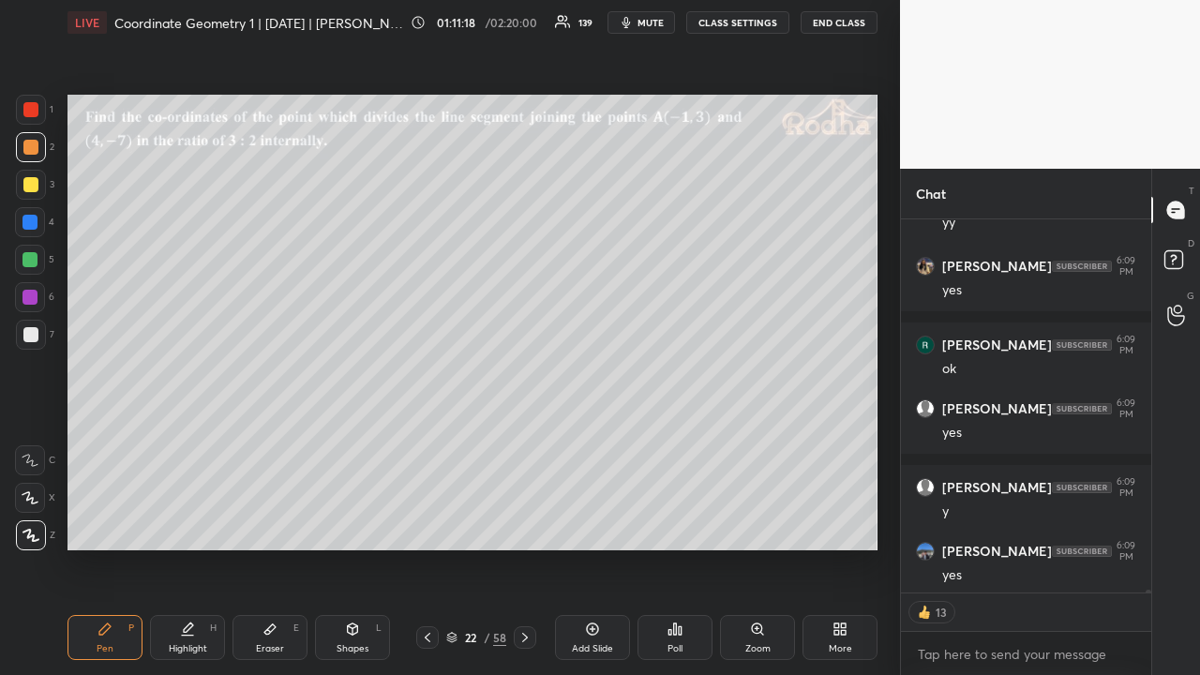
click at [527, 523] on icon at bounding box center [525, 637] width 6 height 9
click at [527, 523] on icon at bounding box center [525, 637] width 15 height 15
click at [676, 523] on icon at bounding box center [675, 629] width 3 height 11
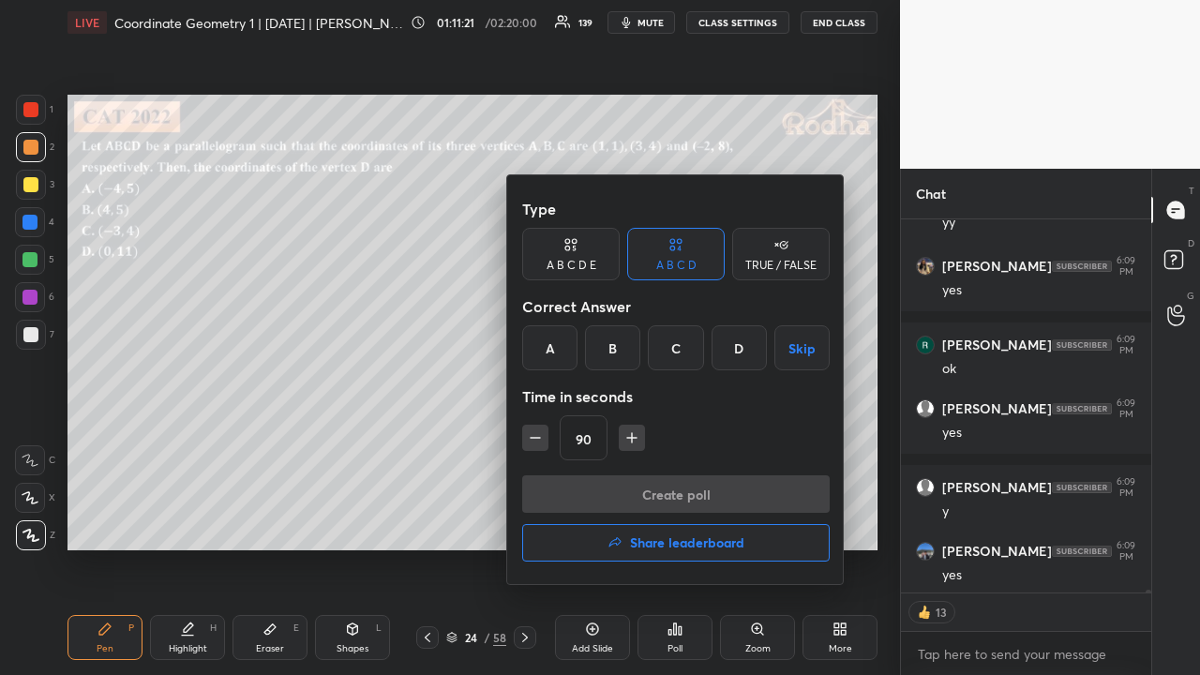
click at [548, 351] on div "A" at bounding box center [549, 347] width 55 height 45
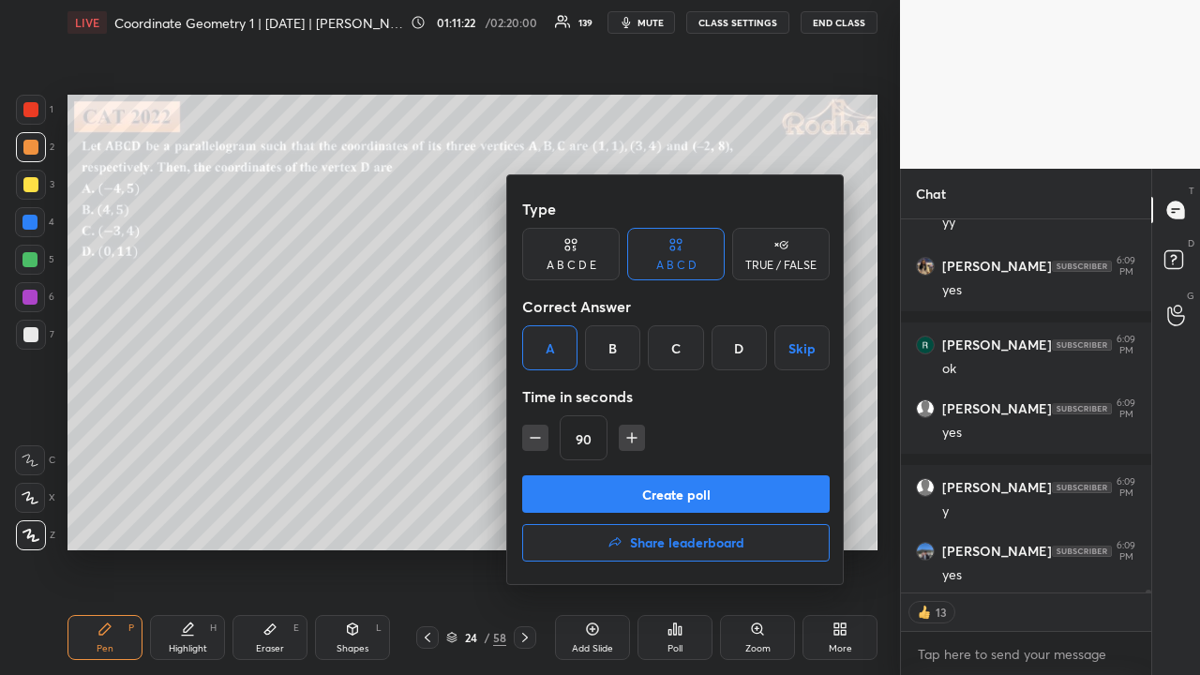
click at [667, 495] on button "Create poll" at bounding box center [676, 494] width 308 height 38
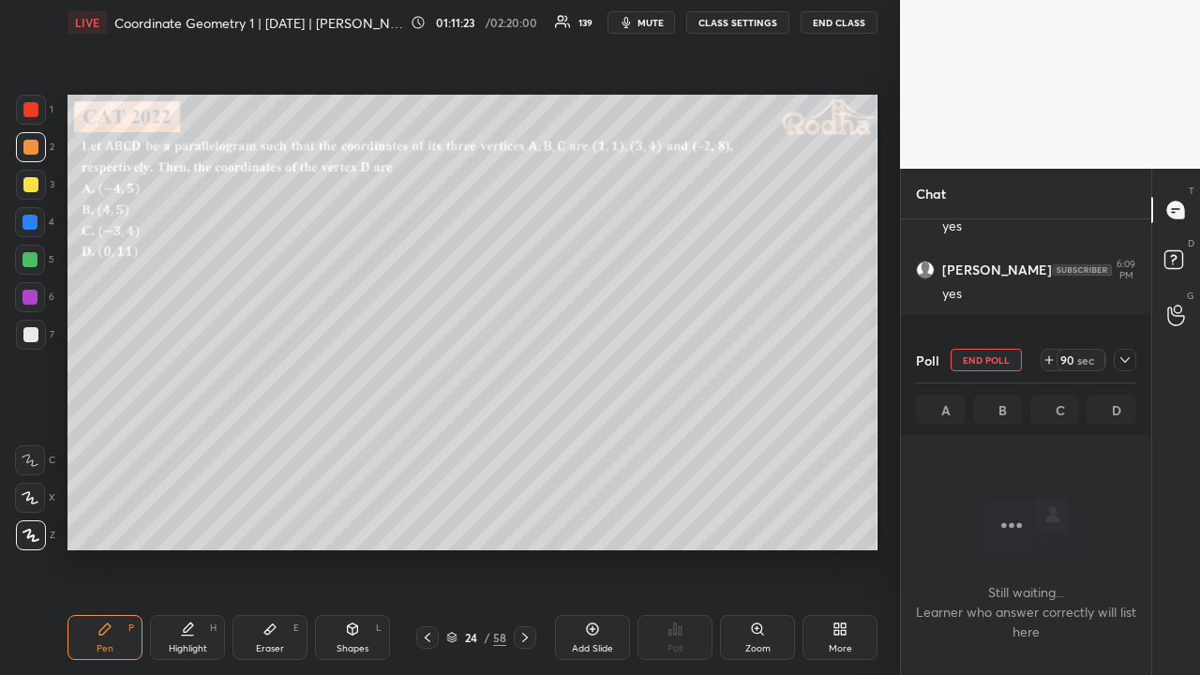
scroll to position [57613, 0]
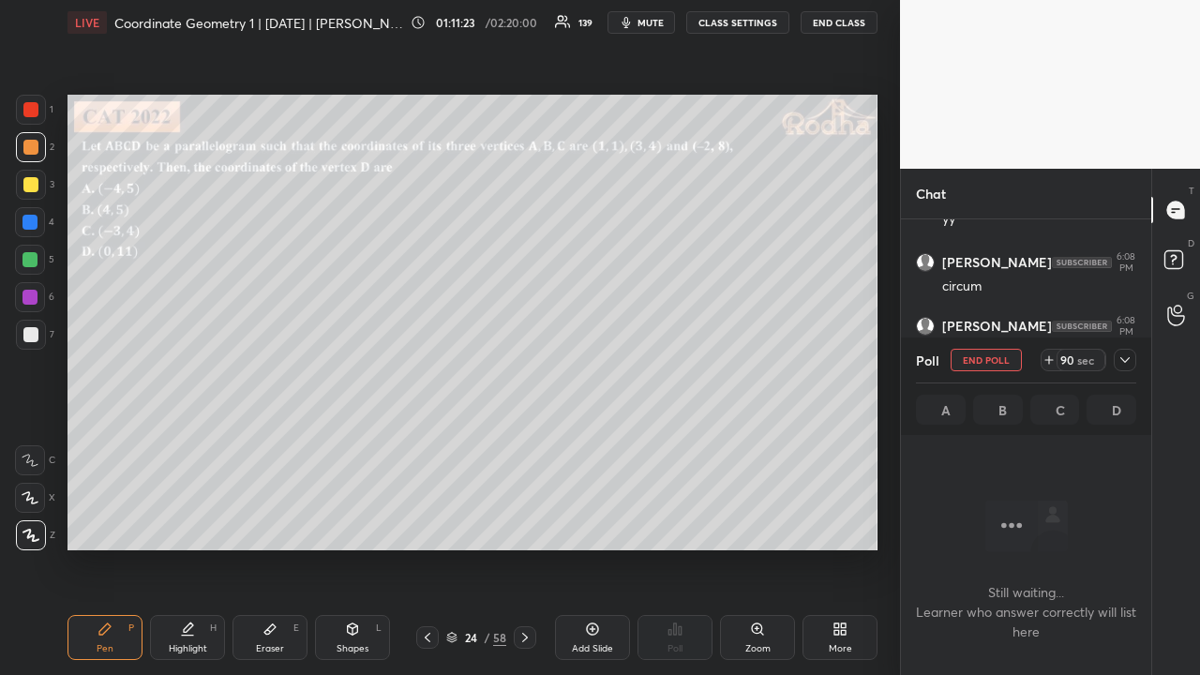
click at [1124, 362] on icon at bounding box center [1125, 360] width 9 height 6
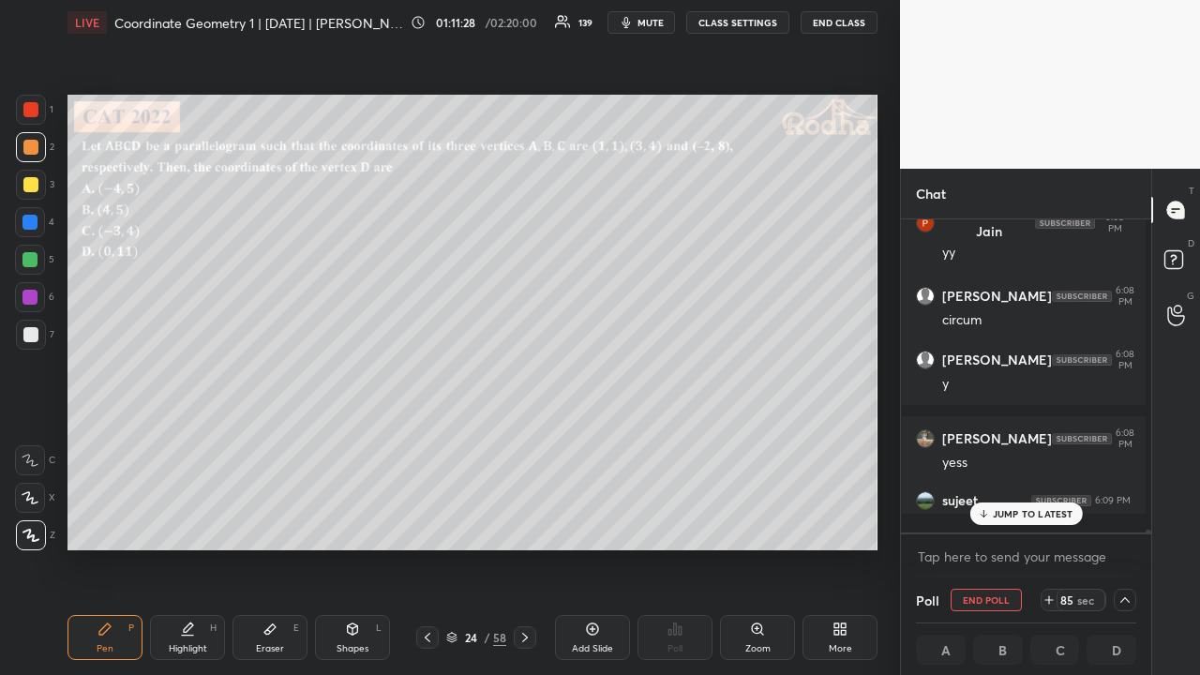
scroll to position [308, 239]
click at [1015, 518] on p "1 NEW MESSAGE" at bounding box center [1033, 513] width 80 height 11
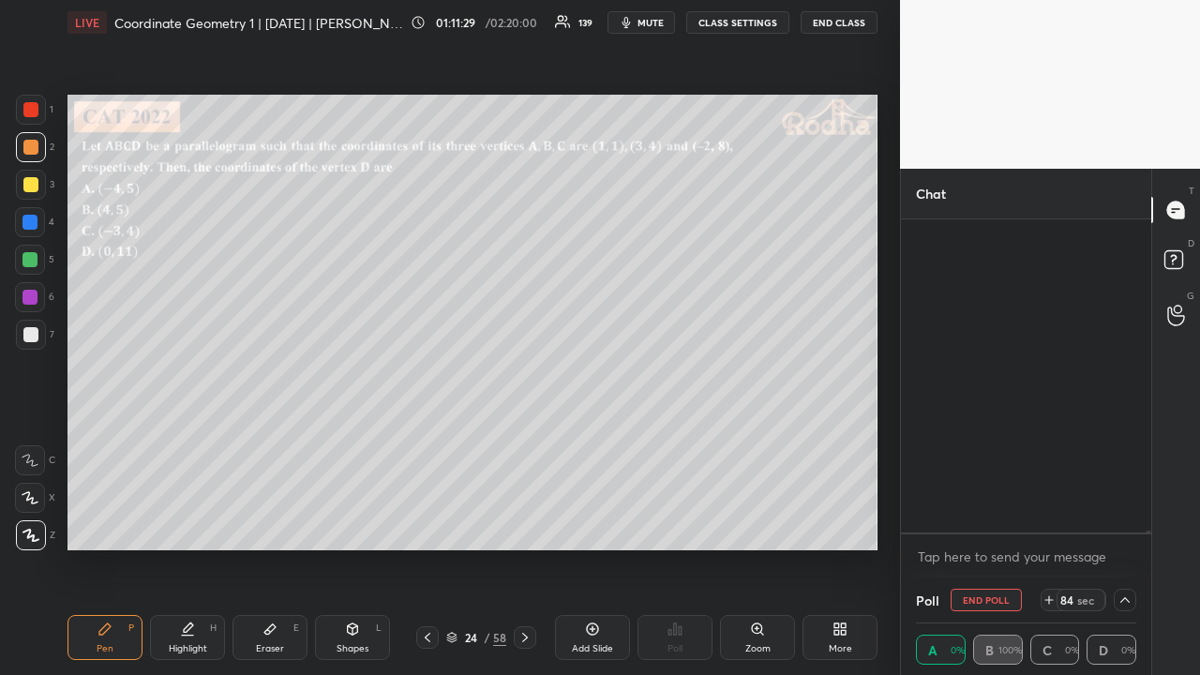
scroll to position [58096, 0]
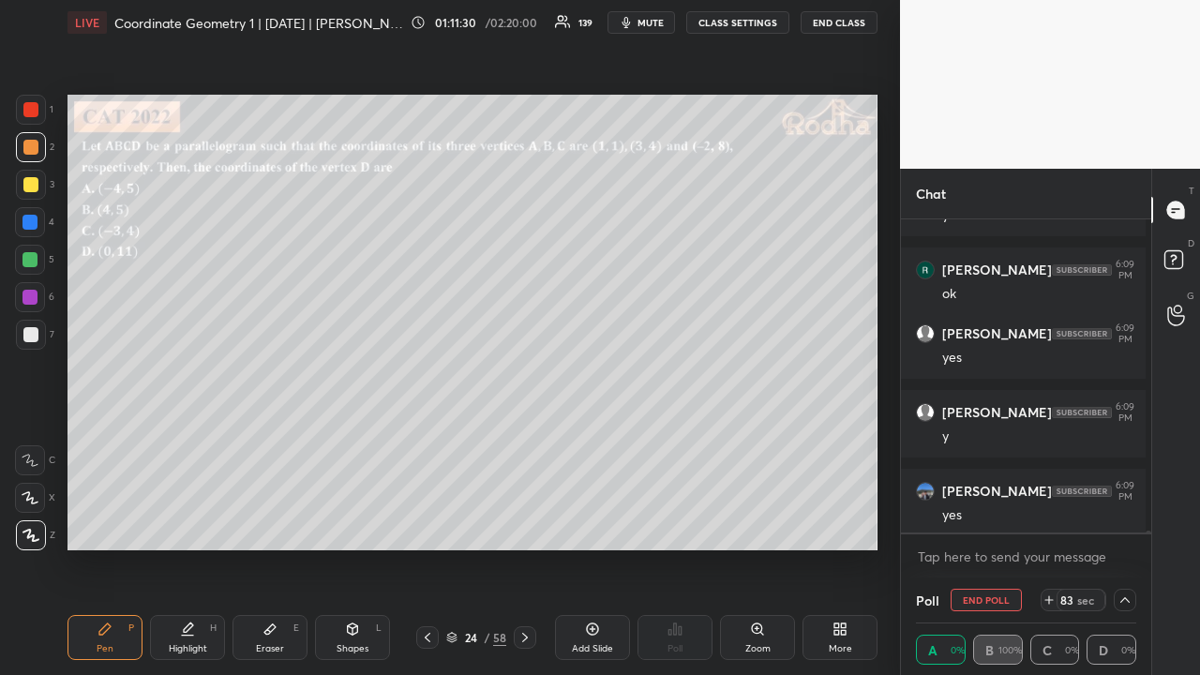
click at [1118, 523] on icon at bounding box center [1125, 600] width 15 height 15
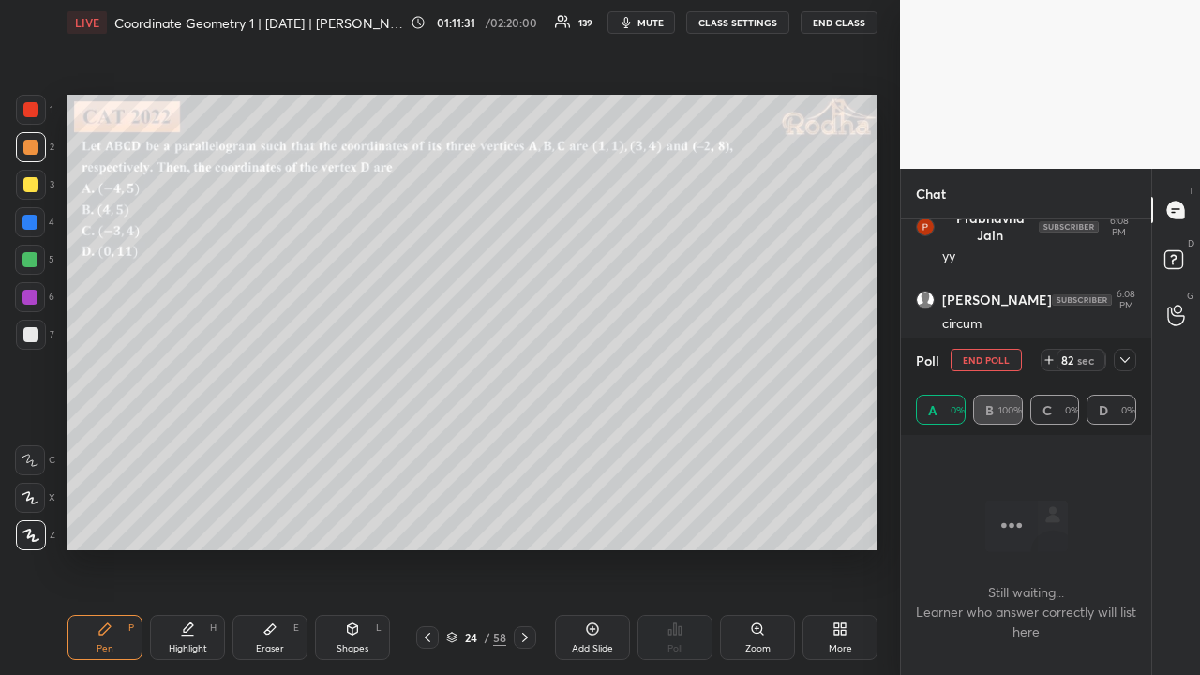
drag, startPoint x: 1126, startPoint y: 364, endPoint x: 1127, endPoint y: 381, distance: 16.9
click at [1127, 366] on icon at bounding box center [1125, 360] width 15 height 15
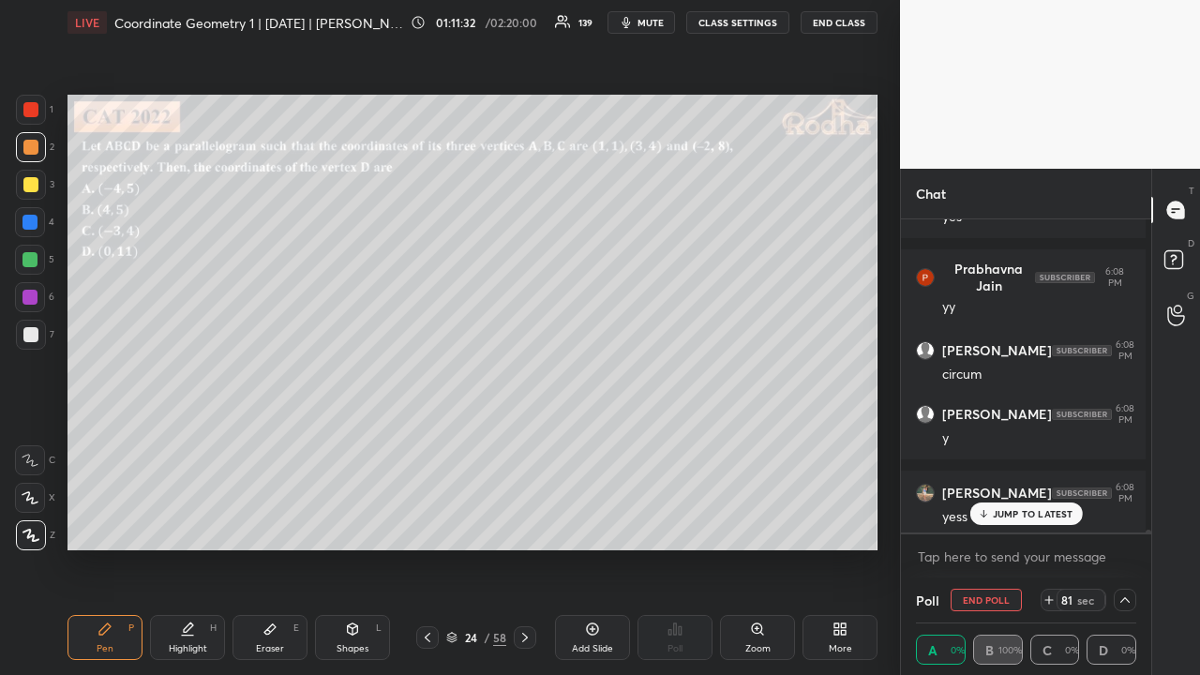
click at [1030, 514] on p "JUMP TO LATEST" at bounding box center [1033, 513] width 81 height 11
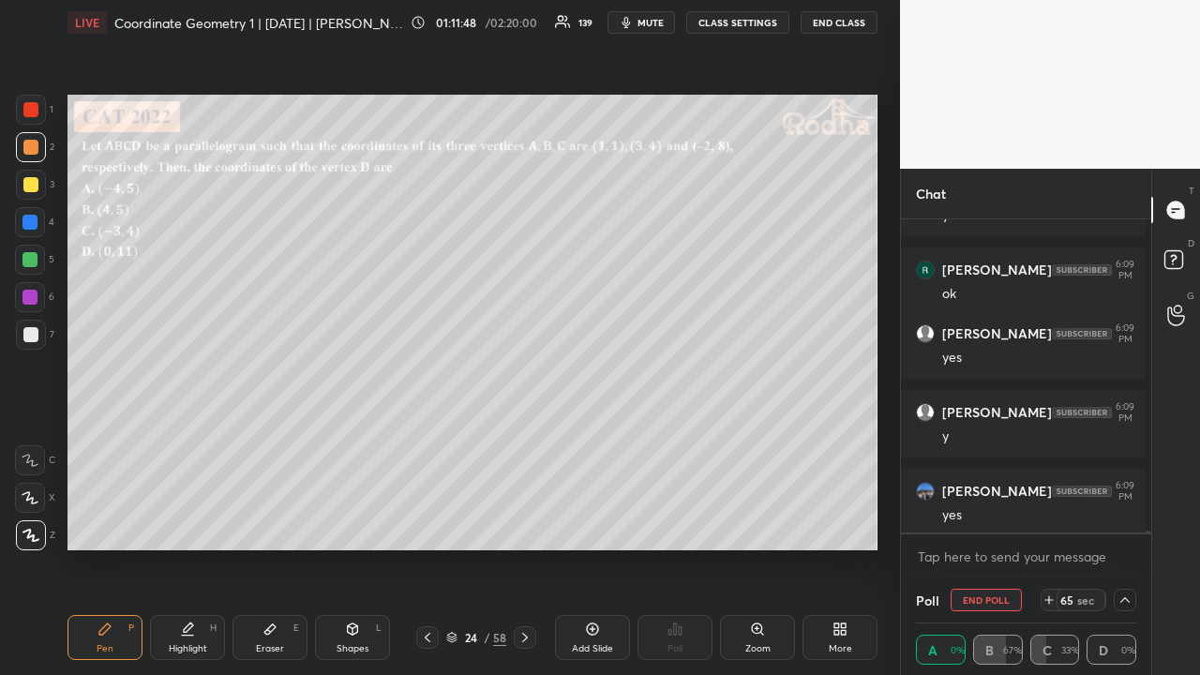
click at [1121, 523] on icon at bounding box center [1125, 600] width 15 height 15
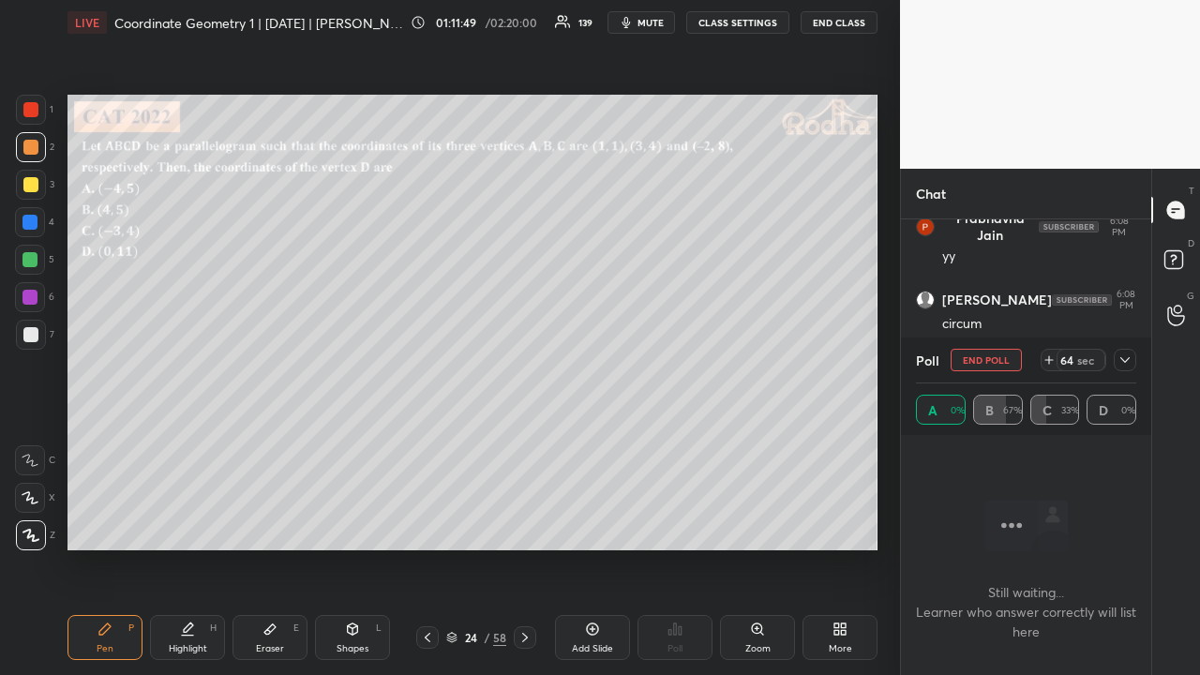
click at [1129, 355] on icon at bounding box center [1125, 360] width 15 height 15
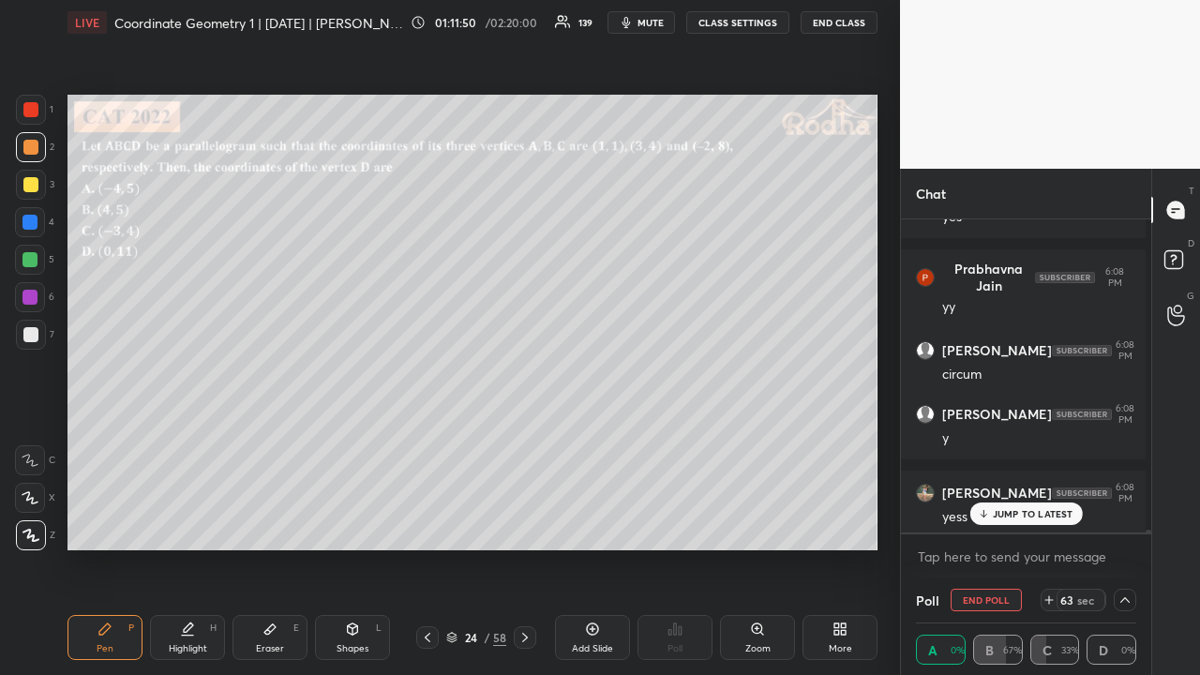
click at [1033, 511] on p "JUMP TO LATEST" at bounding box center [1033, 513] width 81 height 11
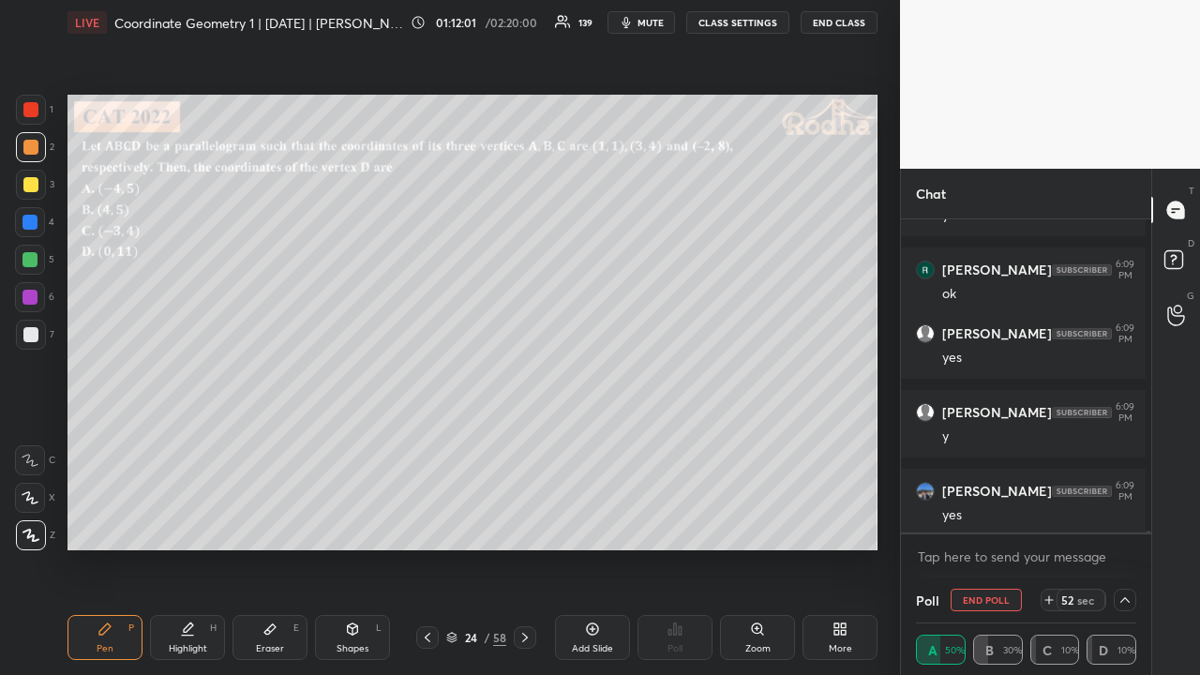
click at [1121, 523] on icon at bounding box center [1125, 600] width 9 height 6
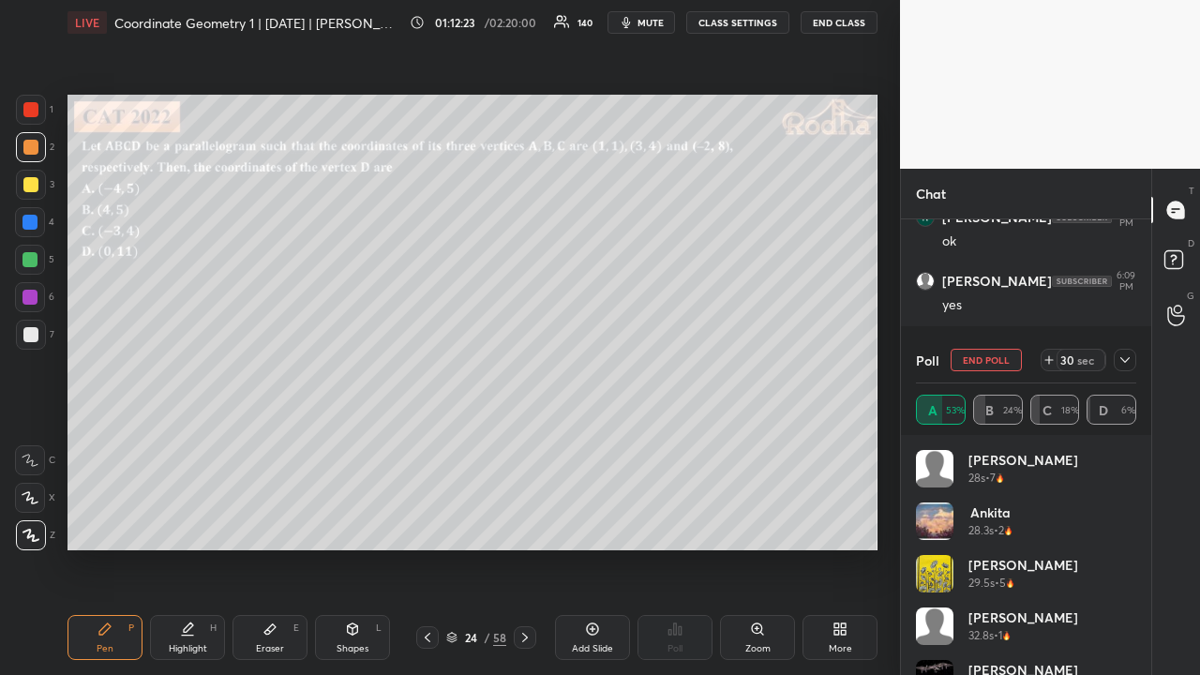
click at [1131, 360] on icon at bounding box center [1125, 360] width 15 height 15
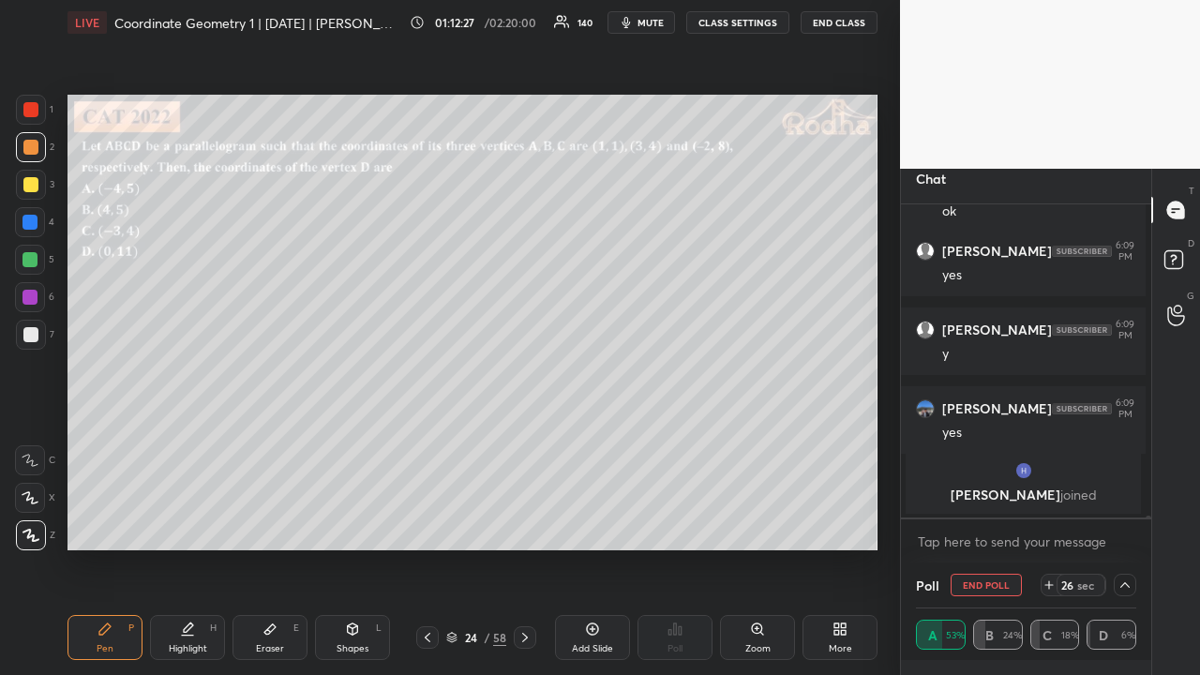
click at [1123, 523] on icon at bounding box center [1125, 585] width 15 height 15
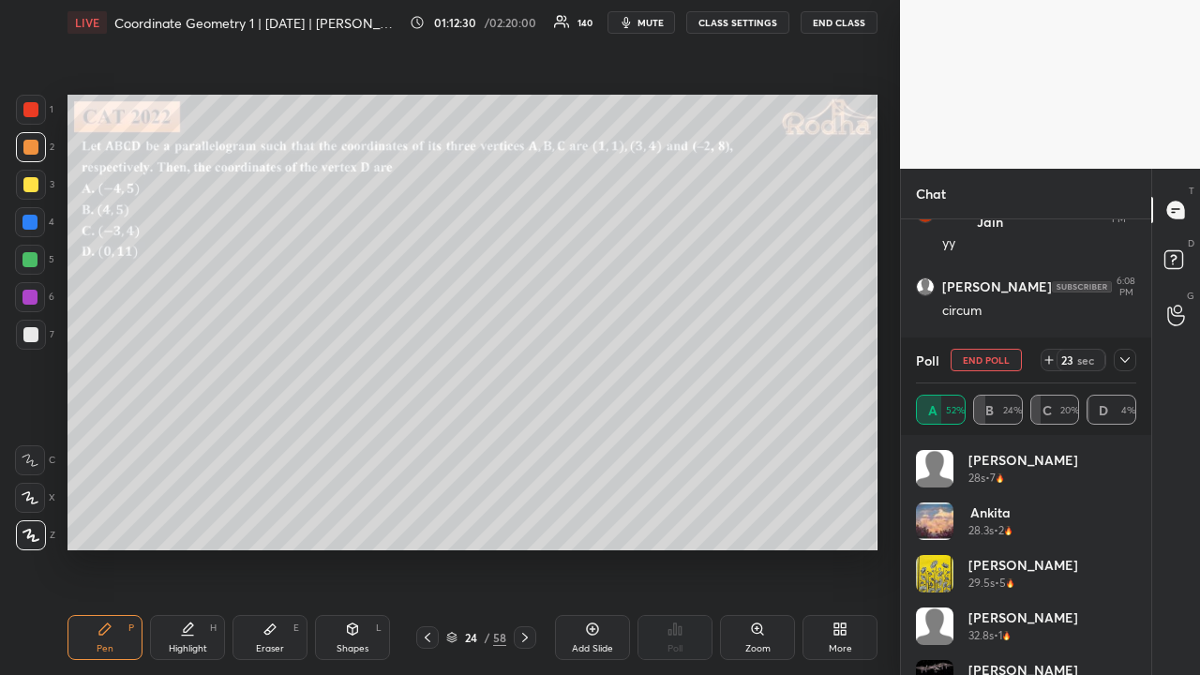
click at [1131, 360] on icon at bounding box center [1125, 360] width 15 height 15
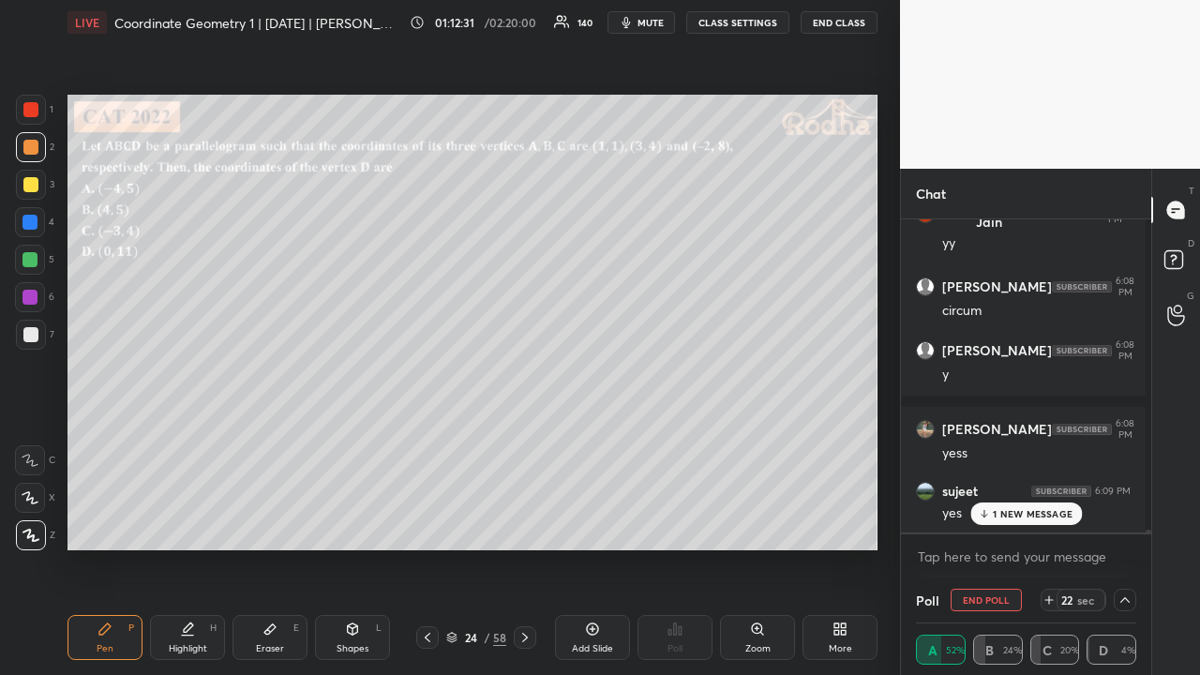
click at [1031, 516] on p "1 NEW MESSAGE" at bounding box center [1033, 513] width 80 height 11
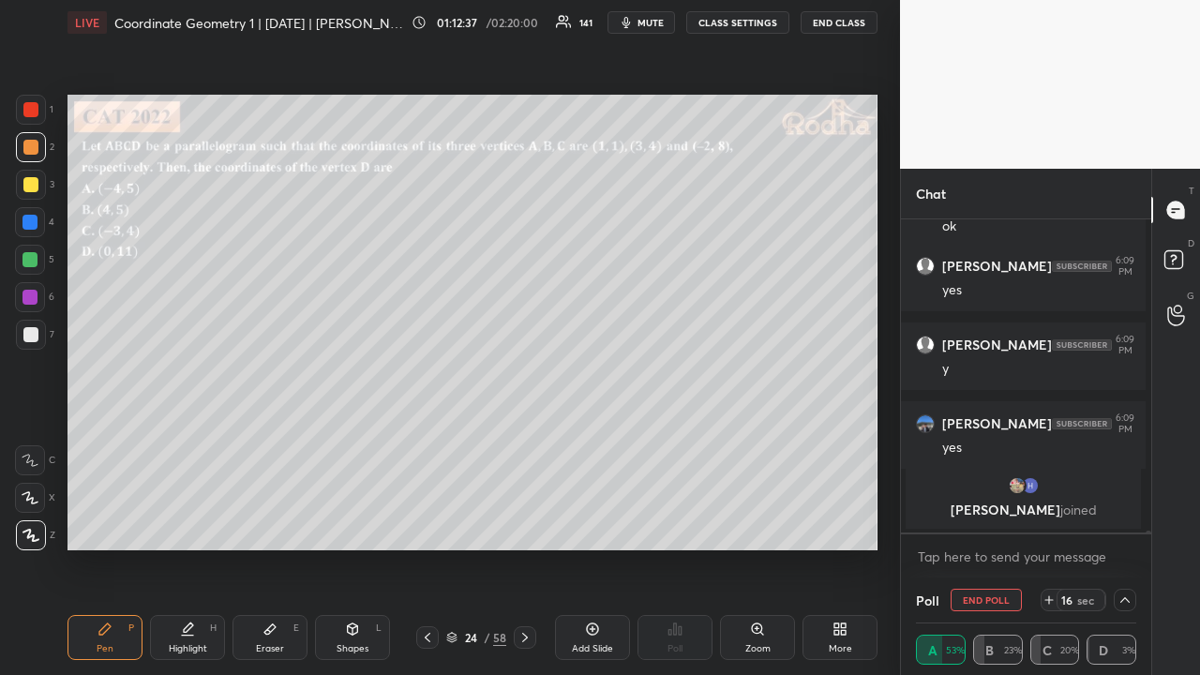
click at [32, 185] on div at bounding box center [30, 184] width 15 height 15
click at [1120, 523] on icon at bounding box center [1125, 600] width 15 height 15
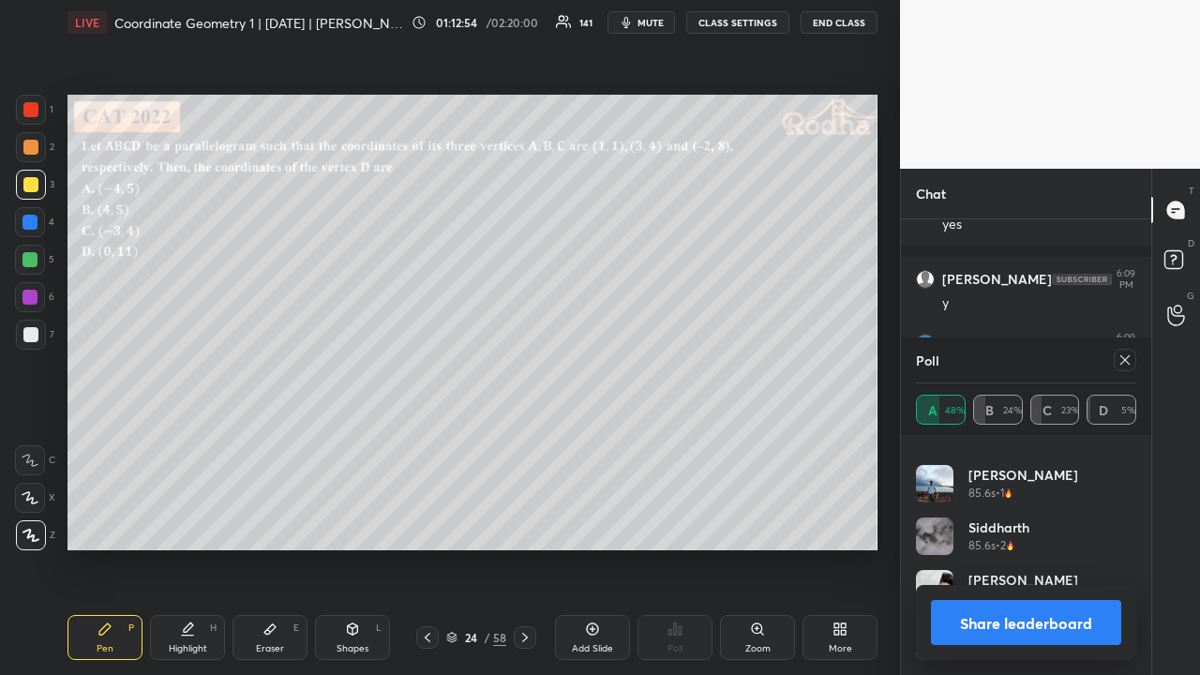
click at [1122, 351] on div at bounding box center [1125, 360] width 23 height 23
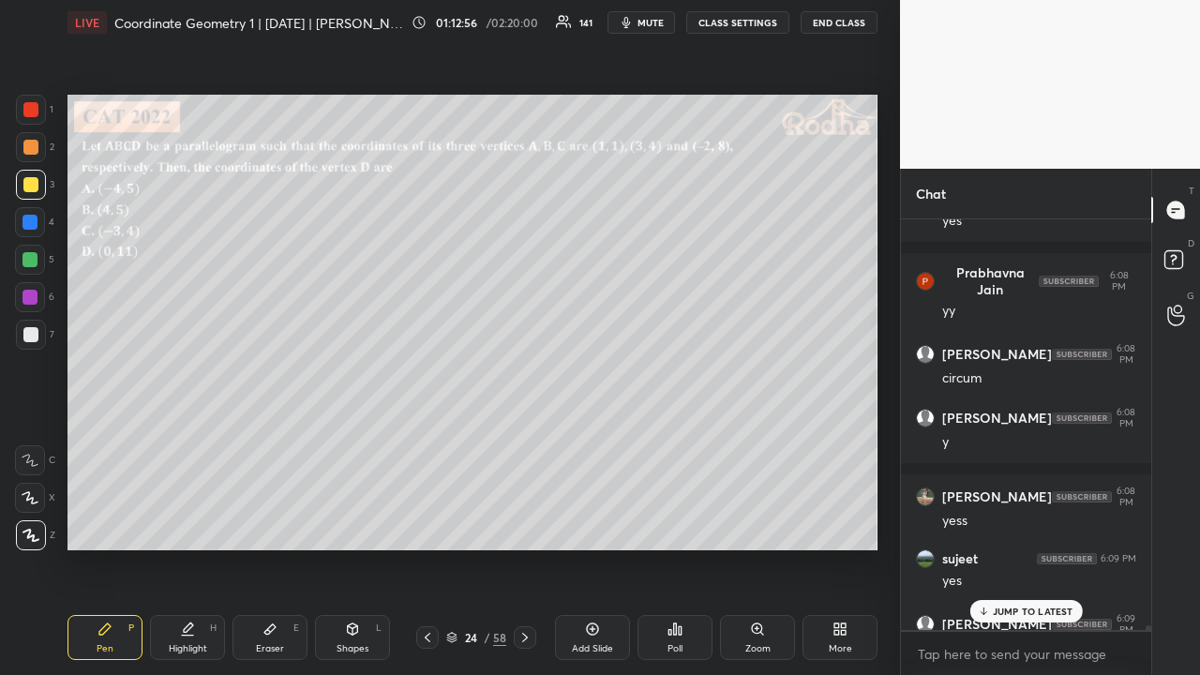
click at [1021, 523] on p "JUMP TO LATEST" at bounding box center [1033, 611] width 81 height 11
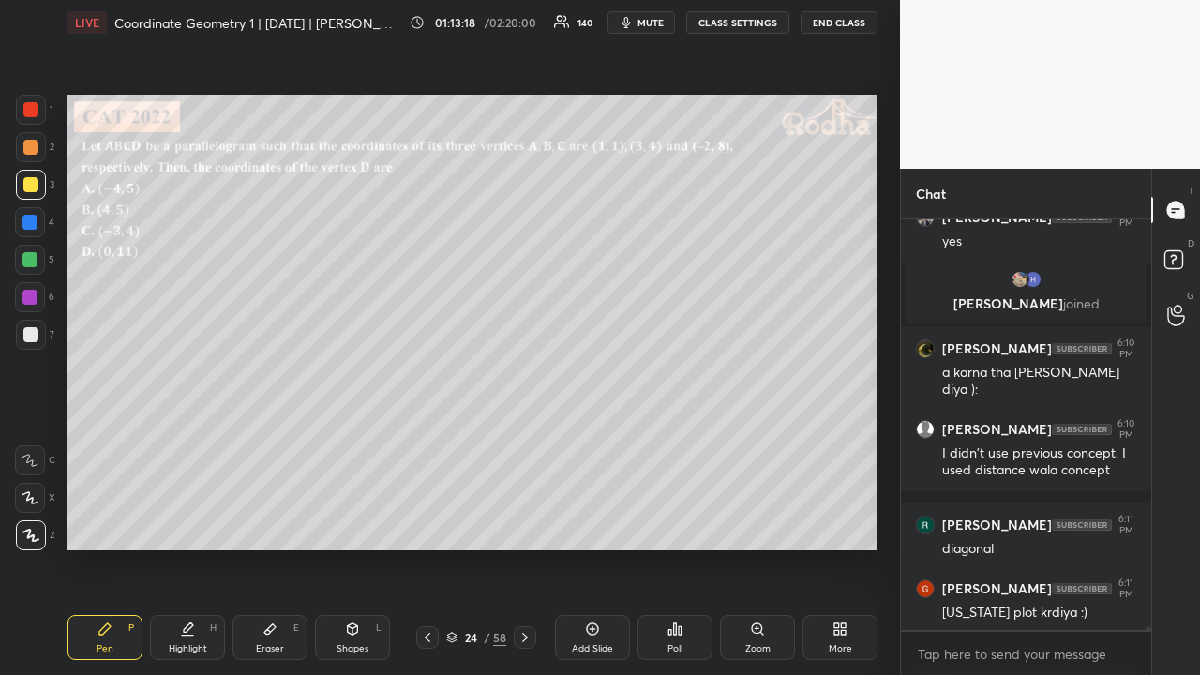
click at [30, 148] on div at bounding box center [30, 147] width 15 height 15
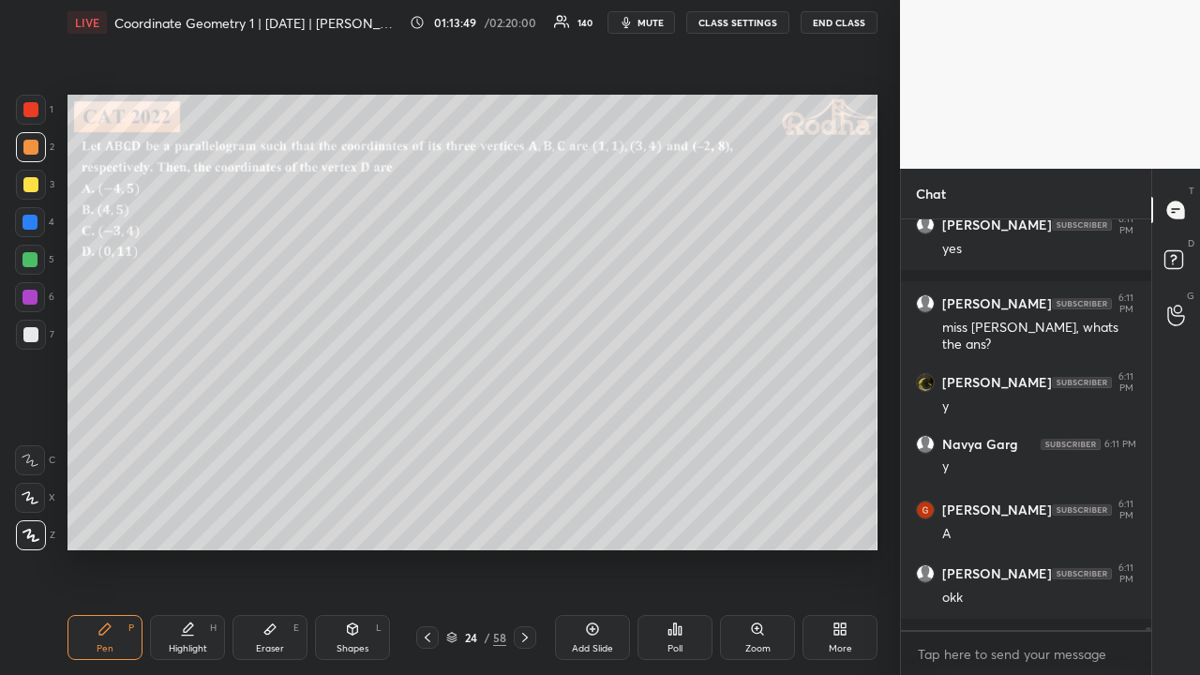
drag, startPoint x: 31, startPoint y: 255, endPoint x: 49, endPoint y: 267, distance: 21.6
click at [32, 257] on div at bounding box center [30, 259] width 15 height 15
drag, startPoint x: 36, startPoint y: 116, endPoint x: 45, endPoint y: 121, distance: 10.5
click at [36, 116] on div at bounding box center [30, 109] width 15 height 15
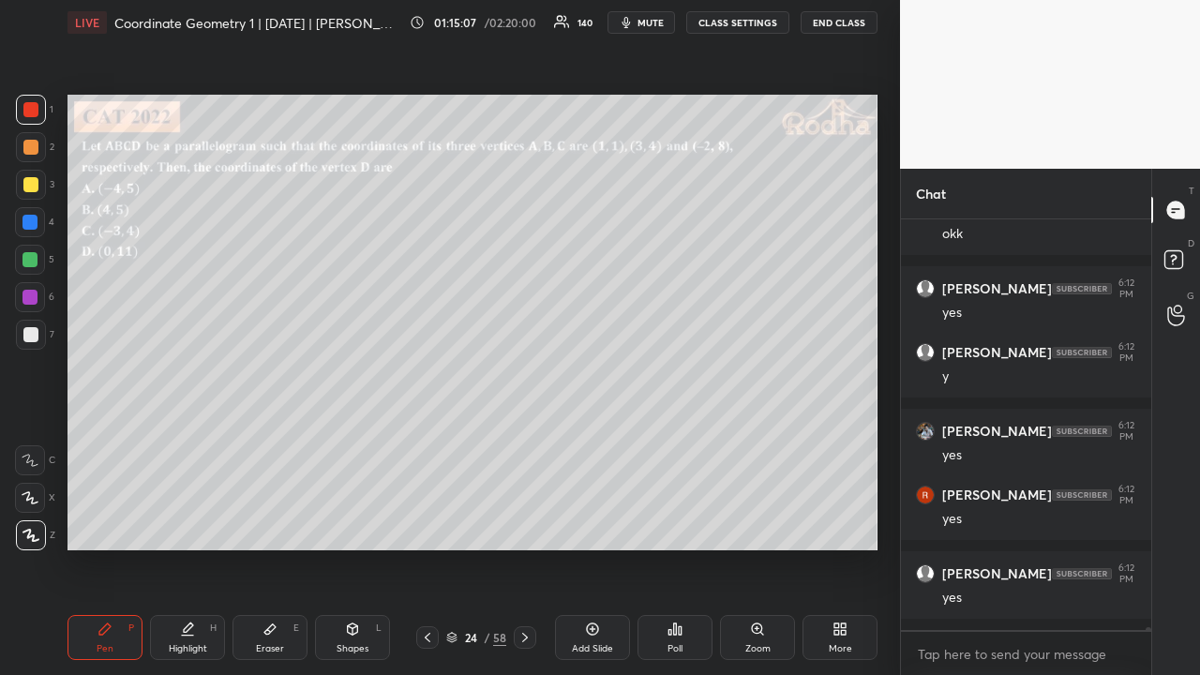
scroll to position [59231, 0]
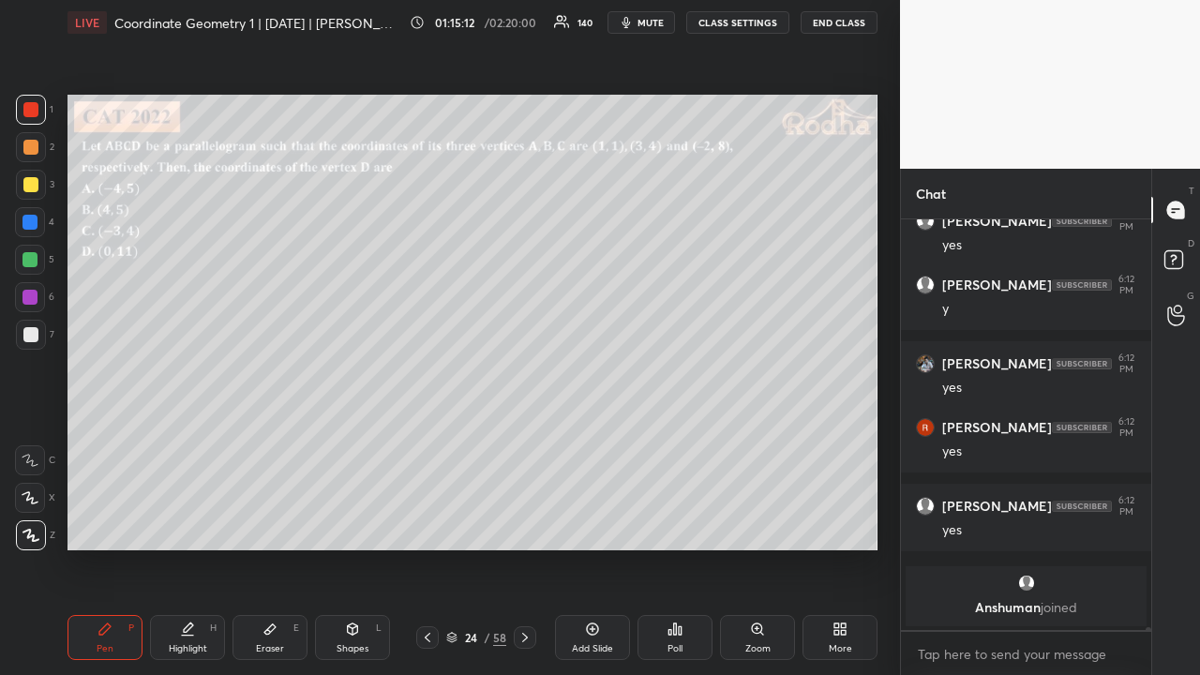
click at [34, 152] on div at bounding box center [30, 147] width 15 height 15
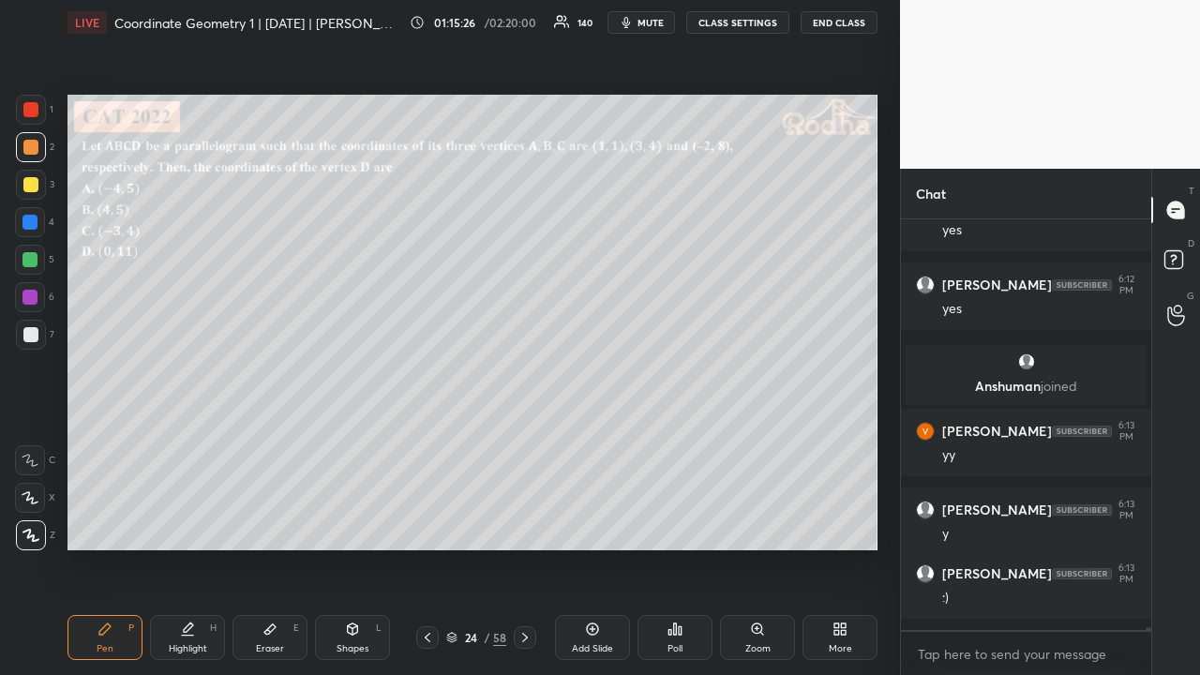
scroll to position [58993, 0]
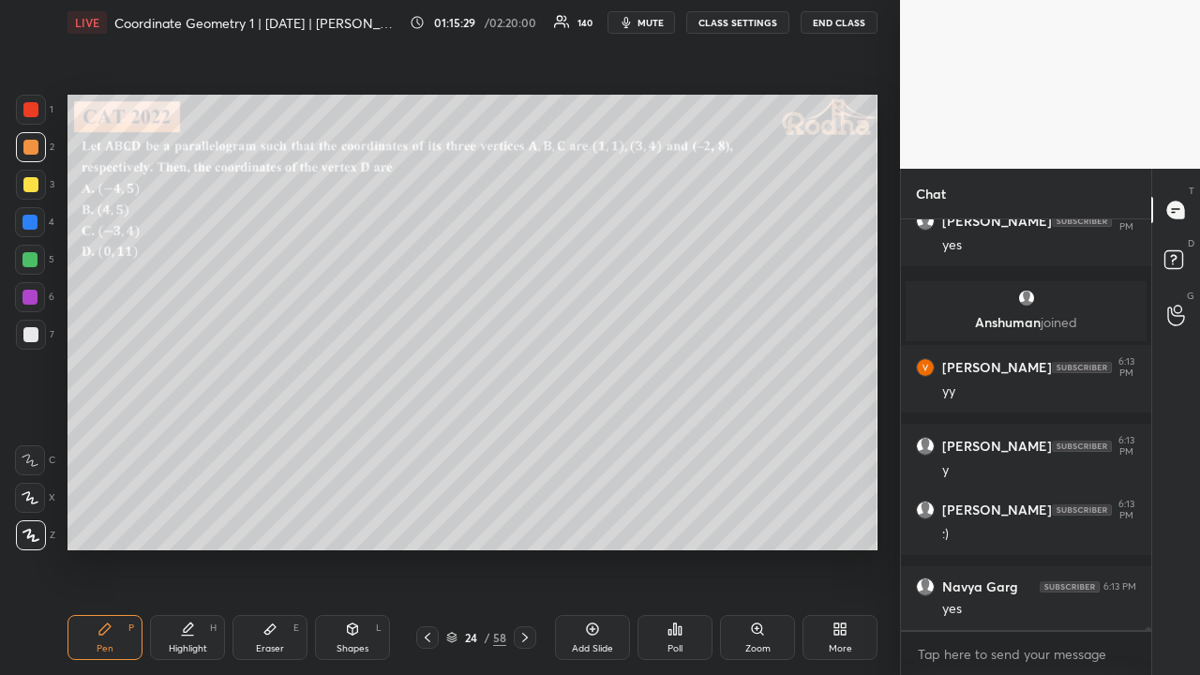
click at [36, 188] on div at bounding box center [30, 184] width 15 height 15
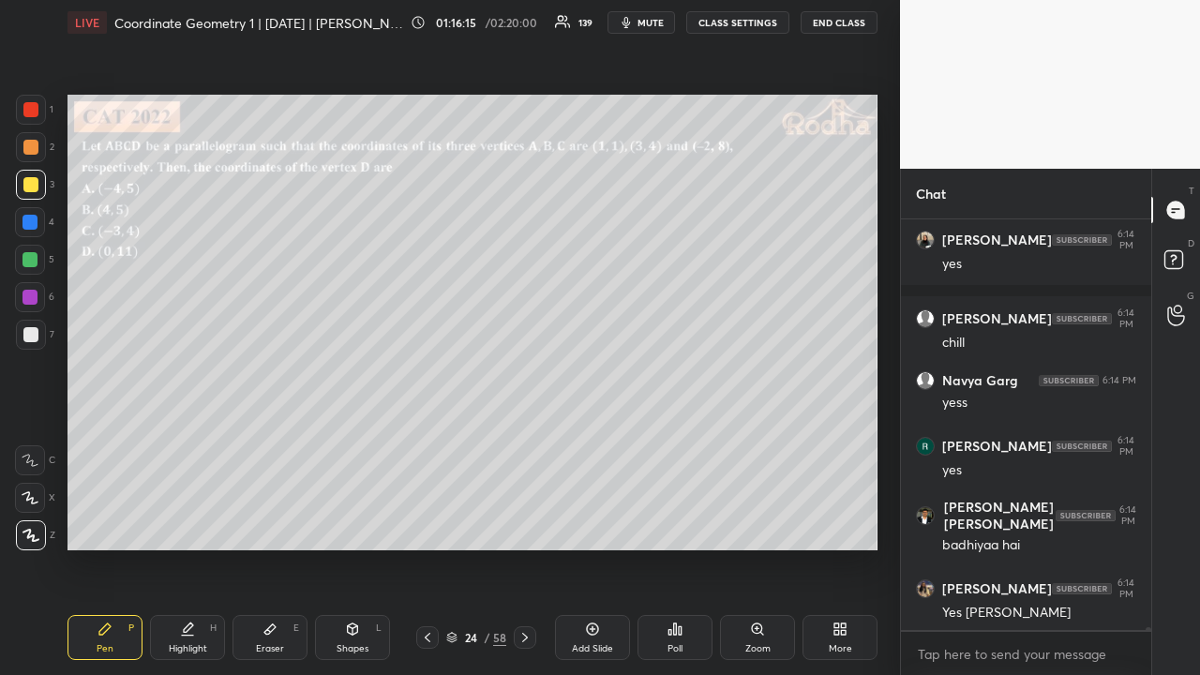
scroll to position [60244, 0]
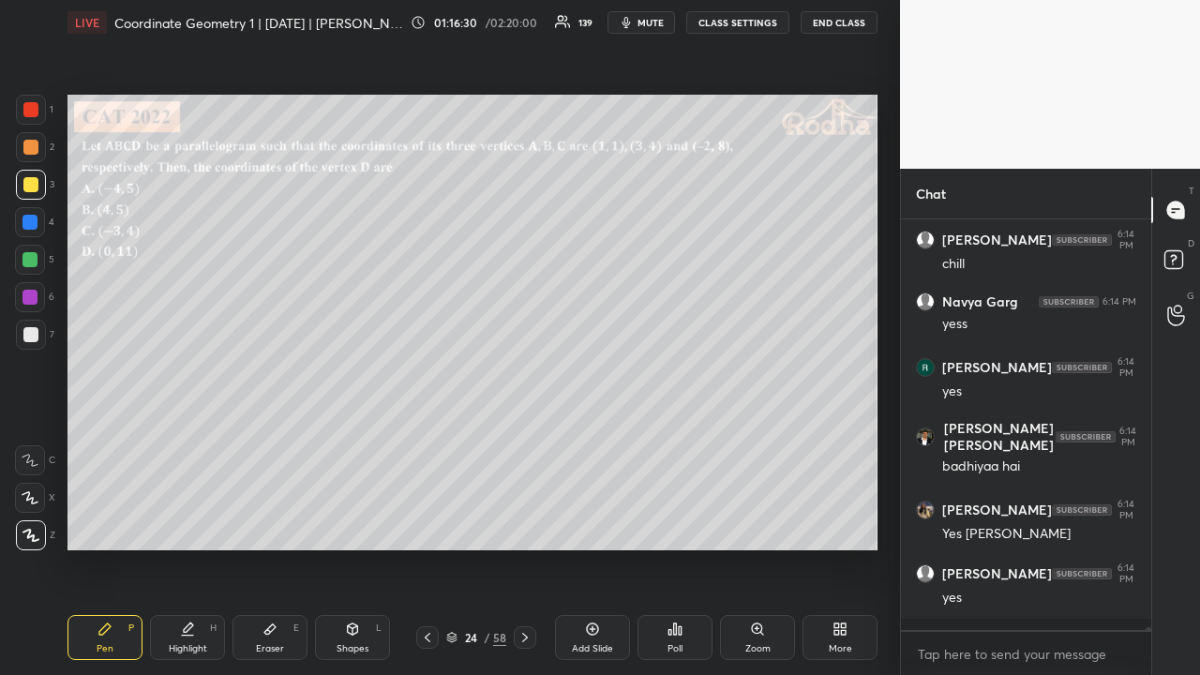
click at [427, 523] on icon at bounding box center [427, 637] width 15 height 15
click at [428, 523] on icon at bounding box center [427, 637] width 15 height 15
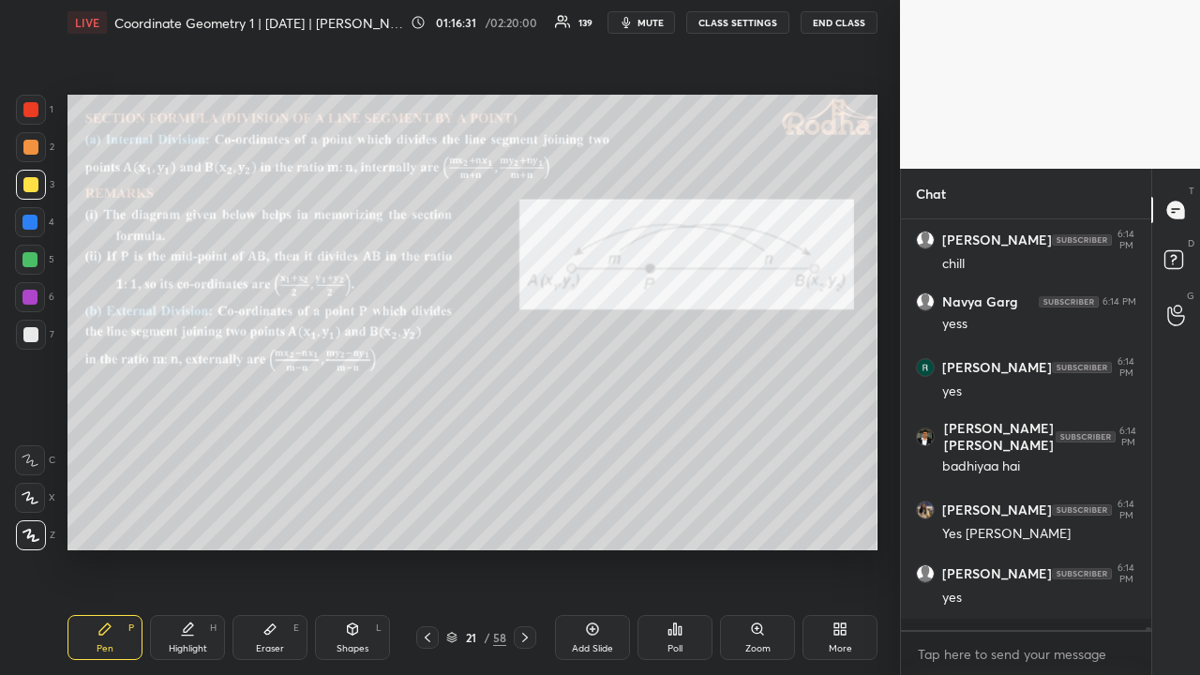
click at [429, 523] on icon at bounding box center [427, 637] width 15 height 15
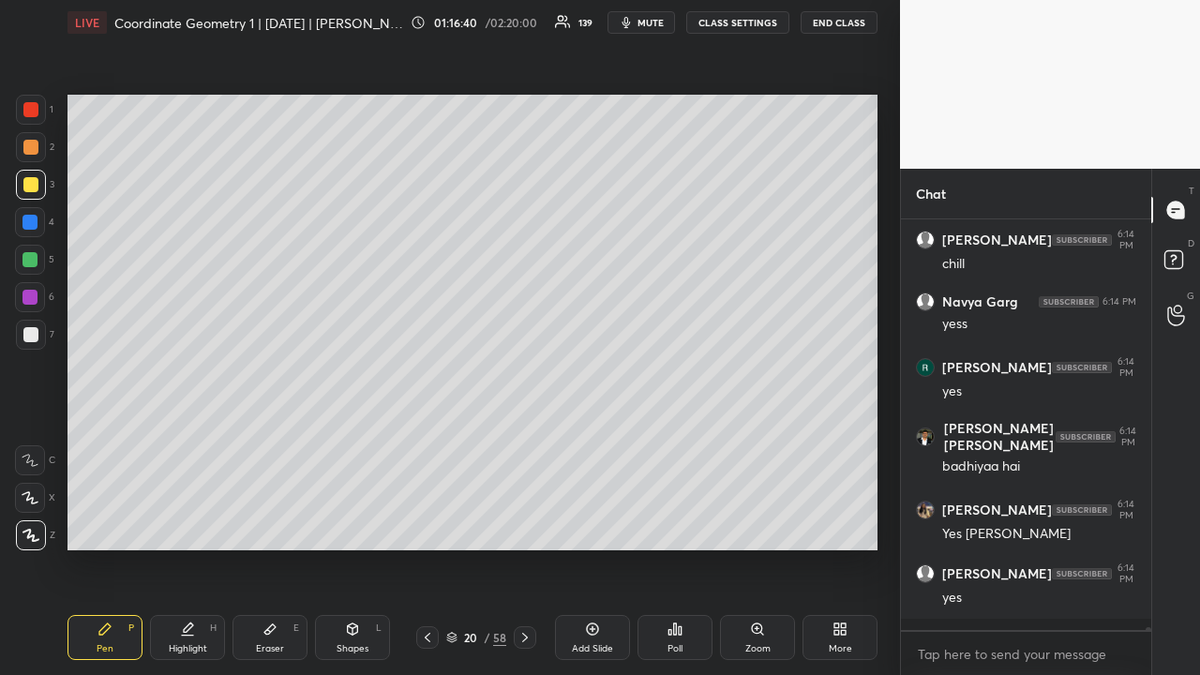
click at [593, 523] on icon at bounding box center [593, 629] width 6 height 6
click at [36, 254] on div at bounding box center [30, 259] width 15 height 15
click at [427, 523] on icon at bounding box center [427, 637] width 15 height 15
click at [523, 523] on icon at bounding box center [525, 637] width 15 height 15
click at [33, 182] on div at bounding box center [30, 184] width 15 height 15
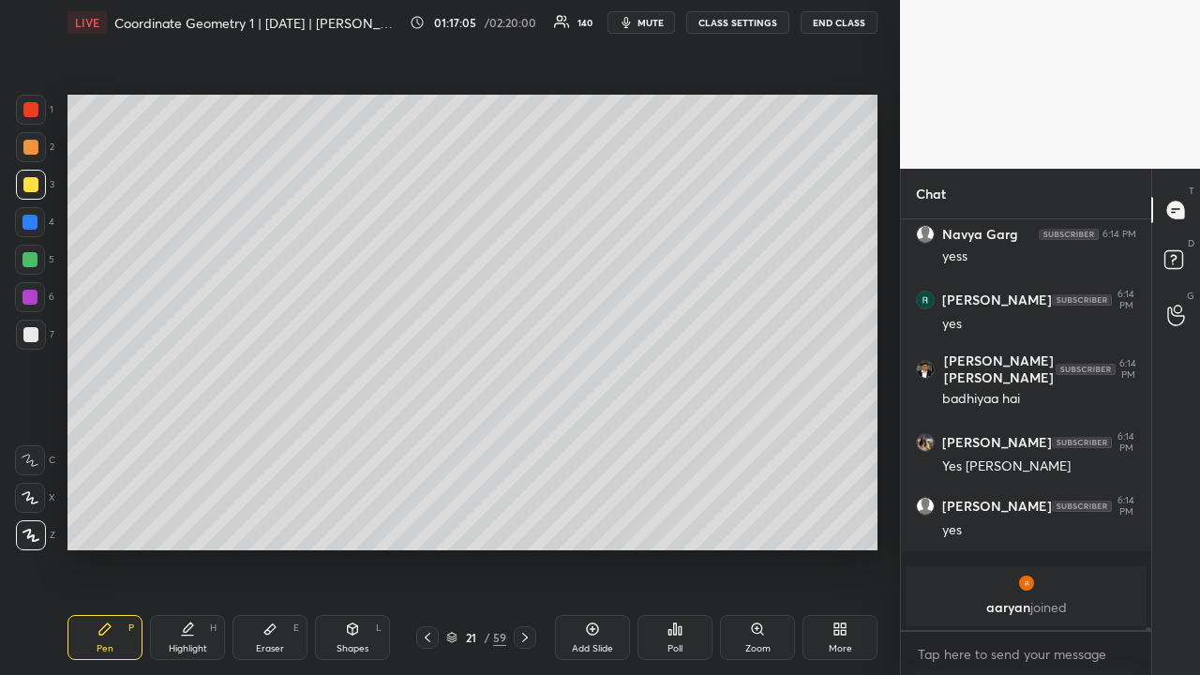
scroll to position [60112, 0]
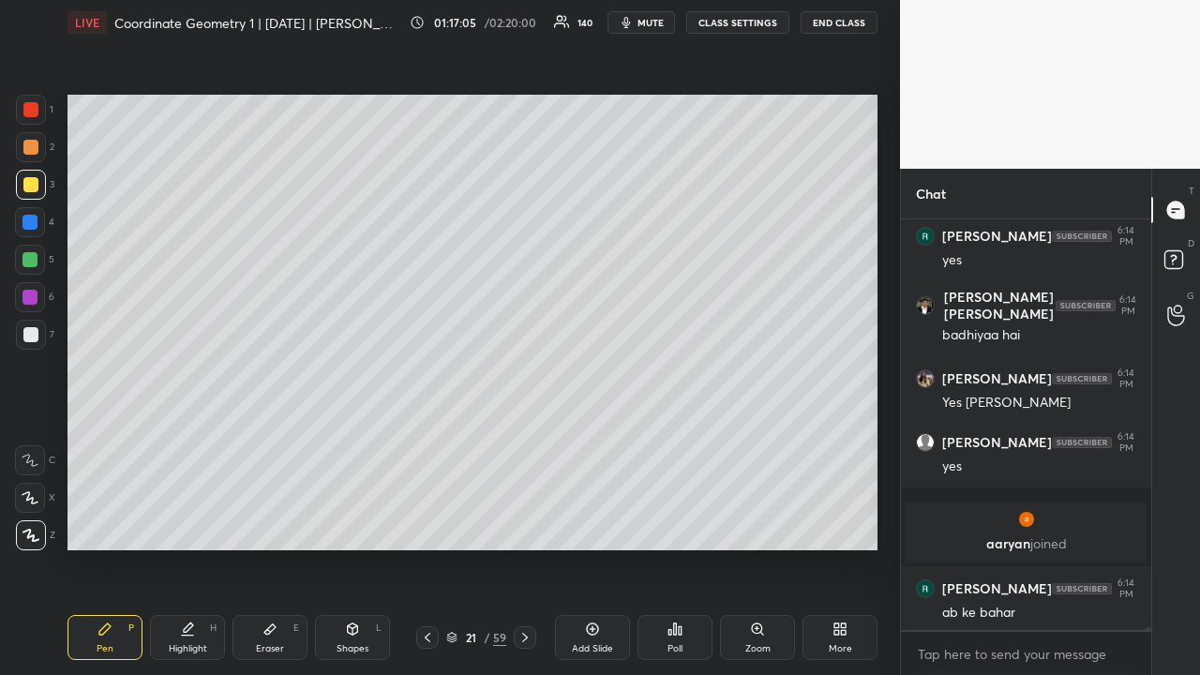
click at [32, 149] on div at bounding box center [30, 147] width 15 height 15
click at [426, 523] on icon at bounding box center [427, 637] width 15 height 15
drag, startPoint x: 519, startPoint y: 638, endPoint x: 545, endPoint y: 558, distance: 83.6
click at [521, 523] on icon at bounding box center [525, 637] width 15 height 15
click at [21, 260] on div at bounding box center [30, 260] width 30 height 30
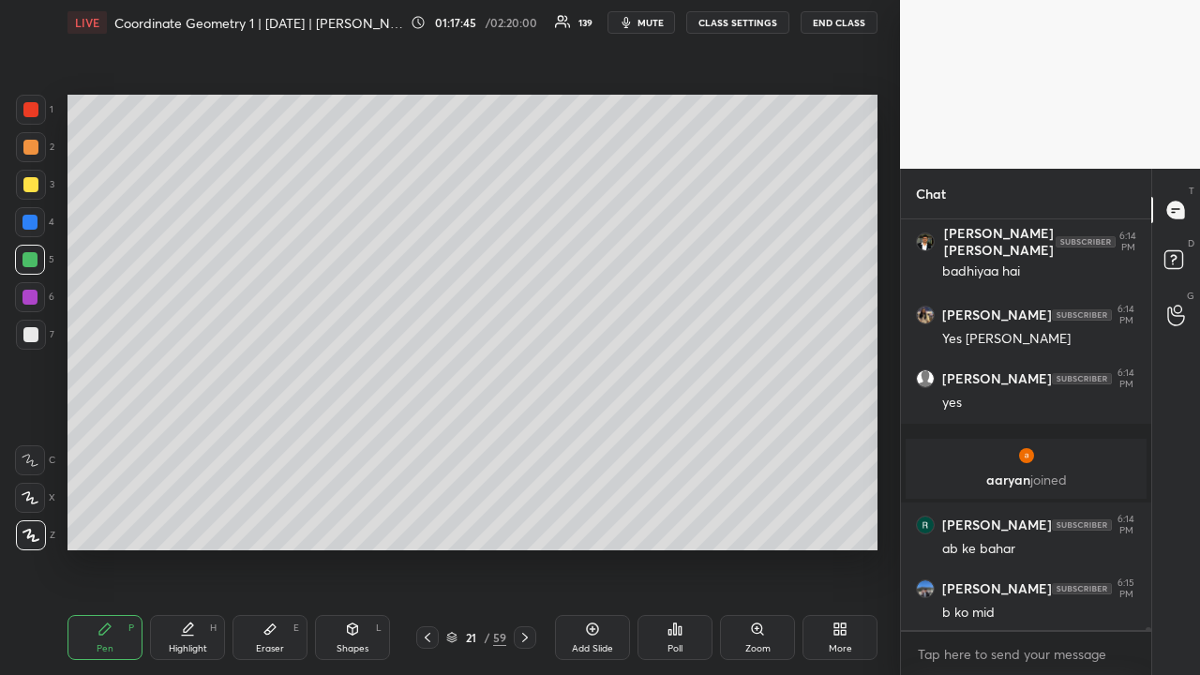
scroll to position [60195, 0]
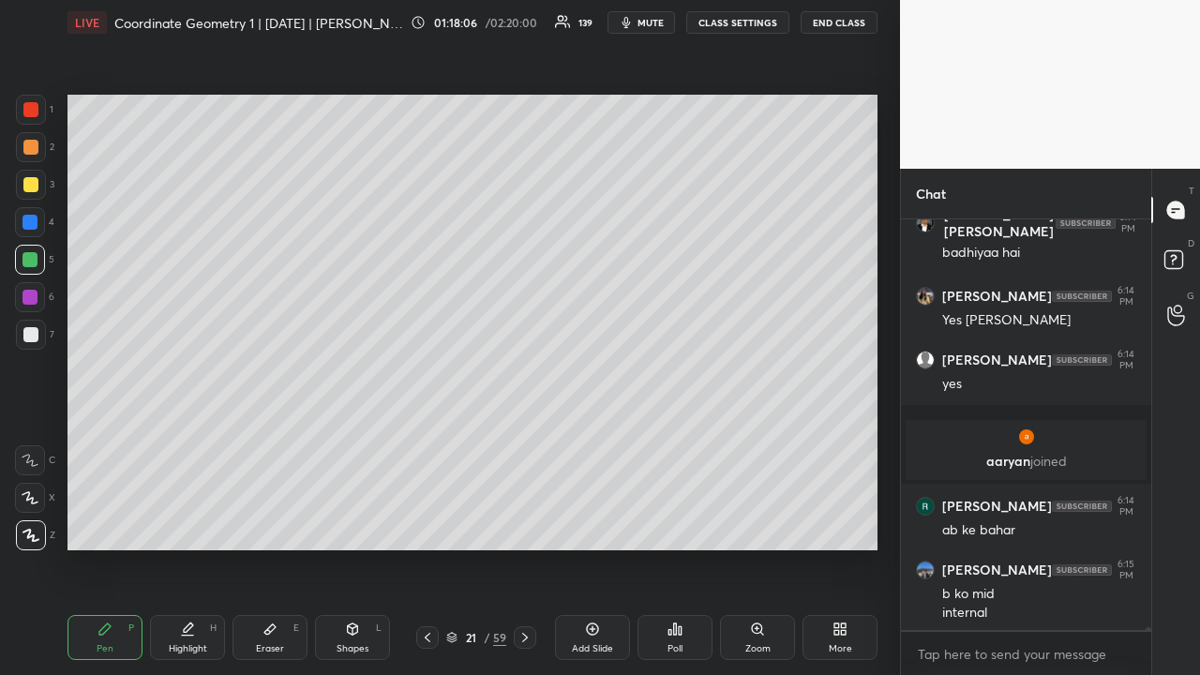
click at [37, 190] on div at bounding box center [31, 185] width 30 height 30
click at [421, 523] on icon at bounding box center [427, 637] width 15 height 15
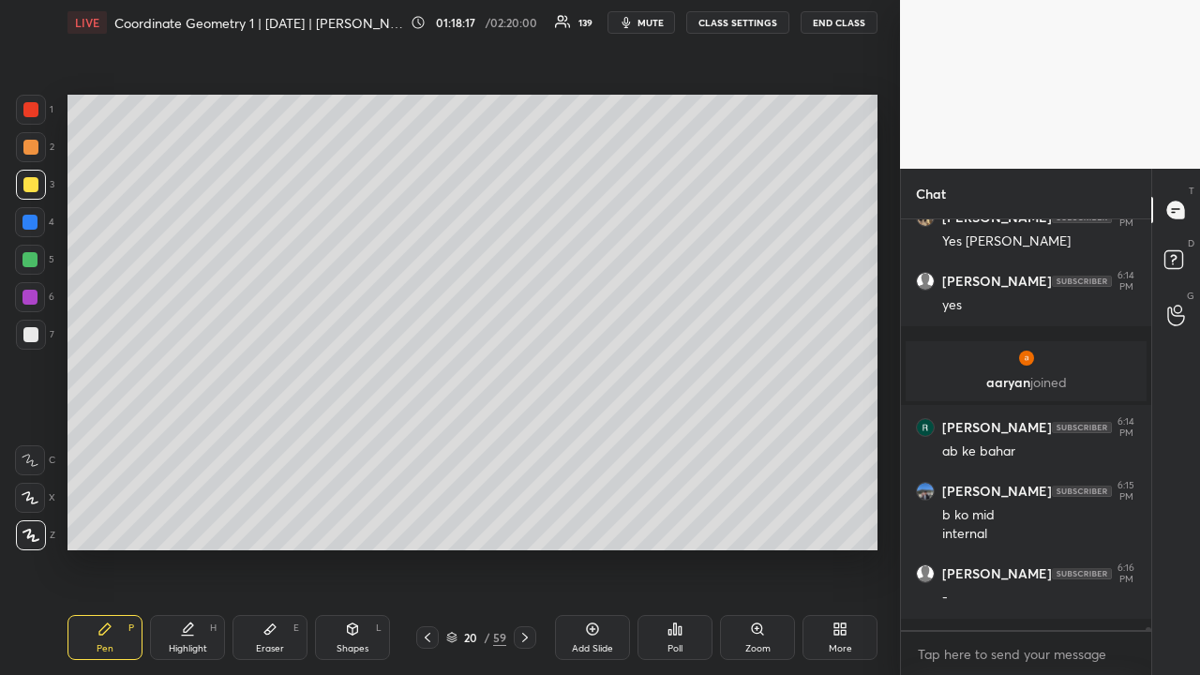
click at [527, 523] on icon at bounding box center [525, 637] width 15 height 15
click at [36, 114] on div at bounding box center [30, 109] width 15 height 15
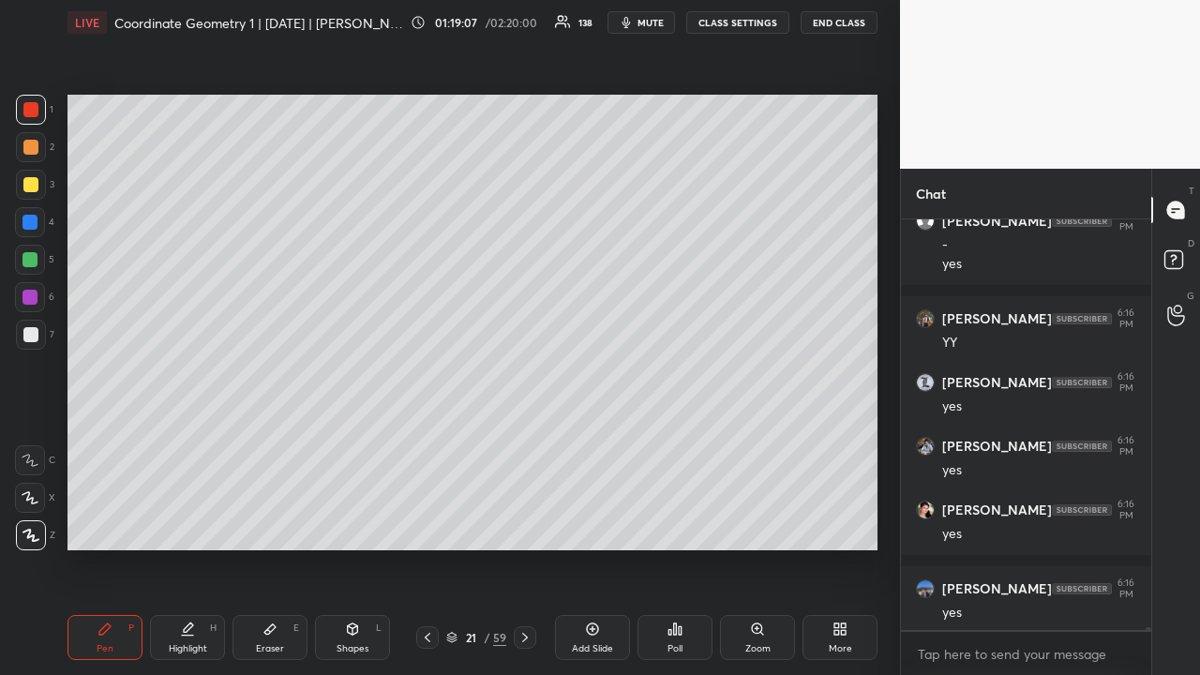
scroll to position [60690, 0]
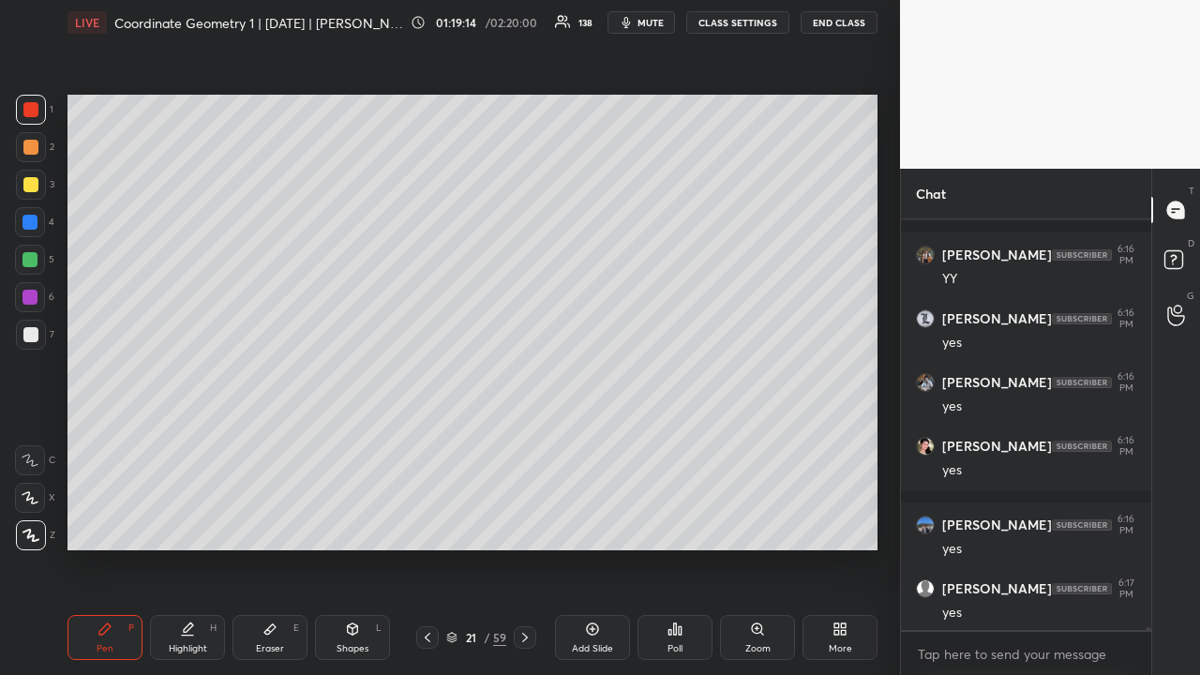
click at [525, 523] on icon at bounding box center [525, 637] width 15 height 15
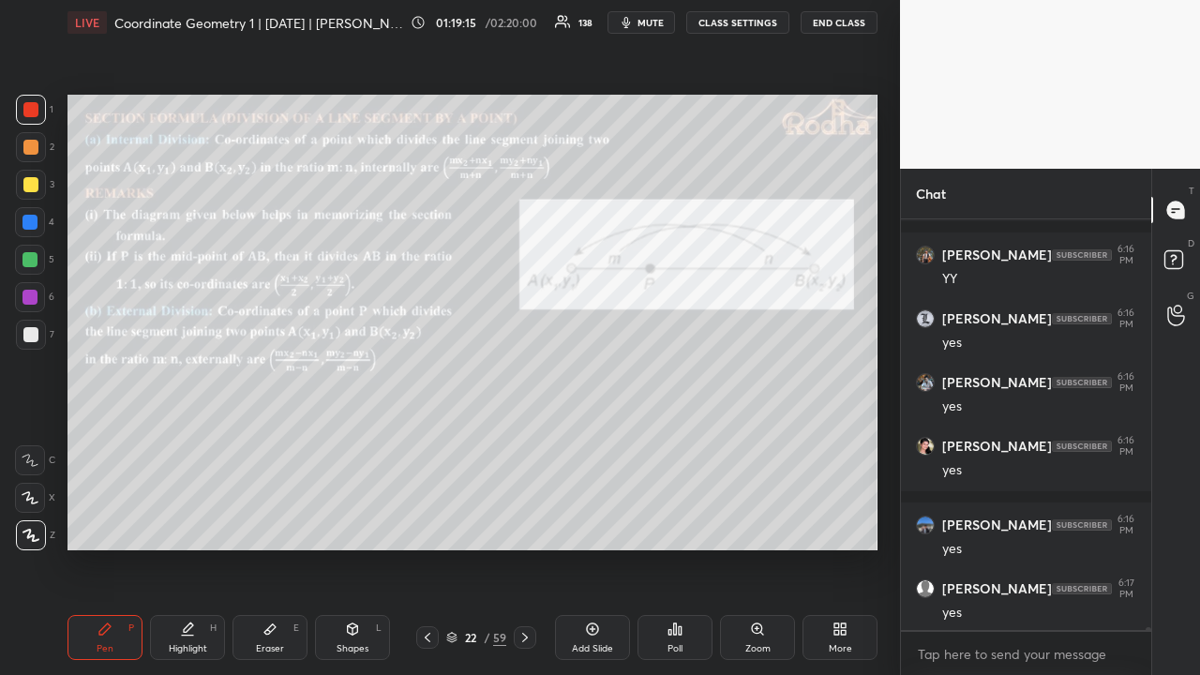
click at [526, 523] on icon at bounding box center [525, 637] width 6 height 9
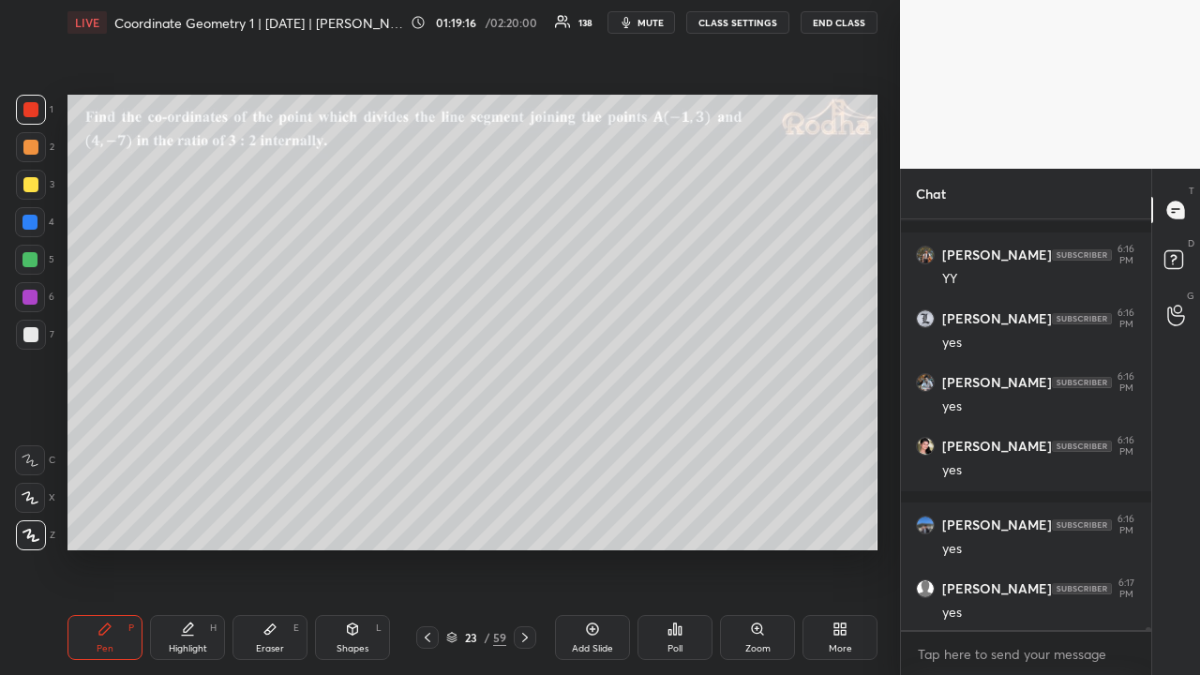
drag, startPoint x: 422, startPoint y: 636, endPoint x: 463, endPoint y: 604, distance: 52.1
click at [424, 523] on icon at bounding box center [427, 637] width 15 height 15
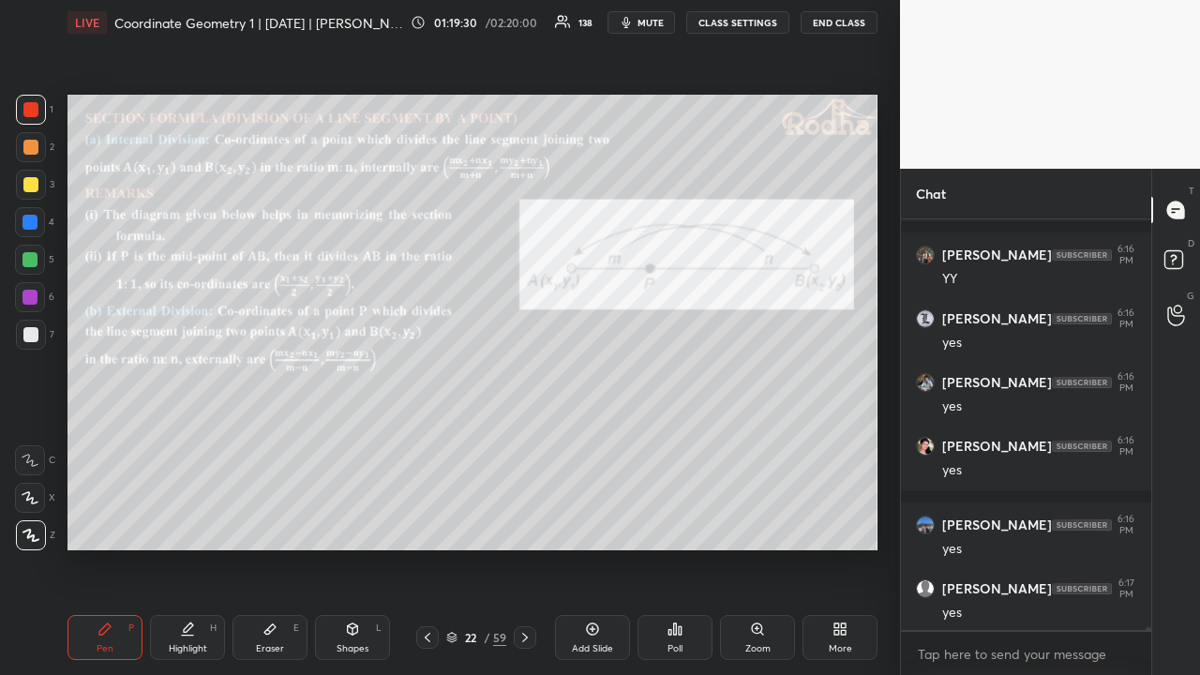
click at [429, 523] on icon at bounding box center [427, 637] width 15 height 15
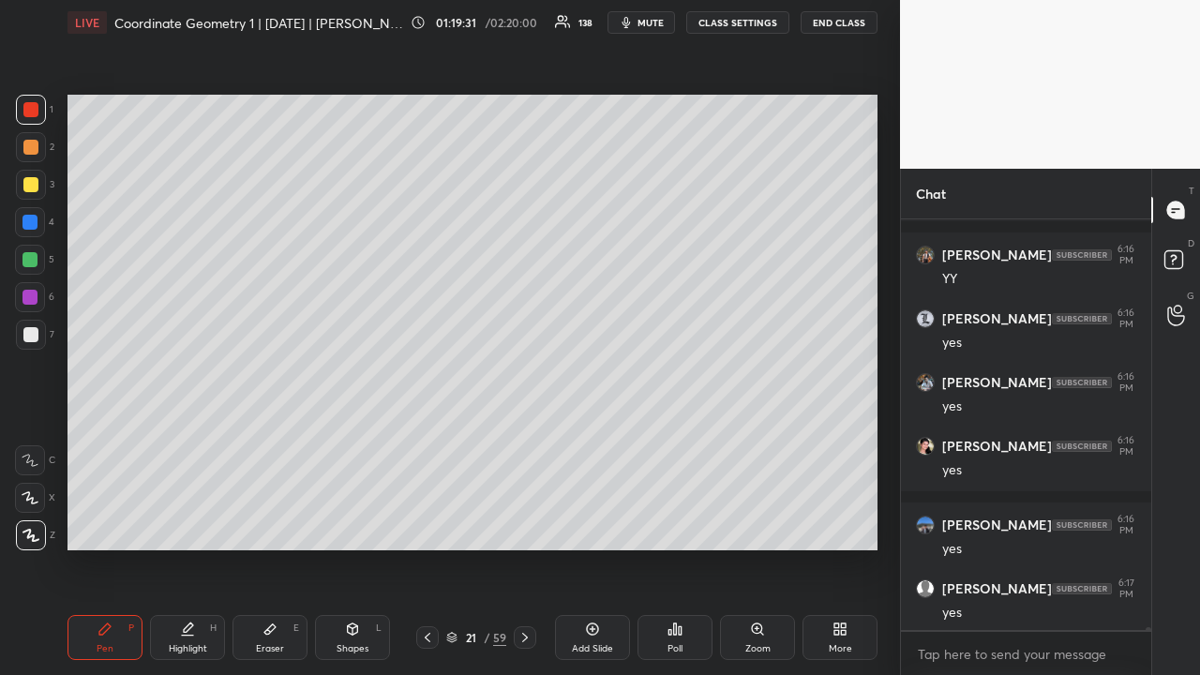
click at [518, 523] on icon at bounding box center [525, 637] width 15 height 15
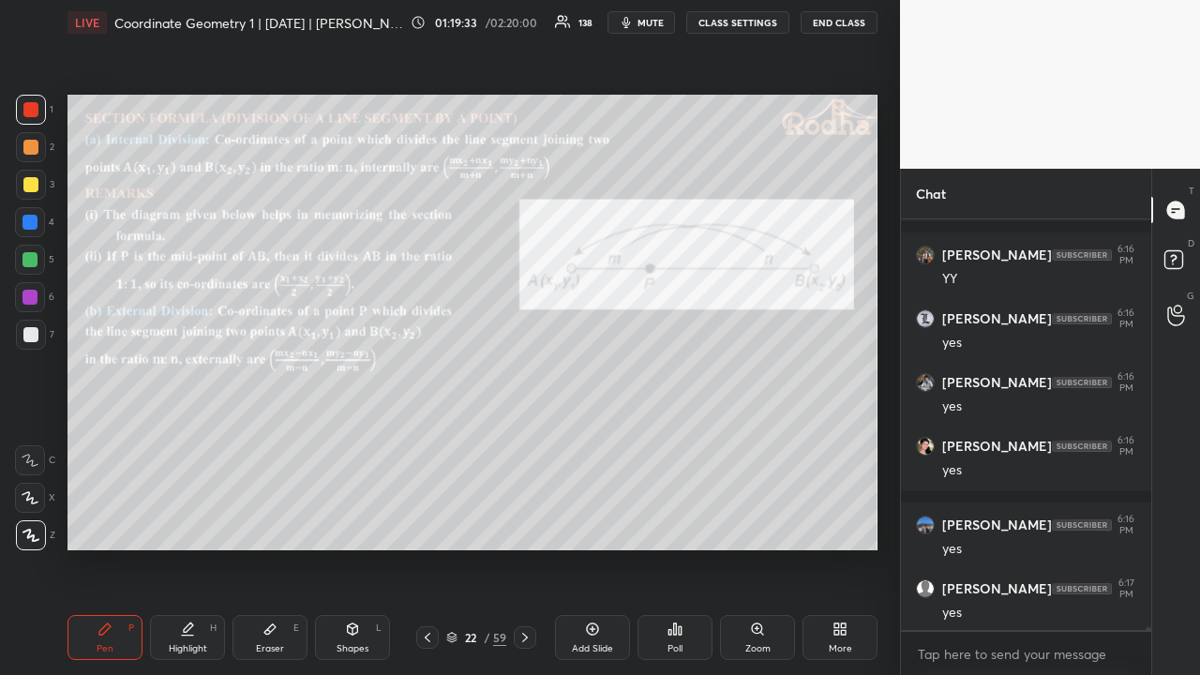
click at [527, 523] on icon at bounding box center [525, 637] width 15 height 15
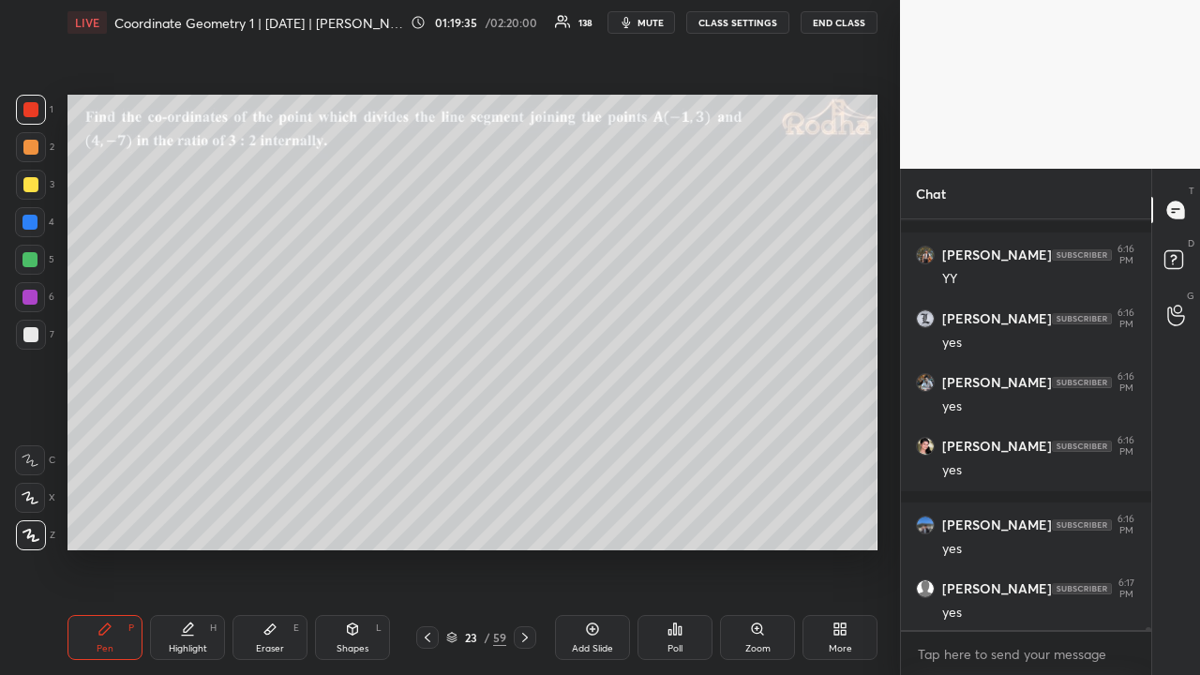
click at [32, 188] on div at bounding box center [30, 184] width 15 height 15
drag, startPoint x: 522, startPoint y: 636, endPoint x: 534, endPoint y: 598, distance: 39.2
click at [523, 523] on icon at bounding box center [525, 637] width 15 height 15
click at [33, 148] on div at bounding box center [30, 147] width 15 height 15
click at [35, 187] on div at bounding box center [30, 184] width 15 height 15
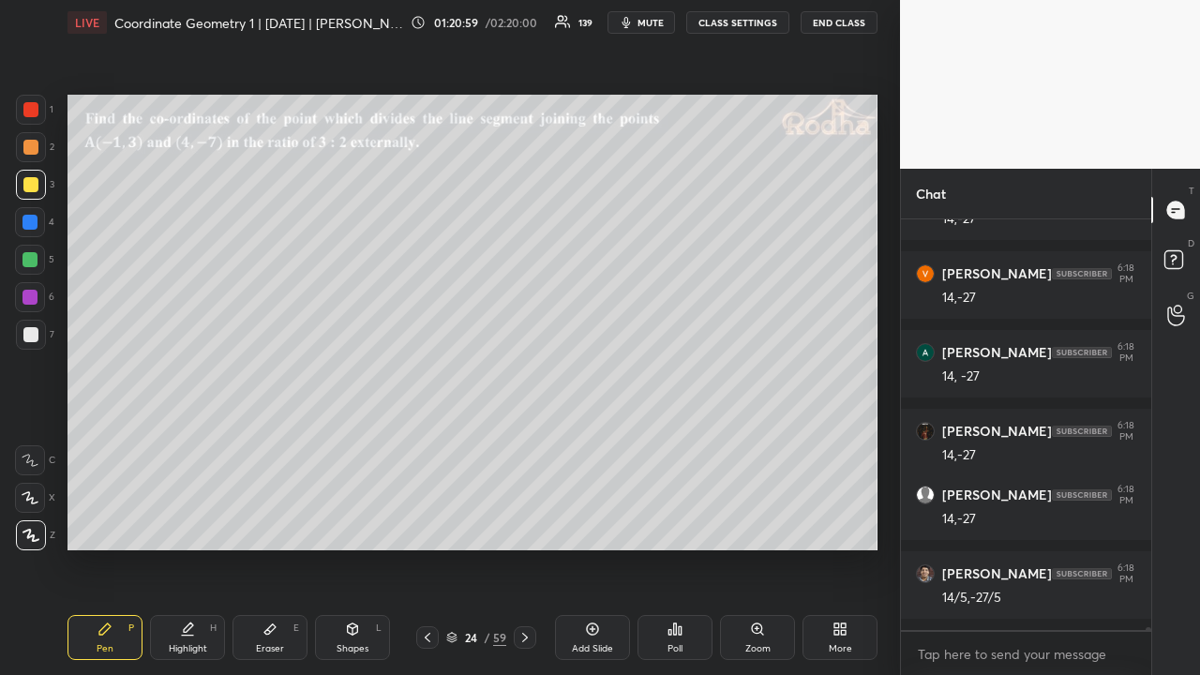
scroll to position [62016, 0]
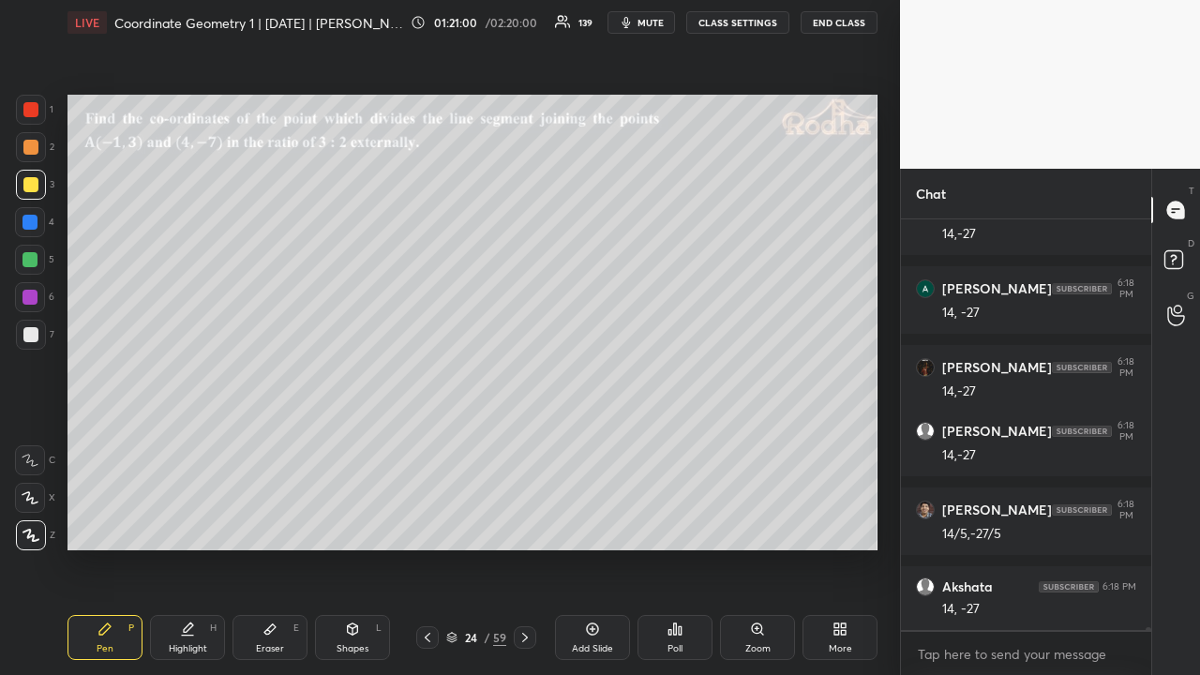
drag, startPoint x: 38, startPoint y: 146, endPoint x: 61, endPoint y: 152, distance: 24.1
click at [38, 148] on div at bounding box center [31, 147] width 30 height 30
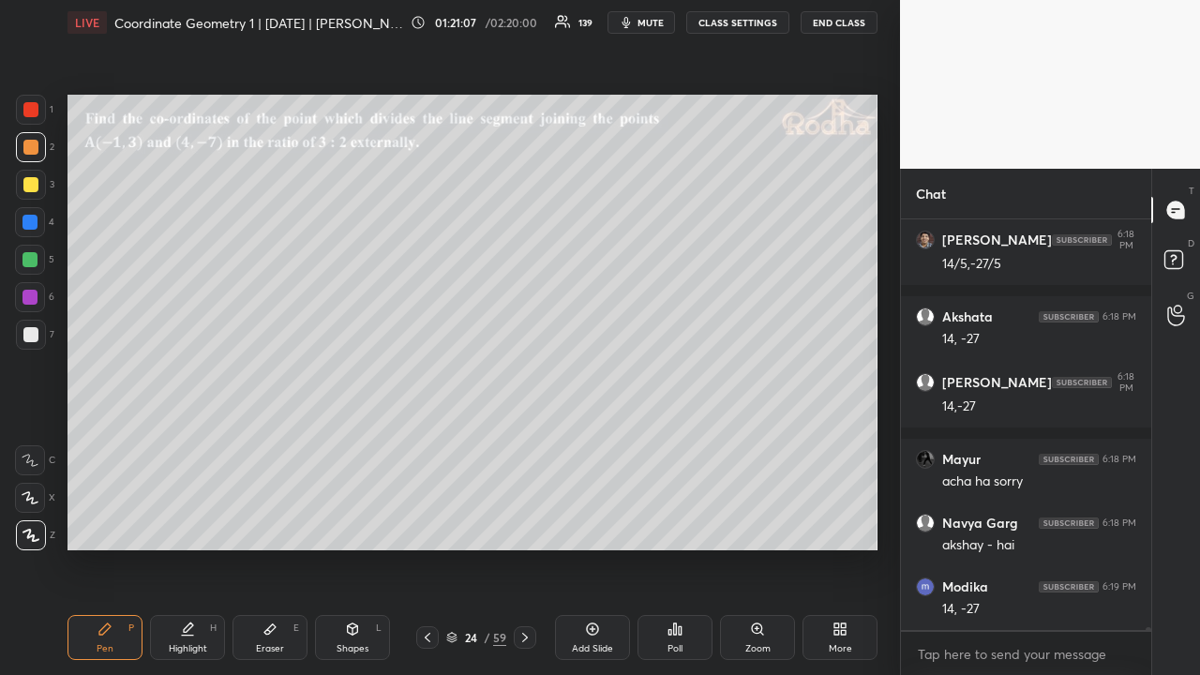
scroll to position [62365, 0]
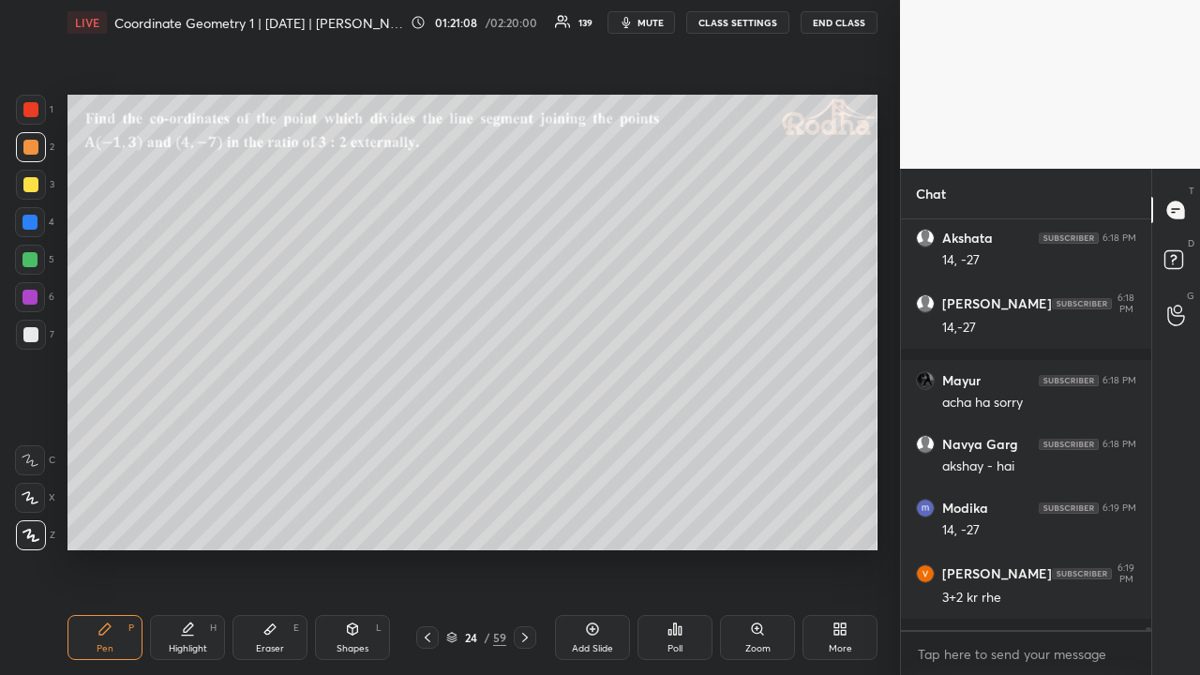
click at [430, 523] on icon at bounding box center [427, 637] width 15 height 15
click at [429, 523] on icon at bounding box center [427, 637] width 15 height 15
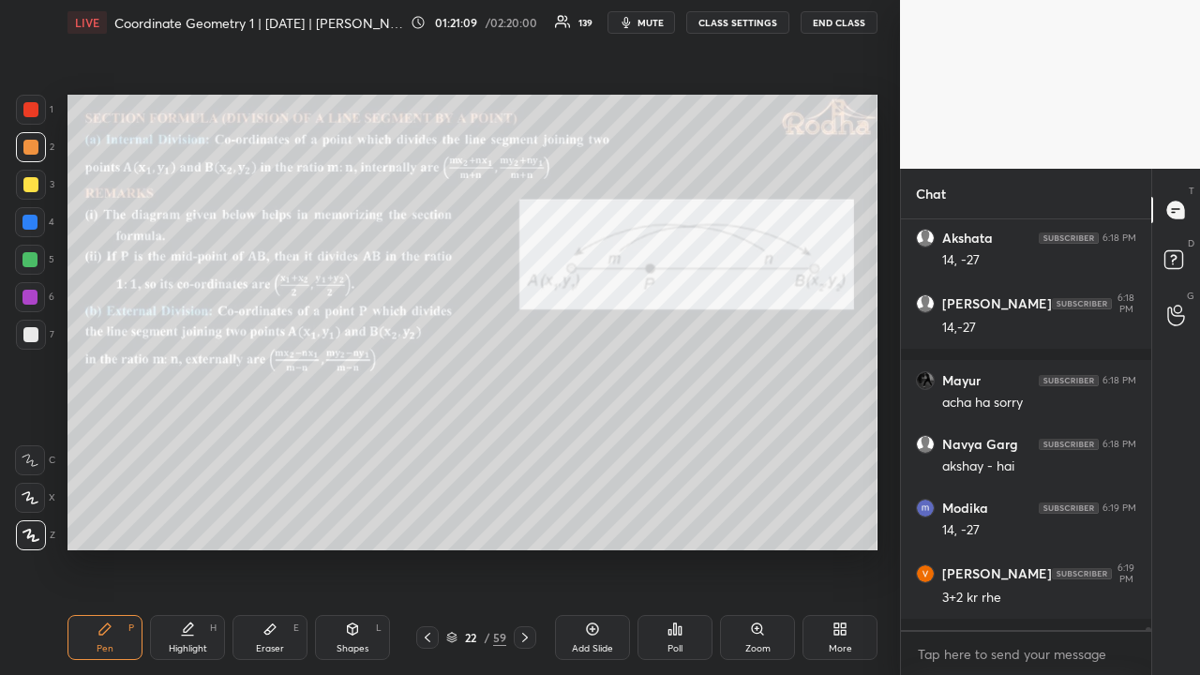
click at [429, 523] on icon at bounding box center [427, 637] width 15 height 15
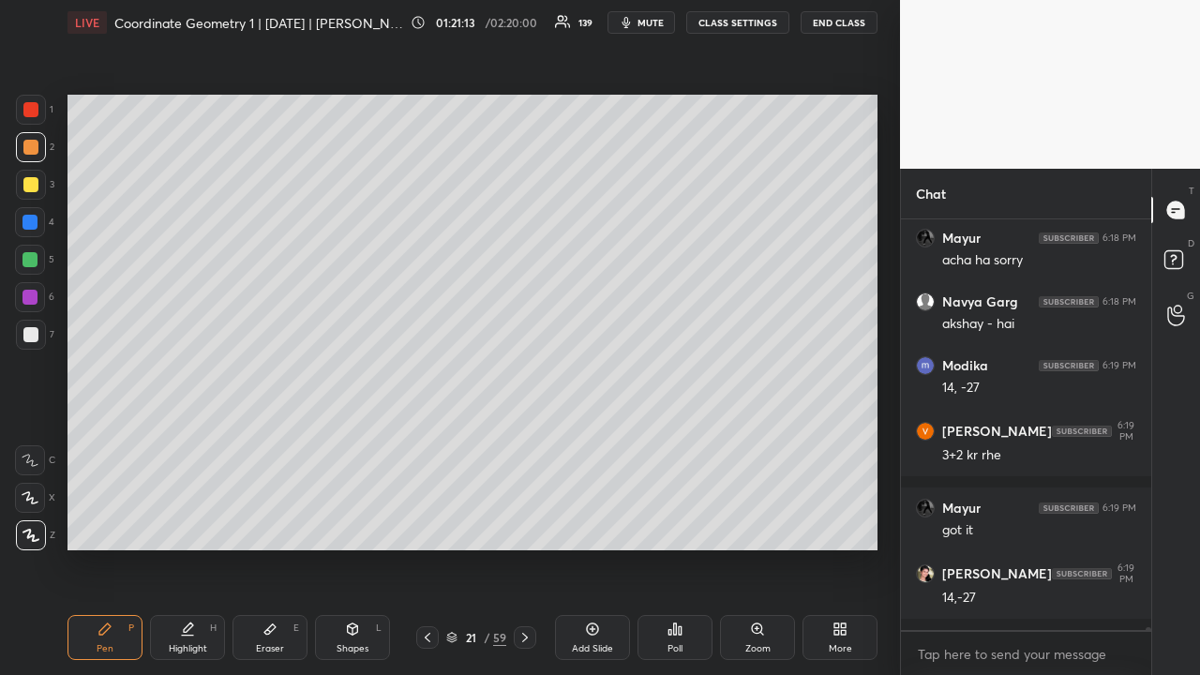
scroll to position [62571, 0]
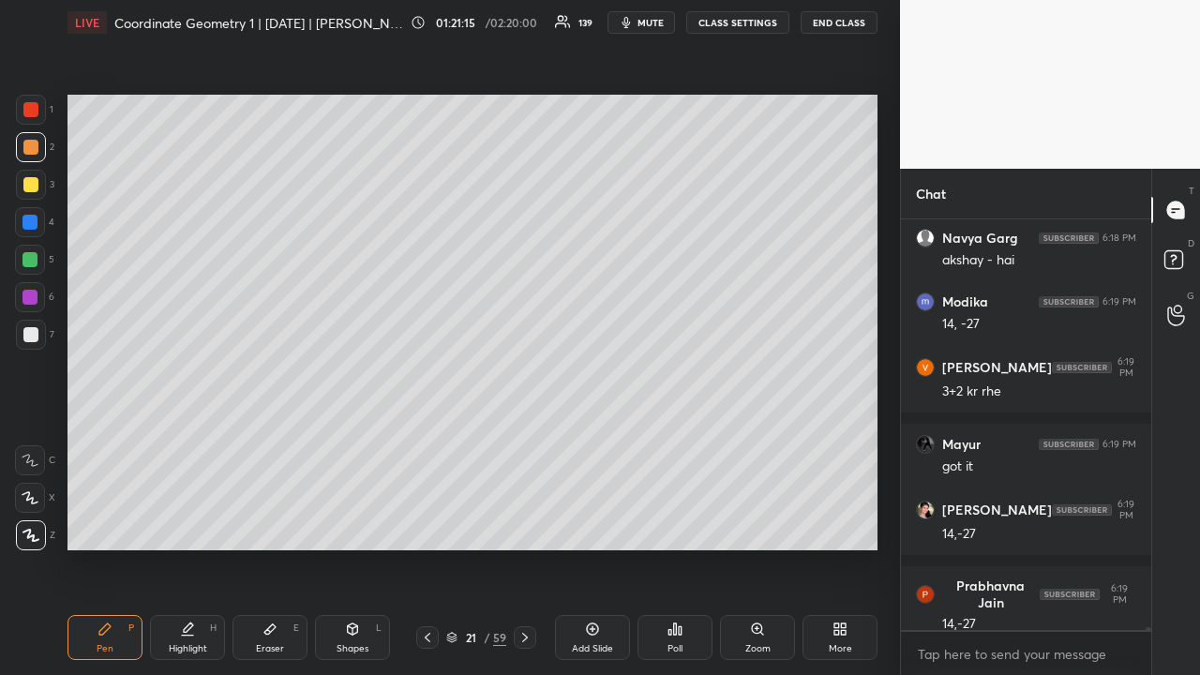
click at [523, 523] on icon at bounding box center [525, 637] width 15 height 15
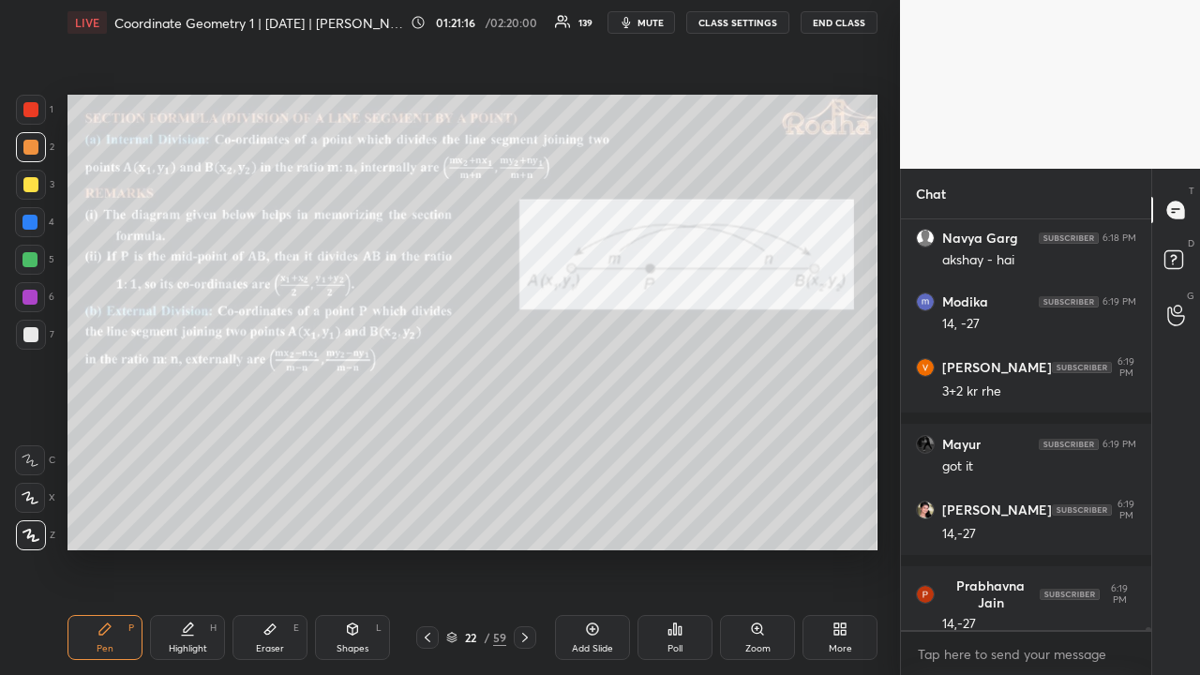
click at [523, 523] on icon at bounding box center [525, 637] width 15 height 15
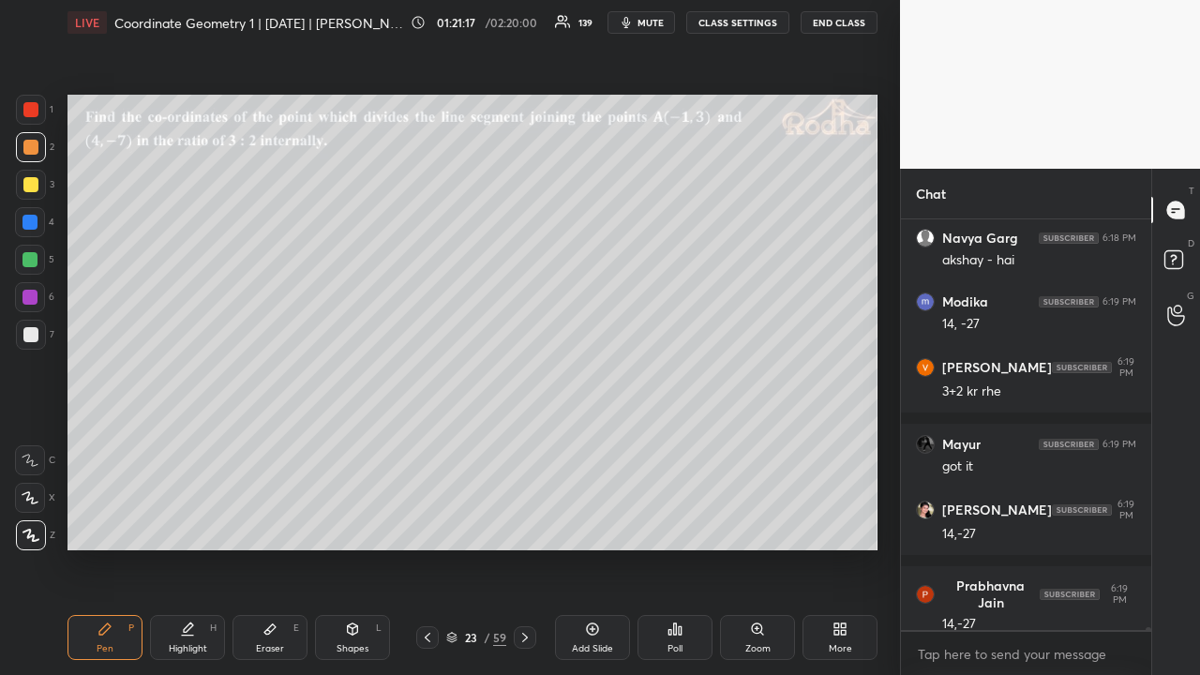
click at [523, 523] on icon at bounding box center [525, 637] width 6 height 9
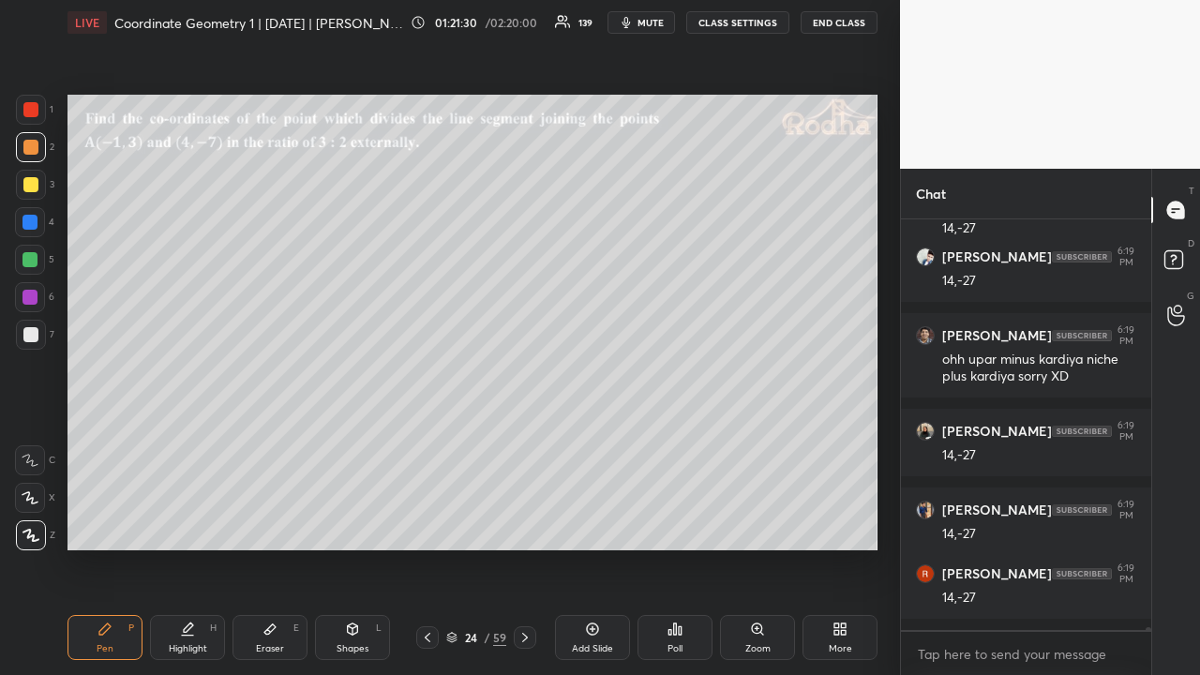
scroll to position [63030, 0]
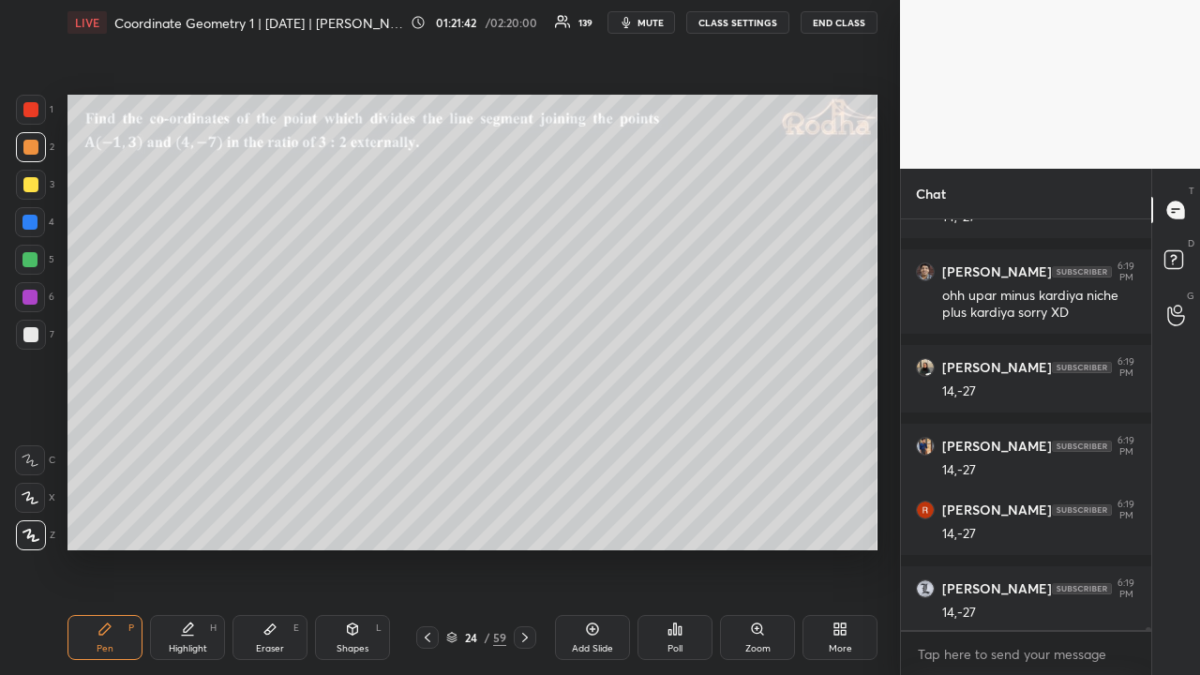
click at [35, 182] on div at bounding box center [30, 184] width 15 height 15
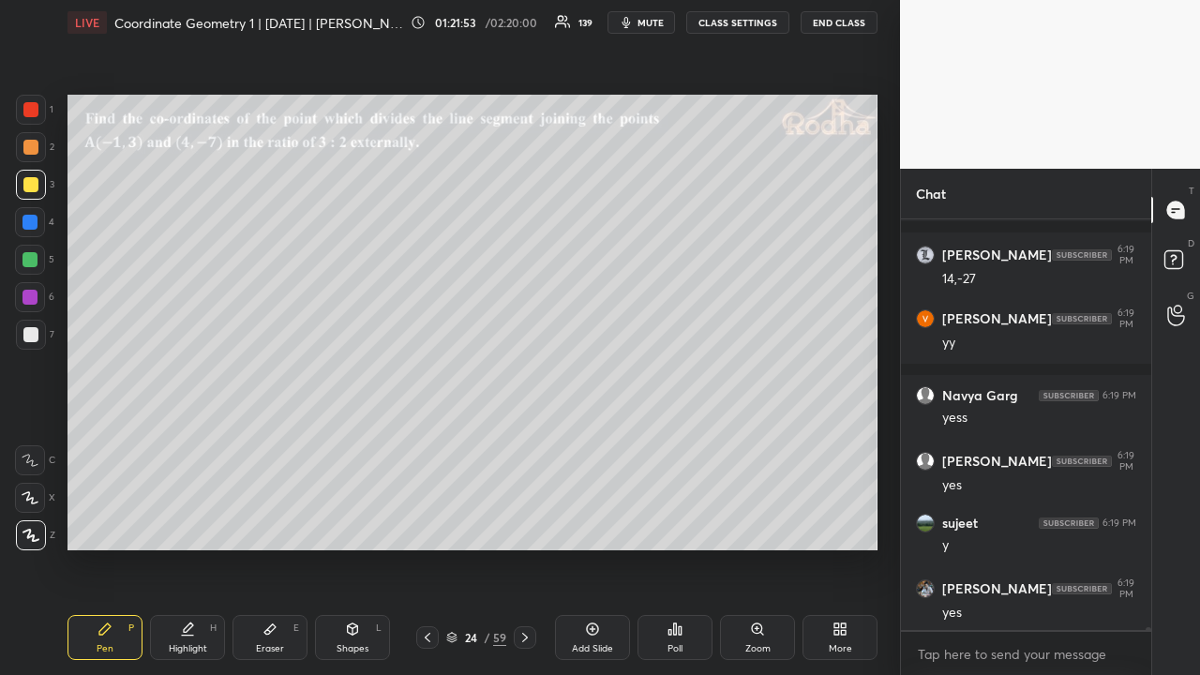
scroll to position [63428, 0]
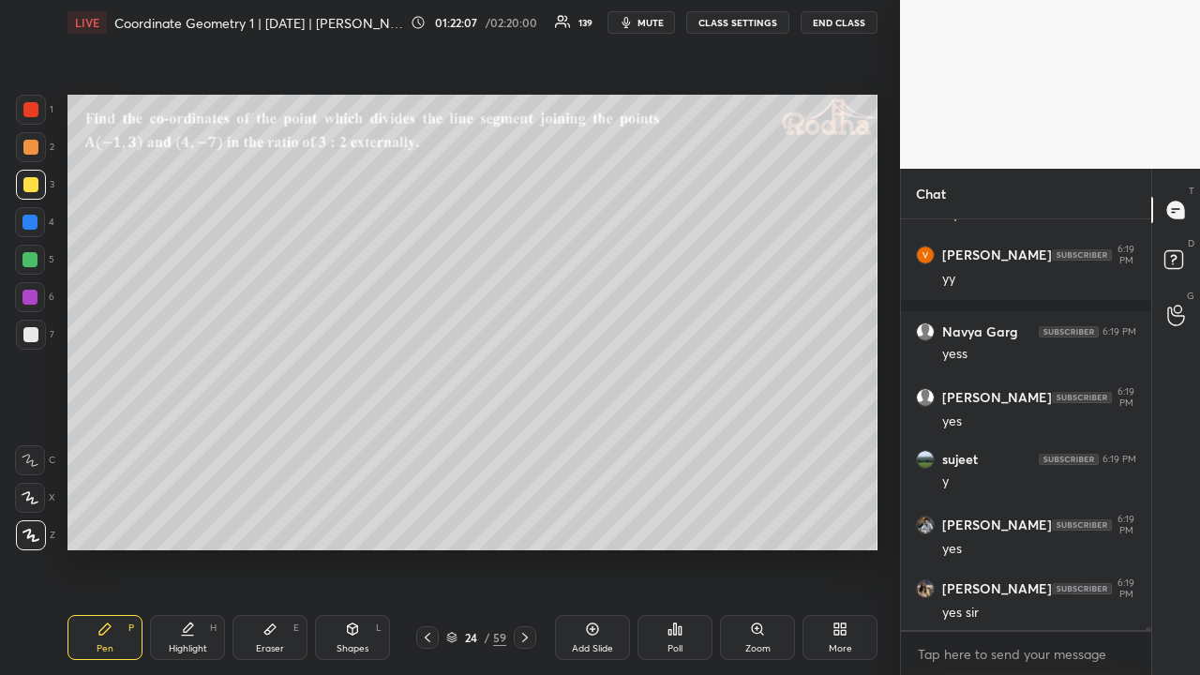
click at [32, 110] on div at bounding box center [30, 109] width 15 height 15
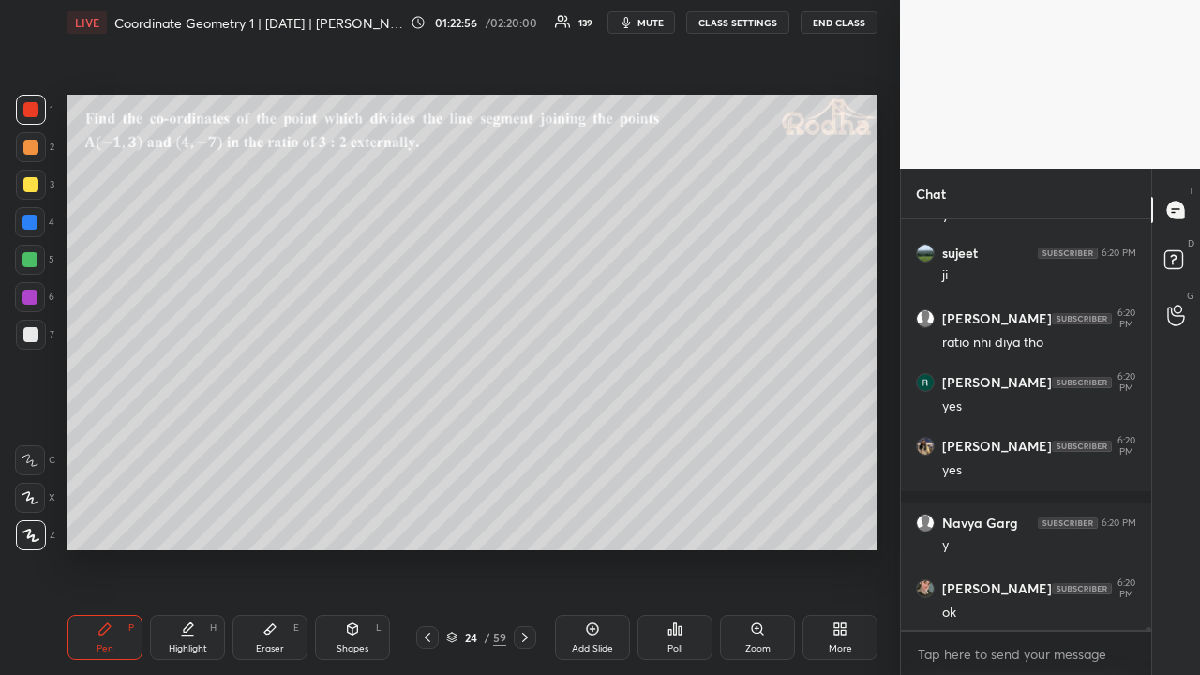
scroll to position [63578, 0]
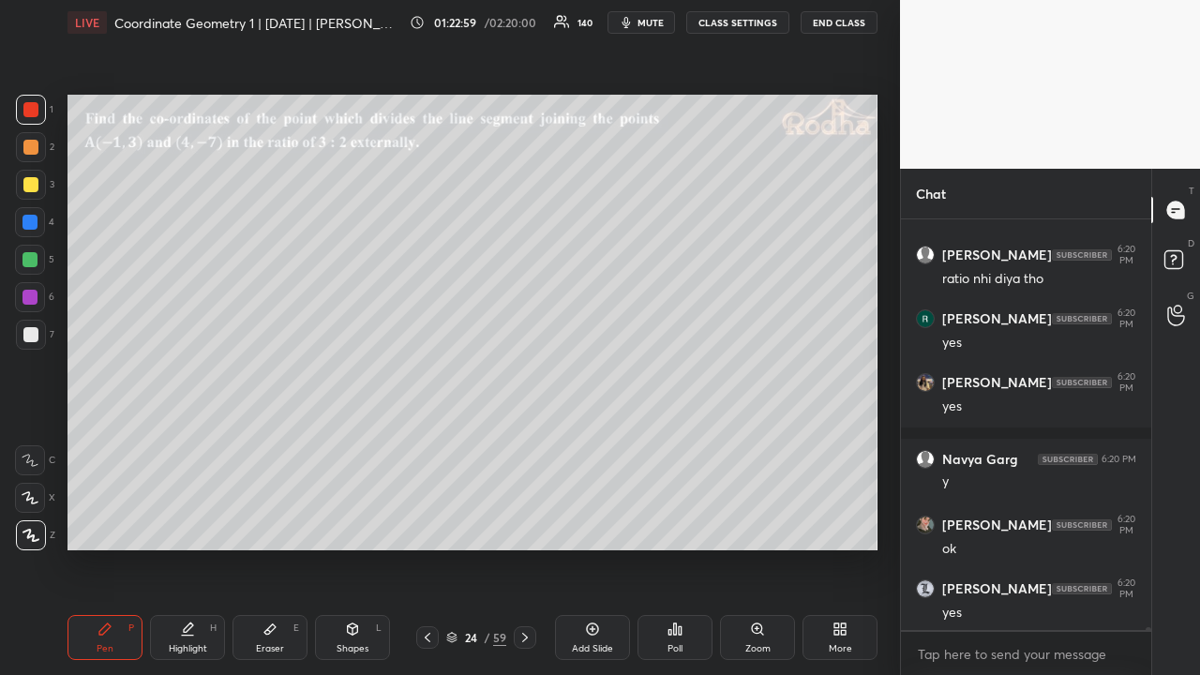
click at [525, 523] on icon at bounding box center [525, 637] width 15 height 15
click at [526, 523] on icon at bounding box center [525, 637] width 15 height 15
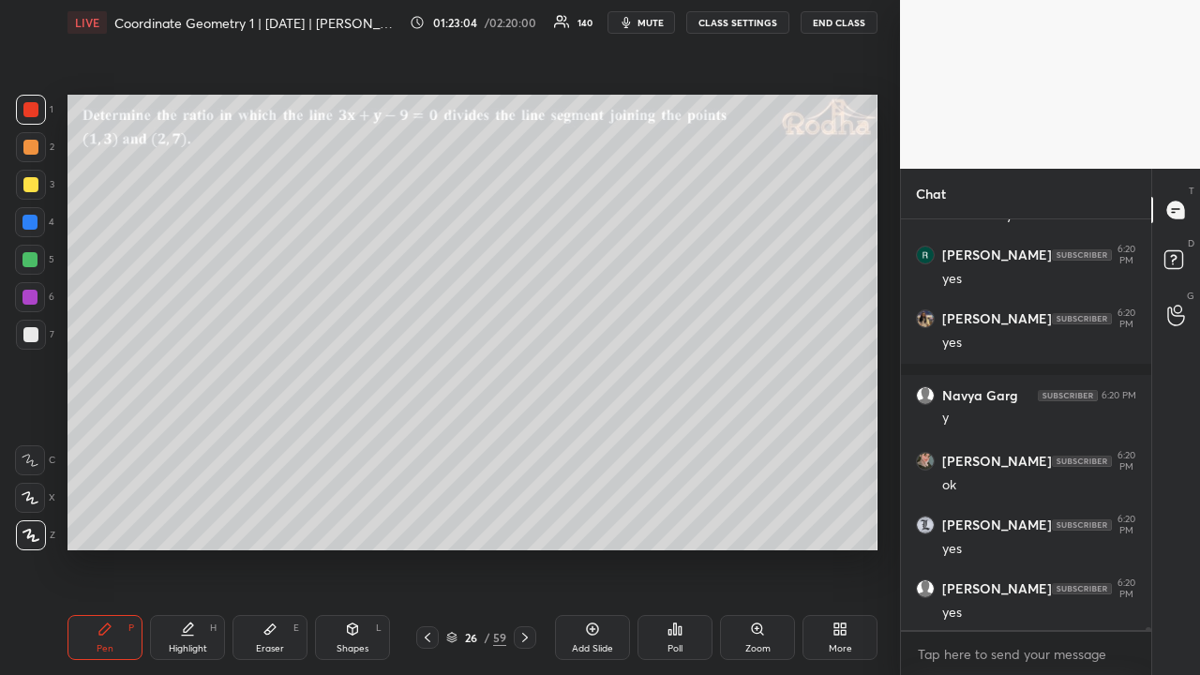
click at [30, 179] on div at bounding box center [30, 184] width 15 height 15
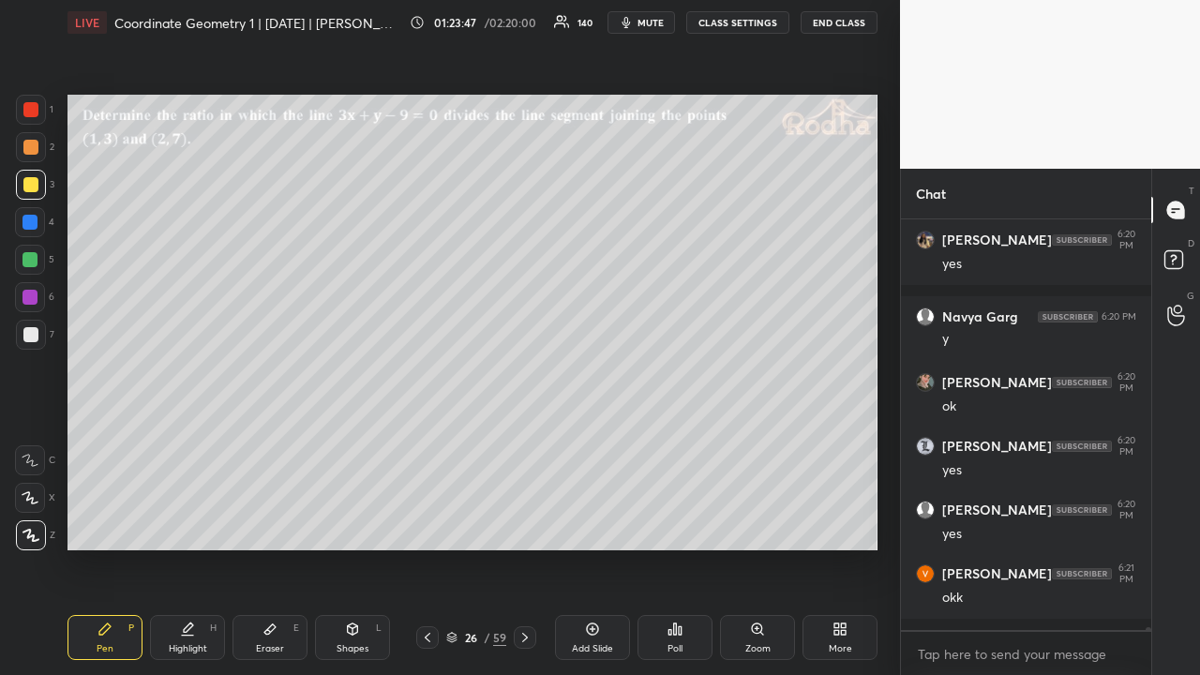
scroll to position [63784, 0]
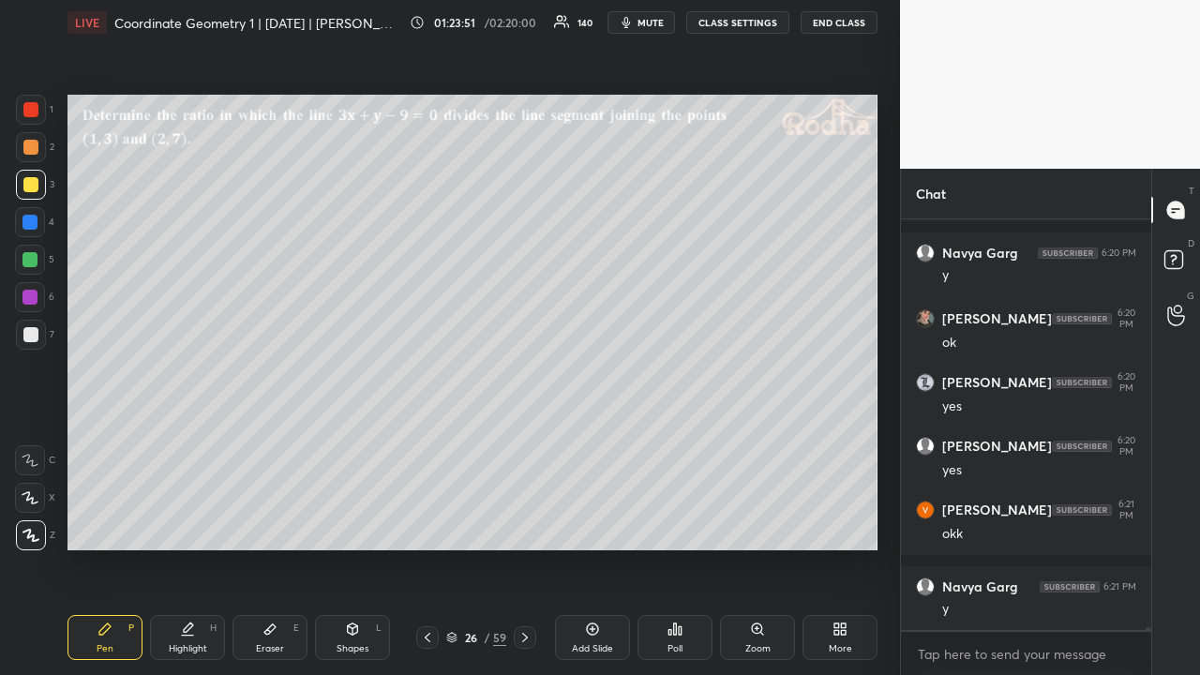
drag, startPoint x: 28, startPoint y: 114, endPoint x: 25, endPoint y: 128, distance: 14.3
click at [28, 114] on div at bounding box center [30, 109] width 15 height 15
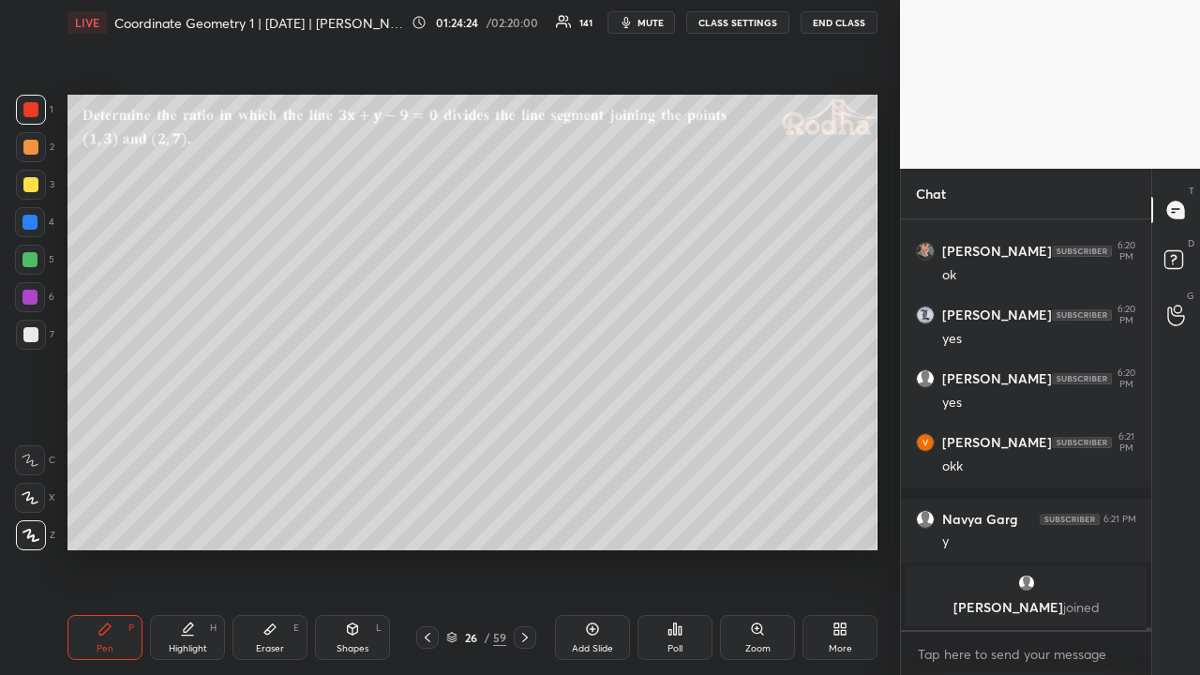
scroll to position [63458, 0]
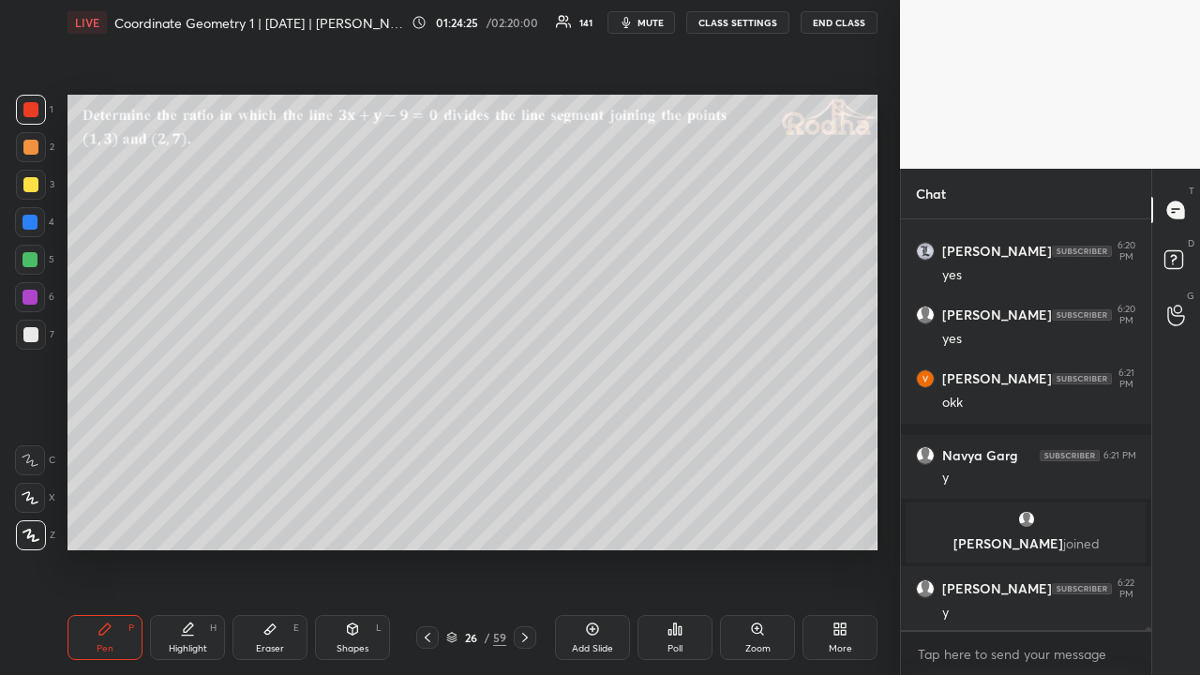
click at [268, 523] on icon at bounding box center [269, 629] width 11 height 10
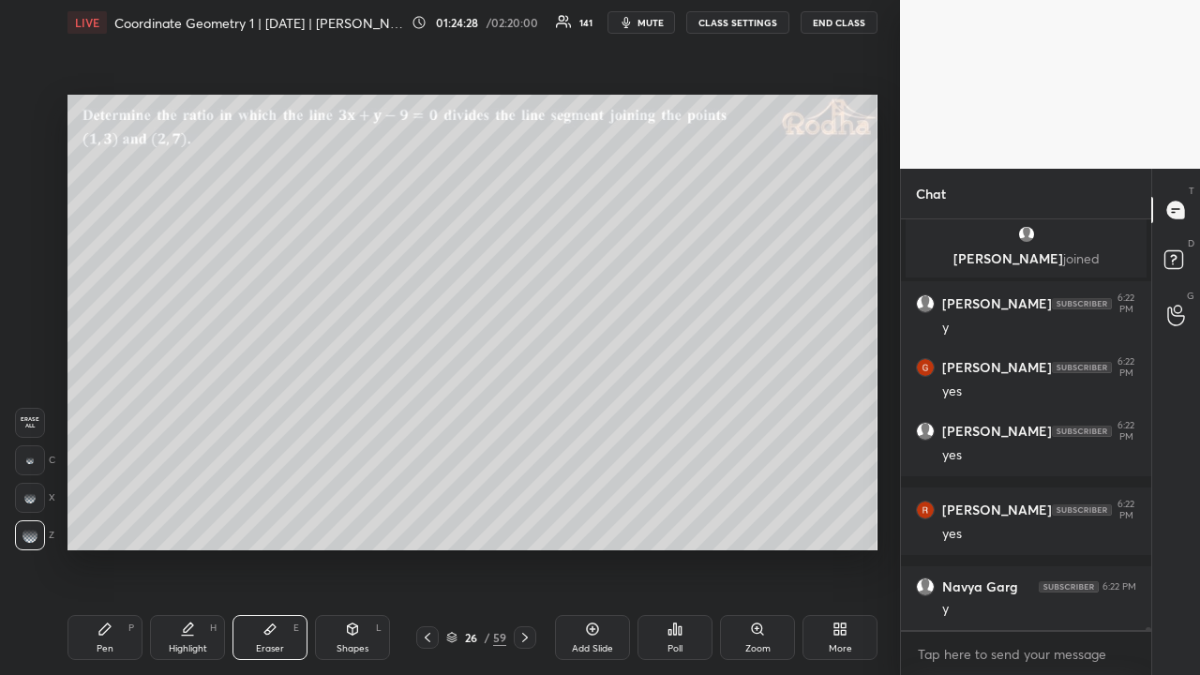
scroll to position [63811, 0]
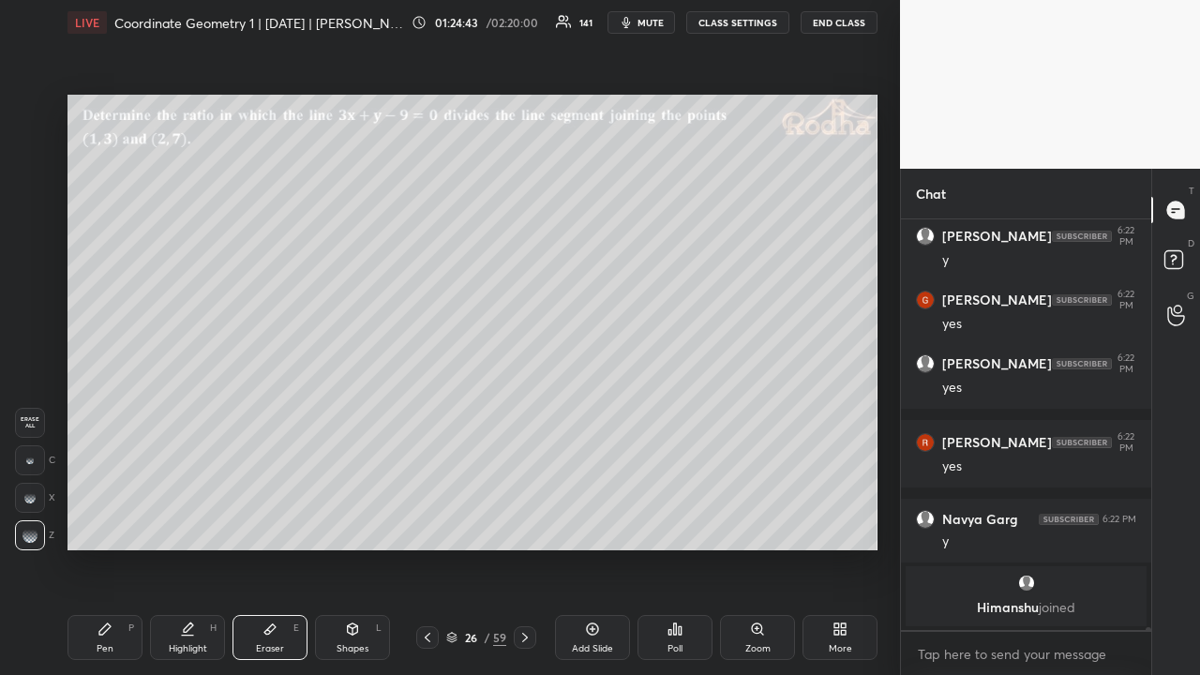
click at [105, 523] on icon at bounding box center [104, 629] width 11 height 11
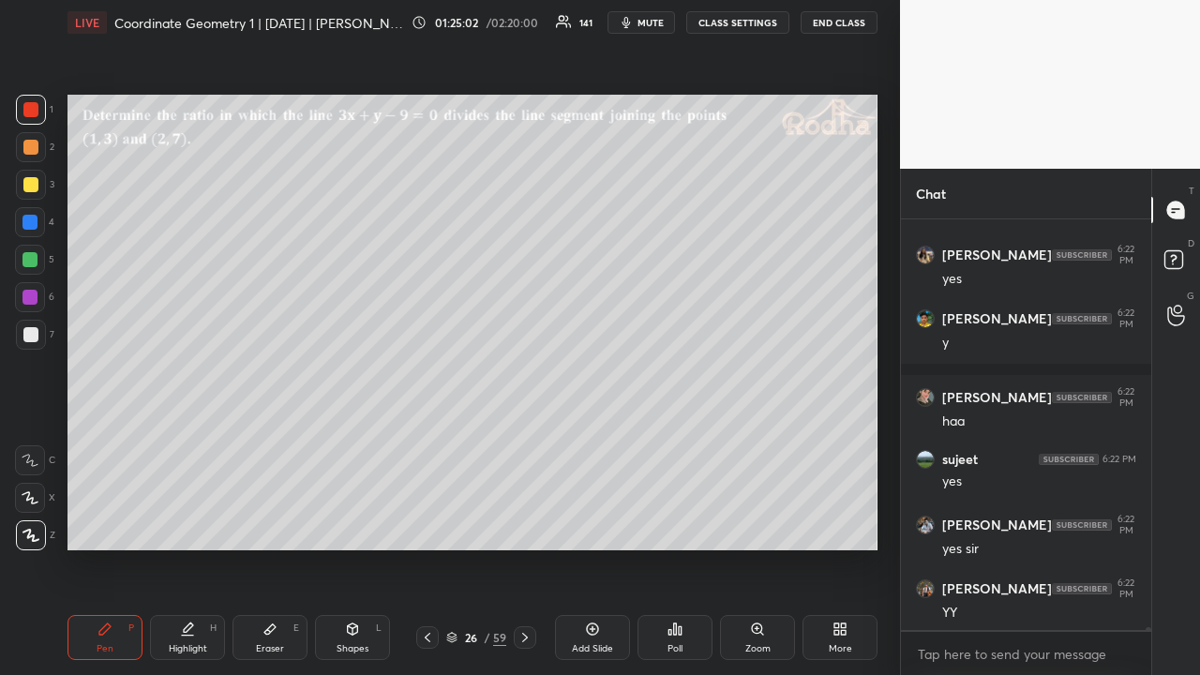
scroll to position [64692, 0]
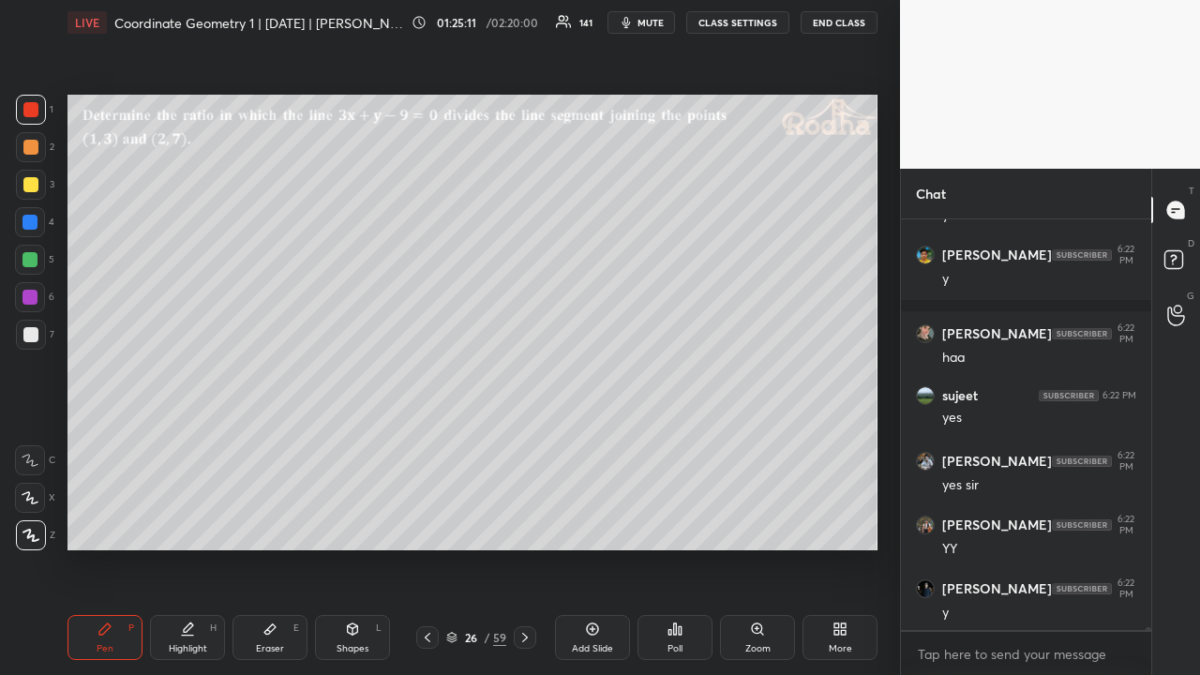
click at [29, 150] on div at bounding box center [30, 147] width 15 height 15
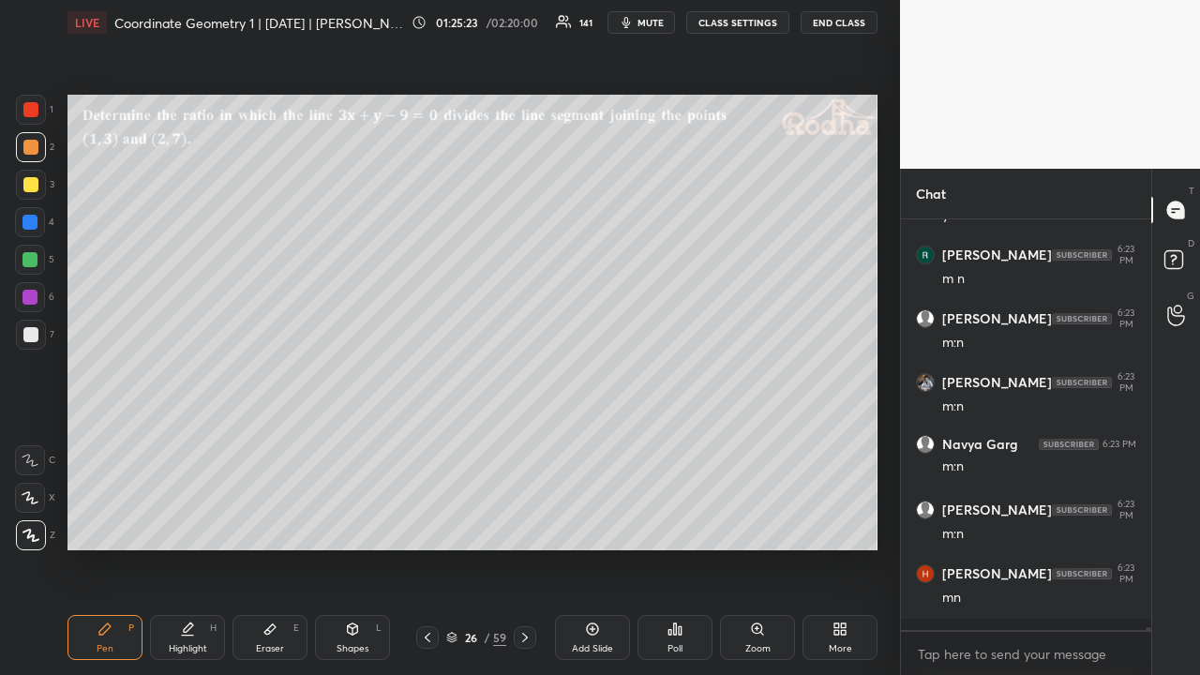
scroll to position [65153, 0]
click at [591, 523] on icon at bounding box center [593, 629] width 6 height 6
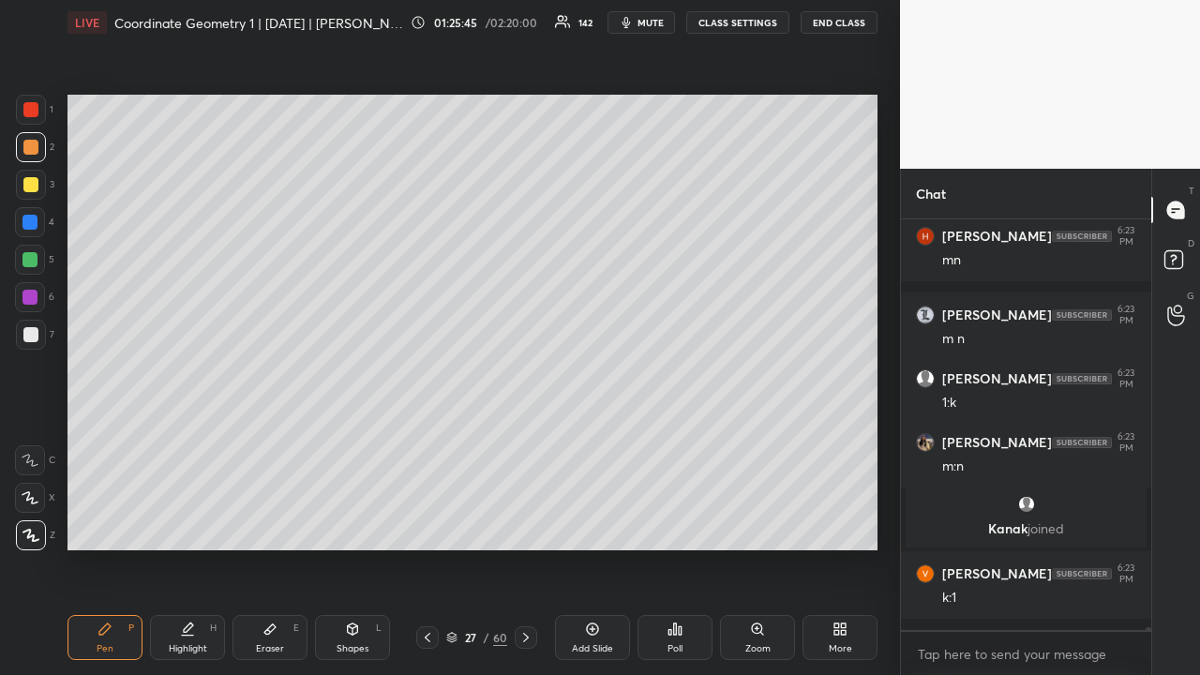
scroll to position [64911, 0]
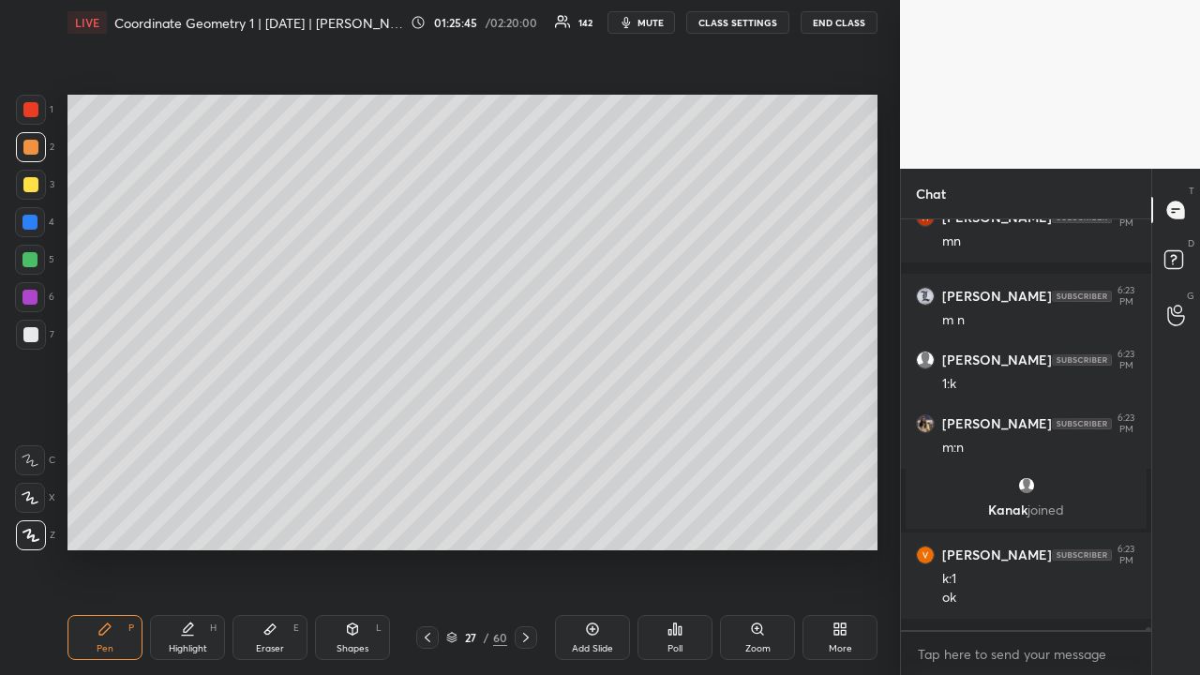
click at [34, 179] on div at bounding box center [30, 184] width 15 height 15
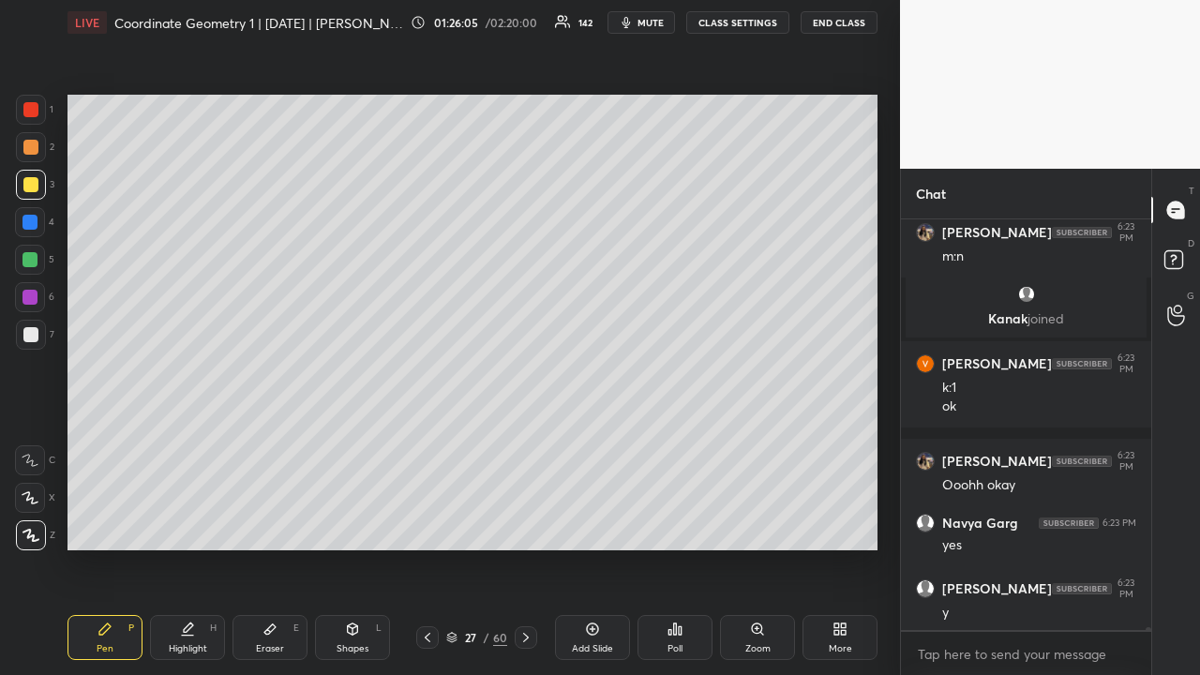
scroll to position [65166, 0]
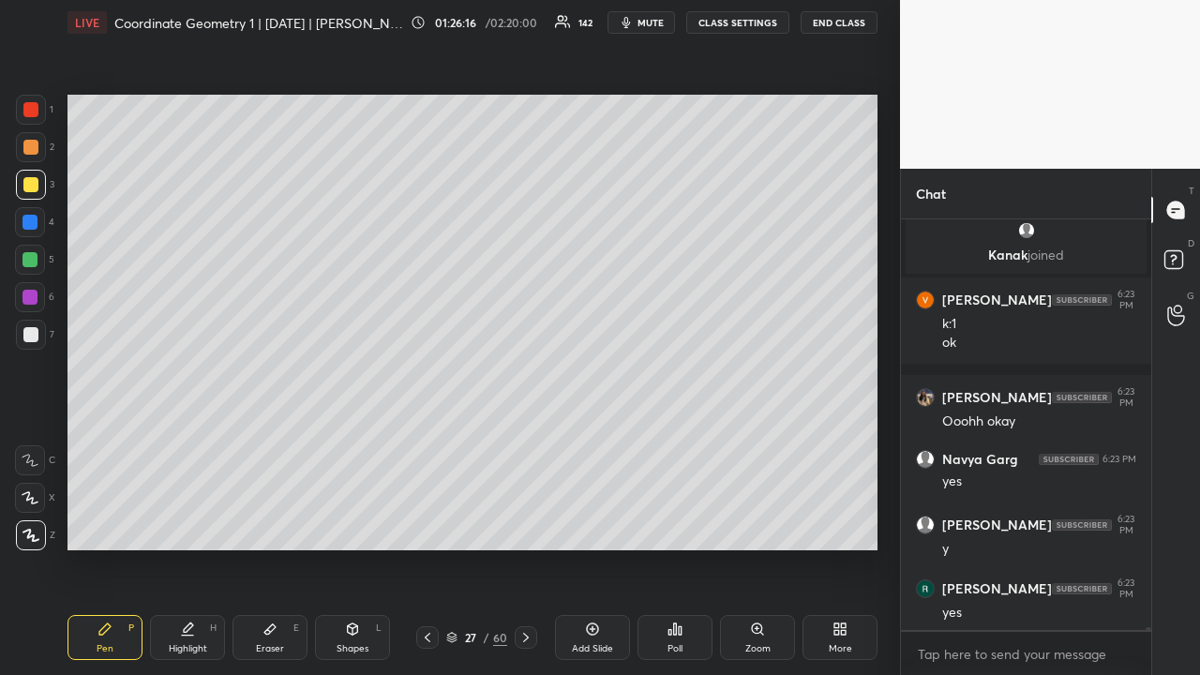
click at [35, 263] on div at bounding box center [30, 259] width 15 height 15
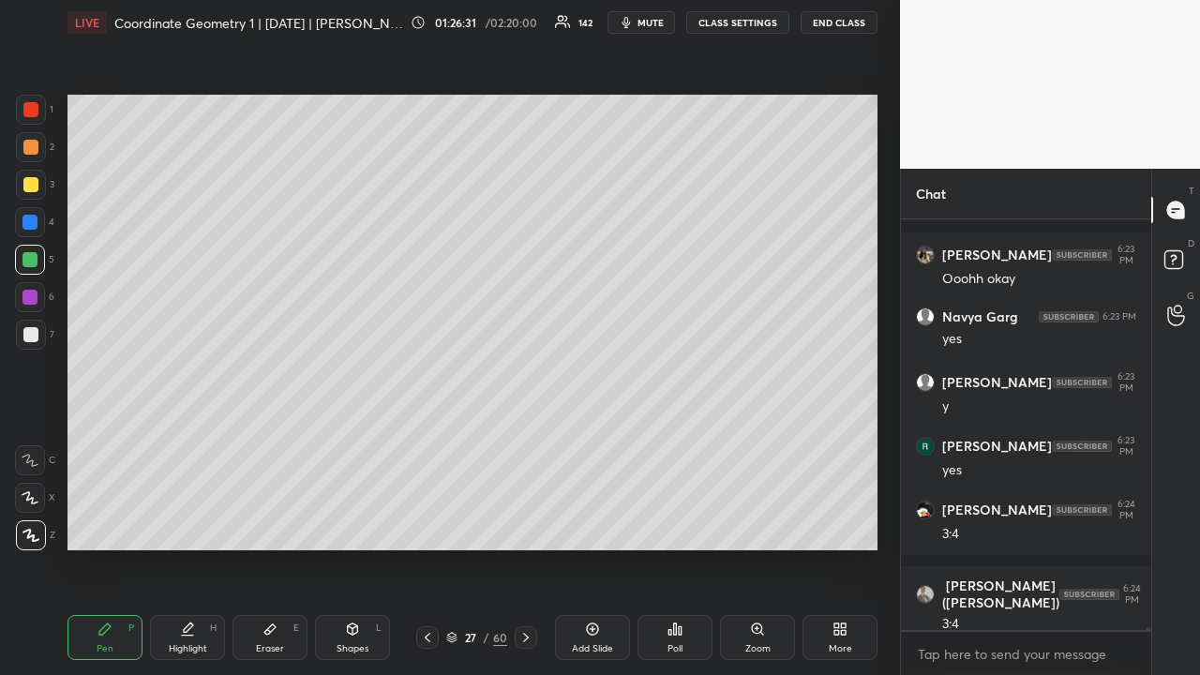
scroll to position [65373, 0]
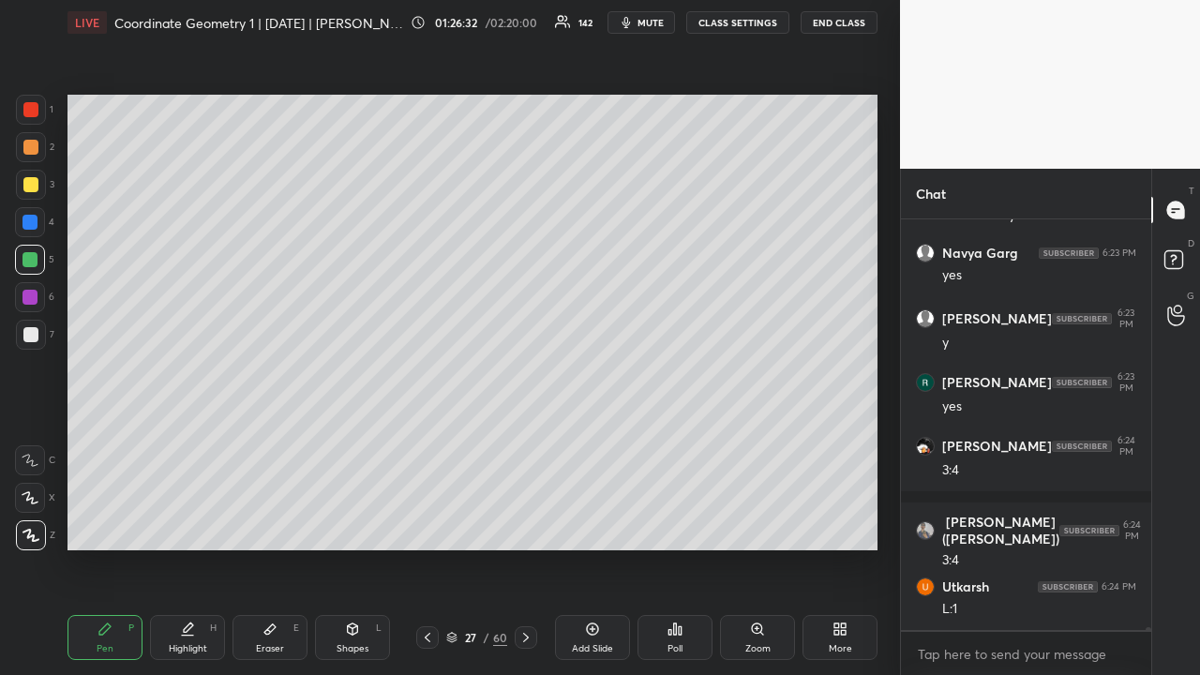
click at [430, 523] on icon at bounding box center [427, 637] width 15 height 15
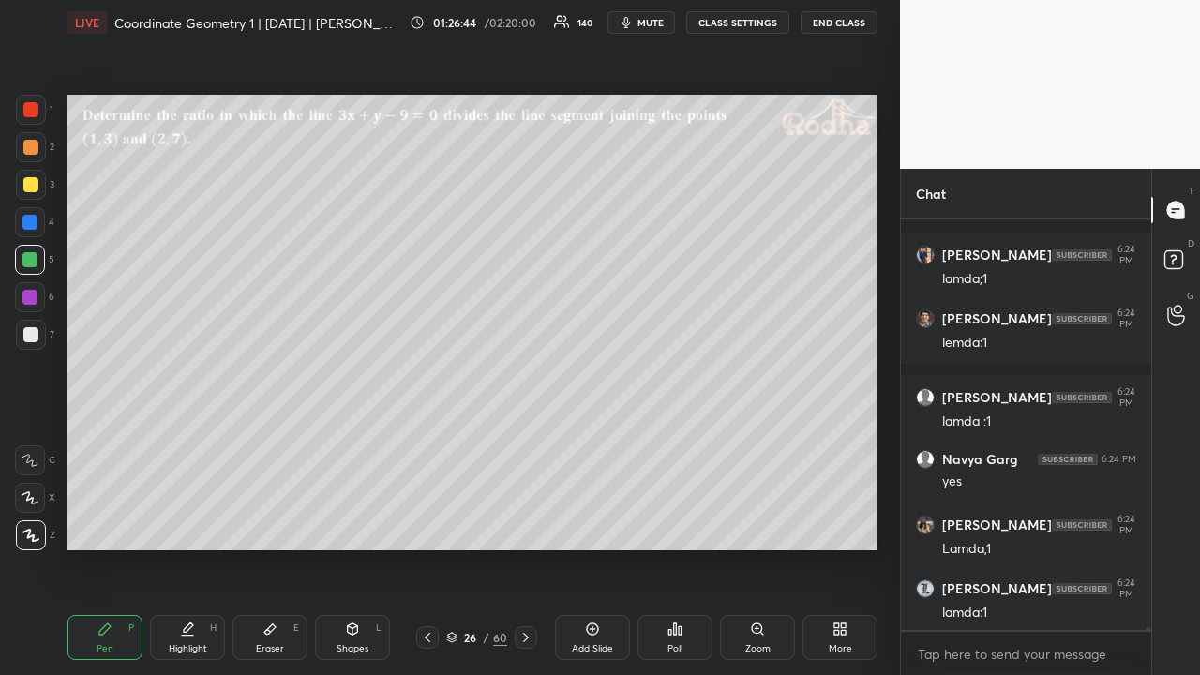
scroll to position [65928, 0]
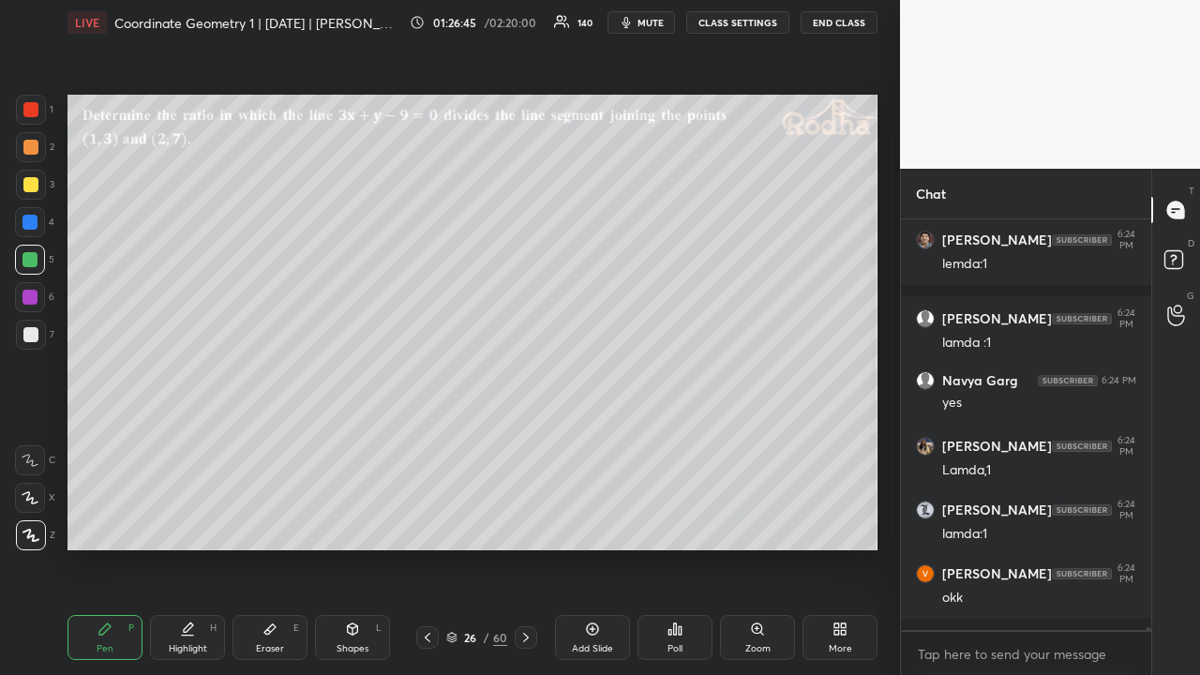
click at [32, 150] on div at bounding box center [30, 147] width 15 height 15
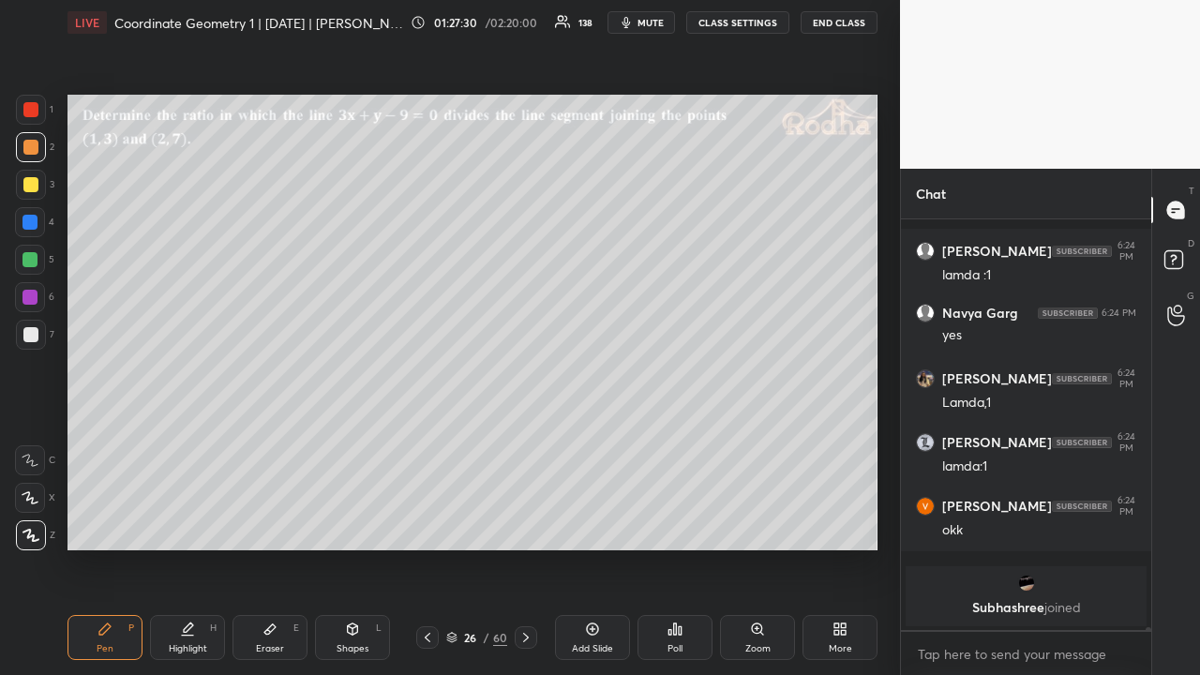
click at [36, 258] on div at bounding box center [30, 259] width 15 height 15
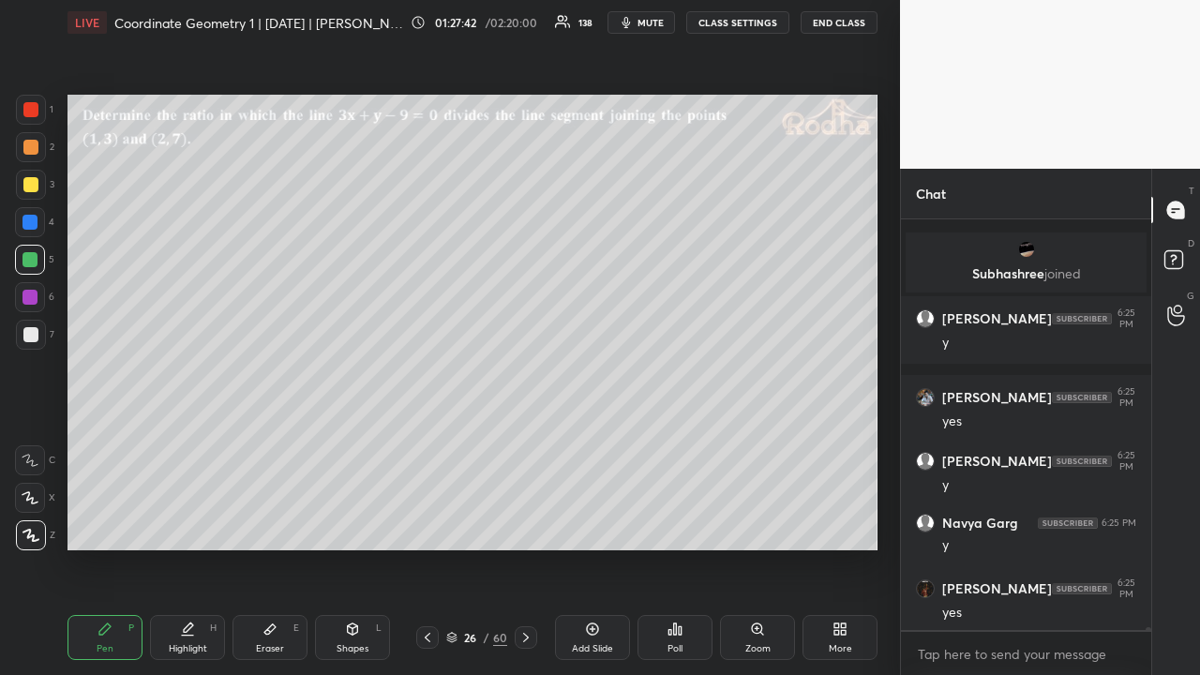
scroll to position [66097, 0]
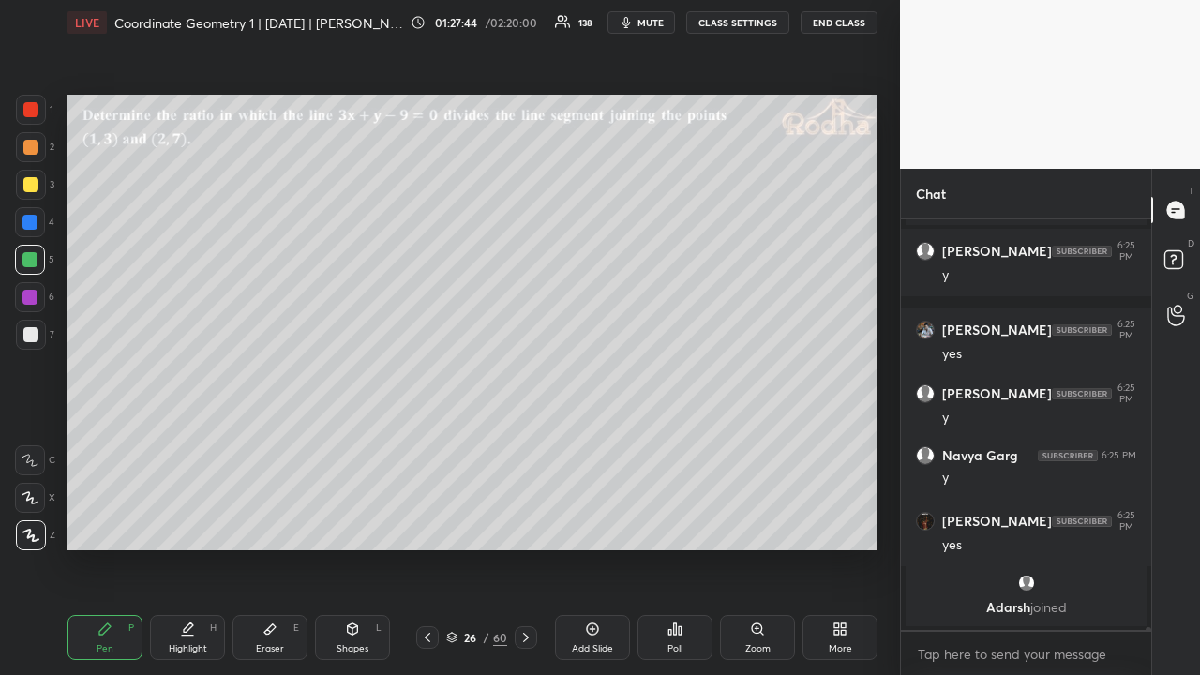
drag, startPoint x: 32, startPoint y: 182, endPoint x: 60, endPoint y: 200, distance: 33.3
click at [32, 182] on div at bounding box center [30, 184] width 15 height 15
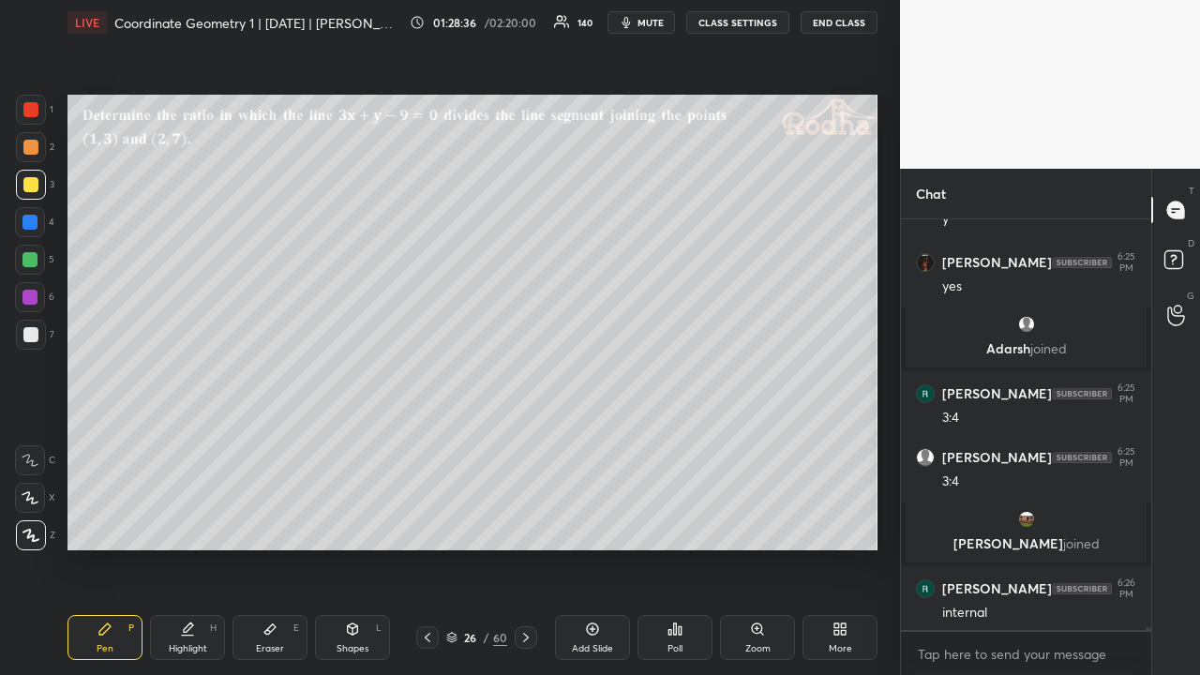
scroll to position [66230, 0]
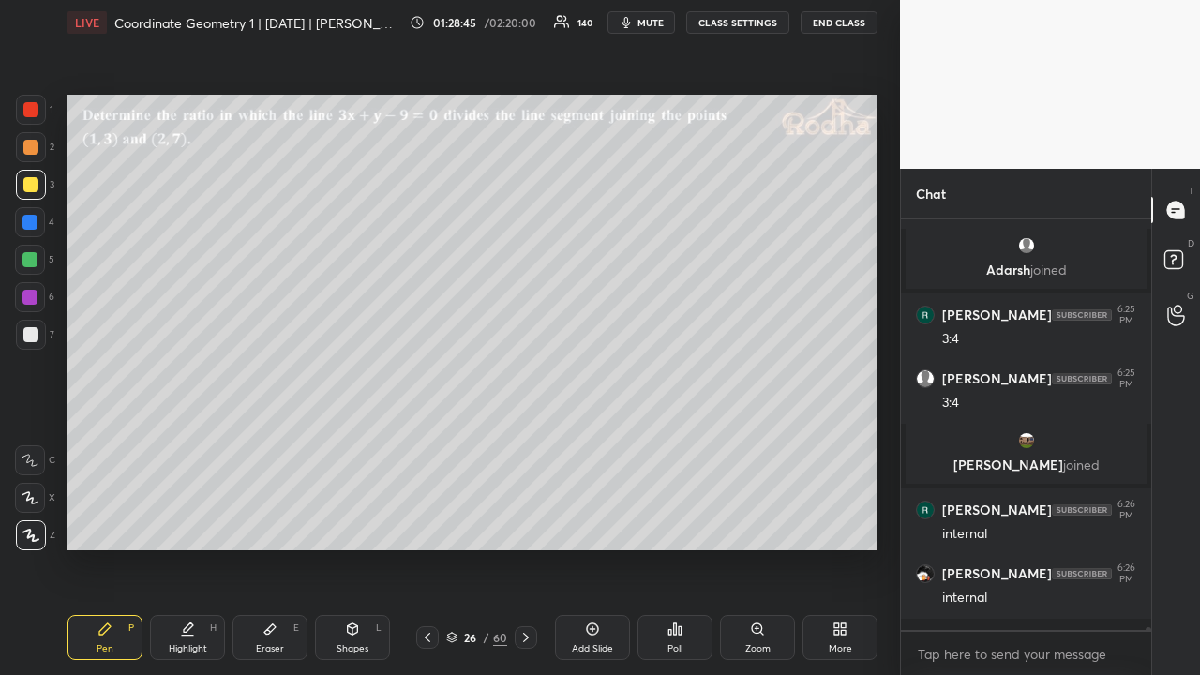
drag, startPoint x: 37, startPoint y: 152, endPoint x: 28, endPoint y: 177, distance: 26.7
click at [37, 157] on div at bounding box center [31, 147] width 30 height 30
click at [33, 260] on div at bounding box center [30, 259] width 15 height 15
click at [32, 330] on div at bounding box center [30, 334] width 15 height 15
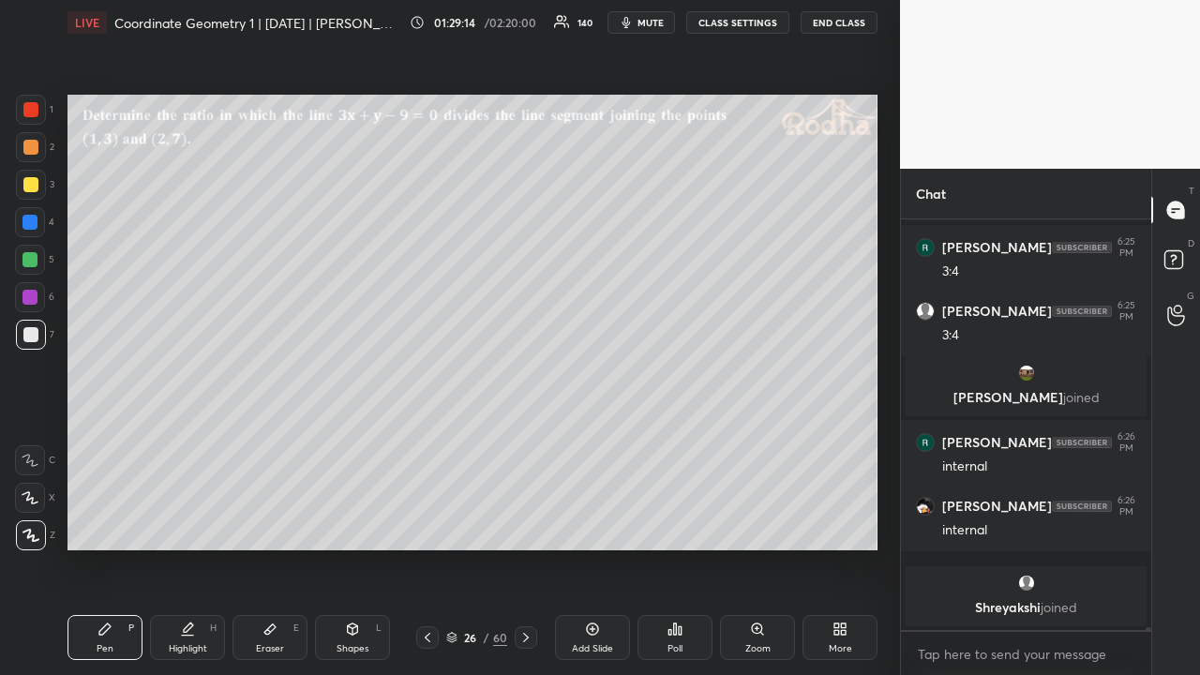
drag, startPoint x: 521, startPoint y: 638, endPoint x: 519, endPoint y: 593, distance: 45.0
click at [521, 523] on icon at bounding box center [526, 637] width 15 height 15
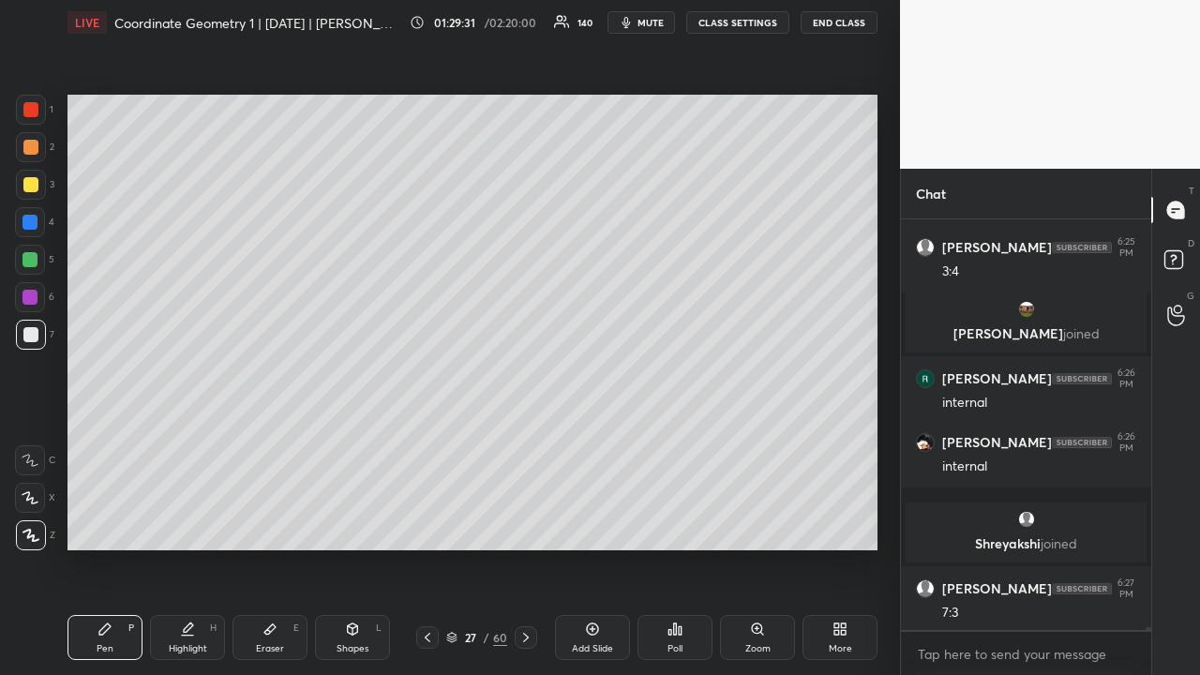
click at [424, 523] on icon at bounding box center [427, 637] width 15 height 15
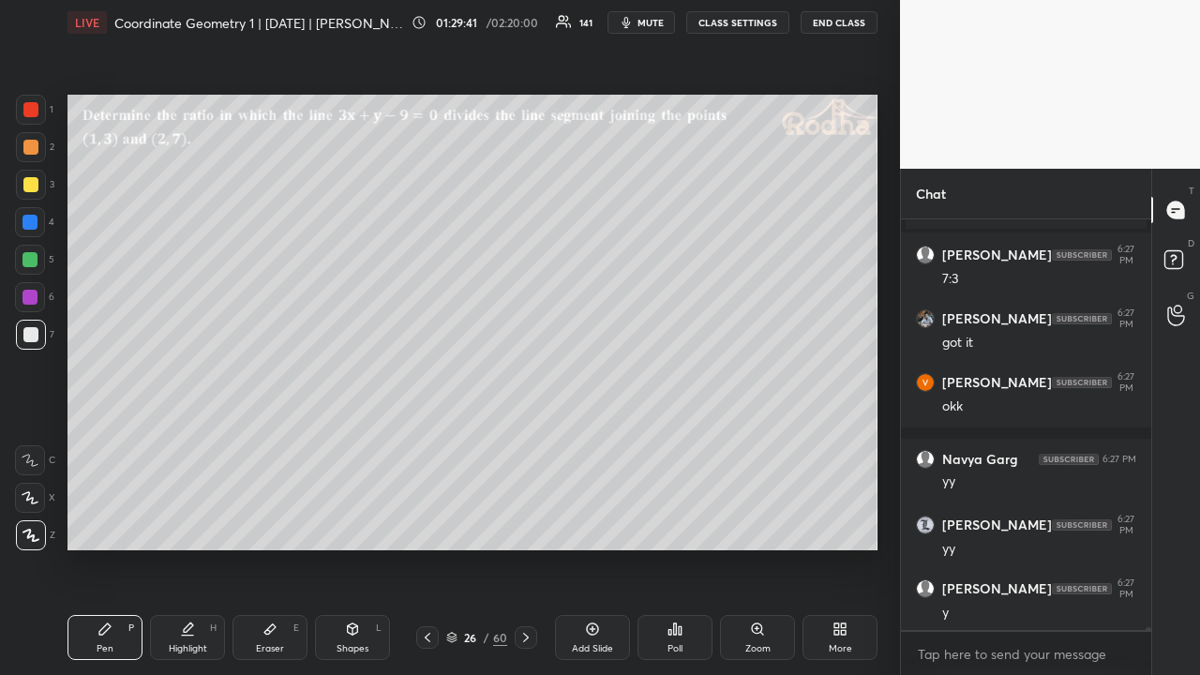
scroll to position [66661, 0]
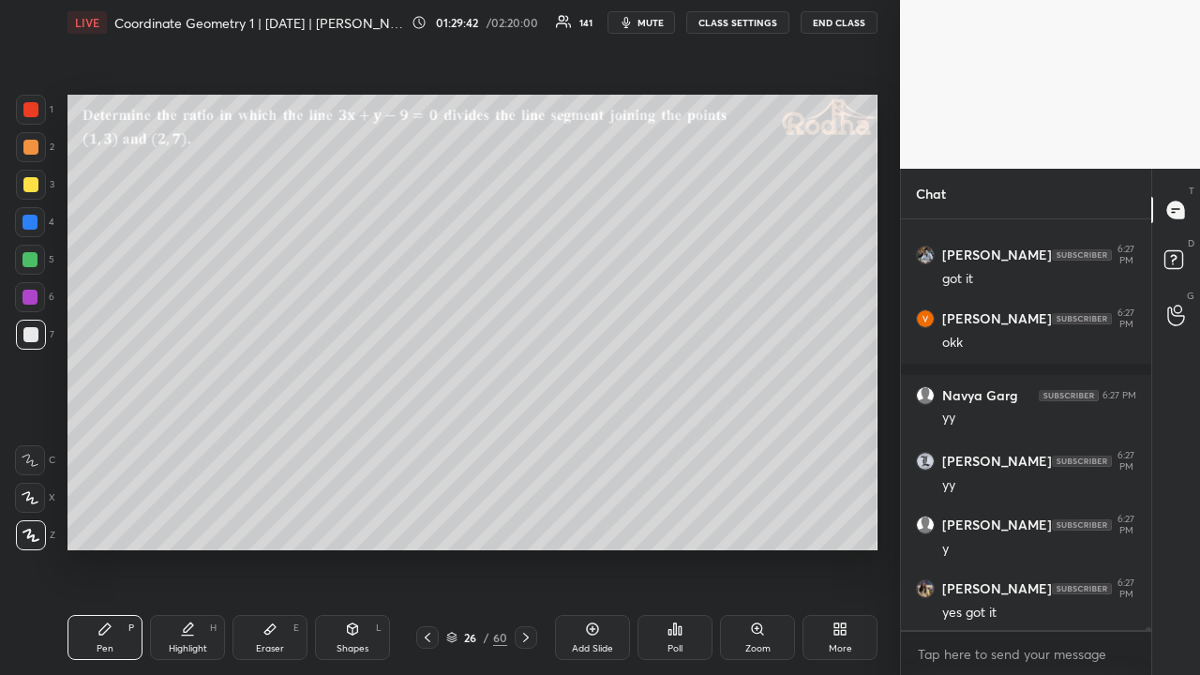
click at [28, 113] on div at bounding box center [30, 109] width 15 height 15
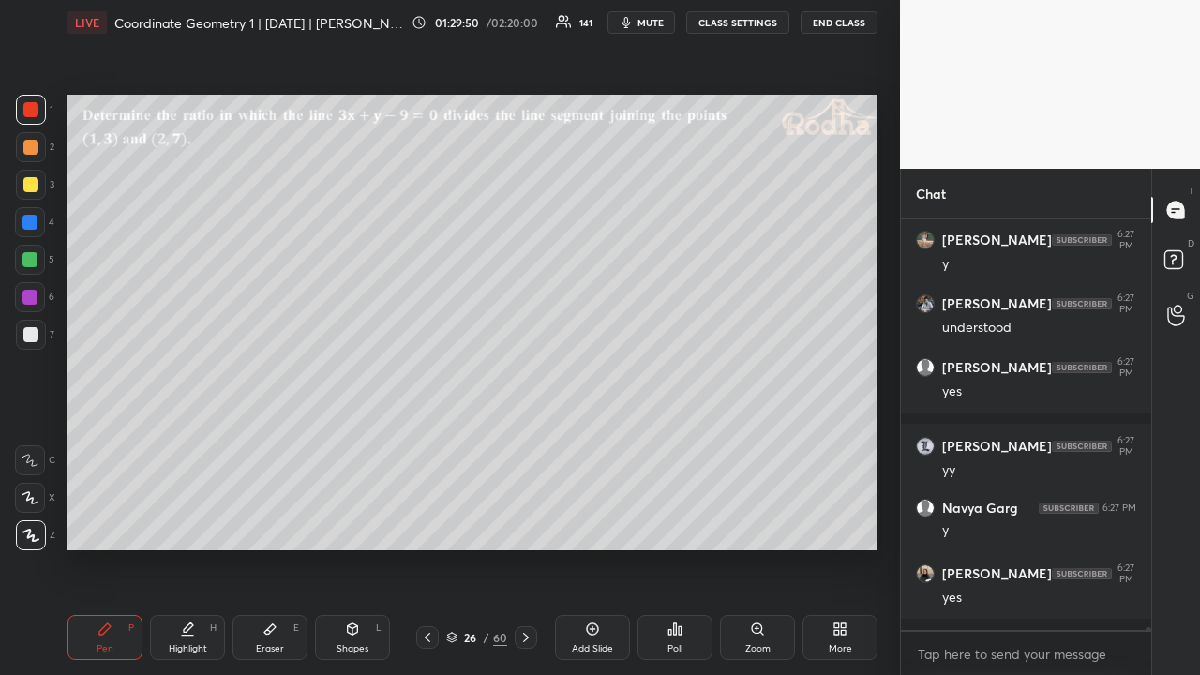
scroll to position [67137, 0]
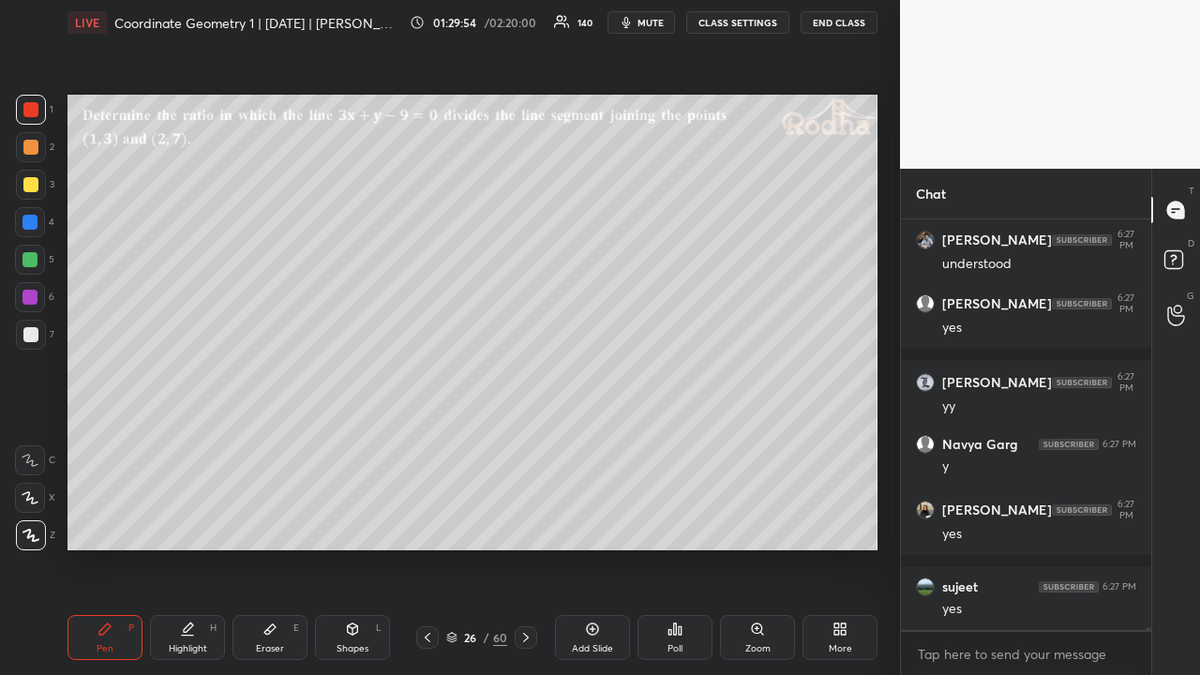
click at [34, 146] on div at bounding box center [30, 147] width 15 height 15
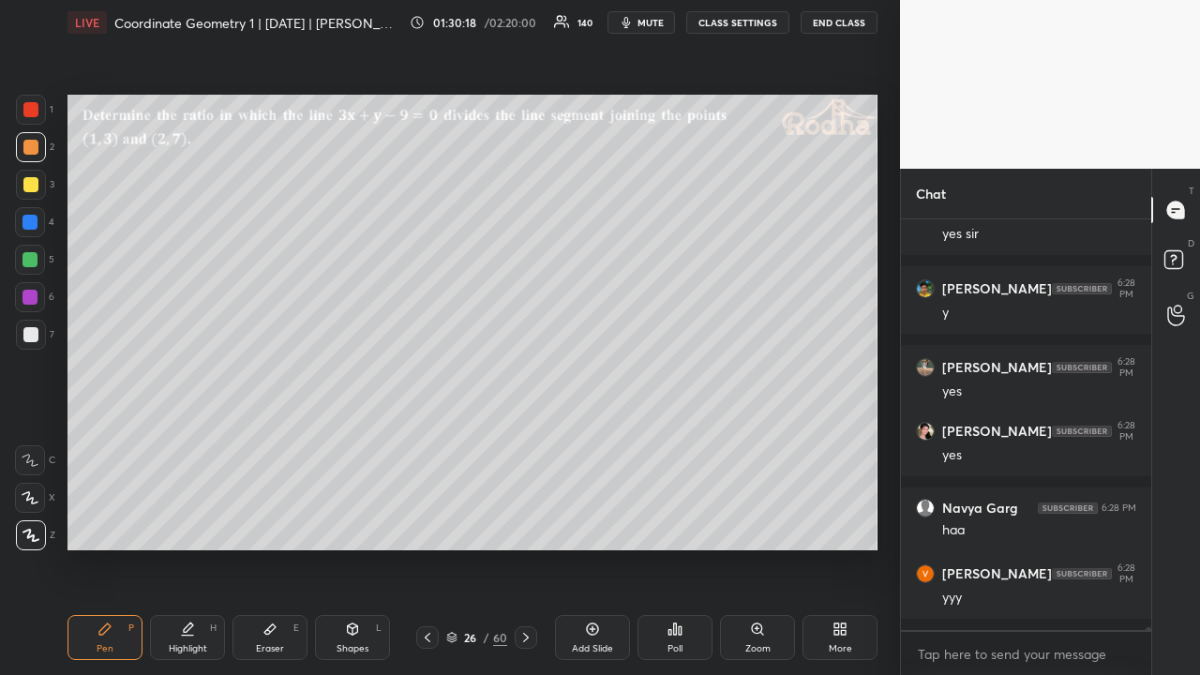
scroll to position [68008, 0]
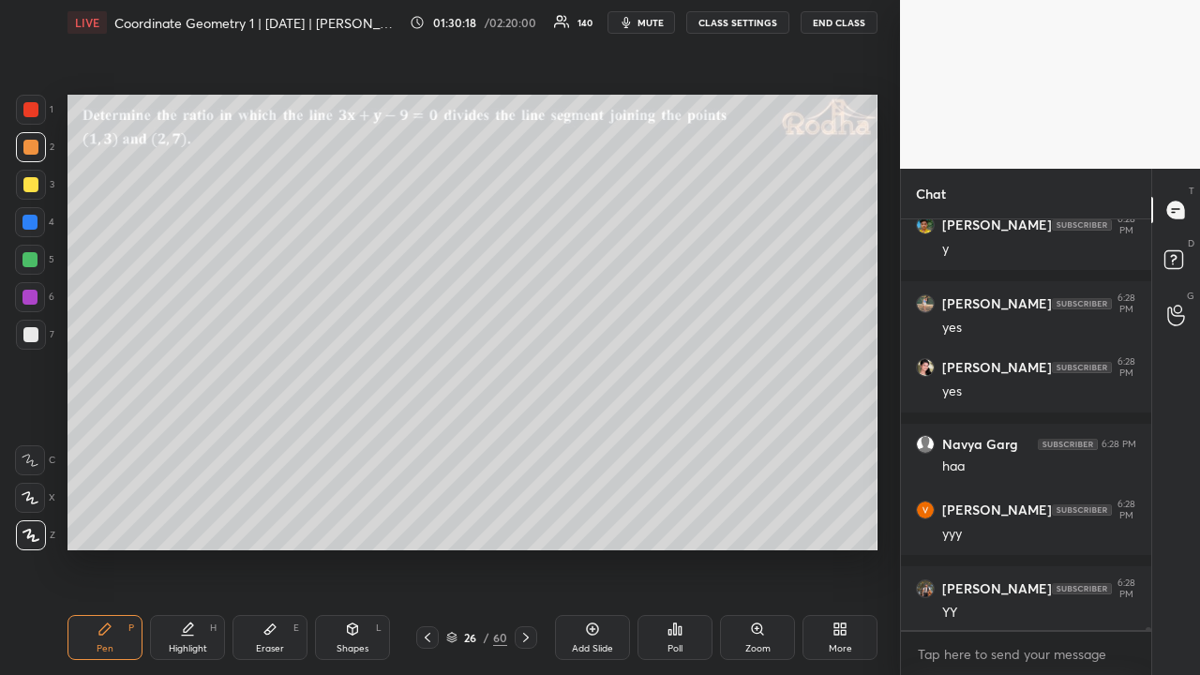
click at [432, 523] on icon at bounding box center [427, 637] width 15 height 15
click at [428, 523] on icon at bounding box center [427, 637] width 15 height 15
drag, startPoint x: 426, startPoint y: 639, endPoint x: 439, endPoint y: 625, distance: 18.6
click at [426, 523] on icon at bounding box center [427, 637] width 15 height 15
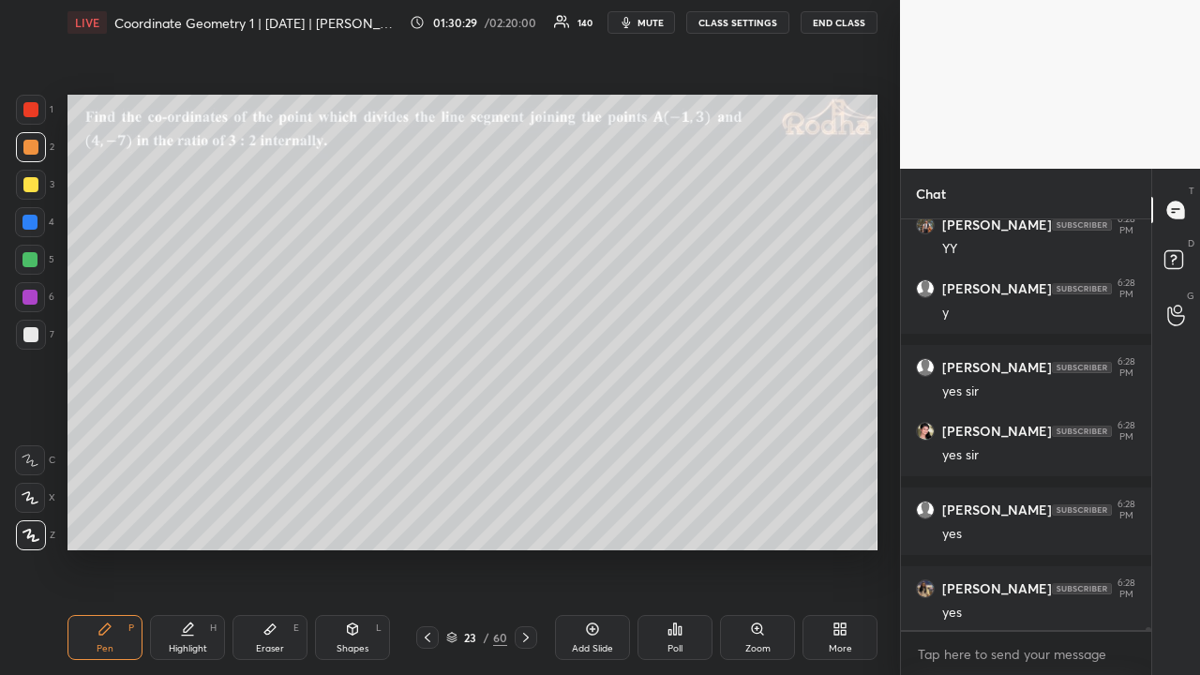
scroll to position [68439, 0]
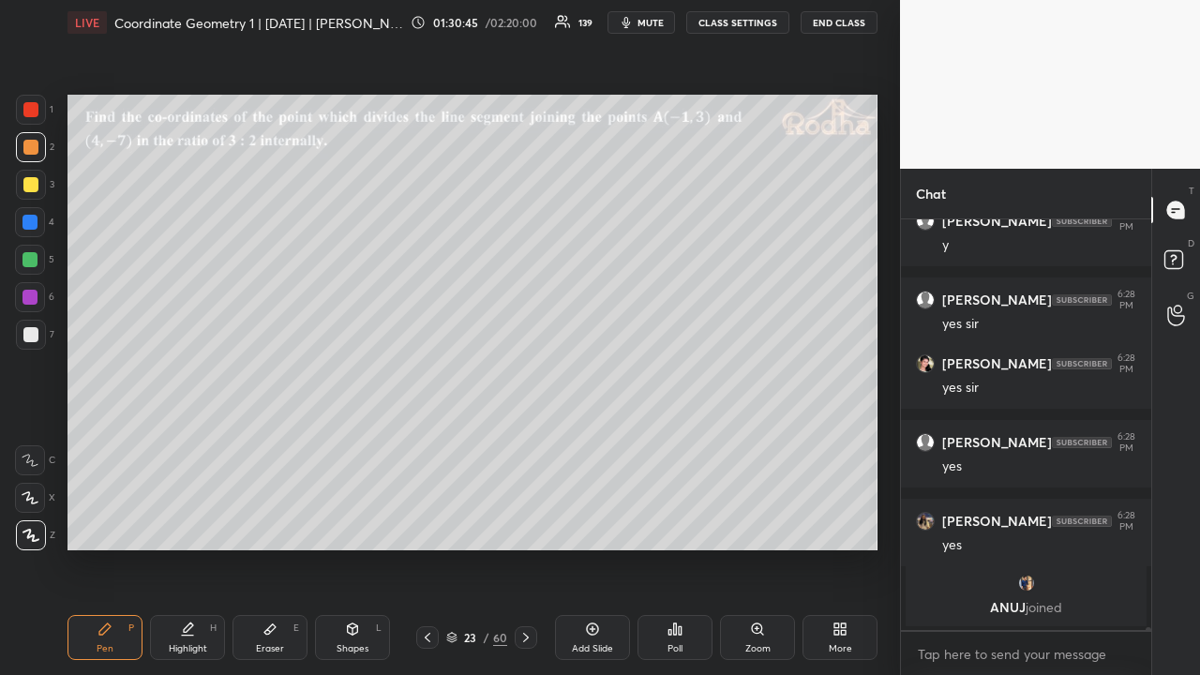
click at [26, 186] on div at bounding box center [30, 184] width 15 height 15
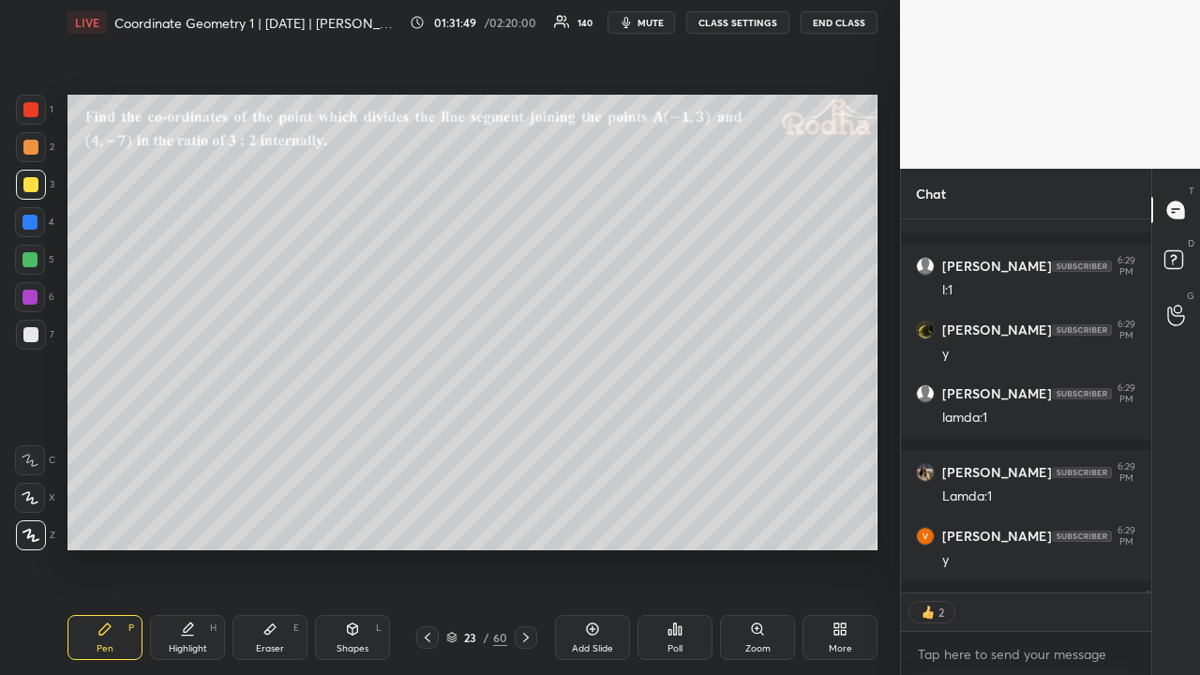
scroll to position [69934, 0]
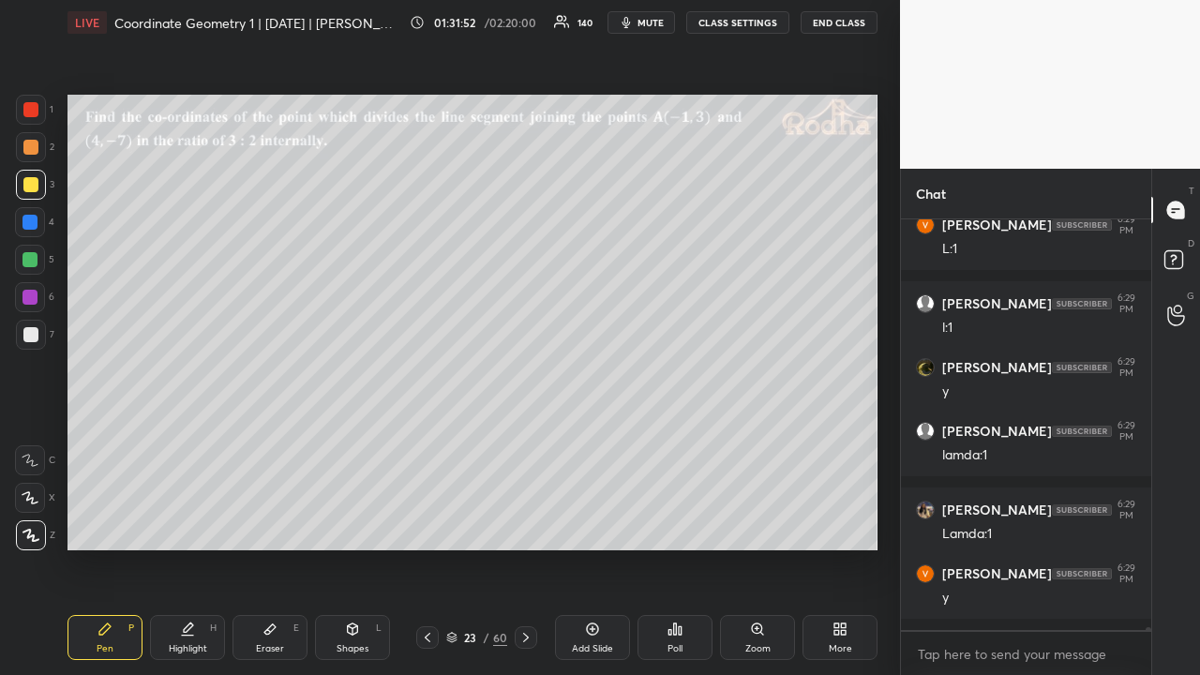
drag, startPoint x: 512, startPoint y: 613, endPoint x: 516, endPoint y: 632, distance: 19.1
click at [518, 523] on div "Pen P Highlight H Eraser E Shapes L 23 / 60 Add Slide Poll Zoom More" at bounding box center [473, 637] width 810 height 75
click at [525, 523] on icon at bounding box center [526, 637] width 15 height 15
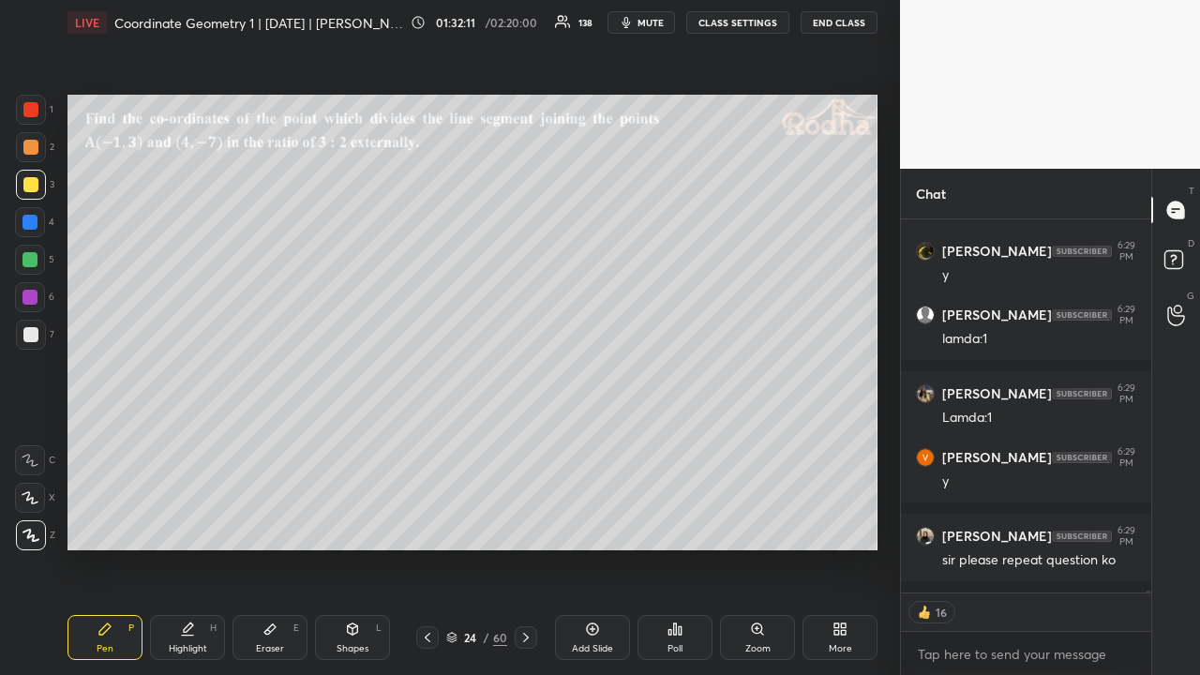
click at [35, 113] on div at bounding box center [30, 109] width 15 height 15
type textarea "x"
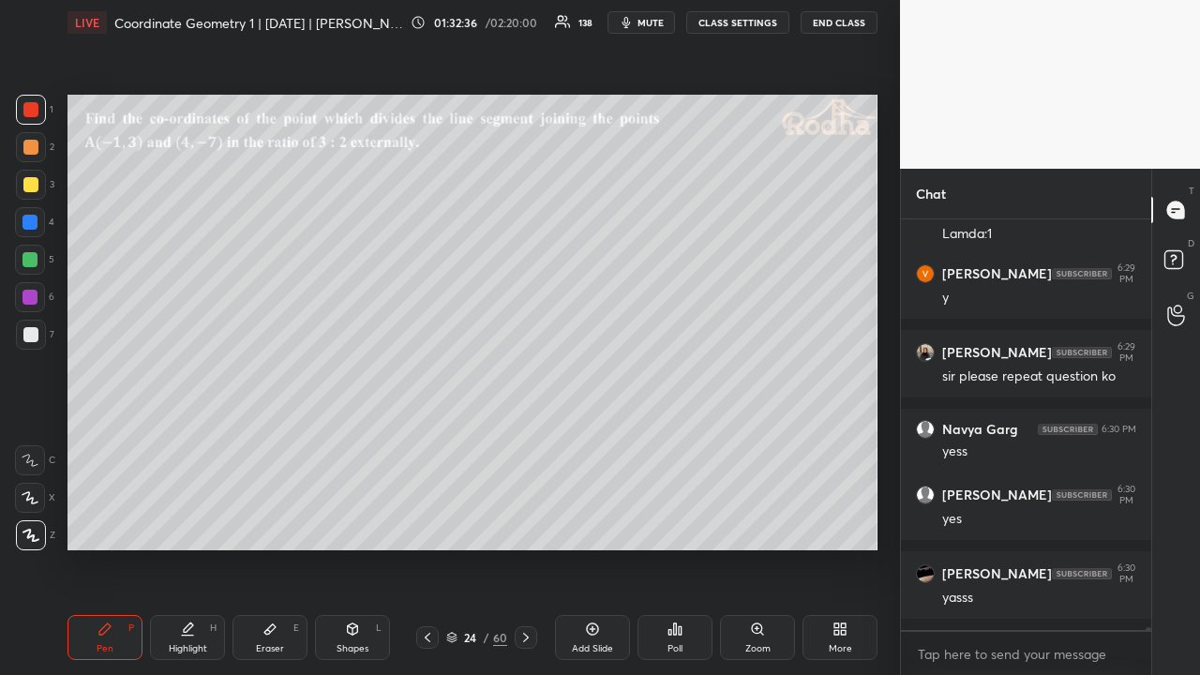
scroll to position [70312, 0]
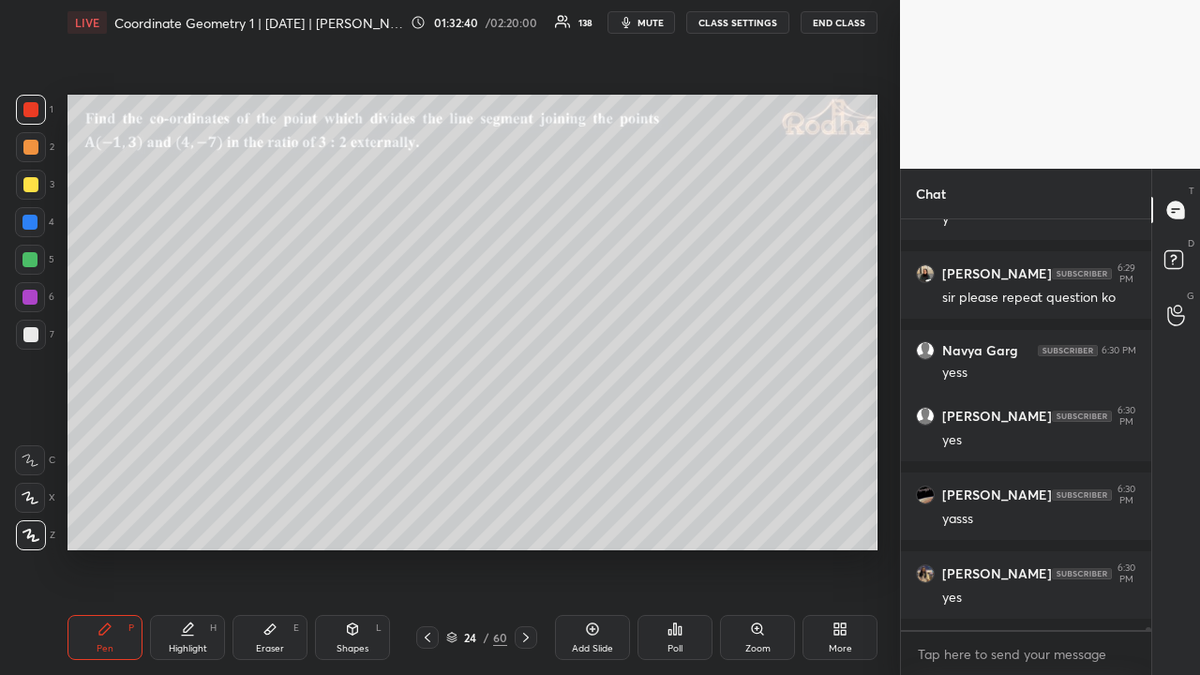
drag, startPoint x: 35, startPoint y: 178, endPoint x: 52, endPoint y: 191, distance: 21.4
click at [34, 179] on div at bounding box center [30, 184] width 15 height 15
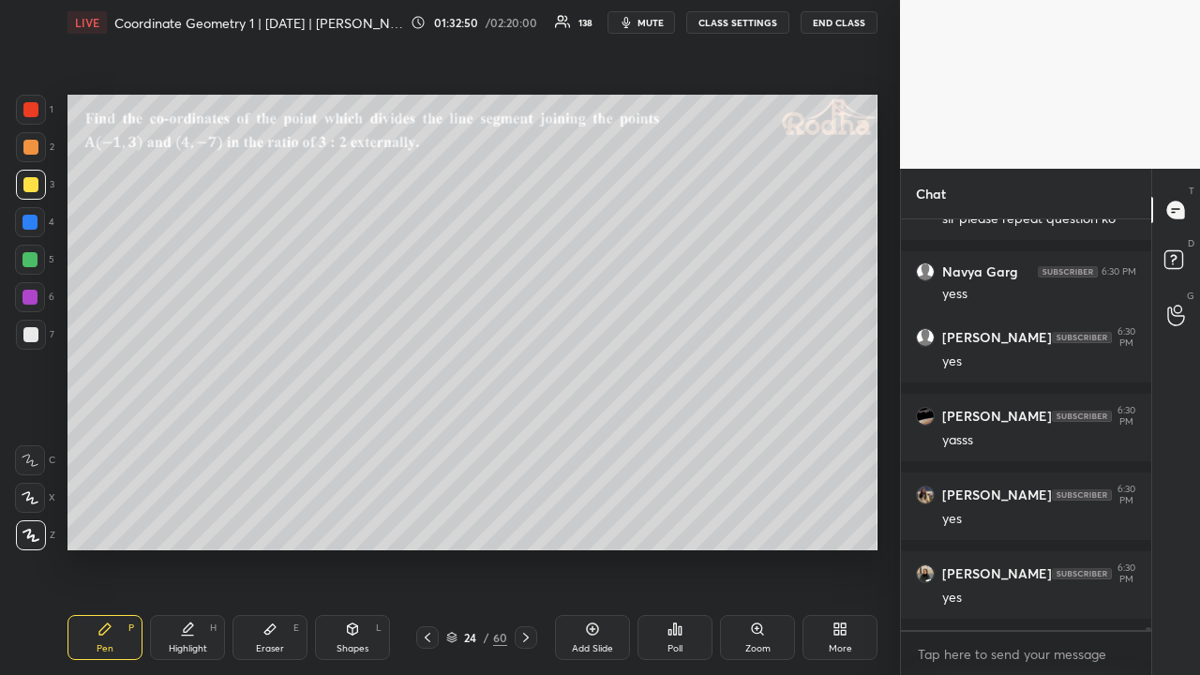
drag, startPoint x: 428, startPoint y: 633, endPoint x: 424, endPoint y: 595, distance: 37.7
click at [429, 523] on icon at bounding box center [427, 637] width 15 height 15
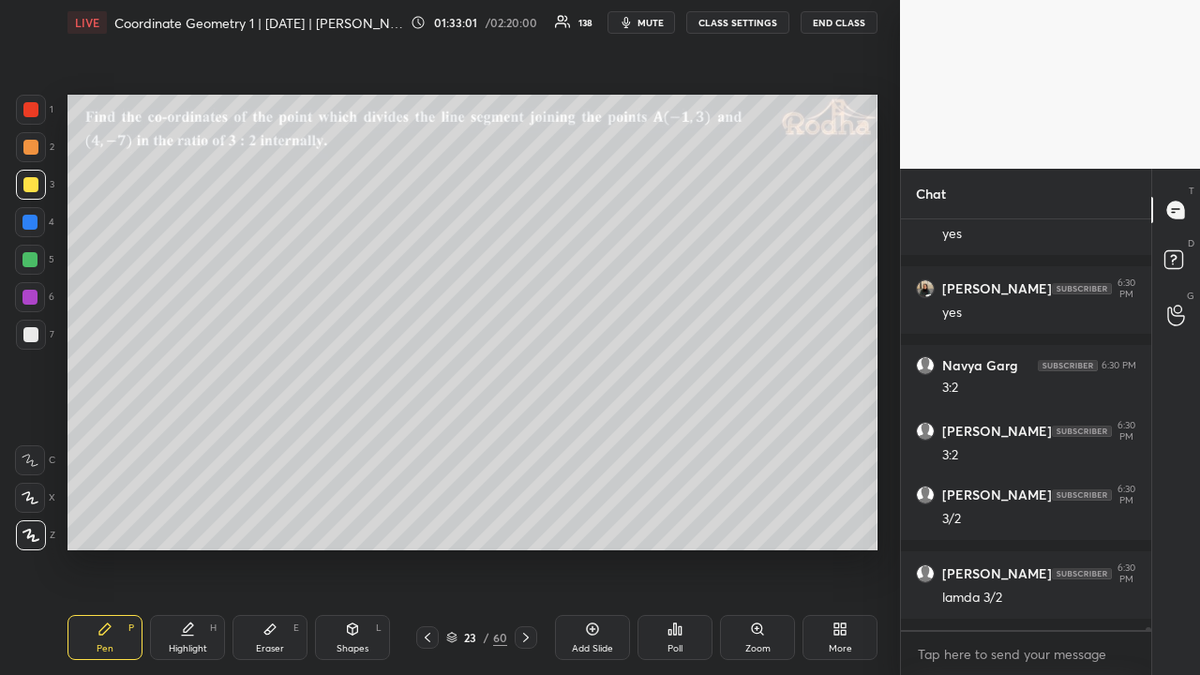
scroll to position [70740, 0]
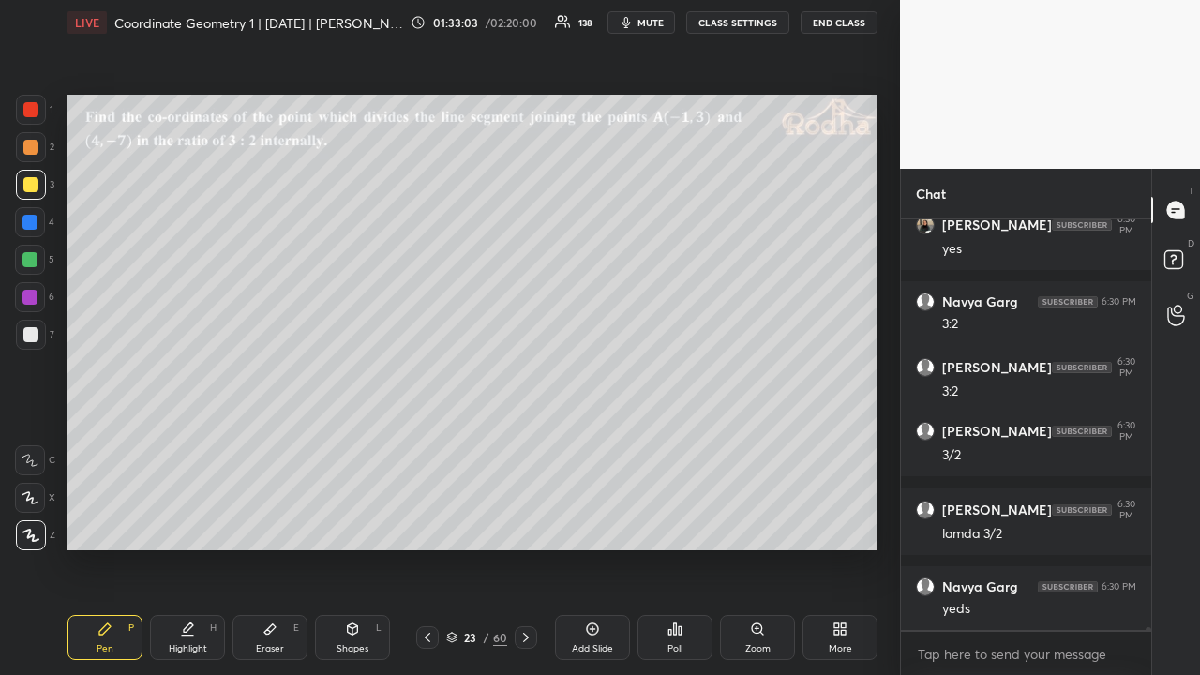
drag, startPoint x: 523, startPoint y: 639, endPoint x: 542, endPoint y: 609, distance: 35.4
click at [523, 523] on icon at bounding box center [526, 637] width 15 height 15
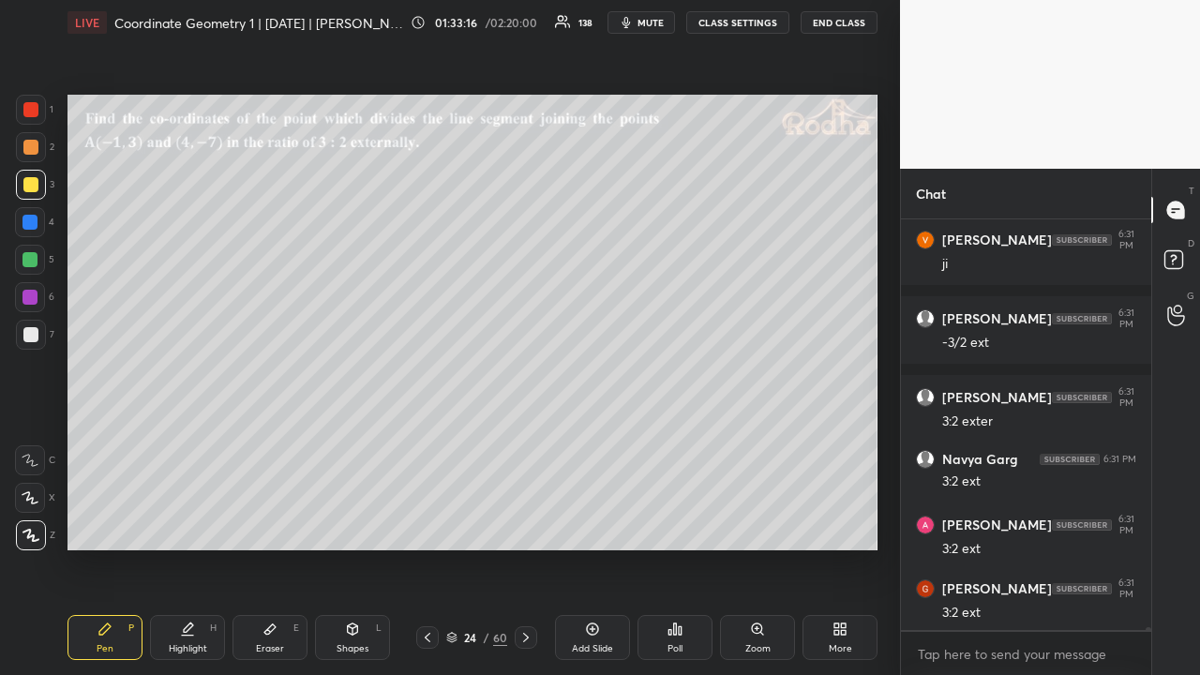
scroll to position [71231, 0]
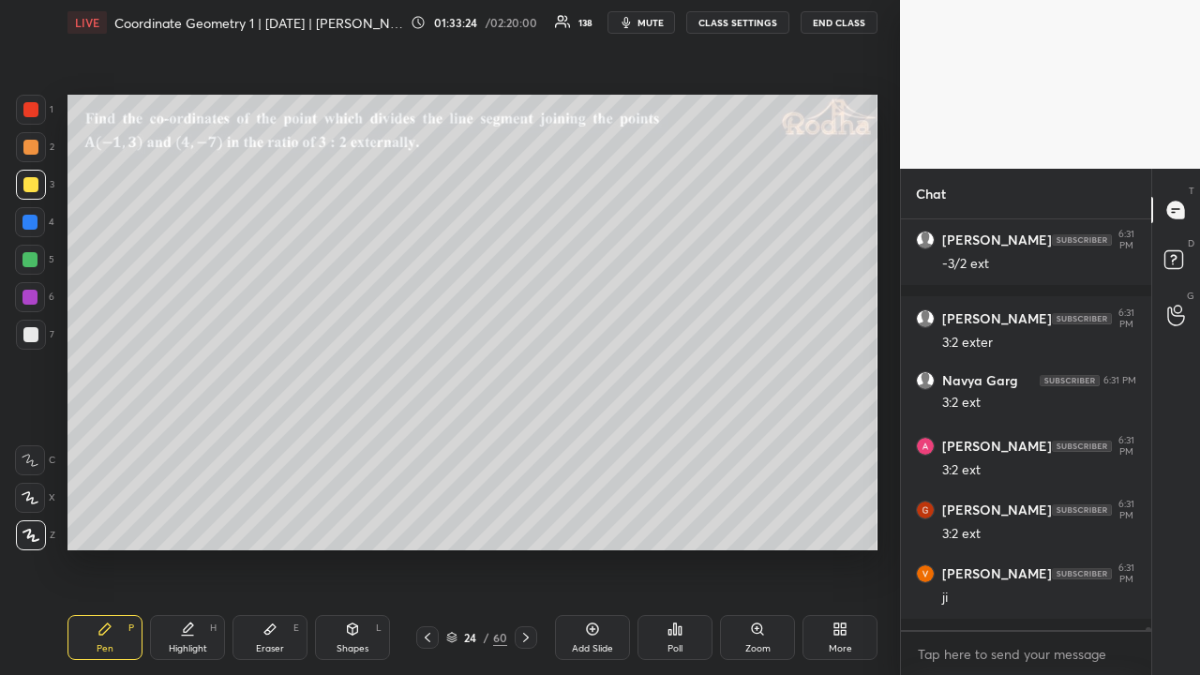
click at [36, 267] on div at bounding box center [30, 260] width 30 height 30
click at [31, 139] on div at bounding box center [31, 147] width 30 height 30
click at [525, 523] on icon at bounding box center [526, 637] width 15 height 15
click at [524, 523] on icon at bounding box center [526, 637] width 15 height 15
click at [424, 523] on icon at bounding box center [427, 637] width 15 height 15
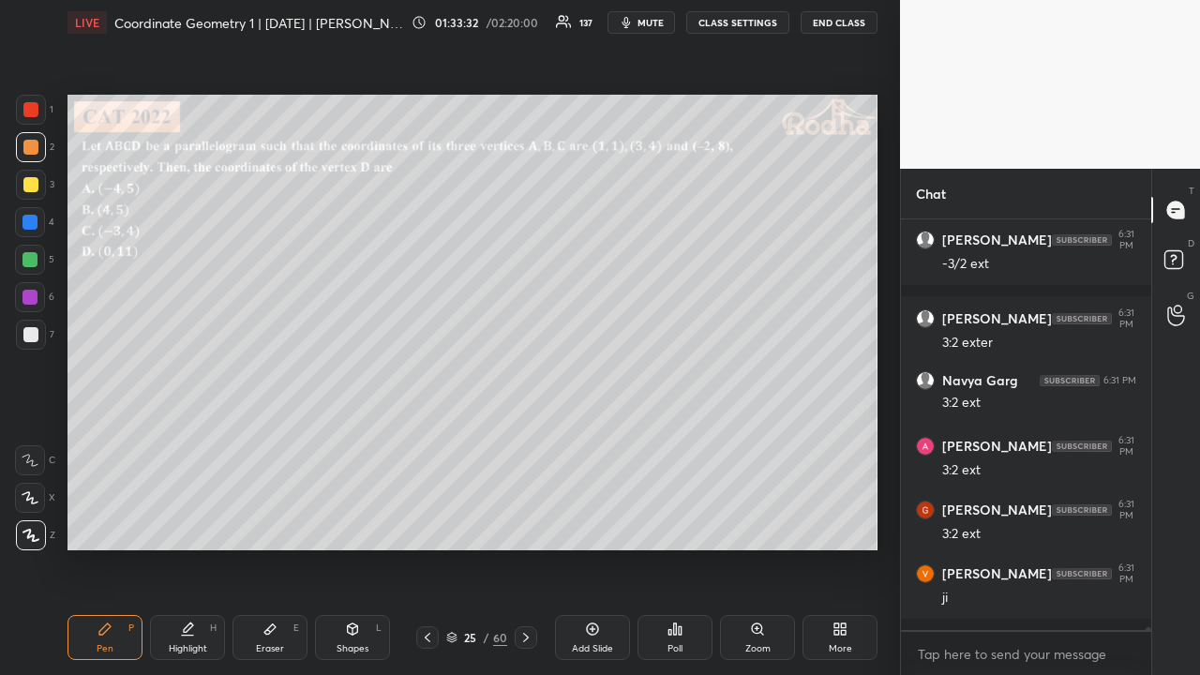
click at [422, 523] on icon at bounding box center [427, 637] width 15 height 15
click at [427, 523] on icon at bounding box center [427, 637] width 15 height 15
click at [525, 523] on icon at bounding box center [526, 637] width 15 height 15
click at [522, 523] on icon at bounding box center [526, 637] width 15 height 15
click at [525, 523] on icon at bounding box center [526, 637] width 15 height 15
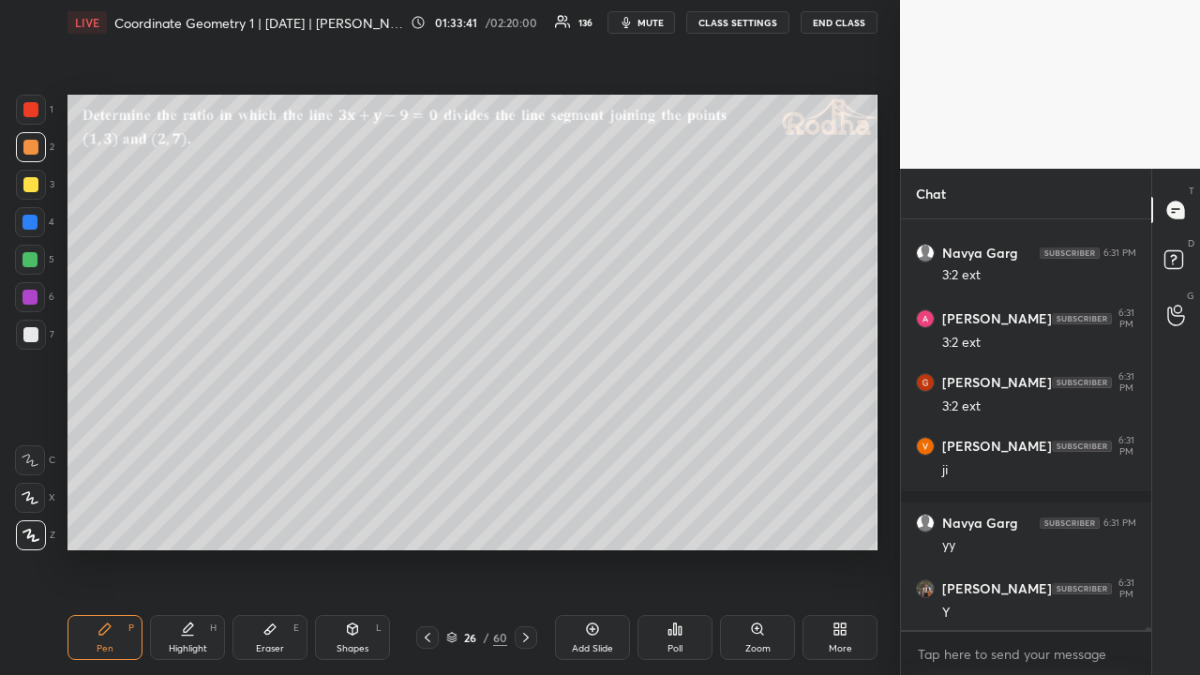
scroll to position [71501, 0]
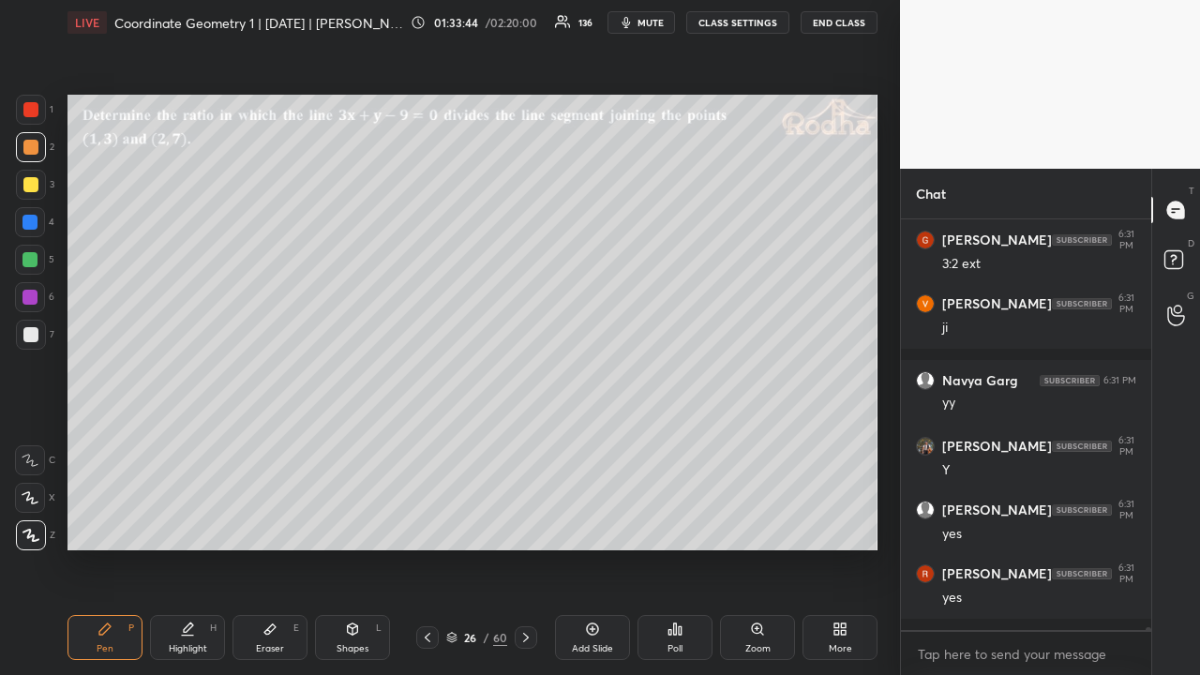
click at [34, 263] on div at bounding box center [30, 259] width 15 height 15
click at [35, 332] on div at bounding box center [30, 334] width 15 height 15
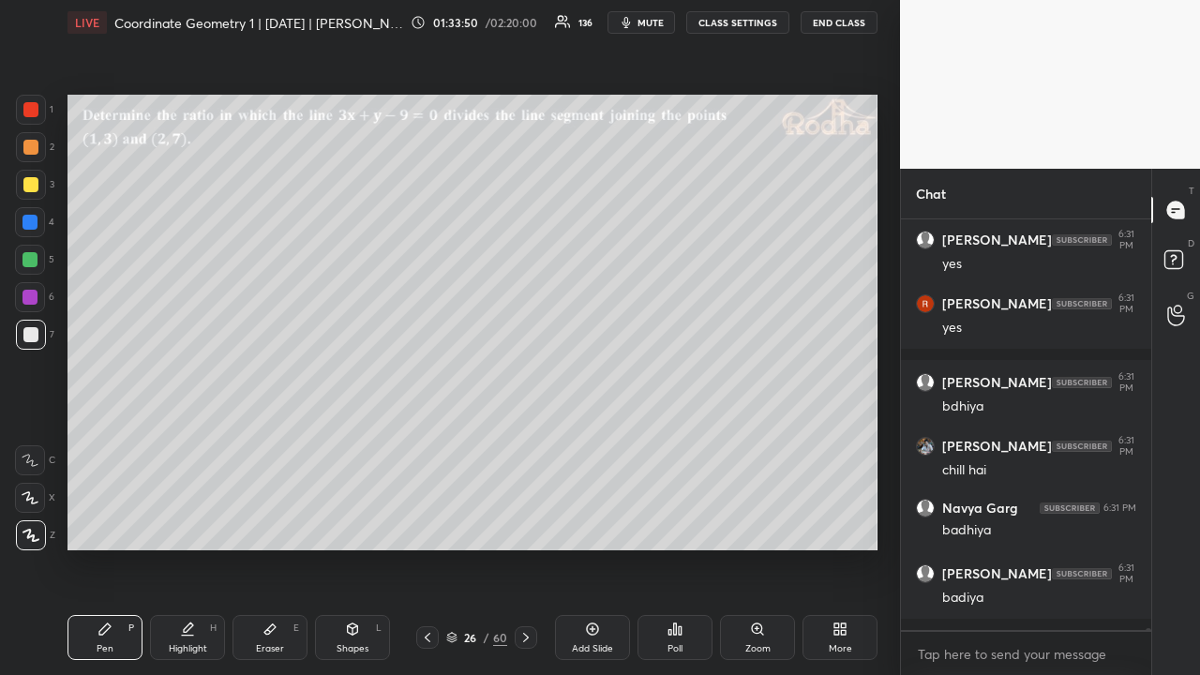
scroll to position [71835, 0]
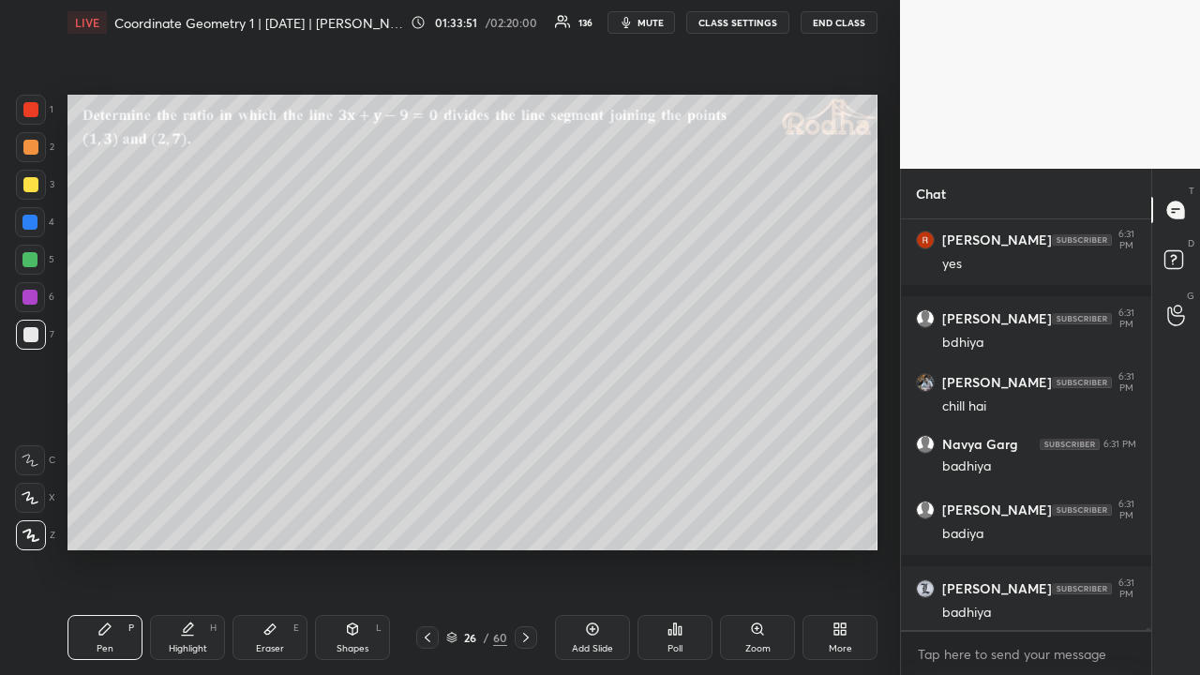
click at [32, 111] on div at bounding box center [30, 109] width 15 height 15
click at [34, 148] on div at bounding box center [30, 147] width 15 height 15
click at [36, 334] on div at bounding box center [30, 334] width 15 height 15
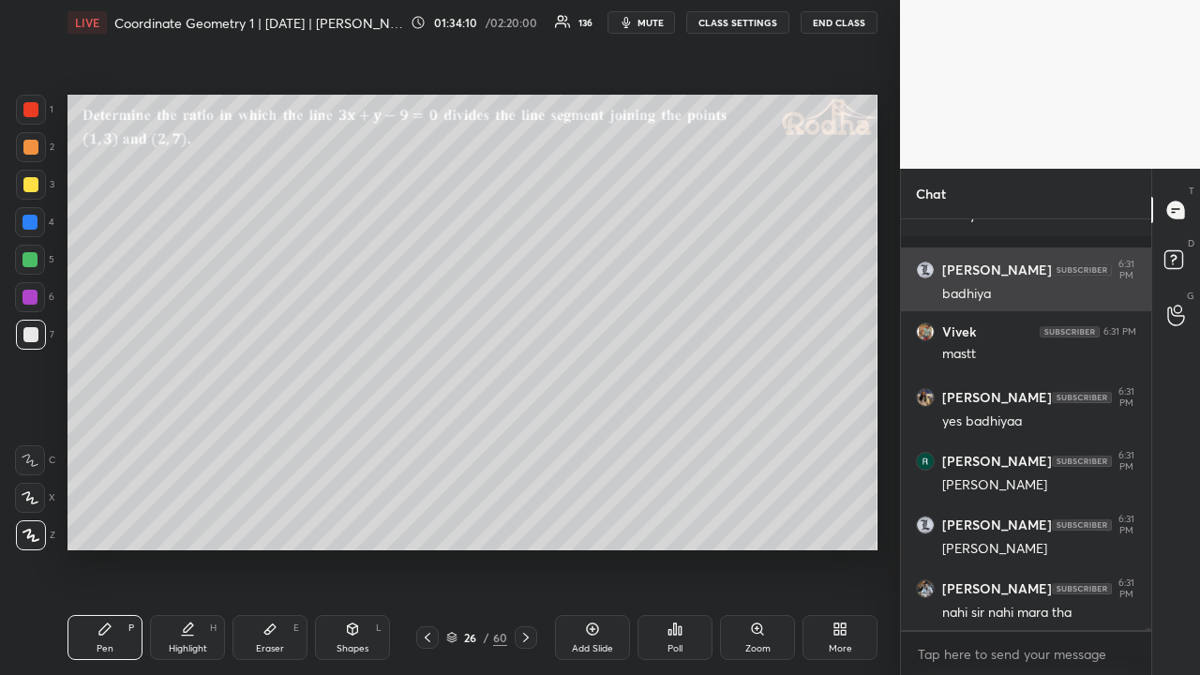
scroll to position [72218, 0]
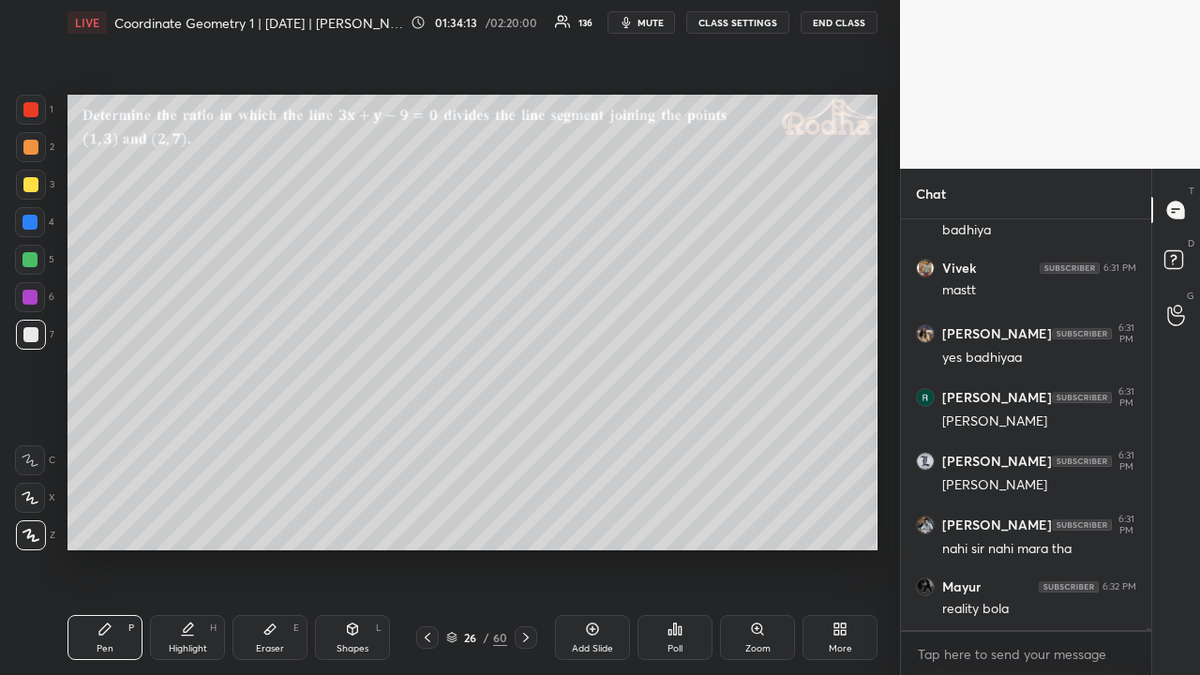
click at [529, 523] on icon at bounding box center [526, 637] width 15 height 15
click at [525, 523] on icon at bounding box center [526, 637] width 15 height 15
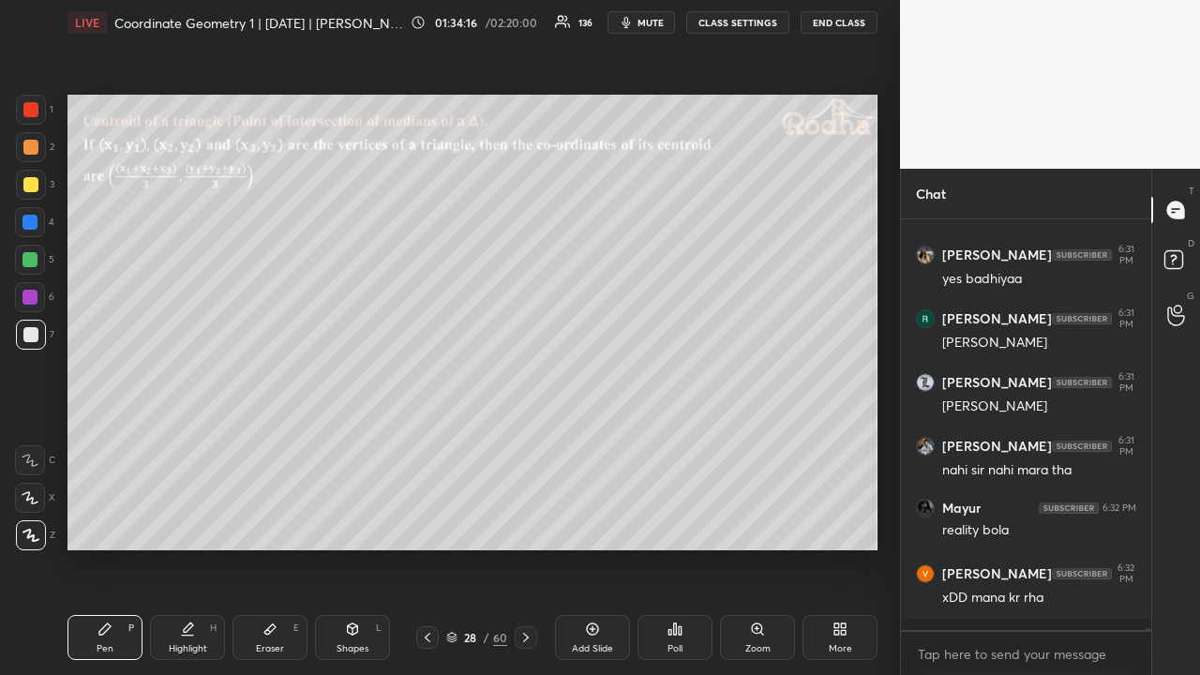
click at [429, 523] on icon at bounding box center [427, 637] width 15 height 15
click at [591, 523] on icon at bounding box center [592, 629] width 15 height 15
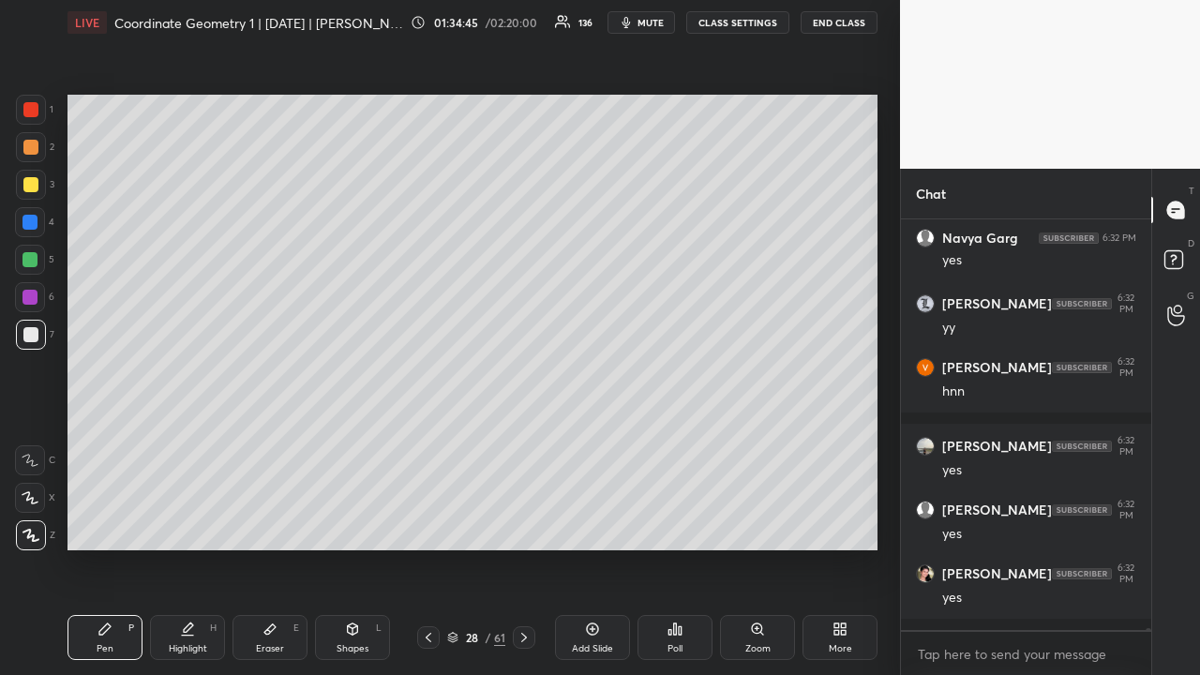
scroll to position [73058, 0]
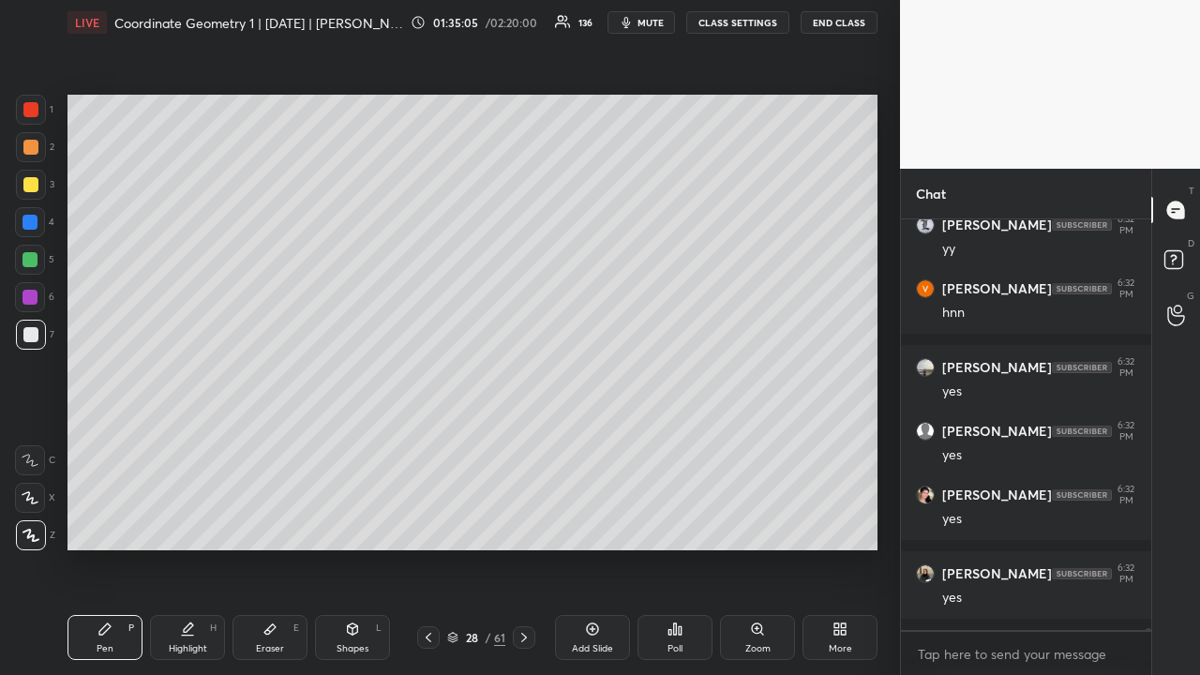
click at [37, 184] on div at bounding box center [30, 184] width 15 height 15
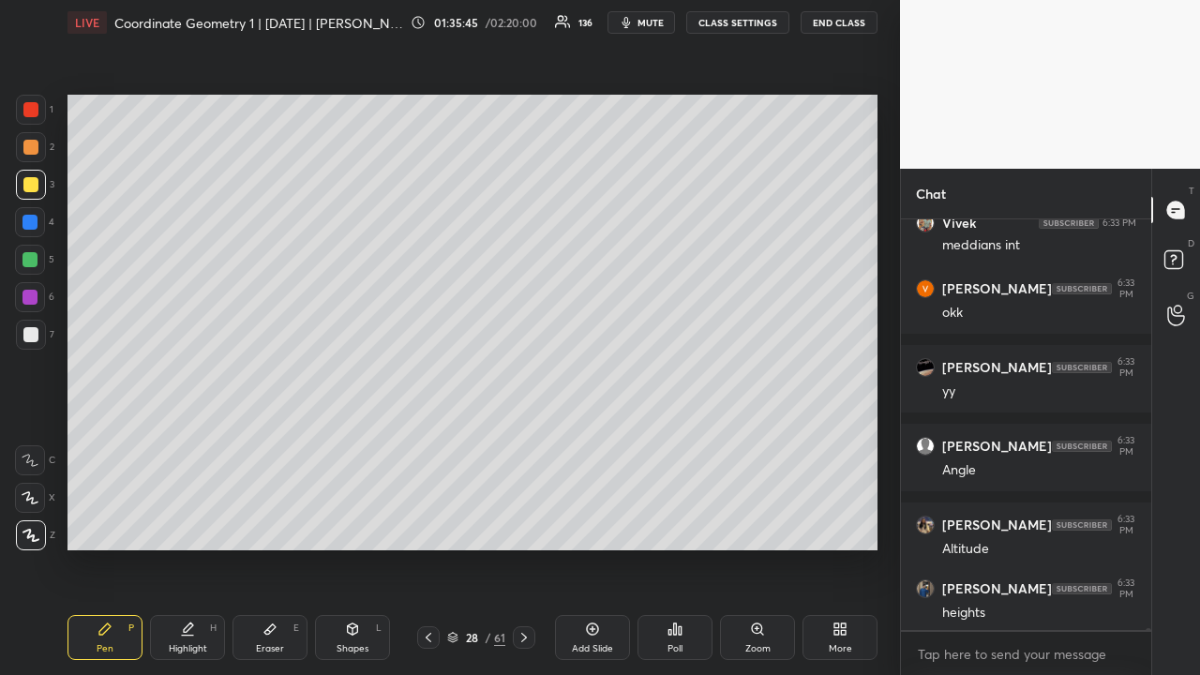
scroll to position [73564, 0]
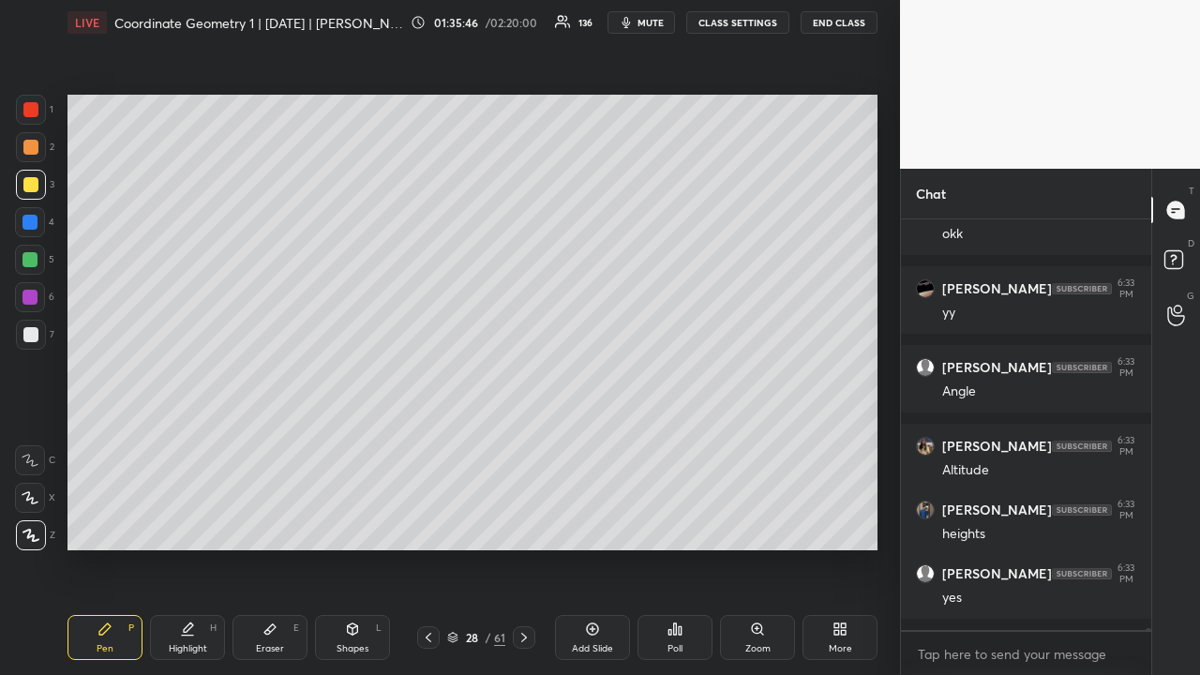
click at [33, 158] on div at bounding box center [31, 147] width 30 height 30
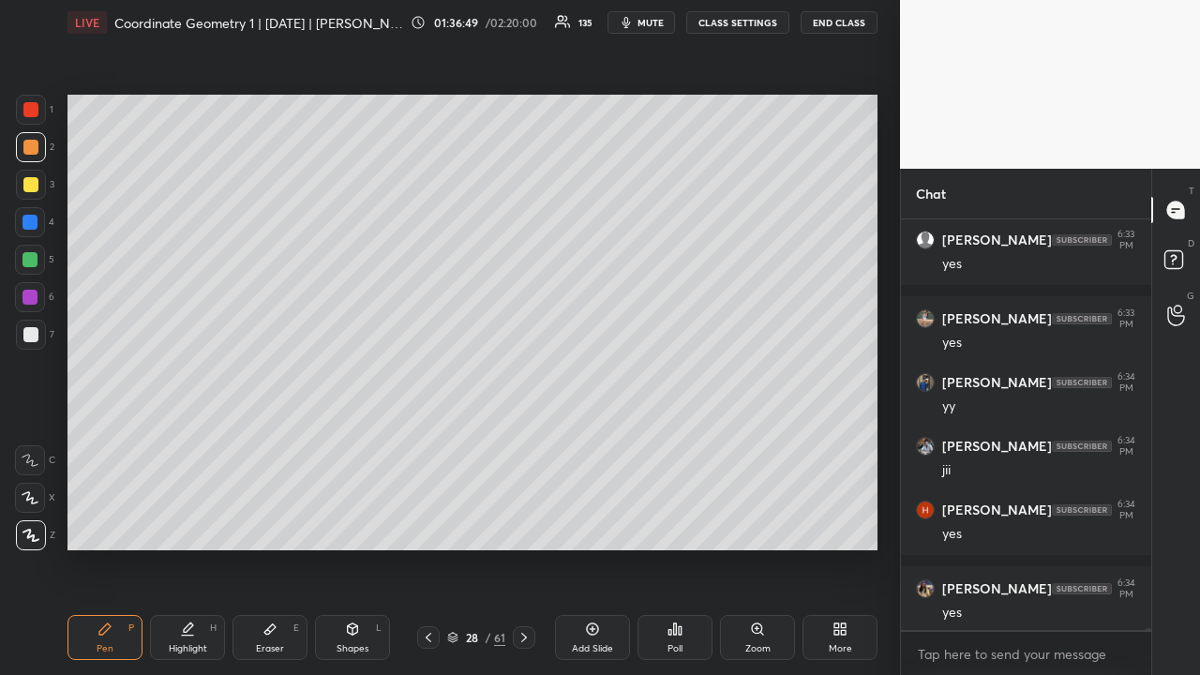
scroll to position [73962, 0]
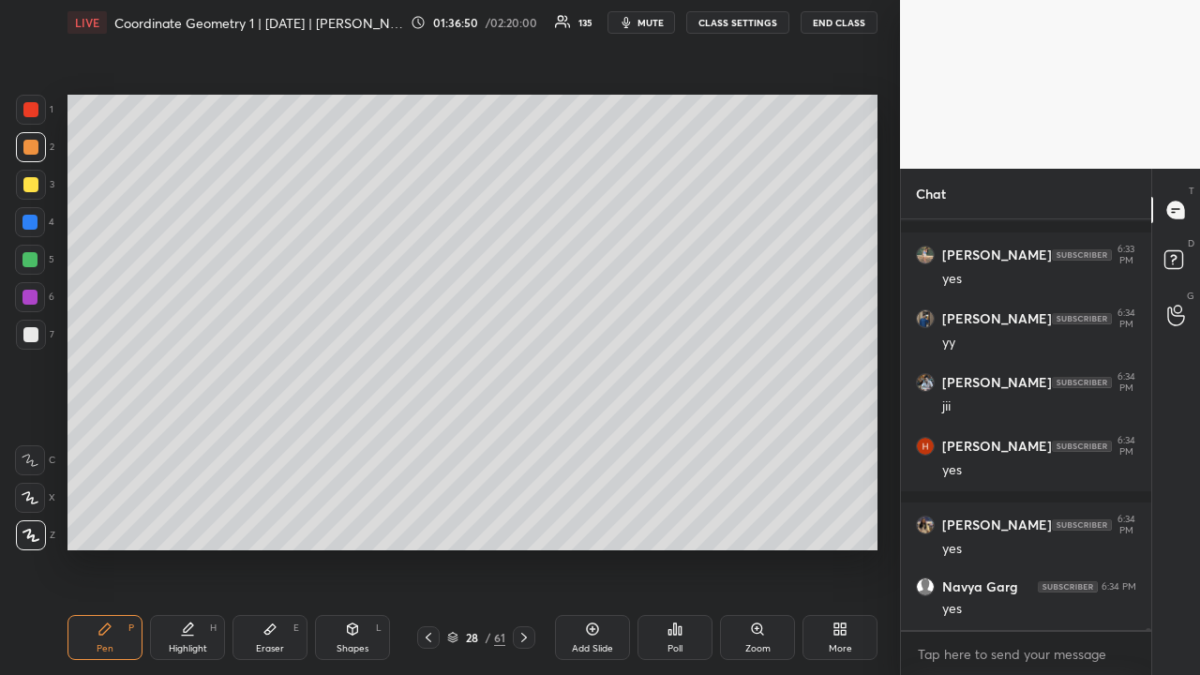
drag, startPoint x: 29, startPoint y: 109, endPoint x: 56, endPoint y: 122, distance: 30.2
click at [31, 110] on div at bounding box center [30, 109] width 15 height 15
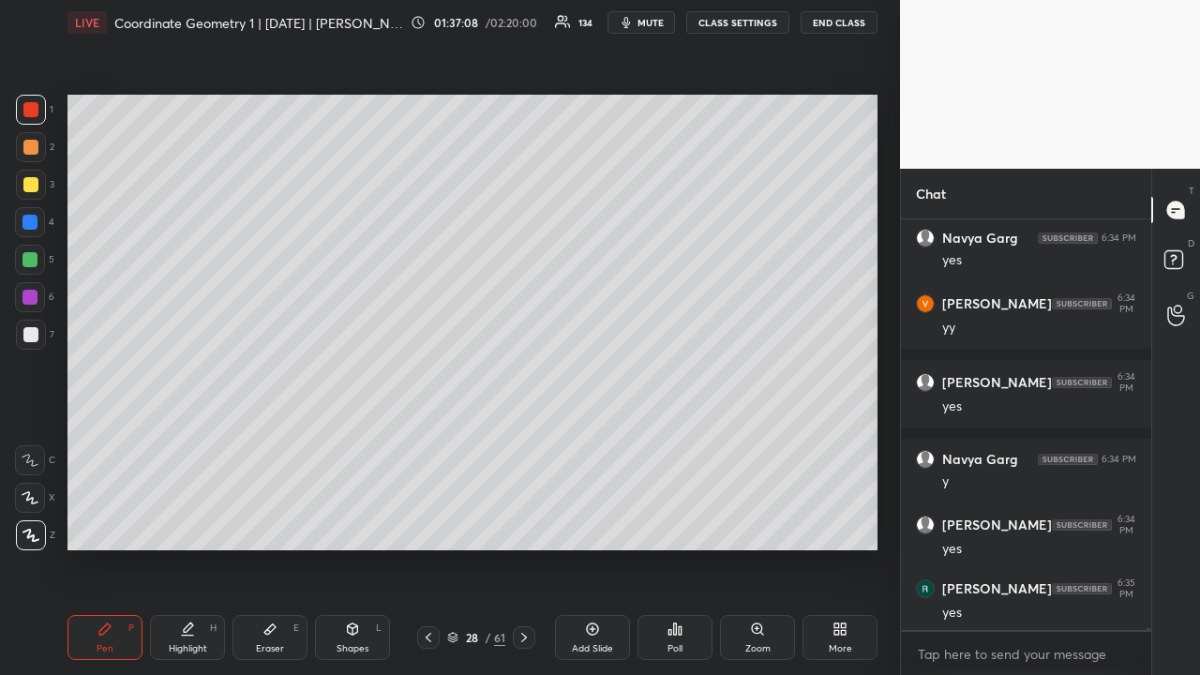
scroll to position [74389, 0]
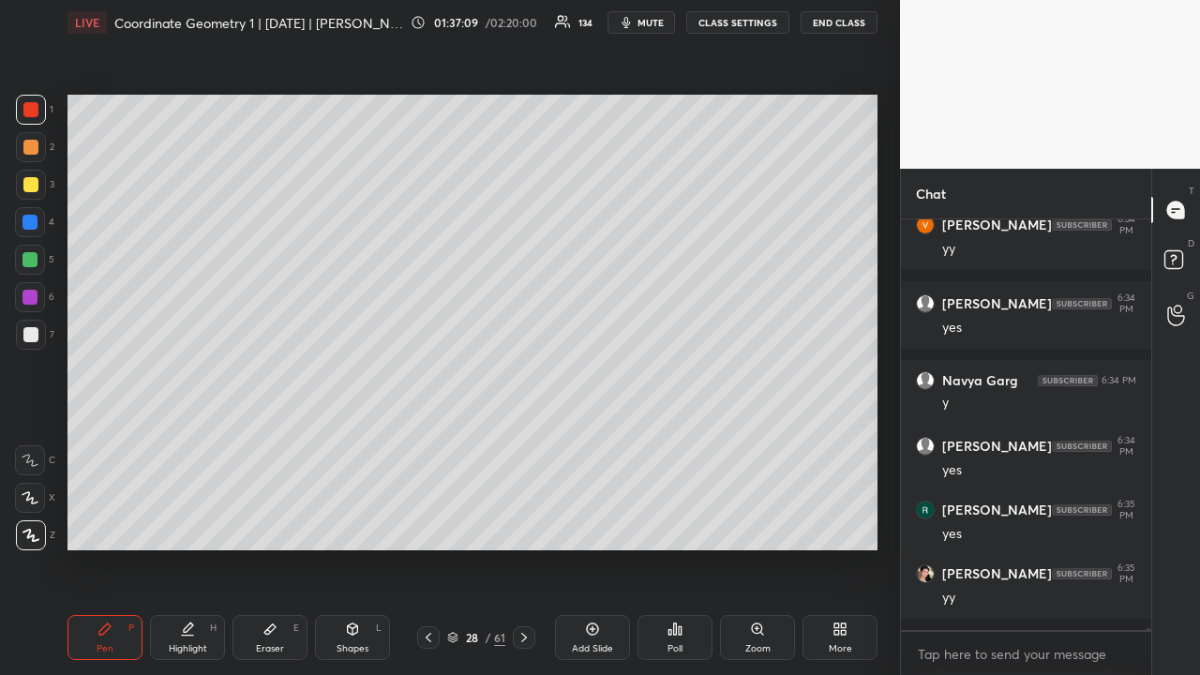
click at [591, 523] on icon at bounding box center [593, 629] width 6 height 6
click at [38, 148] on div at bounding box center [31, 147] width 30 height 30
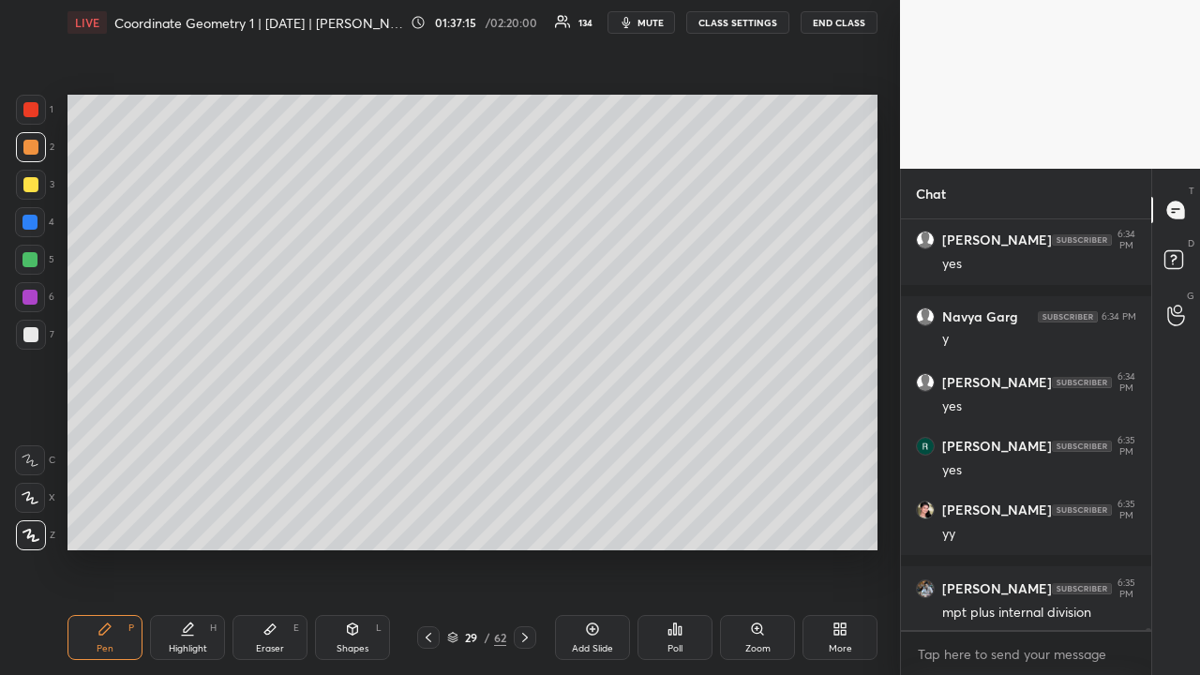
scroll to position [74532, 0]
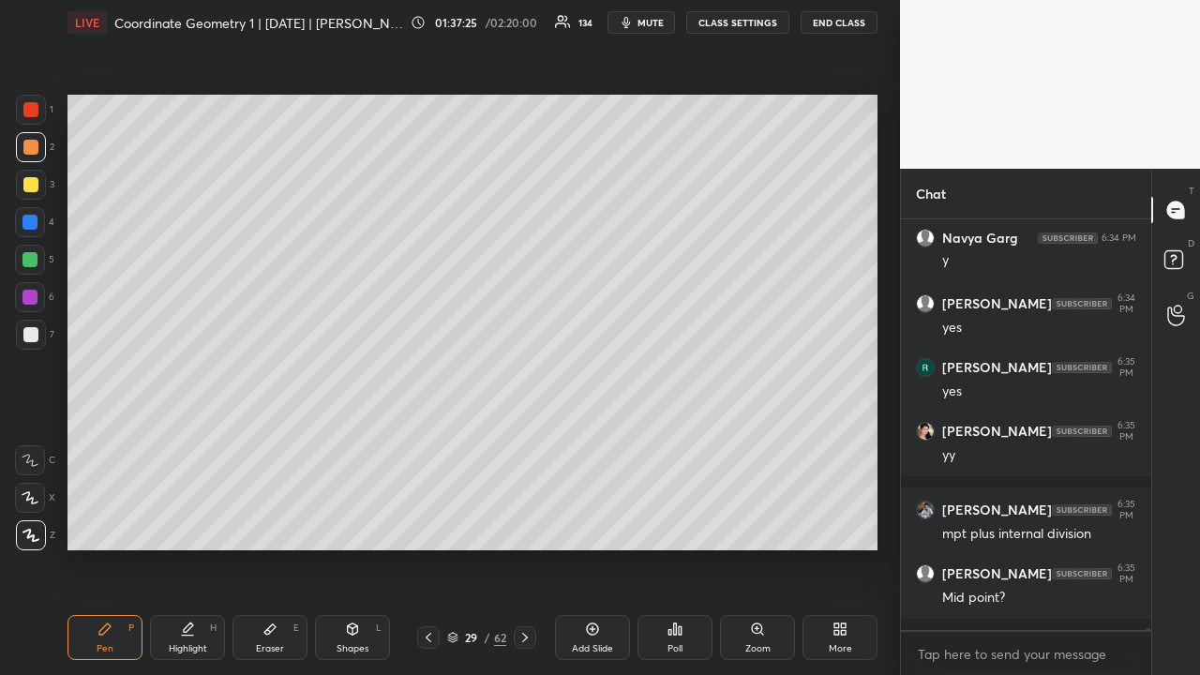
click at [38, 113] on div at bounding box center [31, 110] width 30 height 30
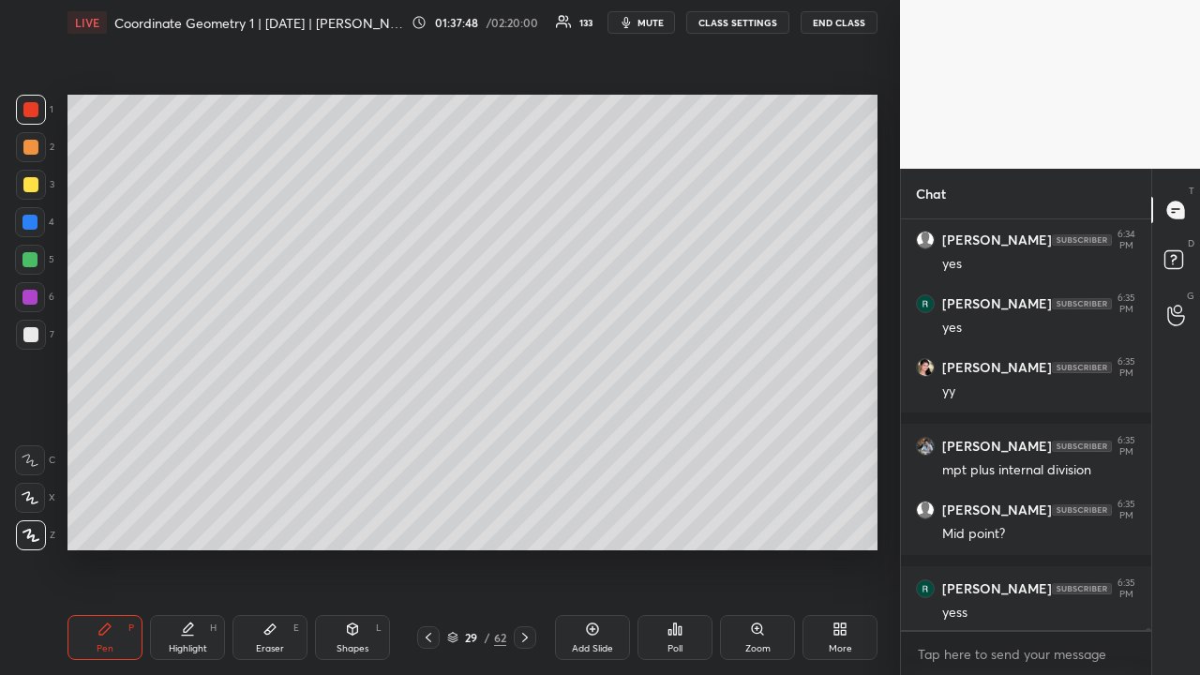
scroll to position [74659, 0]
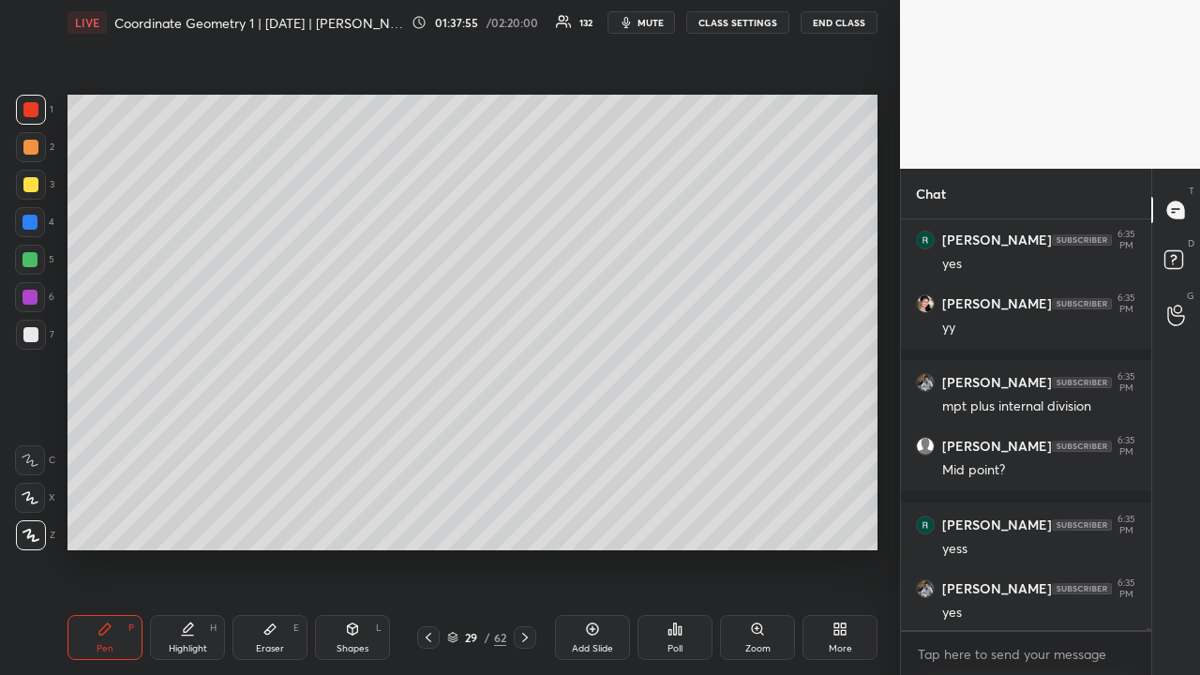
click at [32, 183] on div at bounding box center [30, 184] width 15 height 15
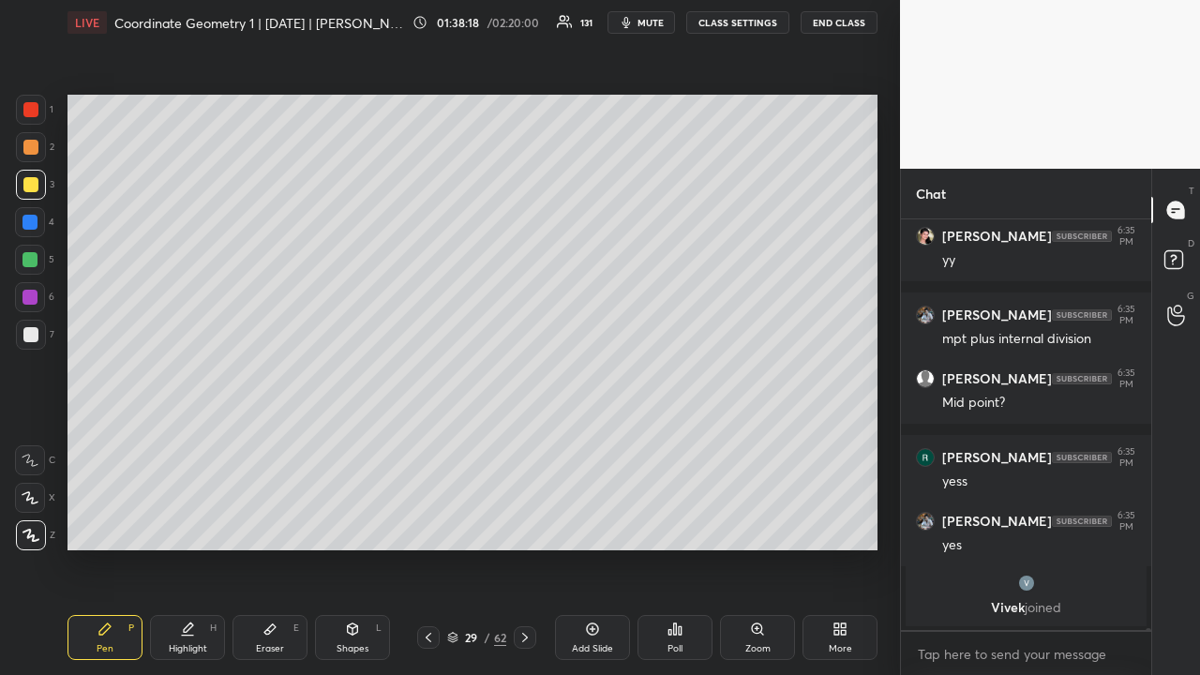
click at [34, 144] on div at bounding box center [30, 147] width 15 height 15
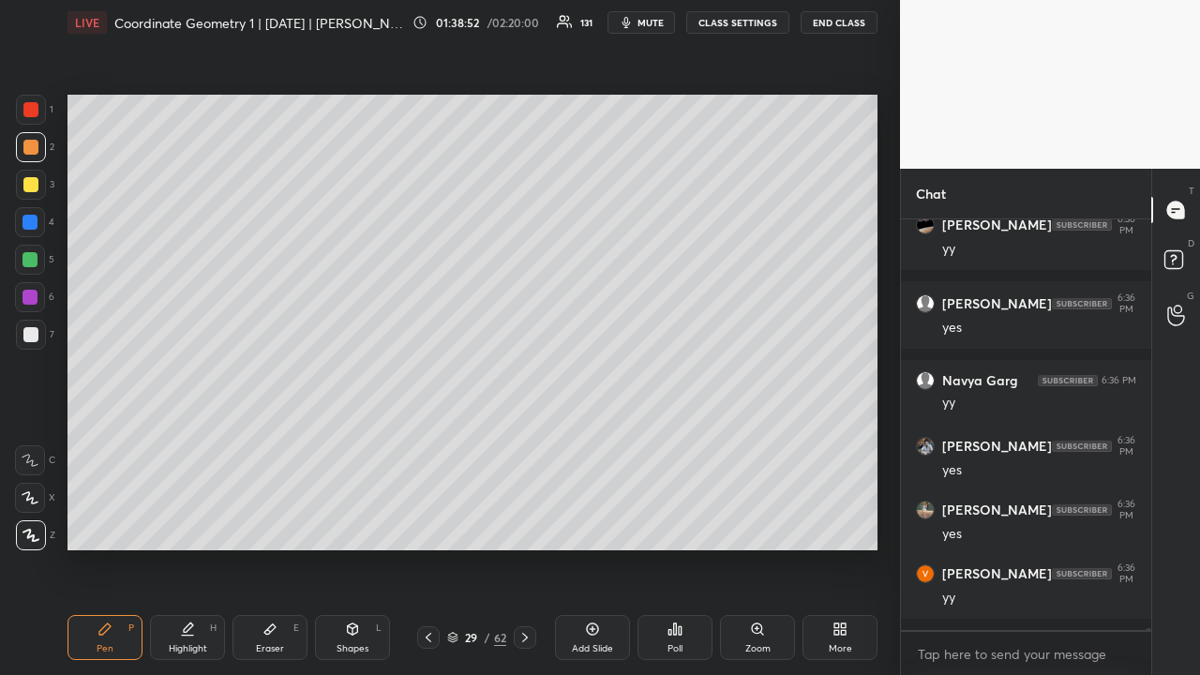
scroll to position [72883, 0]
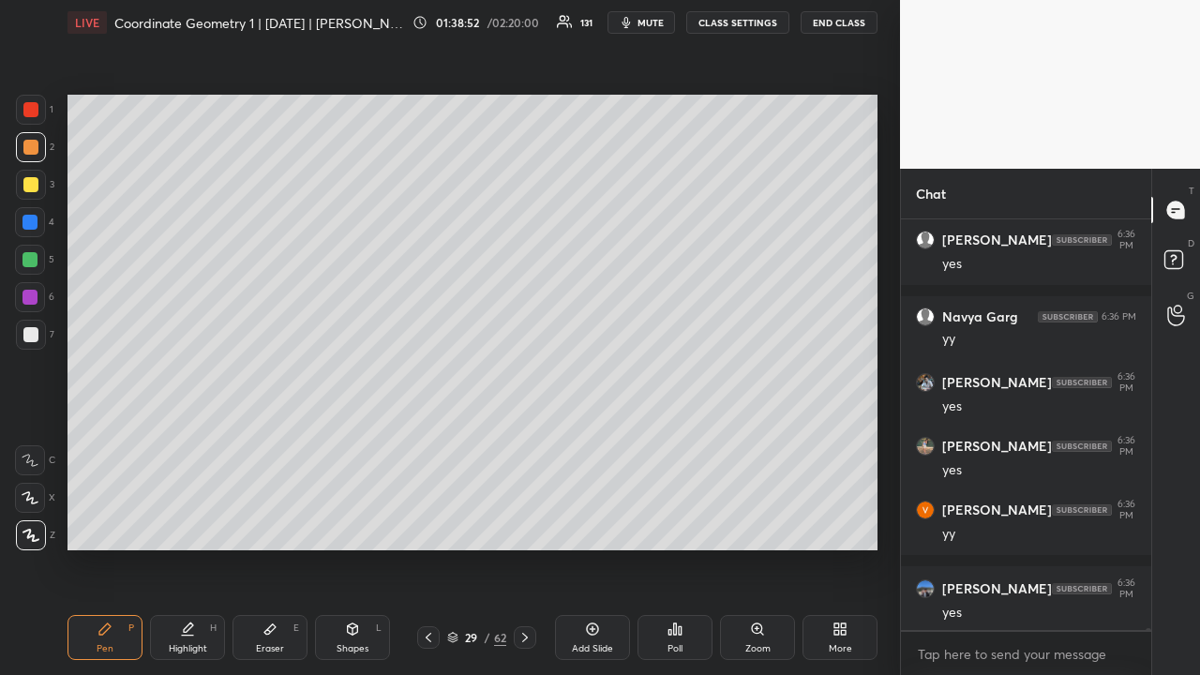
click at [37, 106] on div at bounding box center [30, 109] width 15 height 15
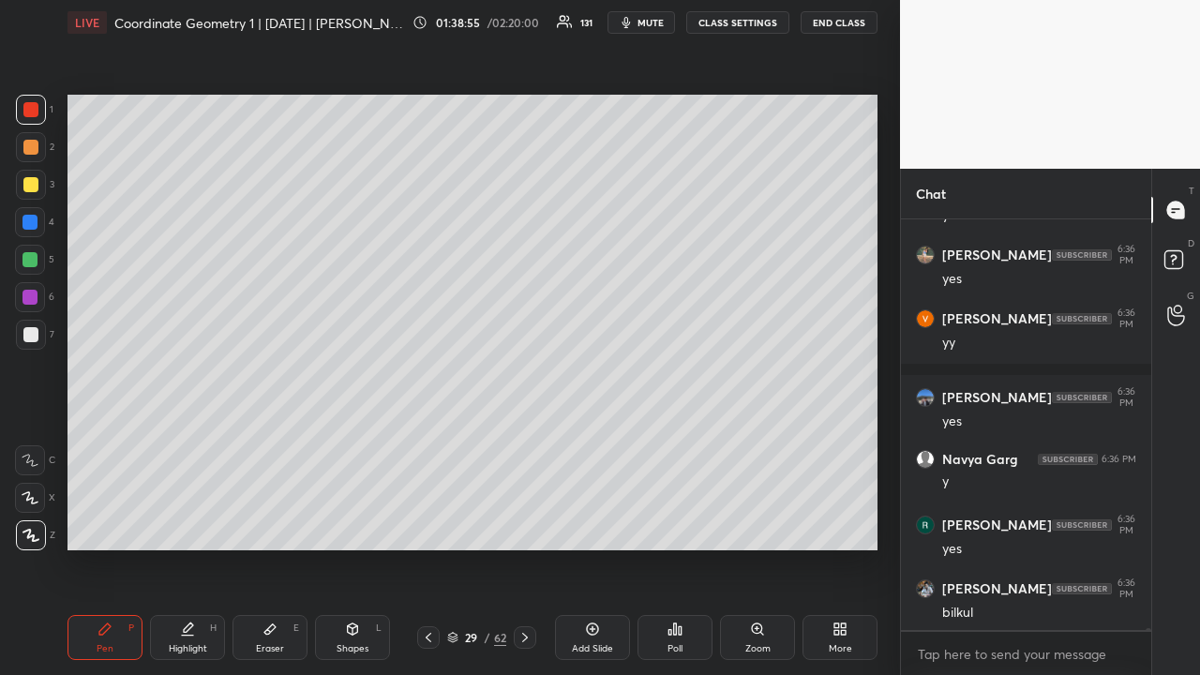
scroll to position [73138, 0]
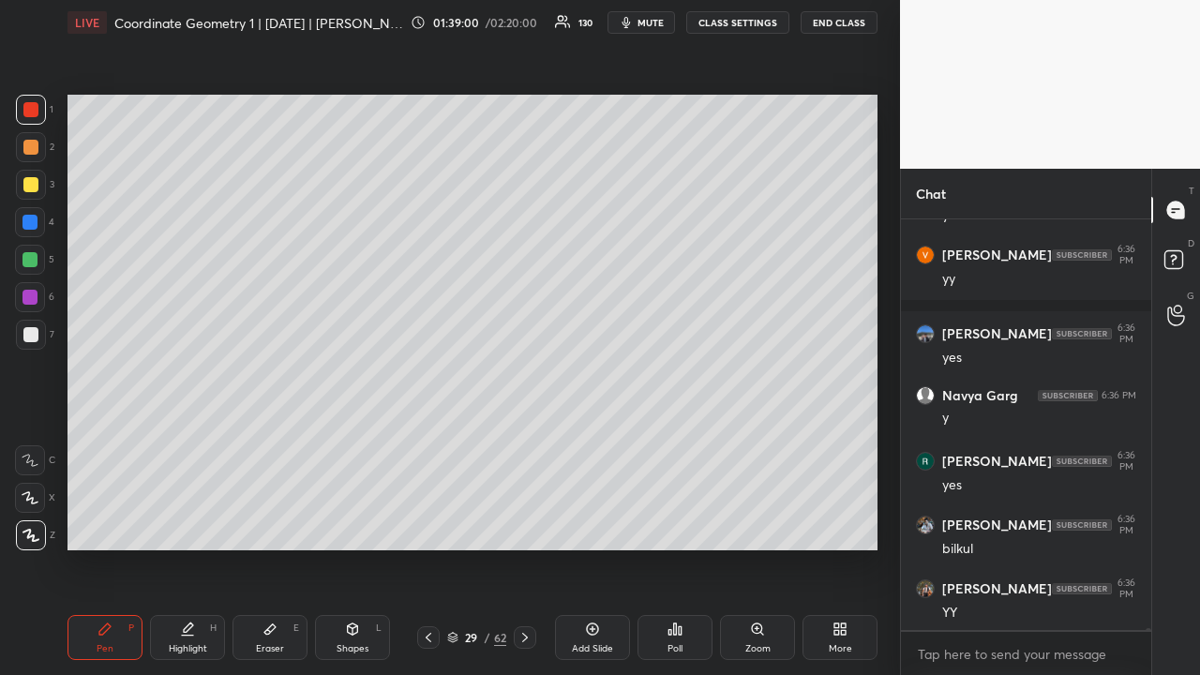
click at [32, 149] on div at bounding box center [30, 147] width 15 height 15
click at [522, 523] on icon at bounding box center [525, 637] width 15 height 15
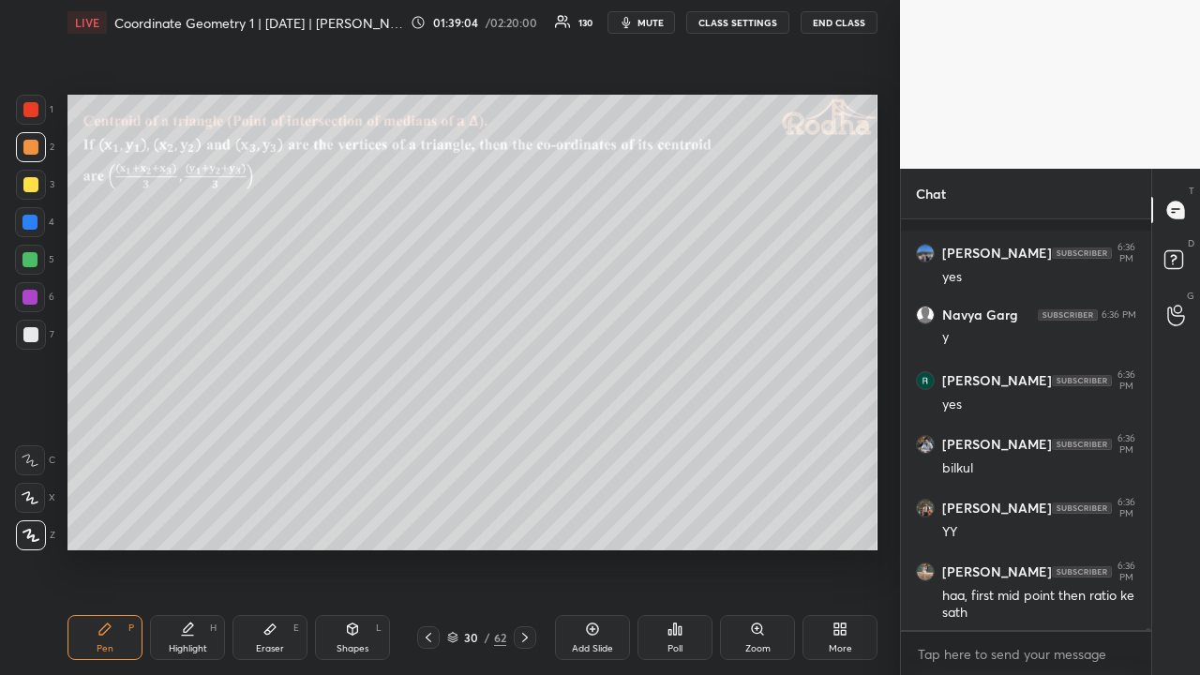
click at [529, 523] on icon at bounding box center [525, 637] width 15 height 15
click at [675, 523] on icon at bounding box center [675, 629] width 15 height 15
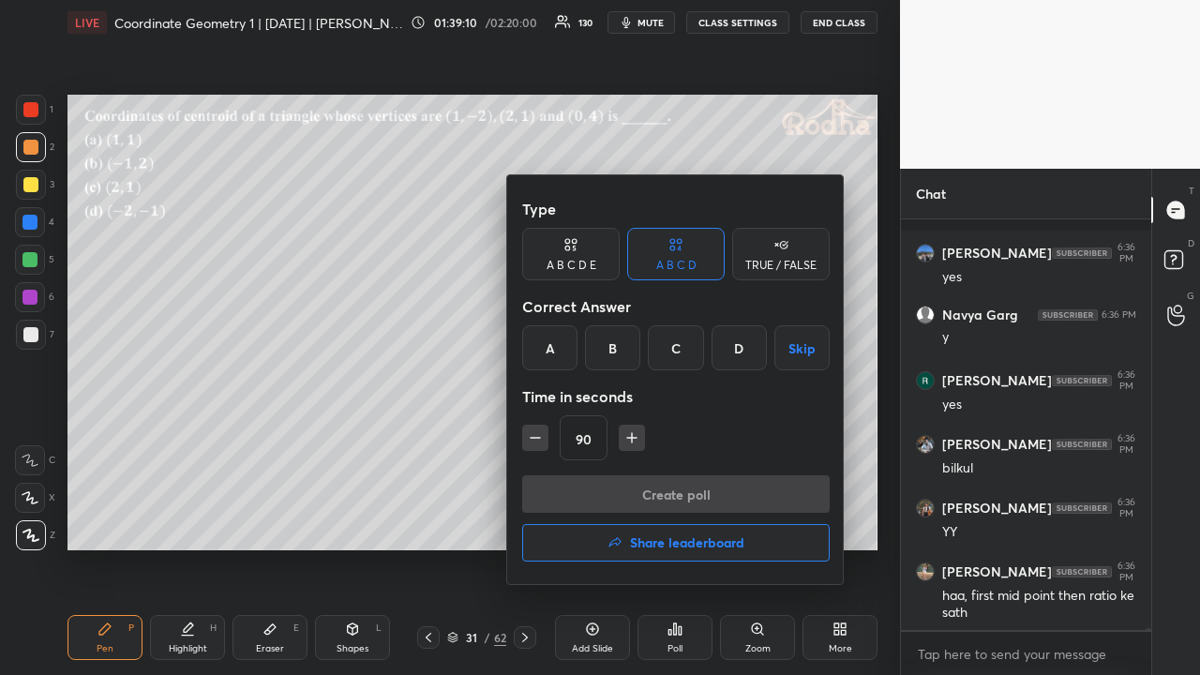
click at [549, 349] on div "A" at bounding box center [549, 347] width 55 height 45
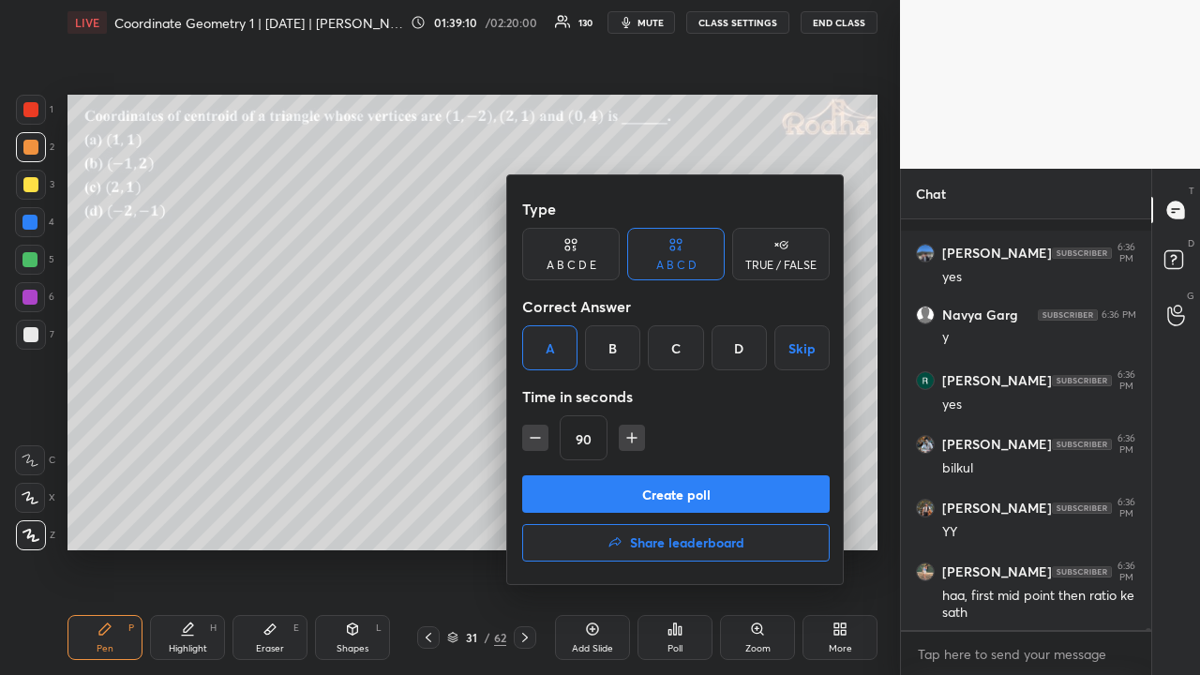
click at [534, 442] on icon "button" at bounding box center [535, 438] width 19 height 19
click at [534, 441] on icon "button" at bounding box center [535, 438] width 19 height 19
drag, startPoint x: 535, startPoint y: 438, endPoint x: 583, endPoint y: 458, distance: 51.7
click at [534, 438] on icon "button" at bounding box center [535, 438] width 9 height 0
type input "45"
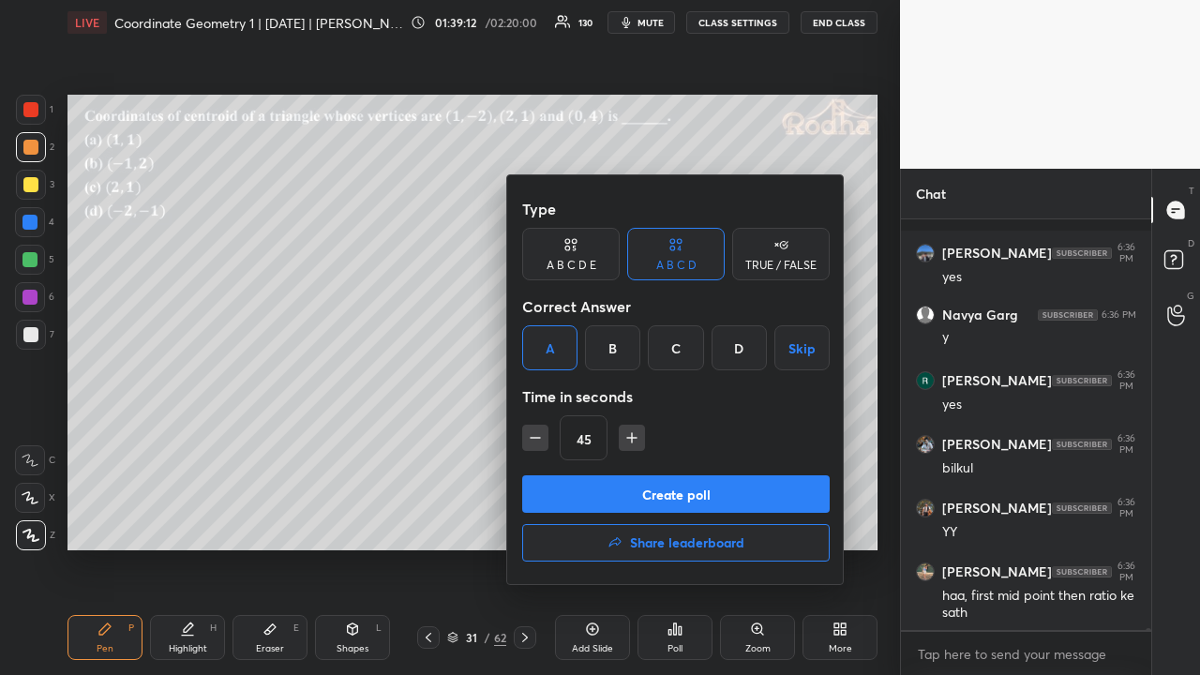
click at [676, 488] on button "Create poll" at bounding box center [676, 494] width 308 height 38
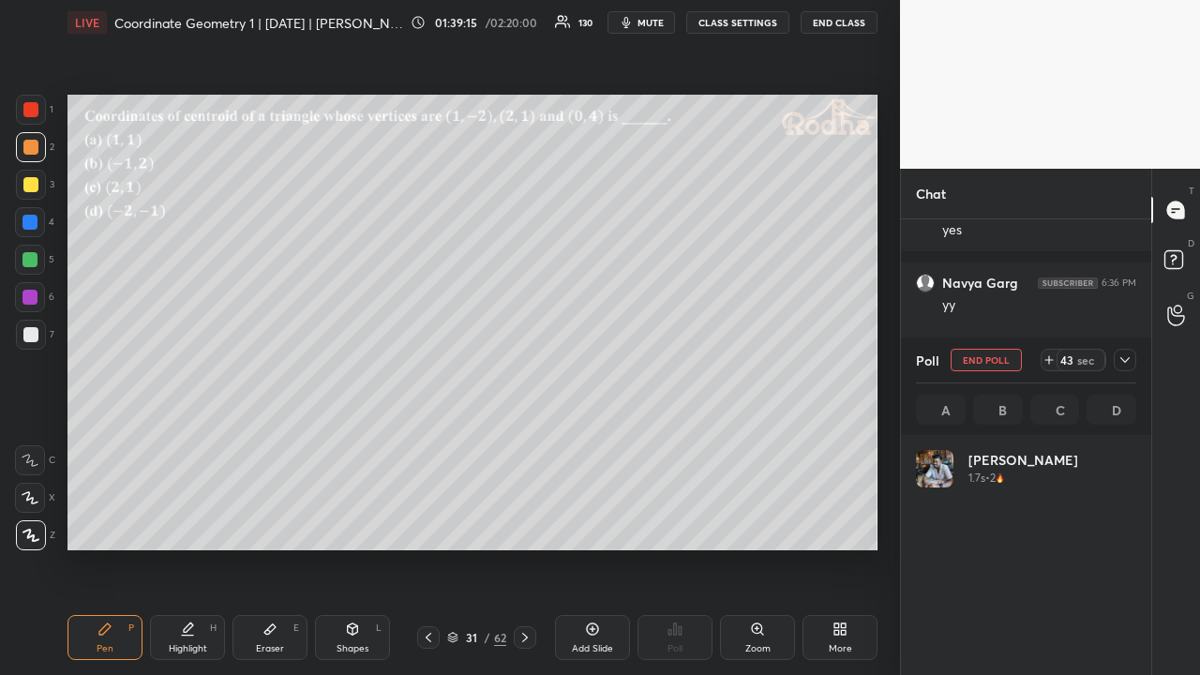
scroll to position [219, 215]
drag, startPoint x: 1121, startPoint y: 359, endPoint x: 1129, endPoint y: 378, distance: 20.2
click at [1122, 360] on icon at bounding box center [1125, 360] width 15 height 15
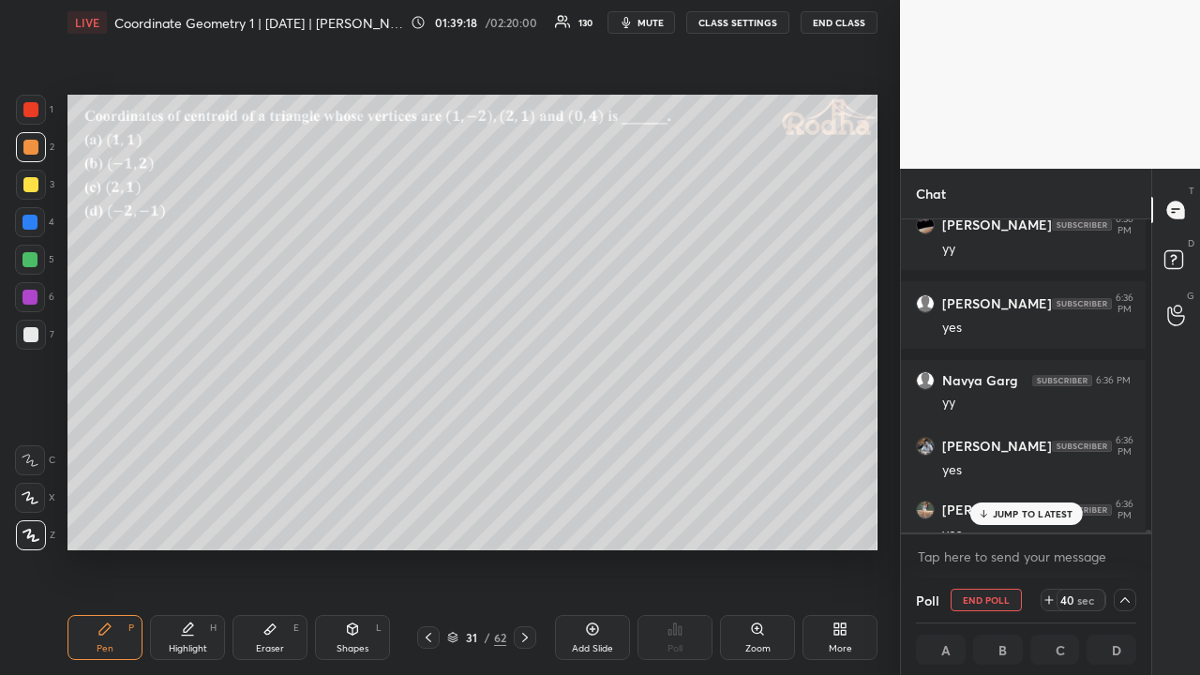
click at [1034, 517] on p "JUMP TO LATEST" at bounding box center [1033, 513] width 81 height 11
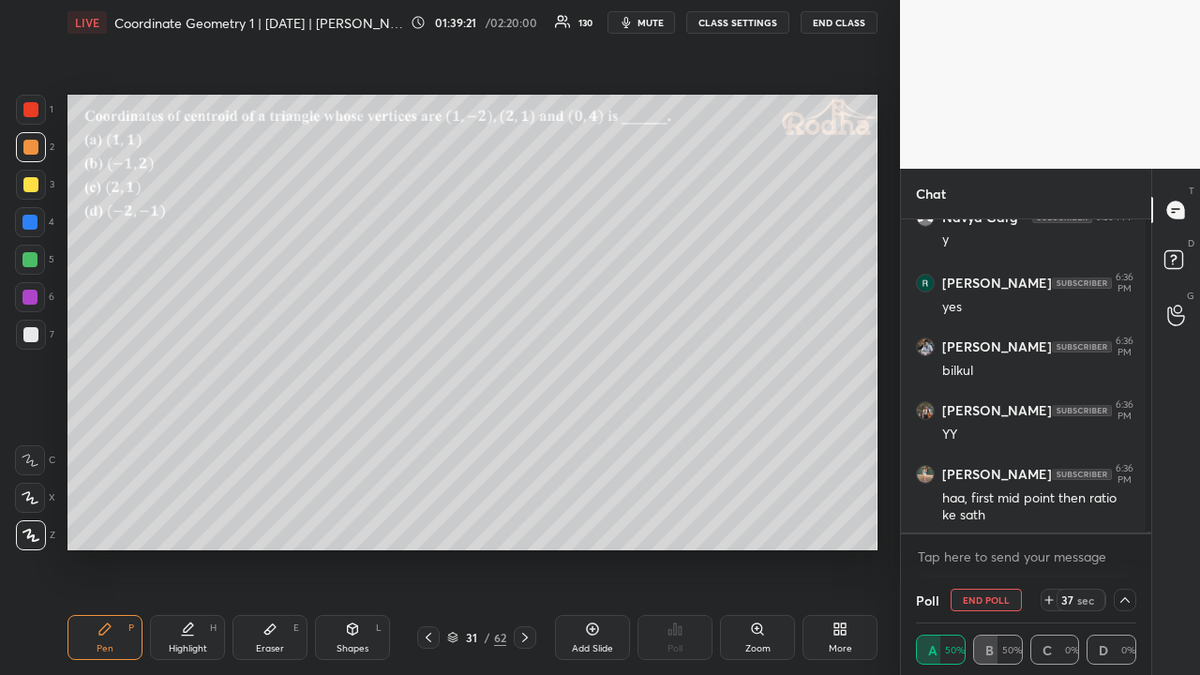
click at [38, 182] on div at bounding box center [31, 185] width 30 height 30
click at [34, 186] on div at bounding box center [30, 184] width 15 height 15
click at [1118, 523] on icon at bounding box center [1125, 600] width 15 height 15
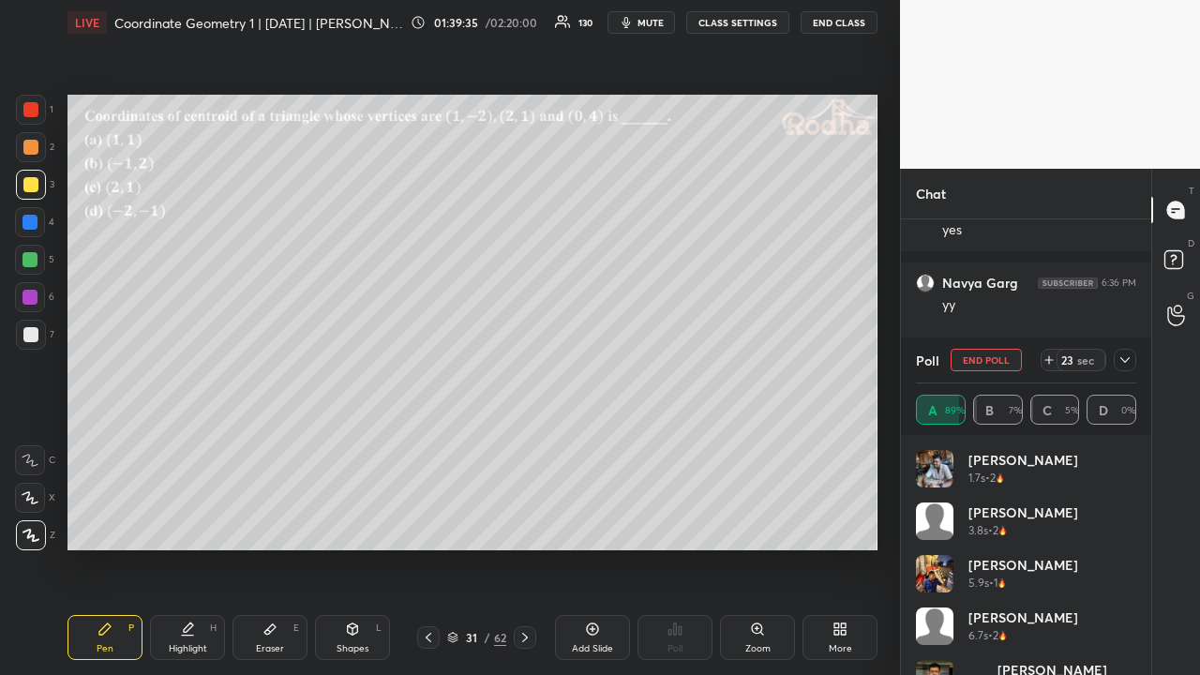
click at [1120, 358] on icon at bounding box center [1125, 360] width 15 height 15
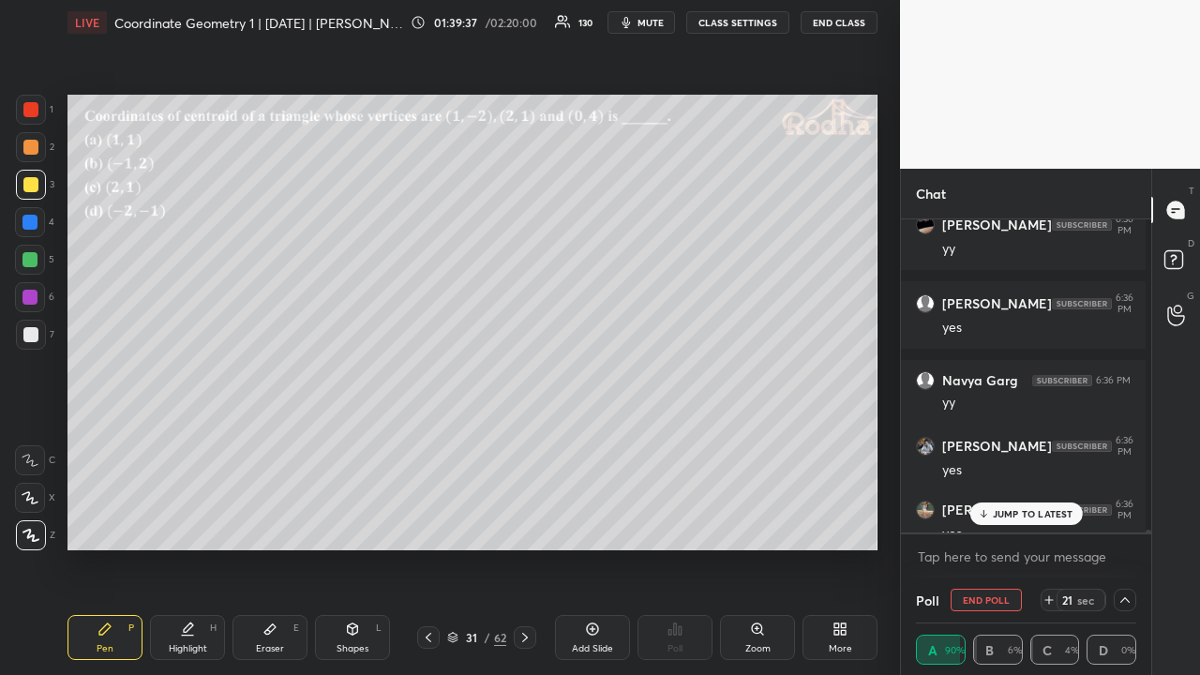
click at [1054, 512] on p "JUMP TO LATEST" at bounding box center [1033, 513] width 81 height 11
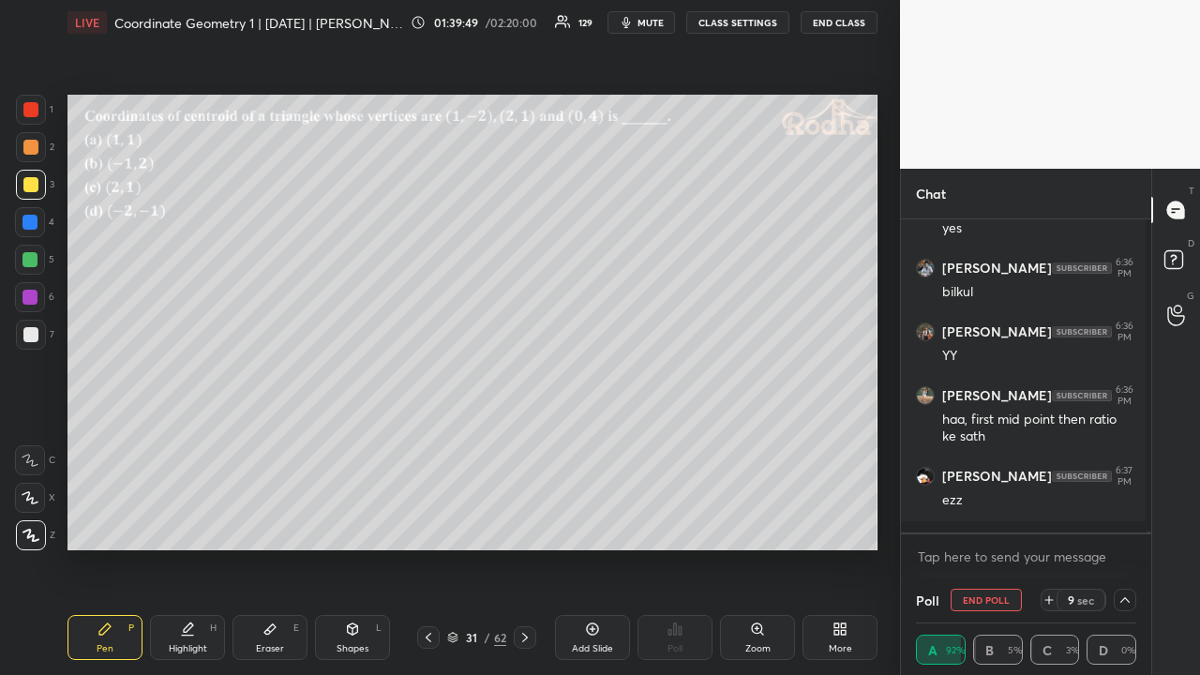
click at [33, 154] on div at bounding box center [31, 147] width 30 height 30
drag, startPoint x: 32, startPoint y: 180, endPoint x: 37, endPoint y: 168, distance: 13.1
click at [32, 180] on div at bounding box center [30, 184] width 15 height 15
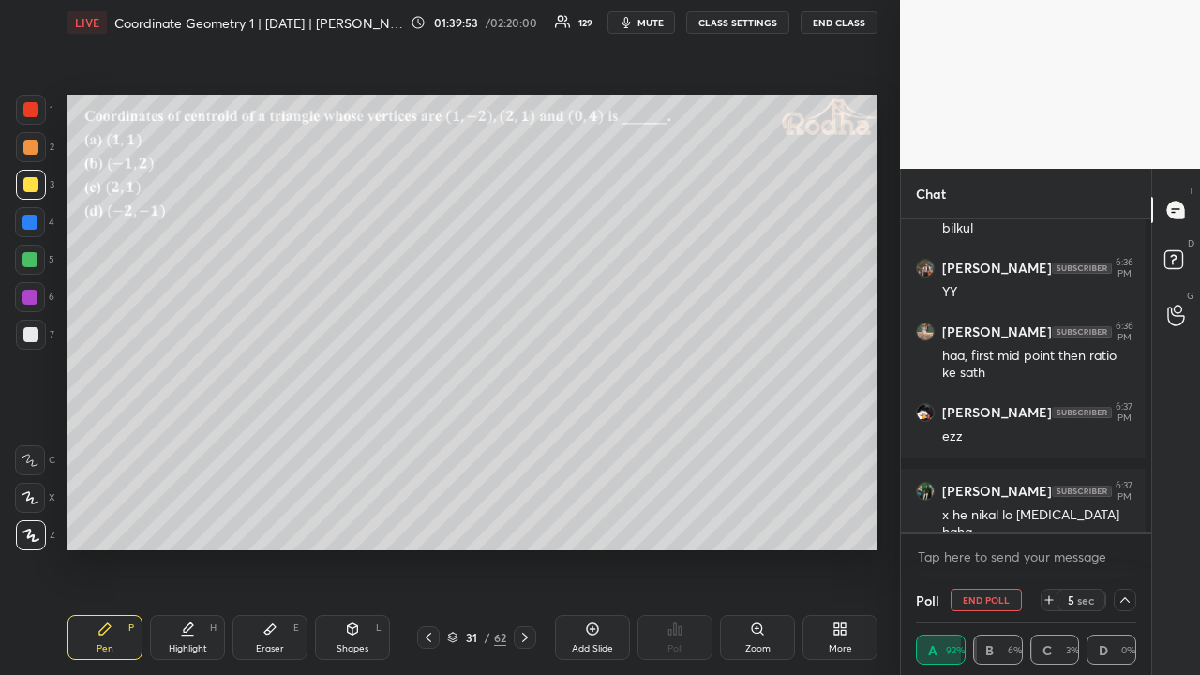
click at [1120, 523] on icon at bounding box center [1125, 600] width 15 height 15
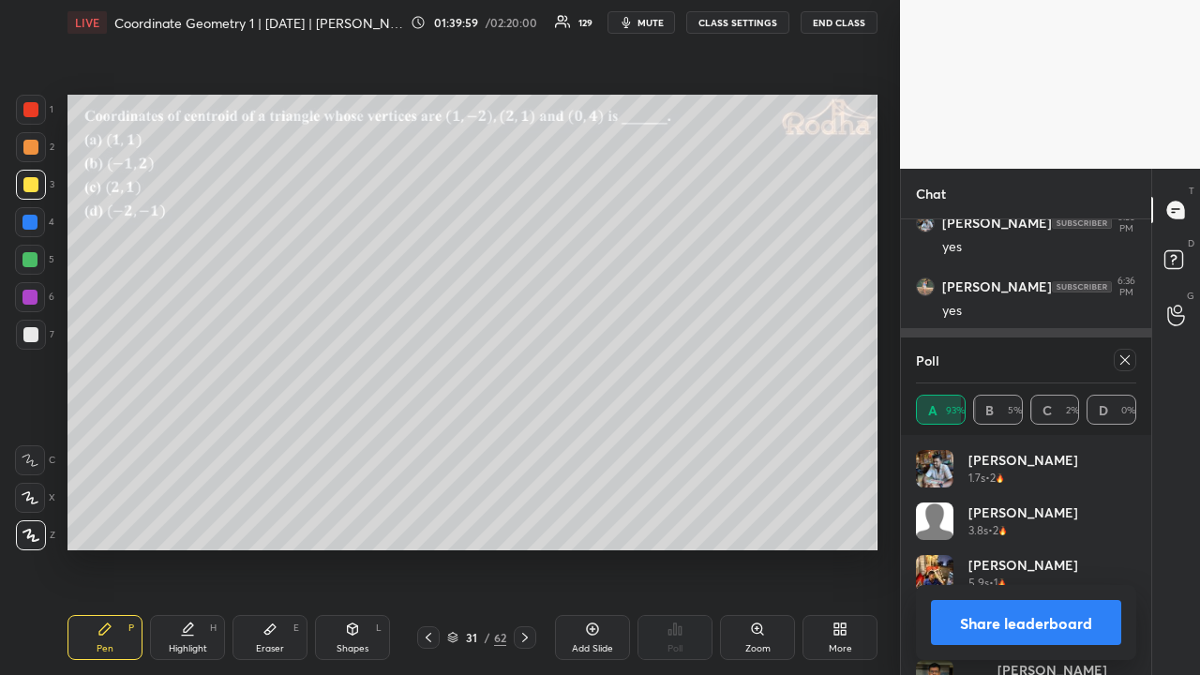
click at [1123, 357] on icon at bounding box center [1125, 360] width 15 height 15
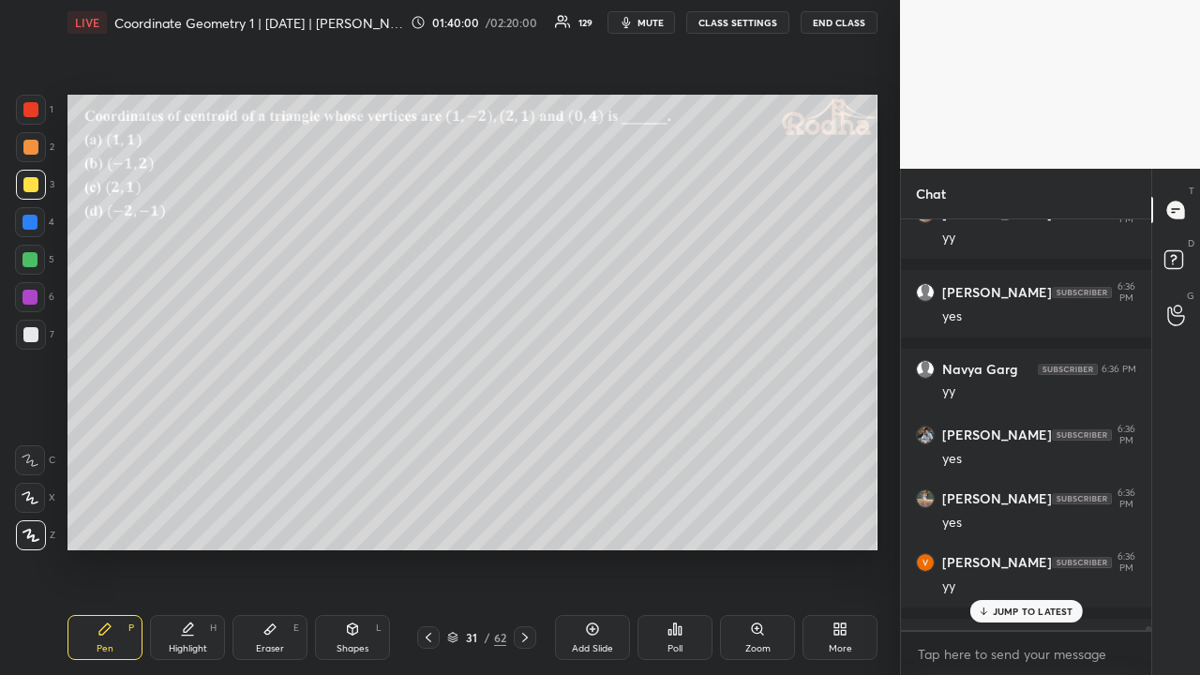
click at [1026, 523] on p "JUMP TO LATEST" at bounding box center [1033, 611] width 81 height 11
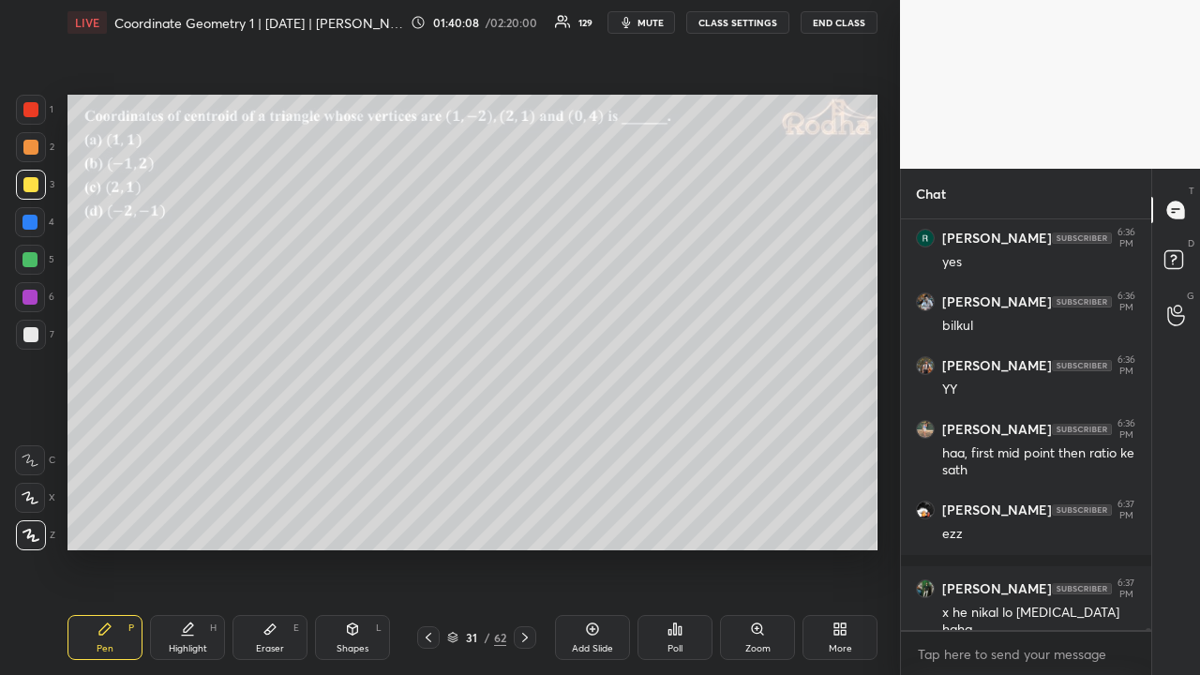
click at [34, 258] on div at bounding box center [30, 259] width 15 height 15
drag, startPoint x: 31, startPoint y: 152, endPoint x: 64, endPoint y: 173, distance: 38.8
click at [35, 154] on div at bounding box center [30, 147] width 15 height 15
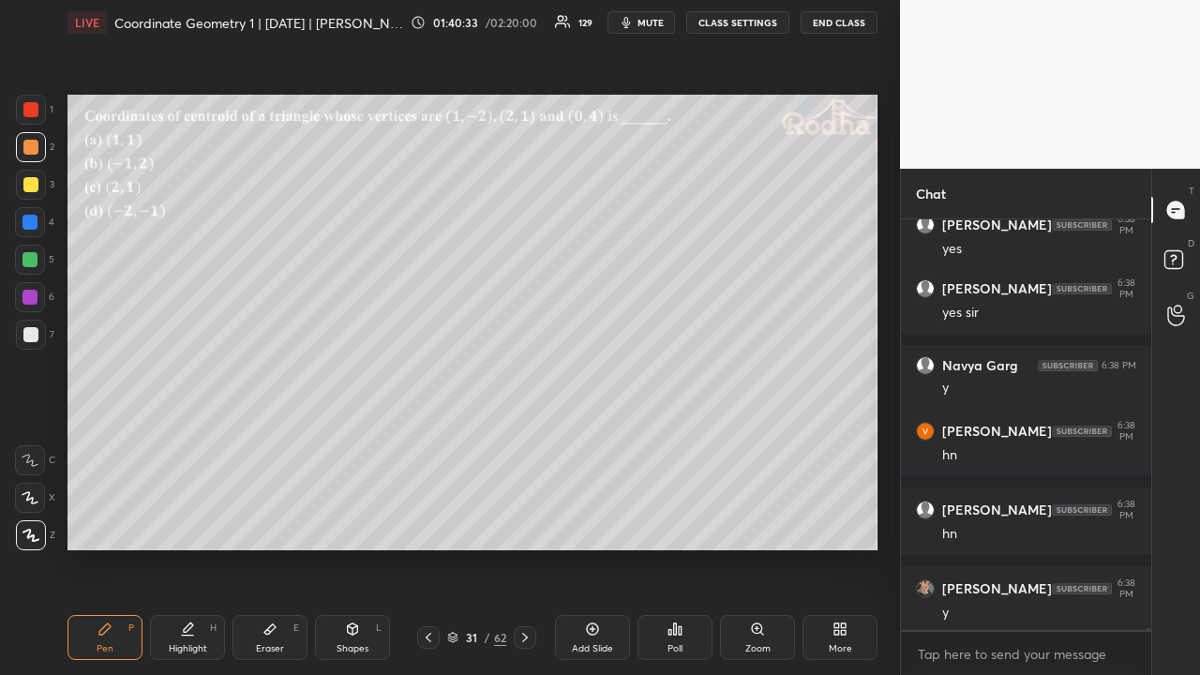
click at [430, 523] on icon at bounding box center [428, 637] width 15 height 15
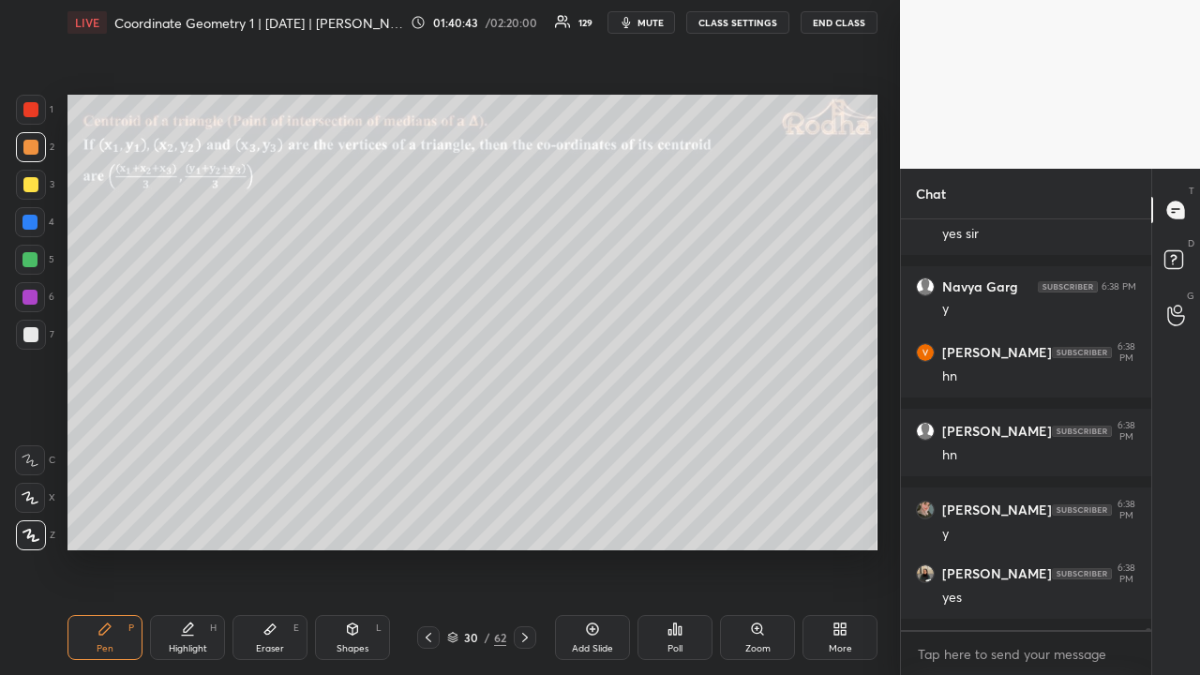
click at [436, 523] on div at bounding box center [428, 637] width 23 height 23
click at [430, 523] on icon at bounding box center [428, 637] width 15 height 15
click at [38, 118] on div at bounding box center [31, 110] width 30 height 30
click at [523, 523] on icon at bounding box center [525, 637] width 6 height 9
click at [520, 523] on icon at bounding box center [525, 637] width 15 height 15
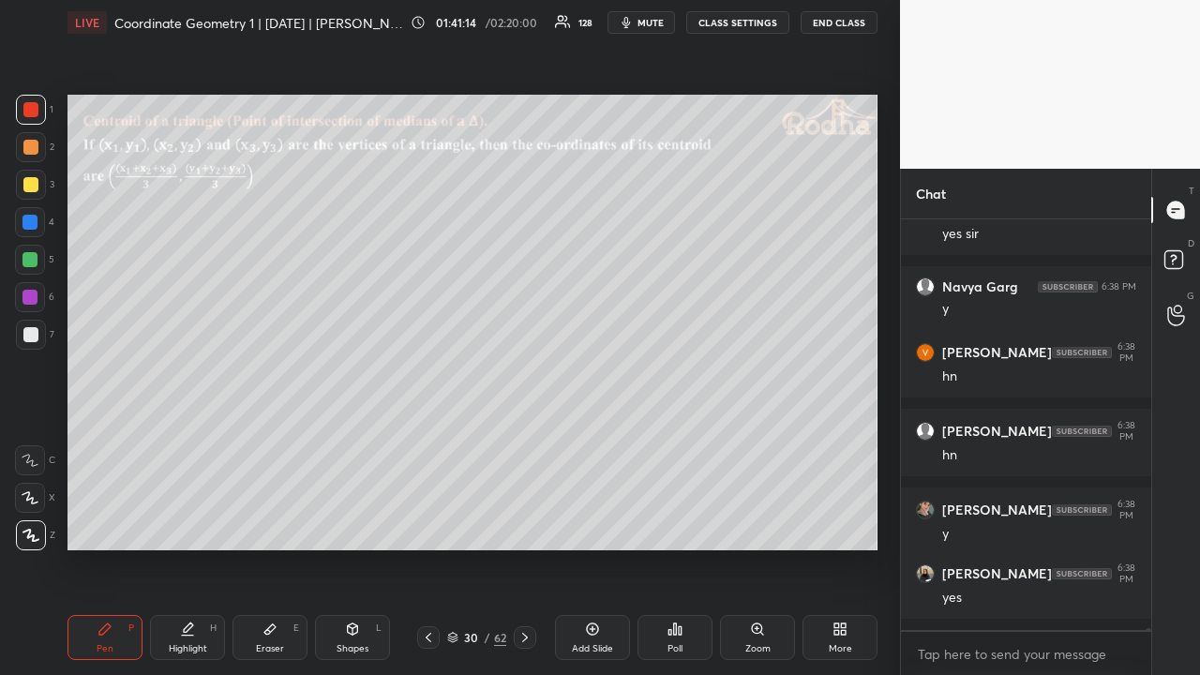
click at [519, 523] on icon at bounding box center [525, 637] width 15 height 15
click at [518, 523] on icon at bounding box center [525, 637] width 15 height 15
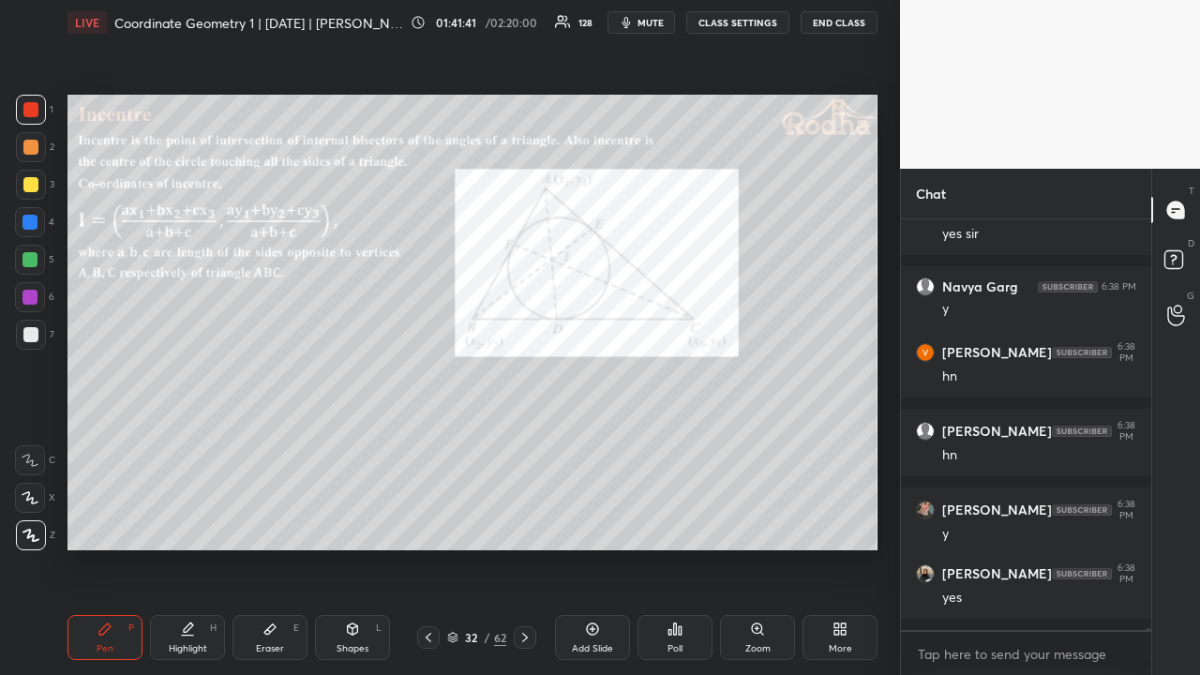
click at [27, 146] on div at bounding box center [30, 147] width 15 height 15
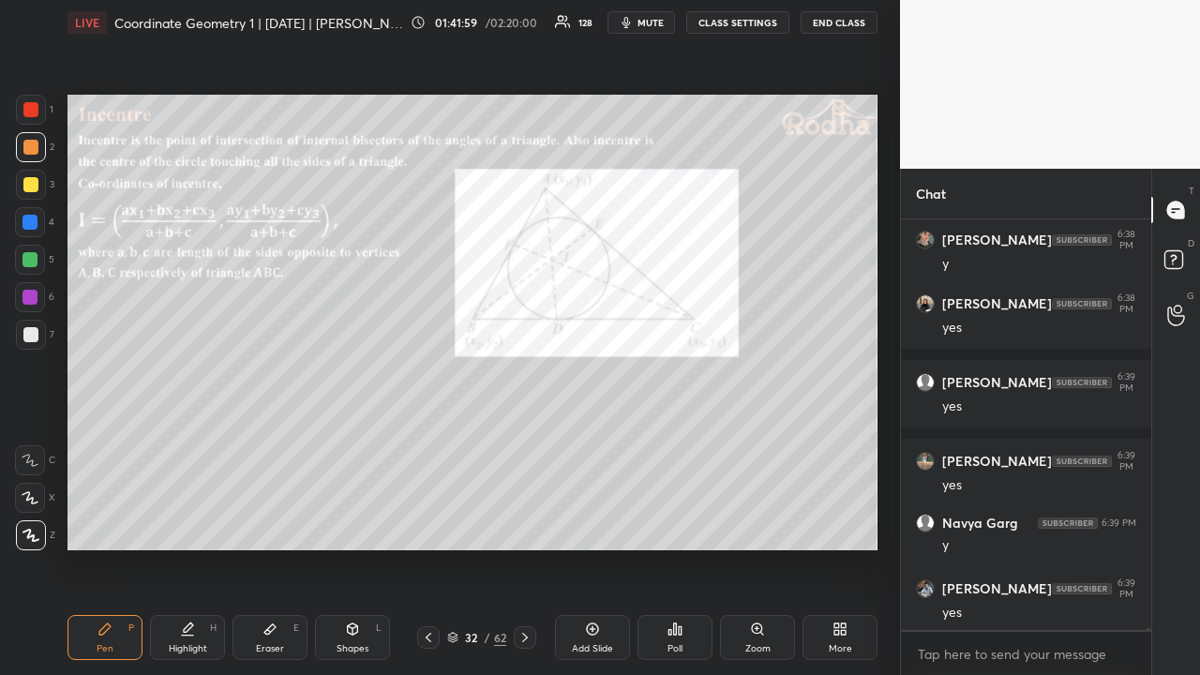
scroll to position [74196, 0]
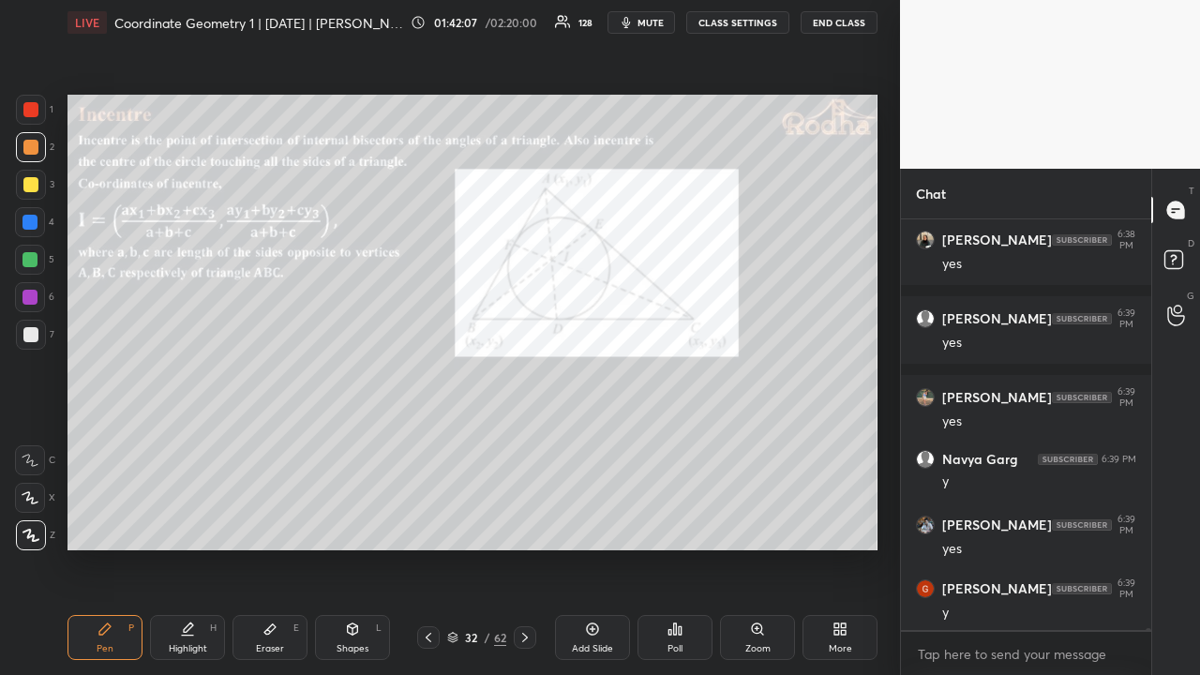
click at [35, 181] on div at bounding box center [30, 184] width 15 height 15
click at [529, 523] on icon at bounding box center [525, 637] width 15 height 15
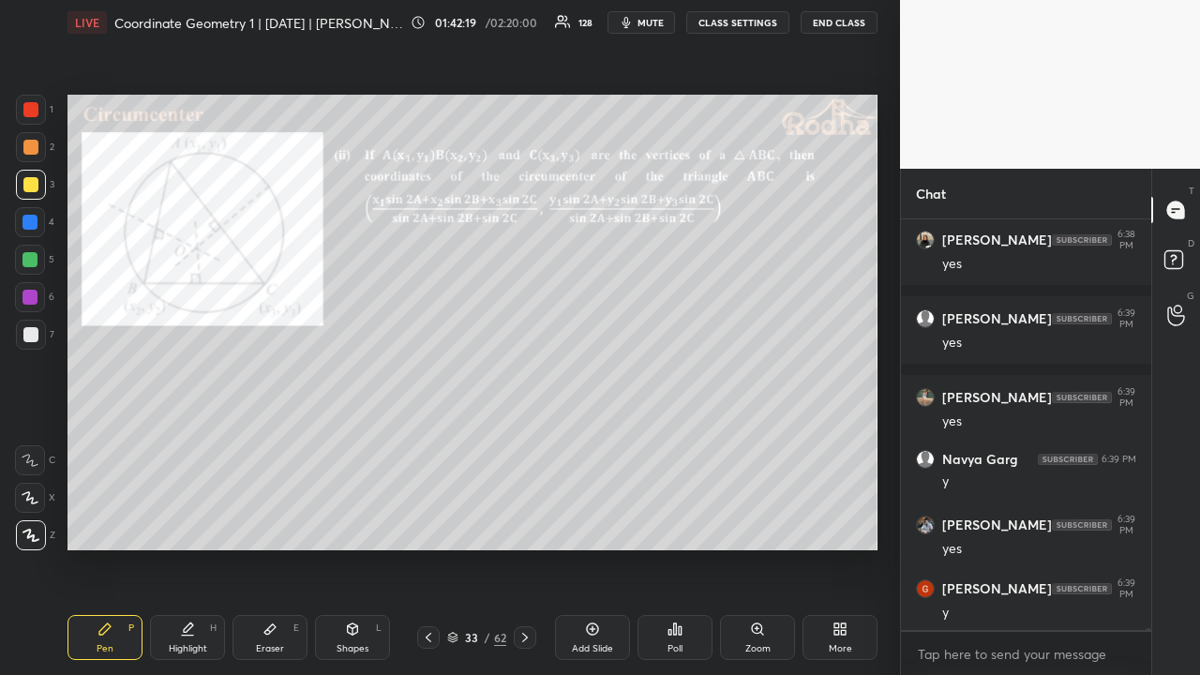
click at [32, 116] on div at bounding box center [30, 109] width 15 height 15
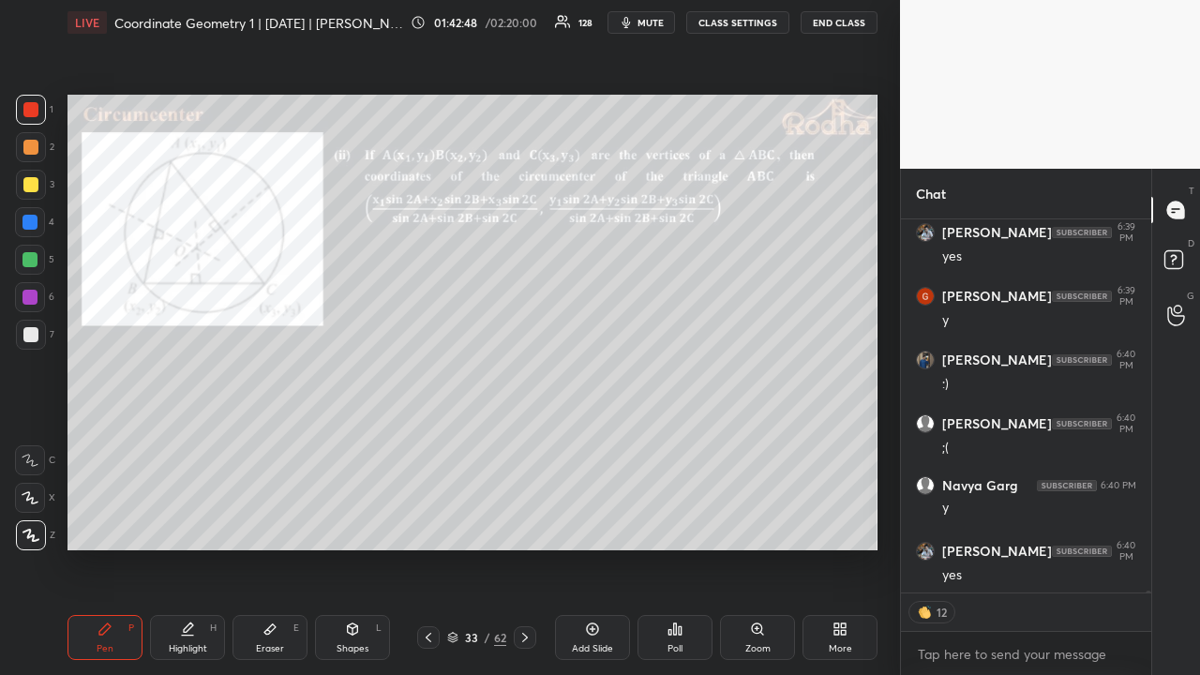
scroll to position [74710, 0]
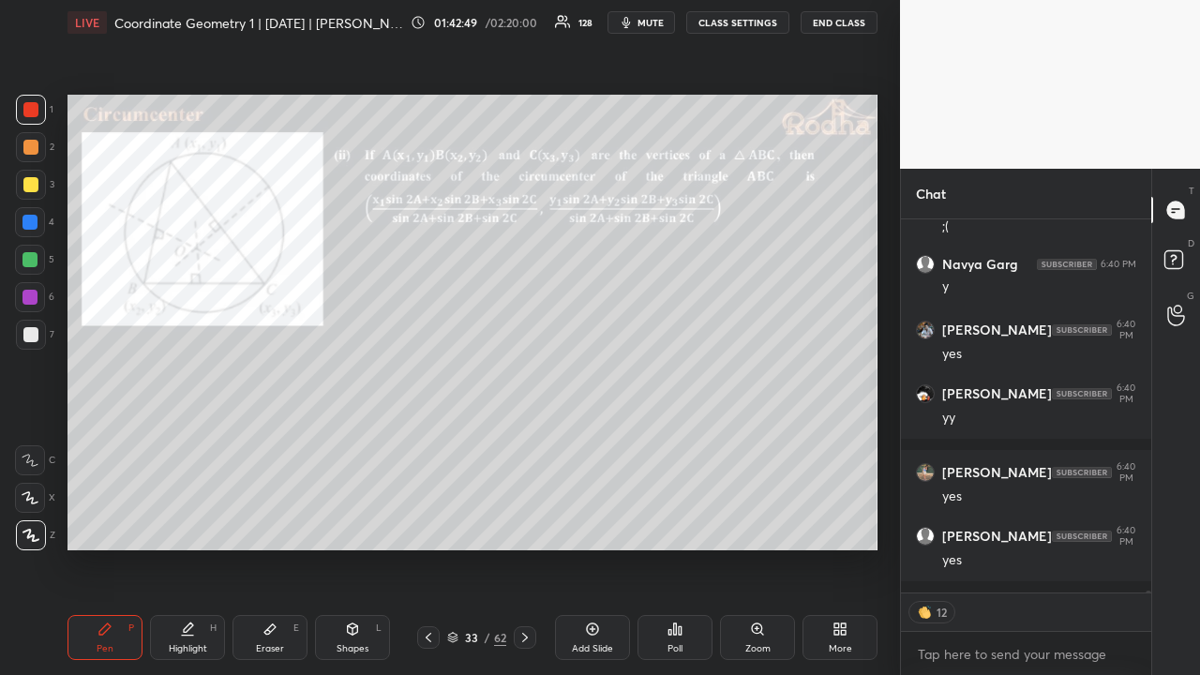
click at [428, 523] on icon at bounding box center [429, 637] width 6 height 9
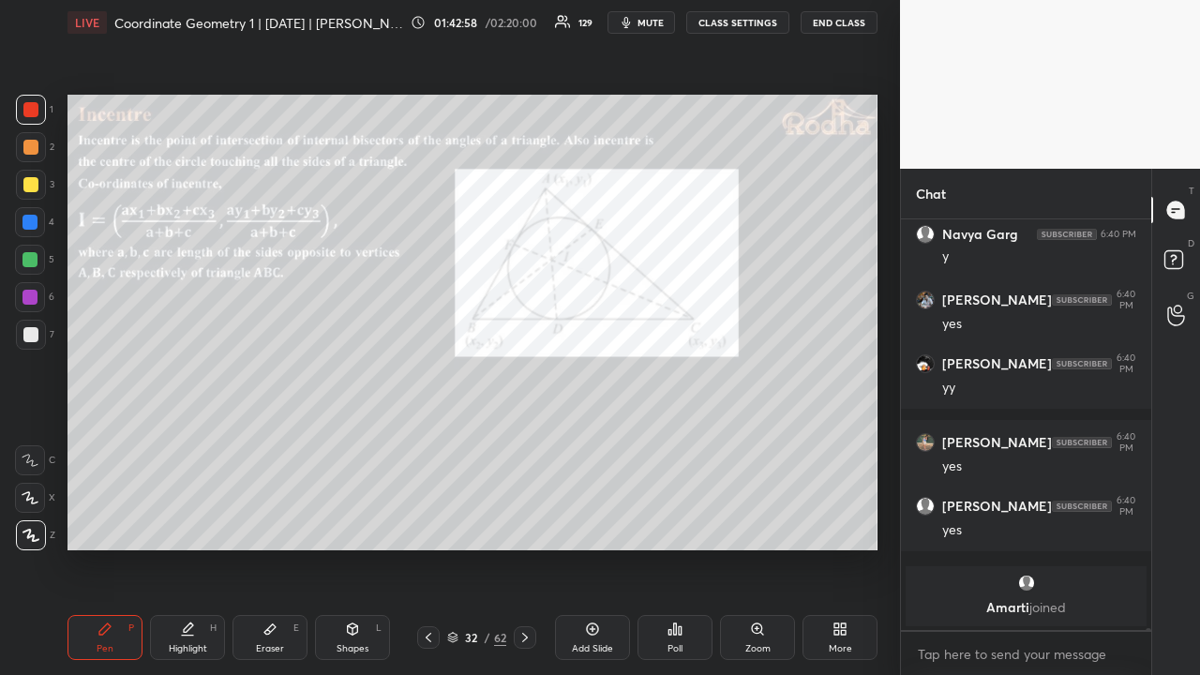
scroll to position [74157, 0]
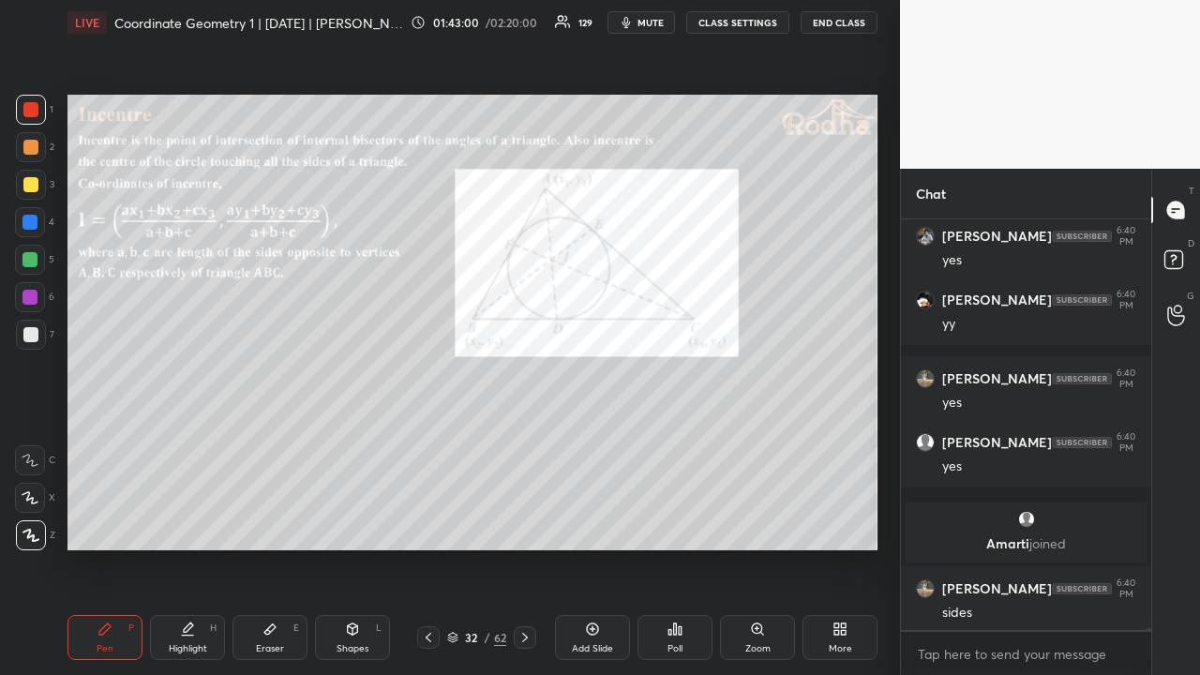
click at [514, 523] on div at bounding box center [525, 637] width 23 height 23
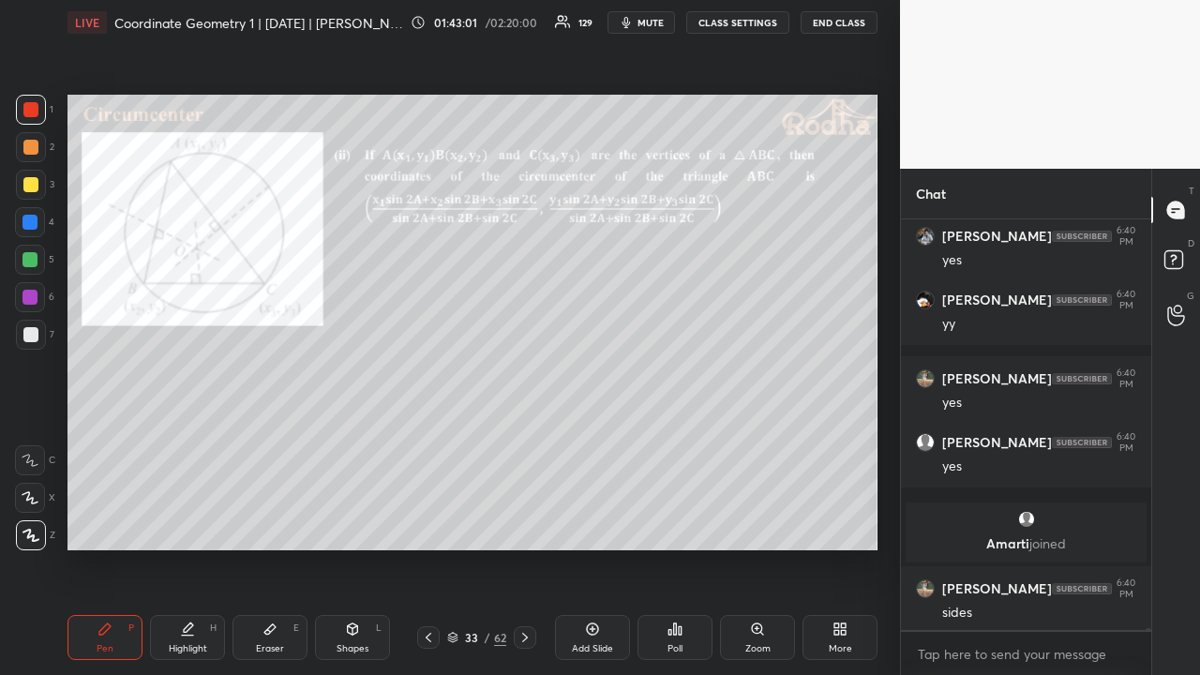
click at [424, 523] on icon at bounding box center [428, 637] width 15 height 15
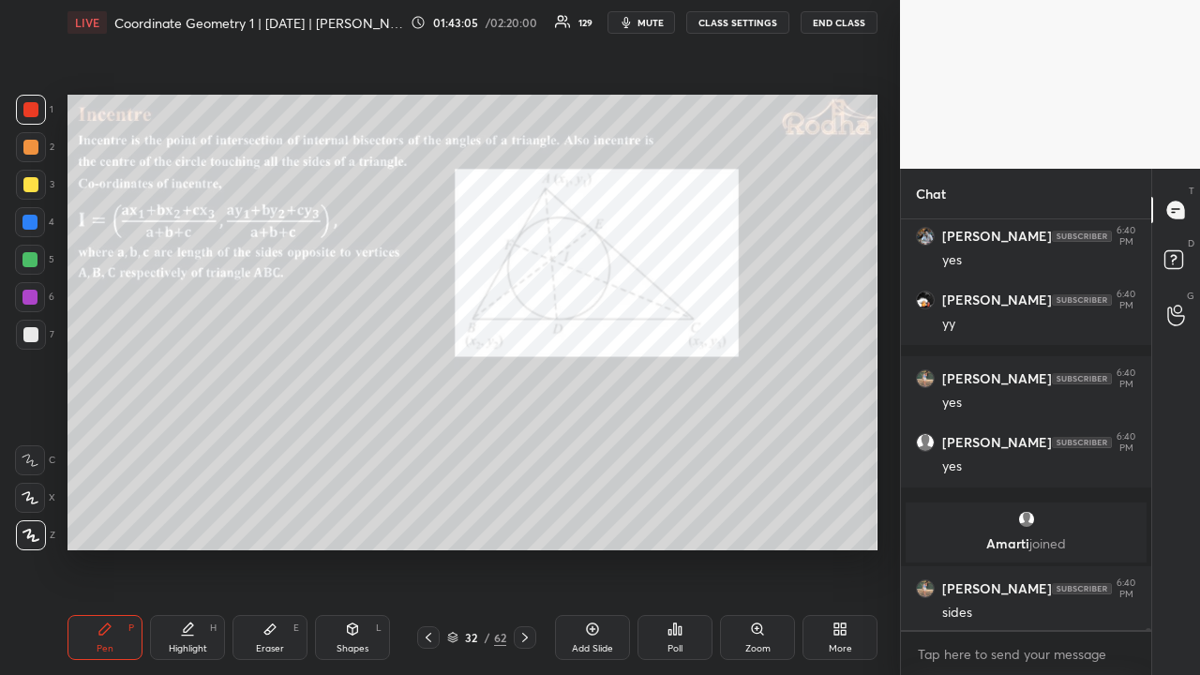
click at [525, 523] on icon at bounding box center [525, 637] width 6 height 9
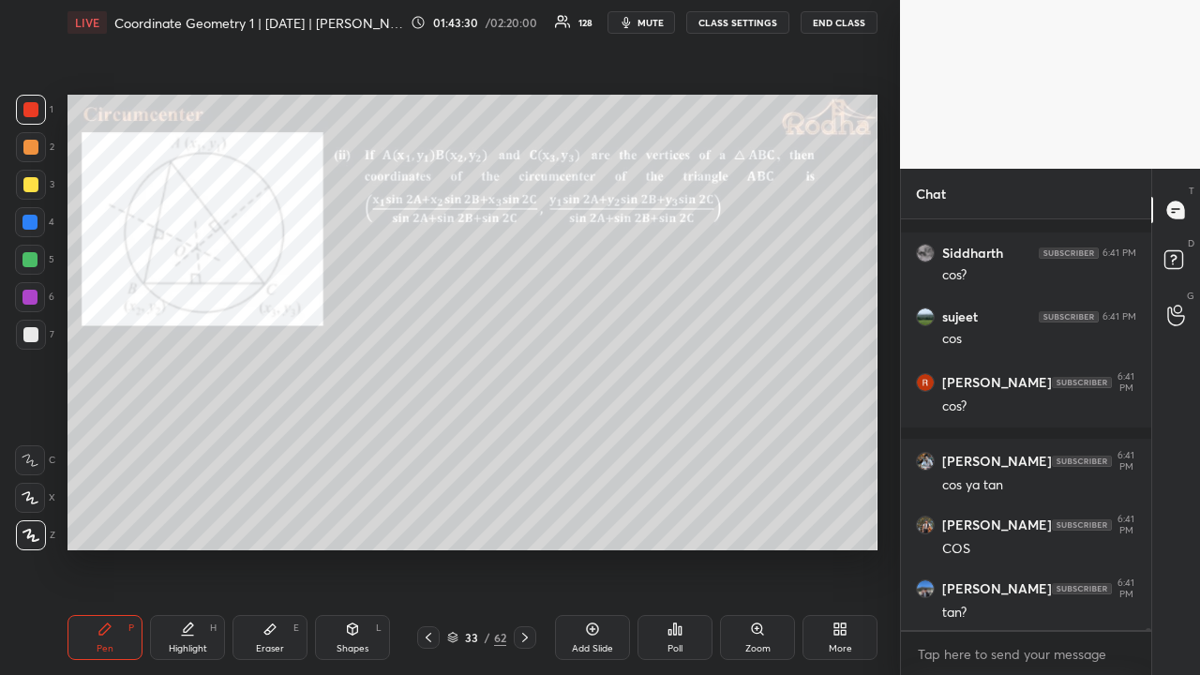
scroll to position [74776, 0]
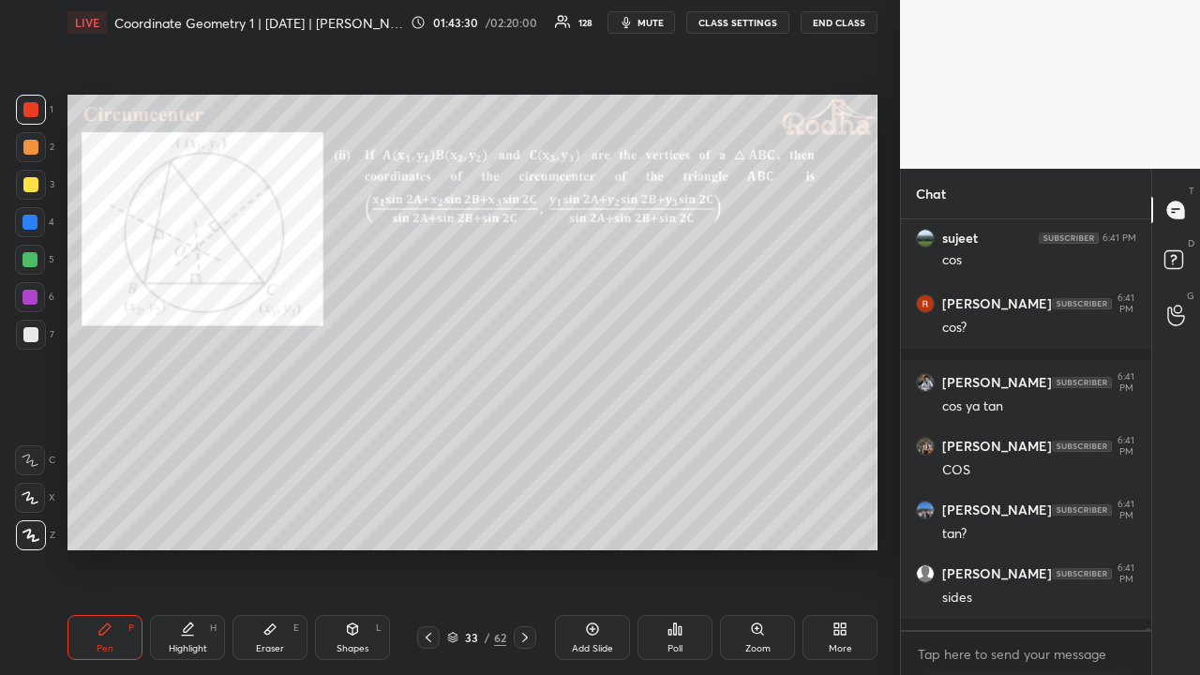
click at [528, 523] on icon at bounding box center [525, 637] width 15 height 15
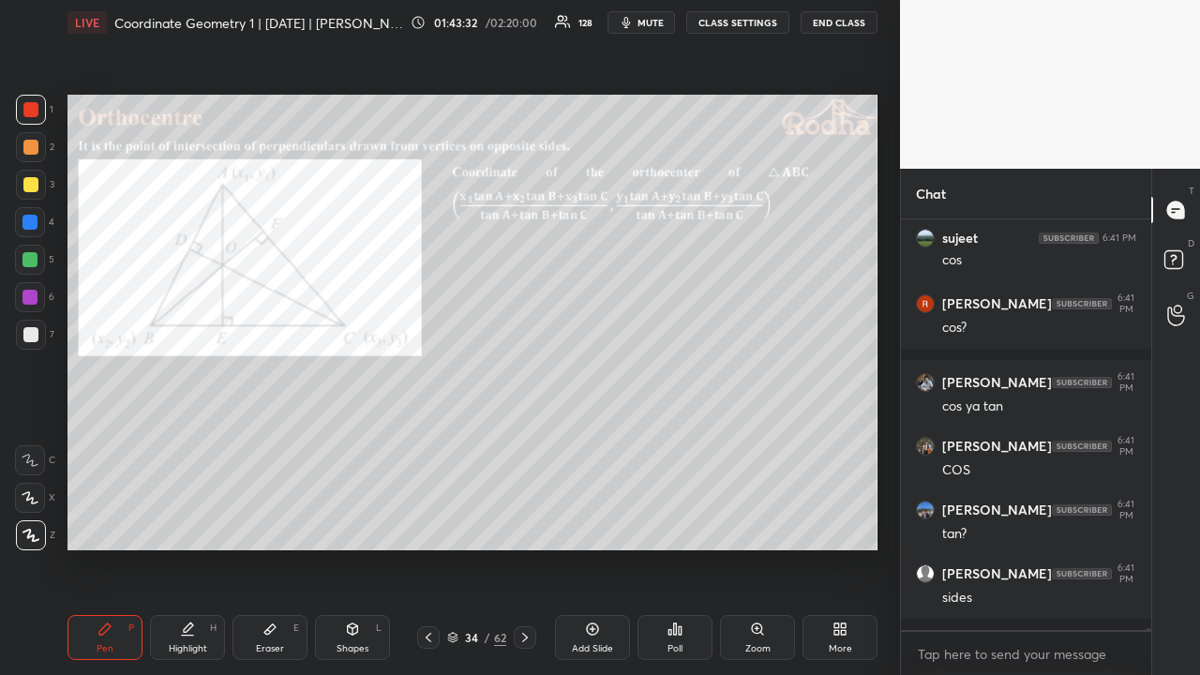
scroll to position [74839, 0]
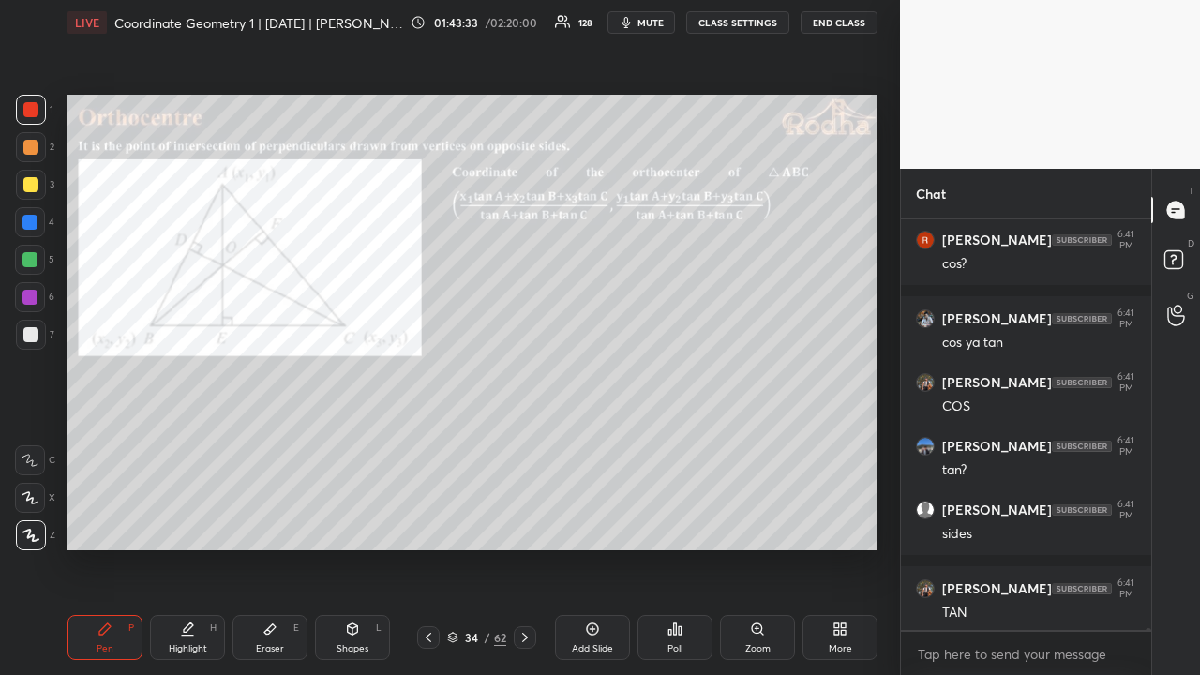
click at [29, 155] on div at bounding box center [31, 147] width 30 height 30
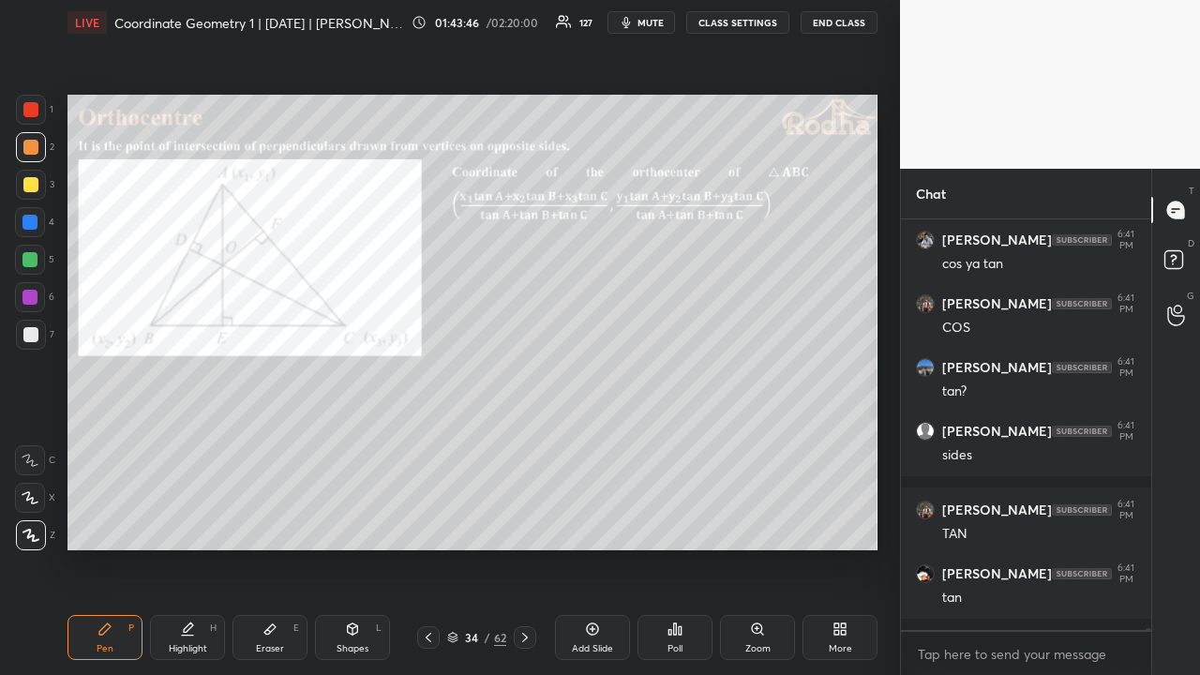
click at [32, 112] on div at bounding box center [30, 109] width 15 height 15
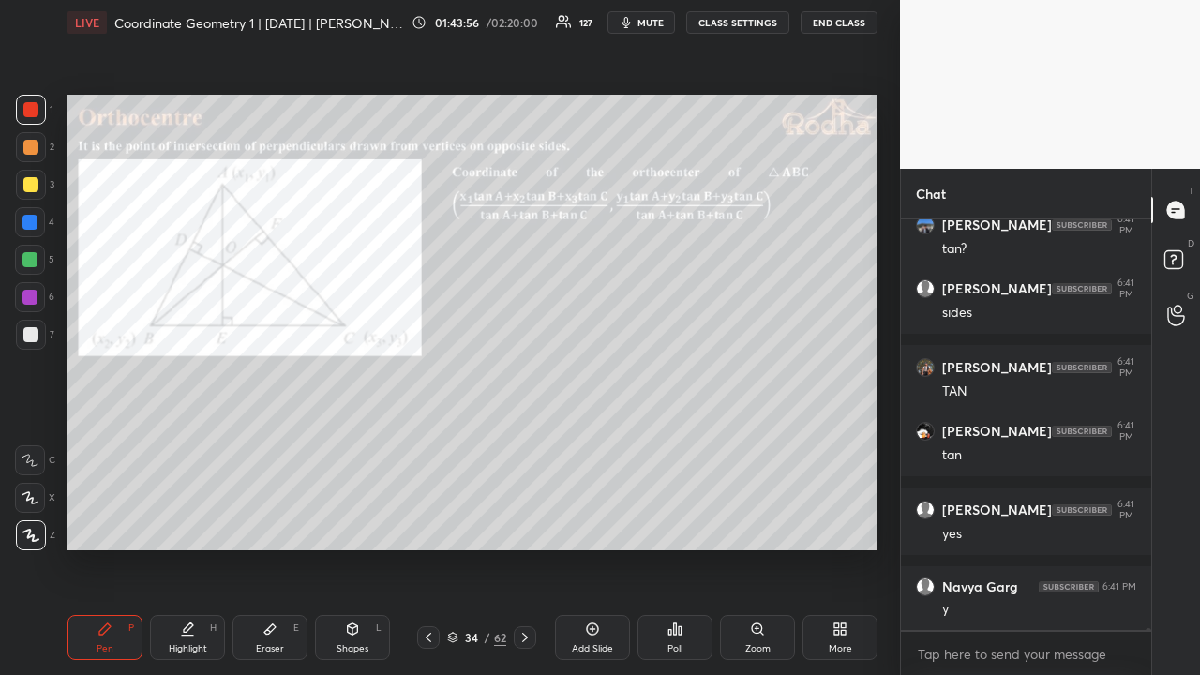
scroll to position [75124, 0]
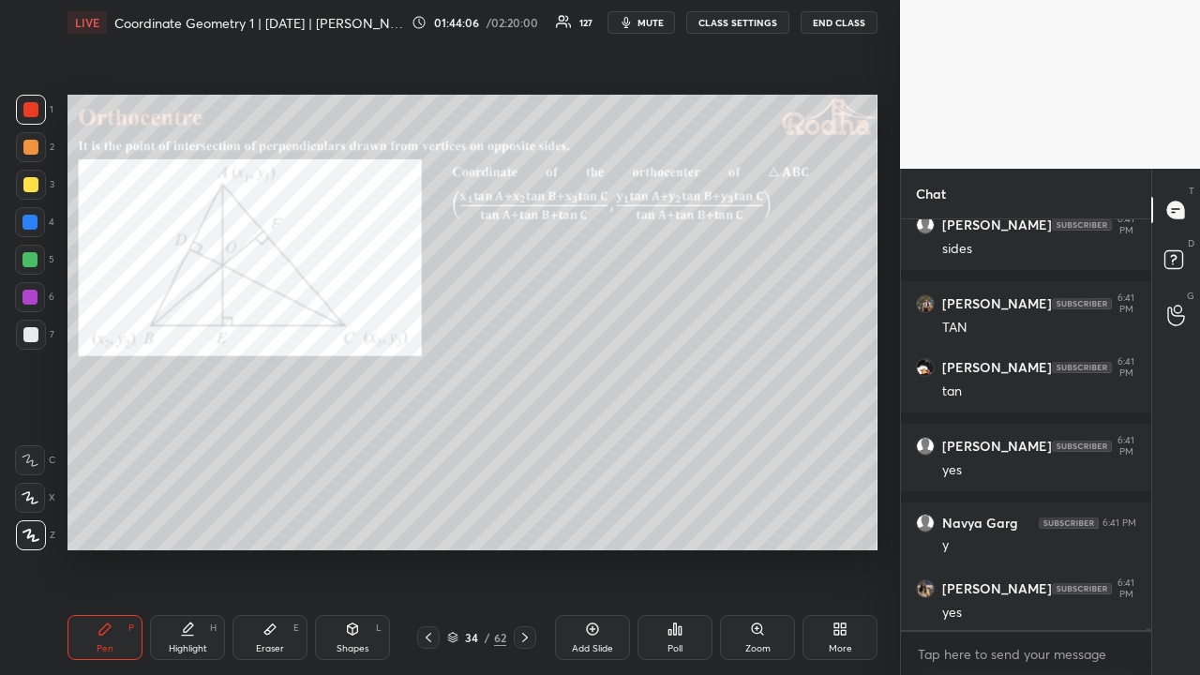
click at [34, 260] on div at bounding box center [30, 259] width 15 height 15
click at [32, 144] on div at bounding box center [30, 147] width 15 height 15
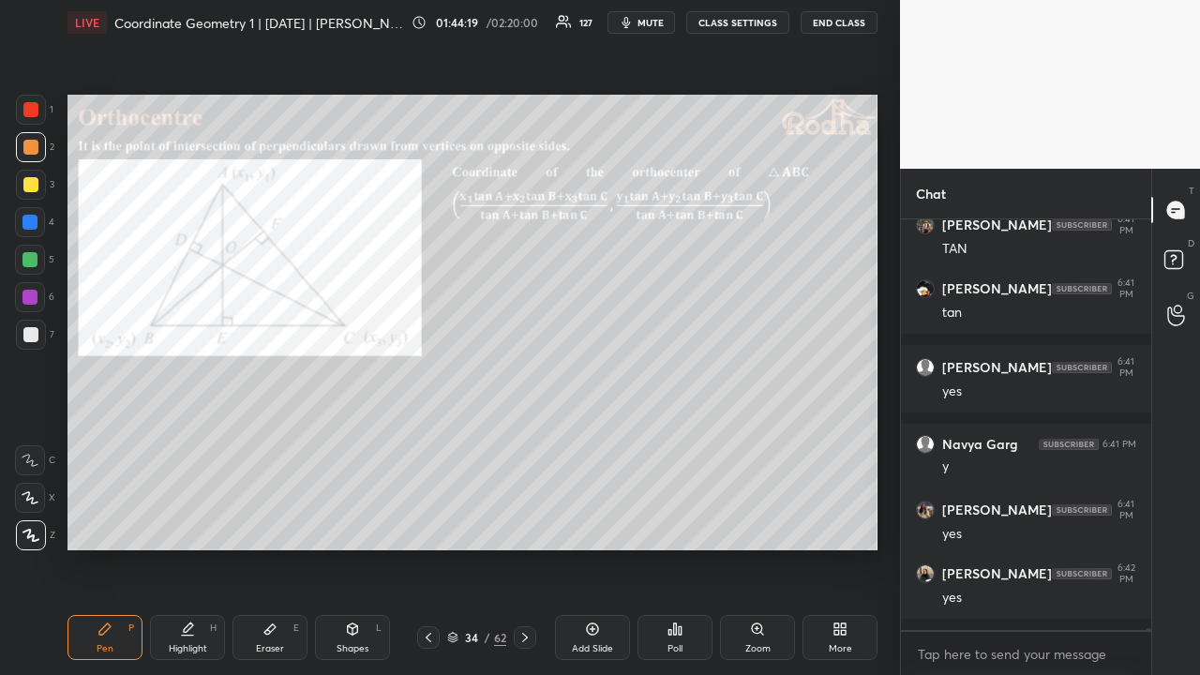
scroll to position [75267, 0]
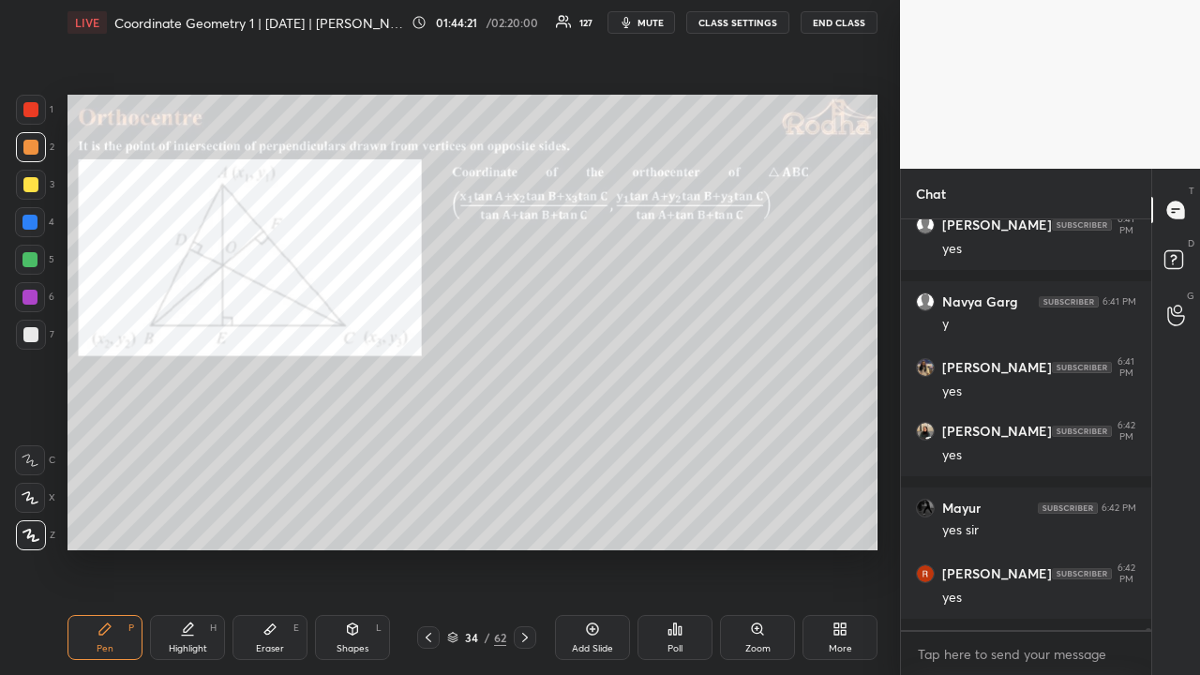
click at [593, 523] on icon at bounding box center [593, 629] width 6 height 6
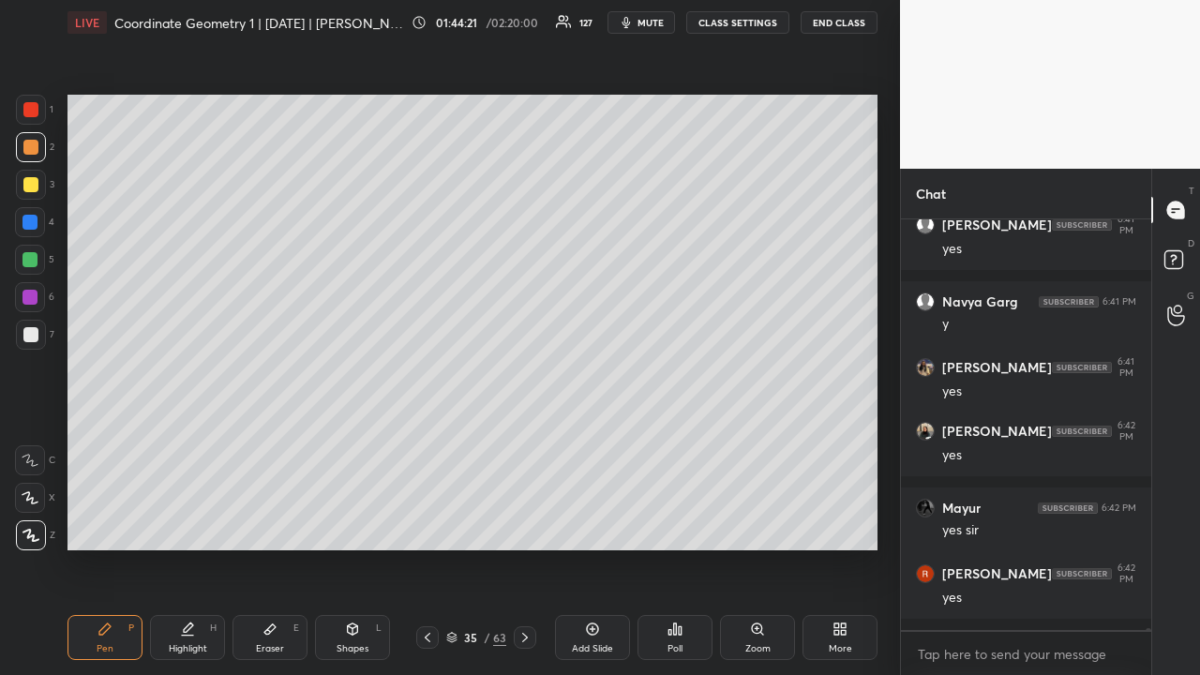
scroll to position [75410, 0]
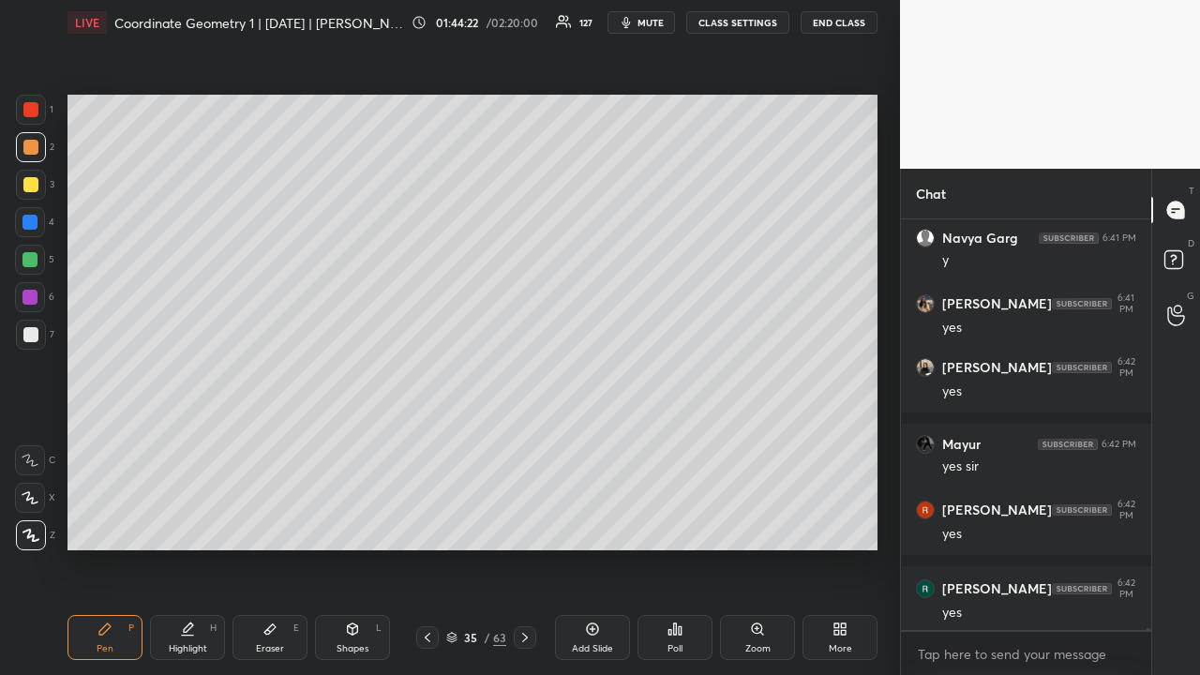
click at [38, 111] on div at bounding box center [30, 109] width 15 height 15
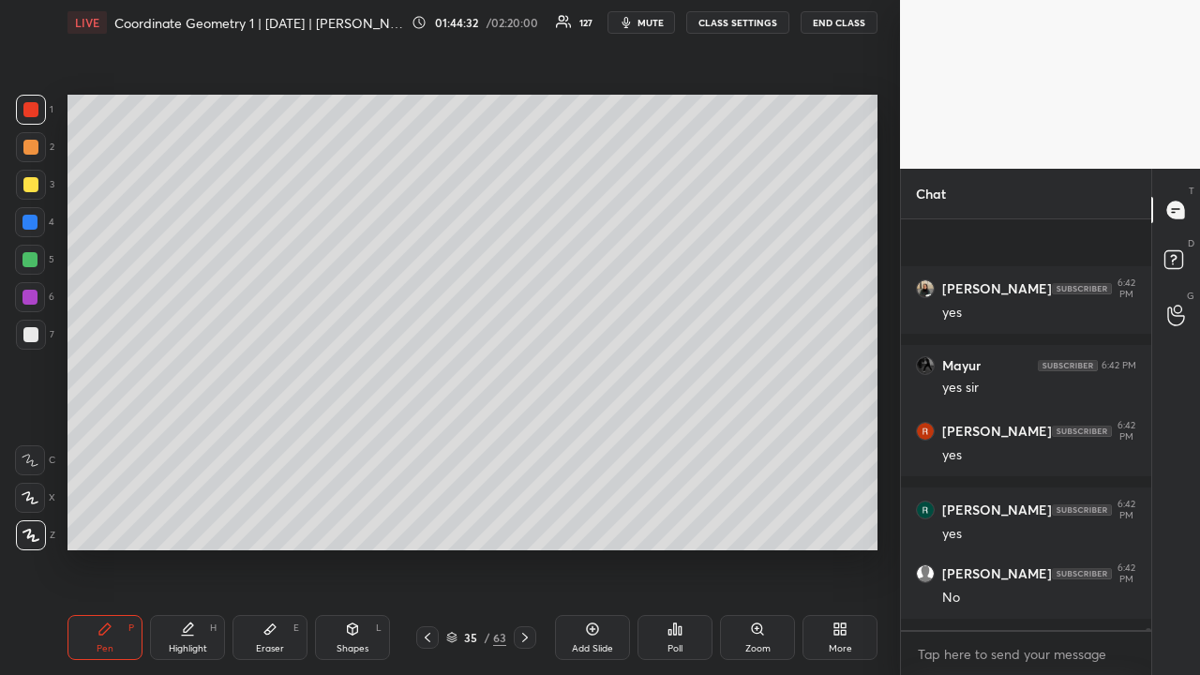
scroll to position [75616, 0]
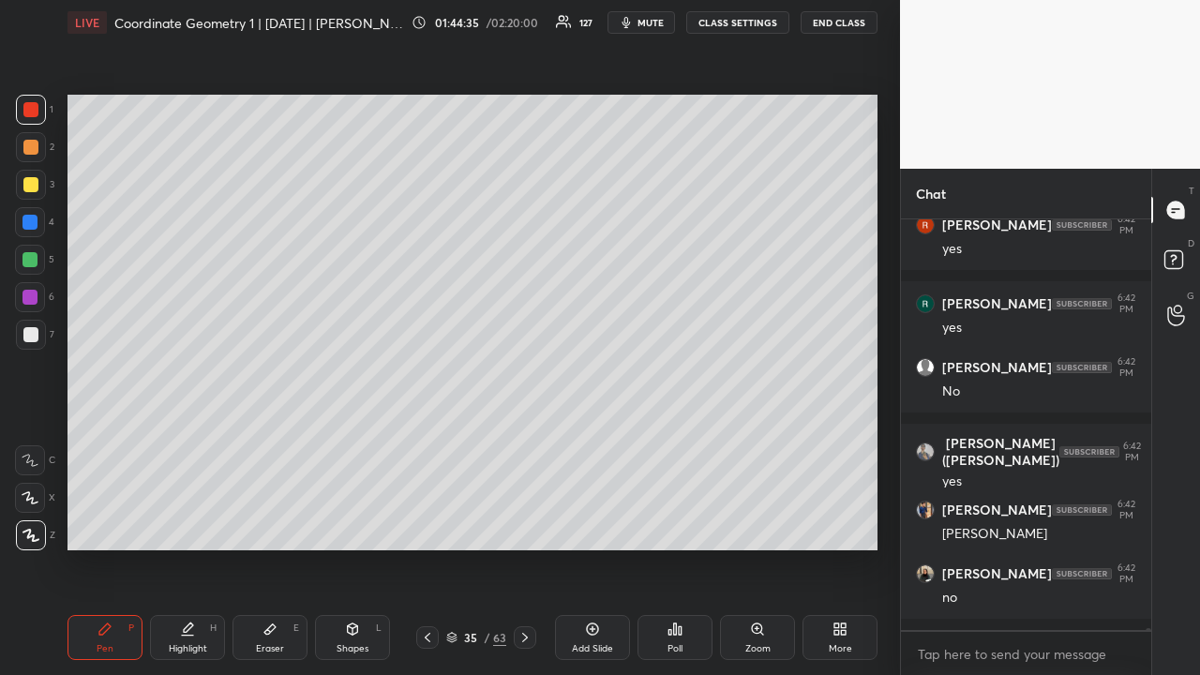
drag, startPoint x: 34, startPoint y: 146, endPoint x: 32, endPoint y: 165, distance: 18.8
click at [34, 147] on div at bounding box center [30, 147] width 15 height 15
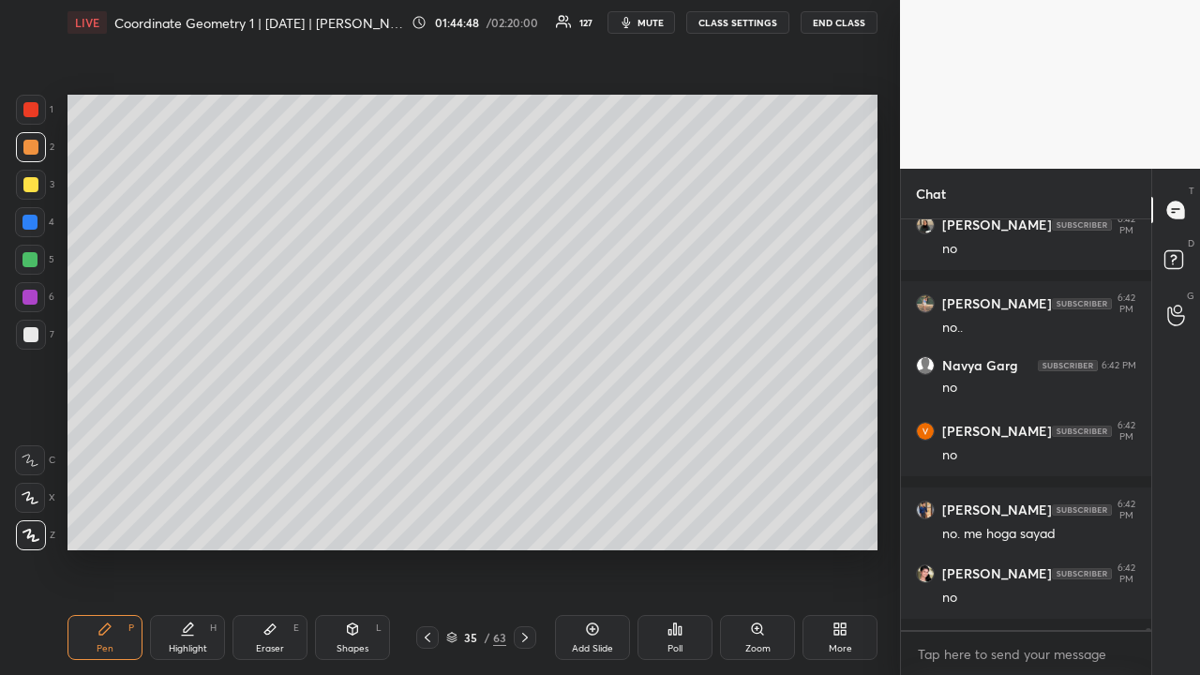
scroll to position [76107, 0]
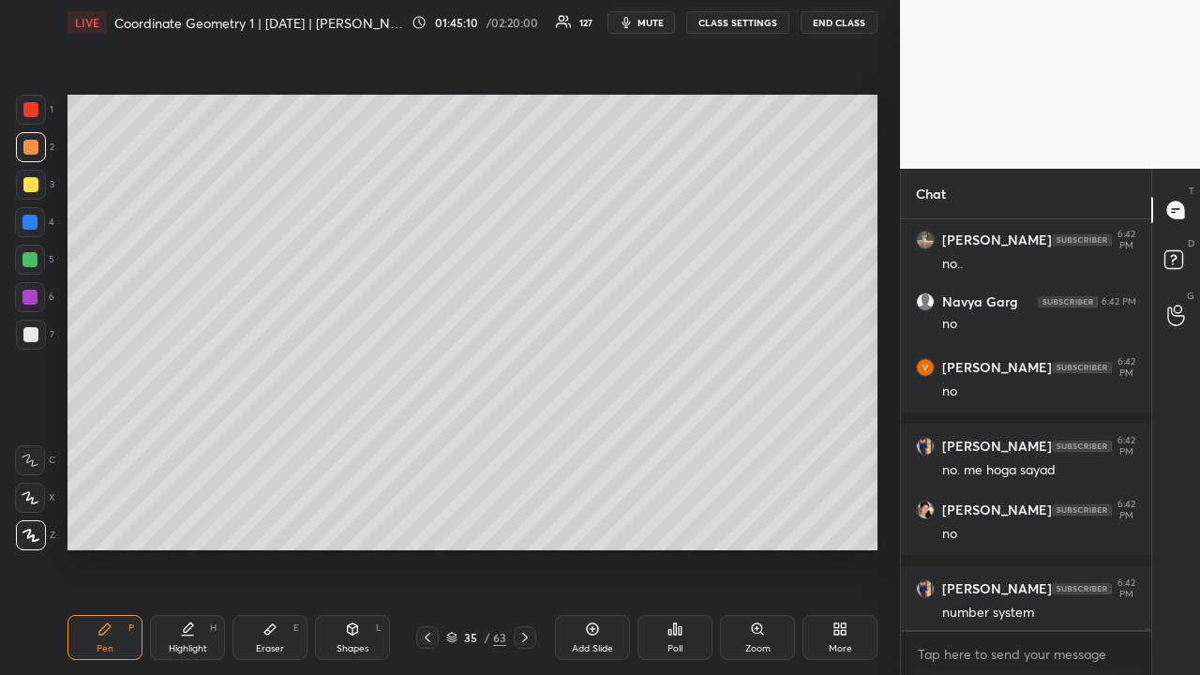
click at [35, 255] on div at bounding box center [30, 259] width 15 height 15
drag, startPoint x: 341, startPoint y: 629, endPoint x: 334, endPoint y: 617, distance: 14.3
click at [341, 523] on div "Shapes L" at bounding box center [352, 637] width 75 height 45
click at [36, 523] on icon at bounding box center [31, 536] width 14 height 14
click at [105, 523] on icon at bounding box center [105, 629] width 15 height 15
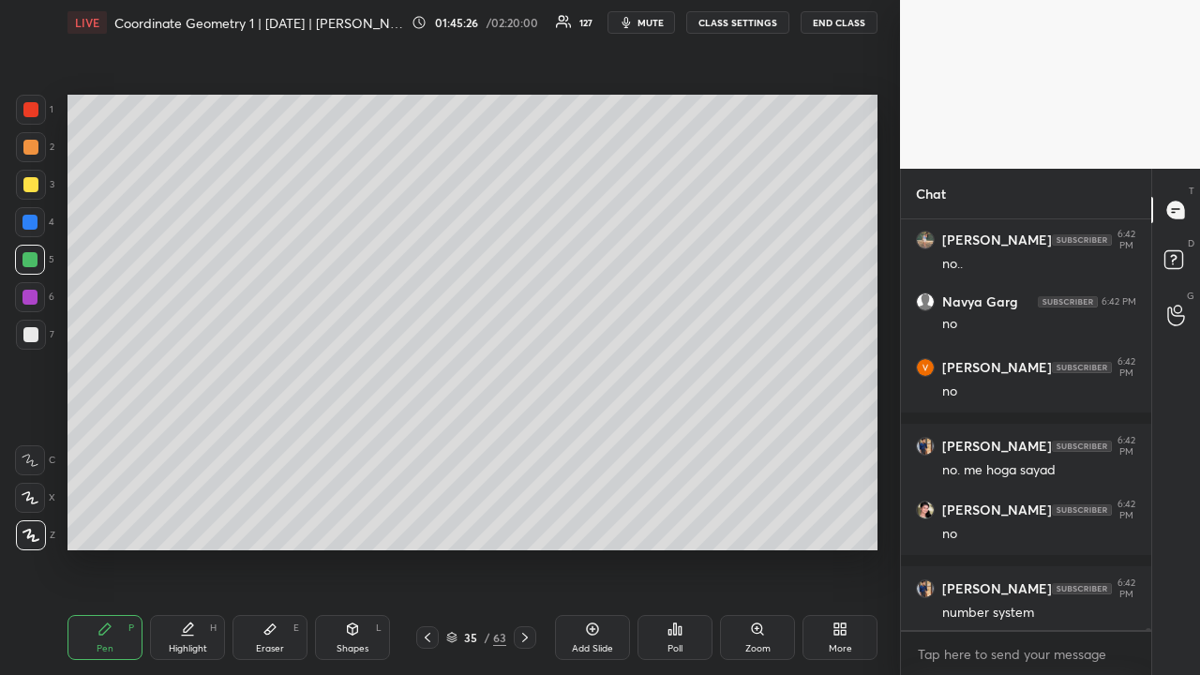
click at [34, 148] on div at bounding box center [30, 147] width 15 height 15
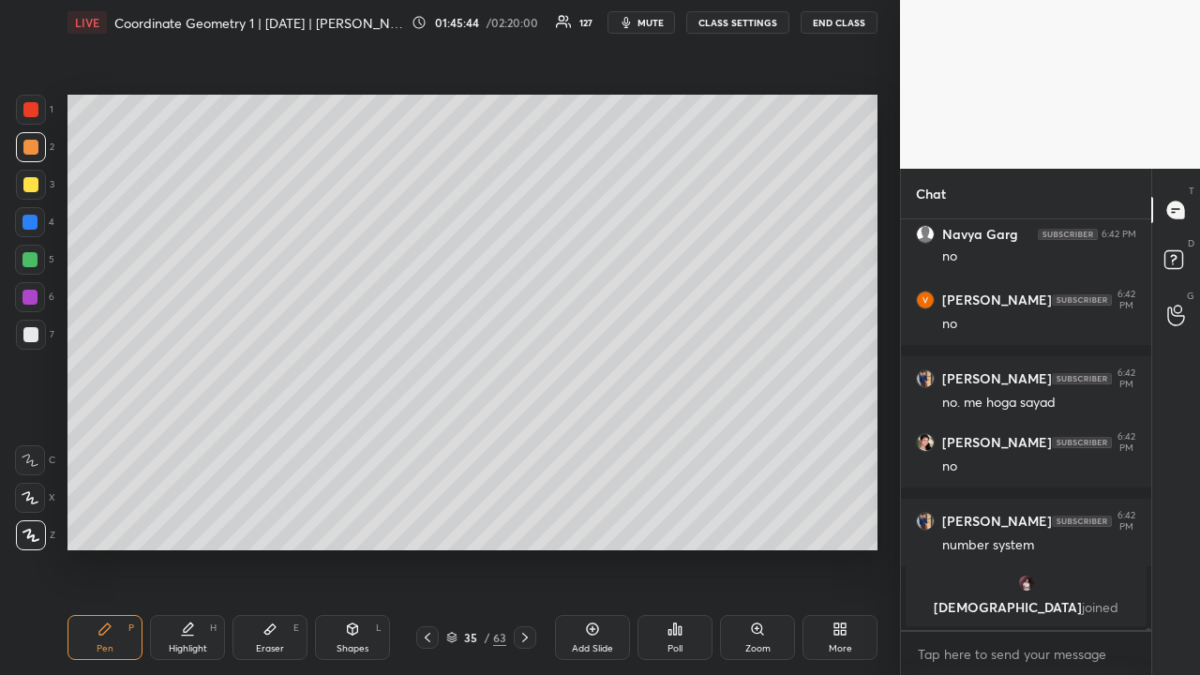
drag, startPoint x: 30, startPoint y: 100, endPoint x: 56, endPoint y: 112, distance: 28.6
click at [31, 103] on div at bounding box center [31, 110] width 30 height 30
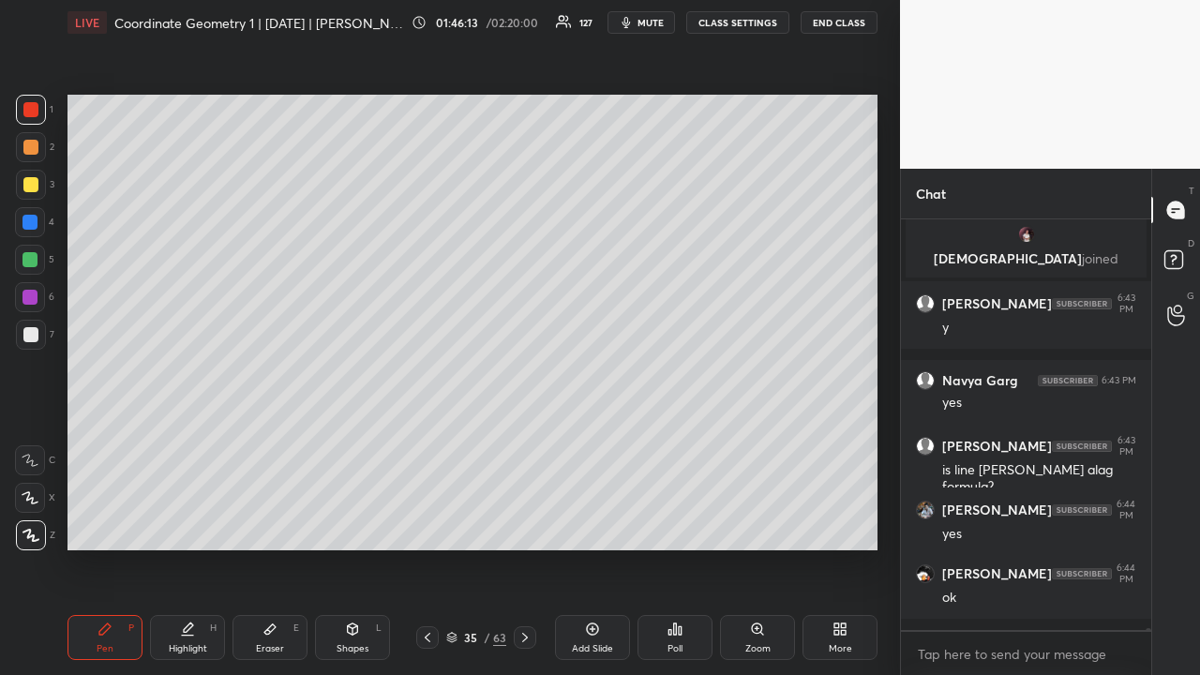
scroll to position [75991, 0]
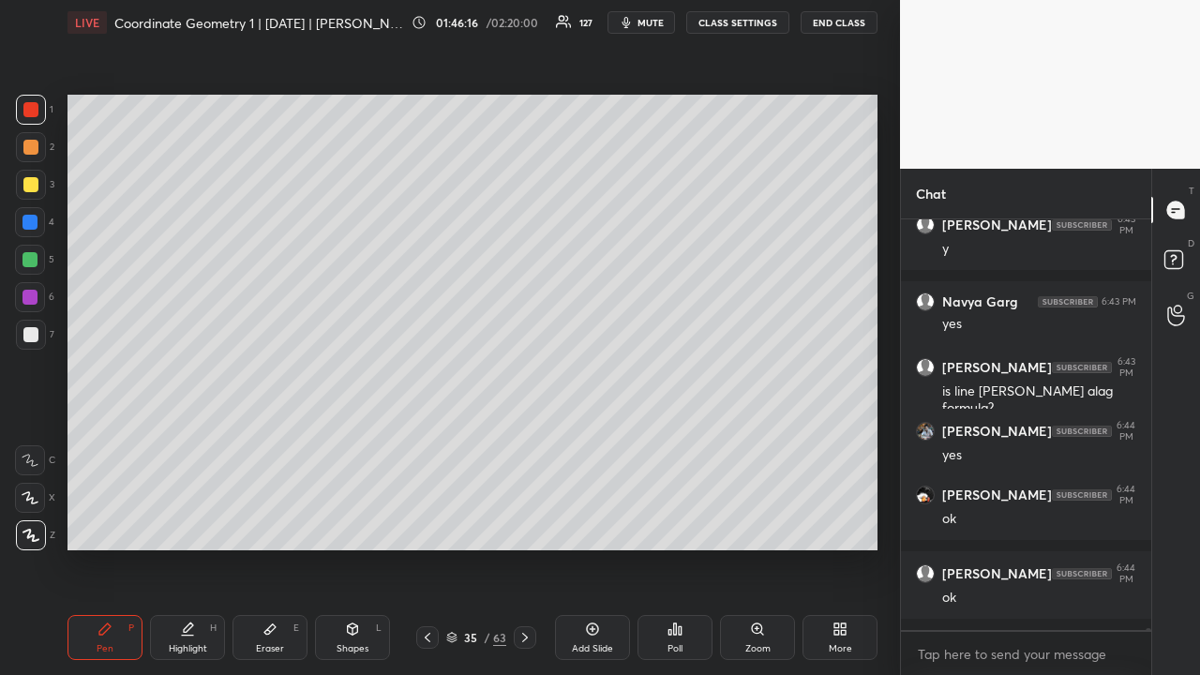
click at [591, 523] on icon at bounding box center [592, 629] width 15 height 15
click at [36, 178] on div at bounding box center [30, 184] width 15 height 15
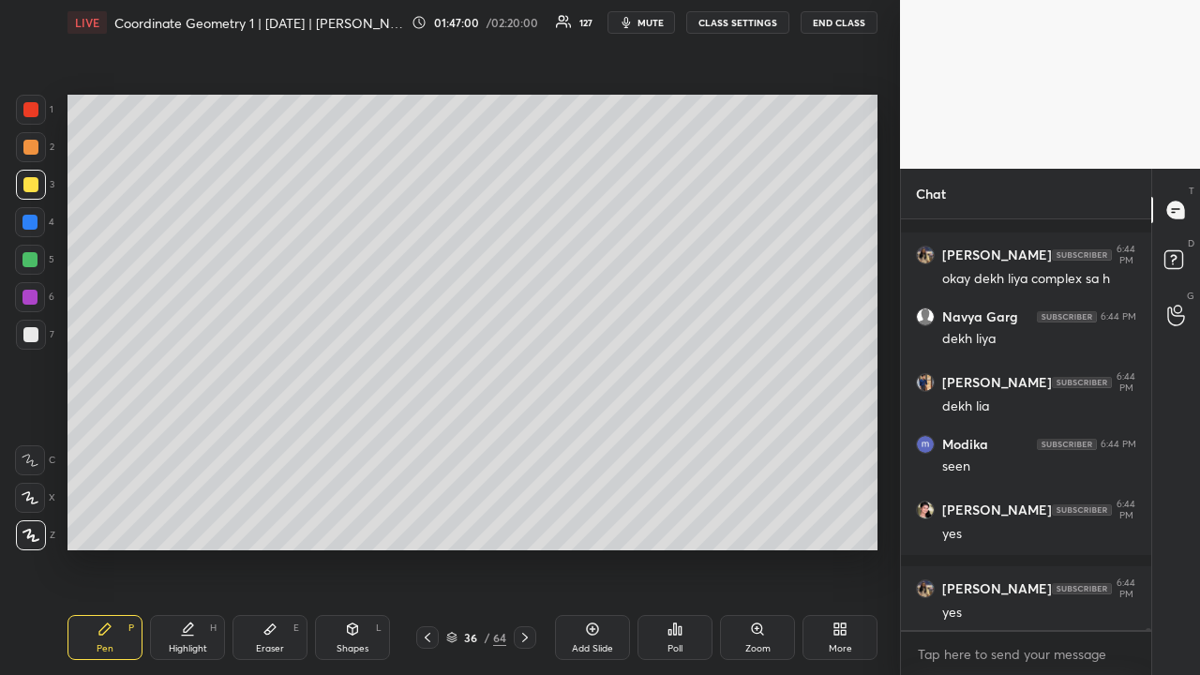
scroll to position [76467, 0]
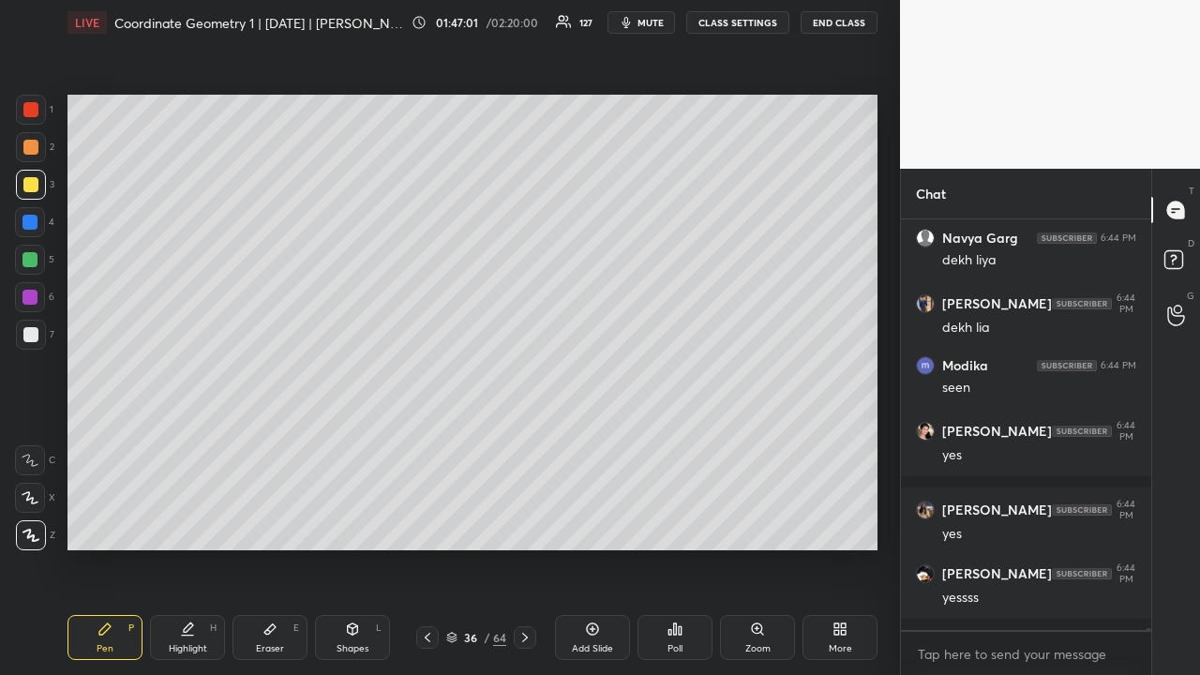
drag, startPoint x: 29, startPoint y: 147, endPoint x: 38, endPoint y: 161, distance: 16.4
click at [30, 148] on div at bounding box center [30, 147] width 15 height 15
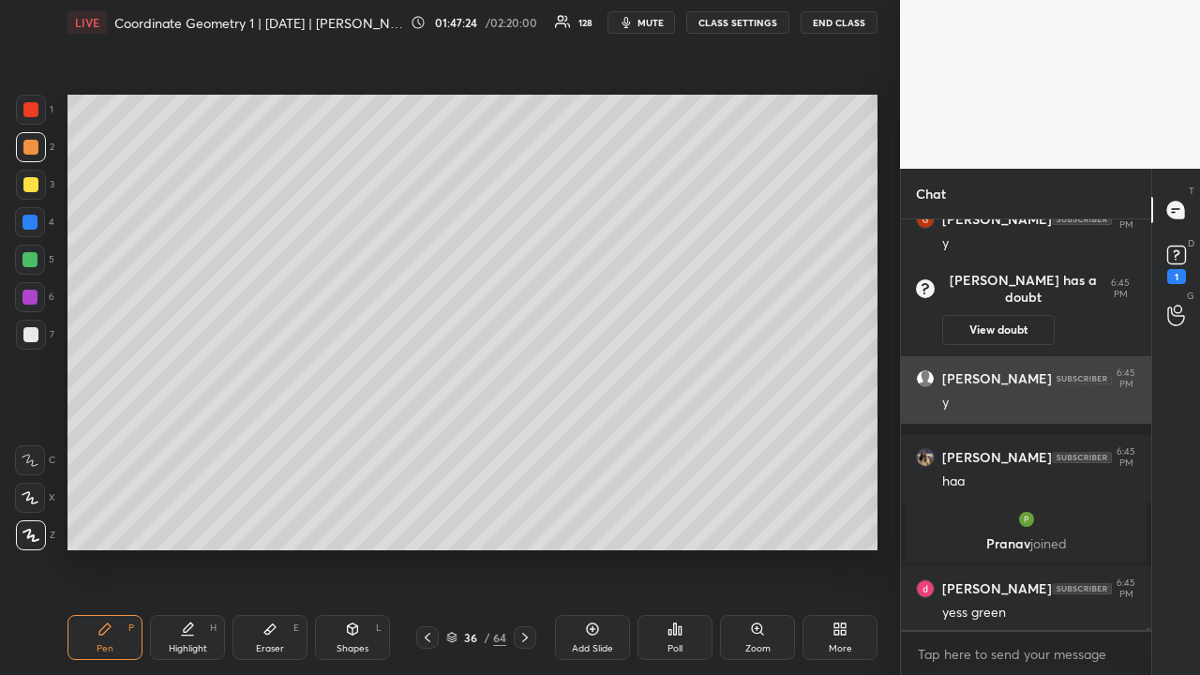
scroll to position [76882, 0]
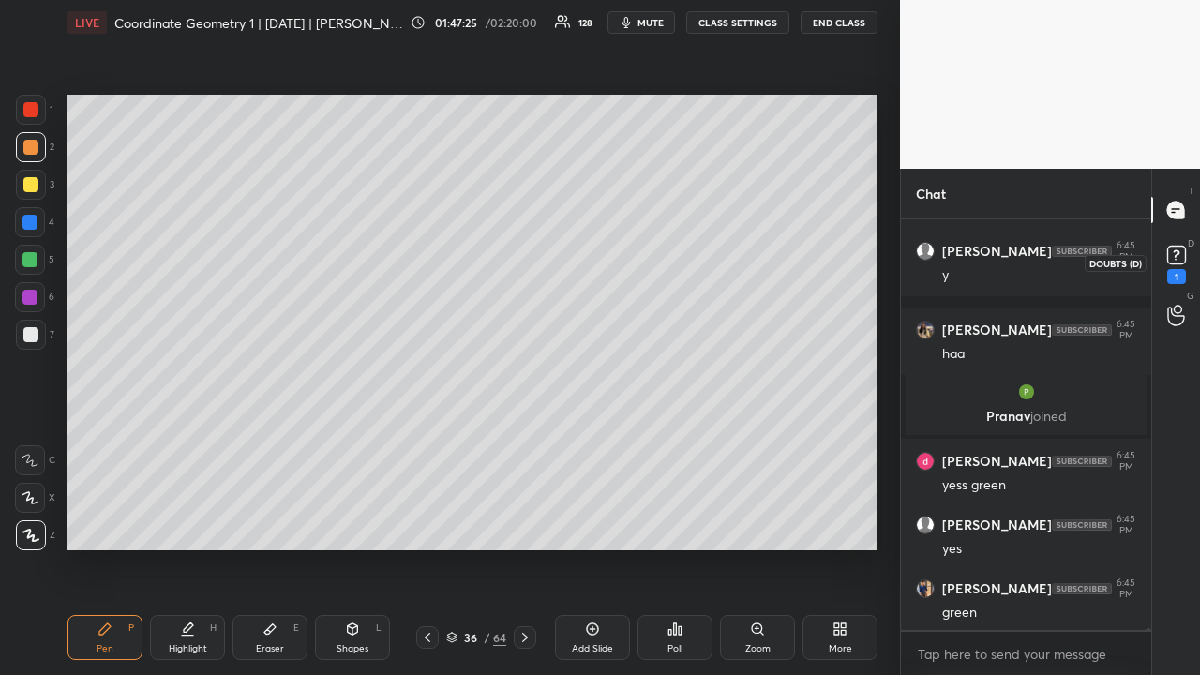
click at [1183, 257] on rect at bounding box center [1176, 256] width 18 height 18
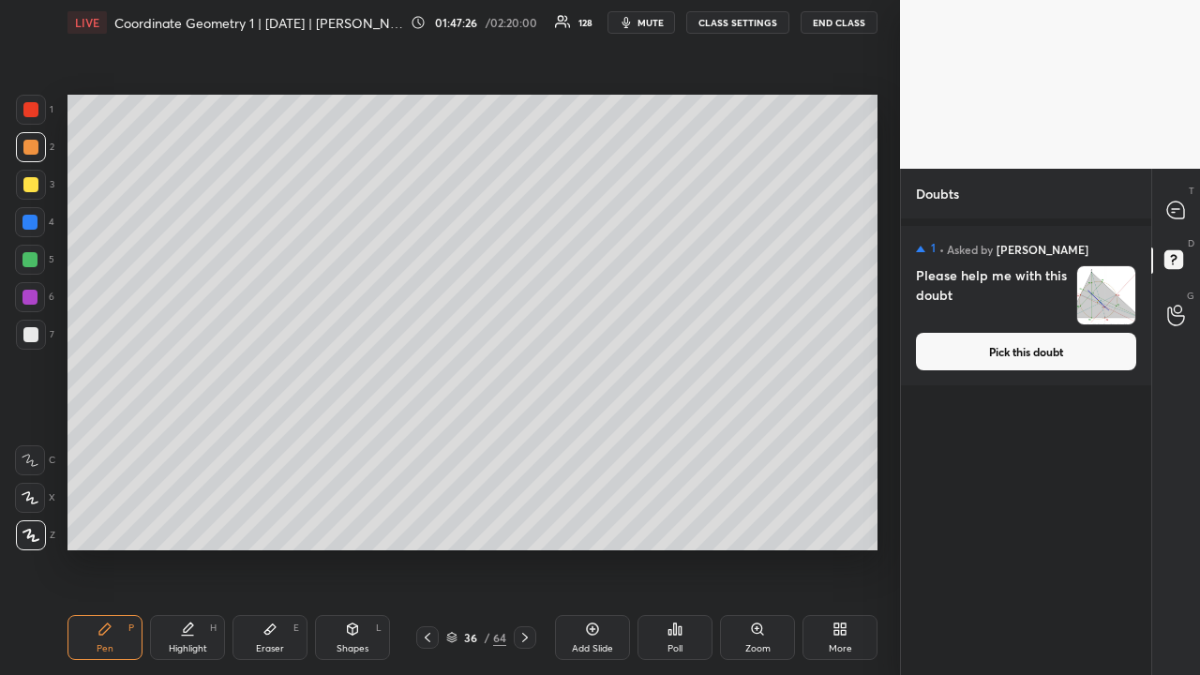
click at [1047, 359] on button "Pick this doubt" at bounding box center [1026, 352] width 220 height 38
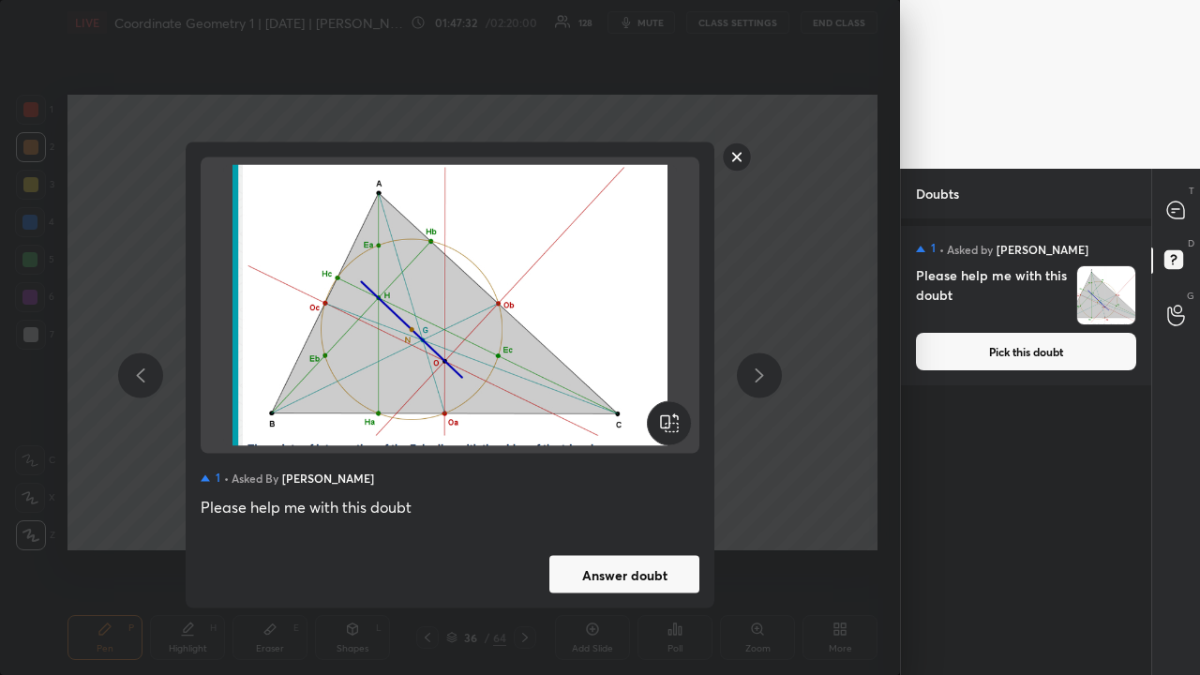
click at [583, 523] on button "Answer doubt" at bounding box center [624, 575] width 150 height 38
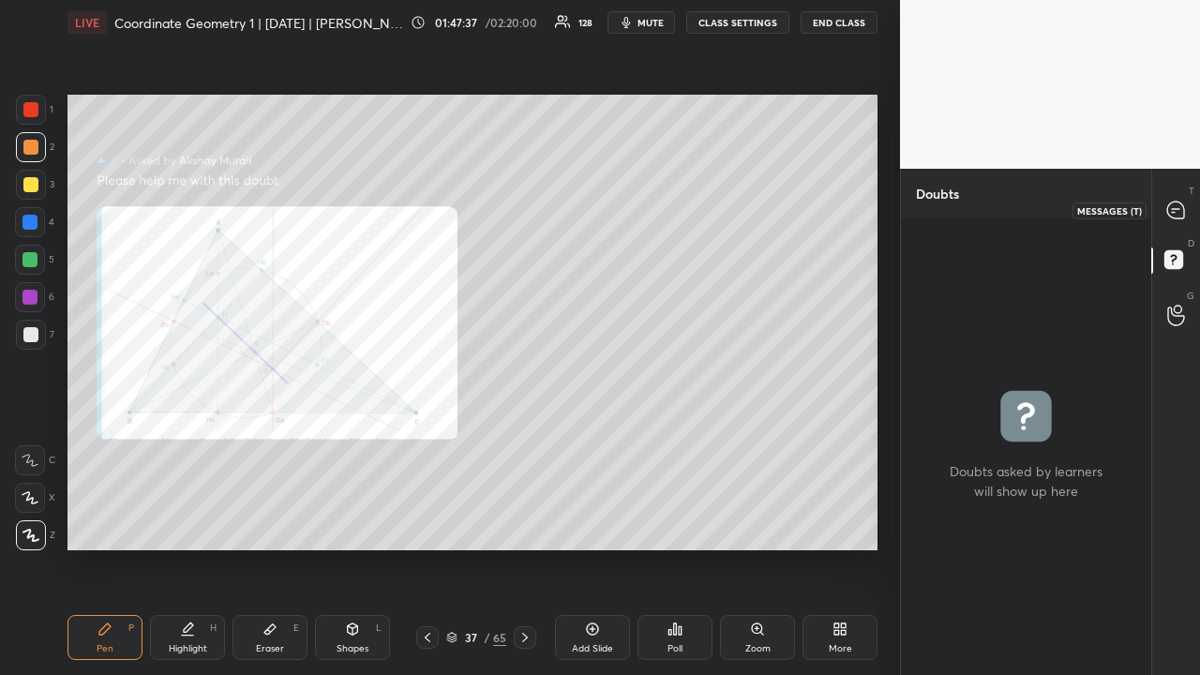
click at [1179, 209] on icon at bounding box center [1176, 209] width 8 height 0
type textarea "x"
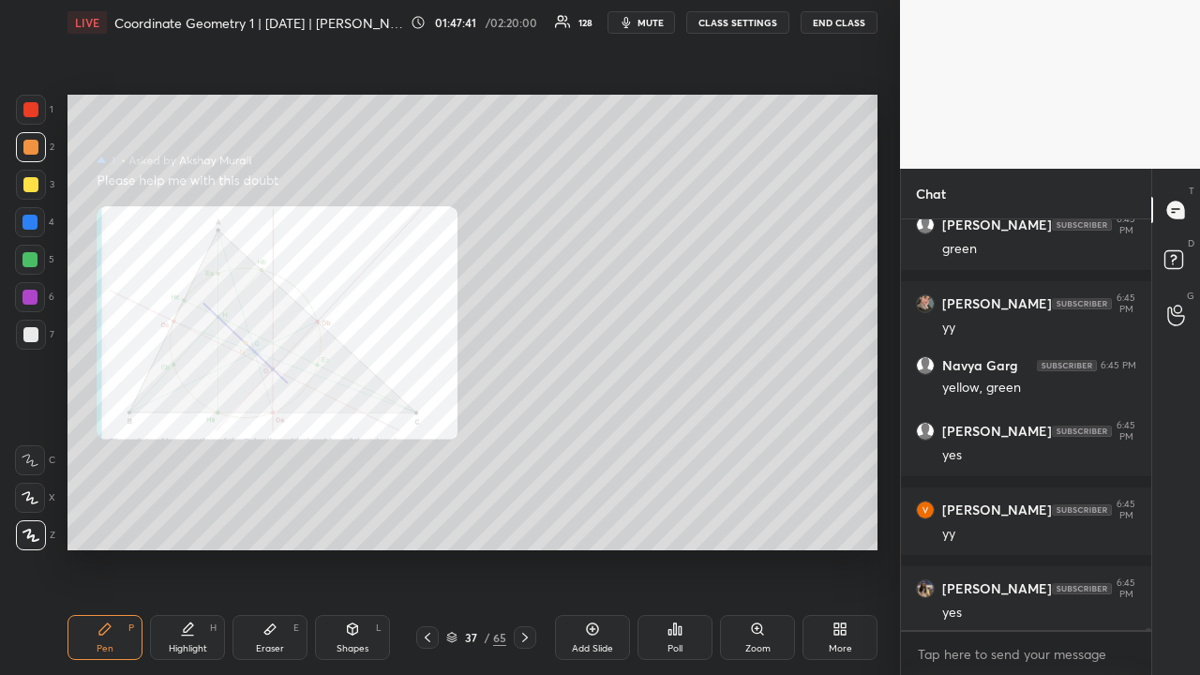
scroll to position [77681, 0]
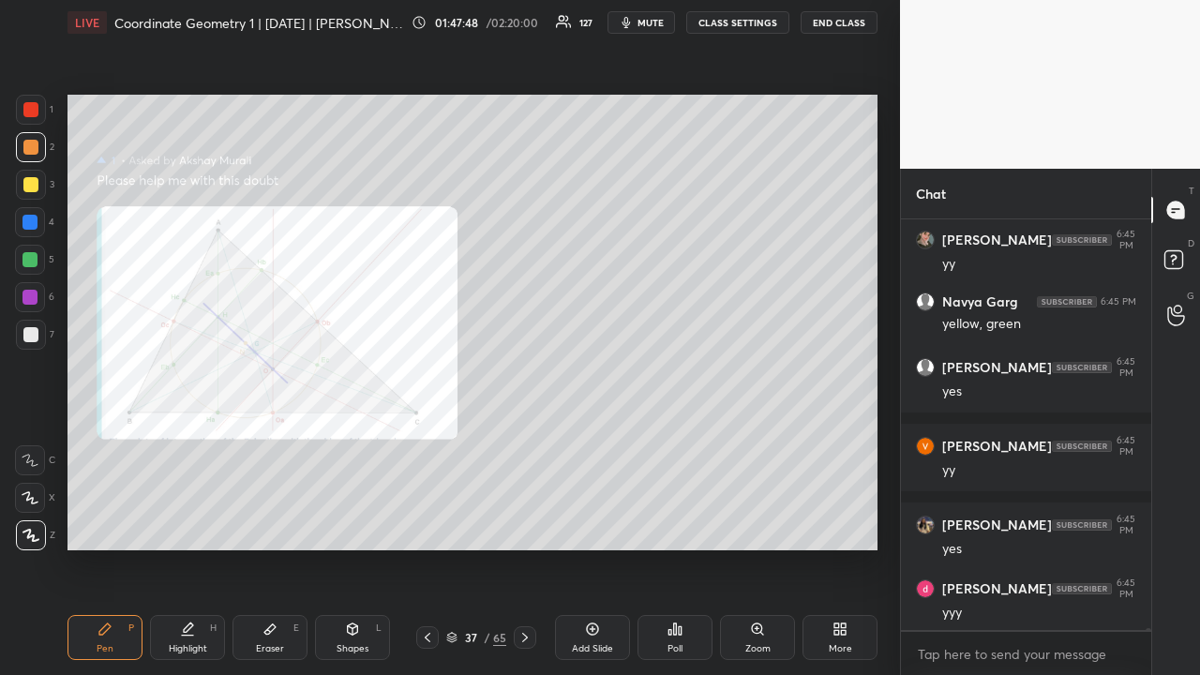
click at [429, 523] on icon at bounding box center [427, 637] width 15 height 15
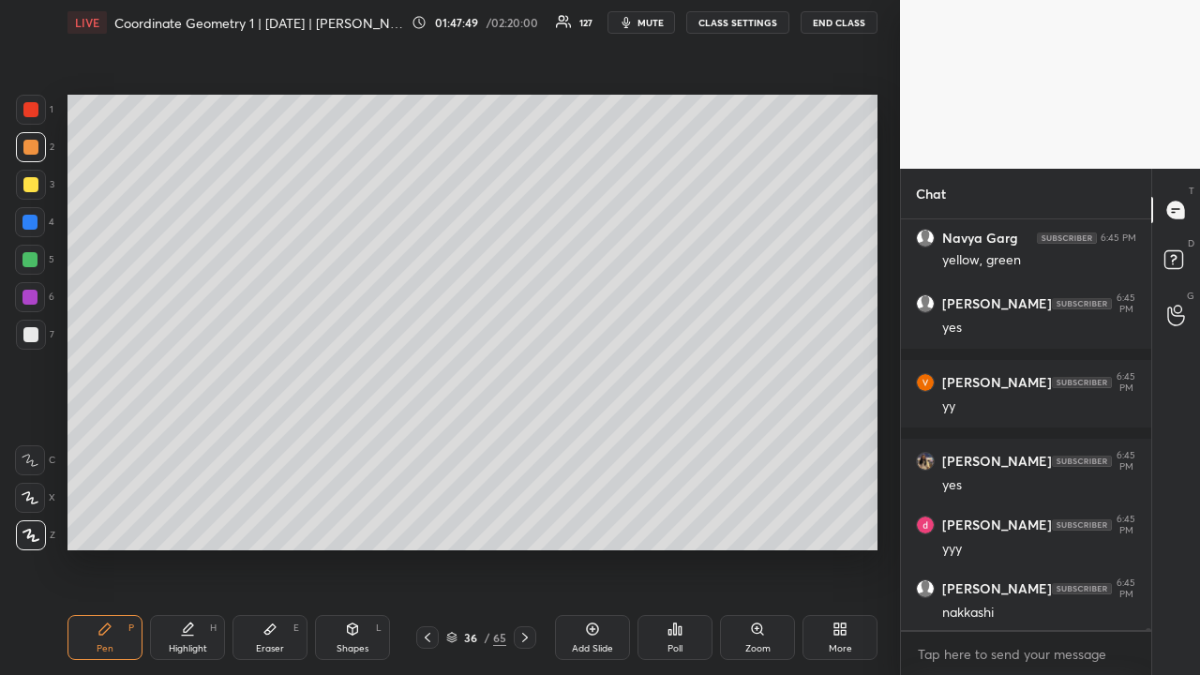
click at [429, 523] on icon at bounding box center [427, 637] width 15 height 15
click at [528, 523] on icon at bounding box center [525, 637] width 15 height 15
click at [39, 189] on div at bounding box center [31, 185] width 30 height 30
click at [429, 523] on div at bounding box center [427, 637] width 23 height 23
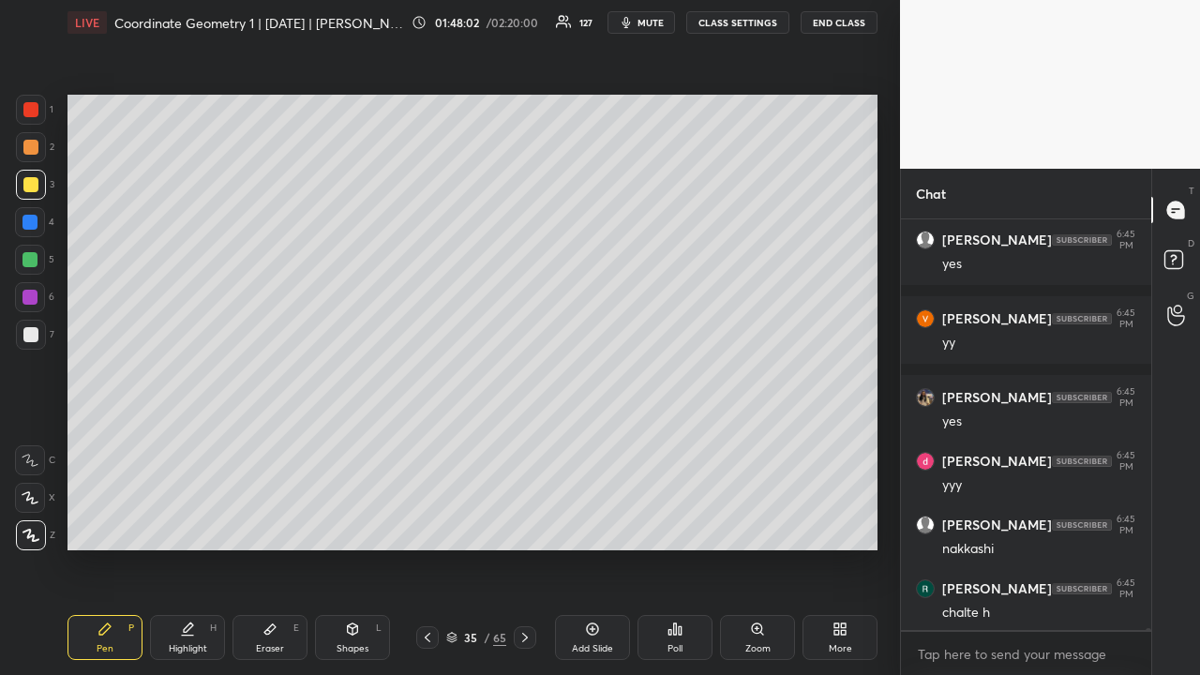
drag, startPoint x: 283, startPoint y: 629, endPoint x: 298, endPoint y: 574, distance: 57.3
click at [283, 523] on div "Eraser E" at bounding box center [270, 637] width 75 height 45
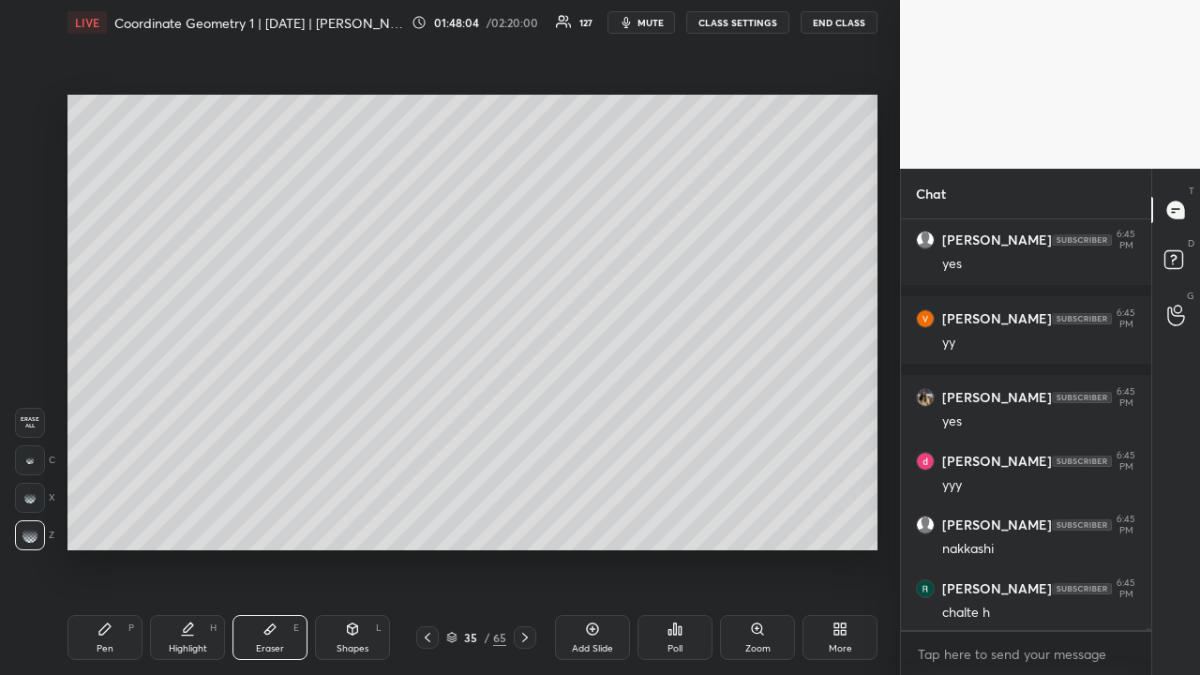
click at [129, 523] on div "Pen P" at bounding box center [105, 637] width 75 height 45
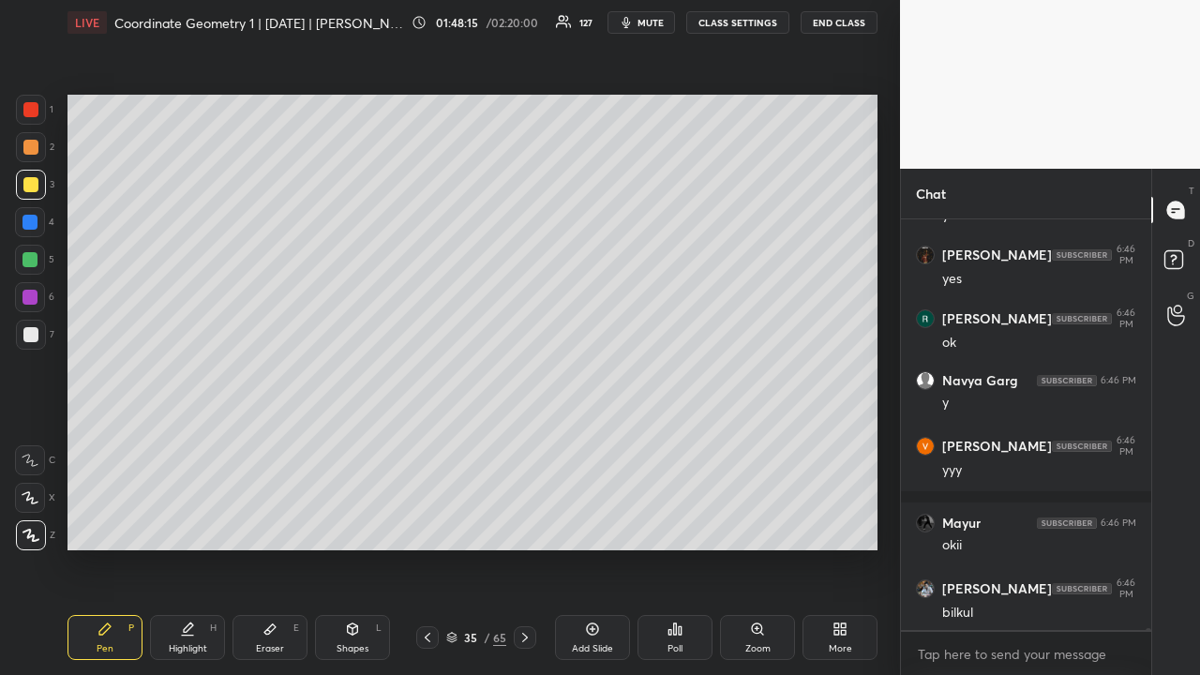
scroll to position [78476, 0]
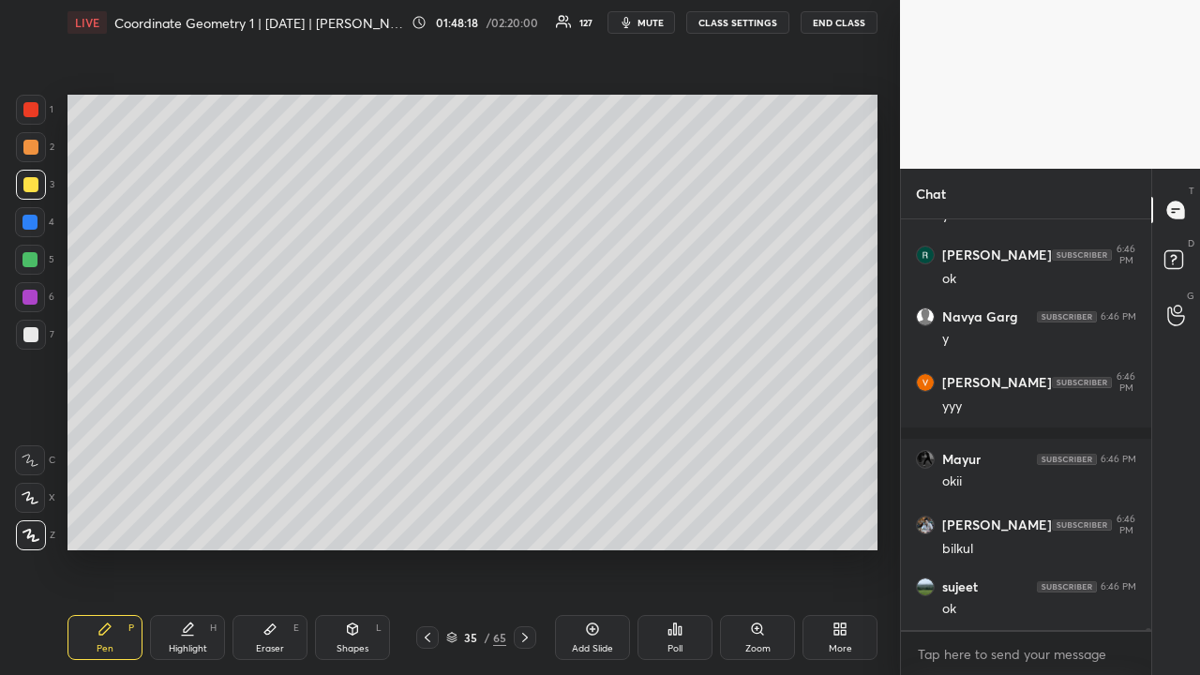
click at [28, 114] on div at bounding box center [30, 109] width 15 height 15
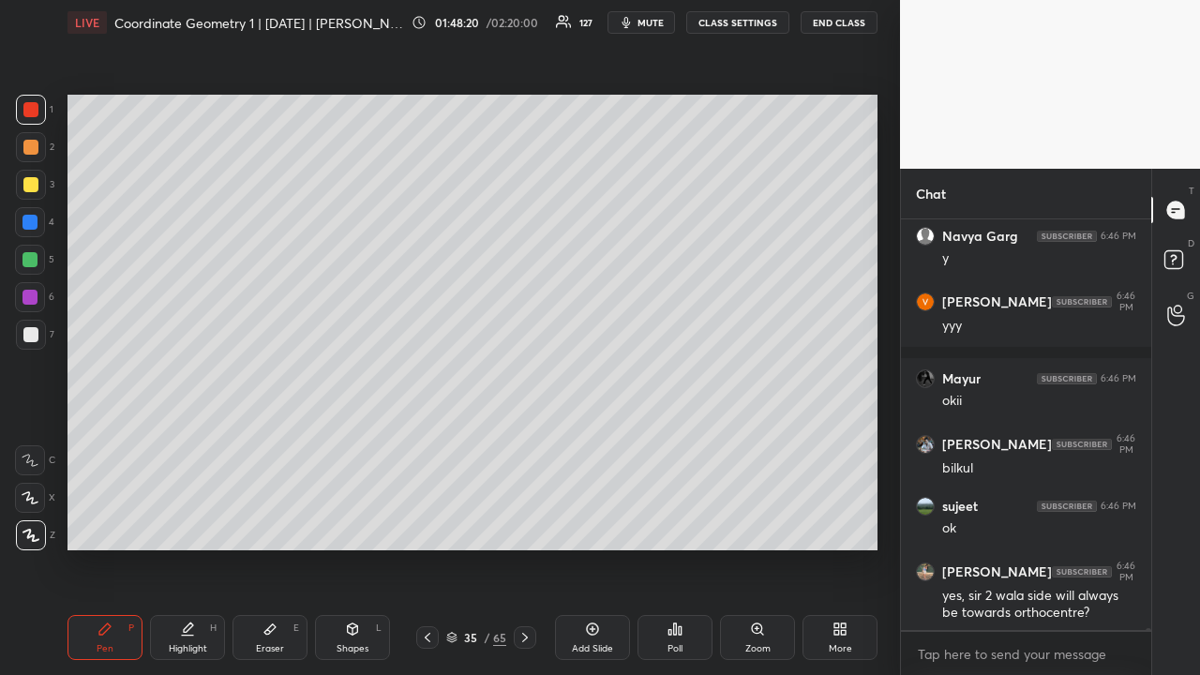
scroll to position [78620, 0]
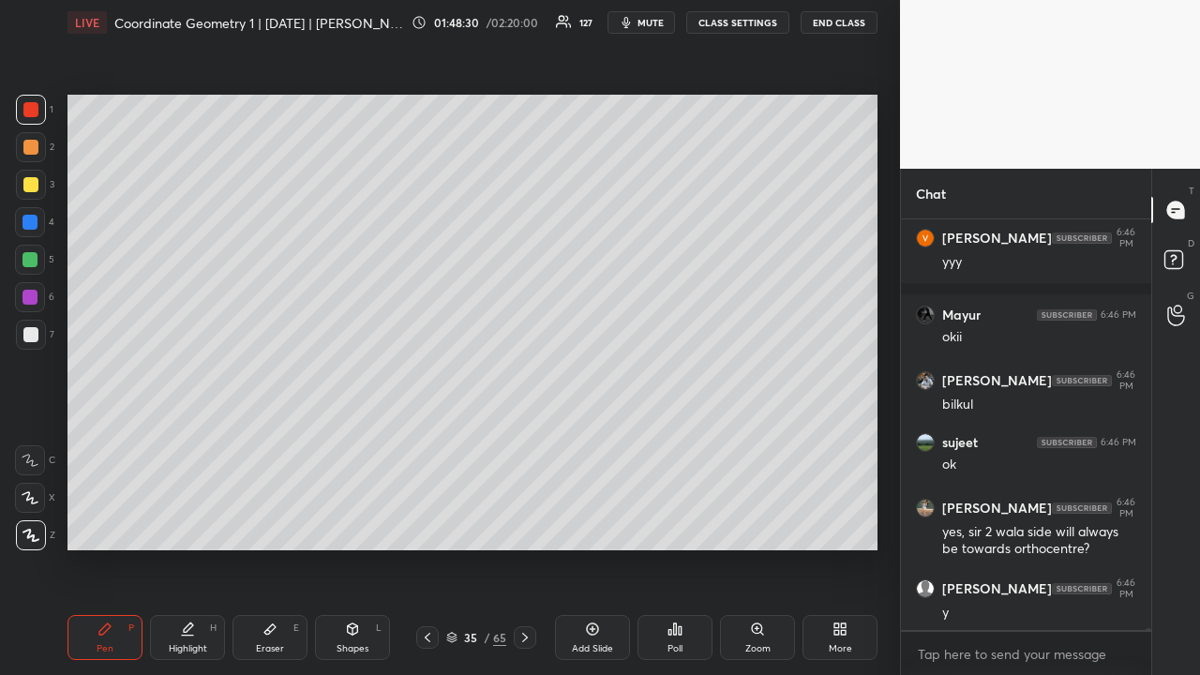
click at [524, 523] on icon at bounding box center [525, 637] width 15 height 15
click at [526, 523] on icon at bounding box center [525, 637] width 15 height 15
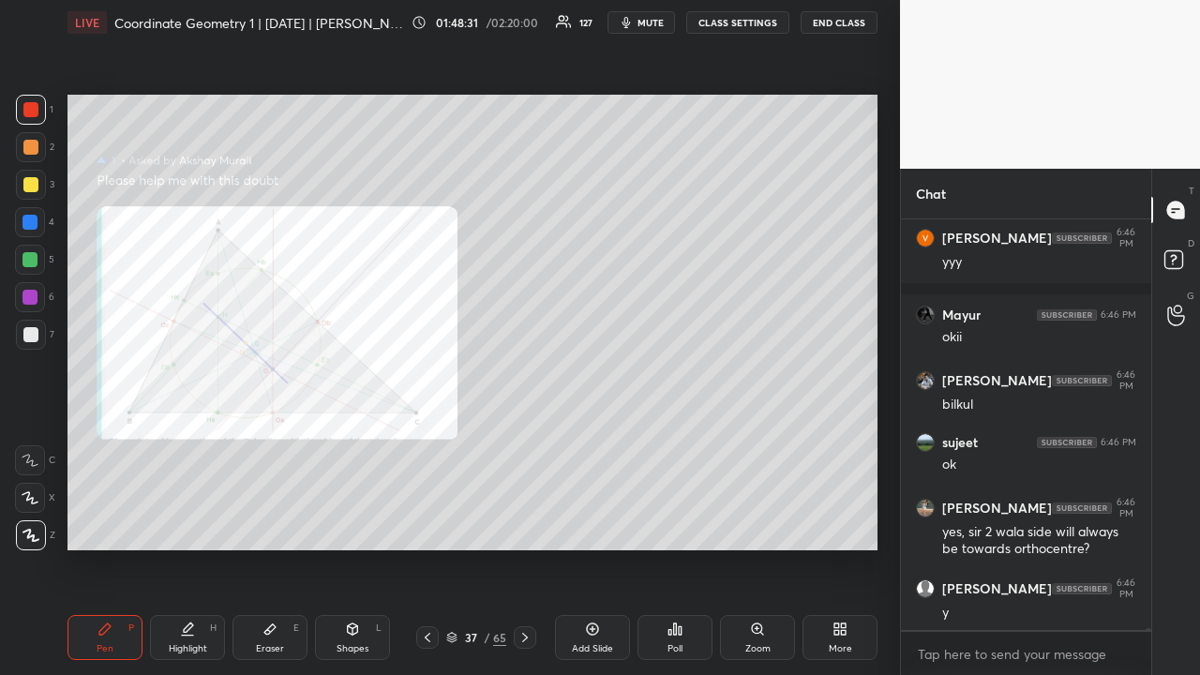
click at [527, 523] on icon at bounding box center [525, 637] width 15 height 15
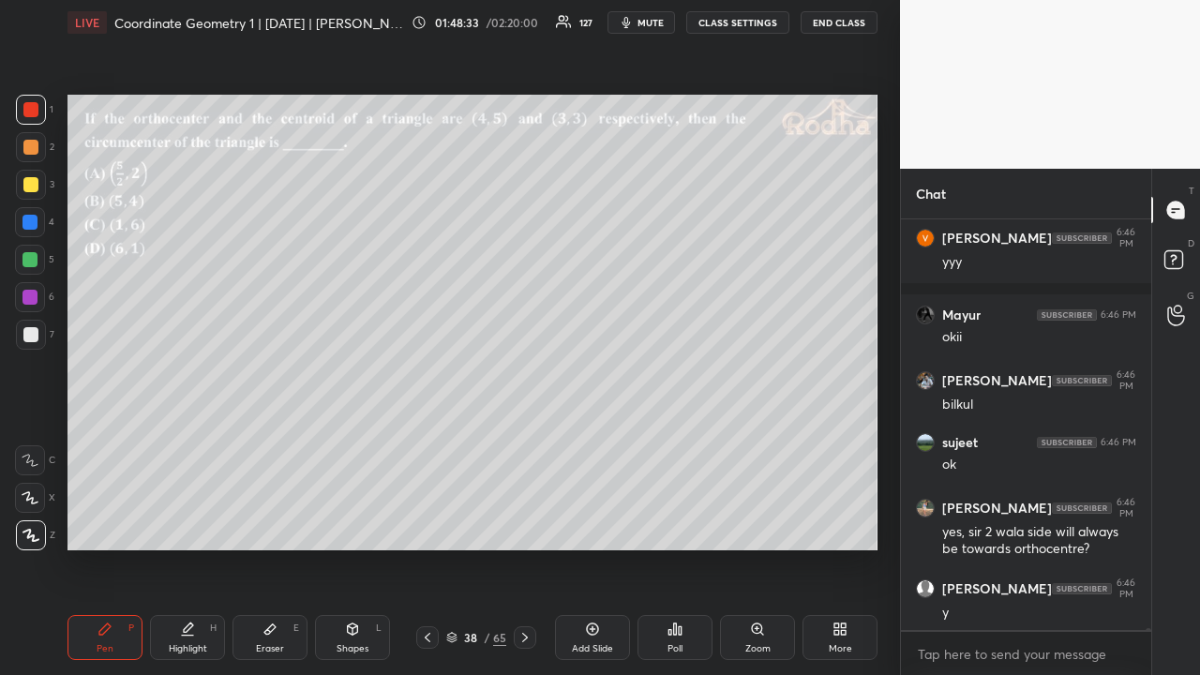
click at [669, 523] on div "Poll" at bounding box center [675, 637] width 75 height 45
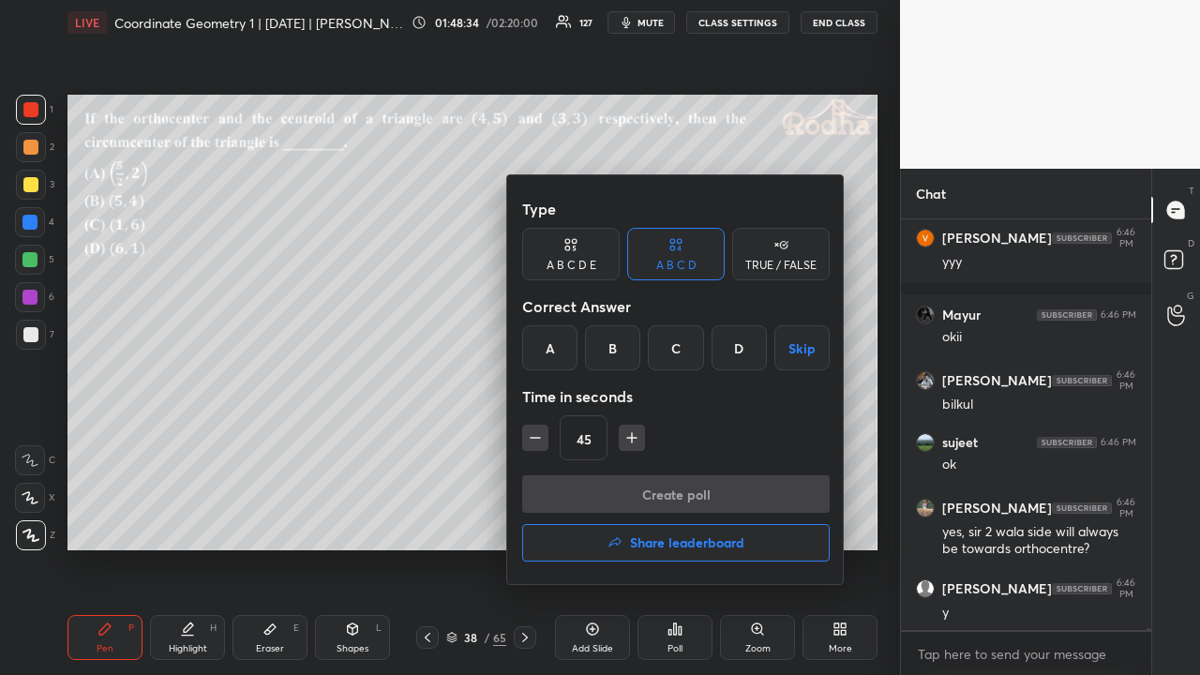
click at [552, 355] on div "A" at bounding box center [549, 347] width 55 height 45
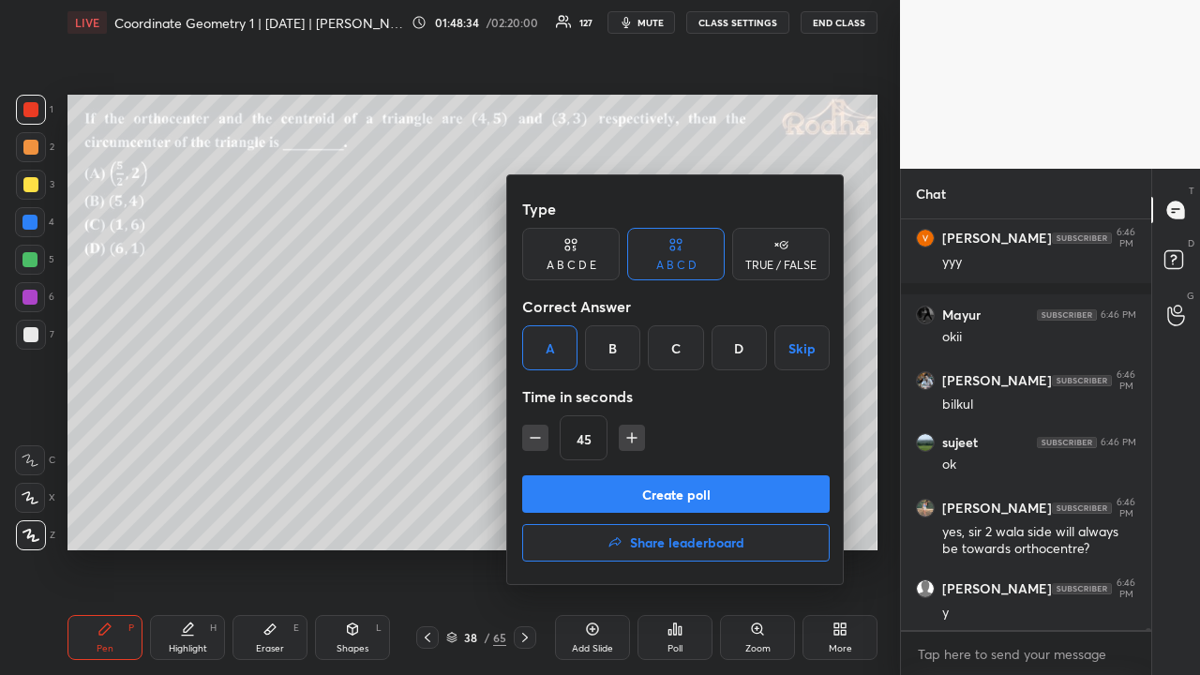
click at [632, 440] on icon "button" at bounding box center [632, 437] width 0 height 9
click at [628, 439] on icon "button" at bounding box center [632, 438] width 19 height 19
click at [632, 439] on icon "button" at bounding box center [632, 437] width 0 height 9
type input "90"
click at [650, 491] on button "Create poll" at bounding box center [676, 494] width 308 height 38
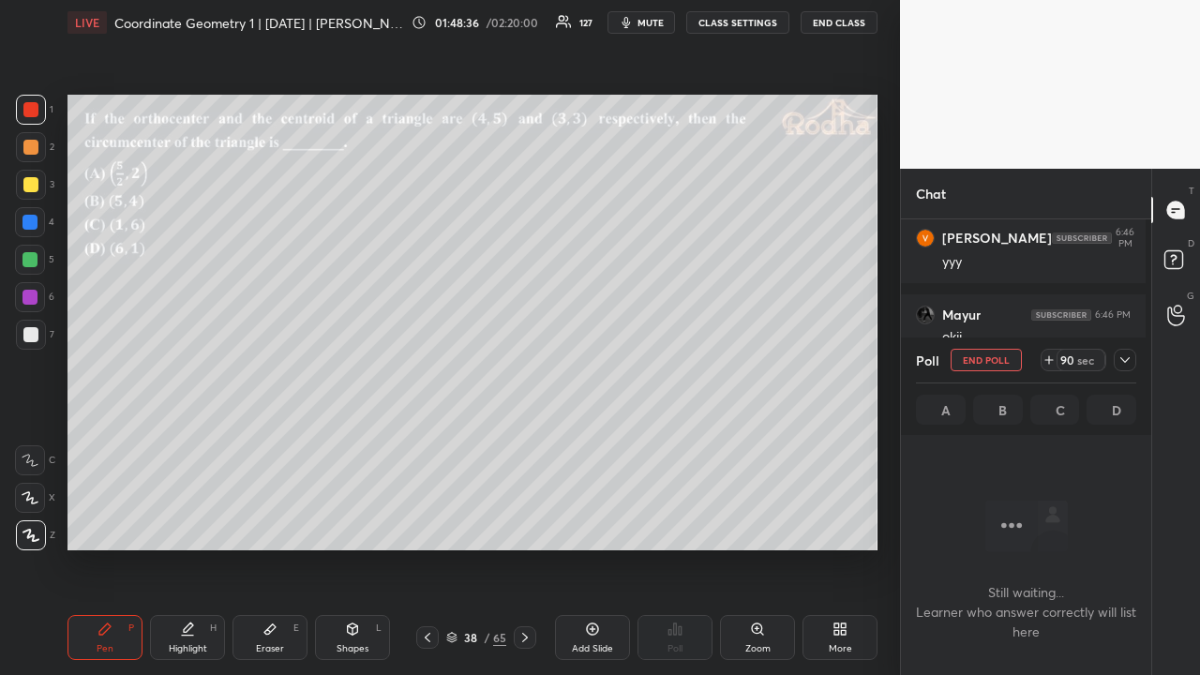
scroll to position [353, 245]
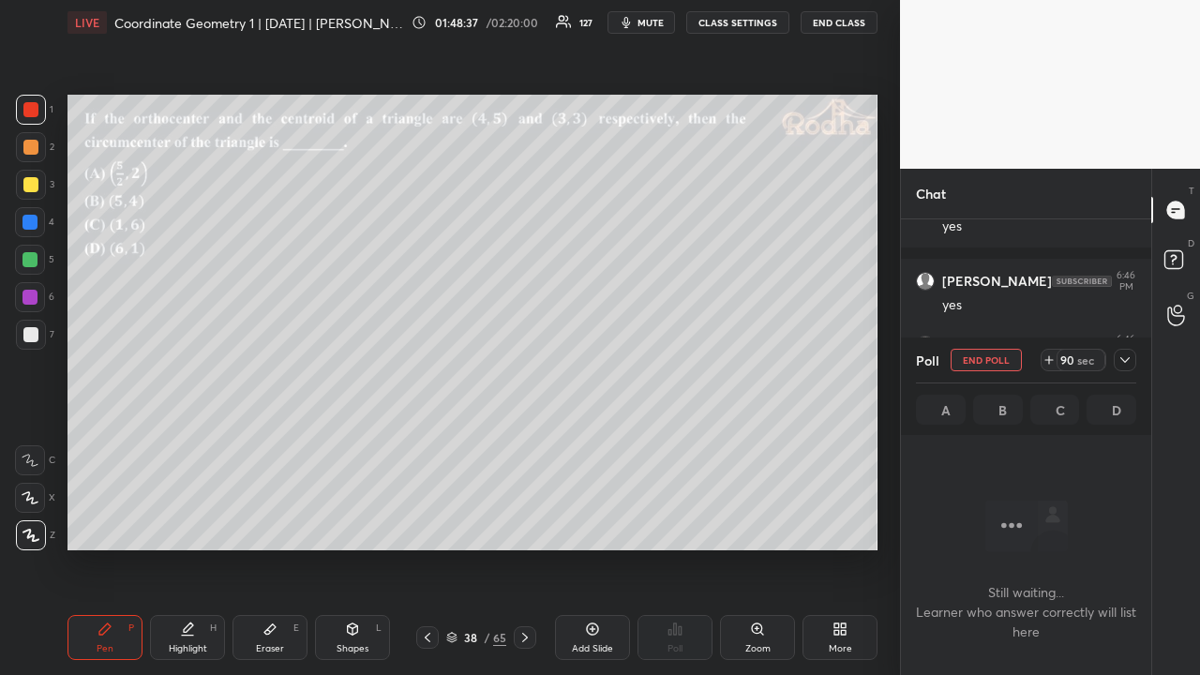
click at [1127, 358] on icon at bounding box center [1125, 360] width 15 height 15
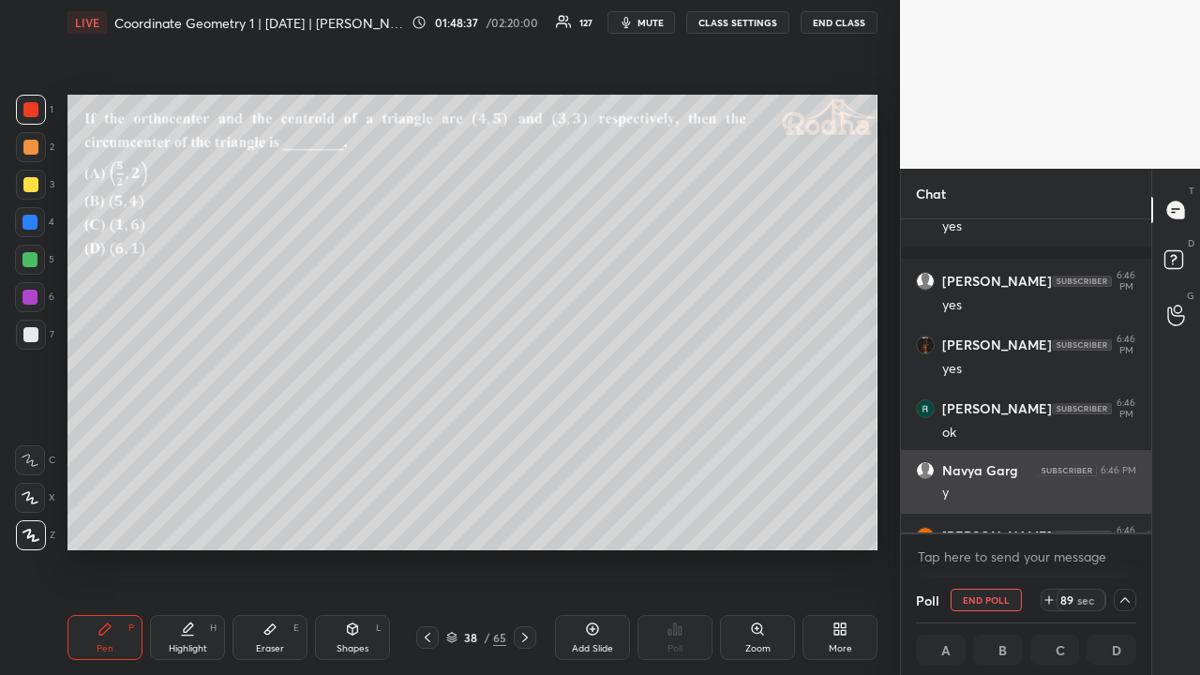
scroll to position [7, 6]
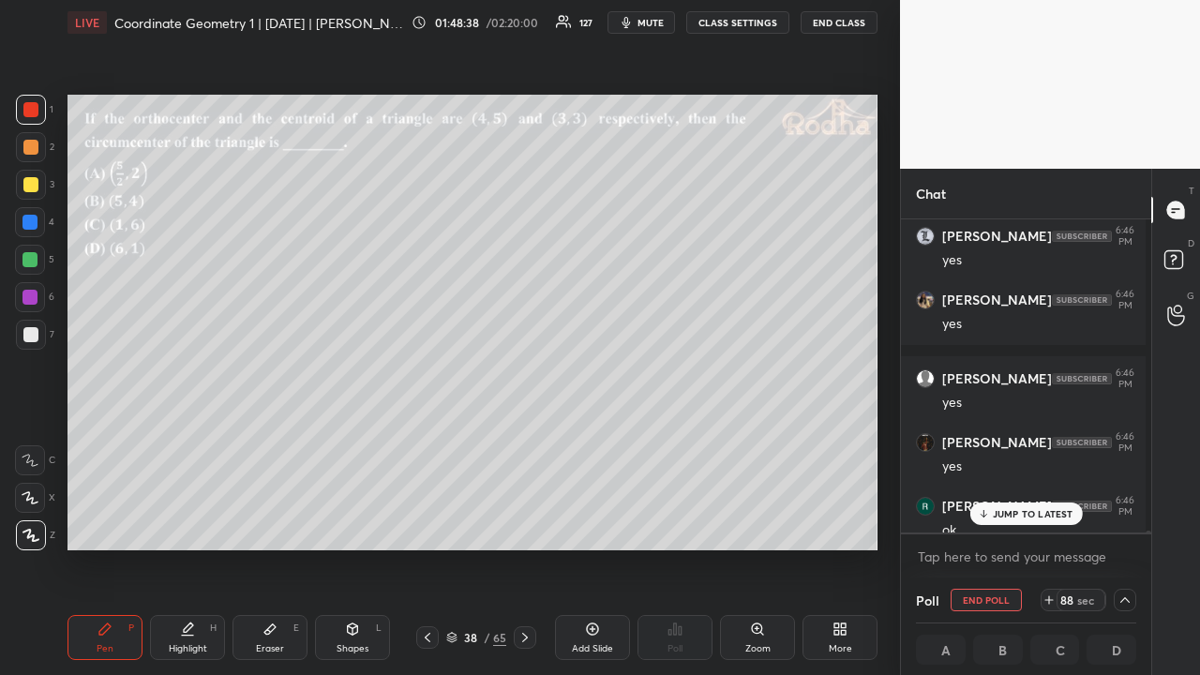
click at [1025, 520] on div "JUMP TO LATEST" at bounding box center [1026, 514] width 113 height 23
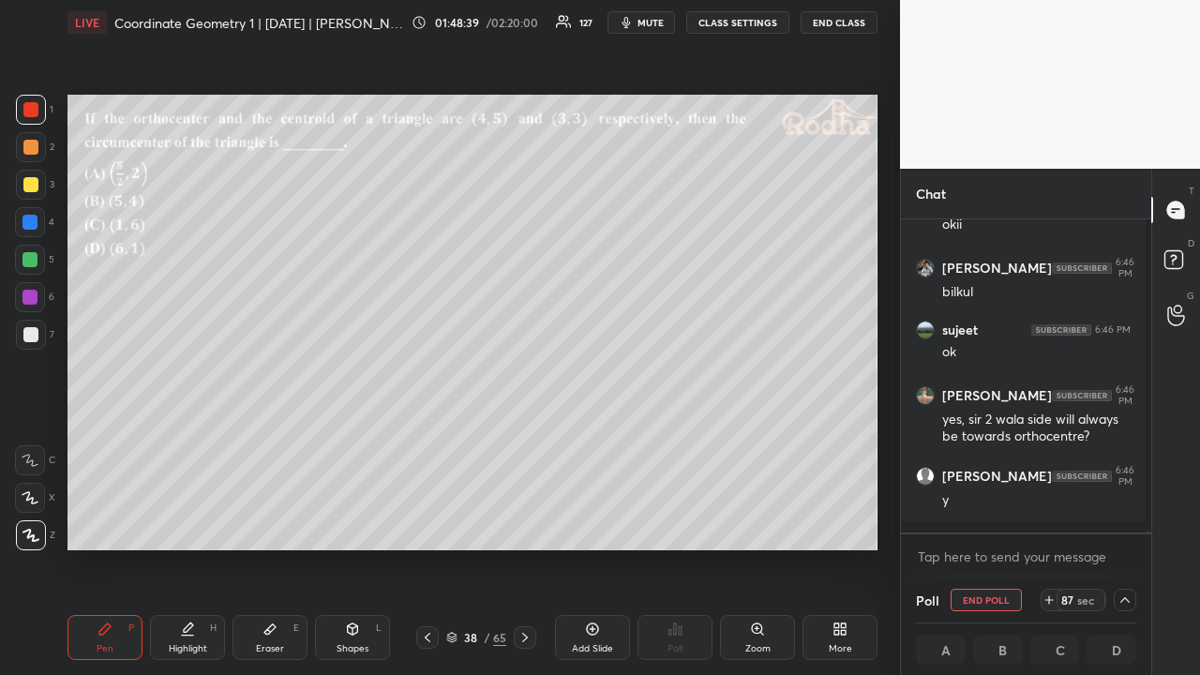
drag, startPoint x: 32, startPoint y: 150, endPoint x: 42, endPoint y: 157, distance: 12.2
click at [32, 152] on div at bounding box center [30, 147] width 15 height 15
click at [1120, 523] on icon at bounding box center [1125, 600] width 15 height 15
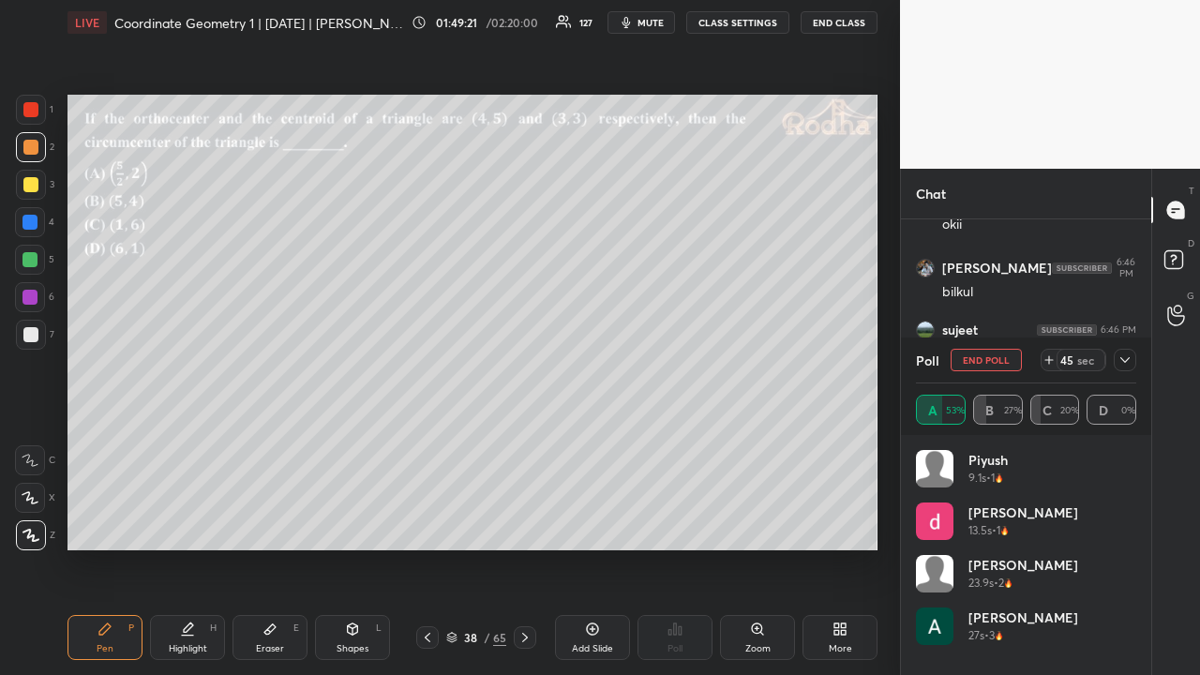
scroll to position [353, 245]
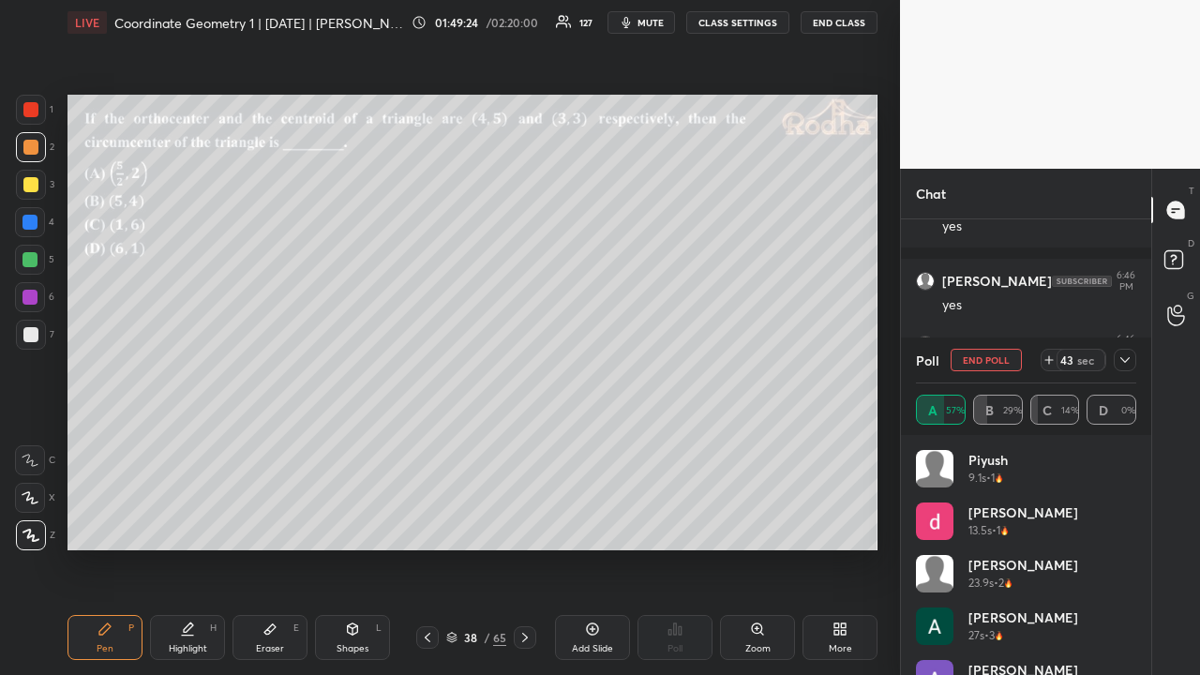
click at [1123, 357] on icon at bounding box center [1125, 360] width 15 height 15
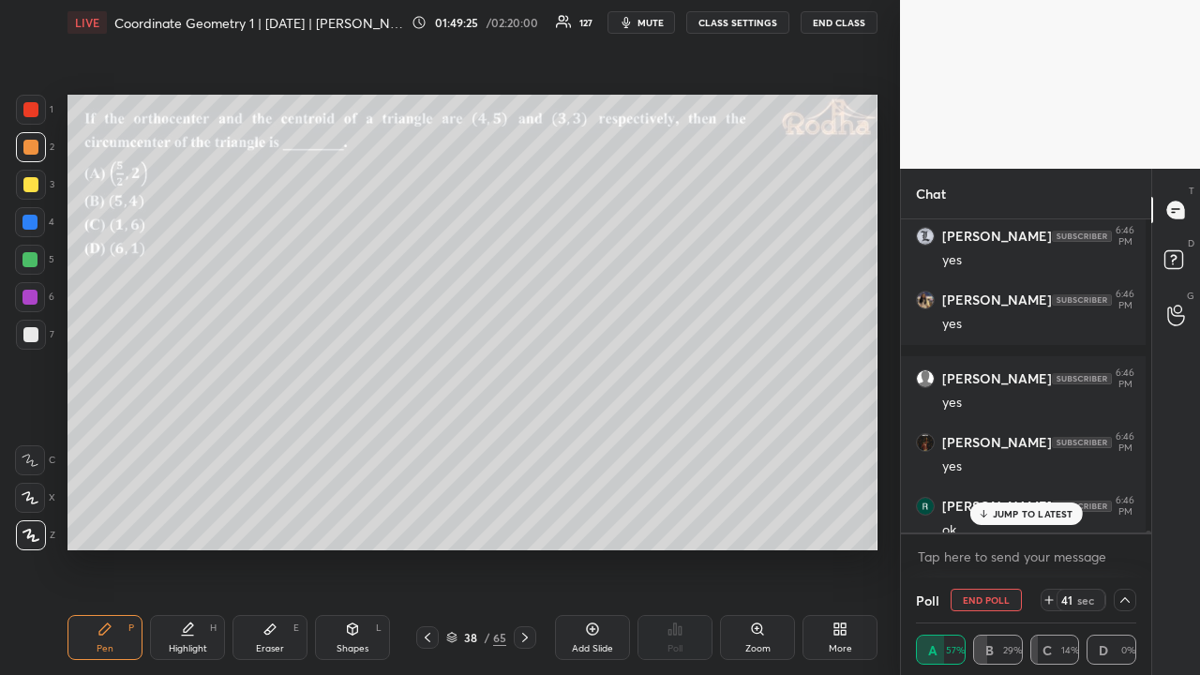
click at [1030, 516] on p "JUMP TO LATEST" at bounding box center [1033, 513] width 81 height 11
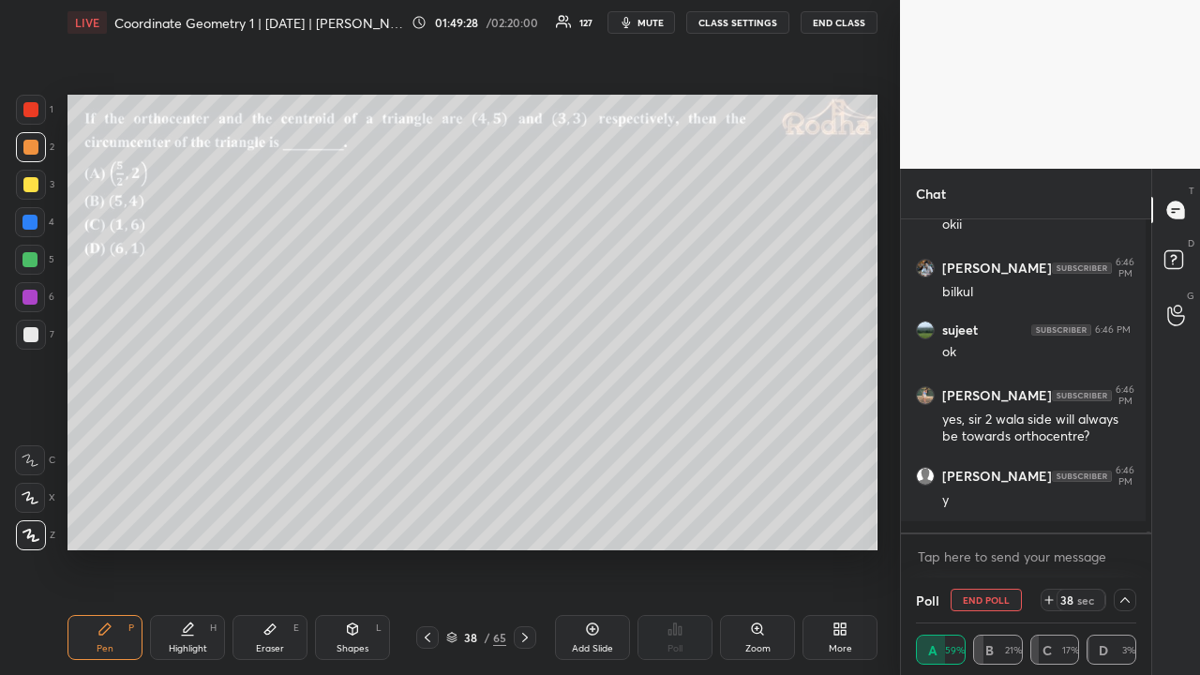
drag, startPoint x: 28, startPoint y: 184, endPoint x: 53, endPoint y: 197, distance: 27.7
click at [30, 185] on div at bounding box center [30, 184] width 15 height 15
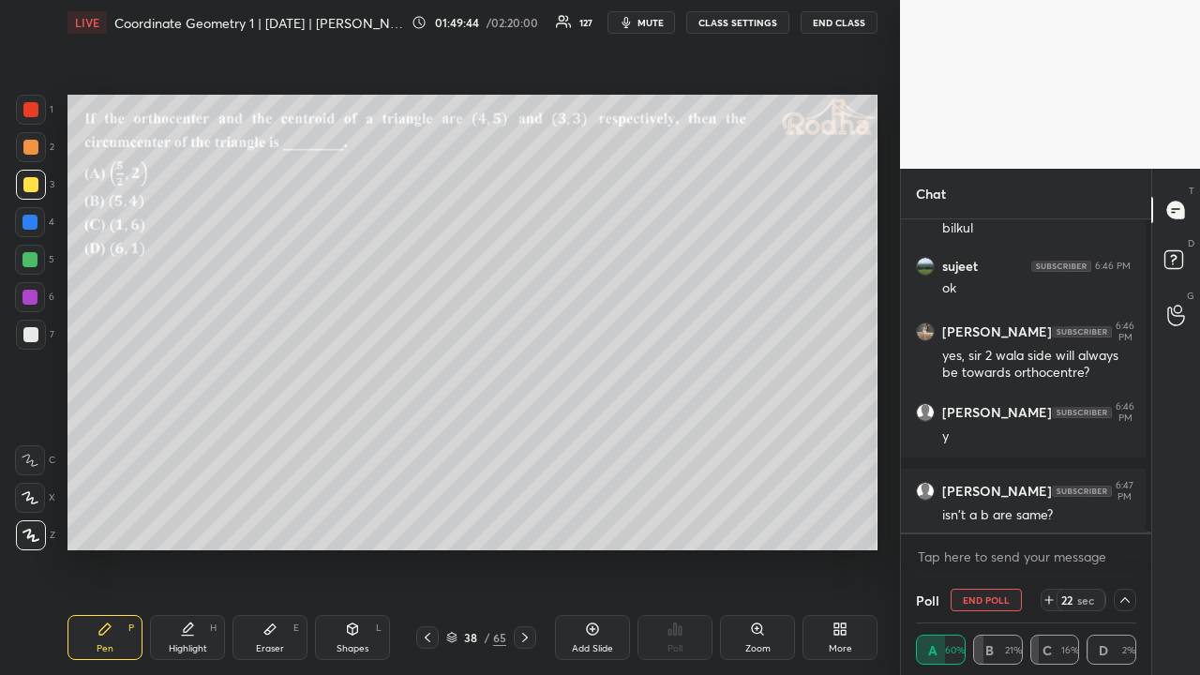
click at [1121, 523] on icon at bounding box center [1125, 600] width 15 height 15
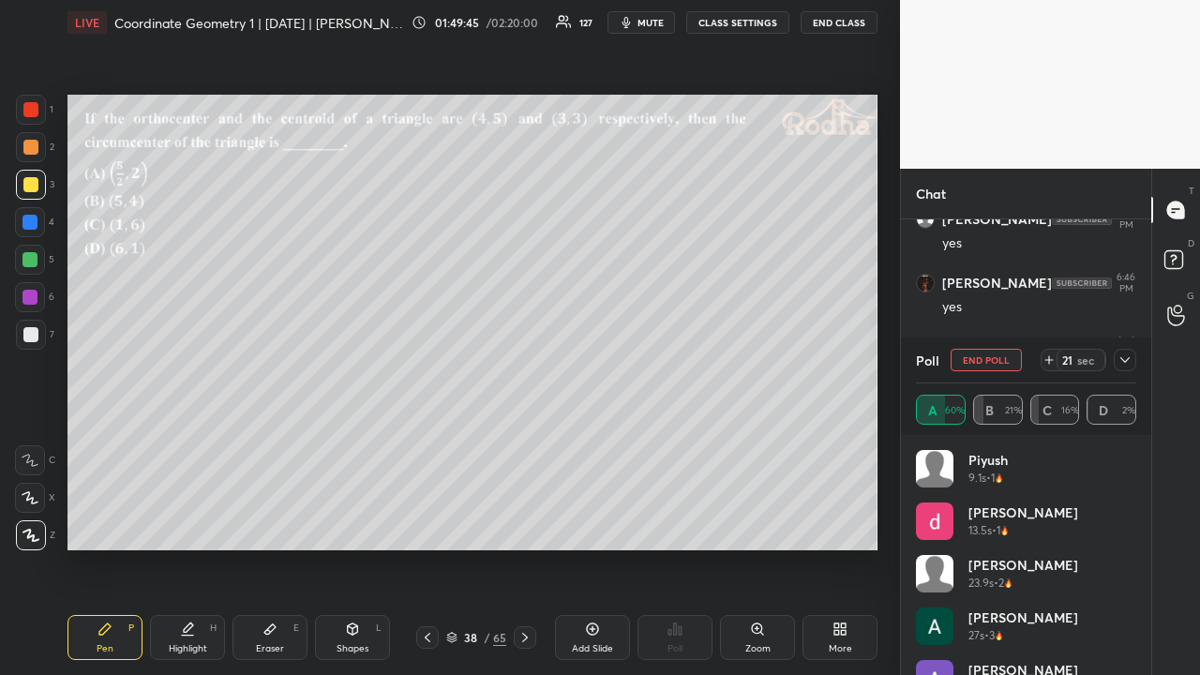
click at [1123, 362] on icon at bounding box center [1125, 360] width 15 height 15
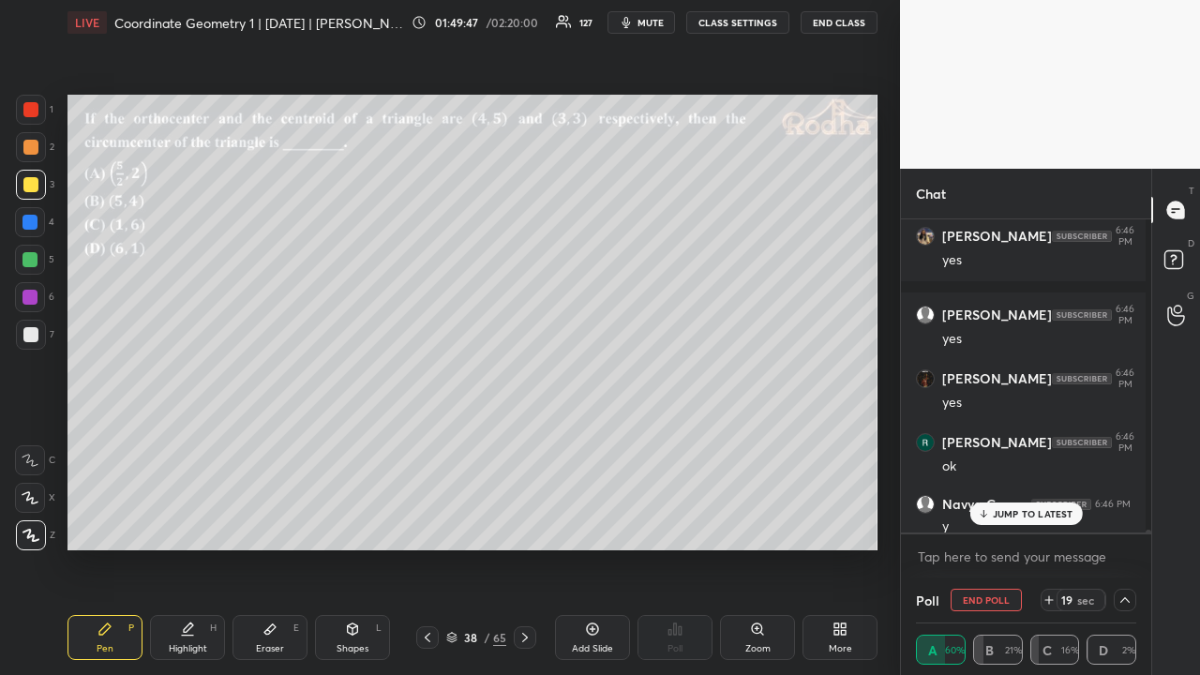
click at [1029, 514] on p "JUMP TO LATEST" at bounding box center [1033, 513] width 81 height 11
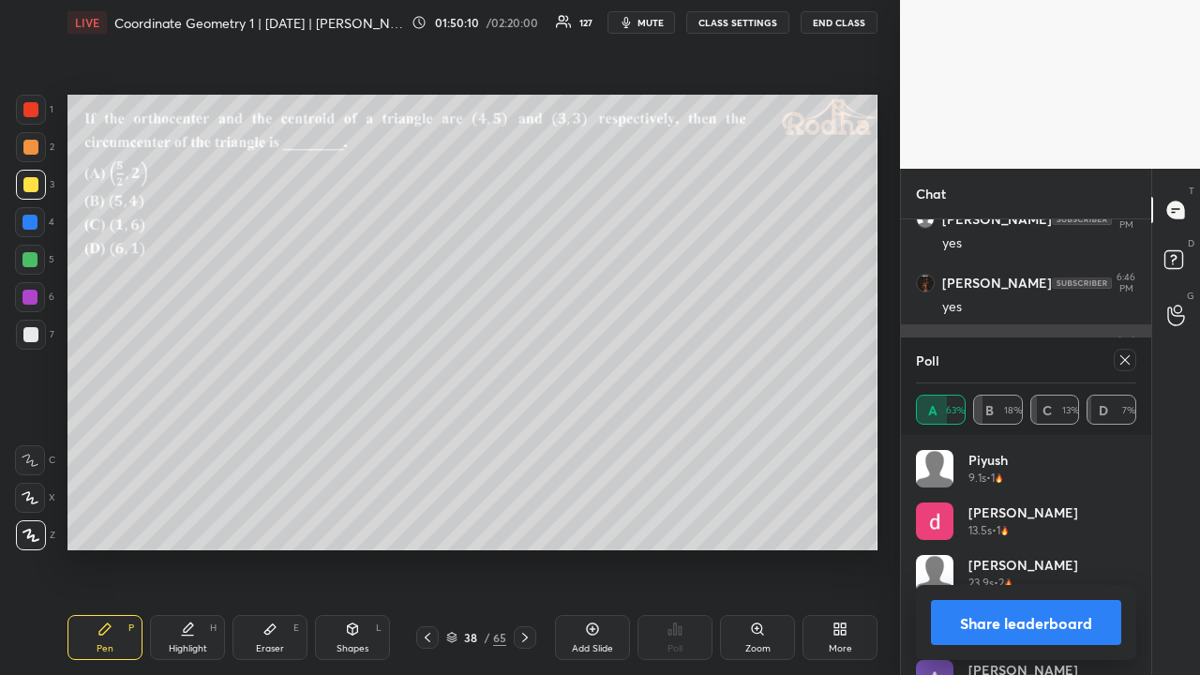
drag, startPoint x: 1125, startPoint y: 358, endPoint x: 1095, endPoint y: 381, distance: 37.5
click at [1125, 358] on icon at bounding box center [1125, 360] width 15 height 15
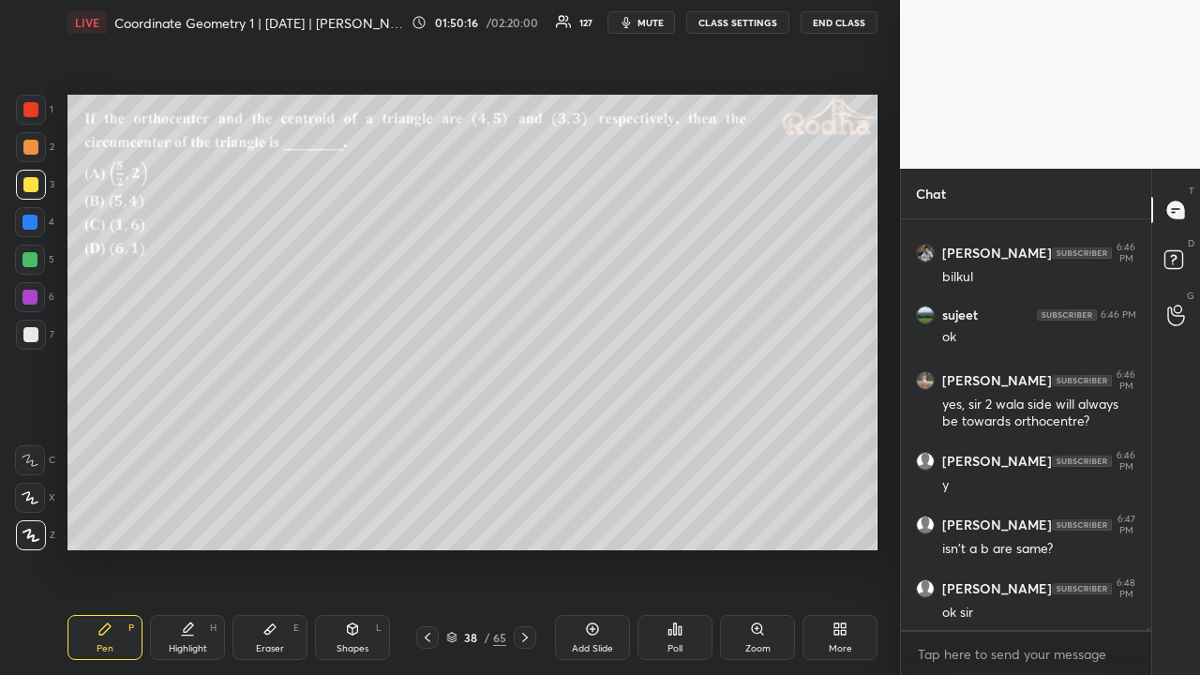
click at [268, 523] on icon at bounding box center [269, 629] width 11 height 10
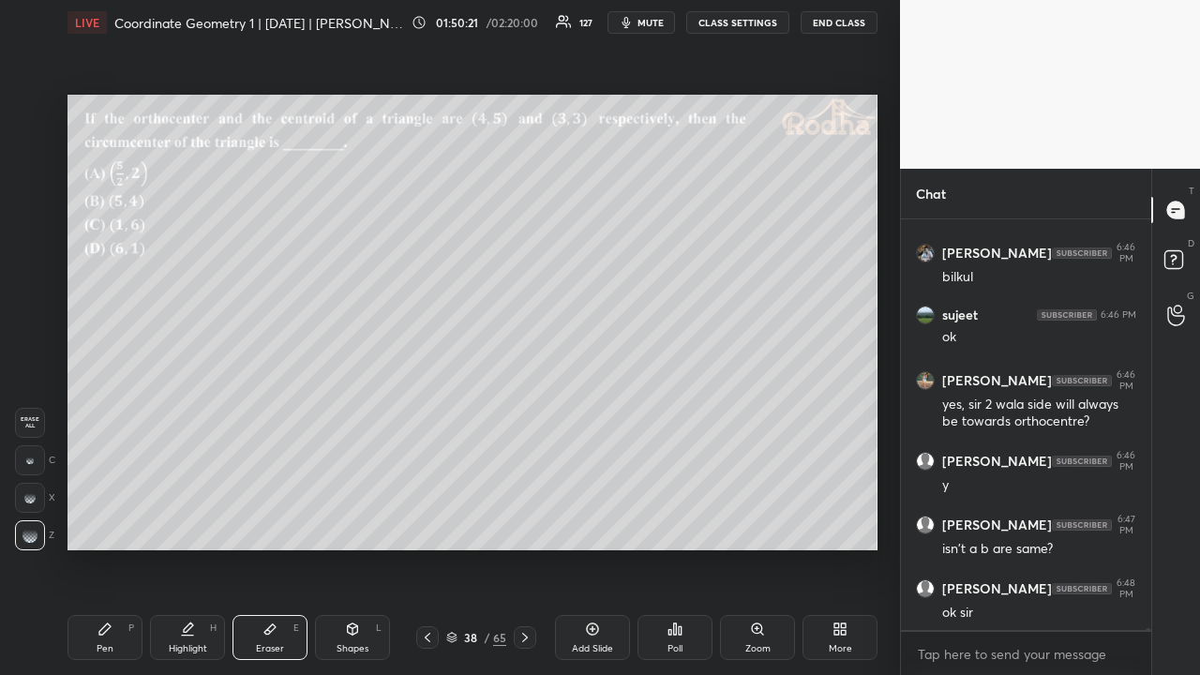
click at [109, 523] on icon at bounding box center [105, 629] width 15 height 15
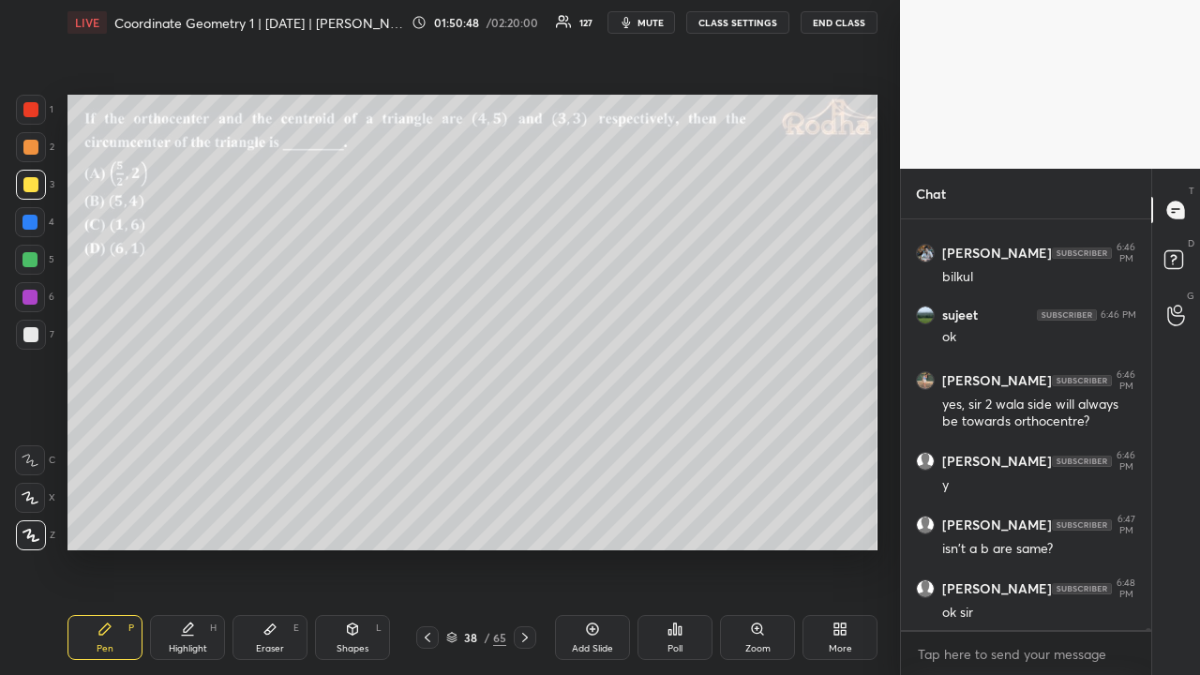
click at [24, 146] on div at bounding box center [30, 147] width 15 height 15
click at [32, 114] on div at bounding box center [30, 109] width 15 height 15
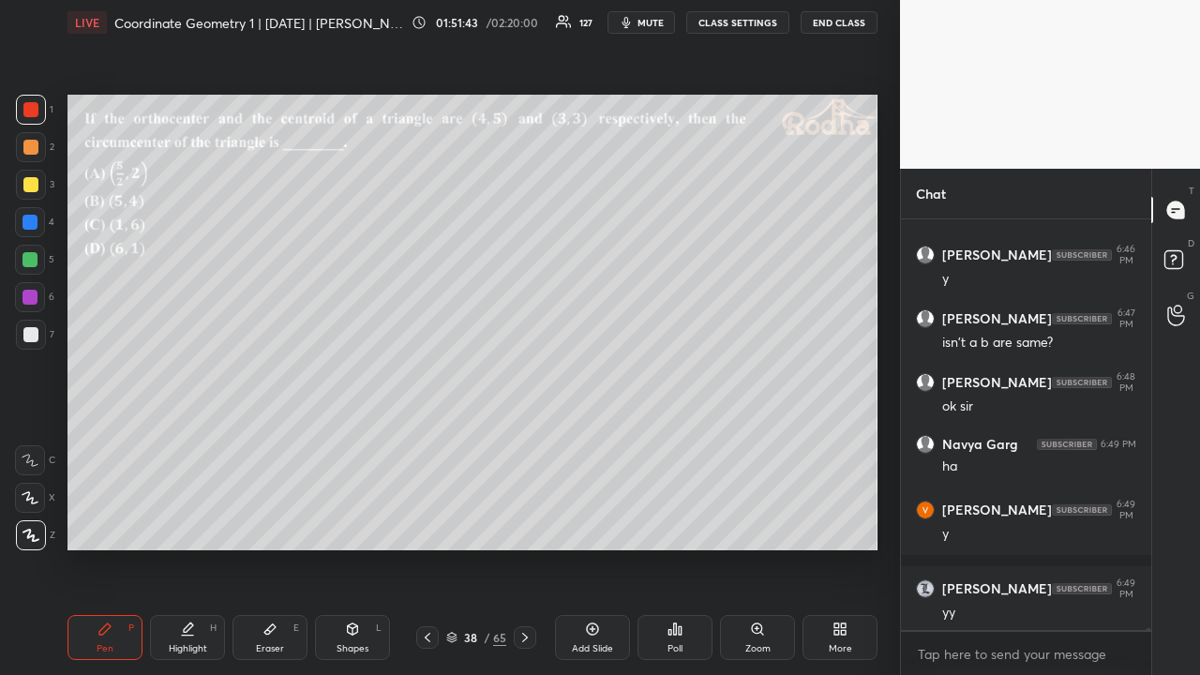
scroll to position [78213, 0]
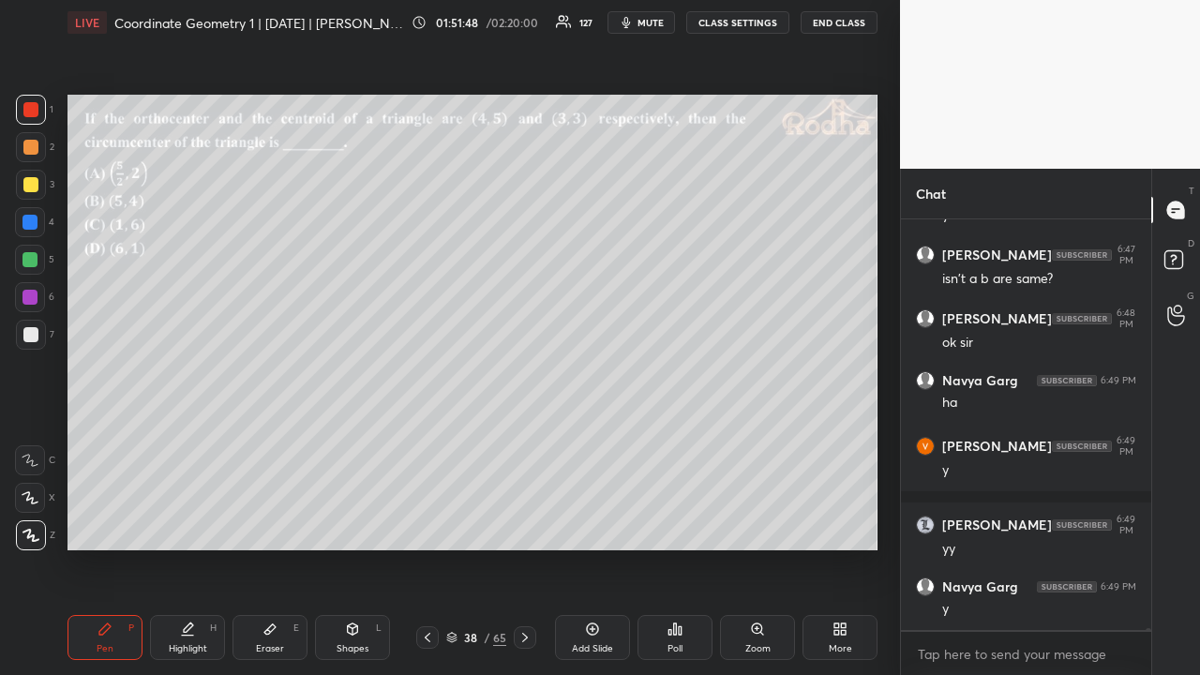
drag, startPoint x: 28, startPoint y: 152, endPoint x: 64, endPoint y: 181, distance: 46.0
click at [29, 152] on div at bounding box center [30, 147] width 15 height 15
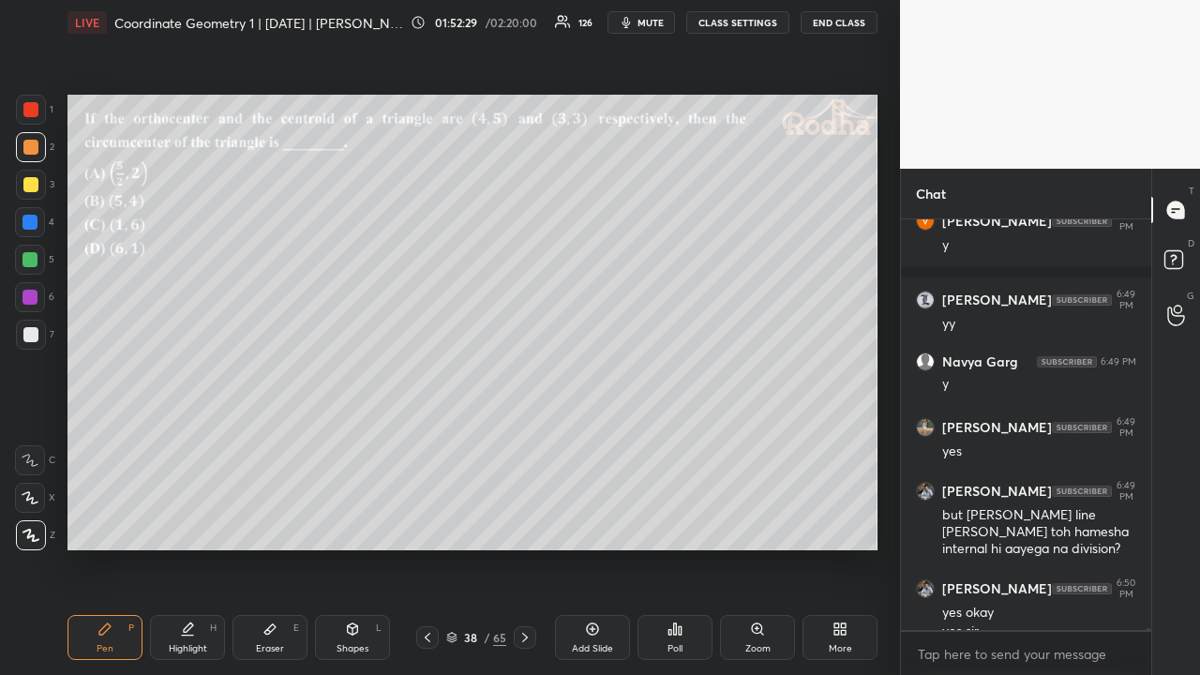
scroll to position [78457, 0]
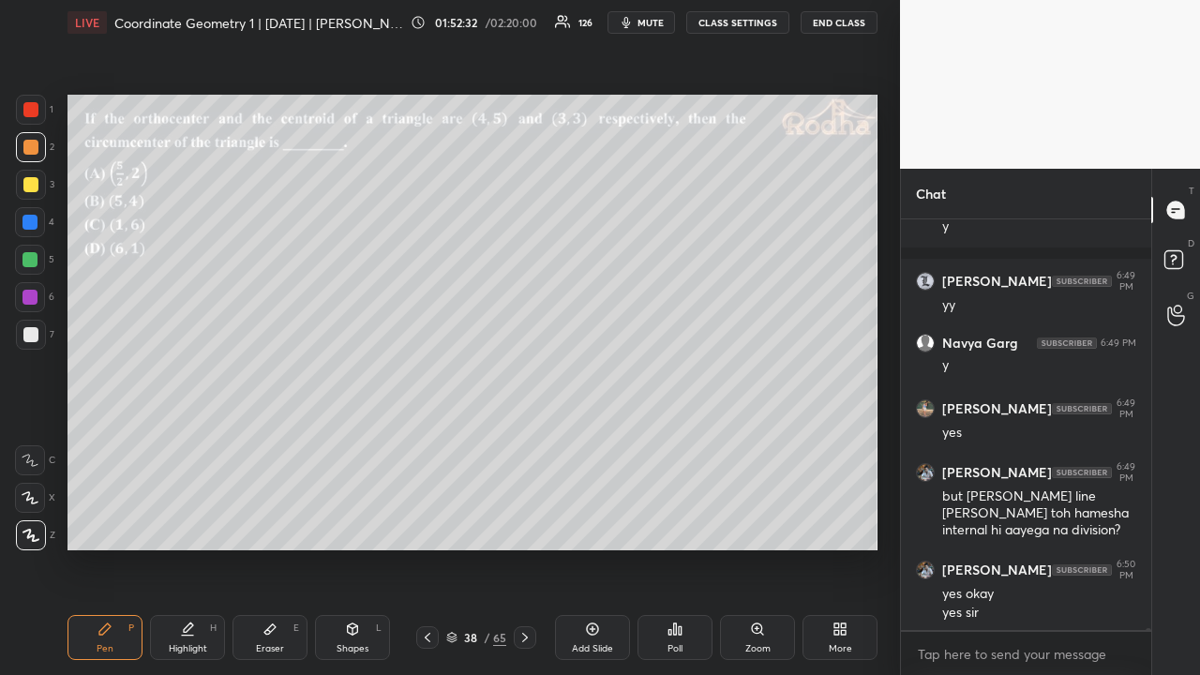
click at [34, 116] on div at bounding box center [30, 109] width 15 height 15
click at [32, 186] on div at bounding box center [30, 184] width 15 height 15
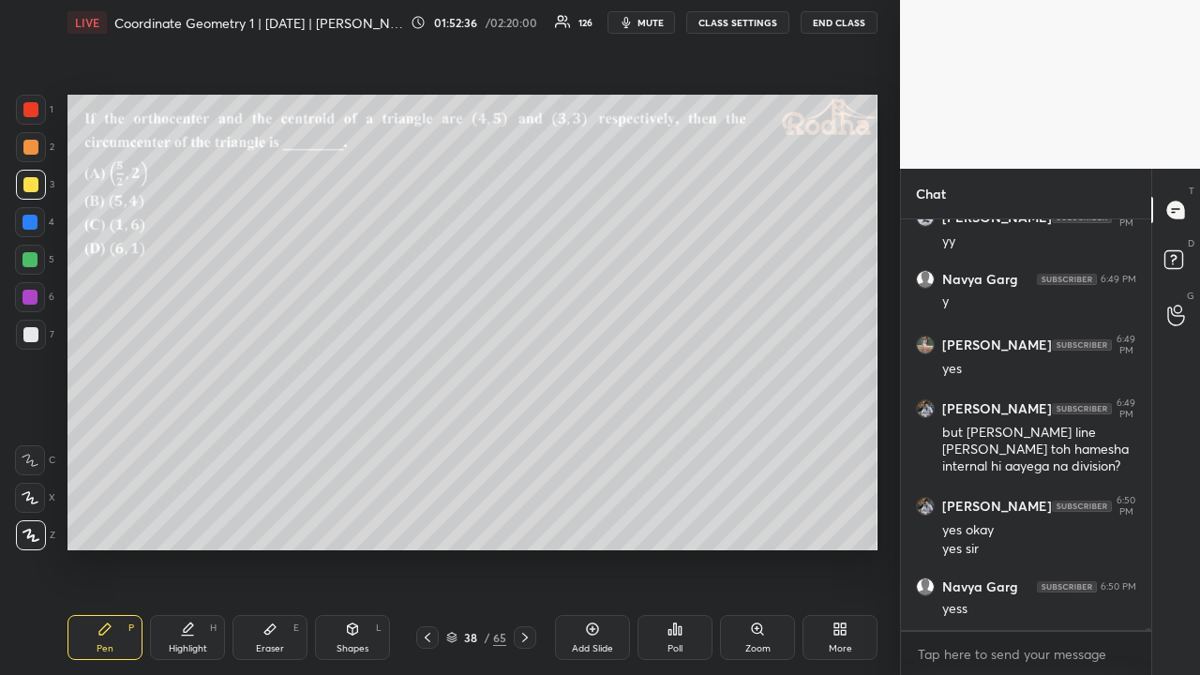
click at [427, 523] on icon at bounding box center [427, 637] width 15 height 15
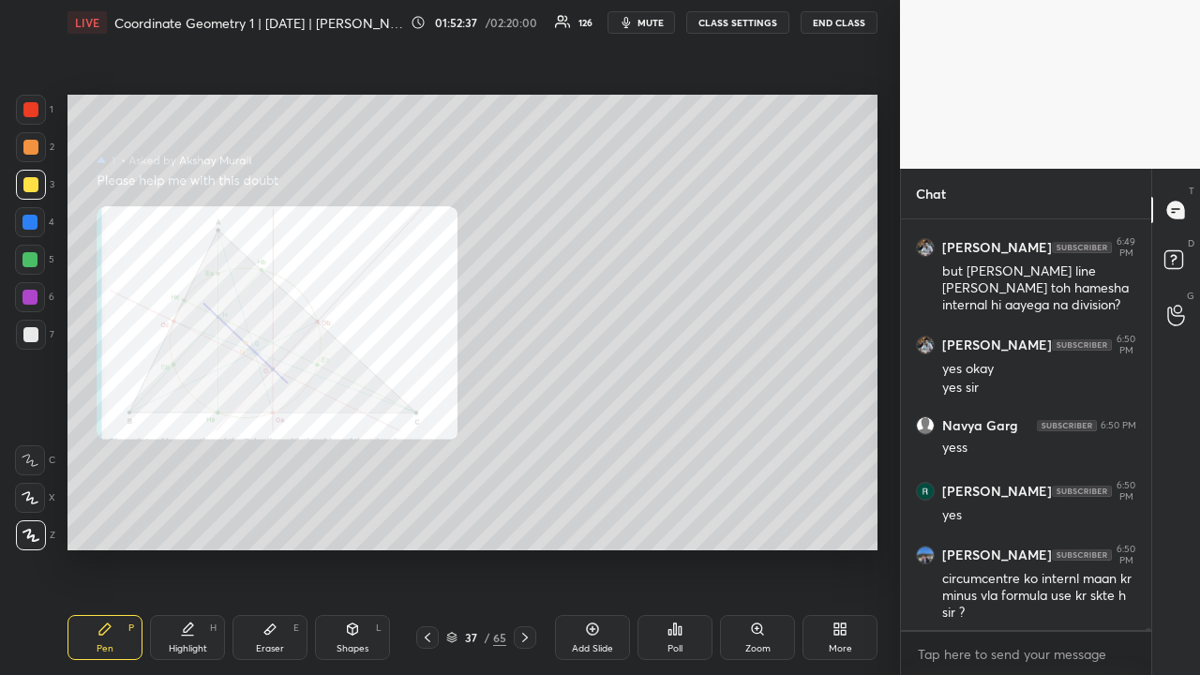
click at [429, 523] on icon at bounding box center [427, 637] width 15 height 15
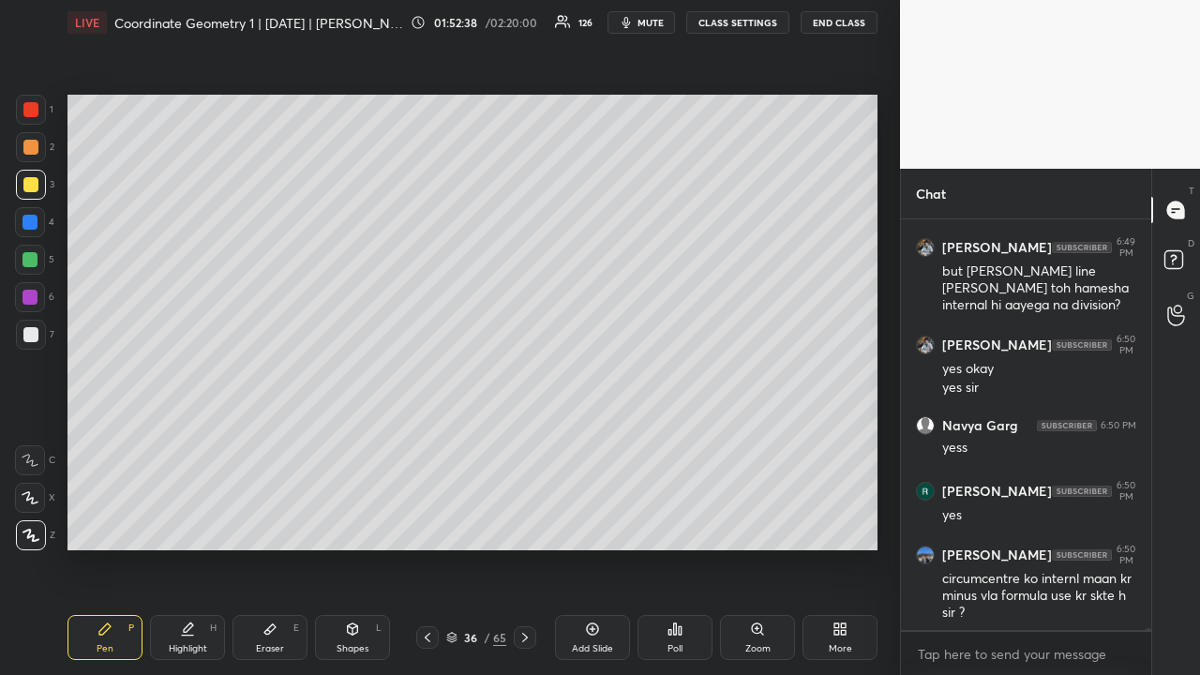
click at [429, 523] on icon at bounding box center [427, 637] width 15 height 15
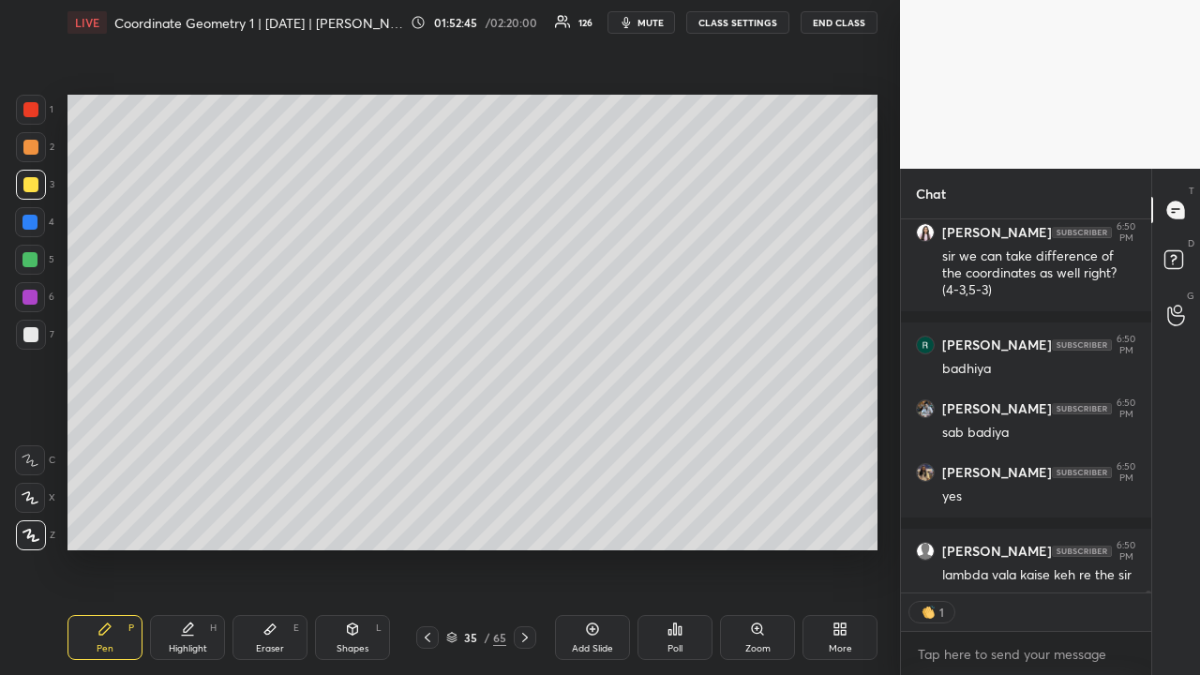
scroll to position [79260, 0]
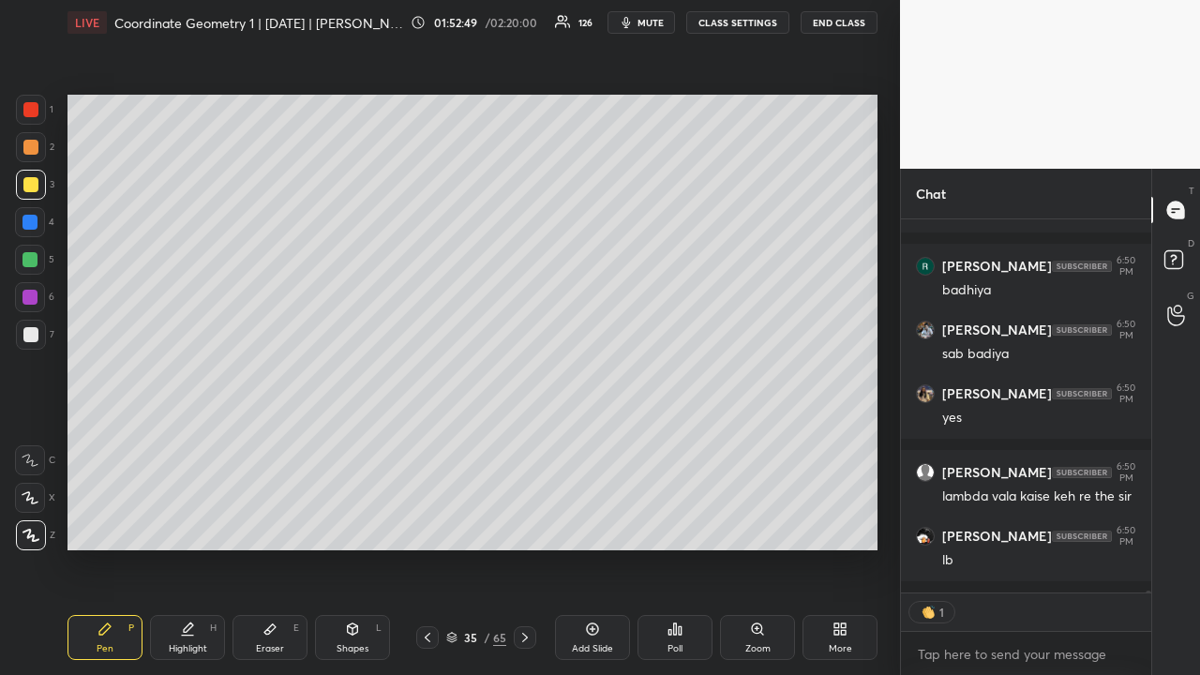
click at [524, 523] on icon at bounding box center [525, 637] width 6 height 9
click at [525, 523] on icon at bounding box center [525, 637] width 15 height 15
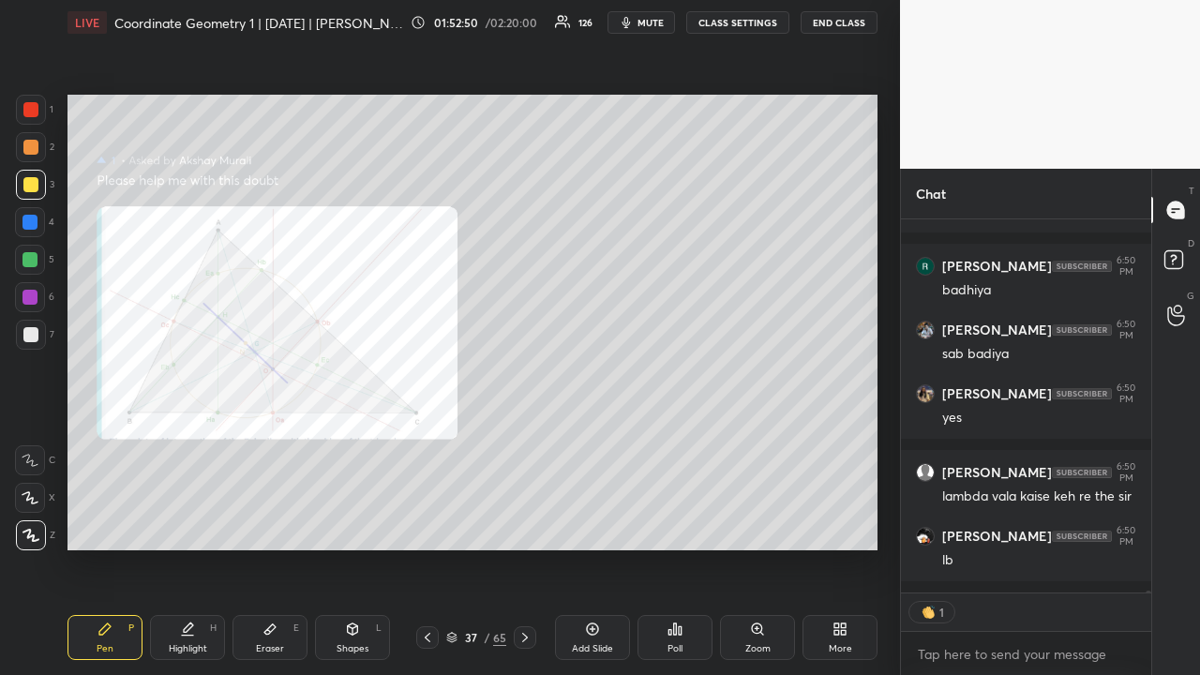
click at [527, 523] on icon at bounding box center [525, 637] width 15 height 15
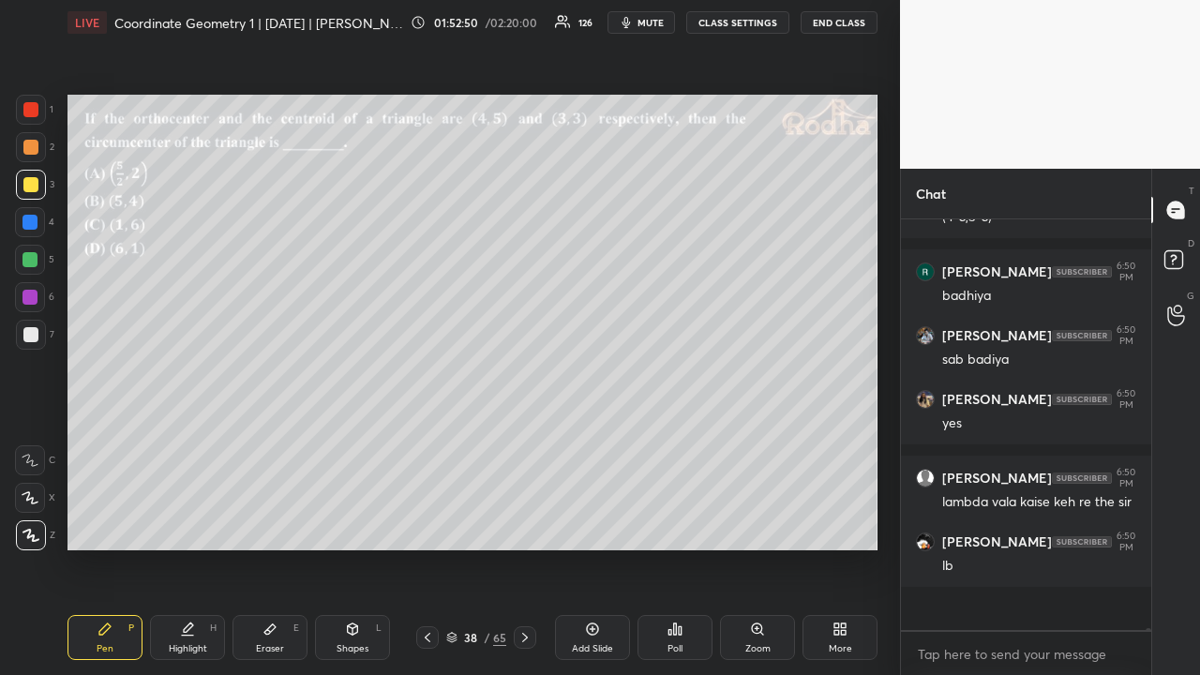
scroll to position [79222, 0]
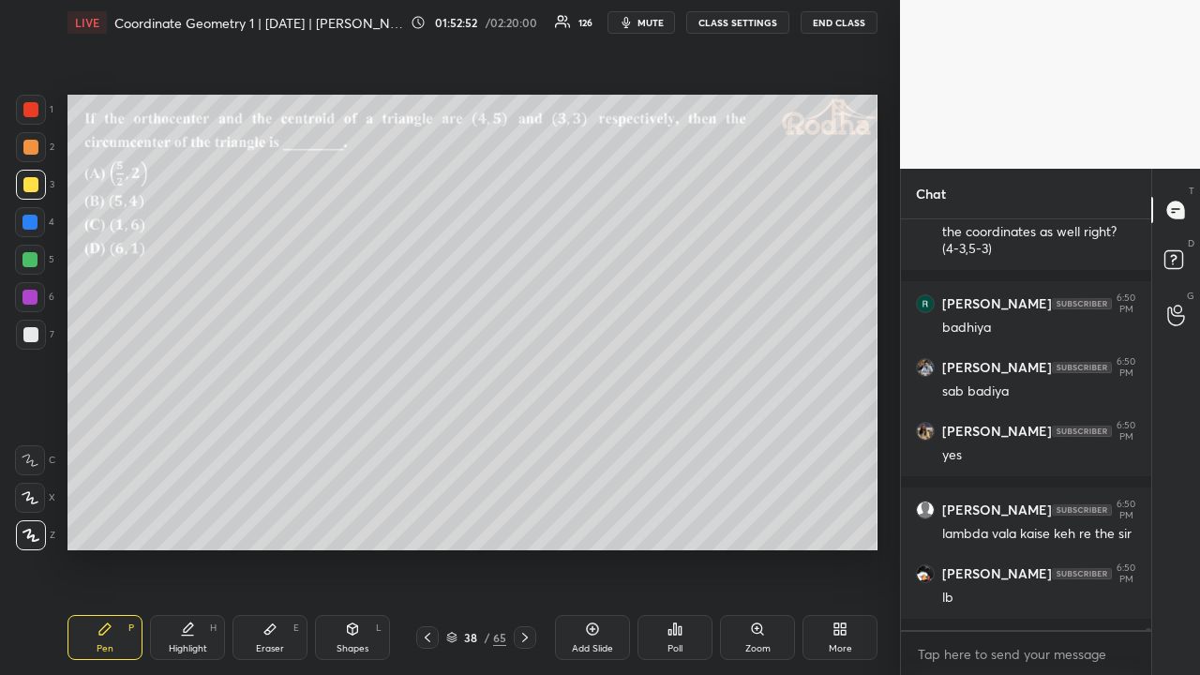
click at [35, 151] on div at bounding box center [30, 147] width 15 height 15
click at [34, 110] on div at bounding box center [30, 109] width 15 height 15
click at [31, 181] on div at bounding box center [30, 184] width 15 height 15
click at [32, 113] on div at bounding box center [30, 109] width 15 height 15
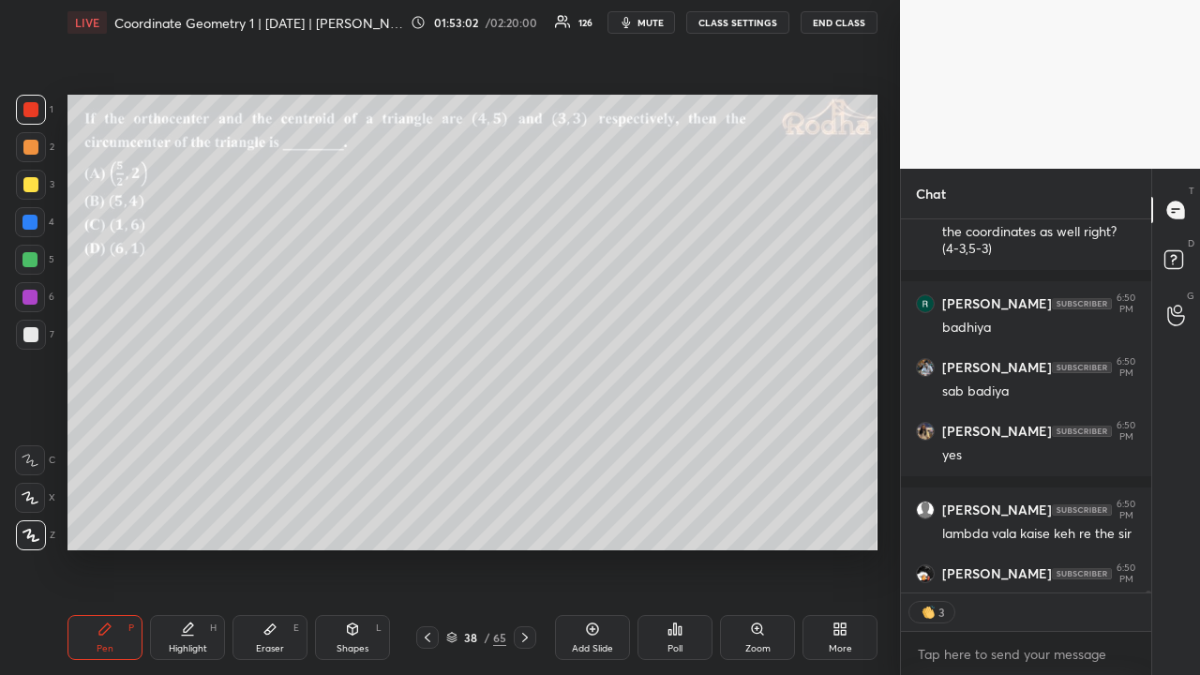
click at [30, 178] on div at bounding box center [30, 184] width 15 height 15
drag, startPoint x: 35, startPoint y: 147, endPoint x: 34, endPoint y: 161, distance: 14.1
click at [35, 150] on div at bounding box center [30, 147] width 15 height 15
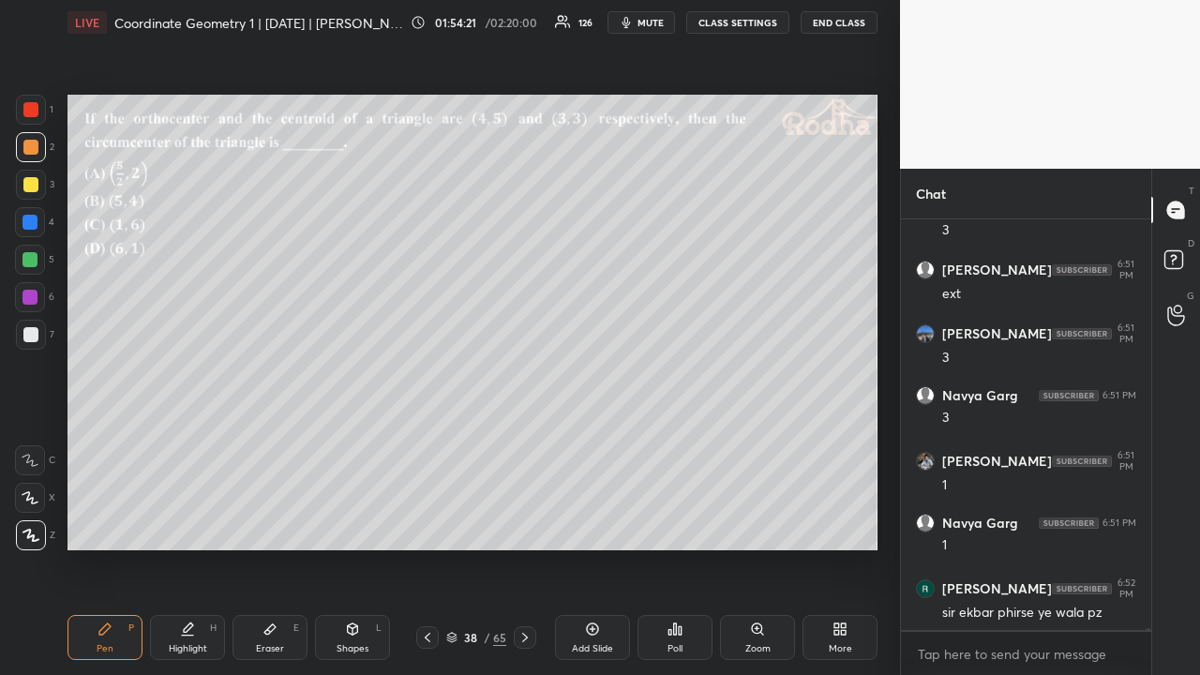
scroll to position [79987, 0]
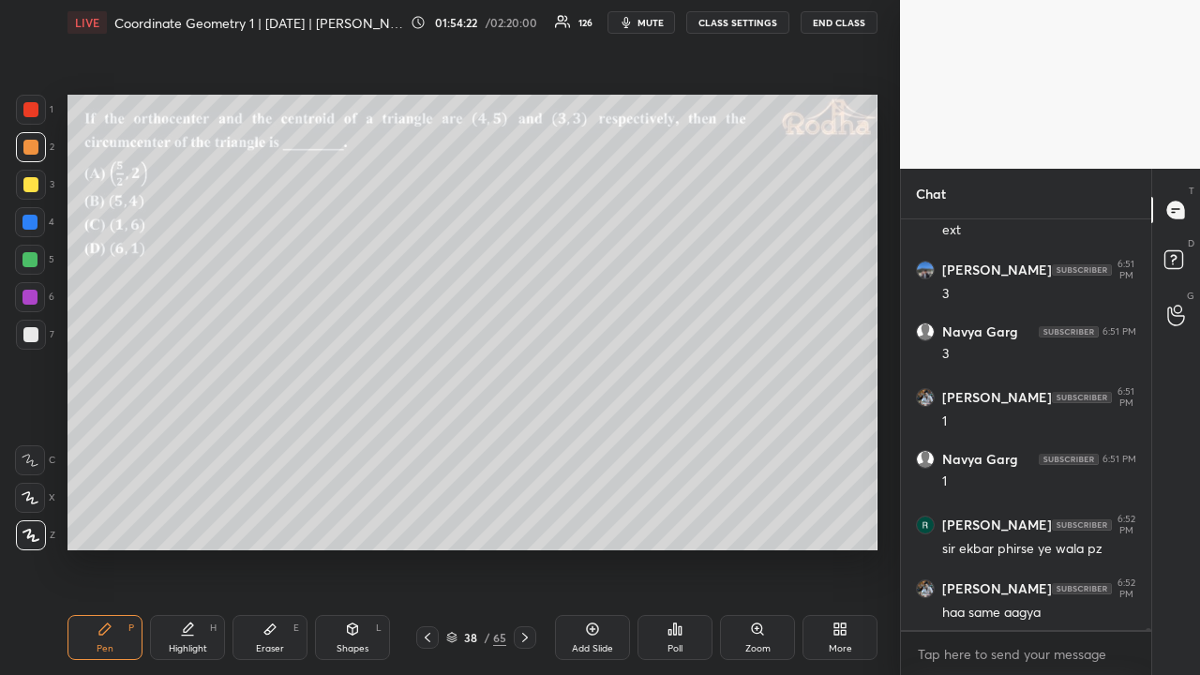
drag, startPoint x: 277, startPoint y: 640, endPoint x: 266, endPoint y: 636, distance: 11.3
click at [274, 523] on div "Eraser E" at bounding box center [270, 637] width 75 height 45
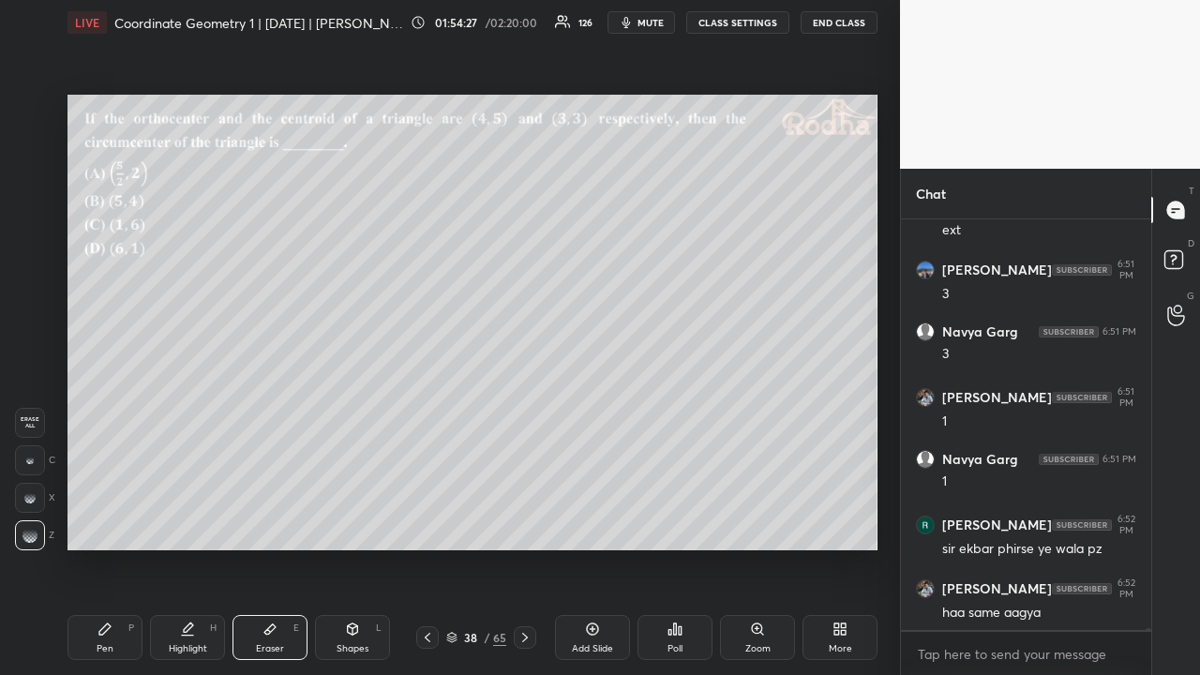
click at [588, 523] on icon at bounding box center [592, 629] width 15 height 15
click at [107, 523] on icon at bounding box center [104, 629] width 11 height 11
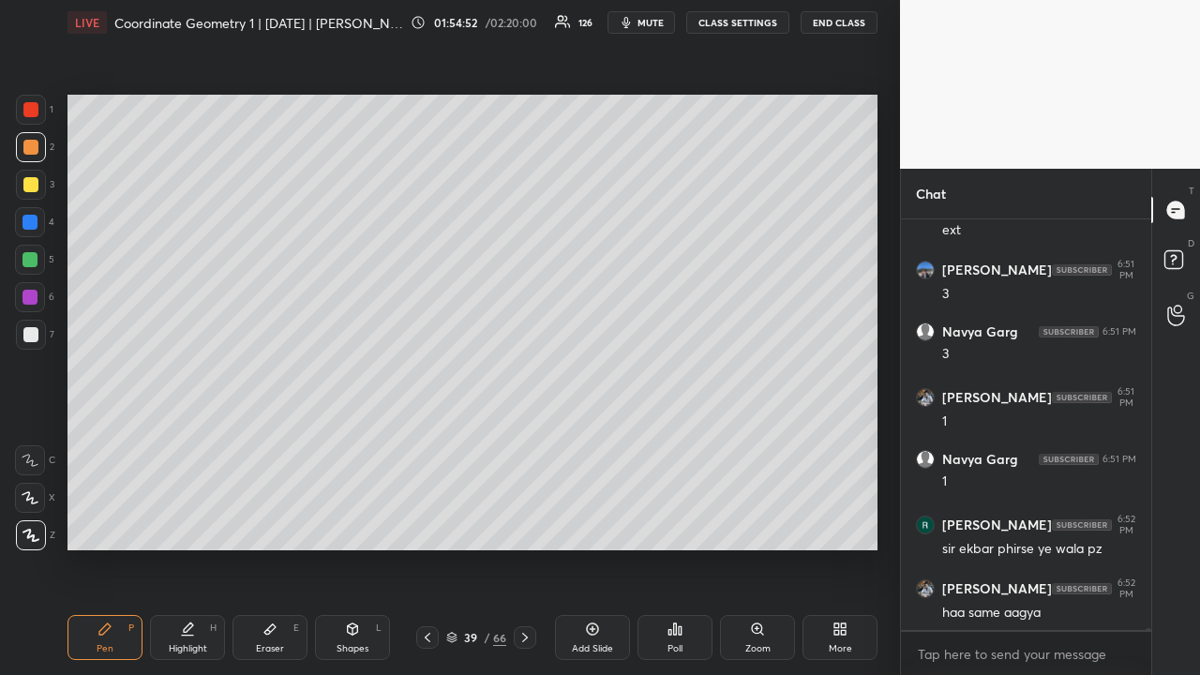
click at [519, 523] on icon at bounding box center [525, 637] width 15 height 15
click at [419, 523] on div at bounding box center [427, 637] width 23 height 23
click at [425, 523] on icon at bounding box center [427, 637] width 15 height 15
click at [525, 523] on icon at bounding box center [525, 637] width 15 height 15
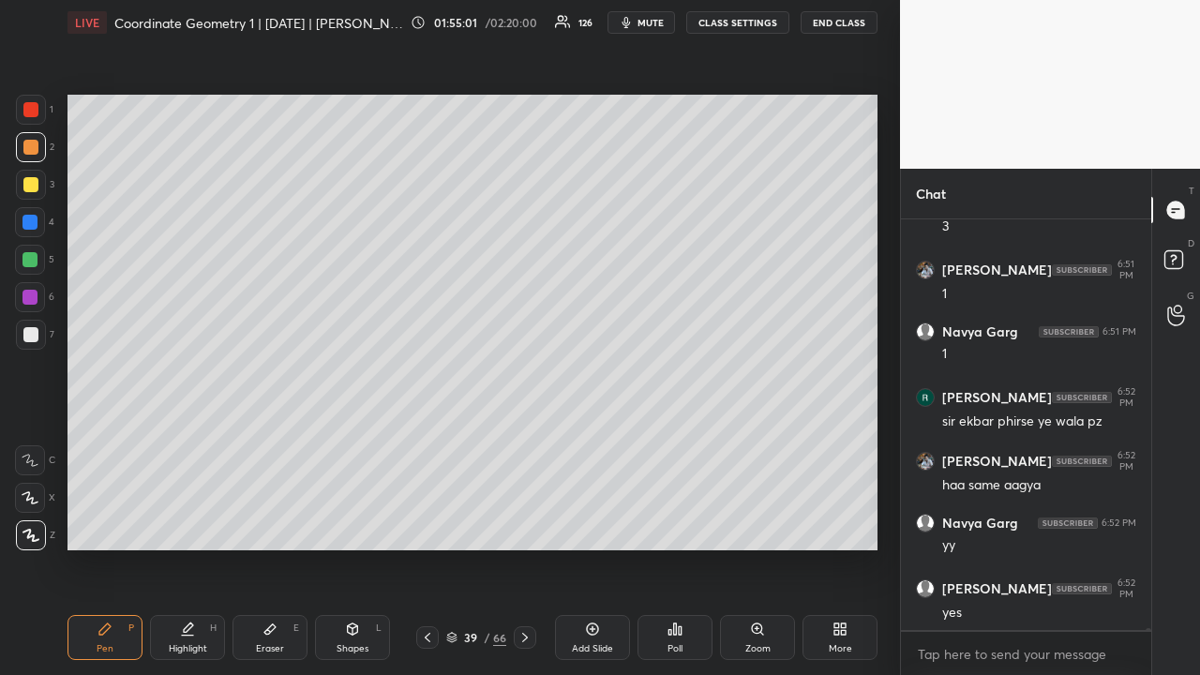
scroll to position [80179, 0]
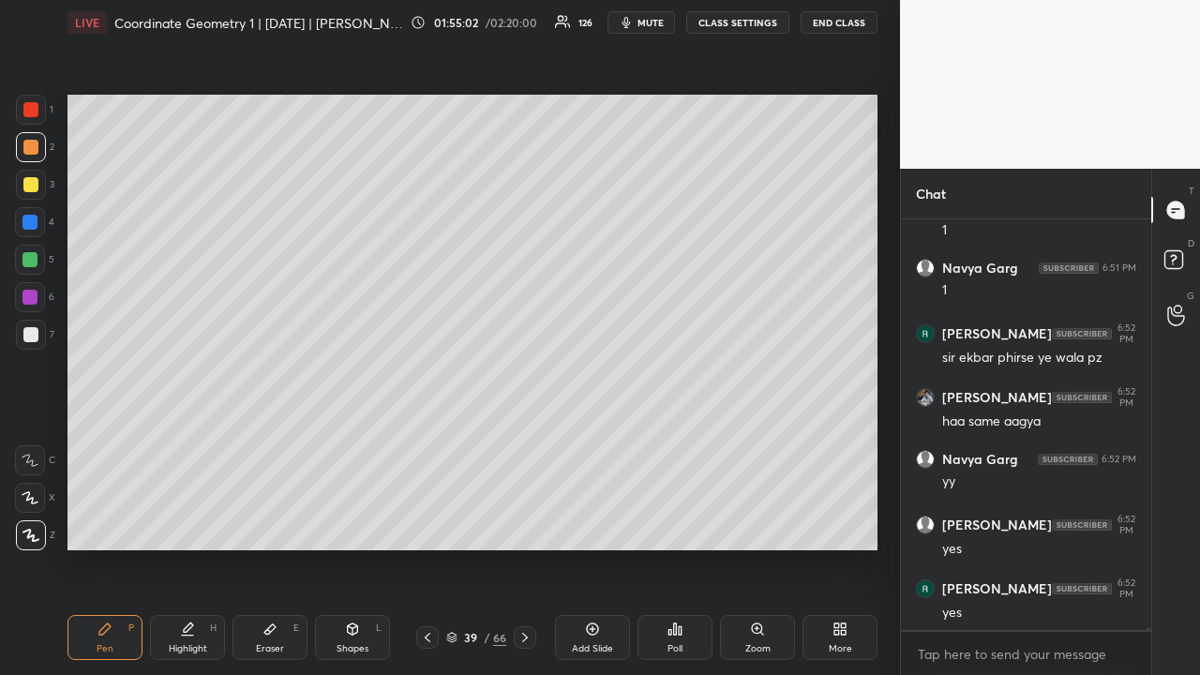
drag, startPoint x: 30, startPoint y: 186, endPoint x: 41, endPoint y: 216, distance: 32.0
click at [30, 187] on div at bounding box center [30, 184] width 15 height 15
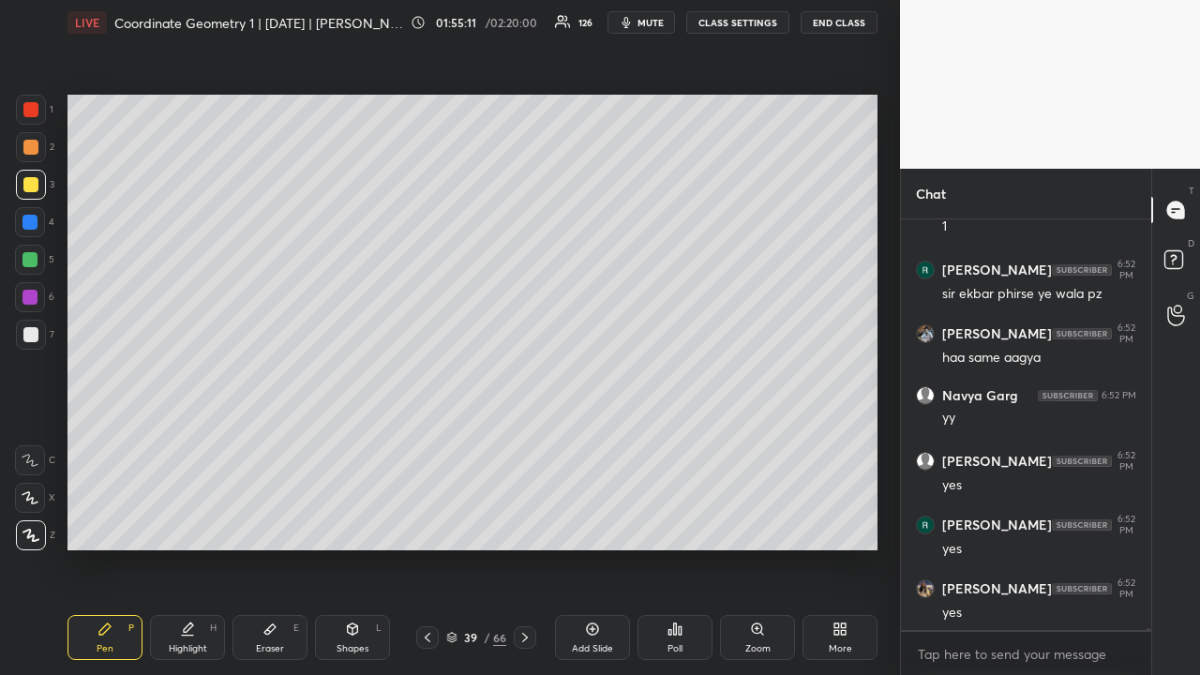
scroll to position [80321, 0]
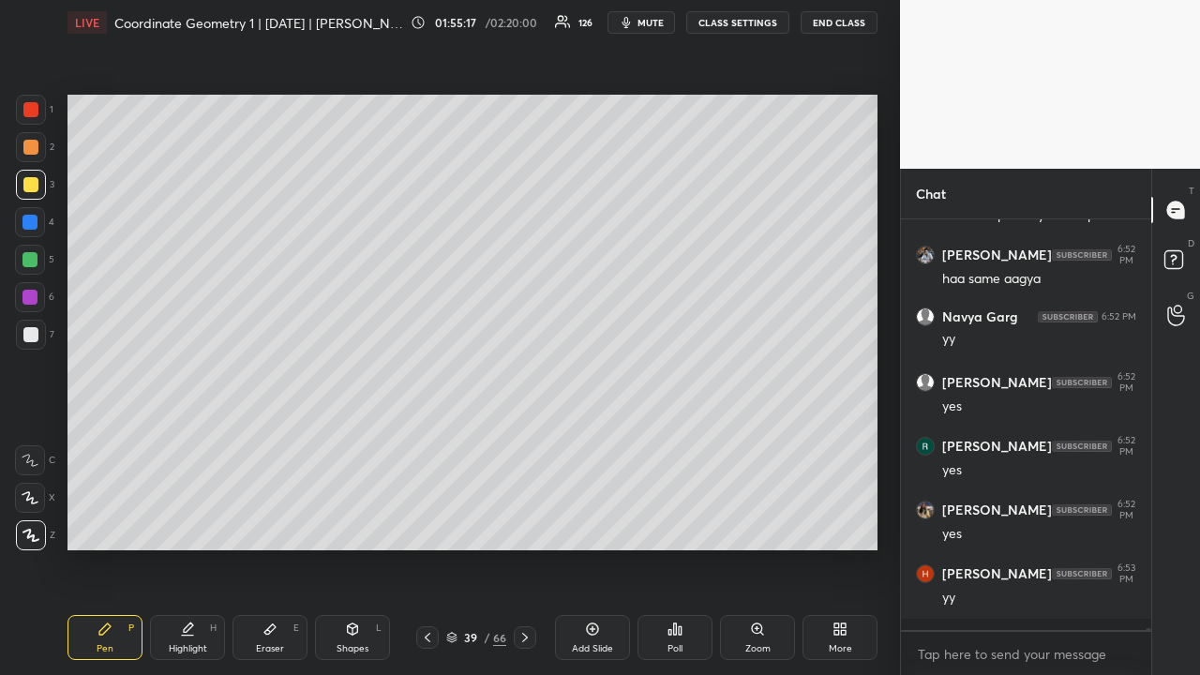
click at [30, 147] on div at bounding box center [30, 147] width 15 height 15
click at [427, 523] on icon at bounding box center [427, 637] width 15 height 15
click at [428, 523] on icon at bounding box center [427, 637] width 15 height 15
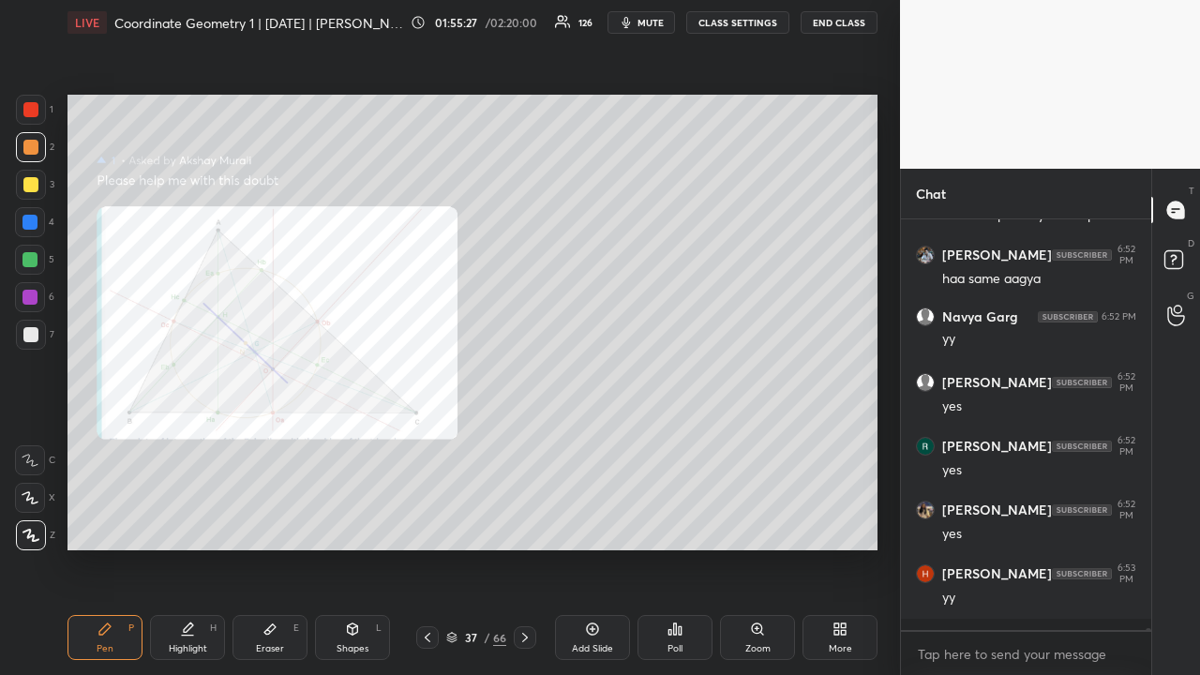
click at [429, 523] on icon at bounding box center [427, 637] width 15 height 15
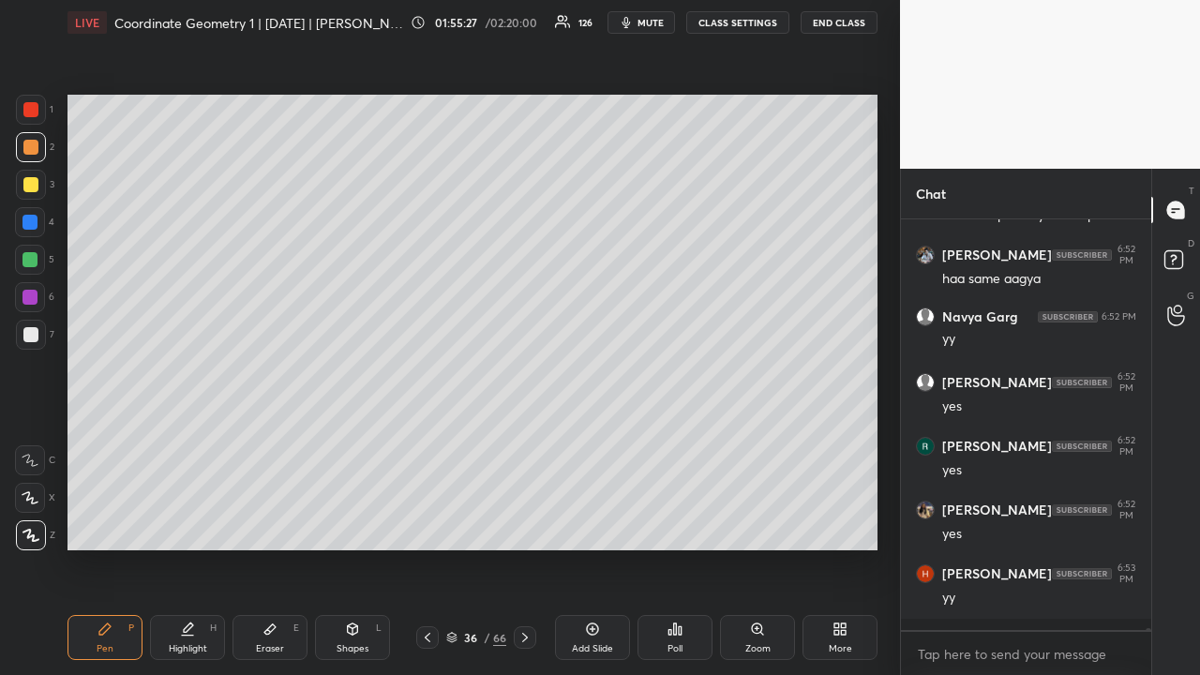
click at [429, 523] on icon at bounding box center [427, 637] width 15 height 15
click at [428, 523] on icon at bounding box center [427, 637] width 15 height 15
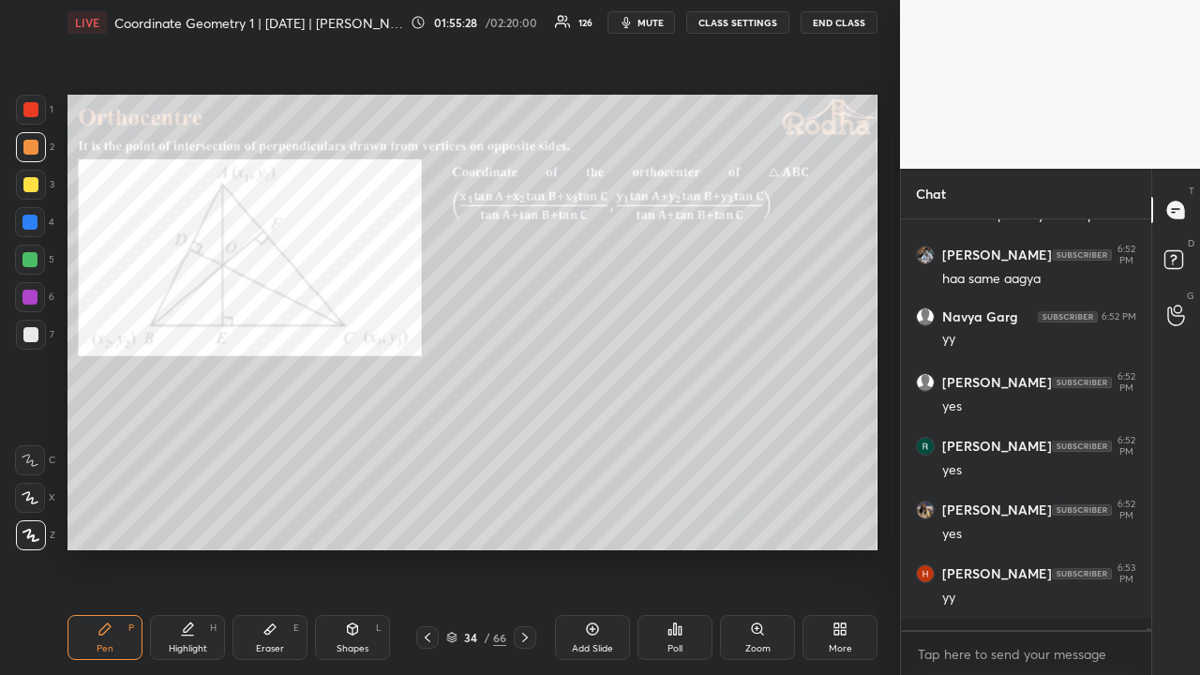
click at [429, 523] on icon at bounding box center [427, 637] width 15 height 15
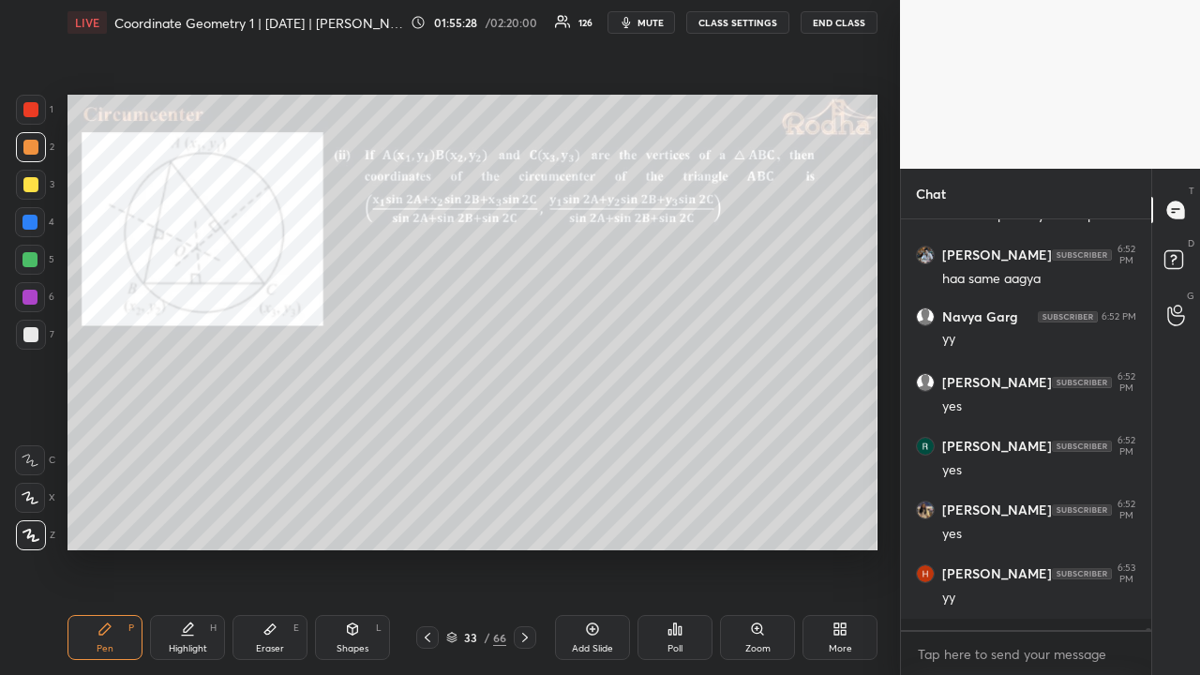
click at [430, 523] on icon at bounding box center [427, 637] width 15 height 15
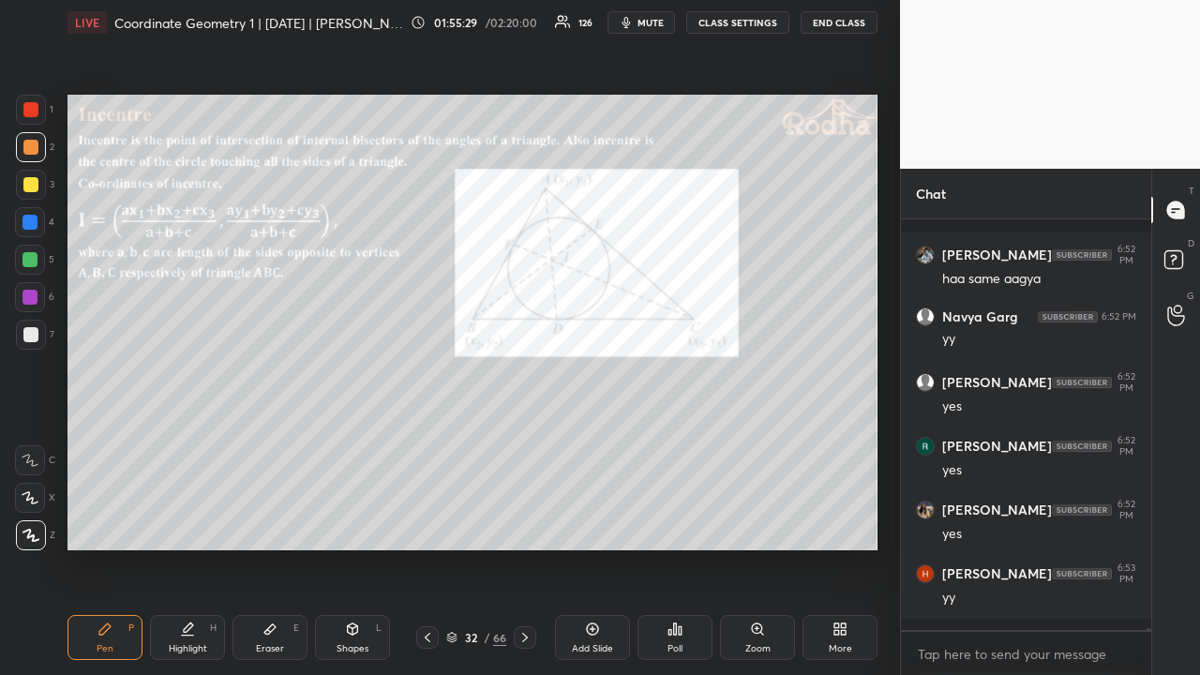
click at [430, 523] on icon at bounding box center [427, 637] width 15 height 15
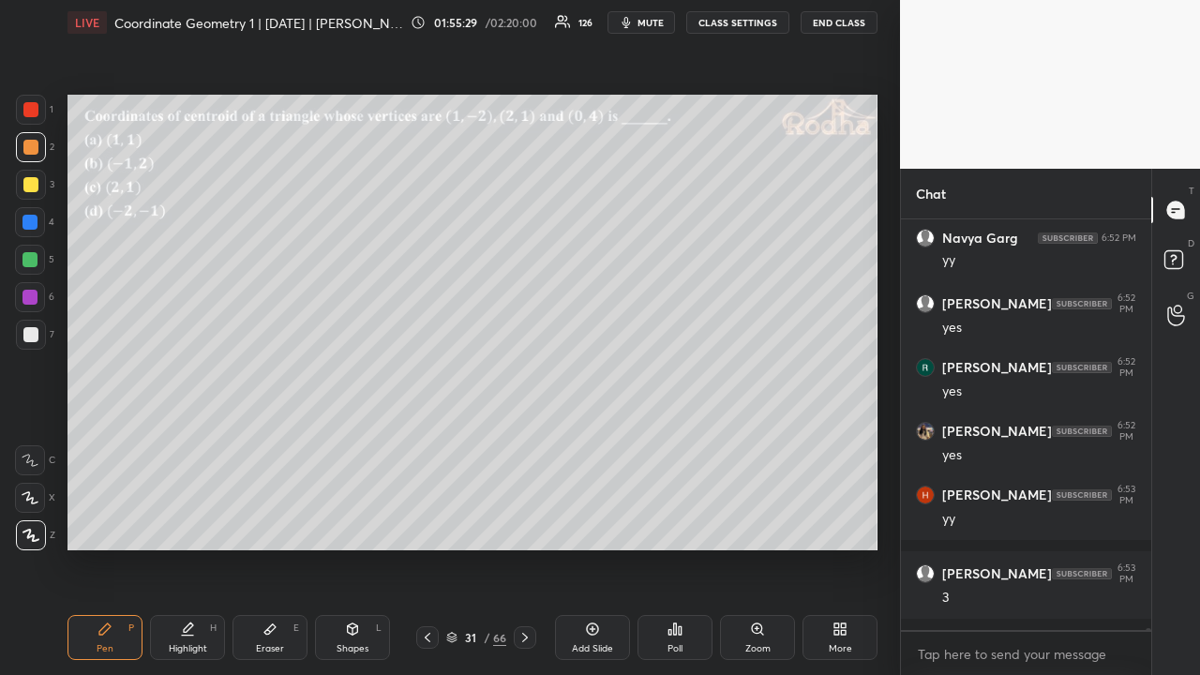
click at [431, 523] on icon at bounding box center [427, 637] width 15 height 15
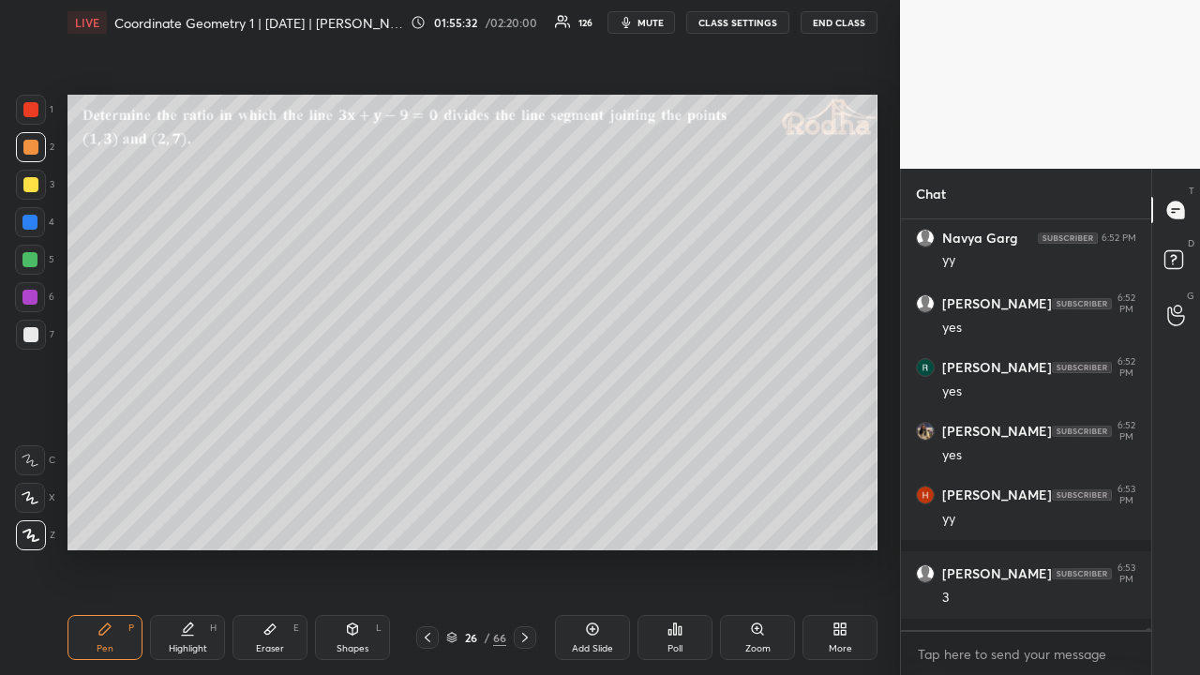
click at [431, 523] on icon at bounding box center [427, 637] width 15 height 15
click at [432, 523] on icon at bounding box center [427, 637] width 15 height 15
click at [431, 523] on icon at bounding box center [427, 637] width 15 height 15
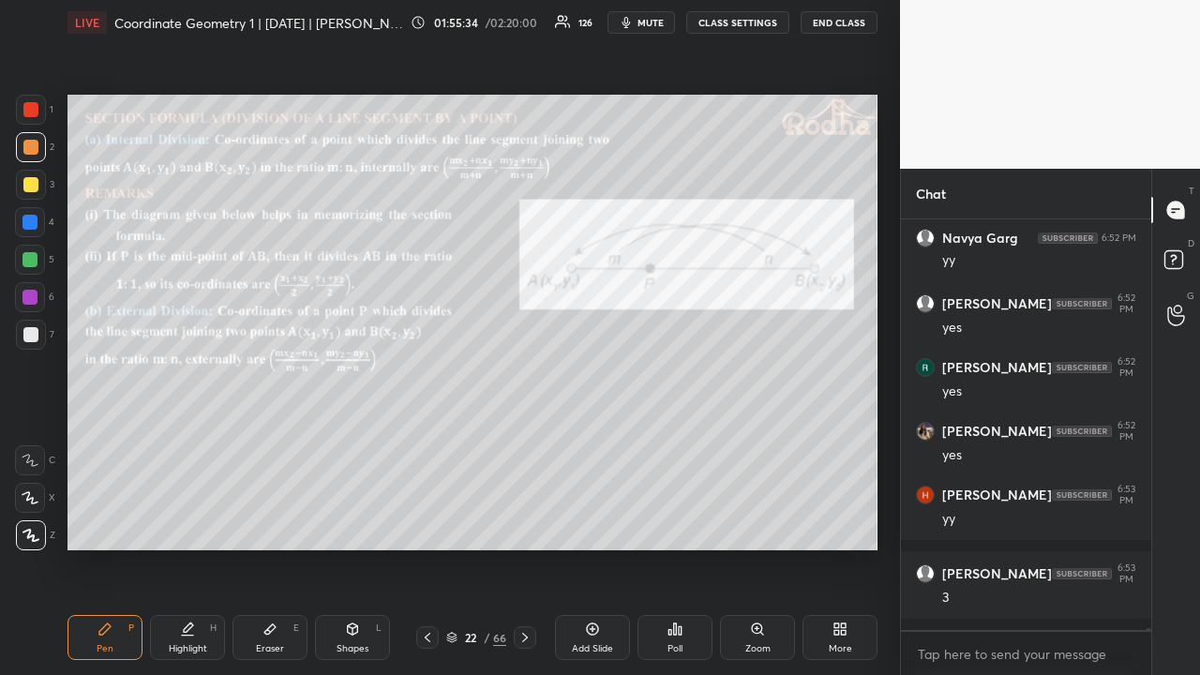
click at [433, 523] on icon at bounding box center [427, 637] width 15 height 15
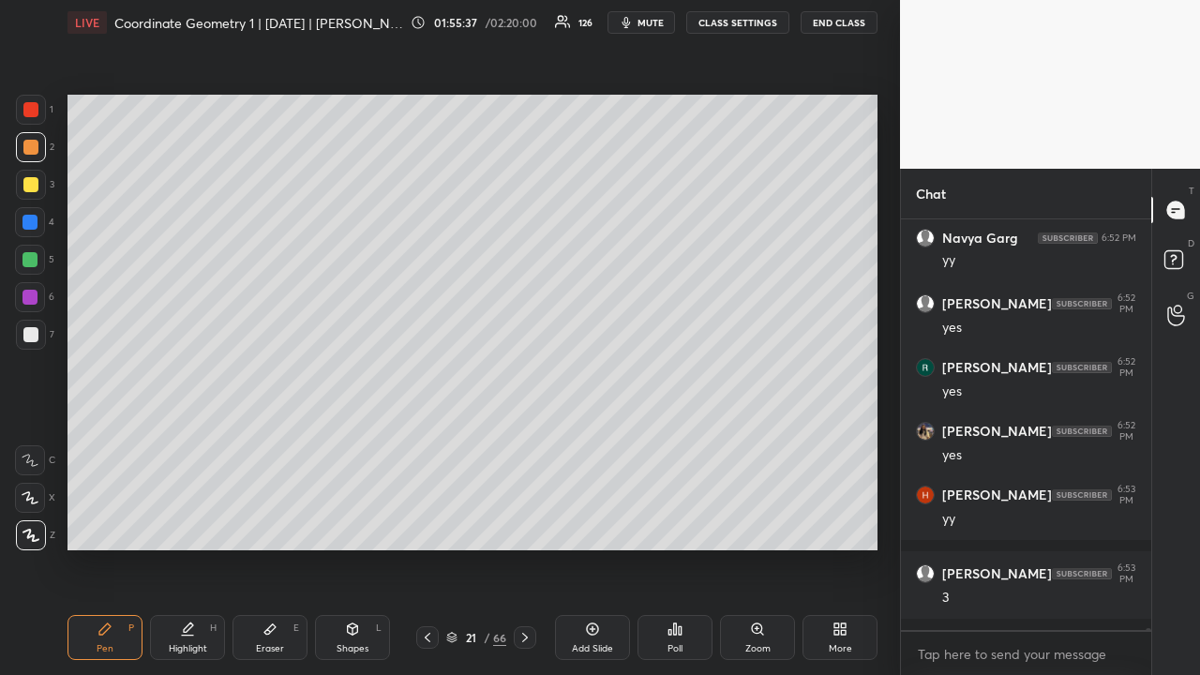
click at [31, 193] on div at bounding box center [31, 185] width 30 height 30
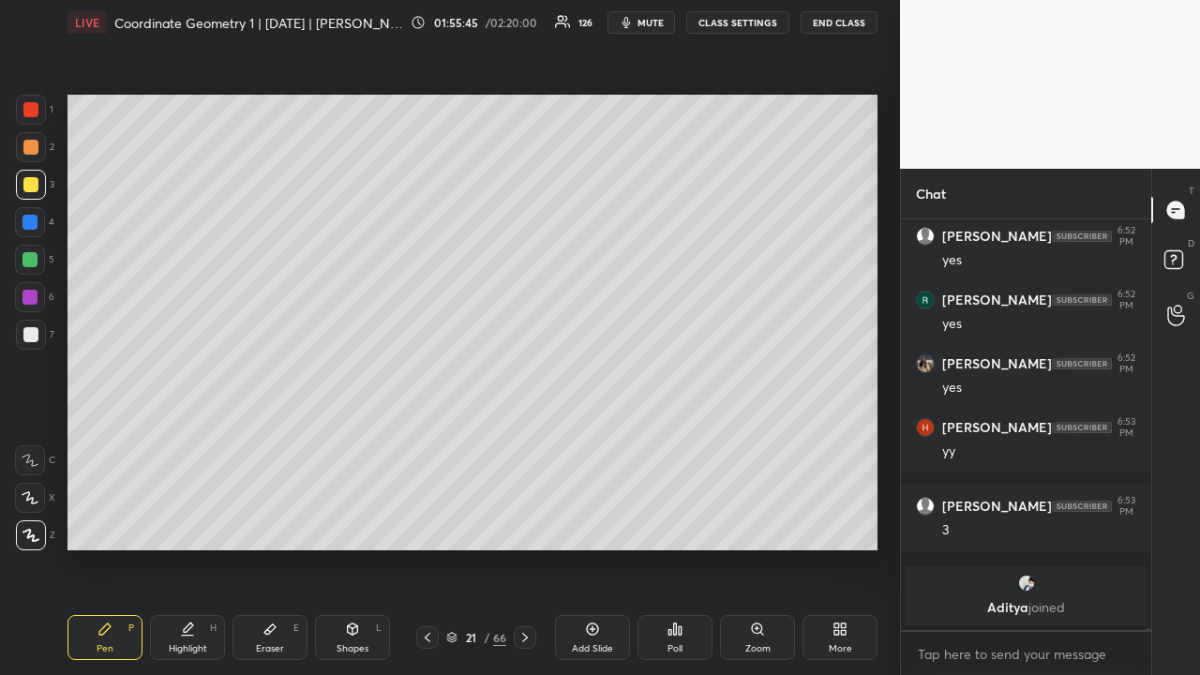
click at [525, 523] on icon at bounding box center [525, 637] width 15 height 15
click at [527, 523] on icon at bounding box center [525, 637] width 15 height 15
click at [528, 523] on icon at bounding box center [525, 637] width 15 height 15
click at [529, 523] on icon at bounding box center [525, 637] width 15 height 15
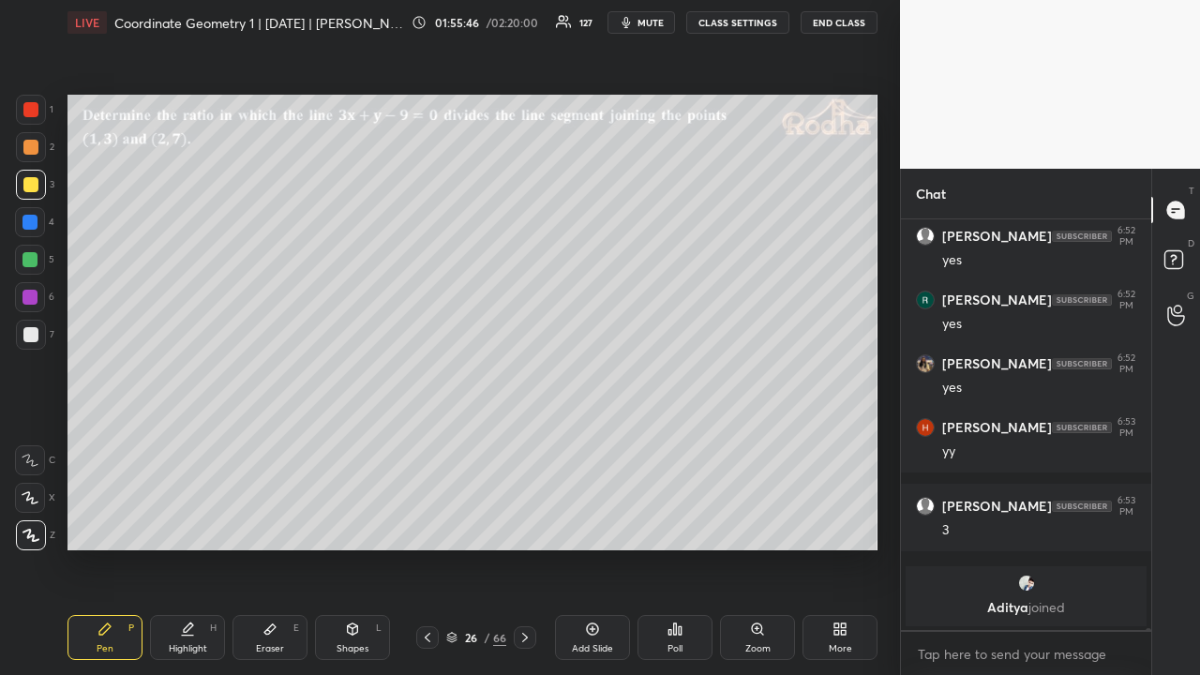
click at [529, 523] on icon at bounding box center [525, 637] width 15 height 15
click at [531, 523] on icon at bounding box center [525, 637] width 15 height 15
click at [533, 523] on icon at bounding box center [525, 637] width 15 height 15
click at [534, 523] on div at bounding box center [525, 637] width 23 height 23
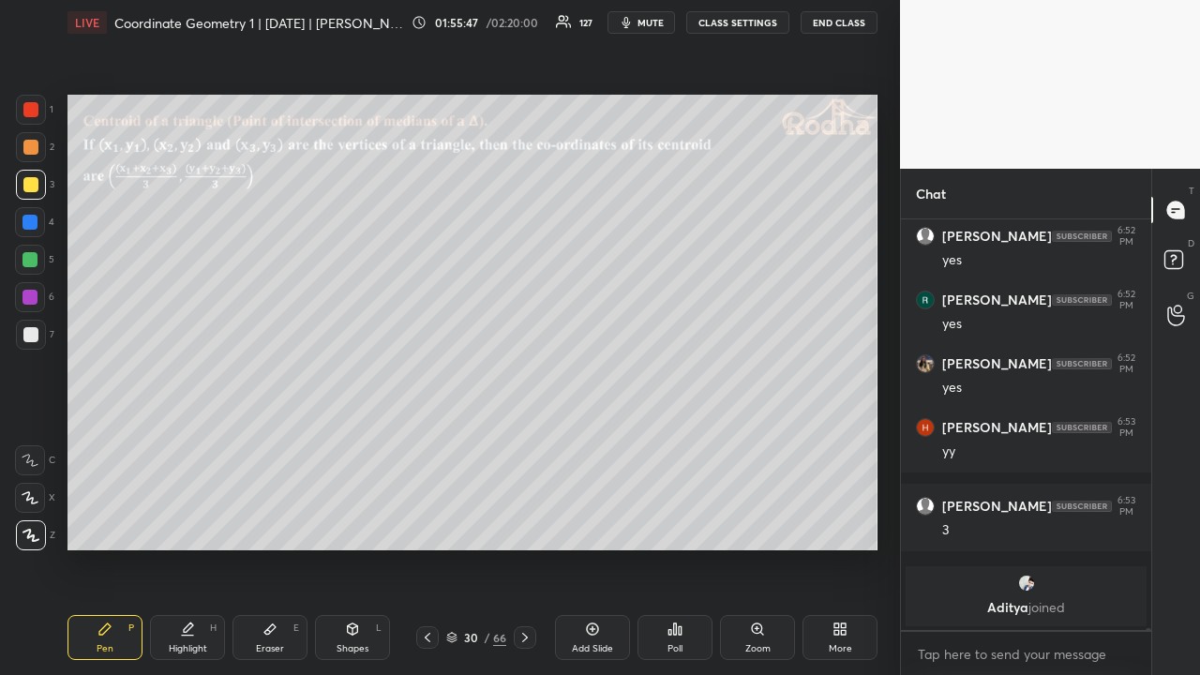
click at [535, 523] on div at bounding box center [525, 637] width 23 height 23
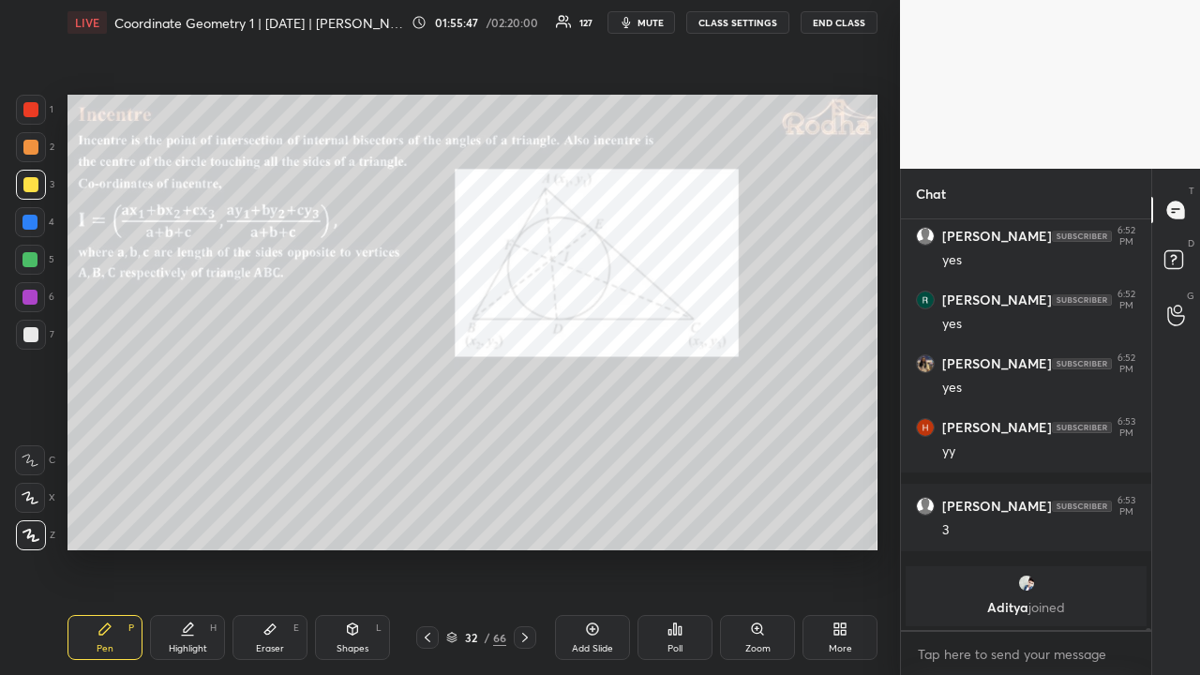
click at [536, 523] on div at bounding box center [525, 637] width 23 height 23
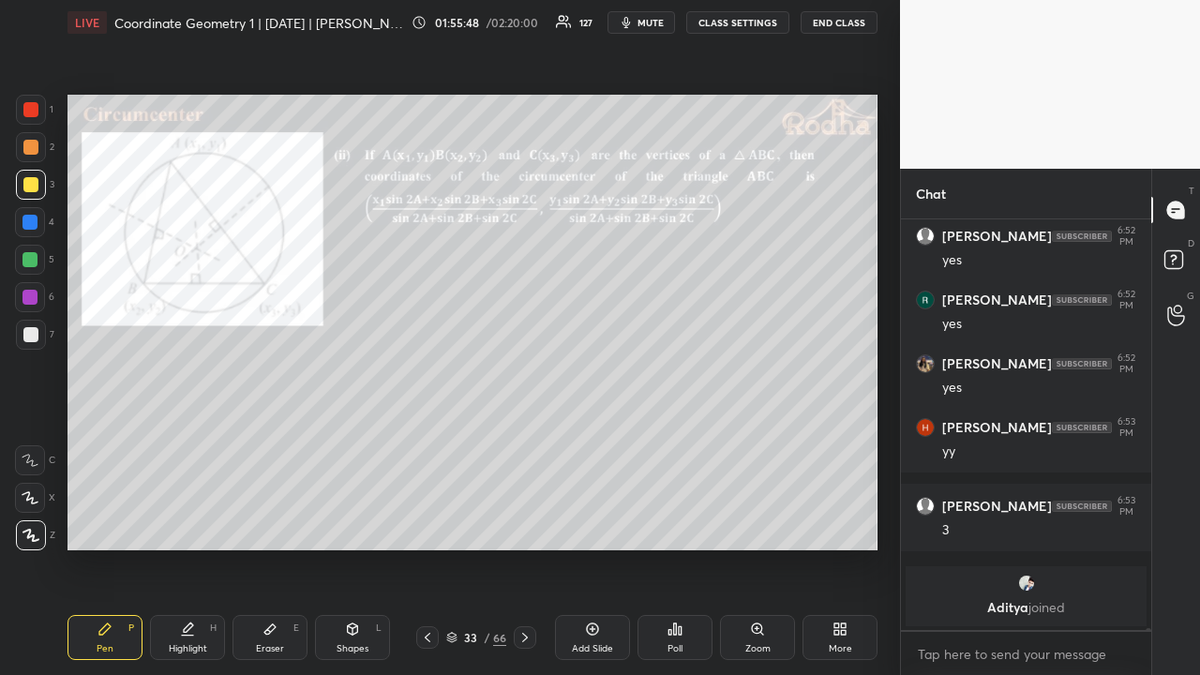
click at [536, 523] on div "33 / 66" at bounding box center [476, 637] width 135 height 23
click at [537, 523] on div "33 / 66" at bounding box center [476, 637] width 135 height 23
click at [531, 523] on icon at bounding box center [525, 637] width 15 height 15
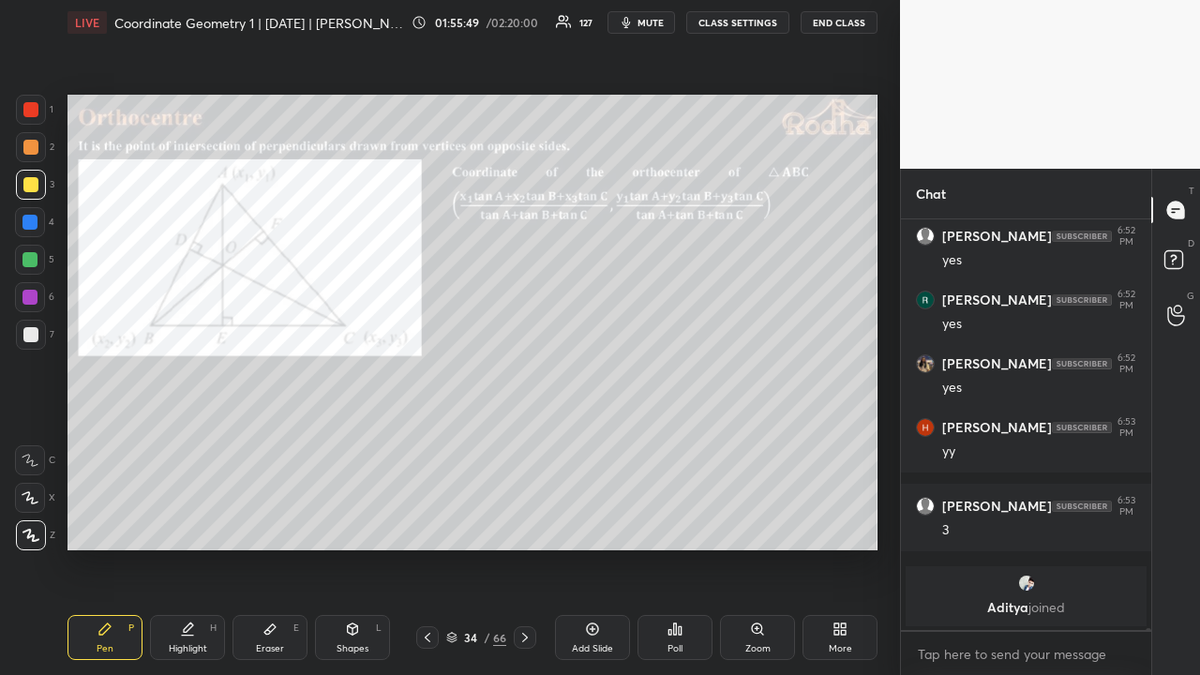
click at [528, 523] on icon at bounding box center [525, 637] width 15 height 15
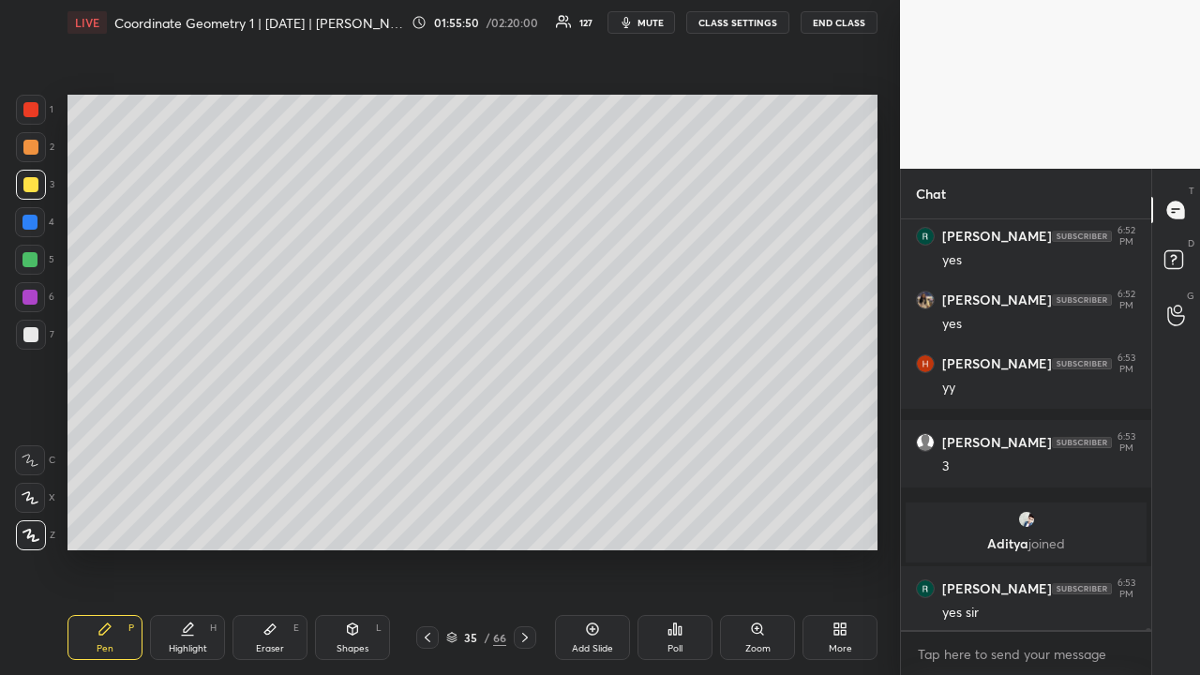
click at [528, 523] on icon at bounding box center [525, 637] width 15 height 15
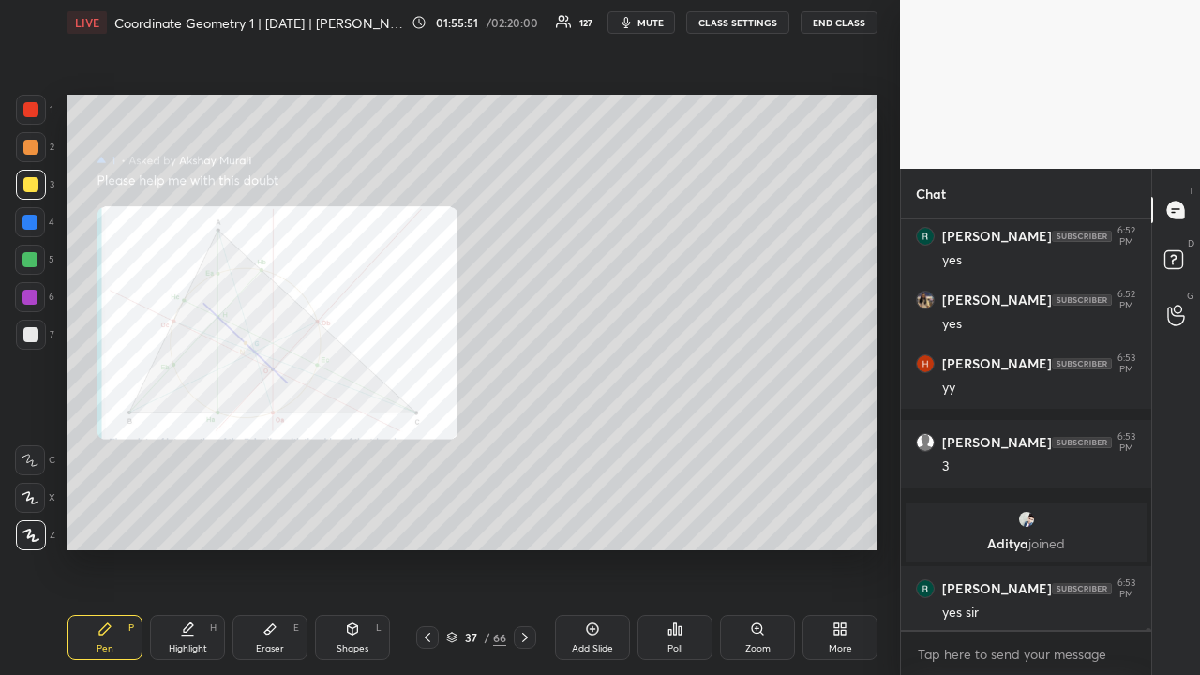
click at [528, 523] on icon at bounding box center [525, 637] width 15 height 15
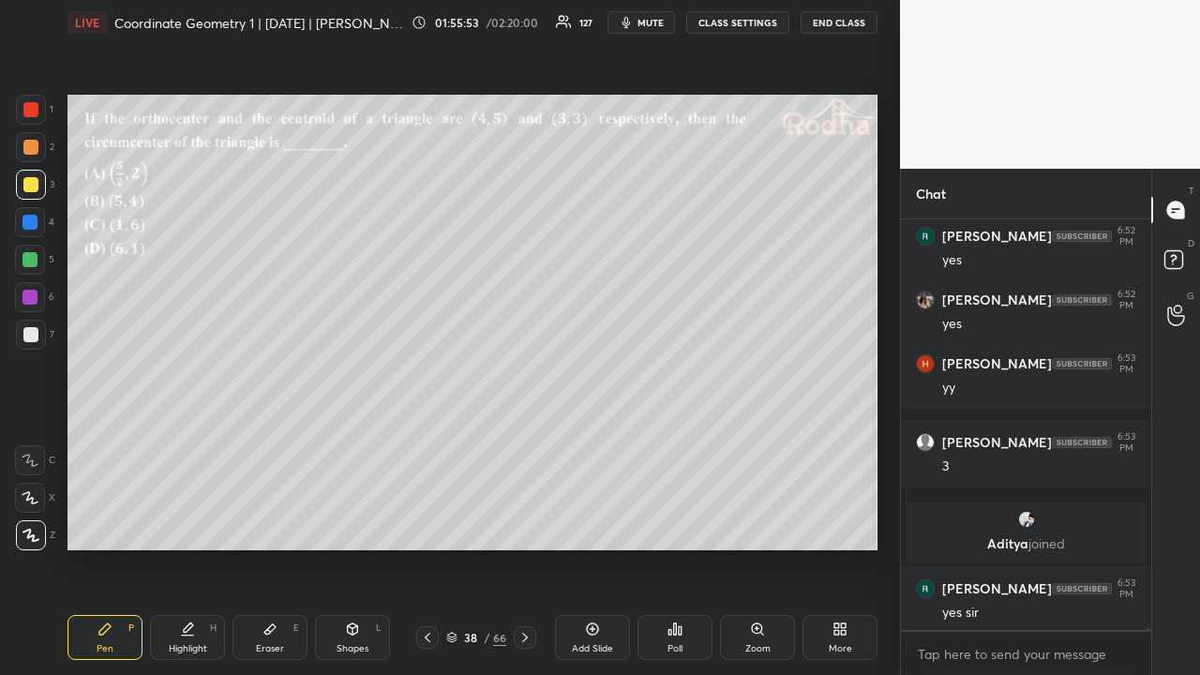
click at [529, 523] on icon at bounding box center [525, 637] width 15 height 15
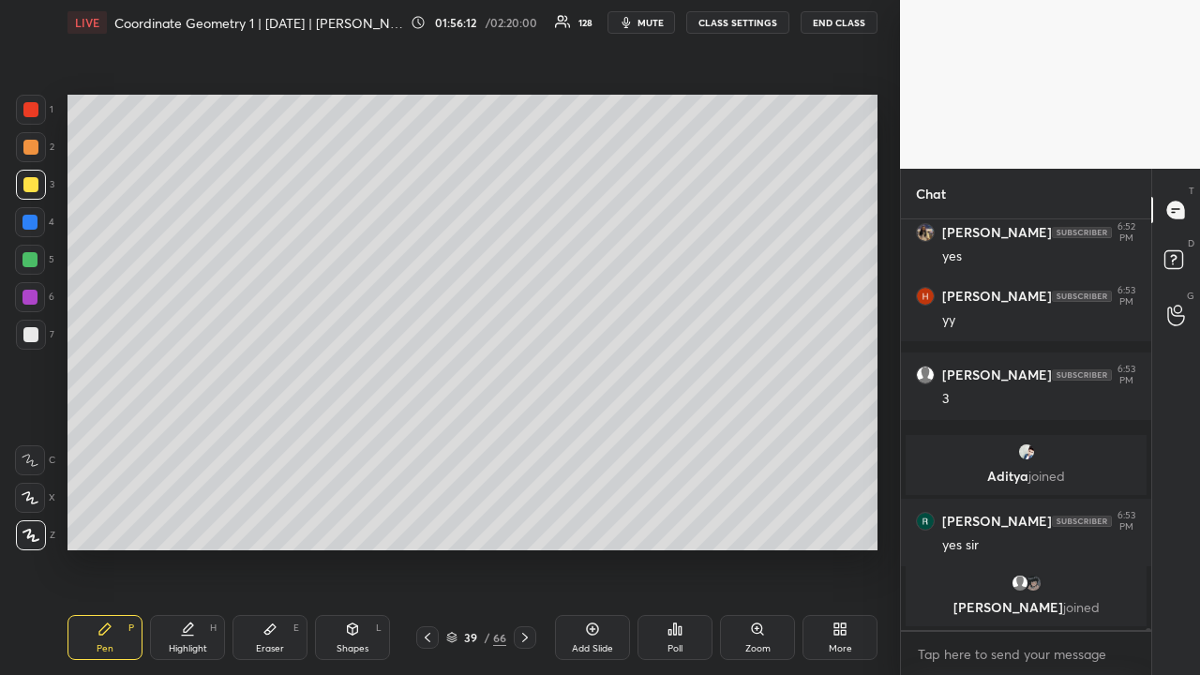
drag, startPoint x: 39, startPoint y: 148, endPoint x: 65, endPoint y: 143, distance: 25.9
click at [39, 148] on div at bounding box center [31, 147] width 30 height 30
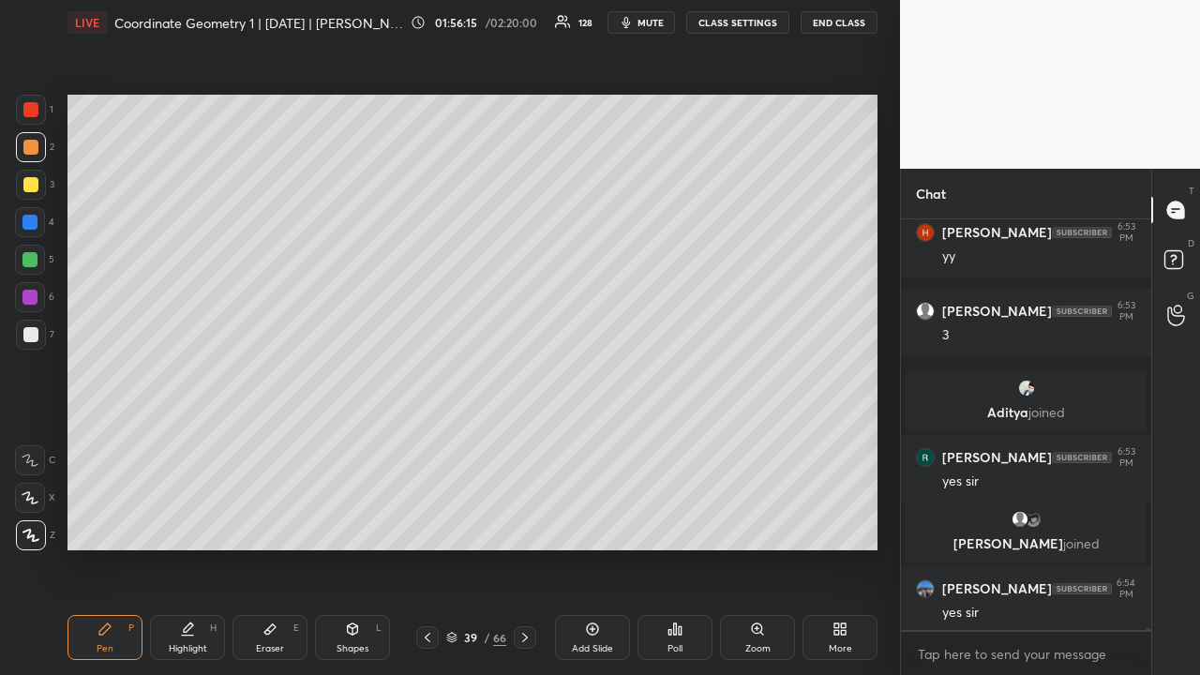
click at [426, 523] on icon at bounding box center [427, 637] width 15 height 15
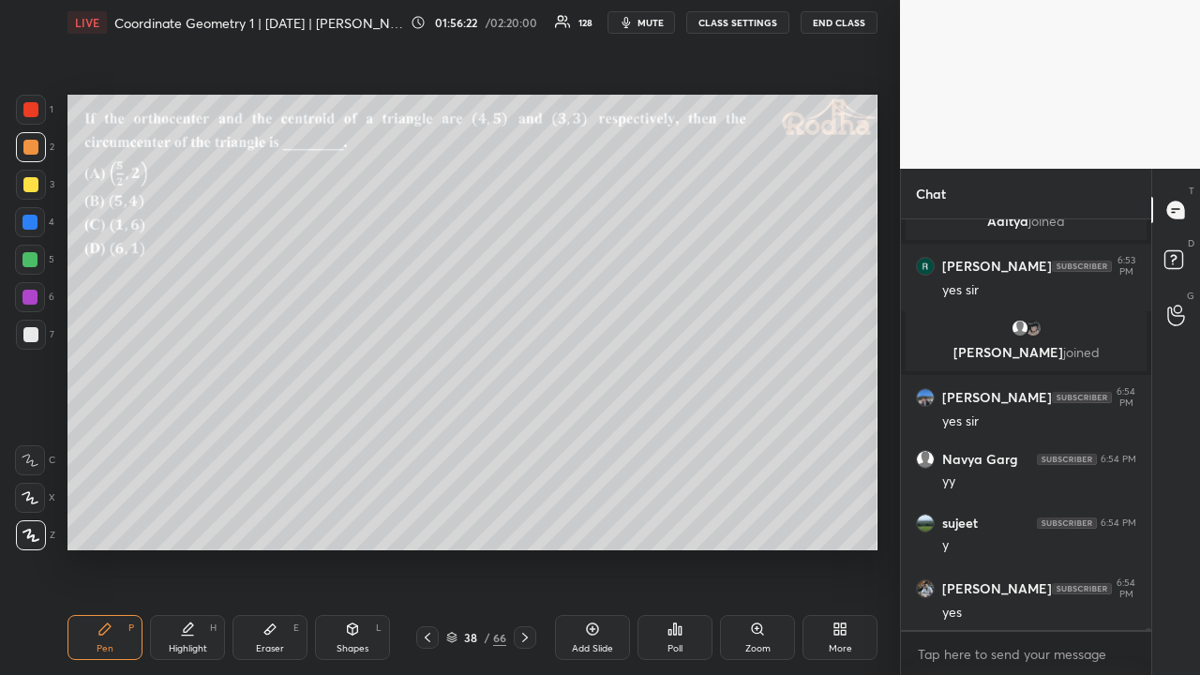
scroll to position [79984, 0]
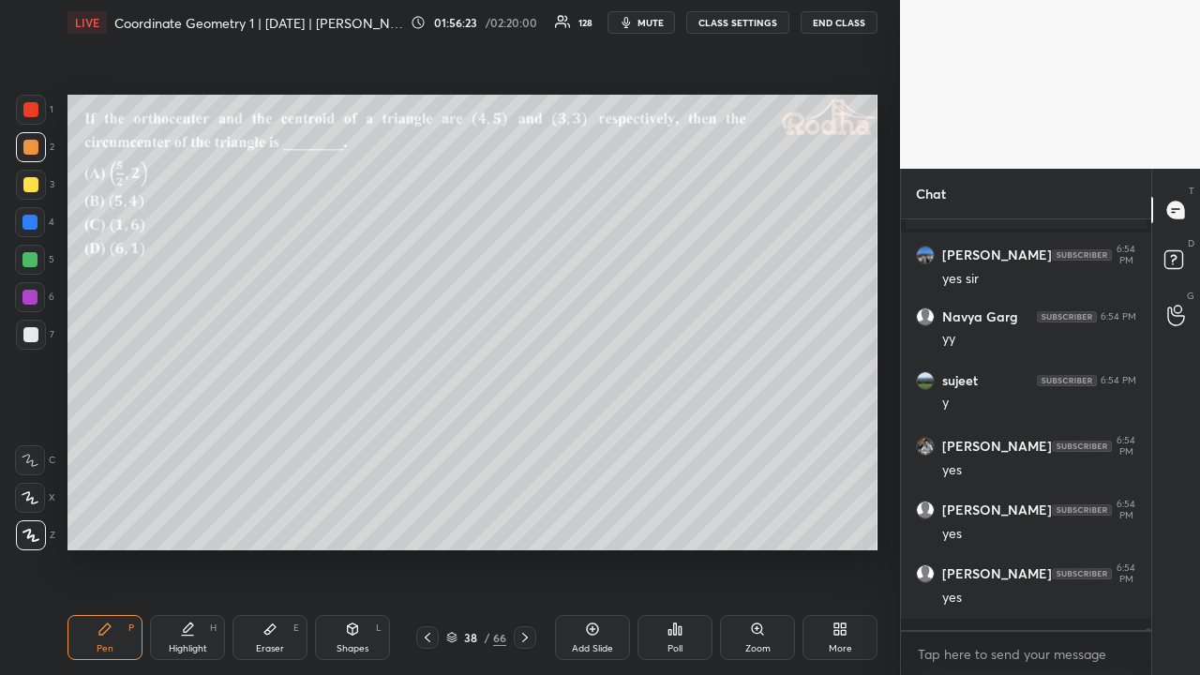
click at [523, 523] on icon at bounding box center [525, 637] width 6 height 9
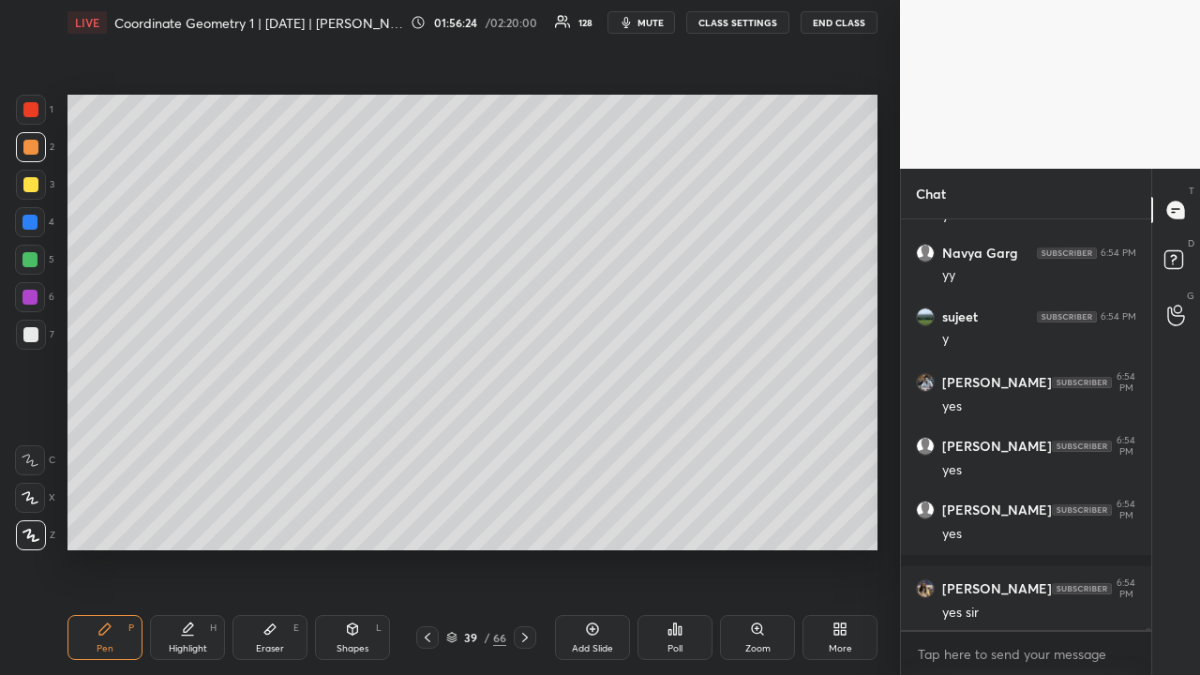
click at [426, 523] on icon at bounding box center [428, 637] width 6 height 9
click at [524, 523] on icon at bounding box center [525, 637] width 15 height 15
click at [37, 180] on div at bounding box center [31, 185] width 30 height 30
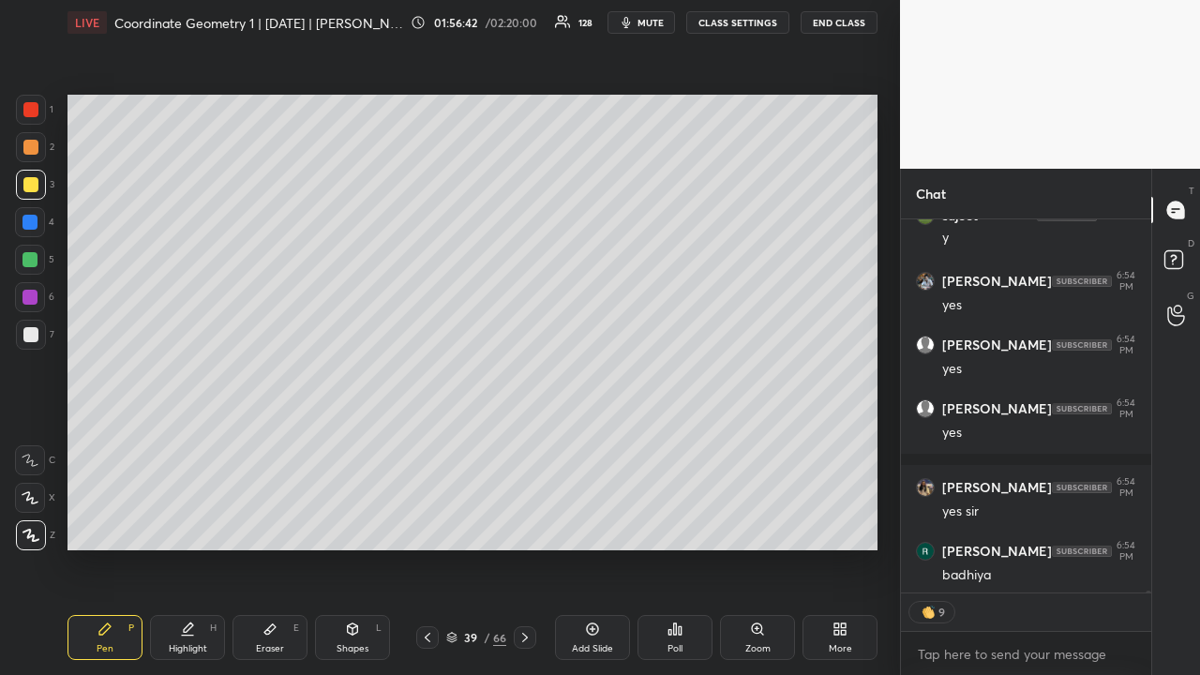
scroll to position [80212, 0]
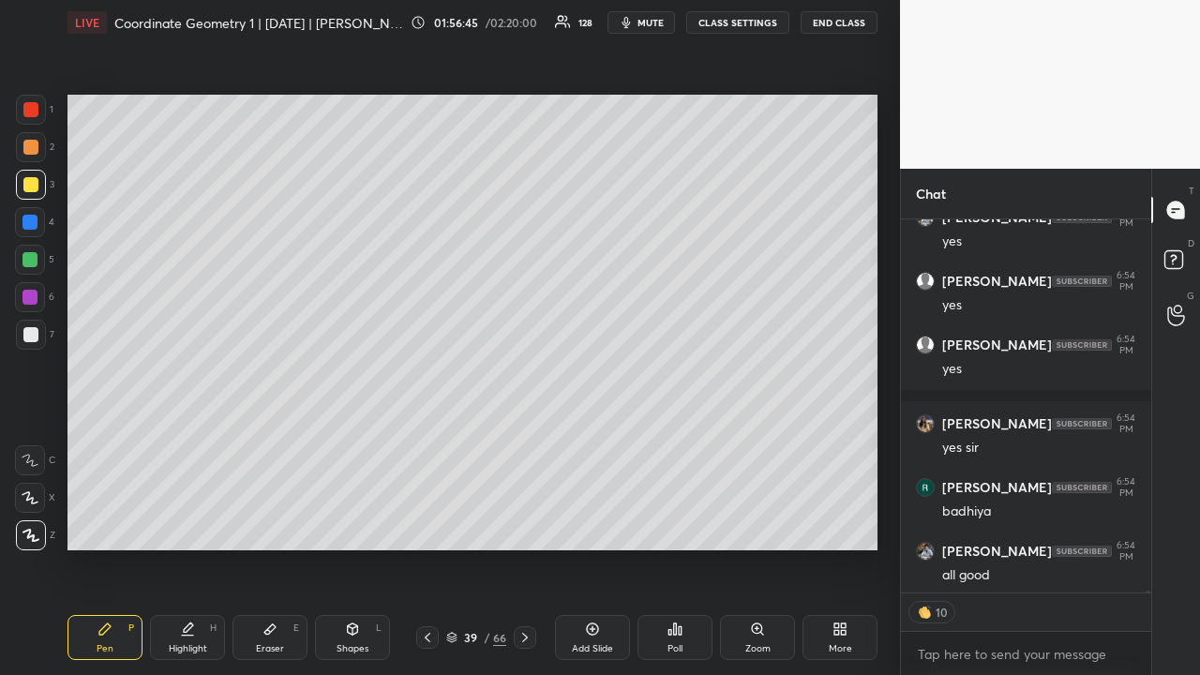
click at [593, 523] on icon at bounding box center [592, 629] width 15 height 15
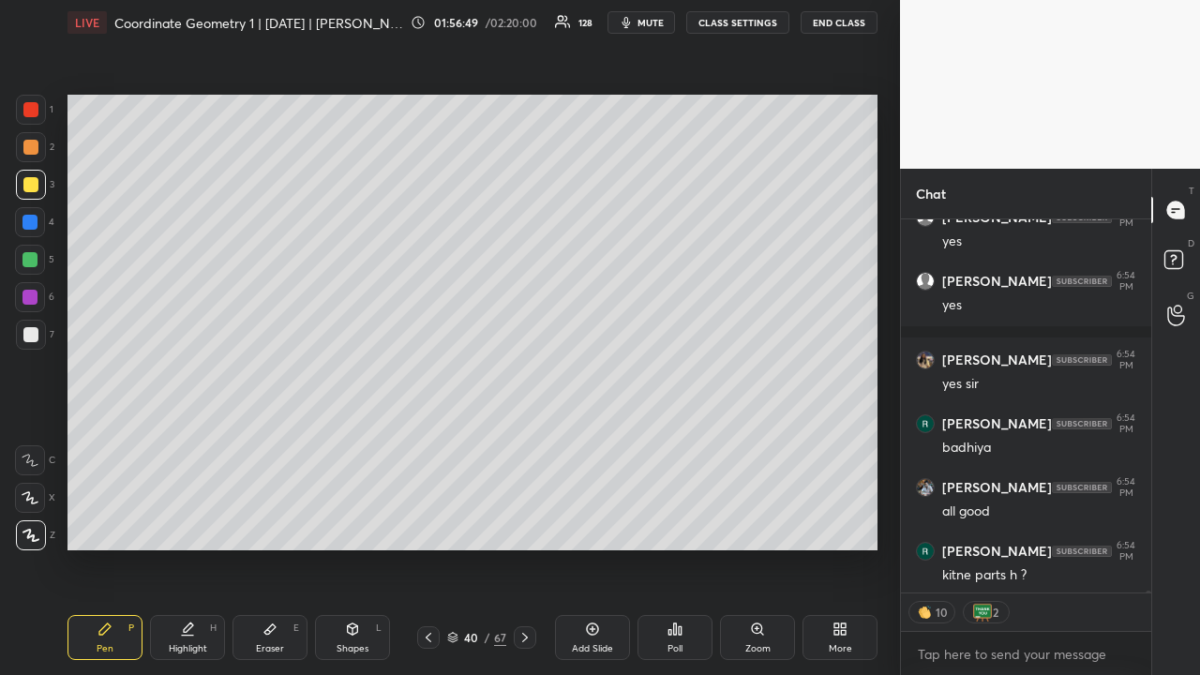
scroll to position [80357, 0]
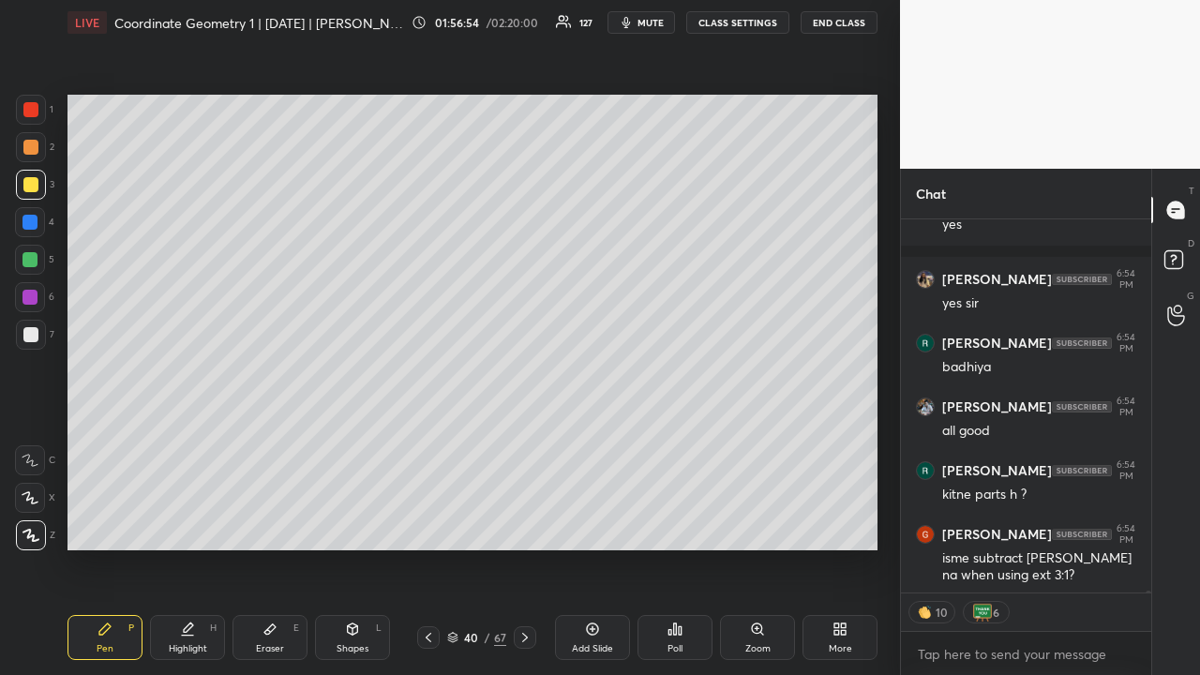
click at [428, 523] on icon at bounding box center [428, 637] width 15 height 15
click at [426, 523] on icon at bounding box center [428, 637] width 15 height 15
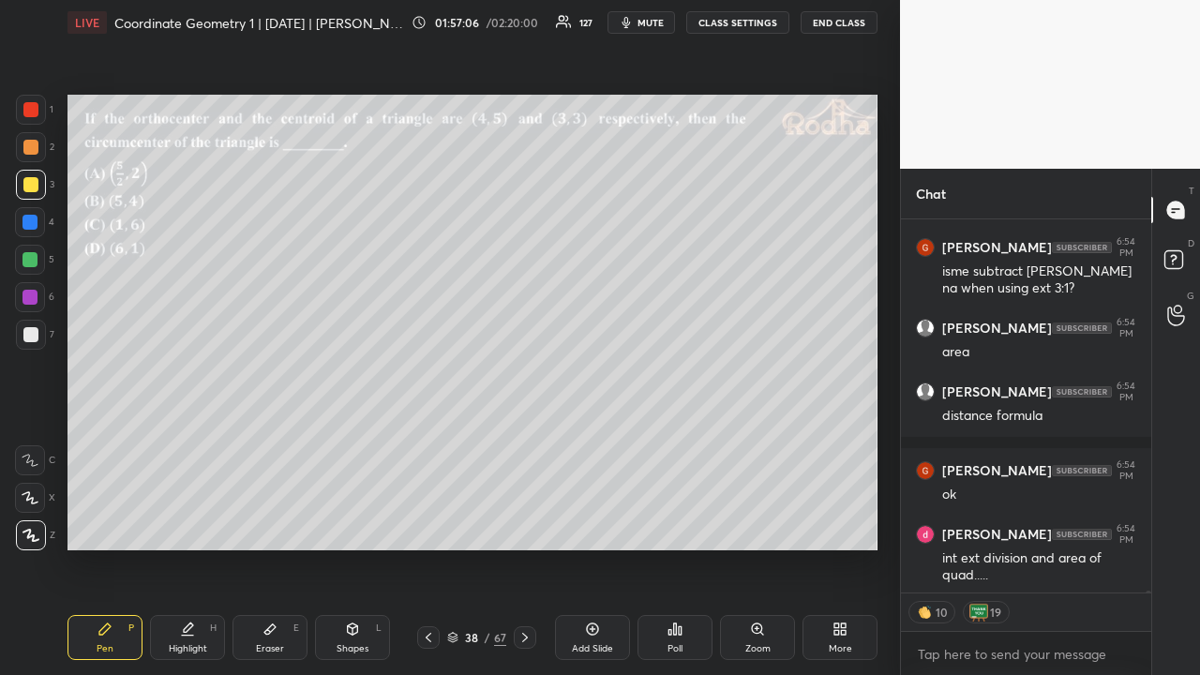
scroll to position [80722, 0]
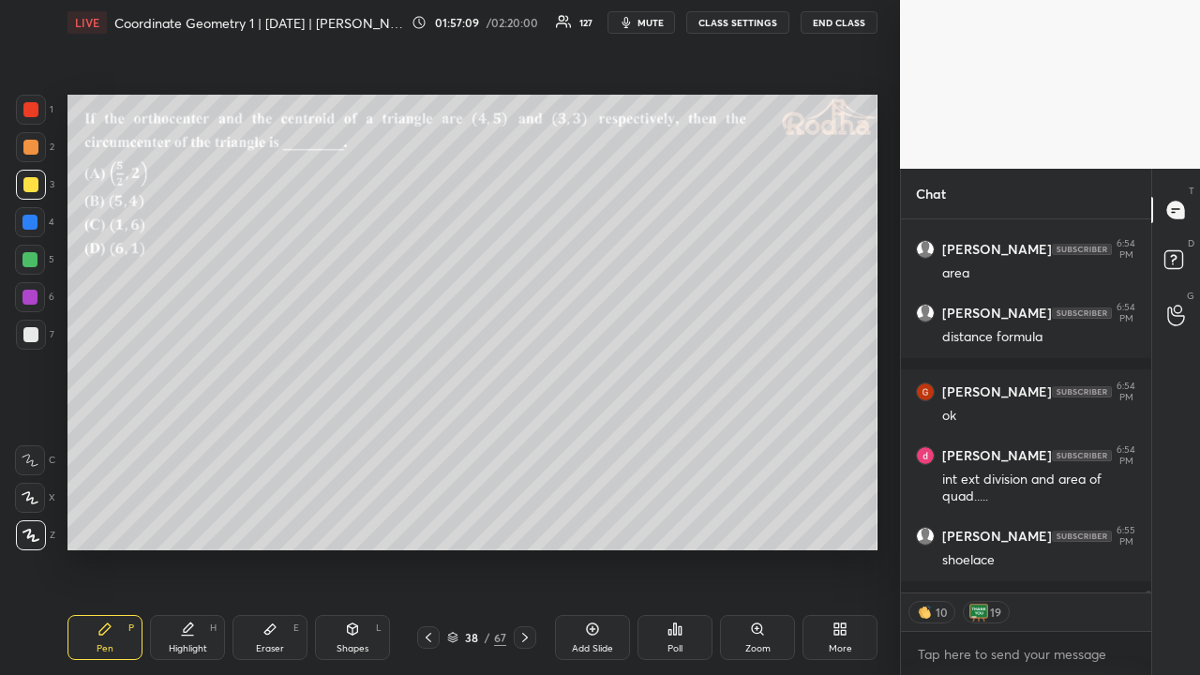
click at [523, 523] on icon at bounding box center [525, 637] width 15 height 15
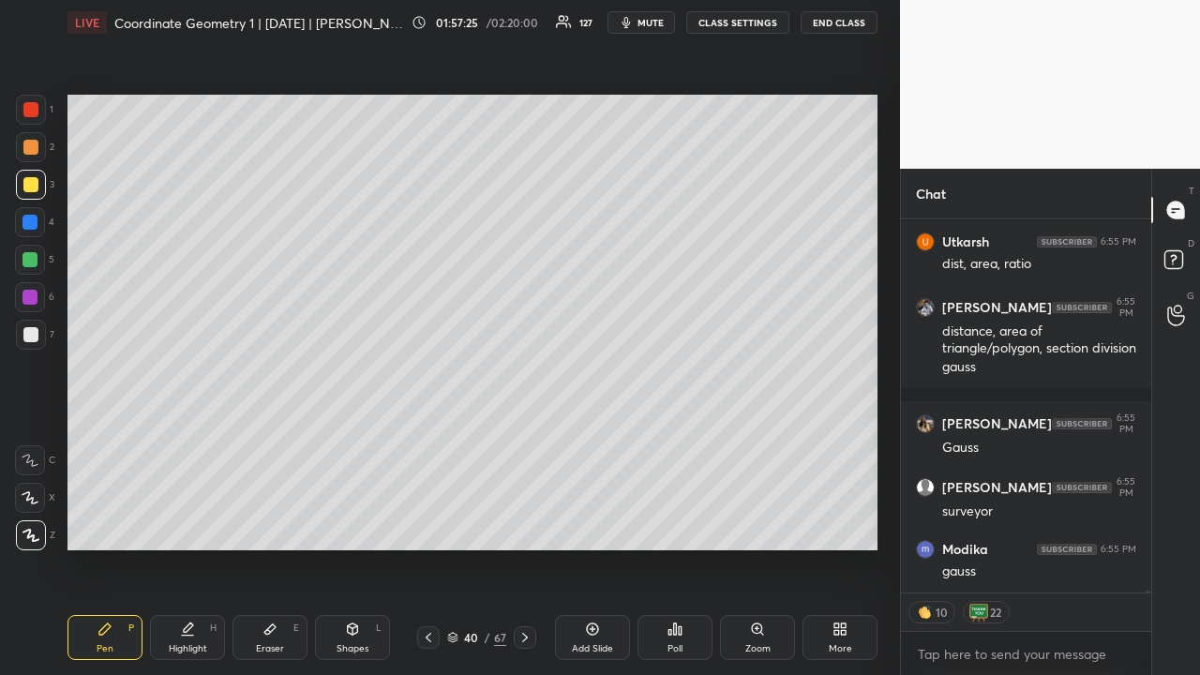
scroll to position [81285, 0]
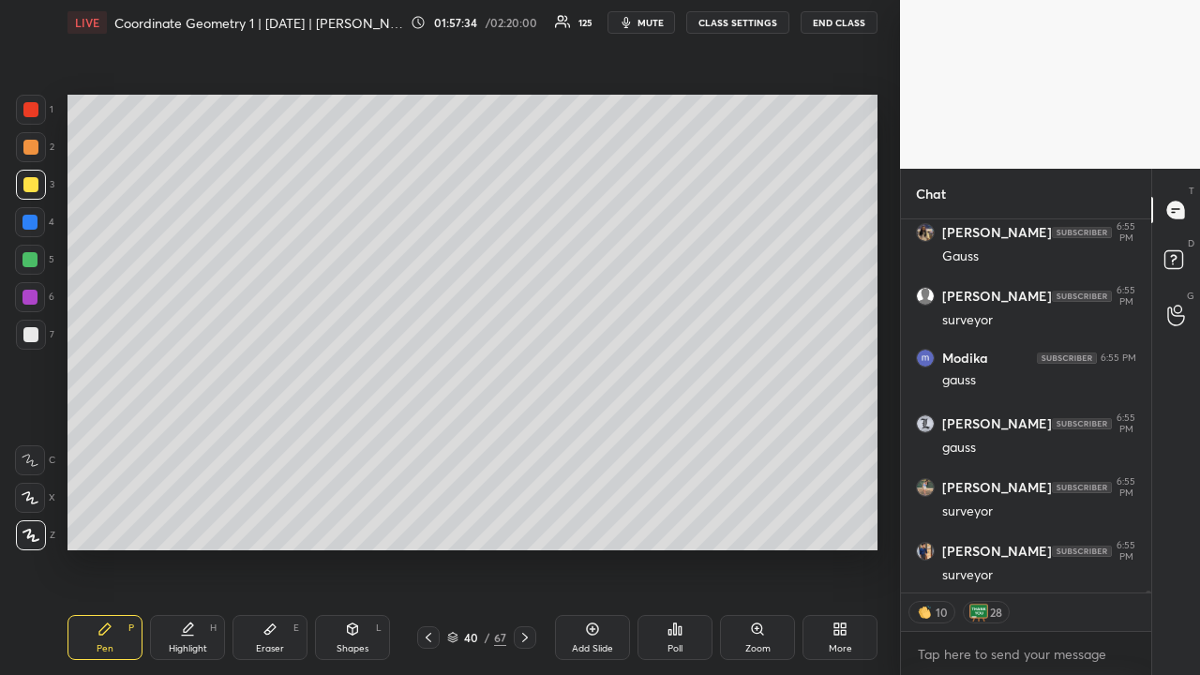
drag, startPoint x: 32, startPoint y: 144, endPoint x: 49, endPoint y: 185, distance: 43.7
click at [34, 146] on div at bounding box center [30, 147] width 15 height 15
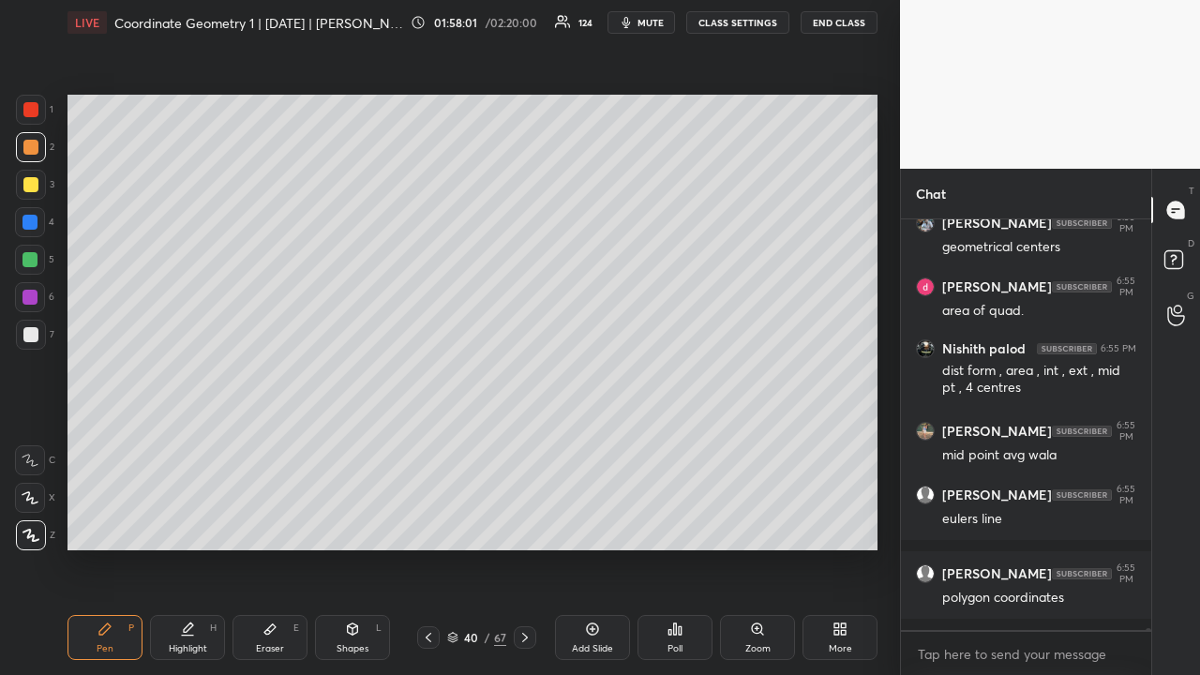
scroll to position [81804, 0]
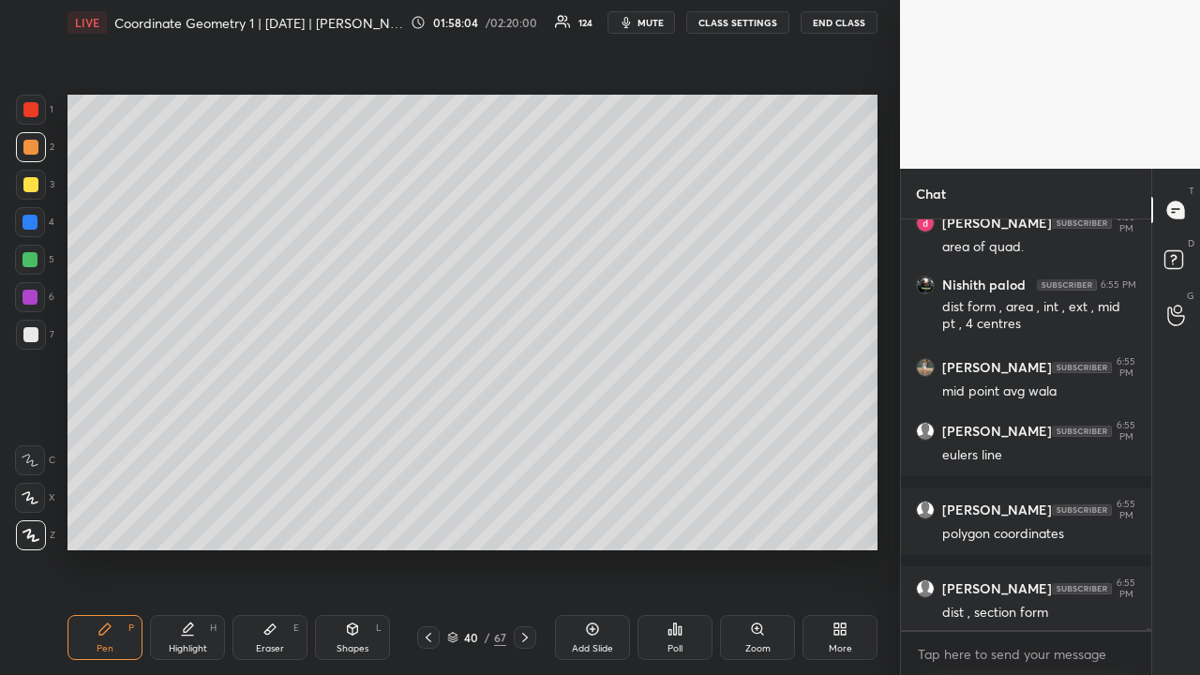
click at [38, 185] on div at bounding box center [31, 185] width 30 height 30
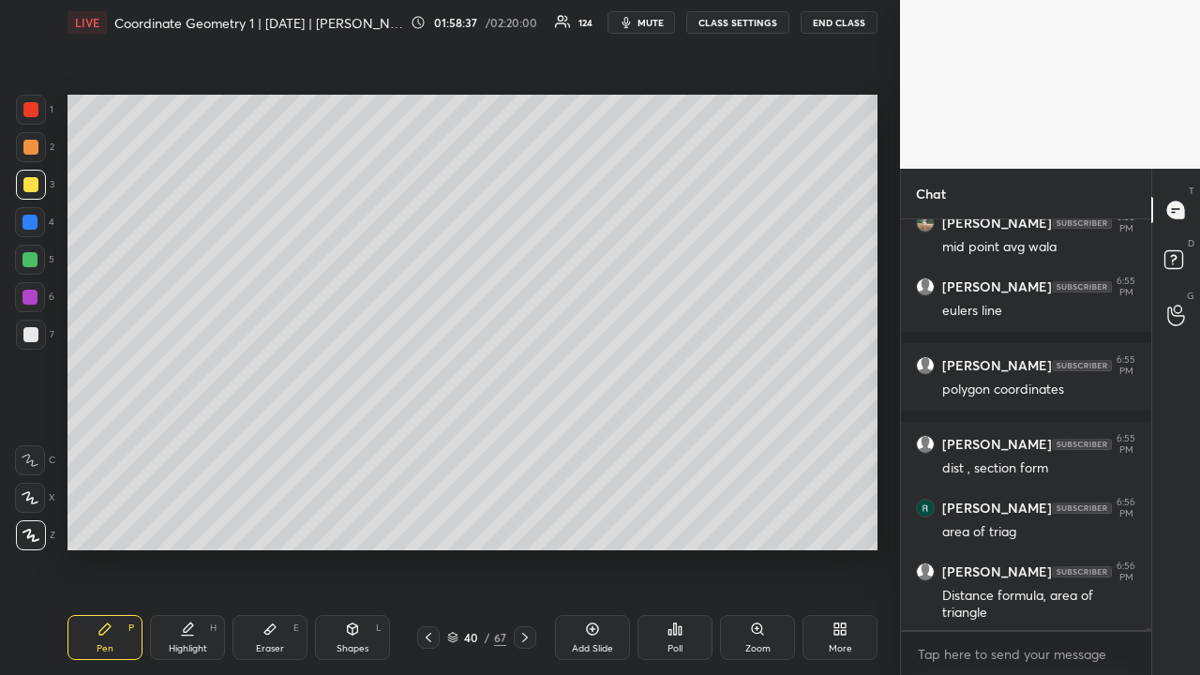
scroll to position [82028, 0]
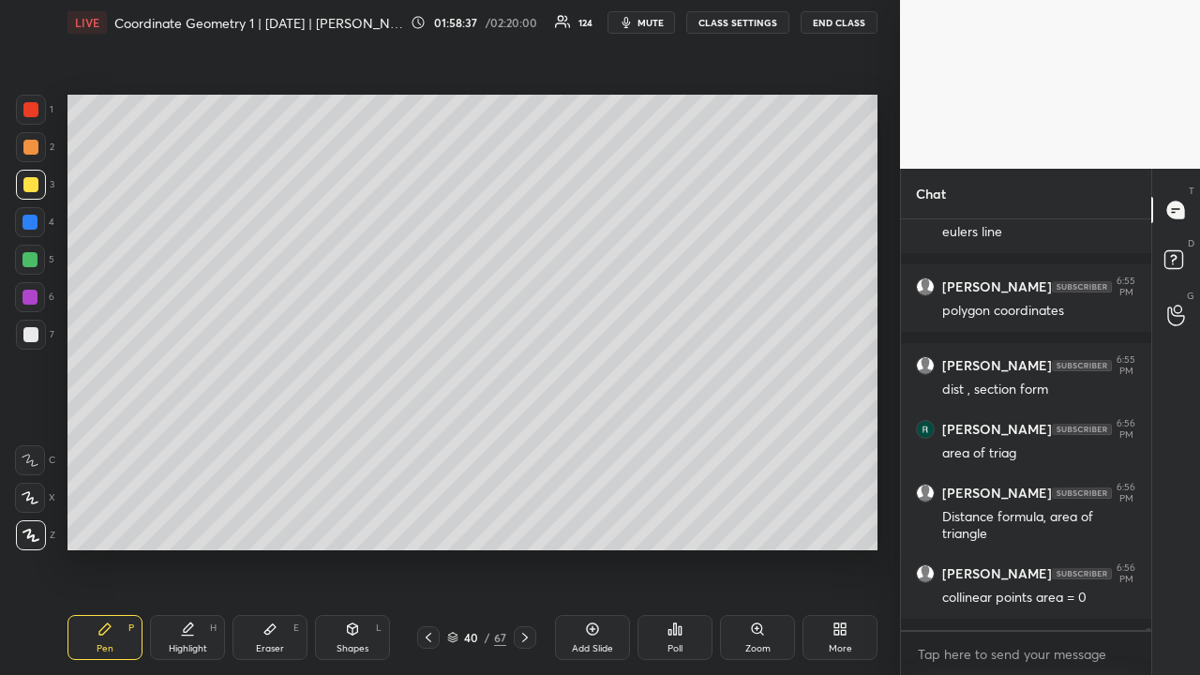
drag, startPoint x: 31, startPoint y: 148, endPoint x: 49, endPoint y: 181, distance: 37.3
click at [34, 150] on div at bounding box center [30, 147] width 15 height 15
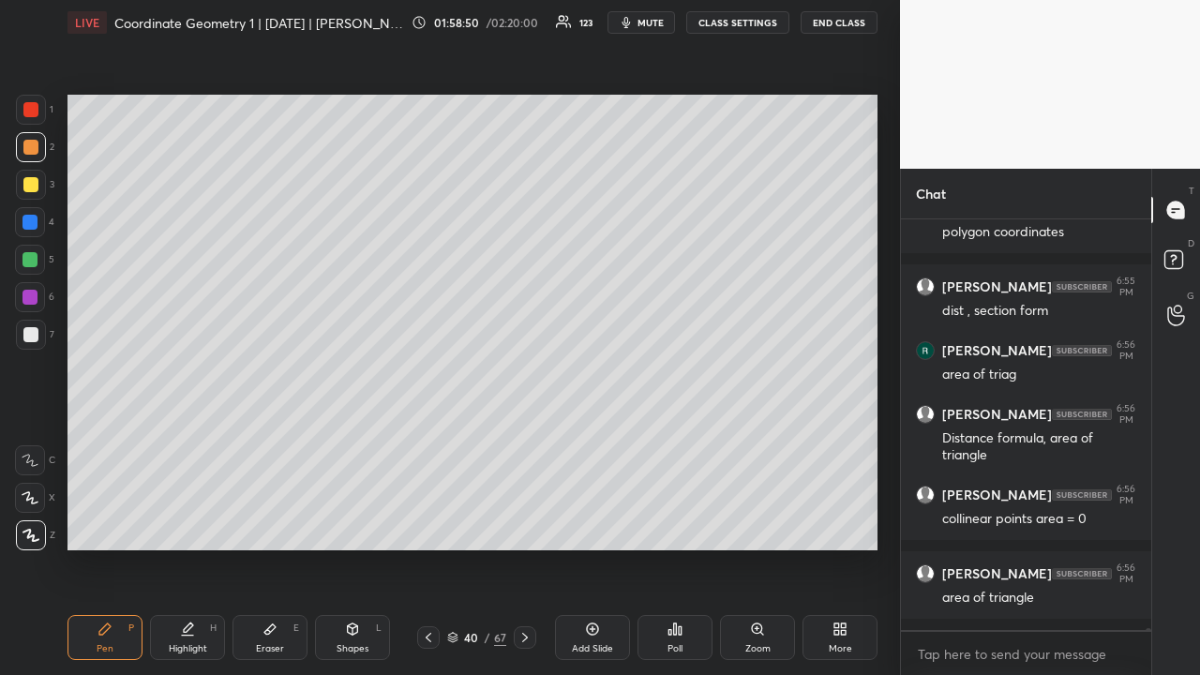
scroll to position [82185, 0]
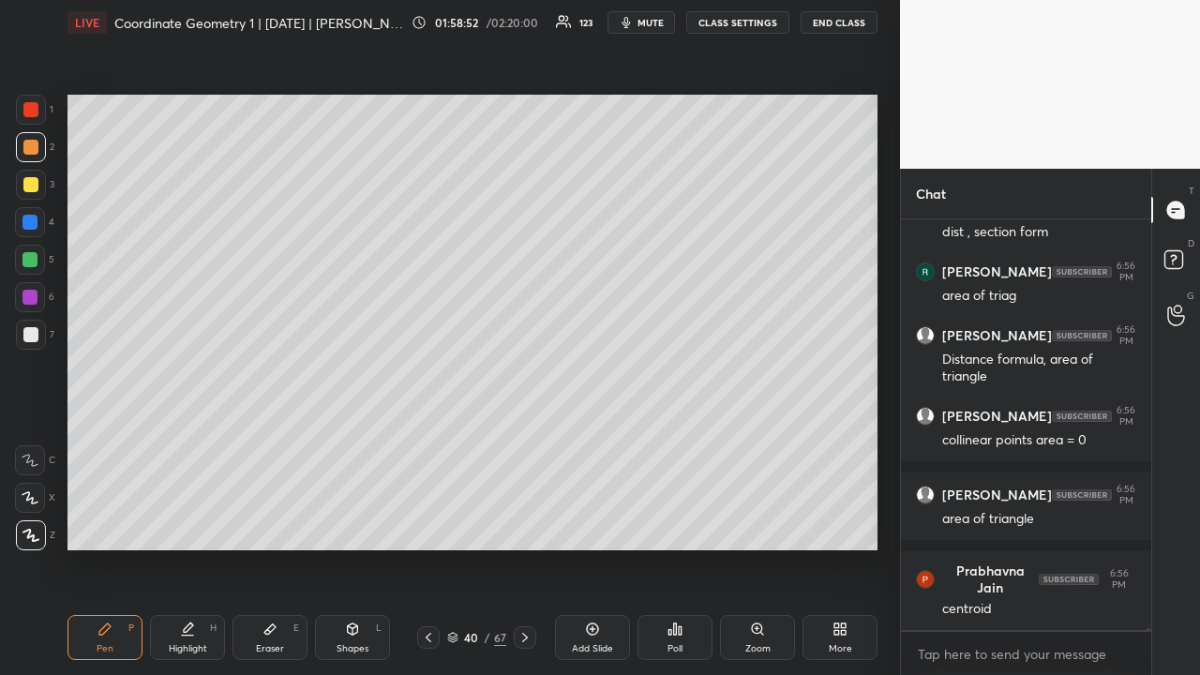
click at [34, 113] on div at bounding box center [30, 109] width 15 height 15
drag, startPoint x: 29, startPoint y: 184, endPoint x: 64, endPoint y: 218, distance: 48.4
click at [29, 186] on div at bounding box center [30, 184] width 15 height 15
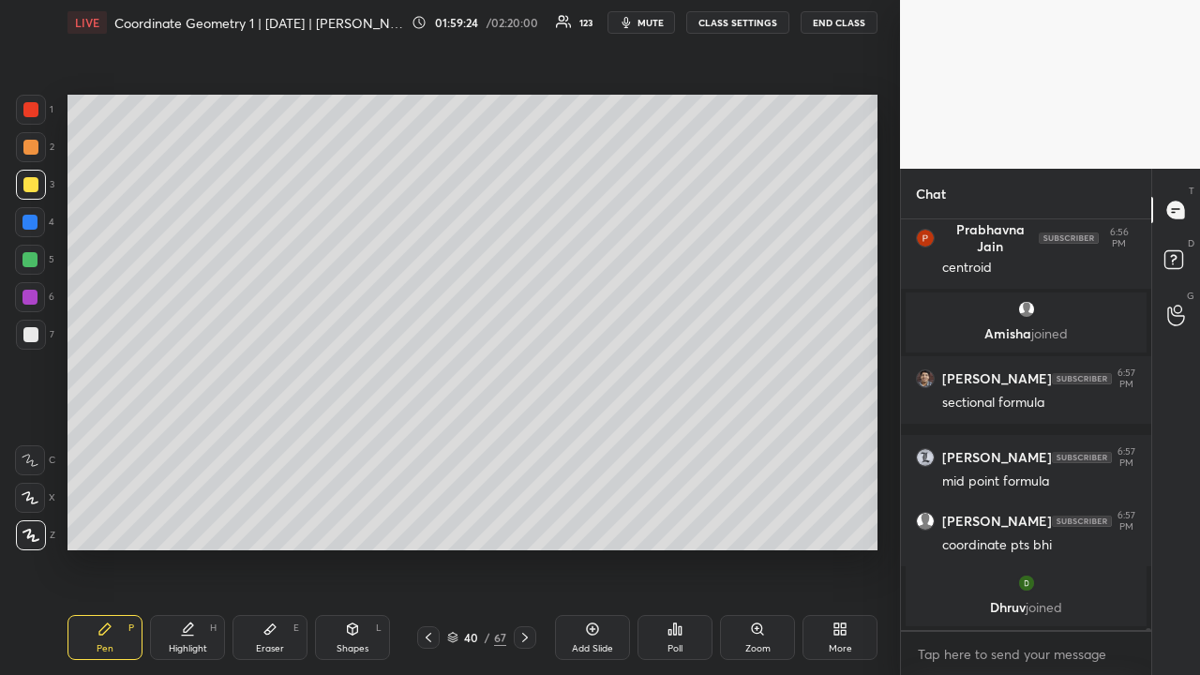
scroll to position [81699, 0]
click at [31, 150] on div at bounding box center [30, 147] width 15 height 15
drag, startPoint x: 31, startPoint y: 111, endPoint x: 32, endPoint y: 143, distance: 31.9
click at [32, 111] on div at bounding box center [30, 109] width 15 height 15
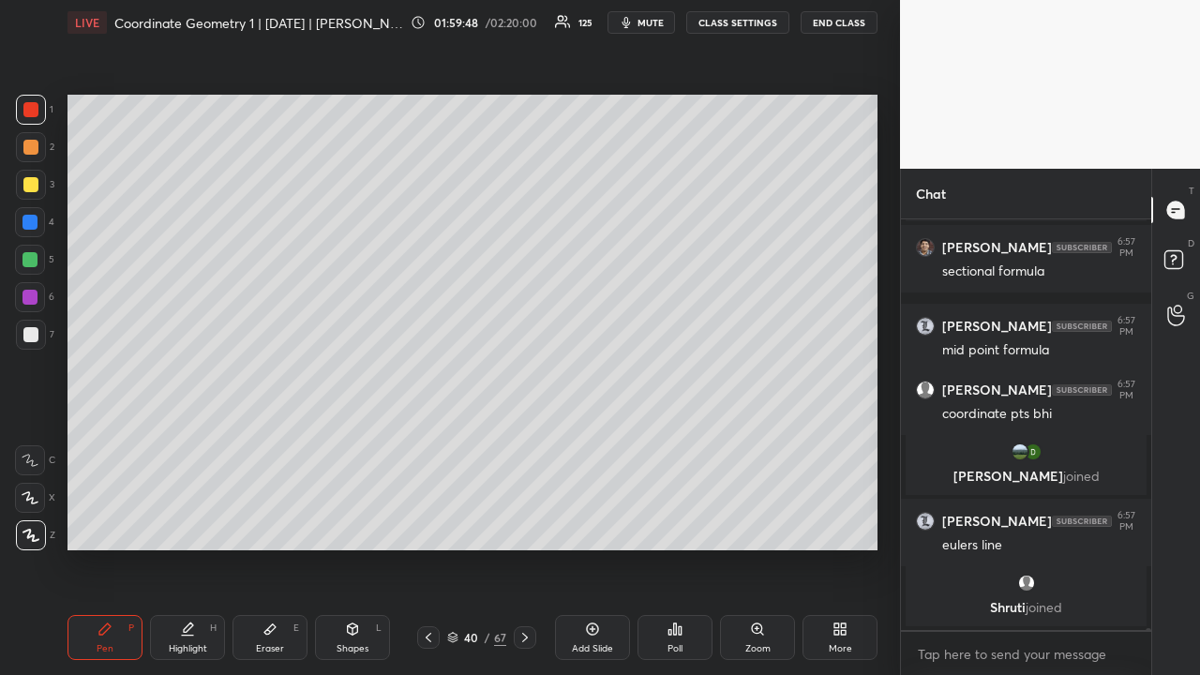
scroll to position [81842, 0]
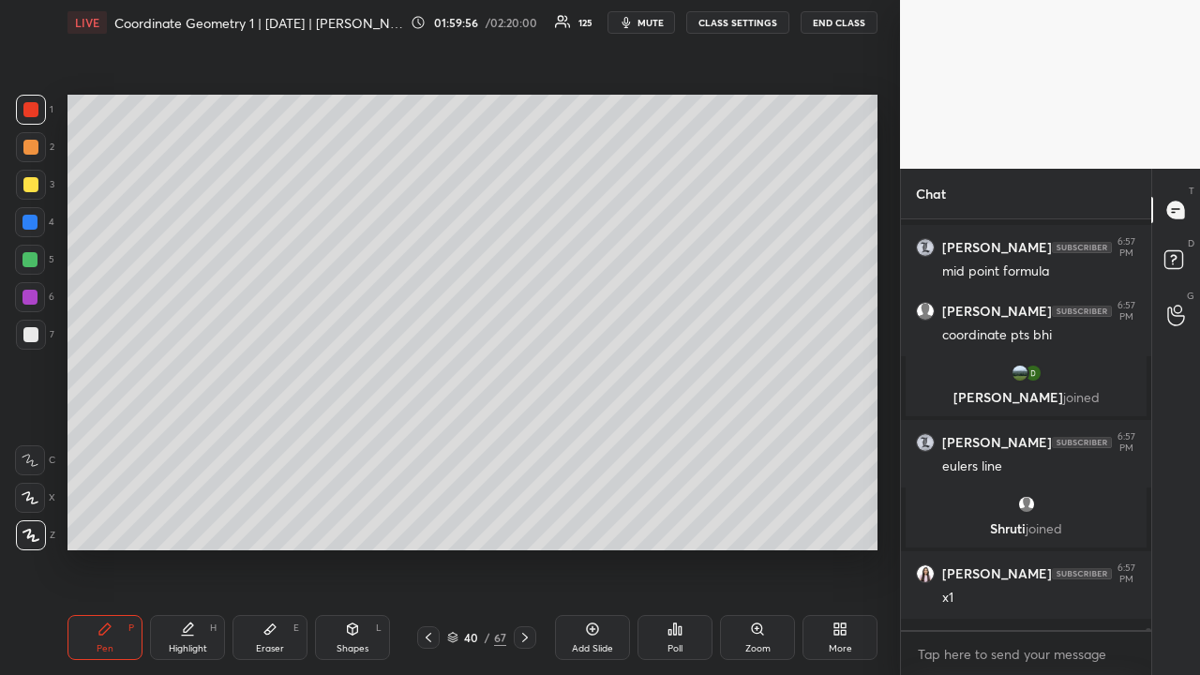
drag, startPoint x: 34, startPoint y: 195, endPoint x: 45, endPoint y: 212, distance: 20.3
click at [34, 195] on div at bounding box center [31, 185] width 30 height 30
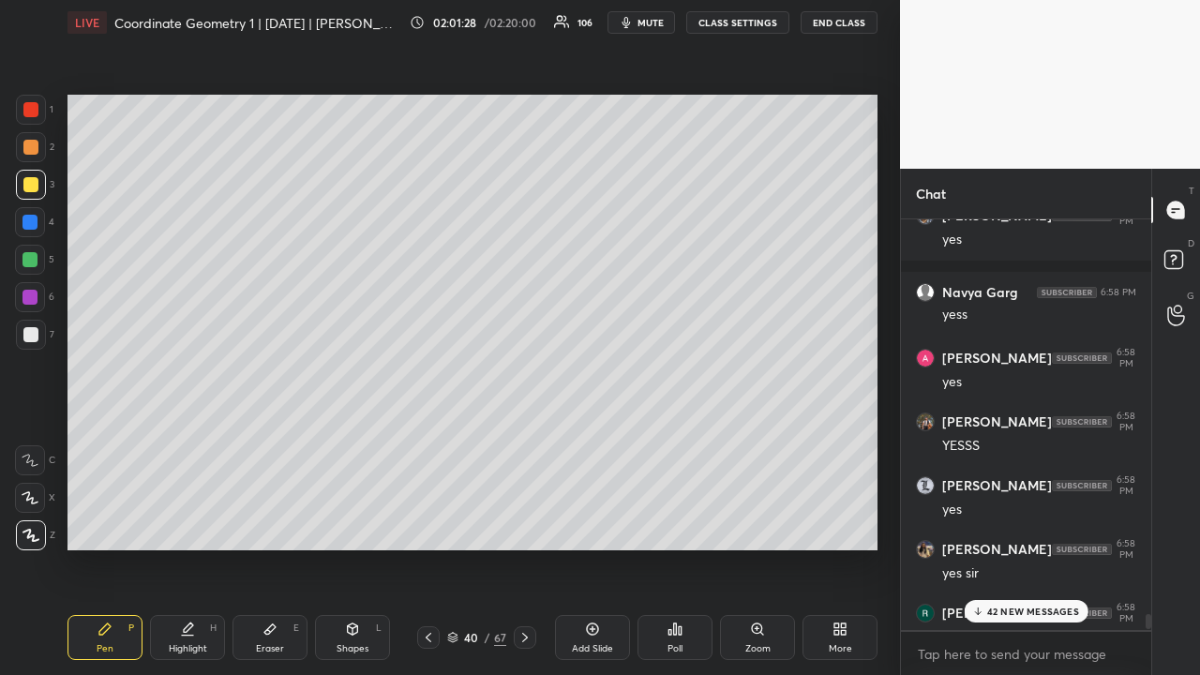
scroll to position [82699, 0]
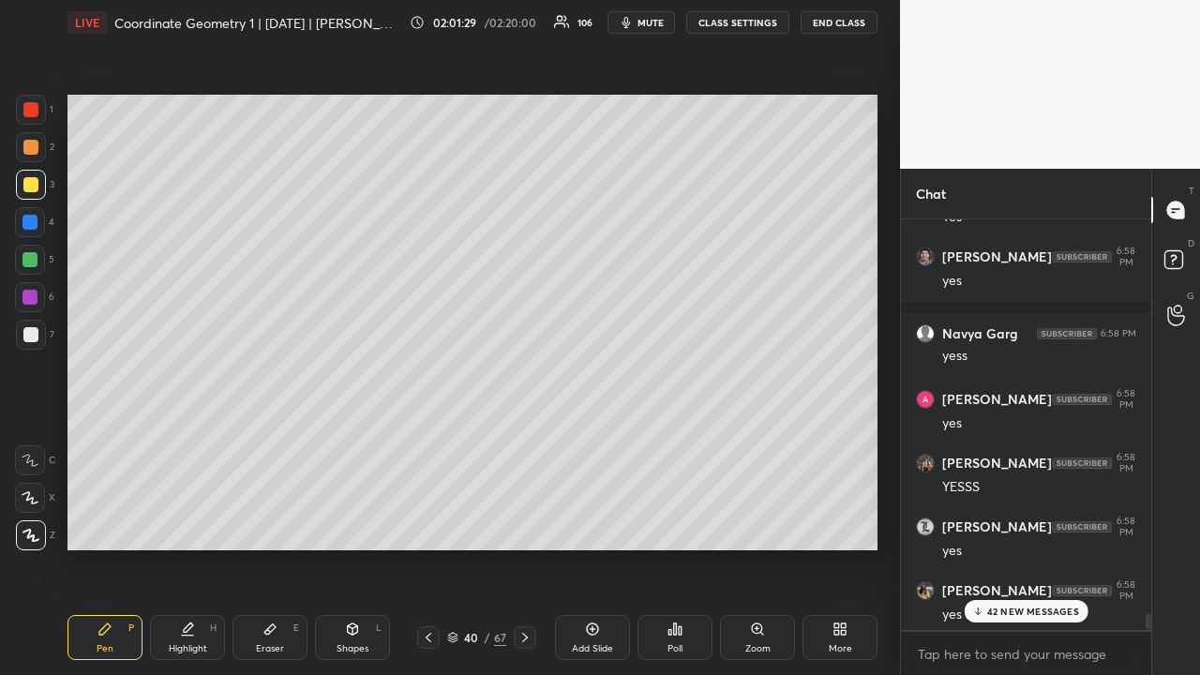
click at [1046, 523] on p "42 NEW MESSAGES" at bounding box center [1033, 611] width 92 height 11
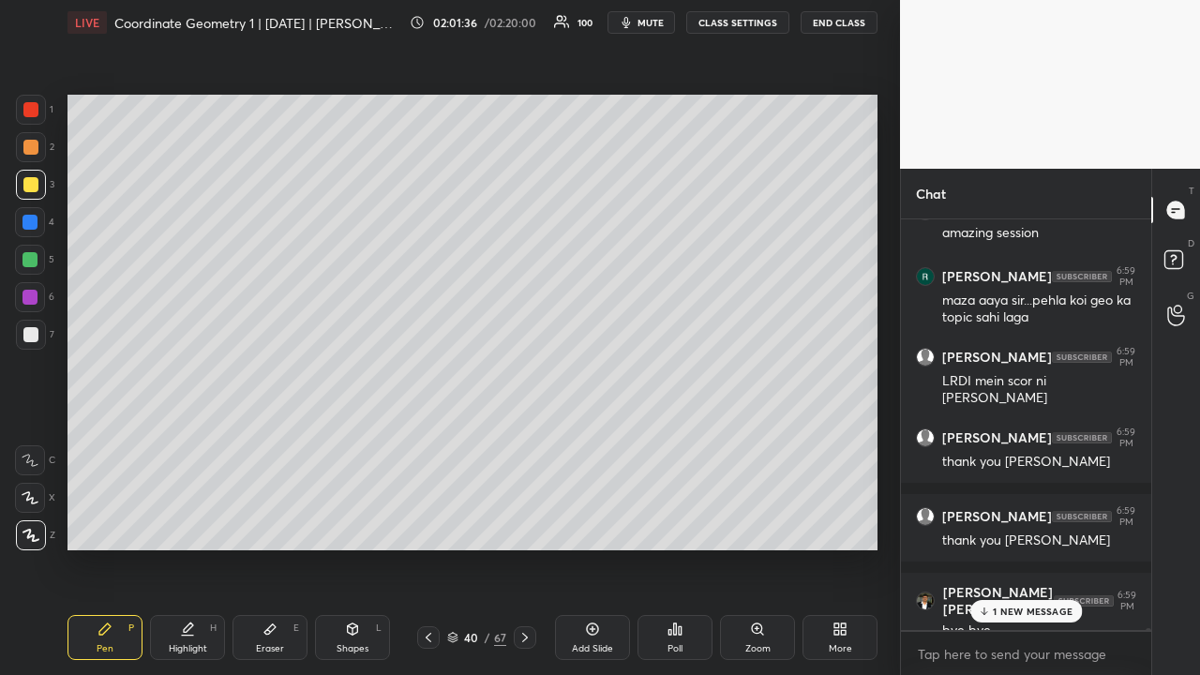
scroll to position [87618, 0]
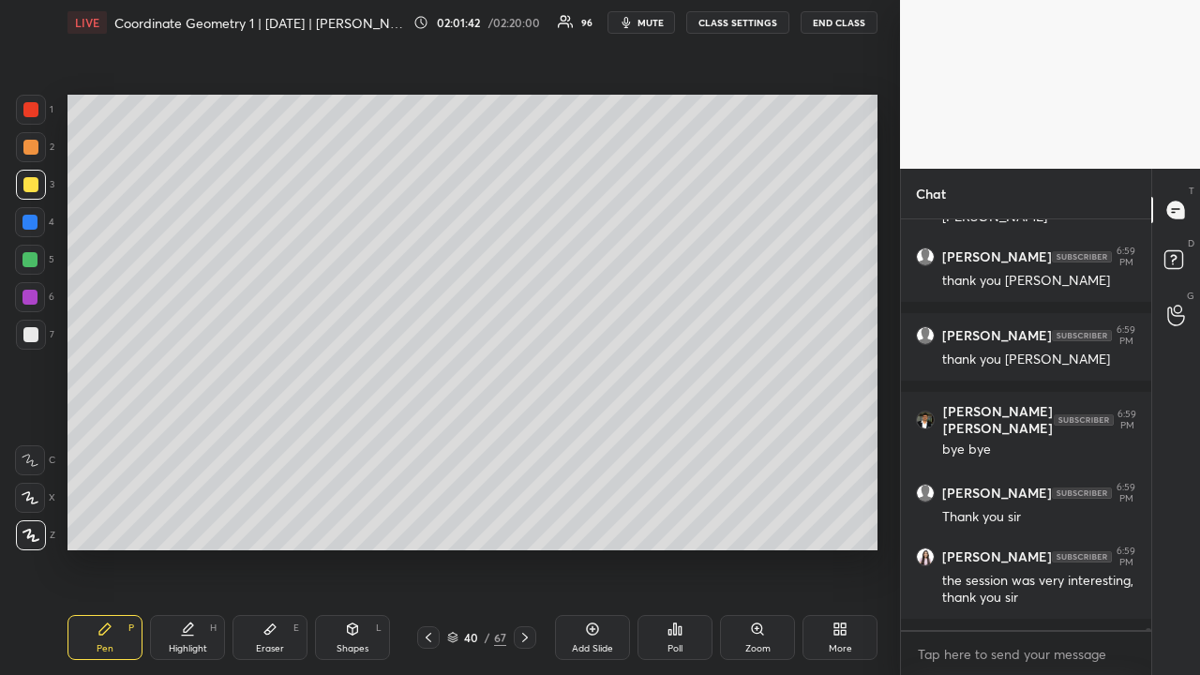
click at [32, 339] on div at bounding box center [30, 334] width 15 height 15
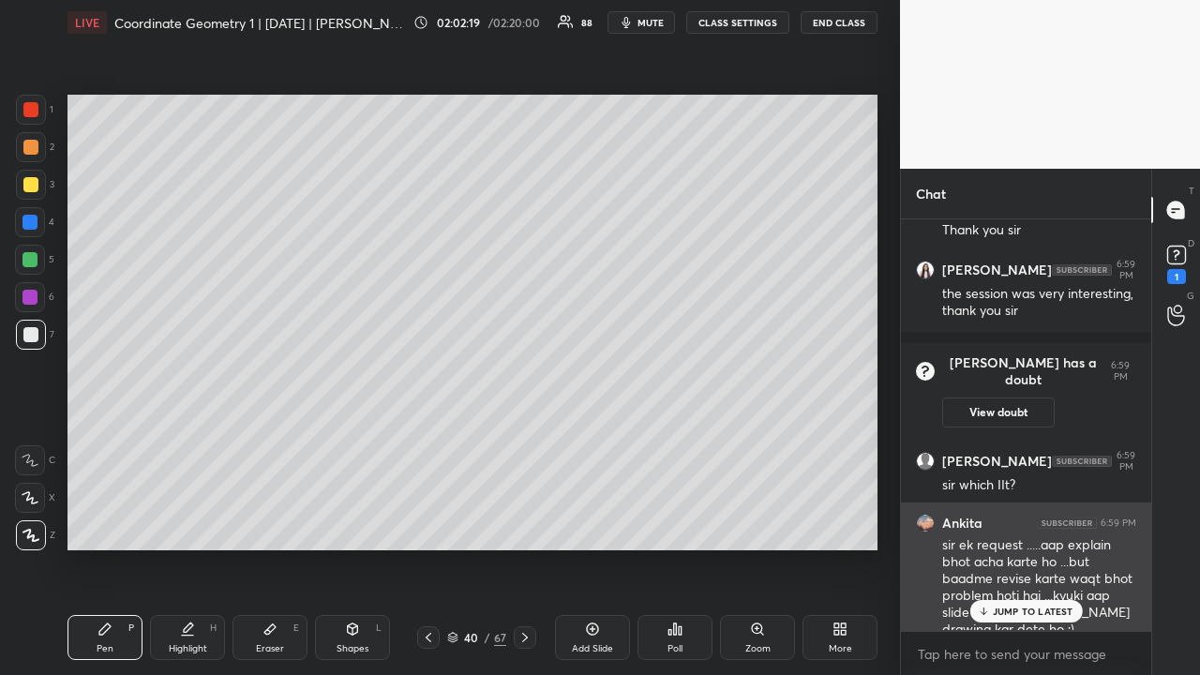
scroll to position [86133, 0]
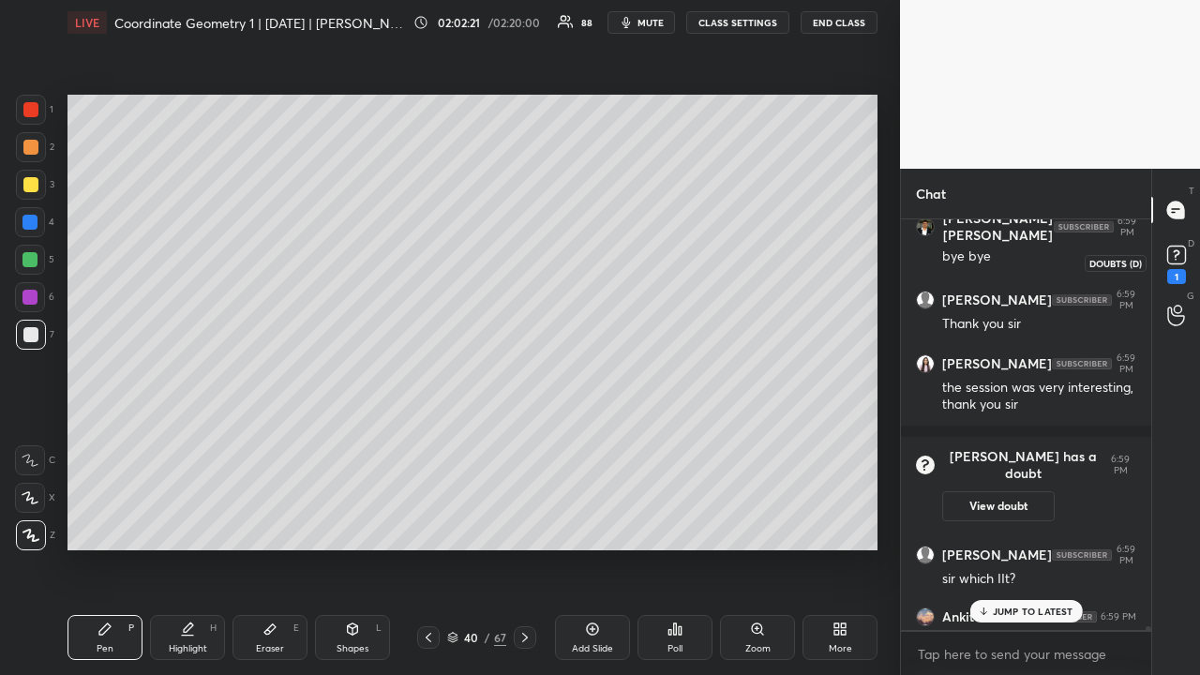
click at [1172, 259] on rect at bounding box center [1176, 256] width 18 height 18
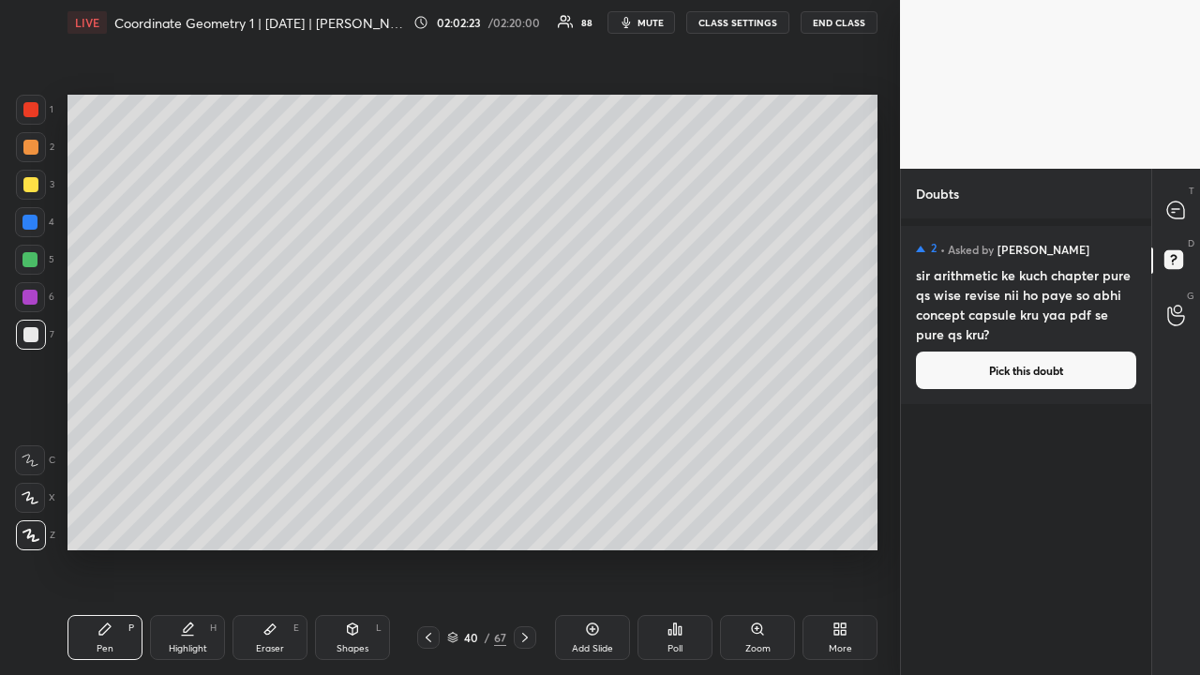
click at [1058, 377] on button "Pick this doubt" at bounding box center [1026, 371] width 220 height 38
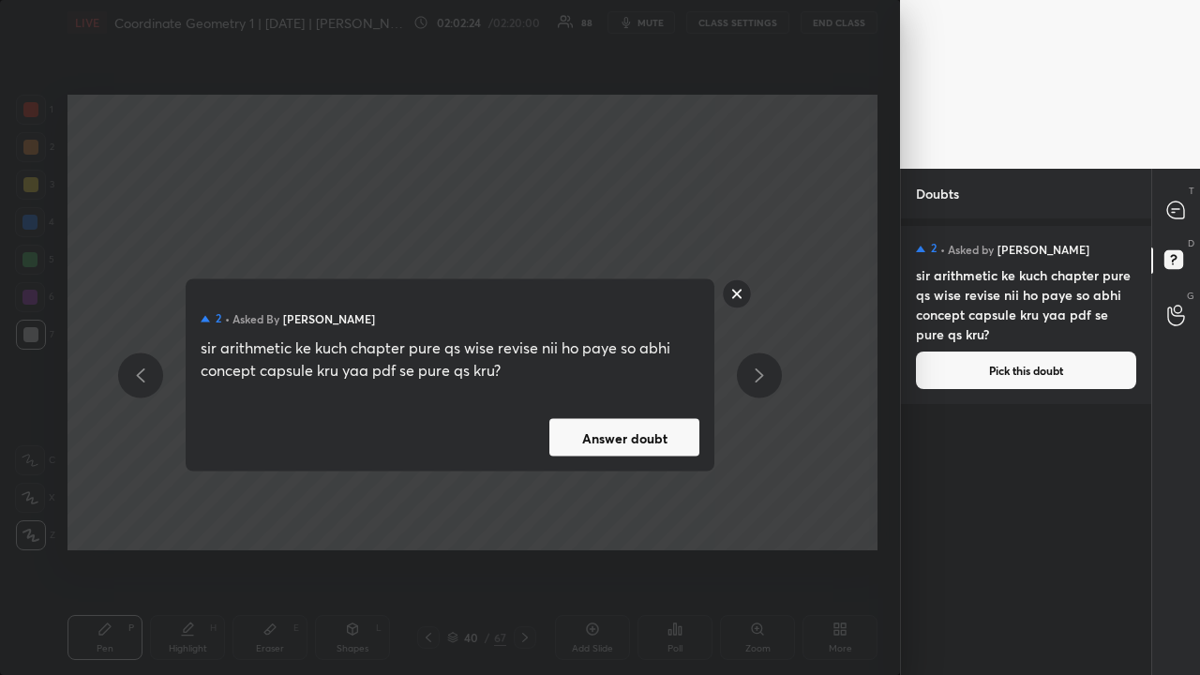
click at [600, 437] on button "Answer doubt" at bounding box center [624, 438] width 150 height 38
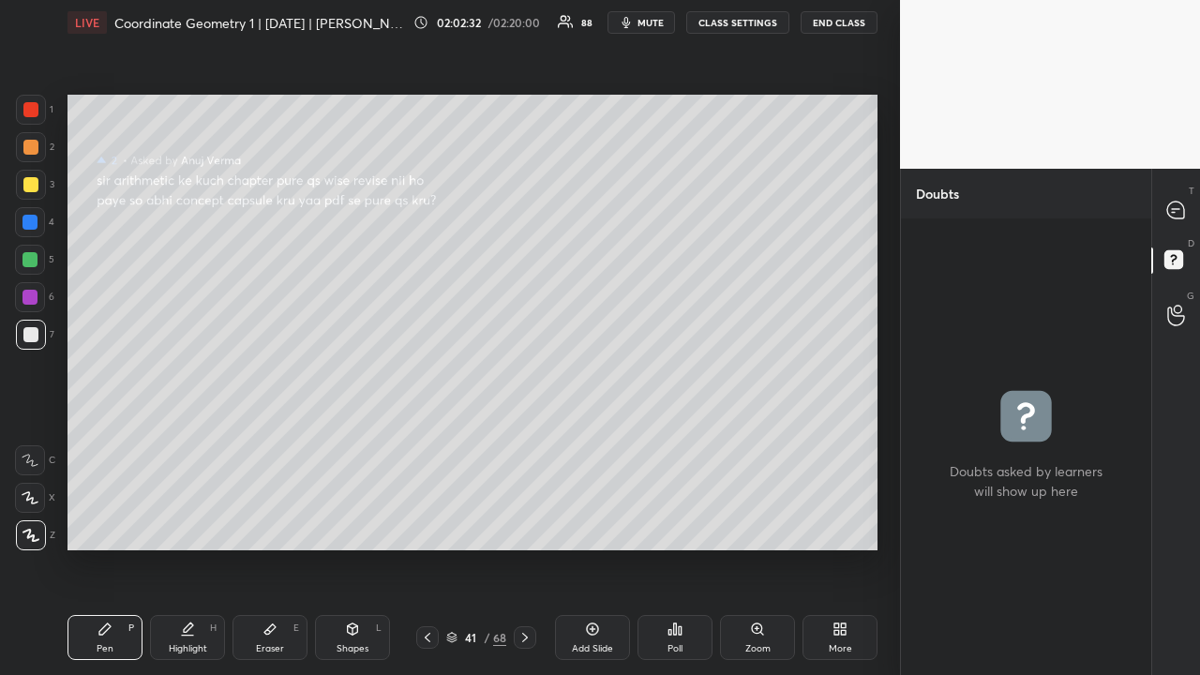
drag, startPoint x: 35, startPoint y: 144, endPoint x: 66, endPoint y: 162, distance: 35.7
click at [34, 144] on div at bounding box center [30, 147] width 15 height 15
click at [1175, 216] on icon at bounding box center [1175, 210] width 17 height 17
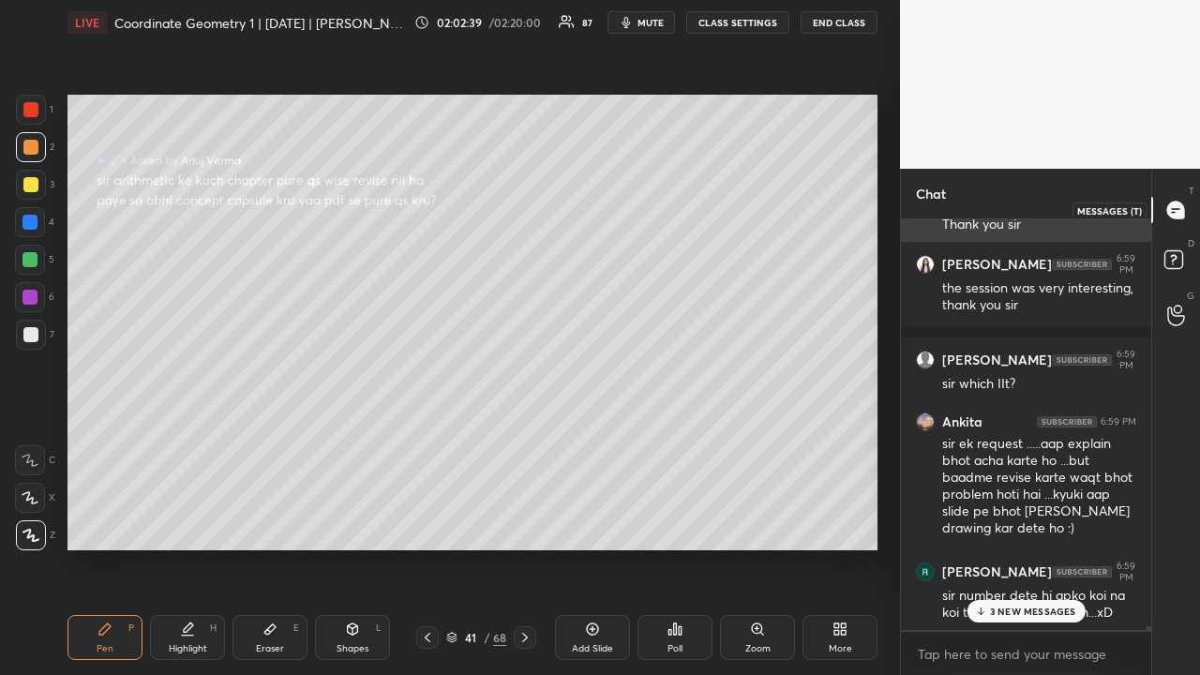
scroll to position [405, 245]
click at [1020, 523] on p "3 NEW MESSAGES" at bounding box center [1033, 611] width 86 height 11
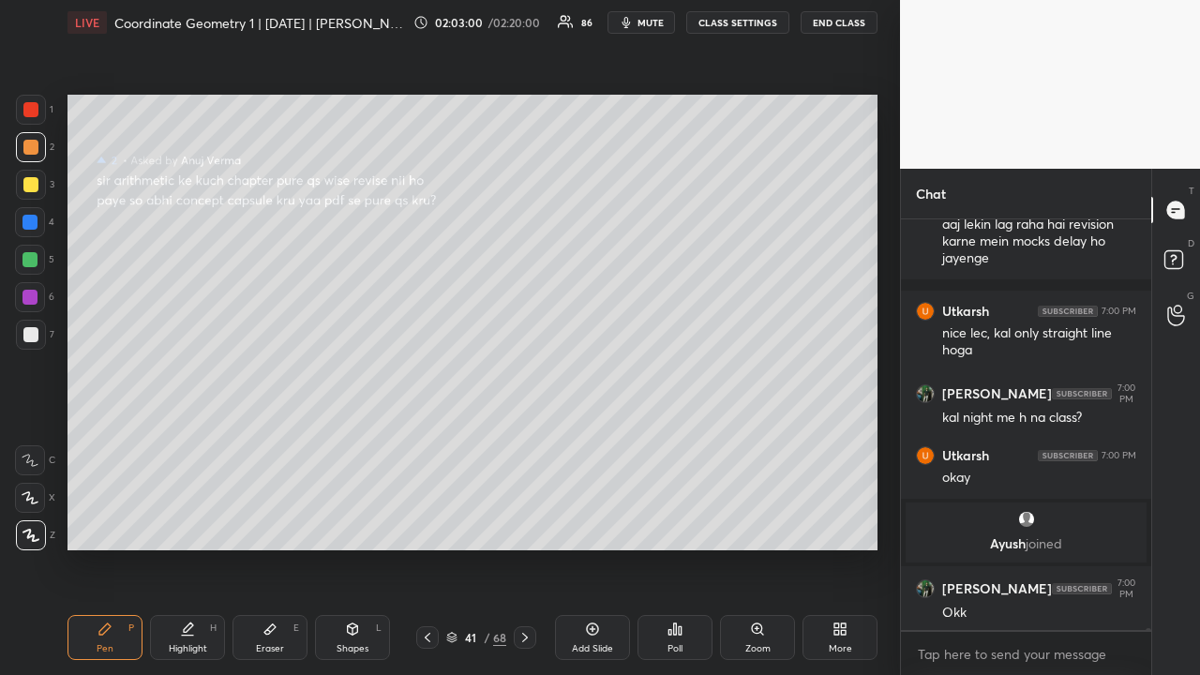
scroll to position [87232, 0]
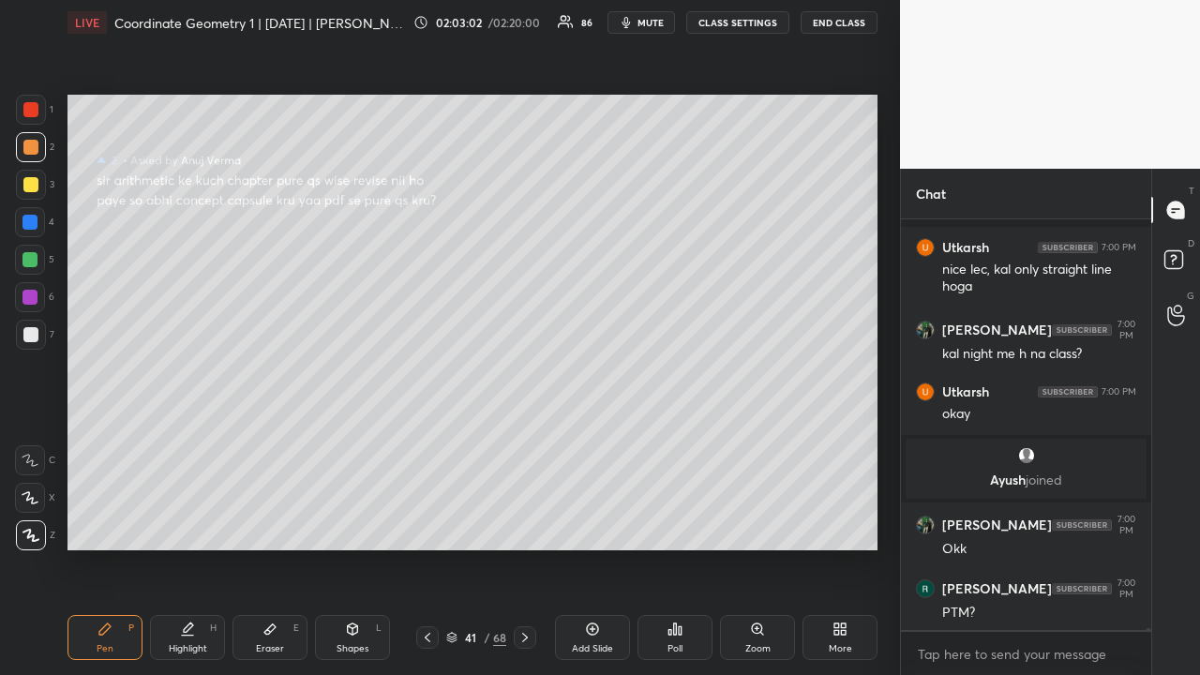
click at [35, 189] on div at bounding box center [30, 184] width 15 height 15
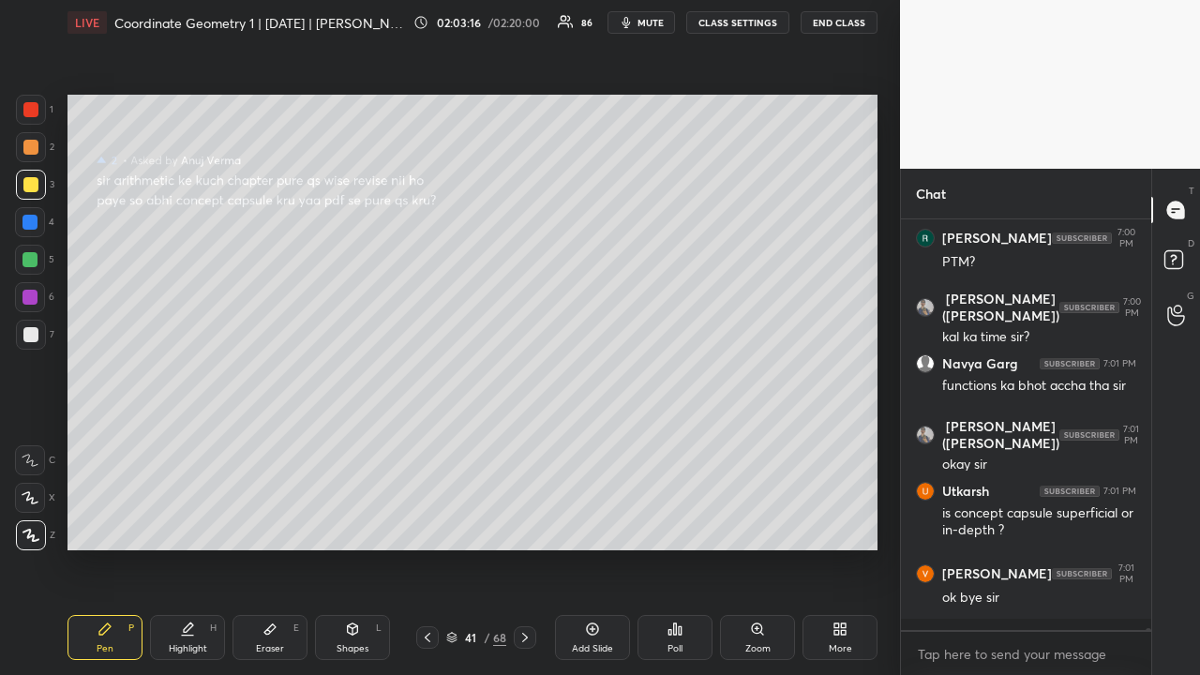
scroll to position [87646, 0]
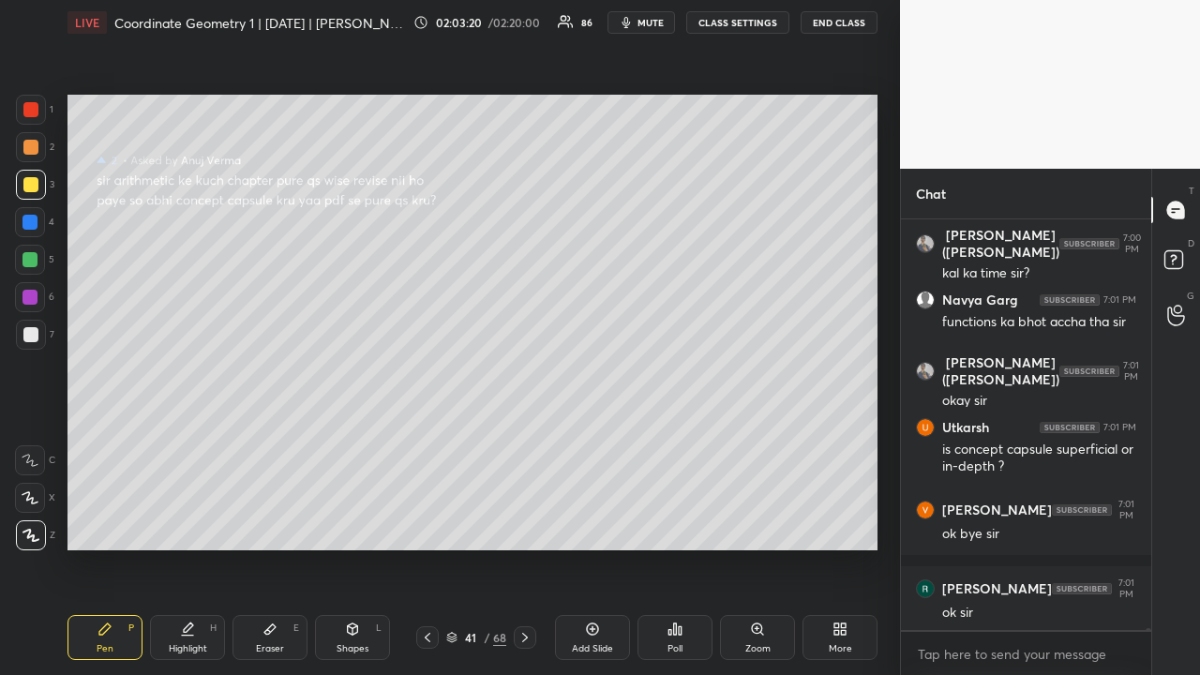
click at [34, 114] on div at bounding box center [30, 109] width 15 height 15
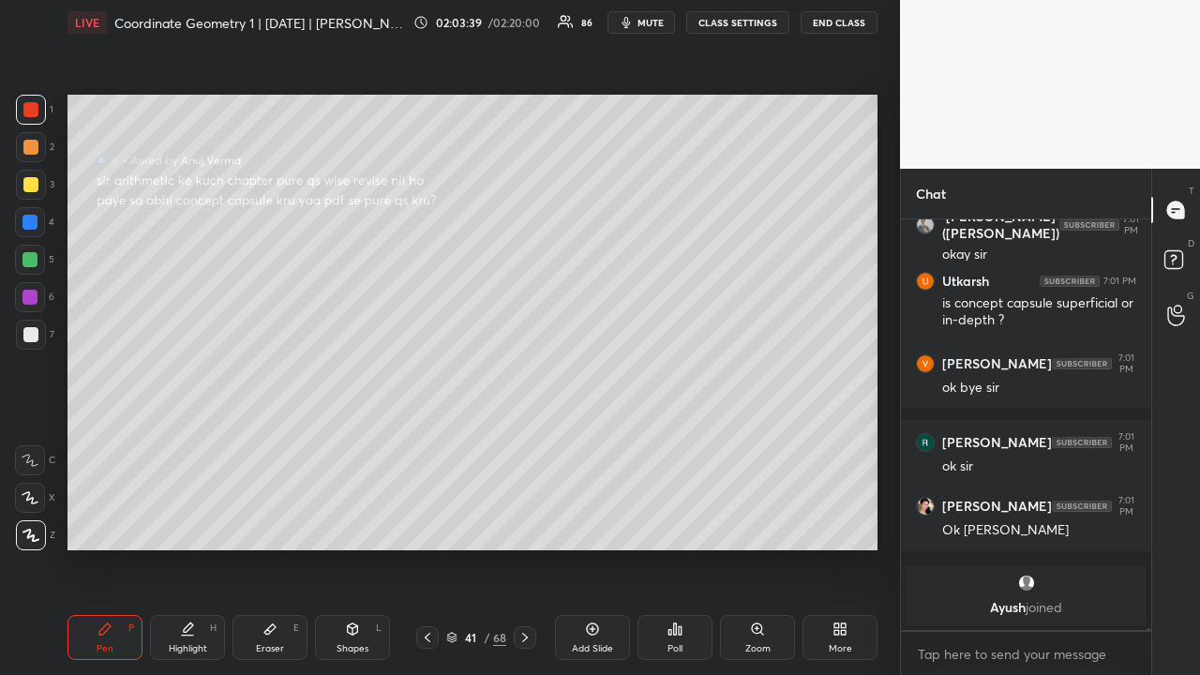
scroll to position [87155, 0]
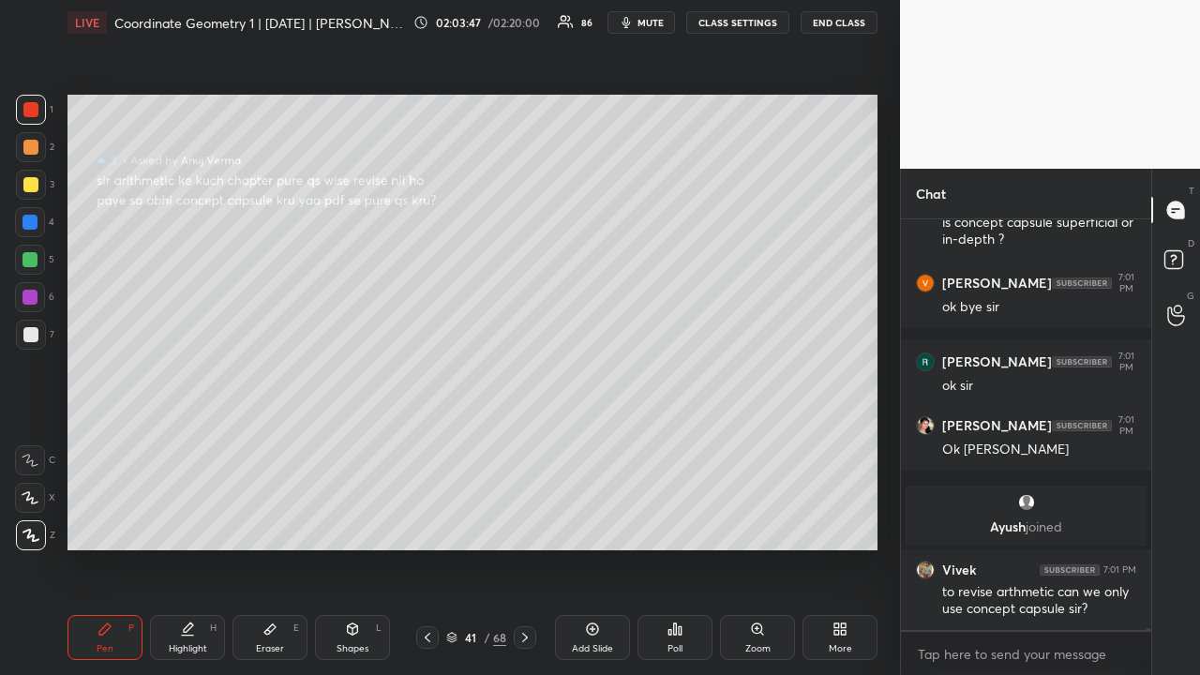
click at [34, 182] on div at bounding box center [30, 184] width 15 height 15
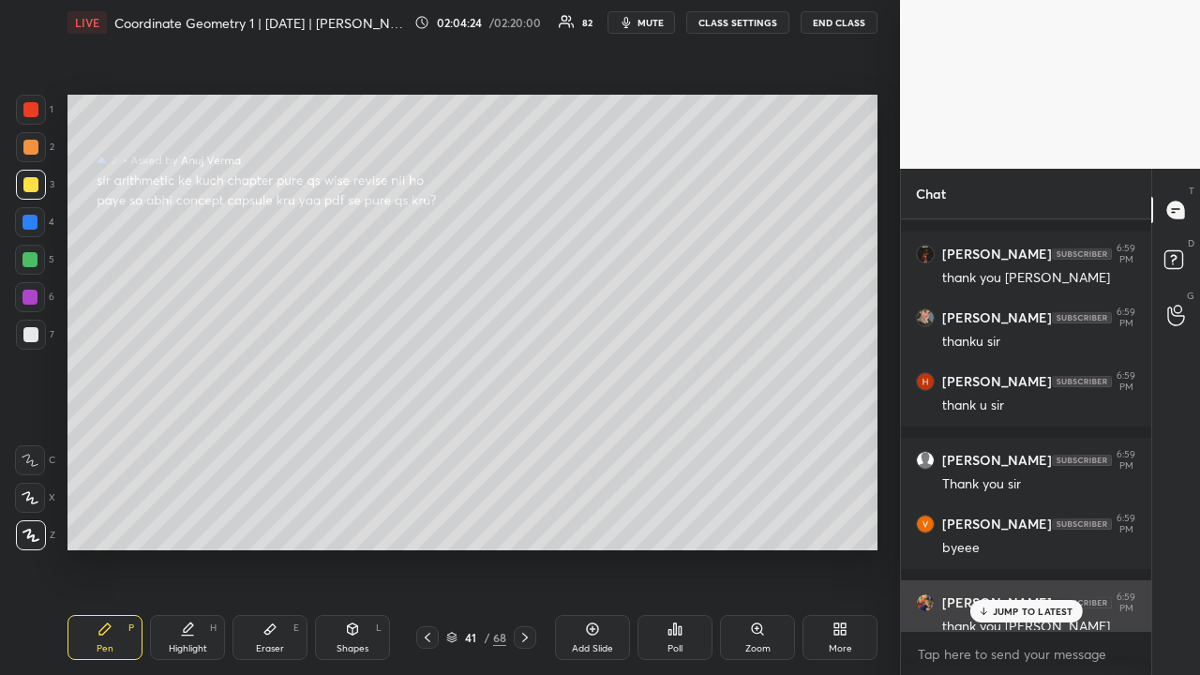
scroll to position [84629, 0]
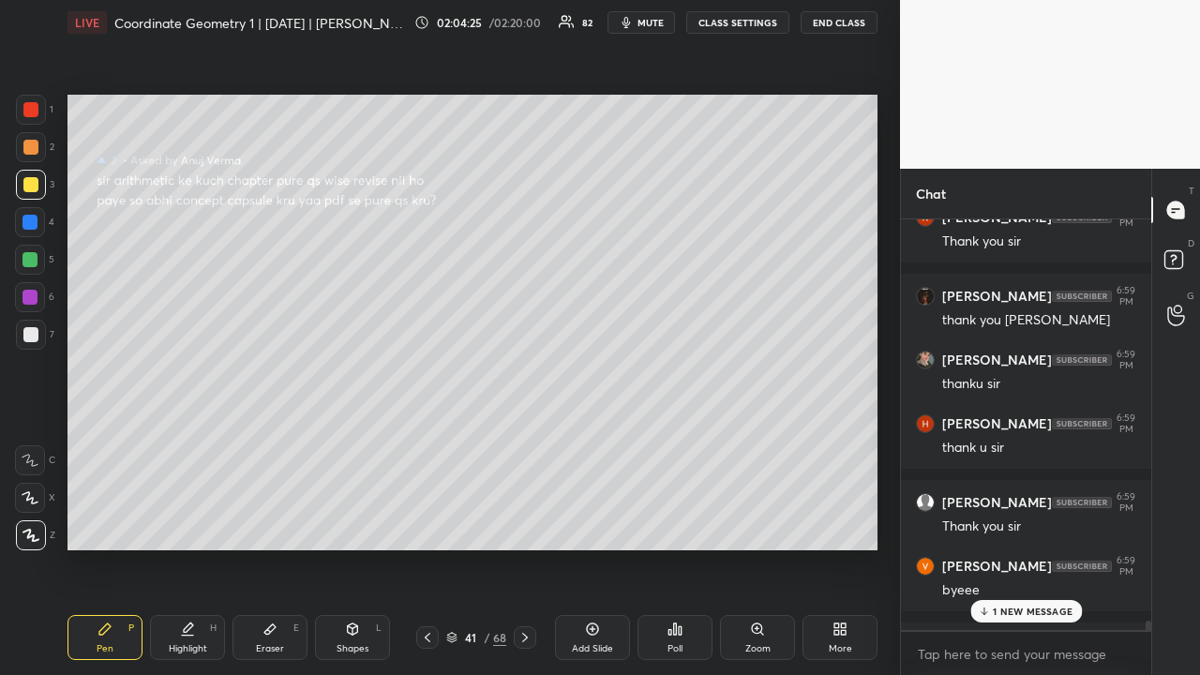
click at [1050, 523] on div "1 NEW MESSAGE" at bounding box center [1026, 611] width 112 height 23
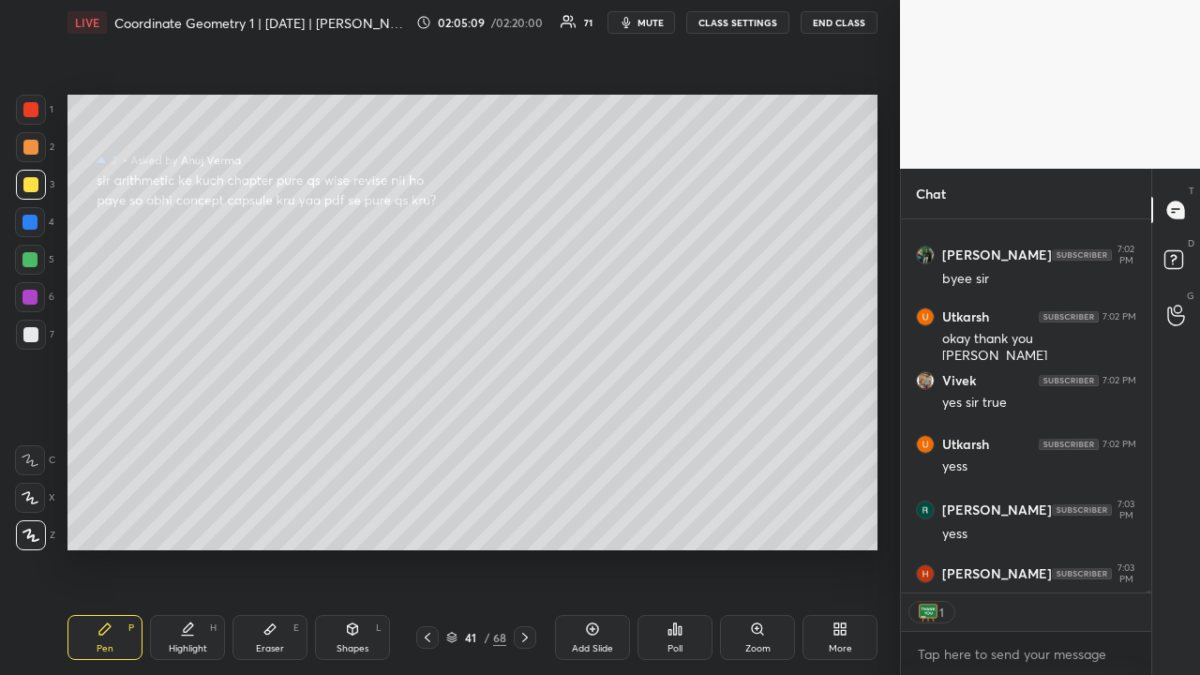
scroll to position [7, 6]
click at [32, 138] on div at bounding box center [31, 147] width 30 height 30
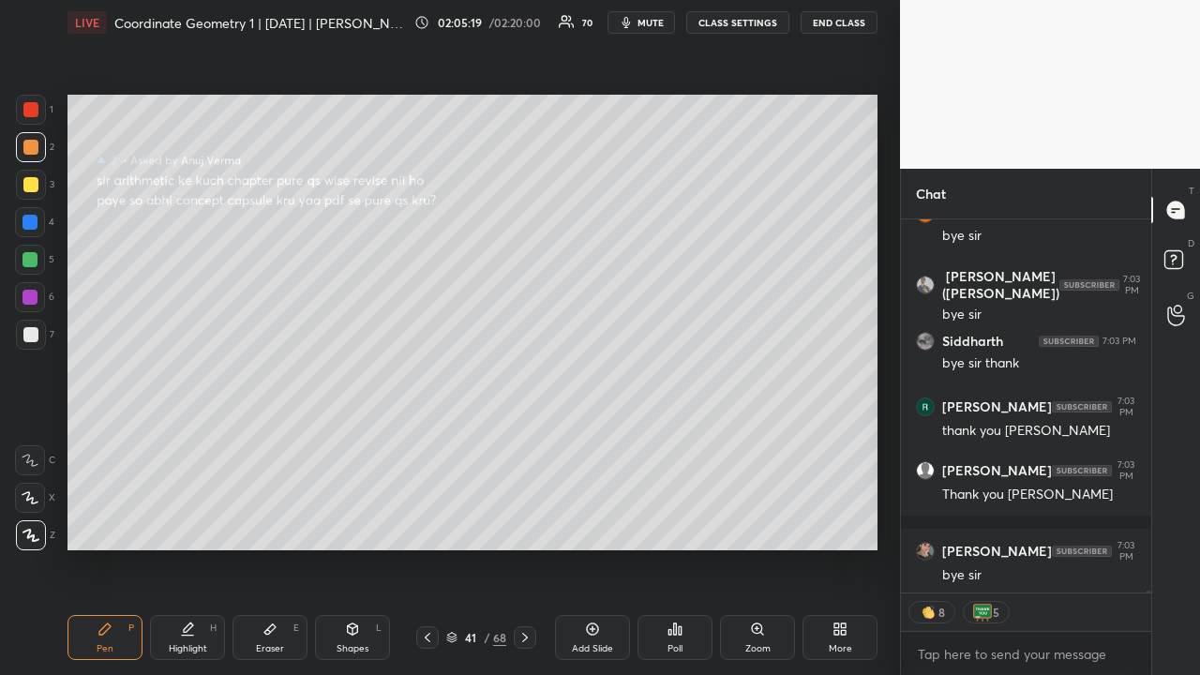
scroll to position [90054, 0]
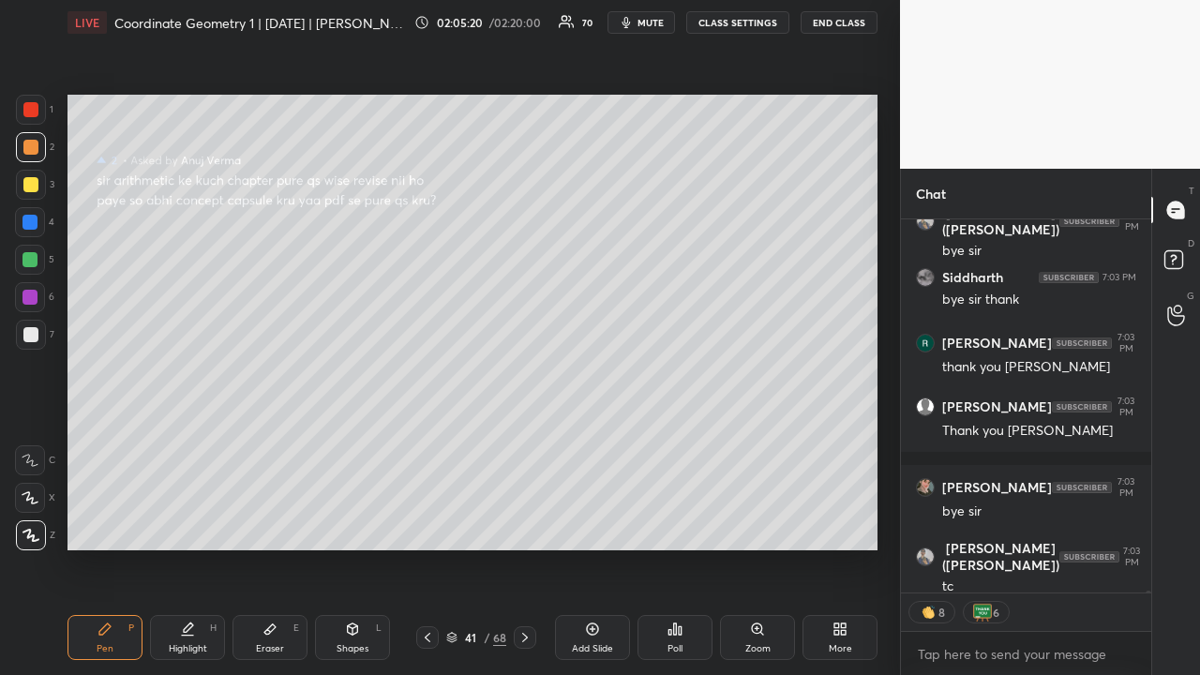
click at [835, 523] on icon at bounding box center [837, 626] width 5 height 5
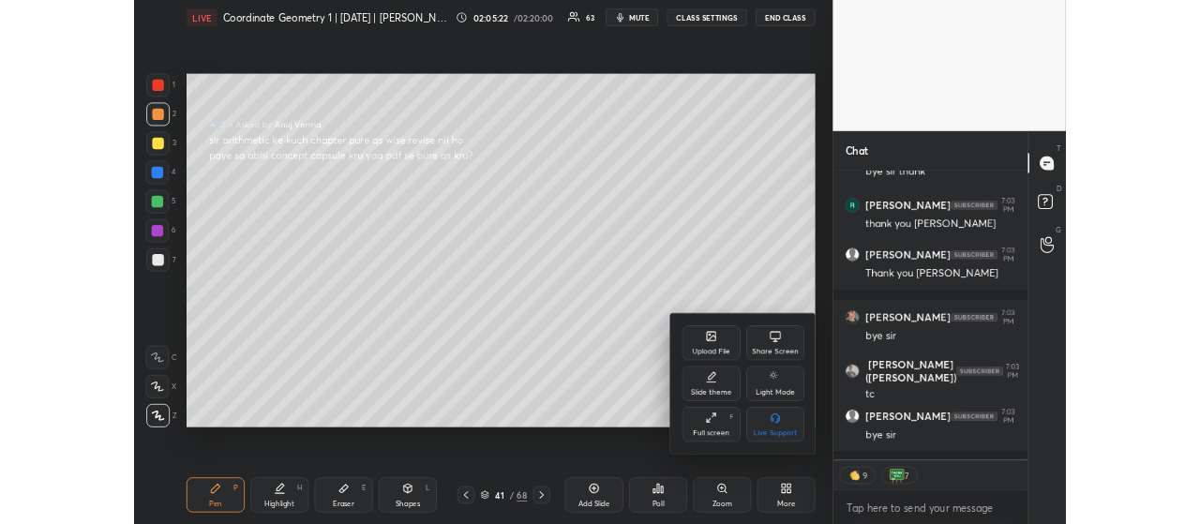
scroll to position [90197, 0]
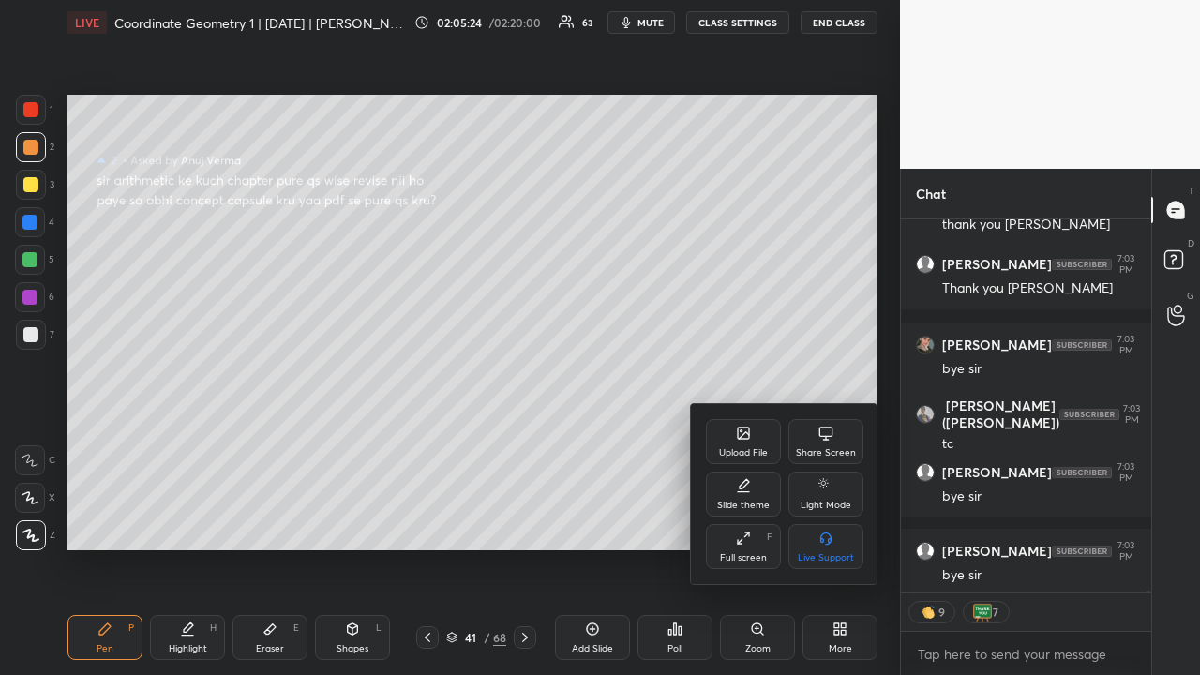
drag, startPoint x: 745, startPoint y: 543, endPoint x: 745, endPoint y: 429, distance: 113.5
click at [745, 523] on icon at bounding box center [743, 538] width 15 height 15
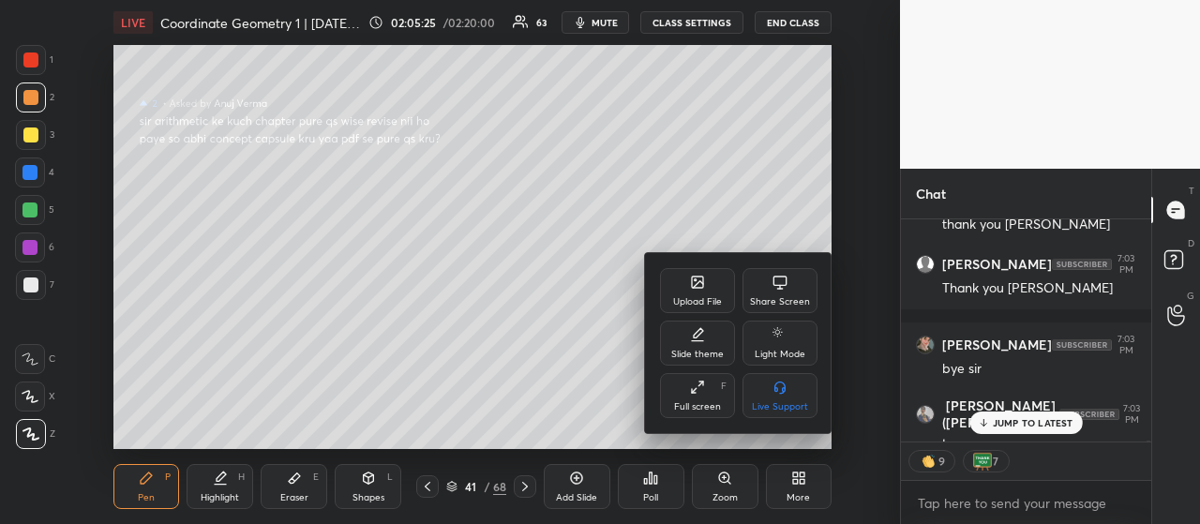
scroll to position [90414, 0]
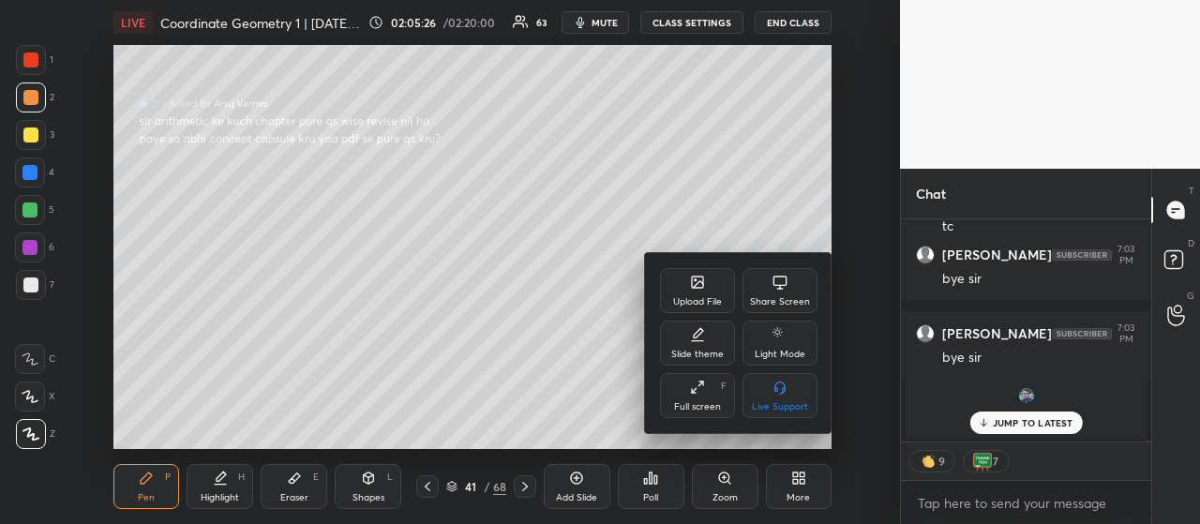
click at [1040, 432] on div at bounding box center [600, 262] width 1200 height 524
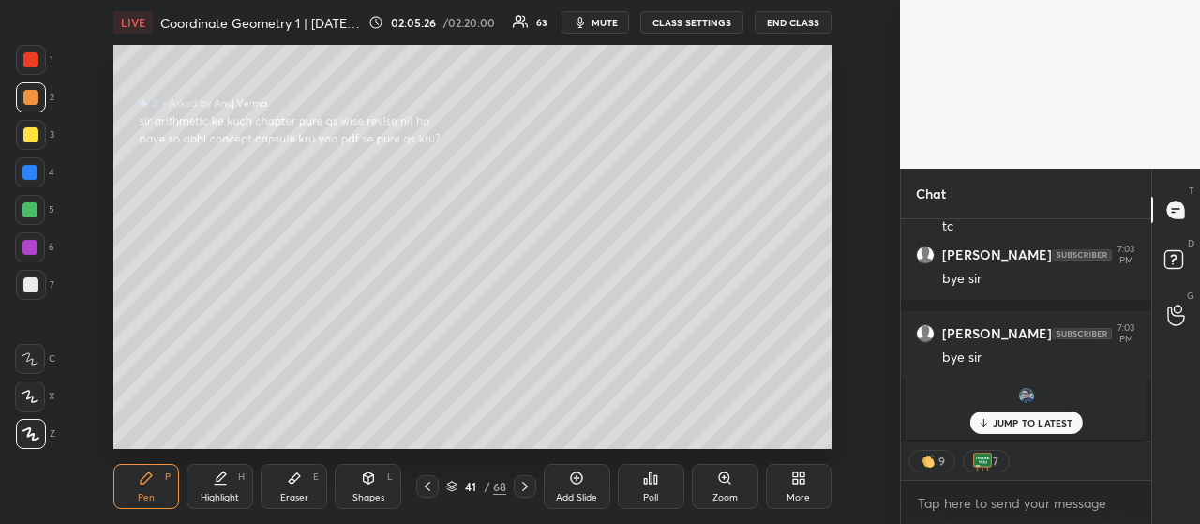
click at [1038, 425] on p "JUMP TO LATEST" at bounding box center [1033, 422] width 81 height 11
click at [792, 27] on button "END CLASS" at bounding box center [793, 22] width 77 height 23
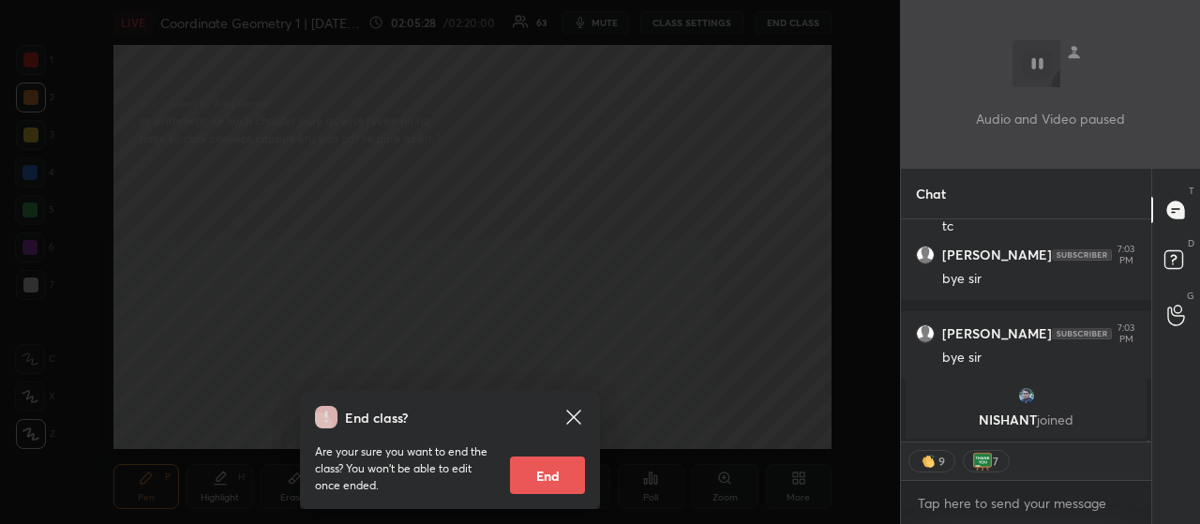
click at [559, 472] on button "End" at bounding box center [547, 476] width 75 height 38
type textarea "x"
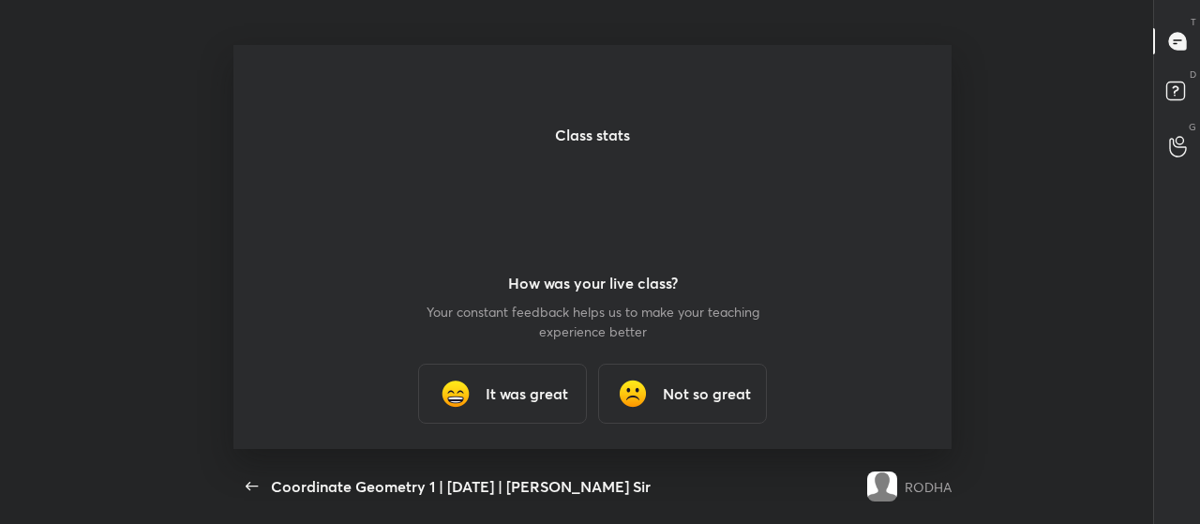
scroll to position [0, 0]
